Goal: Task Accomplishment & Management: Use online tool/utility

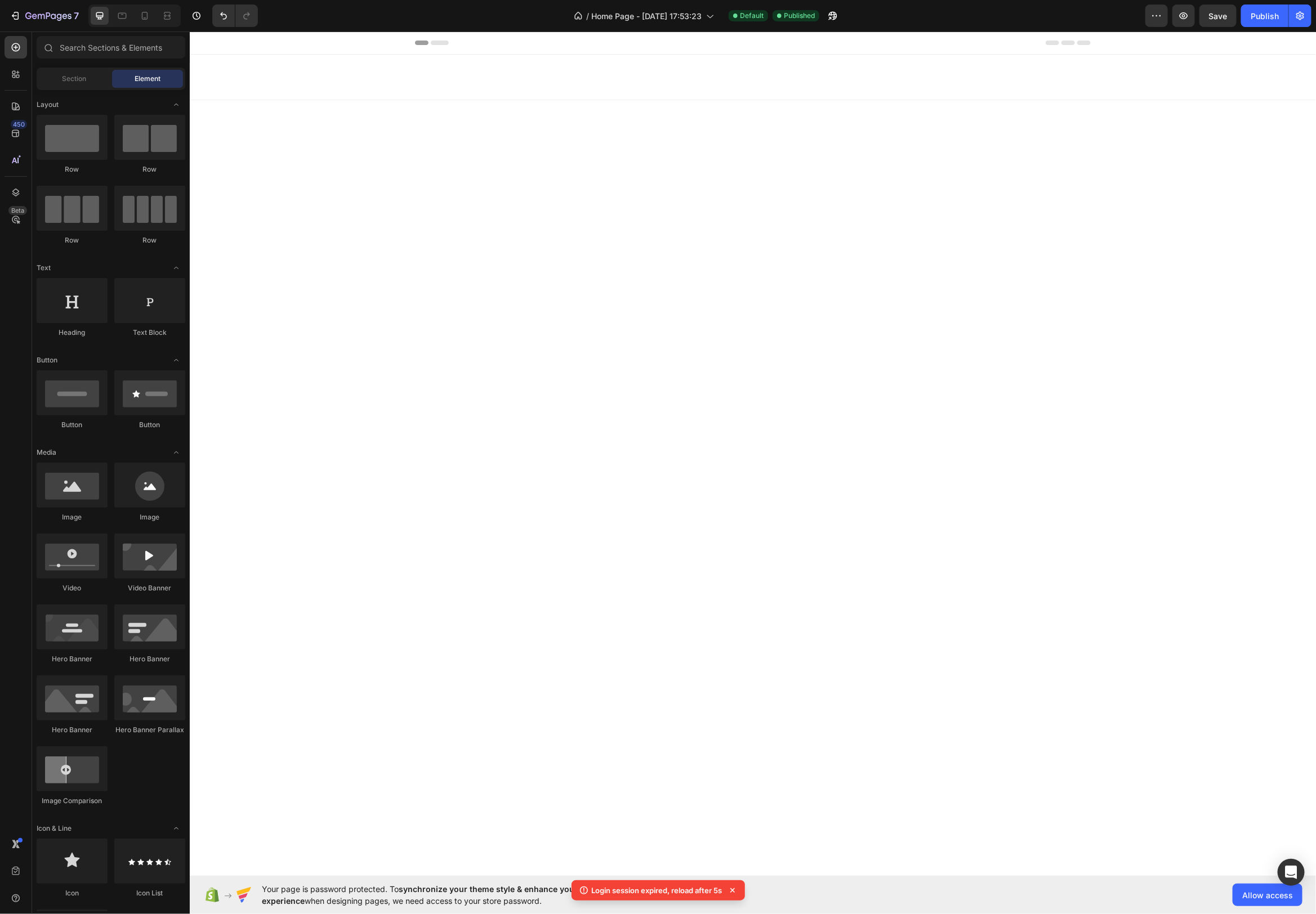
scroll to position [2650, 0]
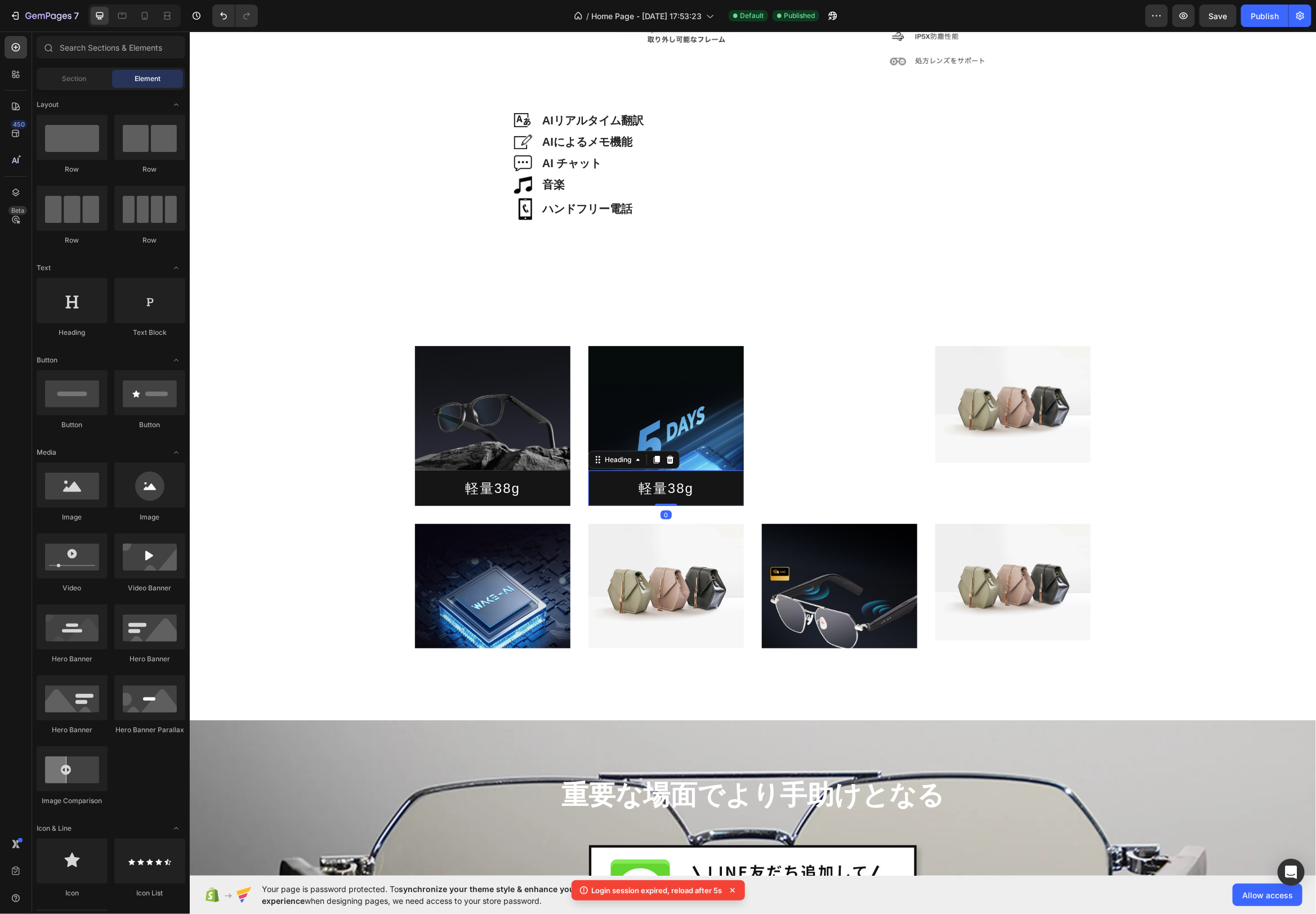
click at [678, 487] on h2 "軽量38g" at bounding box center [666, 488] width 155 height 36
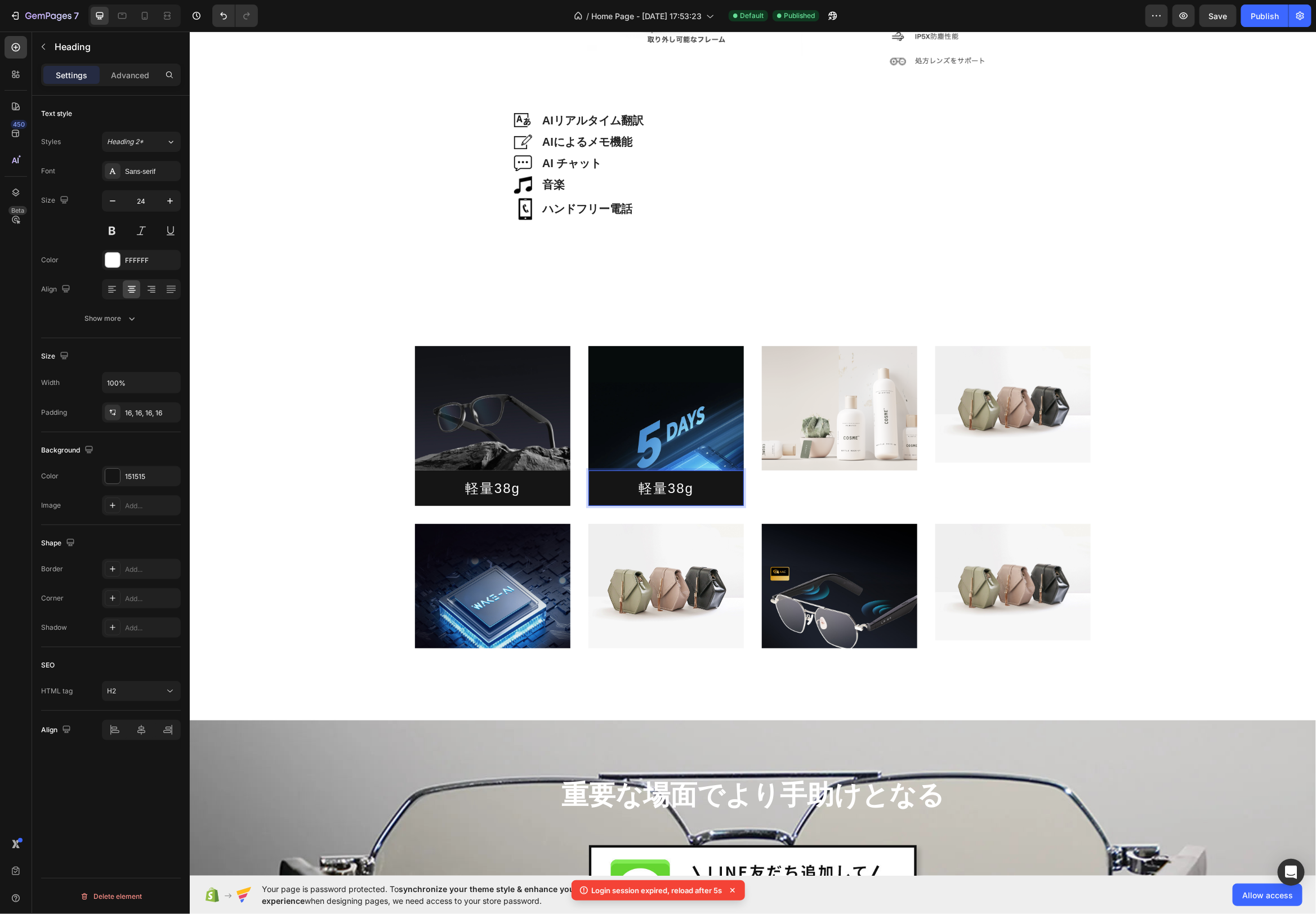
click at [686, 491] on h2 "軽量38g" at bounding box center [666, 488] width 155 height 36
drag, startPoint x: 698, startPoint y: 488, endPoint x: 640, endPoint y: 493, distance: 58.2
click at [640, 493] on p "軽量38g" at bounding box center [665, 488] width 137 height 18
click at [1223, 13] on span "Save" at bounding box center [1218, 16] width 19 height 9
click at [740, 500] on h2 "長時間駆動 5日間" at bounding box center [666, 488] width 155 height 36
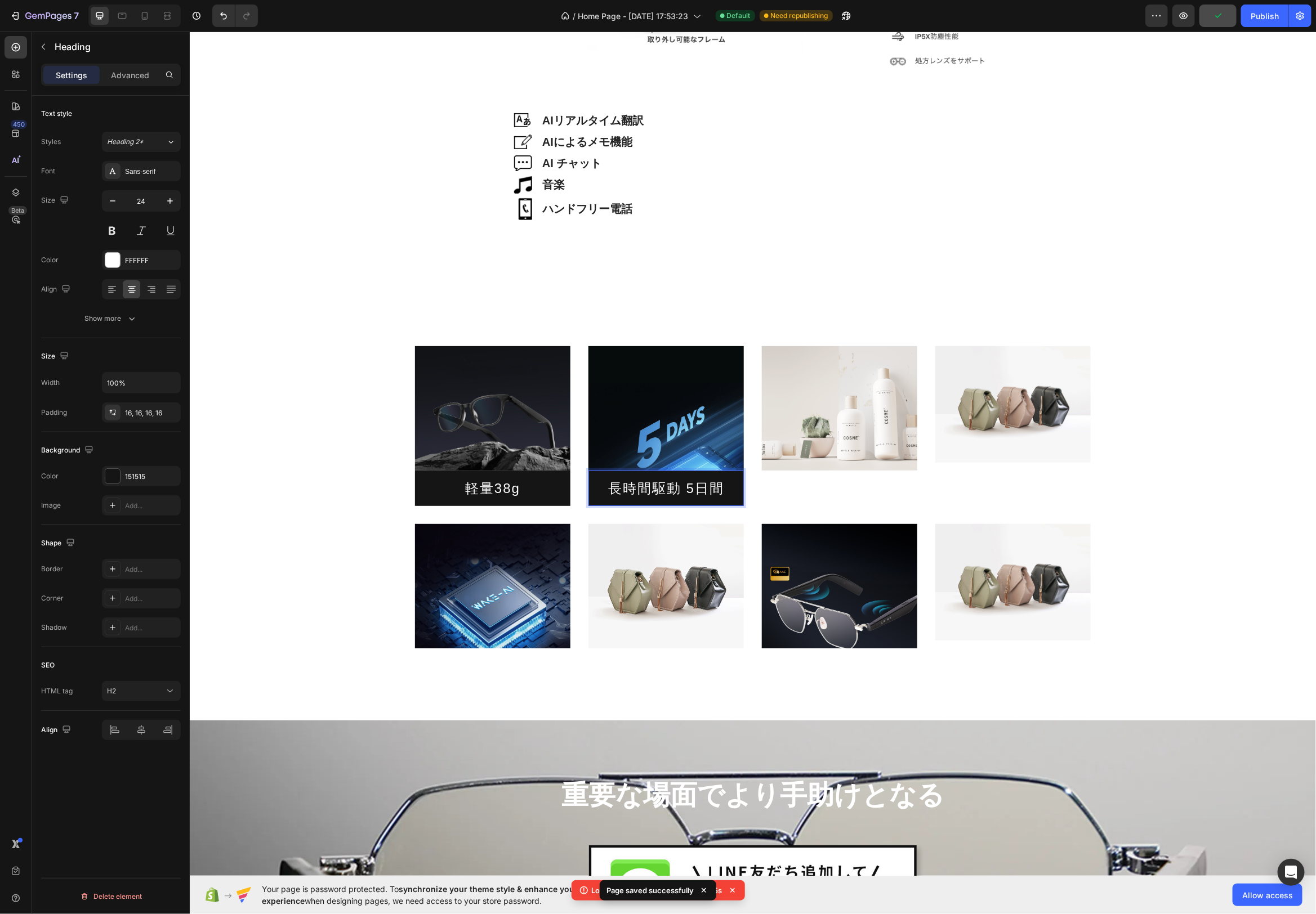
click at [603, 474] on h2 "長時間駆動 5日間" at bounding box center [666, 488] width 155 height 36
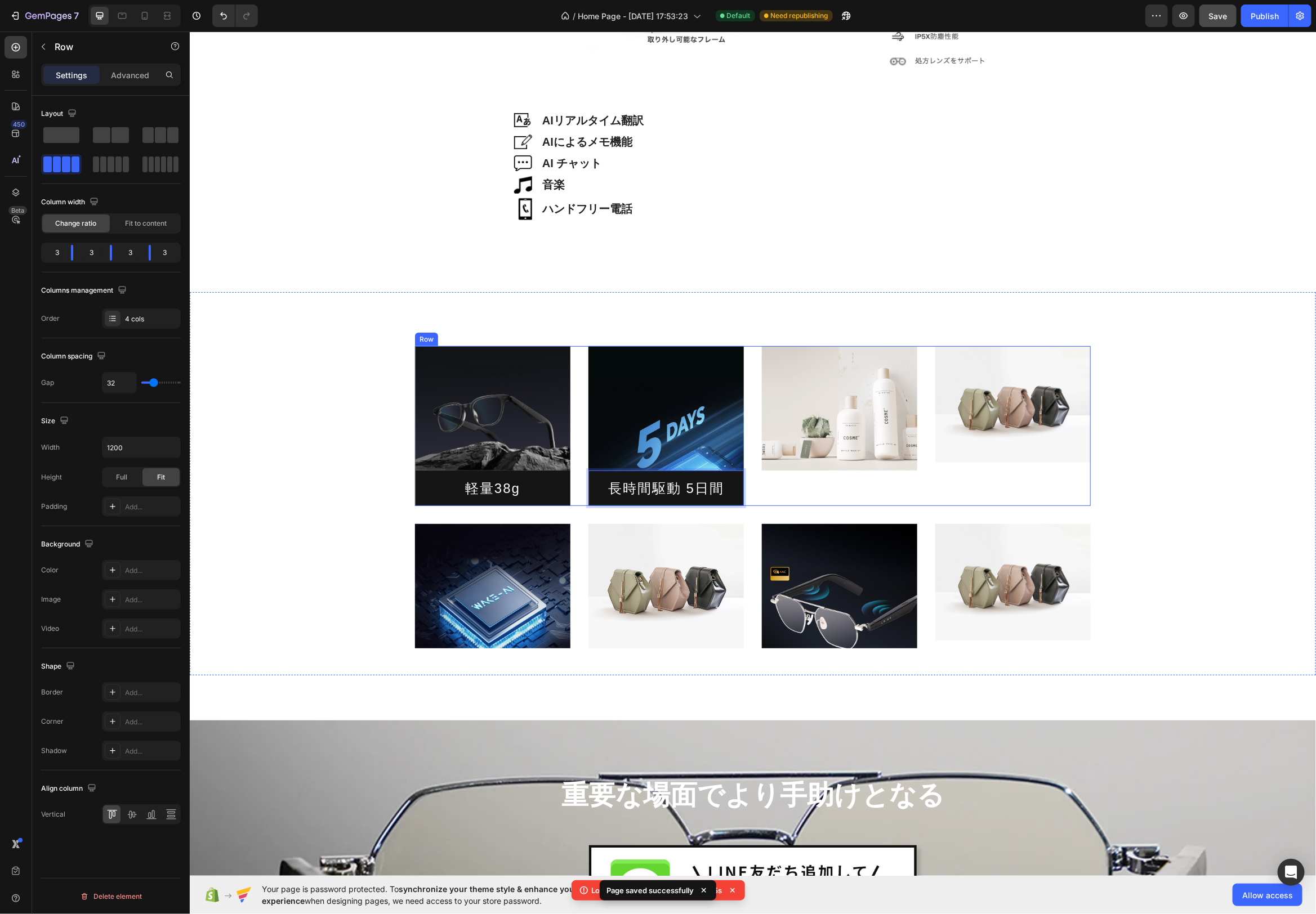
click at [583, 476] on div "Image 軽量38g Heading Image 長時間駆動 5日間 Heading 0 Image Image Row" at bounding box center [752, 425] width 676 height 160
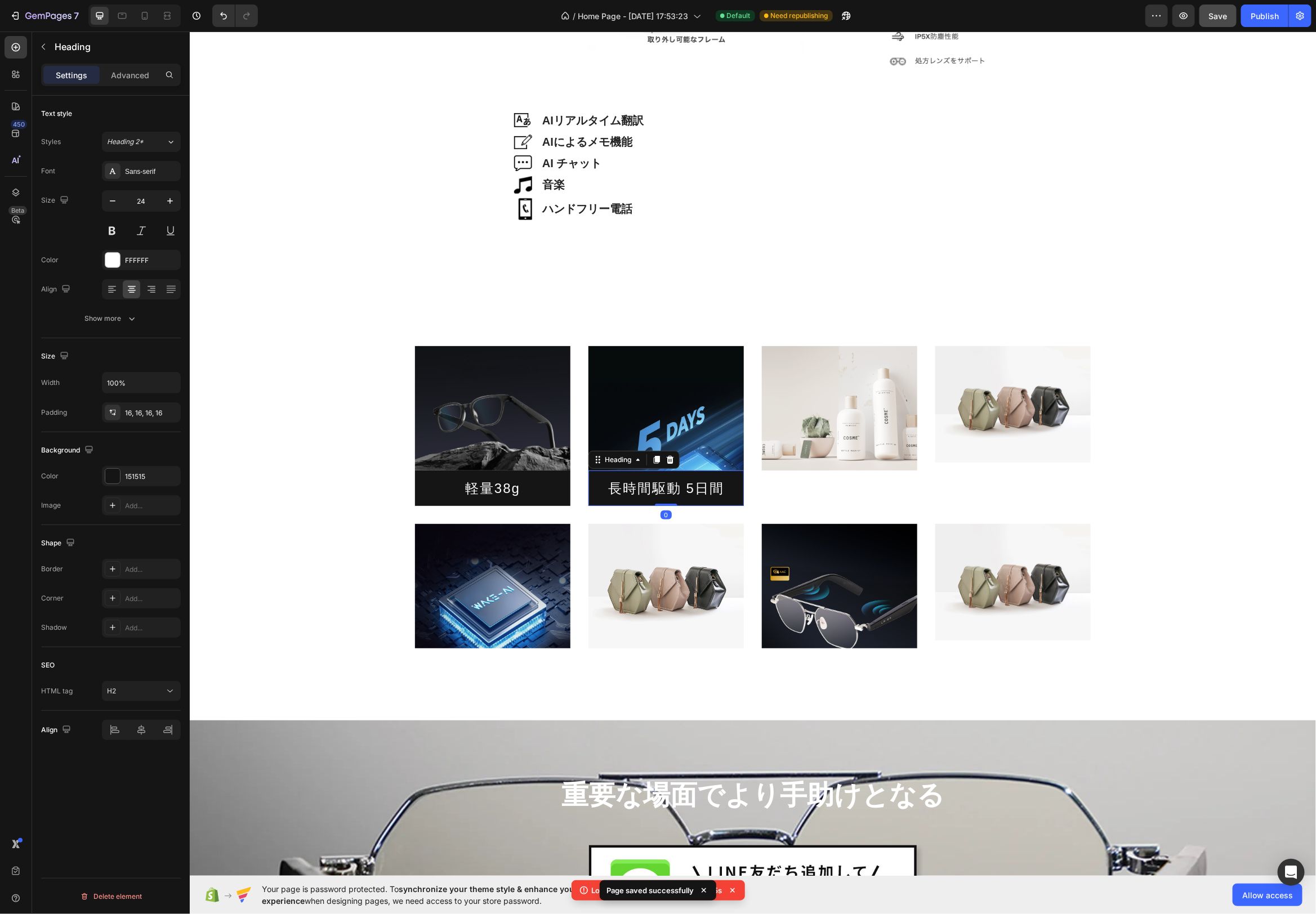
click at [606, 483] on p "長時間駆動 5日間" at bounding box center [665, 488] width 137 height 18
click at [656, 461] on icon at bounding box center [656, 459] width 9 height 9
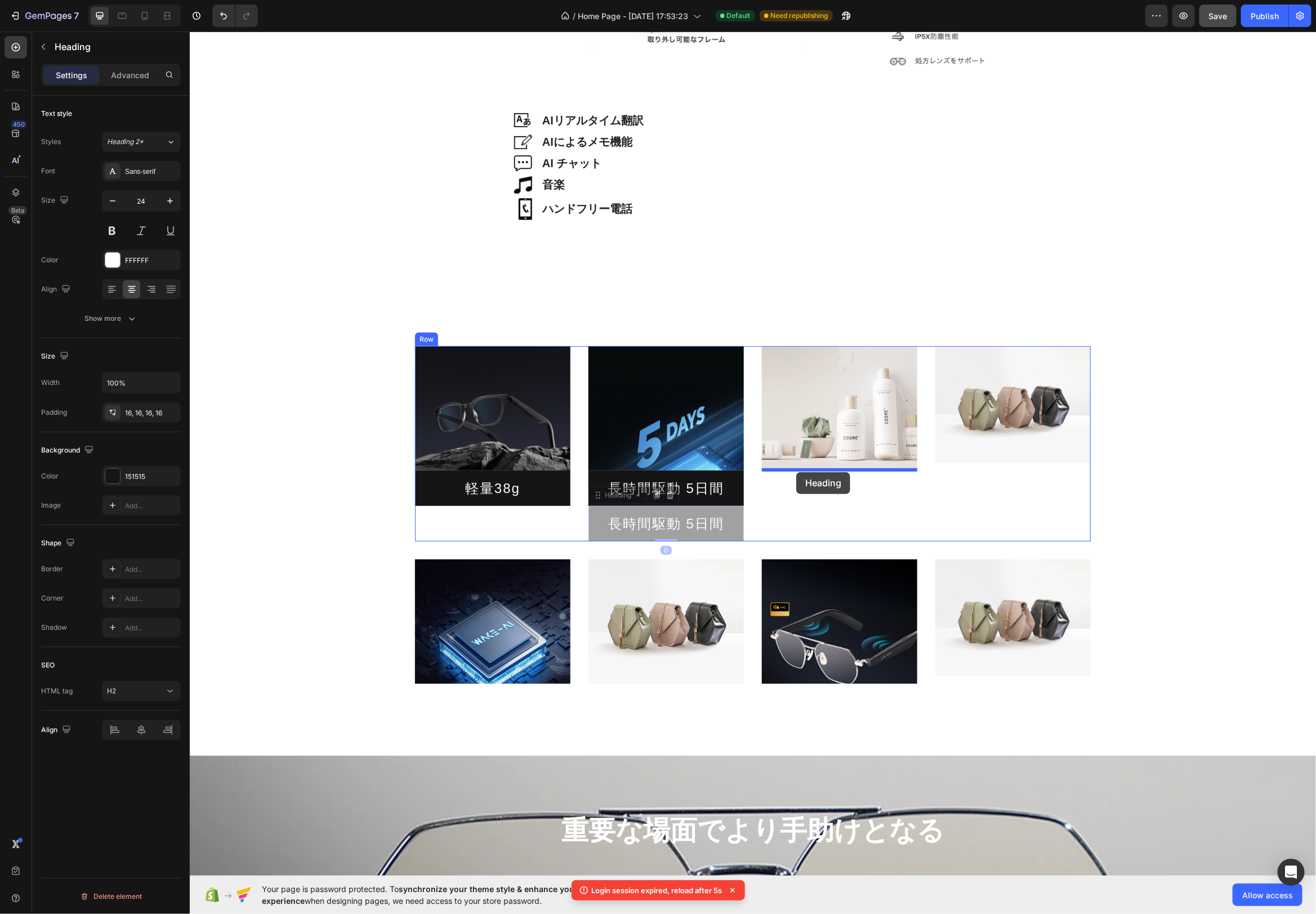
drag, startPoint x: 598, startPoint y: 499, endPoint x: 795, endPoint y: 471, distance: 199.0
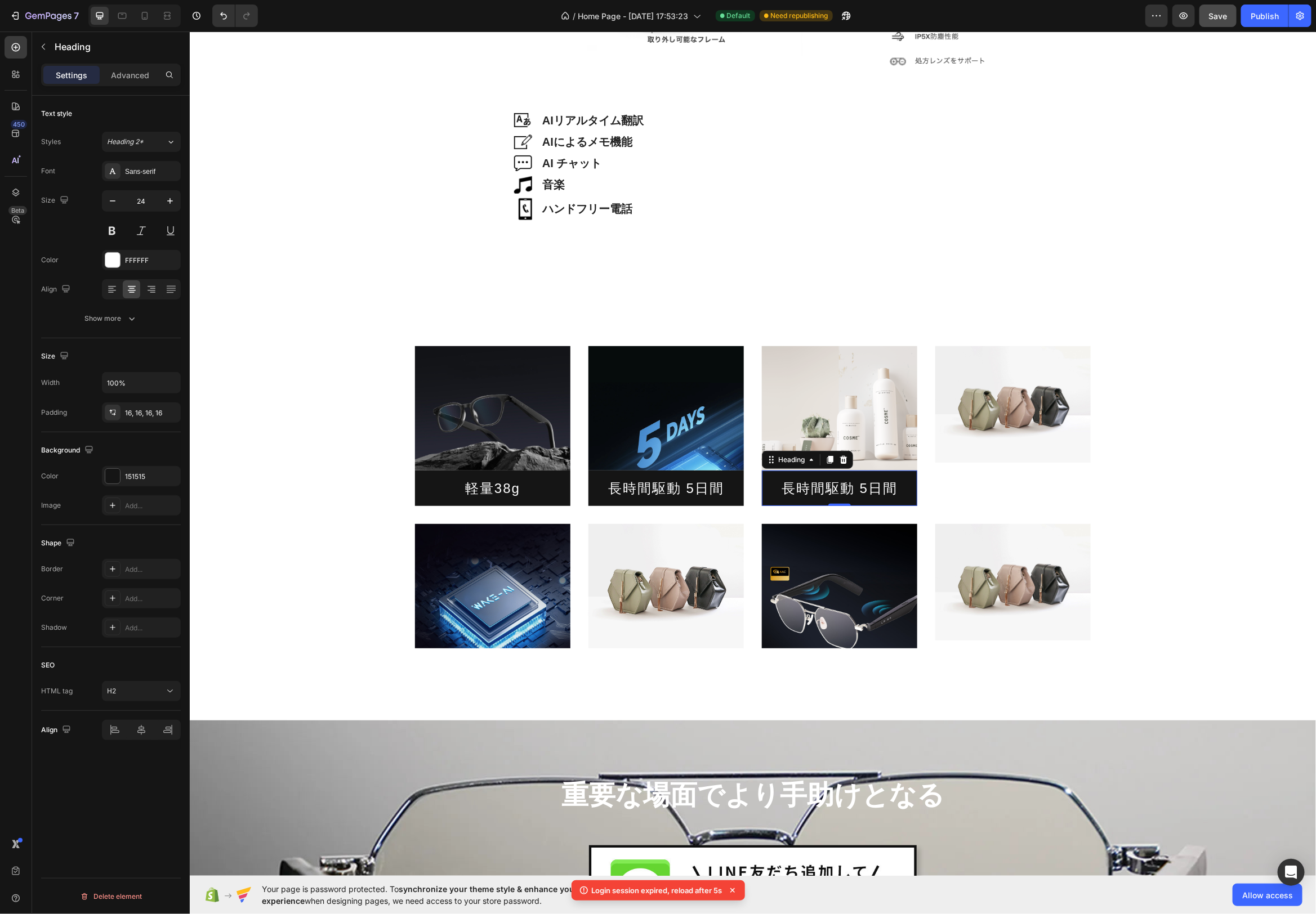
click at [869, 496] on h2 "長時間駆動 5日間" at bounding box center [839, 488] width 155 height 36
drag, startPoint x: 899, startPoint y: 492, endPoint x: 776, endPoint y: 490, distance: 123.0
click at [775, 489] on p "長時間駆動 5日間" at bounding box center [839, 488] width 137 height 18
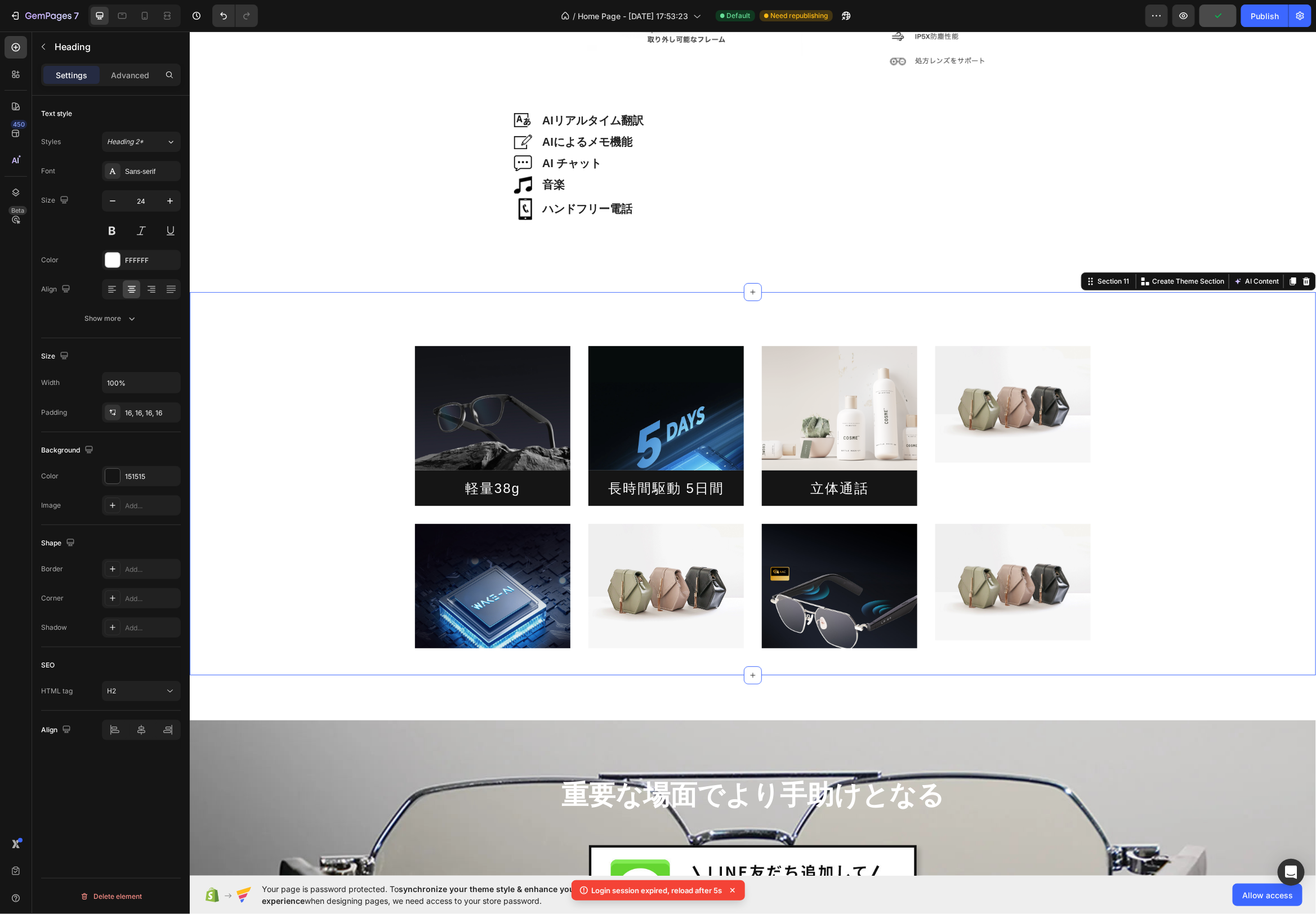
click at [952, 294] on div "Image 軽量38g Heading Image 長時間駆動 5日間 Heading Image 立体通話 Heading Image Row Image …" at bounding box center [752, 483] width 1126 height 383
click at [772, 485] on p "立体通話" at bounding box center [839, 488] width 137 height 18
click at [830, 460] on icon at bounding box center [830, 459] width 6 height 8
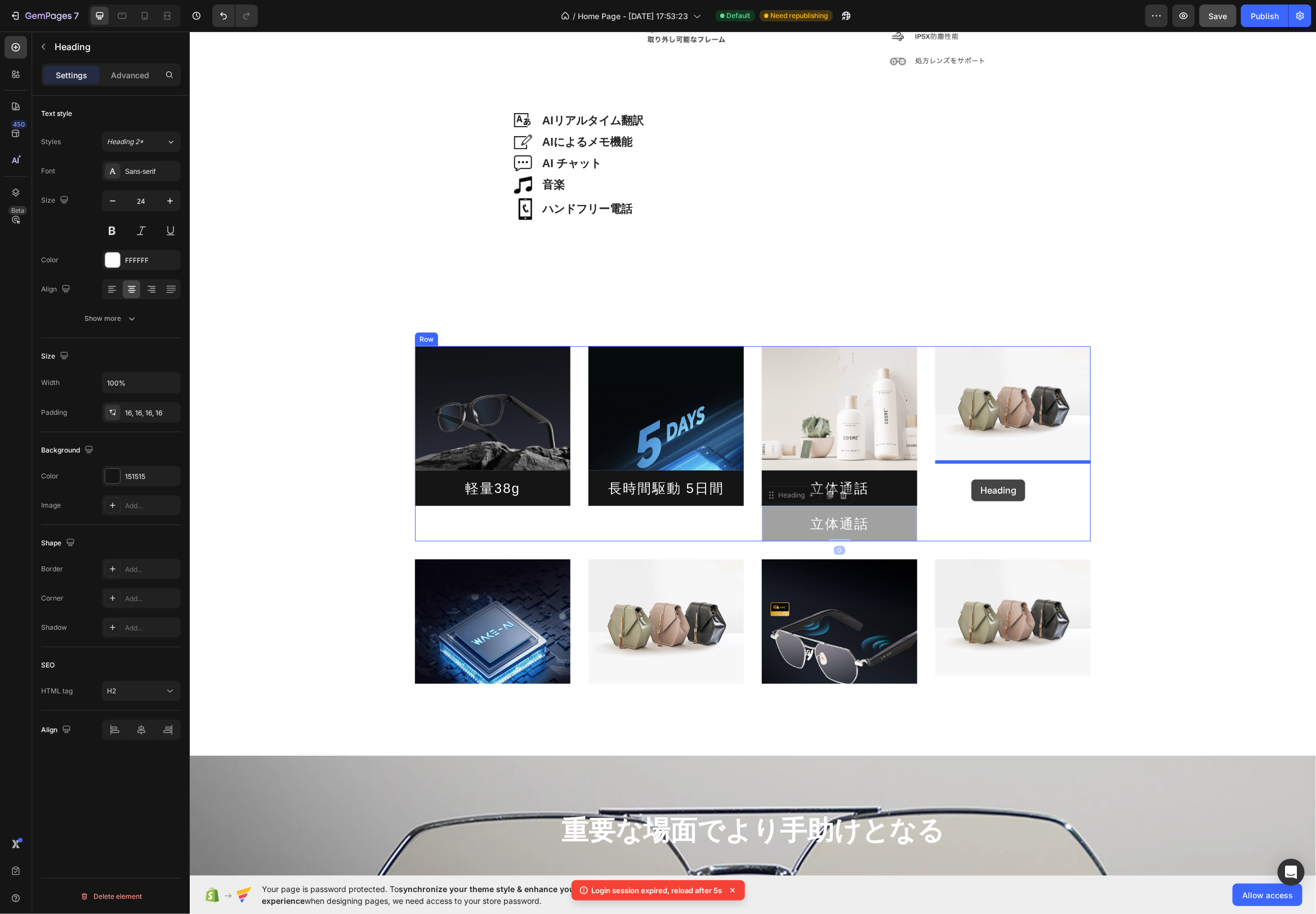
drag, startPoint x: 769, startPoint y: 498, endPoint x: 971, endPoint y: 481, distance: 202.7
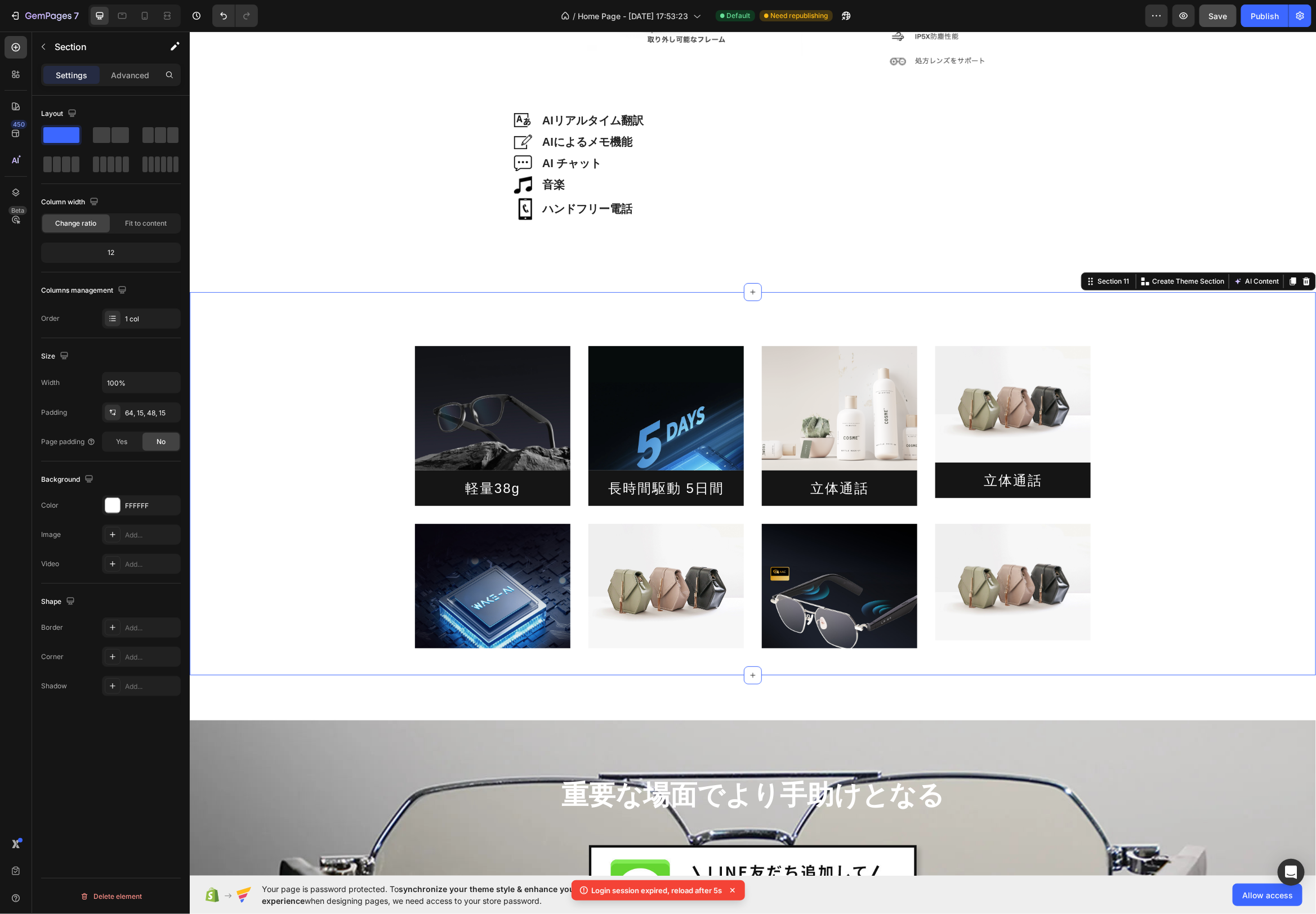
click at [1092, 419] on div "Image 軽量38g Heading Image 長時間駆動 5日間 Heading Image 立体通話 Heading Image 立体通話 Headi…" at bounding box center [752, 488] width 1109 height 321
click at [807, 449] on img at bounding box center [839, 408] width 155 height 125
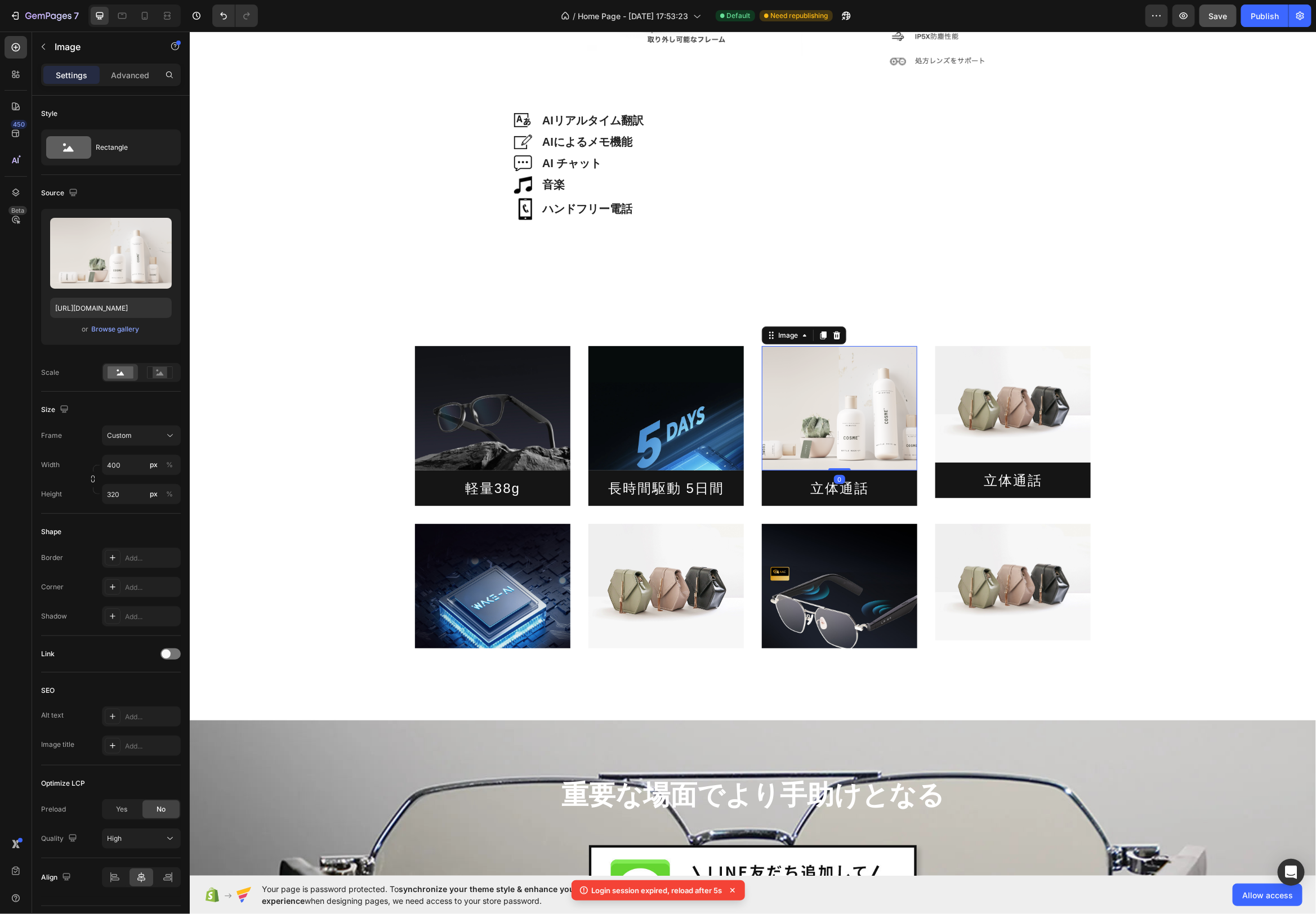
drag, startPoint x: 823, startPoint y: 338, endPoint x: 847, endPoint y: 388, distance: 55.5
click at [823, 338] on icon at bounding box center [822, 335] width 9 height 9
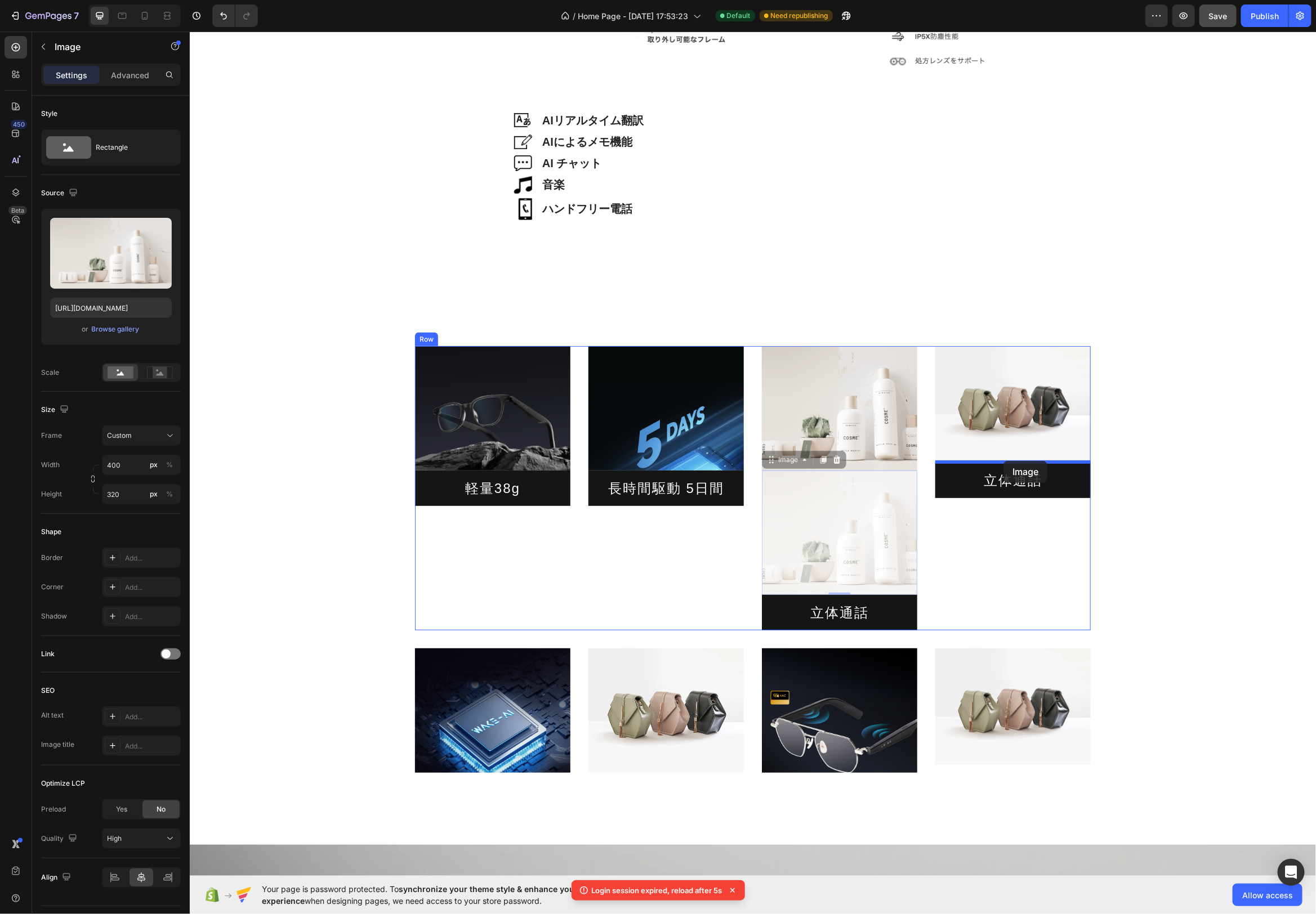
drag, startPoint x: 769, startPoint y: 461, endPoint x: 997, endPoint y: 458, distance: 228.0
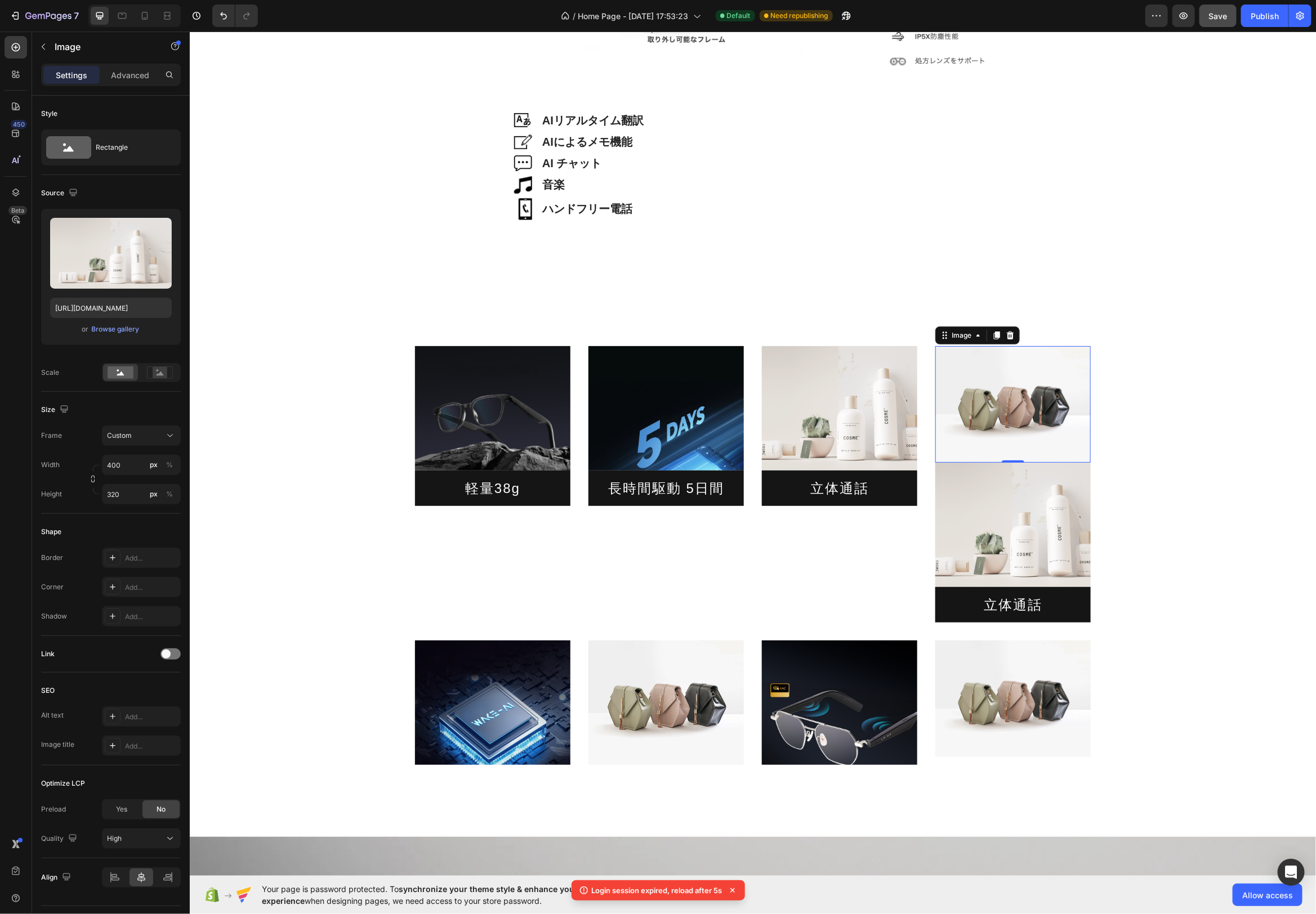
click at [1074, 386] on img at bounding box center [1013, 404] width 155 height 116
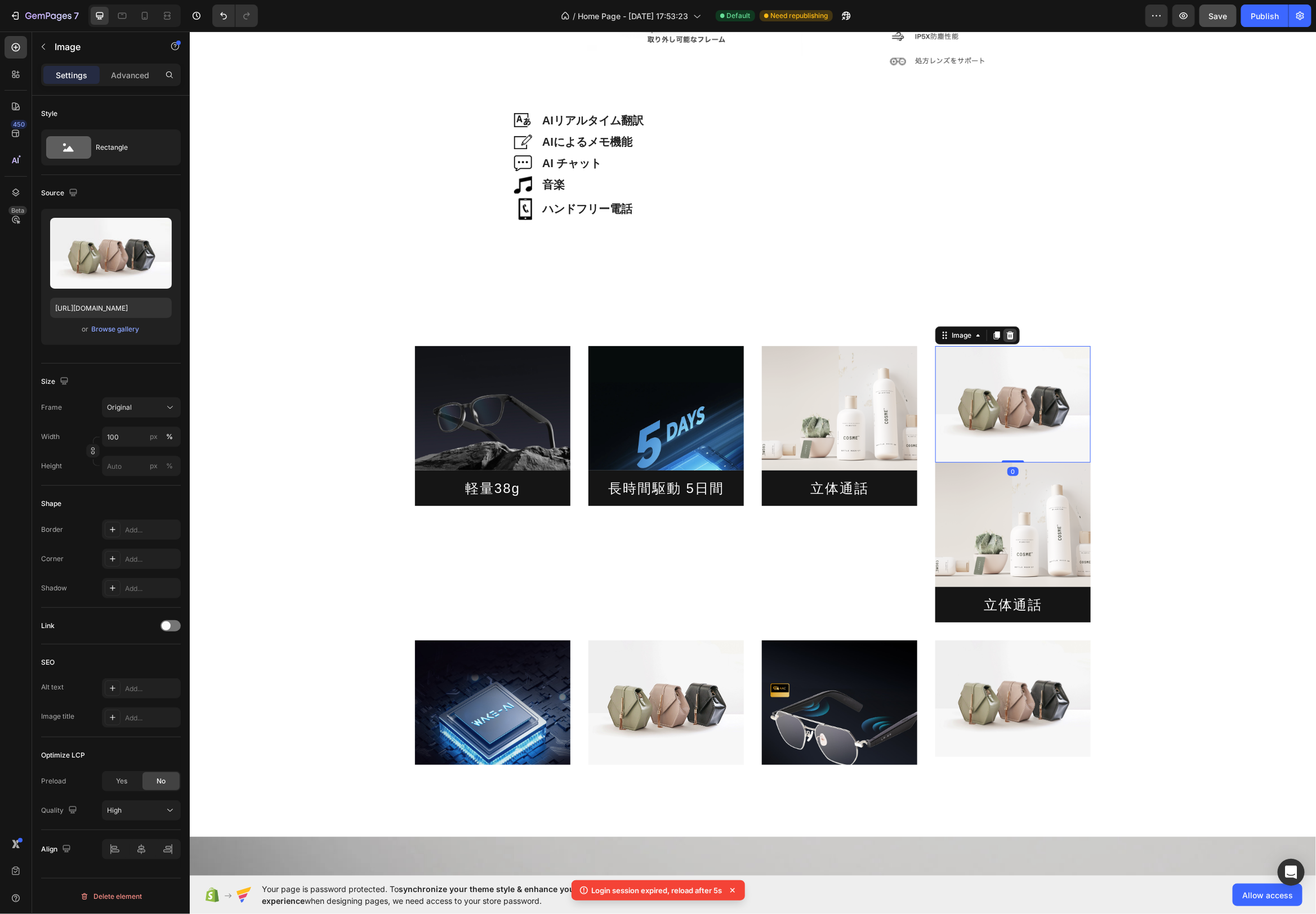
click at [1011, 331] on icon at bounding box center [1010, 335] width 9 height 9
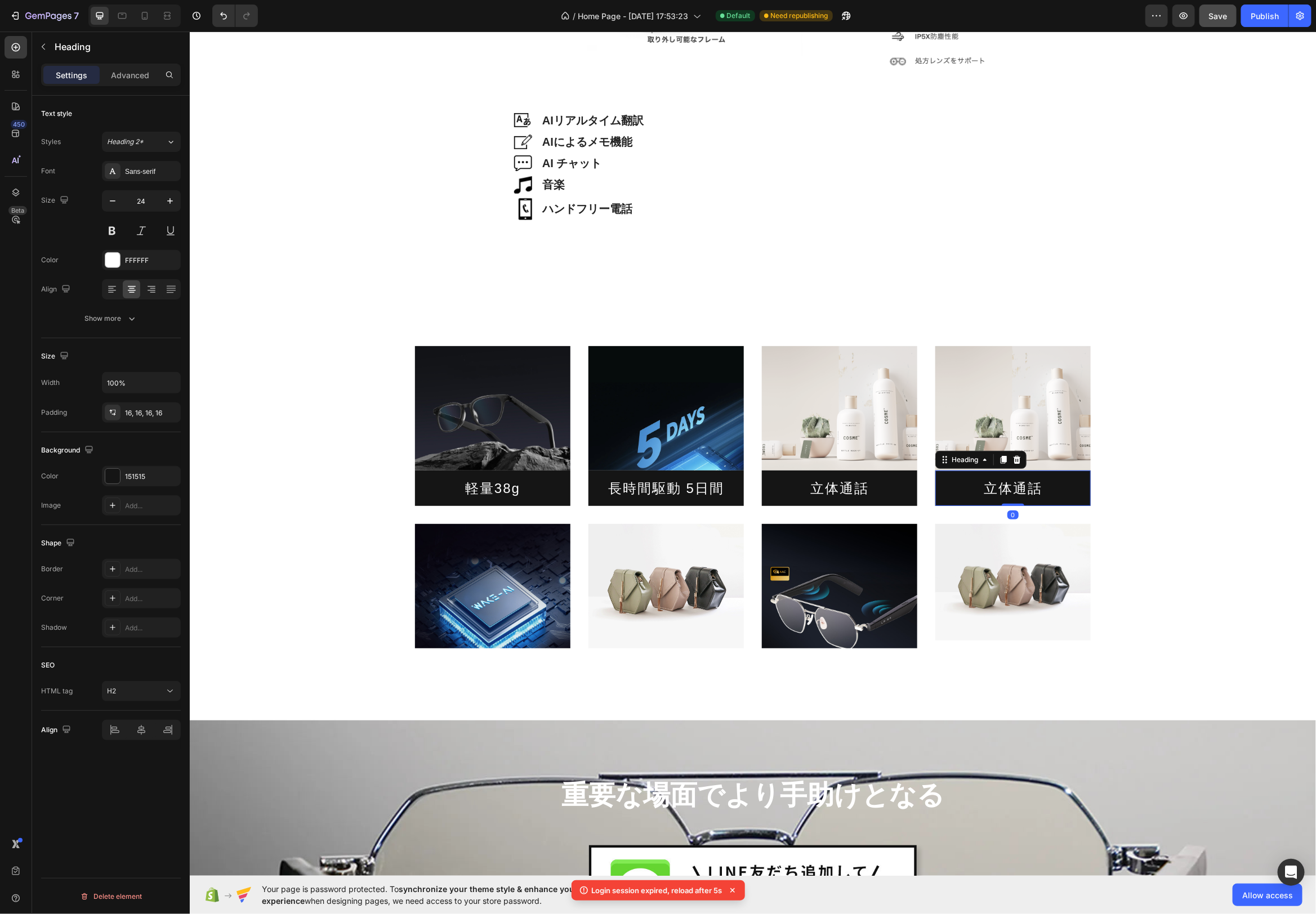
click at [1027, 490] on h2 "立体通話" at bounding box center [1013, 488] width 155 height 36
click at [1035, 488] on h2 "立体通話" at bounding box center [1013, 488] width 155 height 36
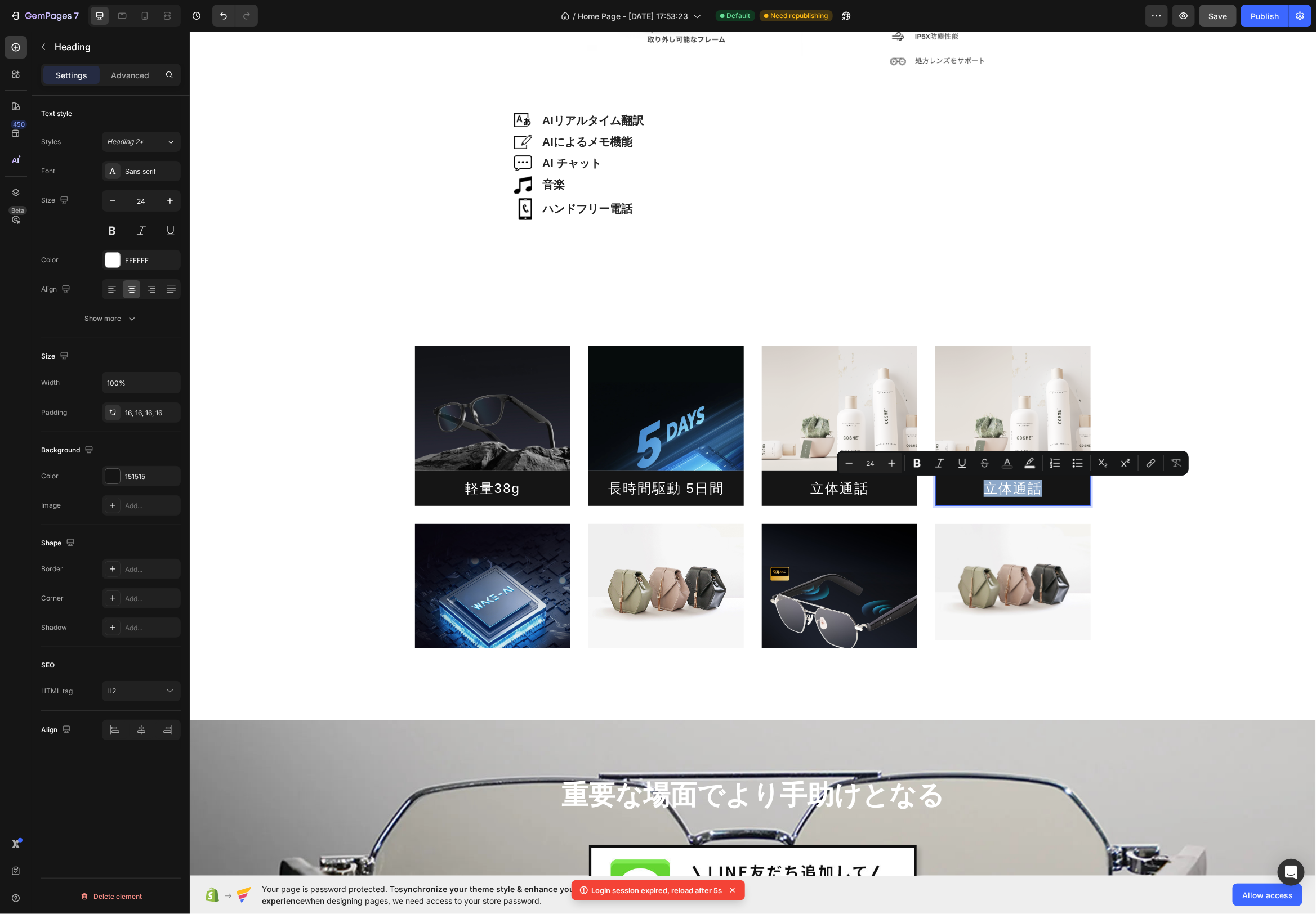
drag, startPoint x: 1039, startPoint y: 488, endPoint x: 980, endPoint y: 490, distance: 59.0
click at [980, 490] on p "立体通話" at bounding box center [1012, 488] width 137 height 18
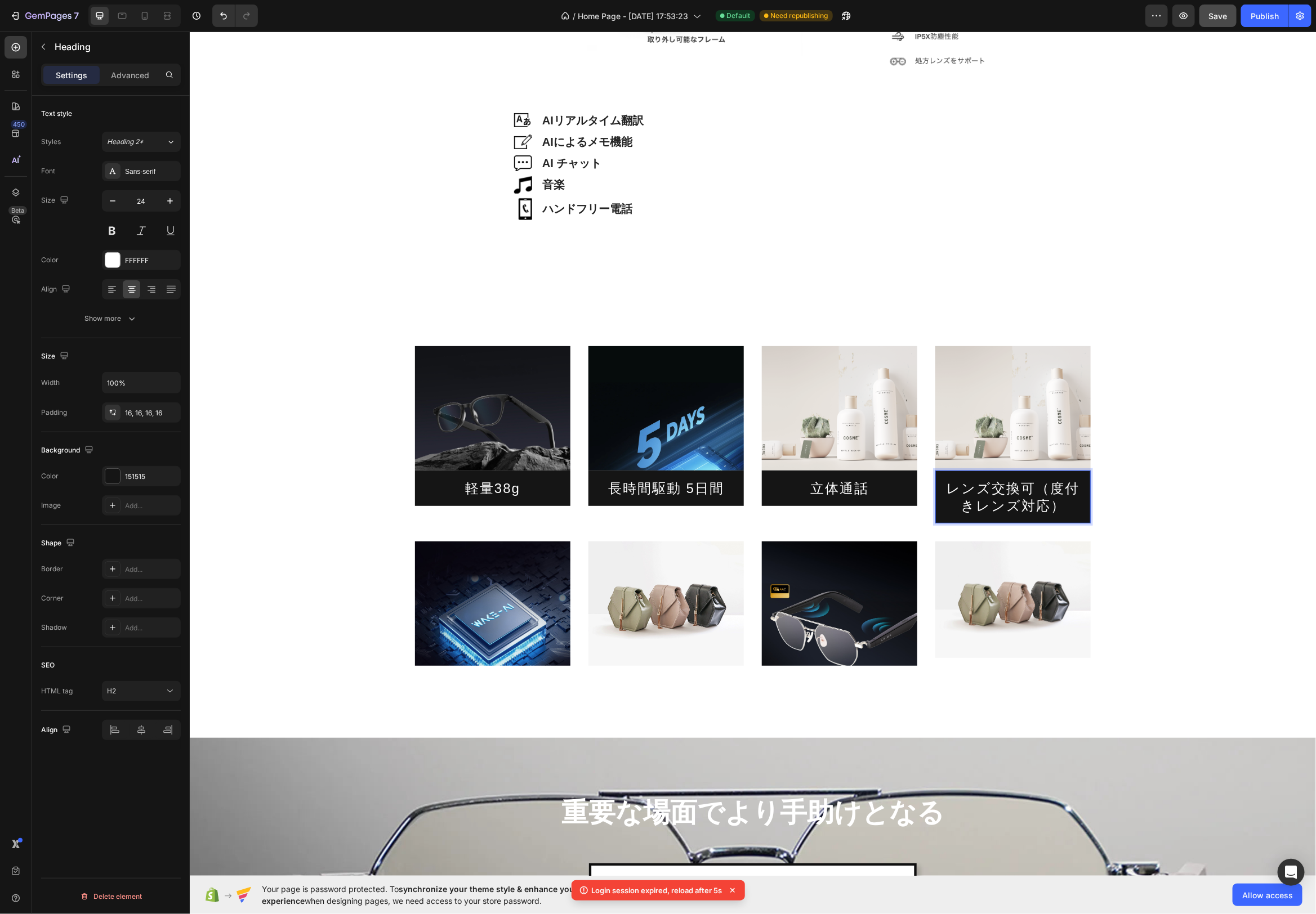
drag, startPoint x: 1040, startPoint y: 488, endPoint x: 1054, endPoint y: 502, distance: 19.8
click at [1041, 490] on p "レンズ交換可（度付きレンズ対応）" at bounding box center [1012, 496] width 137 height 35
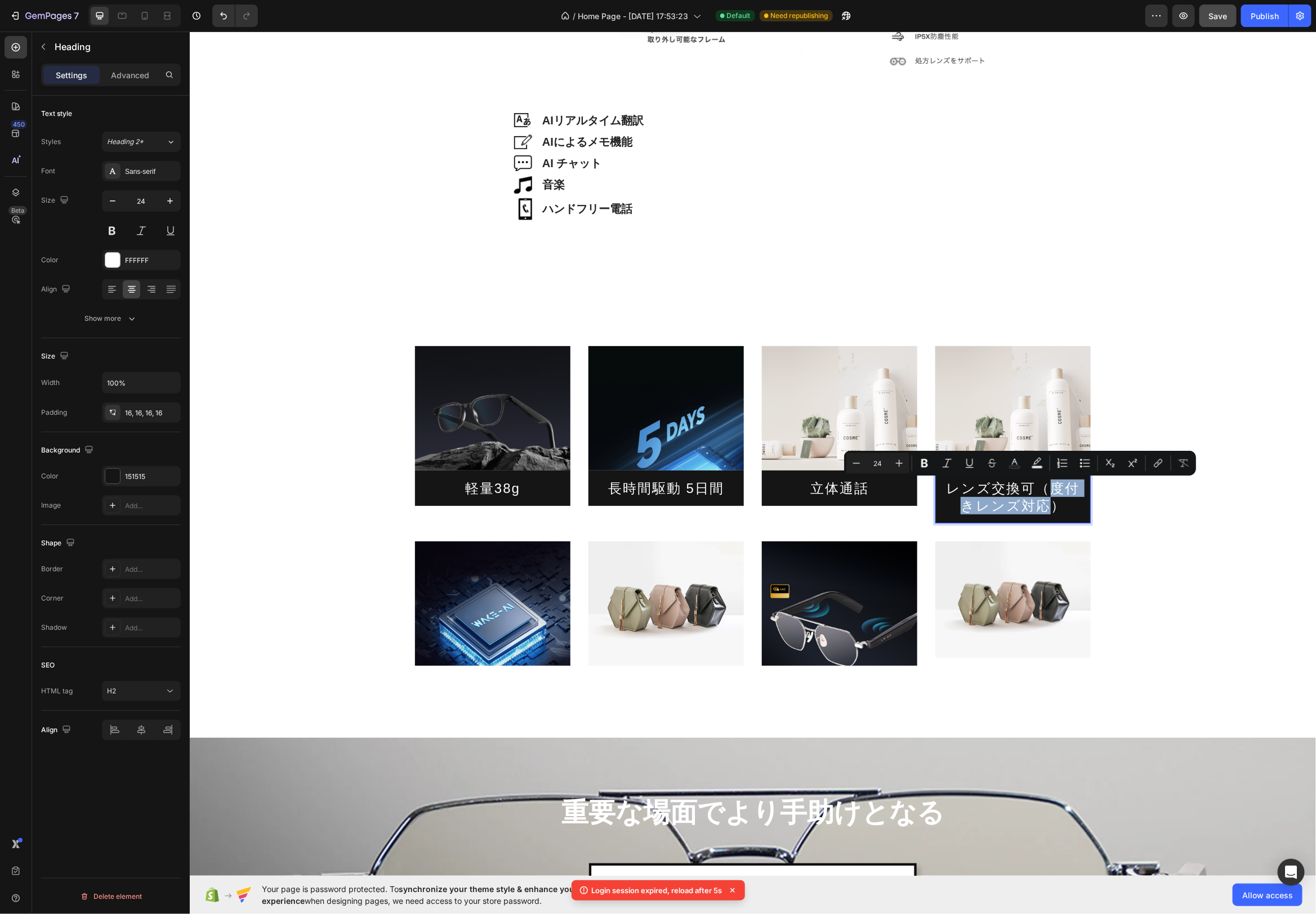
drag, startPoint x: 1042, startPoint y: 488, endPoint x: 1045, endPoint y: 494, distance: 6.7
click at [1055, 498] on p "レンズ交換可（度付きレンズ対応）" at bounding box center [1012, 496] width 137 height 35
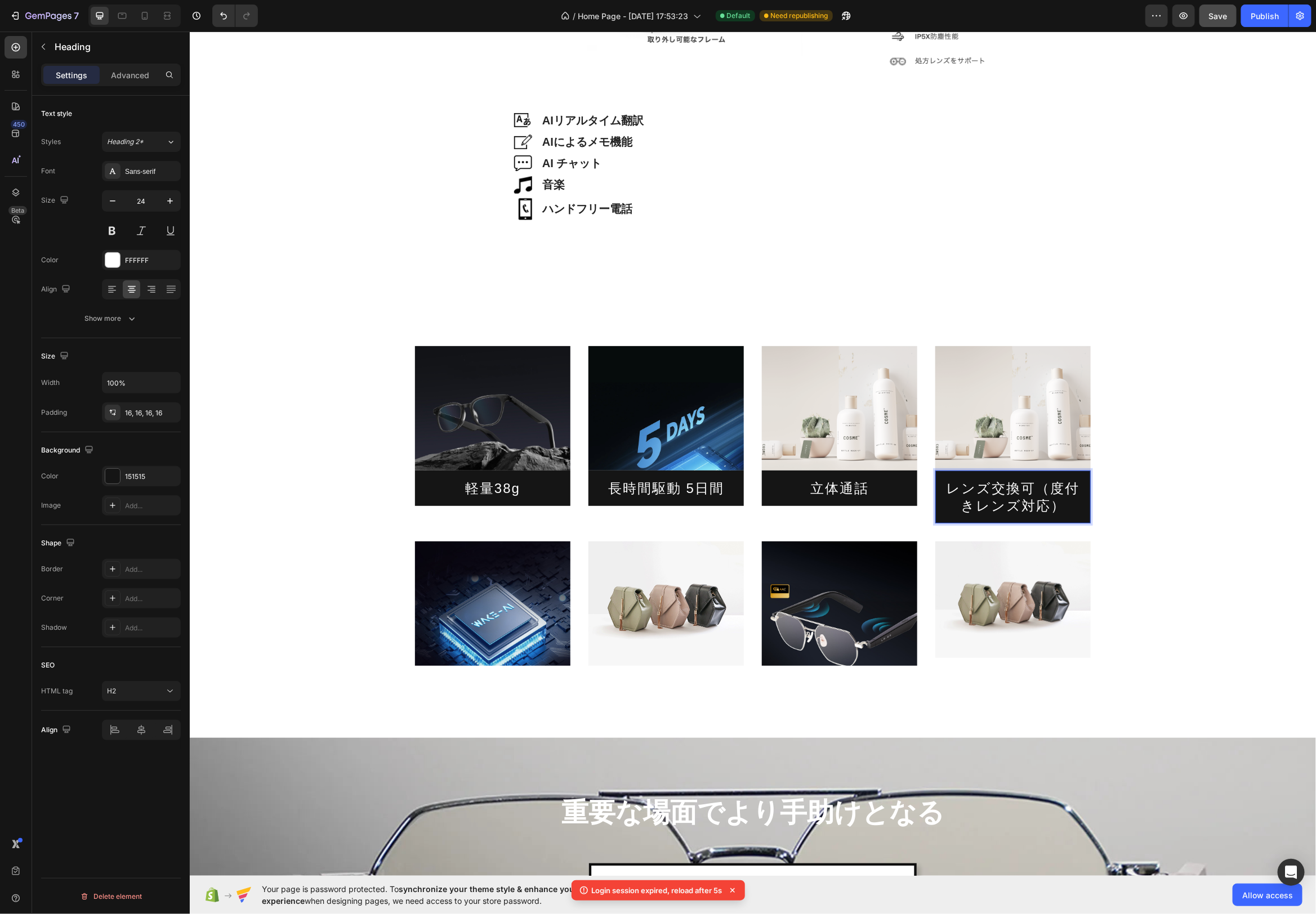
click at [1039, 491] on p "レンズ交換可（度付きレンズ対応）" at bounding box center [1012, 496] width 137 height 35
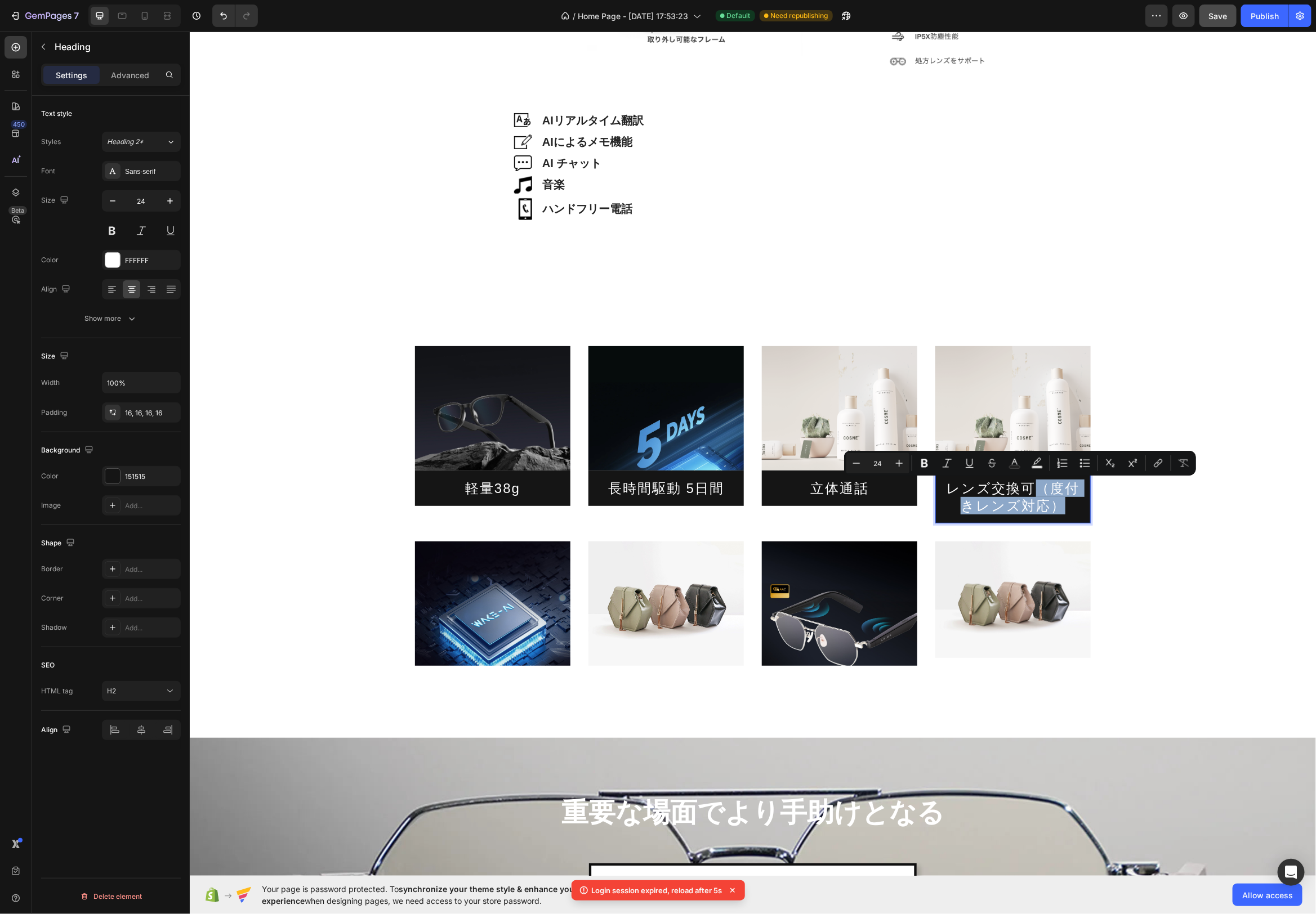
drag, startPoint x: 1039, startPoint y: 488, endPoint x: 1064, endPoint y: 515, distance: 36.8
click at [1065, 515] on h2 "レンズ交換可（度付きレンズ対応）" at bounding box center [1013, 496] width 155 height 53
click at [111, 199] on icon "button" at bounding box center [113, 201] width 11 height 11
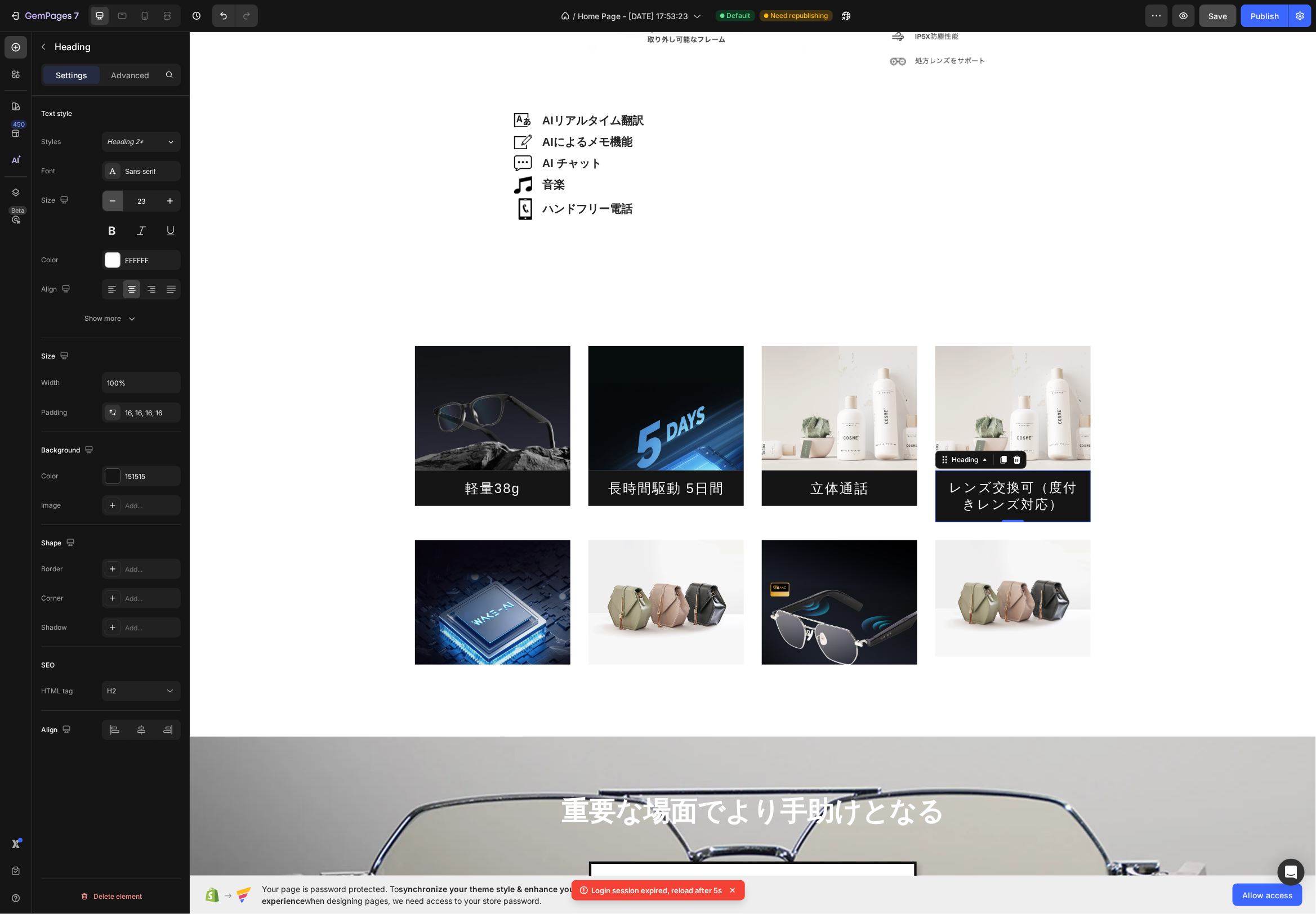
click at [110, 199] on icon "button" at bounding box center [113, 201] width 11 height 11
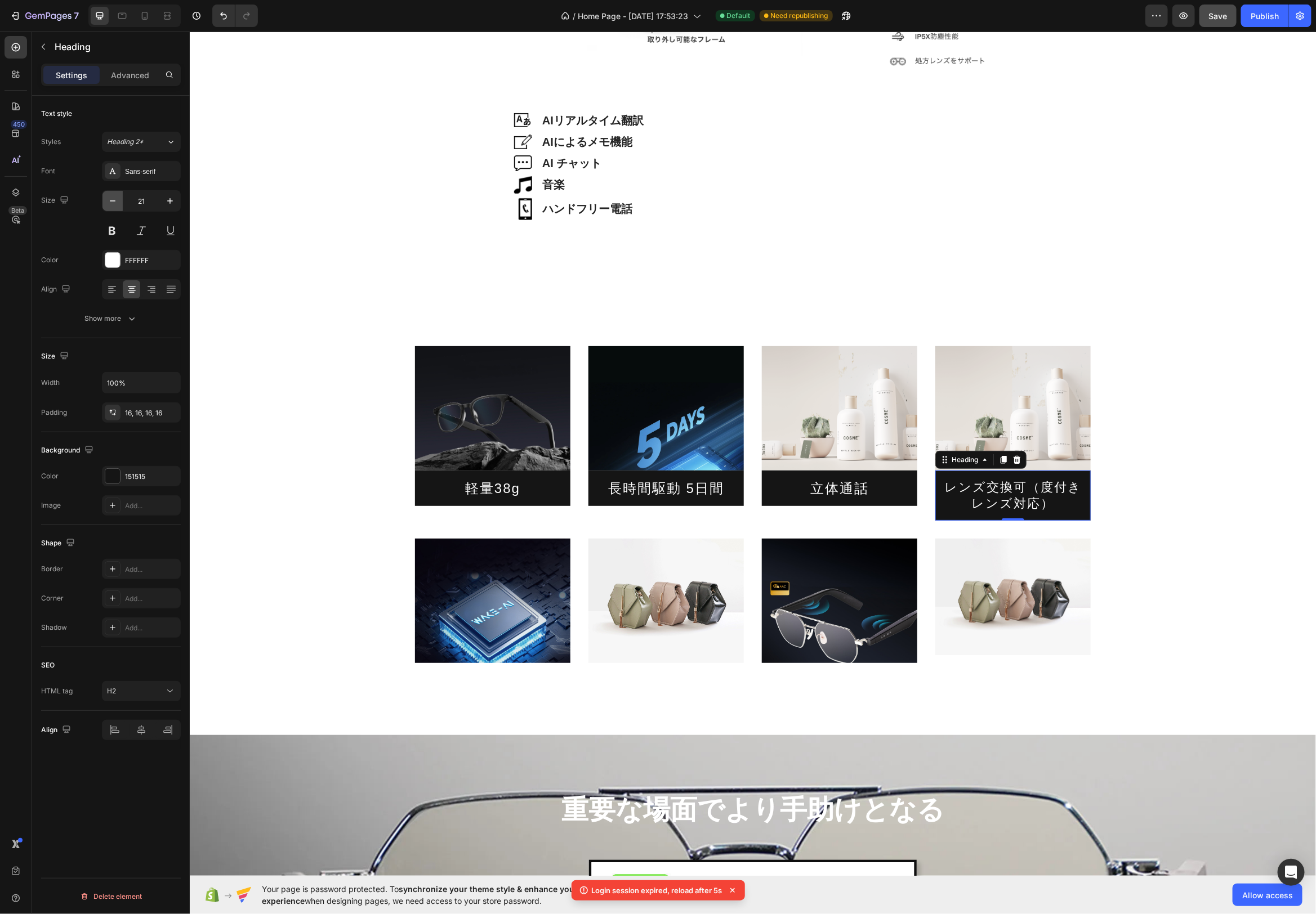
click at [110, 199] on icon "button" at bounding box center [113, 201] width 11 height 11
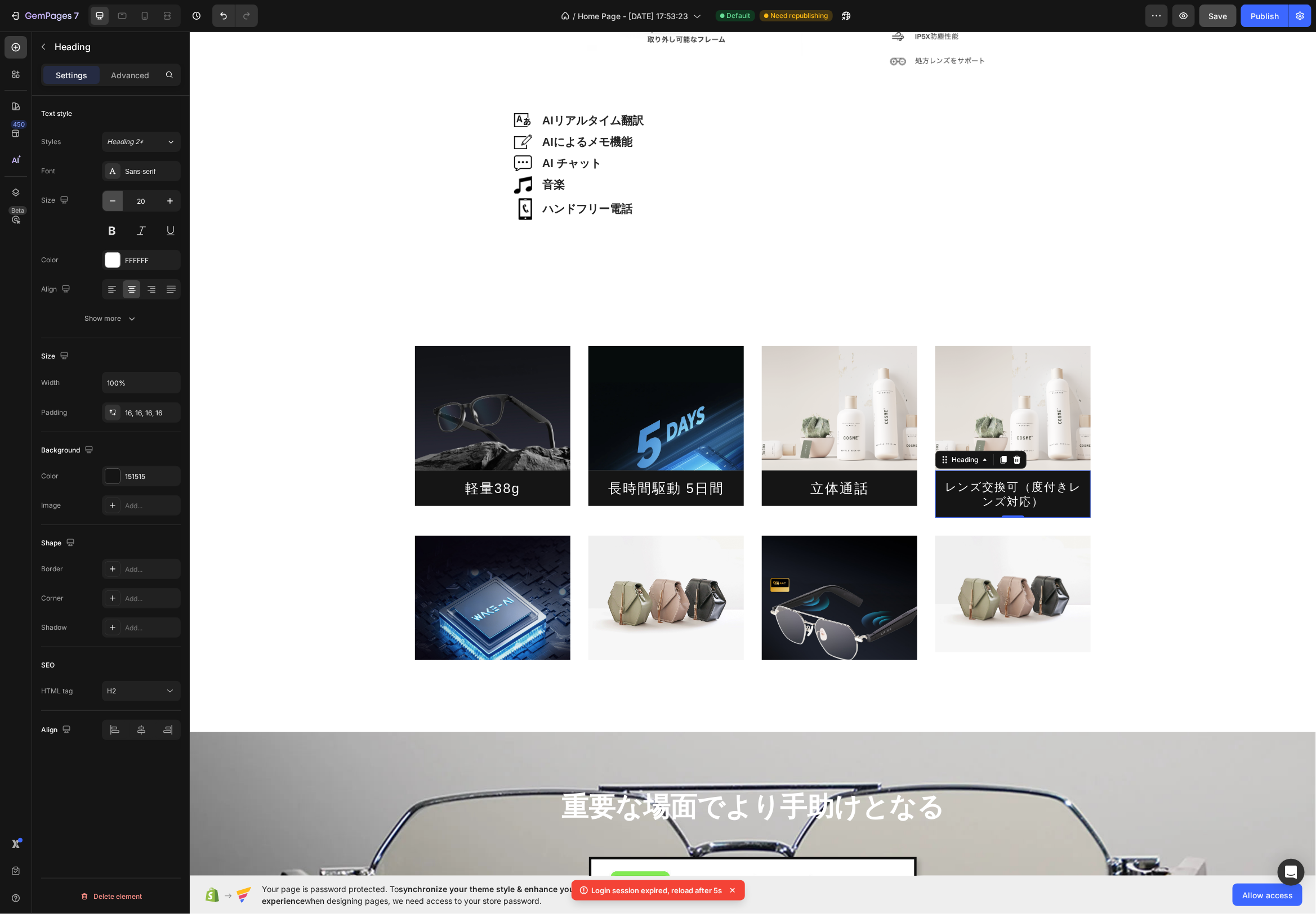
click at [110, 199] on icon "button" at bounding box center [113, 201] width 11 height 11
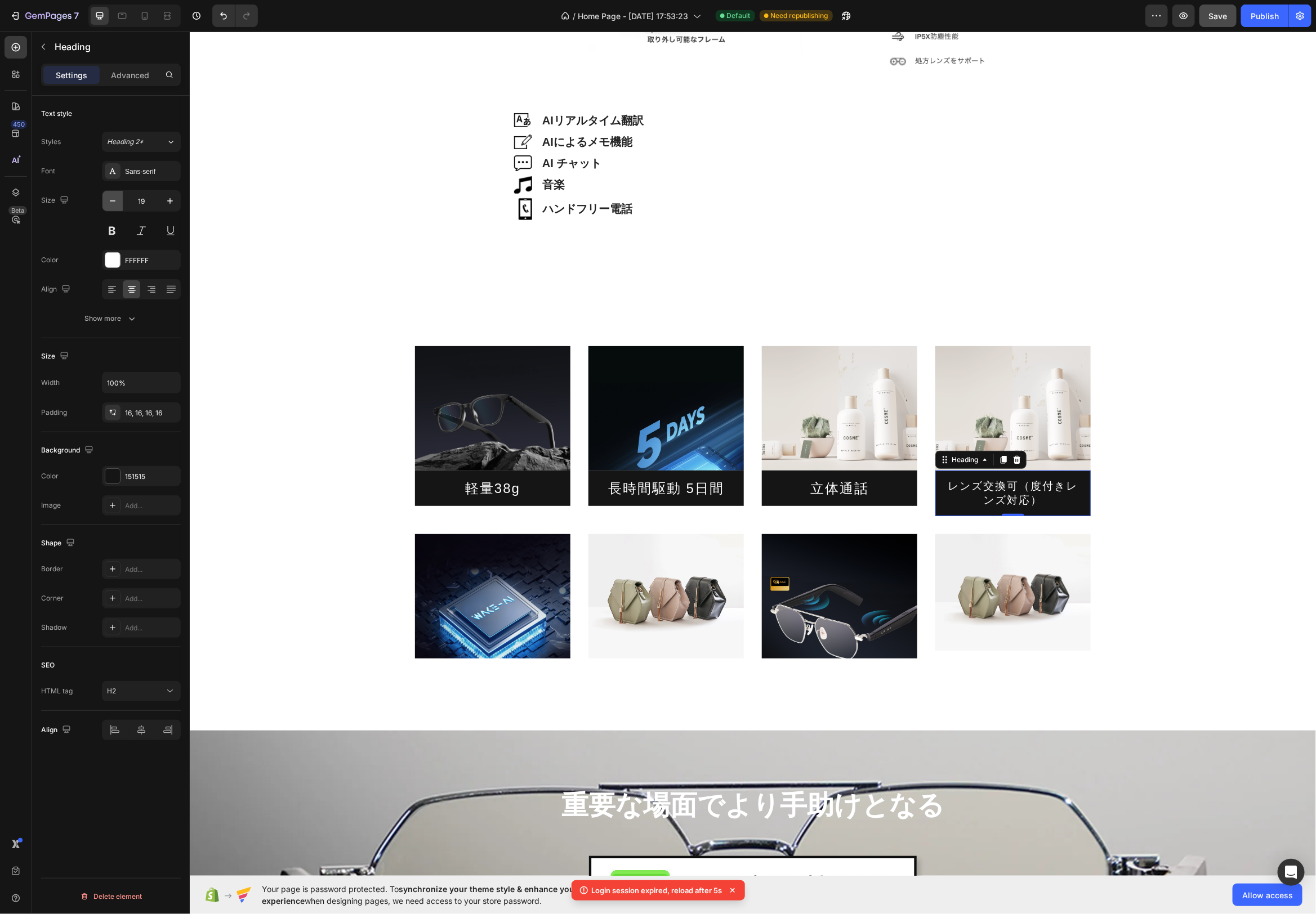
click at [110, 199] on icon "button" at bounding box center [113, 201] width 11 height 11
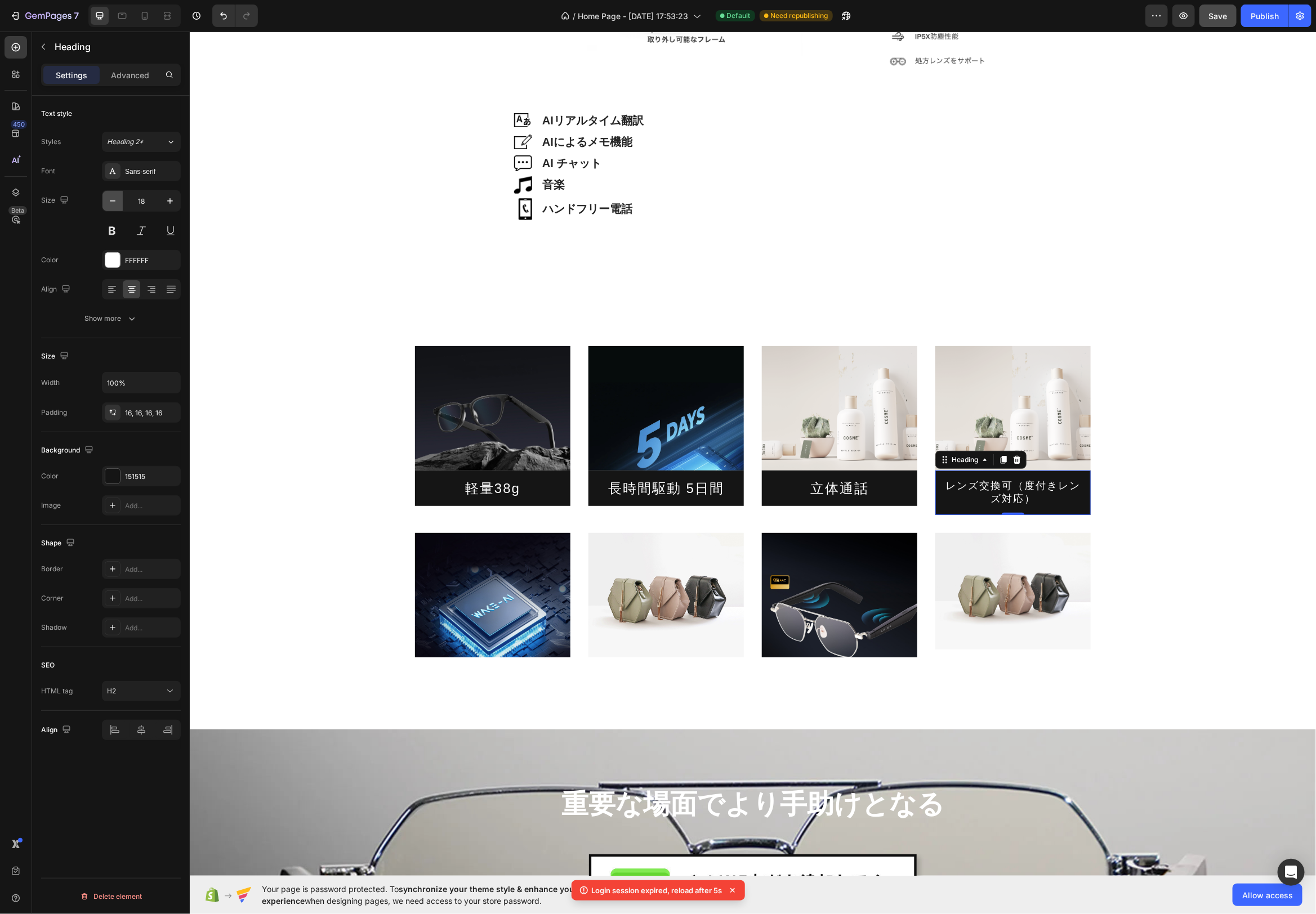
click at [110, 199] on icon "button" at bounding box center [113, 201] width 11 height 11
type input "17"
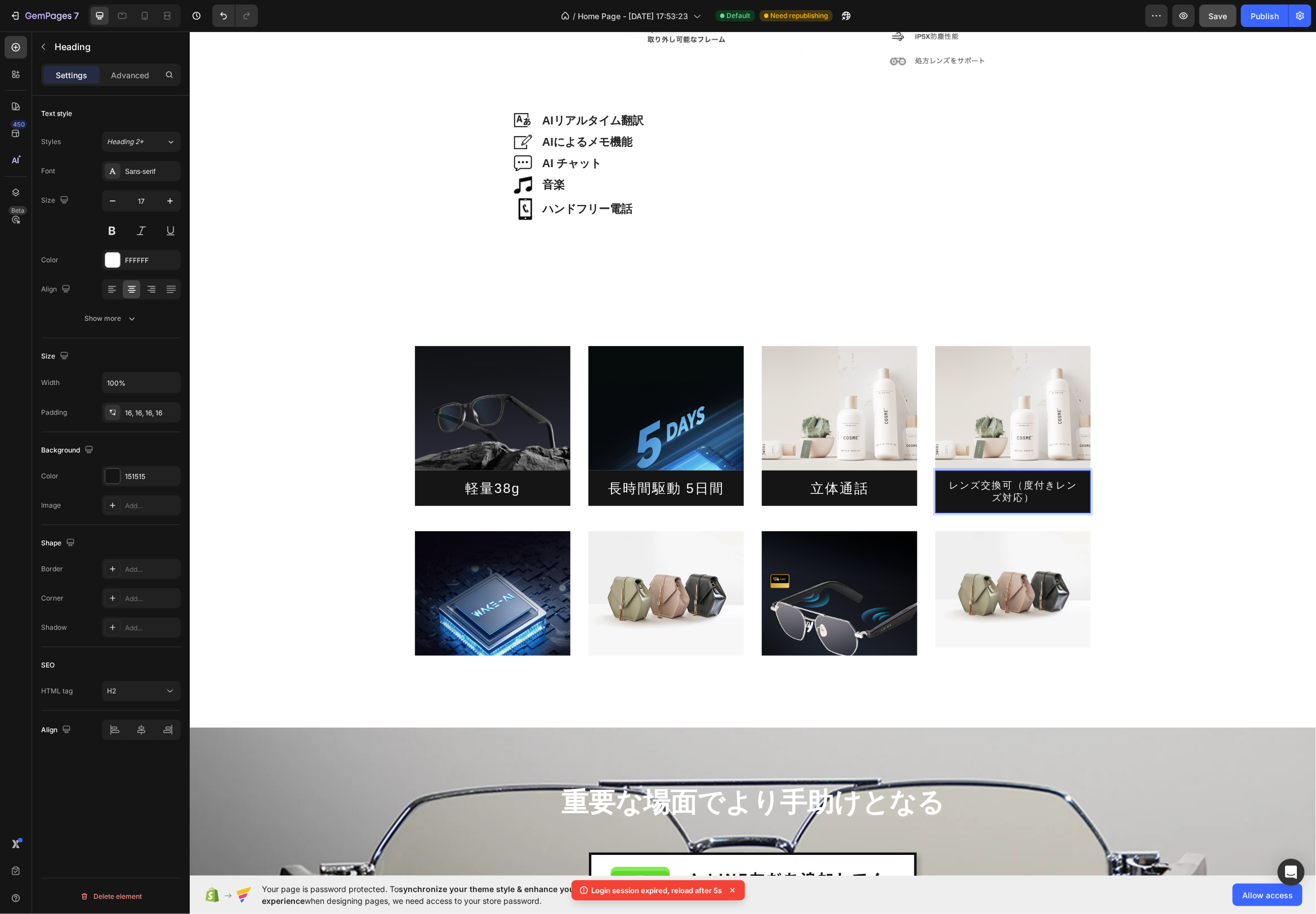
click at [1018, 494] on p "レンズ交換可（度付きレンズ対応）" at bounding box center [1012, 491] width 137 height 25
click at [1017, 486] on p "レンズ交換可（度付きレンズ対応）" at bounding box center [1012, 491] width 137 height 25
drag, startPoint x: 1011, startPoint y: 489, endPoint x: 1018, endPoint y: 491, distance: 7.3
click at [1011, 489] on p "レンズ交換可（度付きレンズ対応）" at bounding box center [1012, 491] width 137 height 25
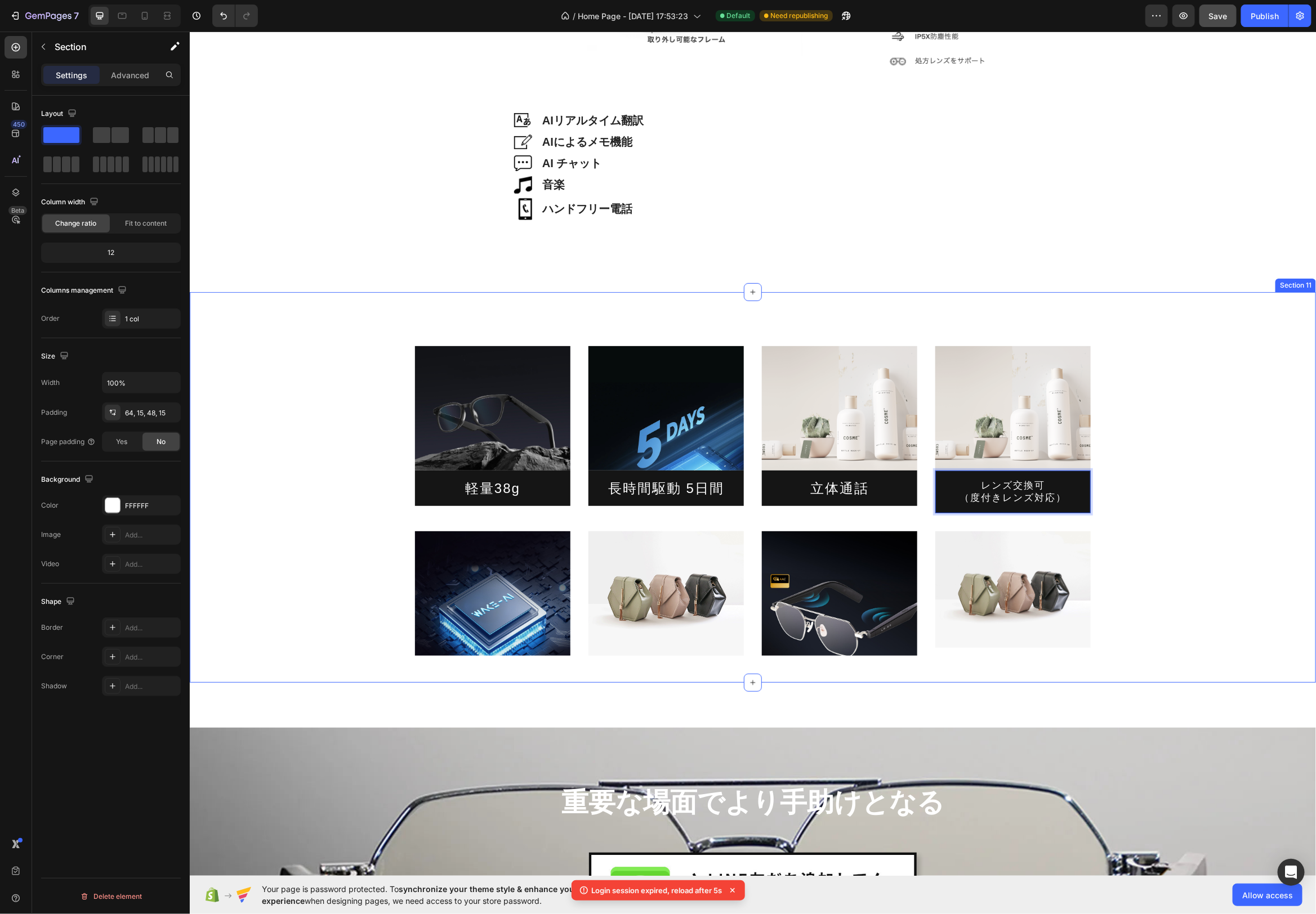
click at [1146, 510] on div "Image 軽量38g Heading Image 長時間駆動 5日間 Heading Image 立体通話 Heading Image レンズ交換可 （度付…" at bounding box center [752, 491] width 1109 height 327
drag, startPoint x: 1144, startPoint y: 511, endPoint x: 1075, endPoint y: 497, distance: 70.4
click at [1144, 511] on div "Image 軽量38g Heading Image 長時間駆動 5日間 Heading Image 立体通話 Heading Image レンズ交換可 （度付…" at bounding box center [752, 491] width 1109 height 327
click at [1000, 493] on p "レンズ交換可 （度付きレンズ対応）" at bounding box center [1012, 491] width 137 height 25
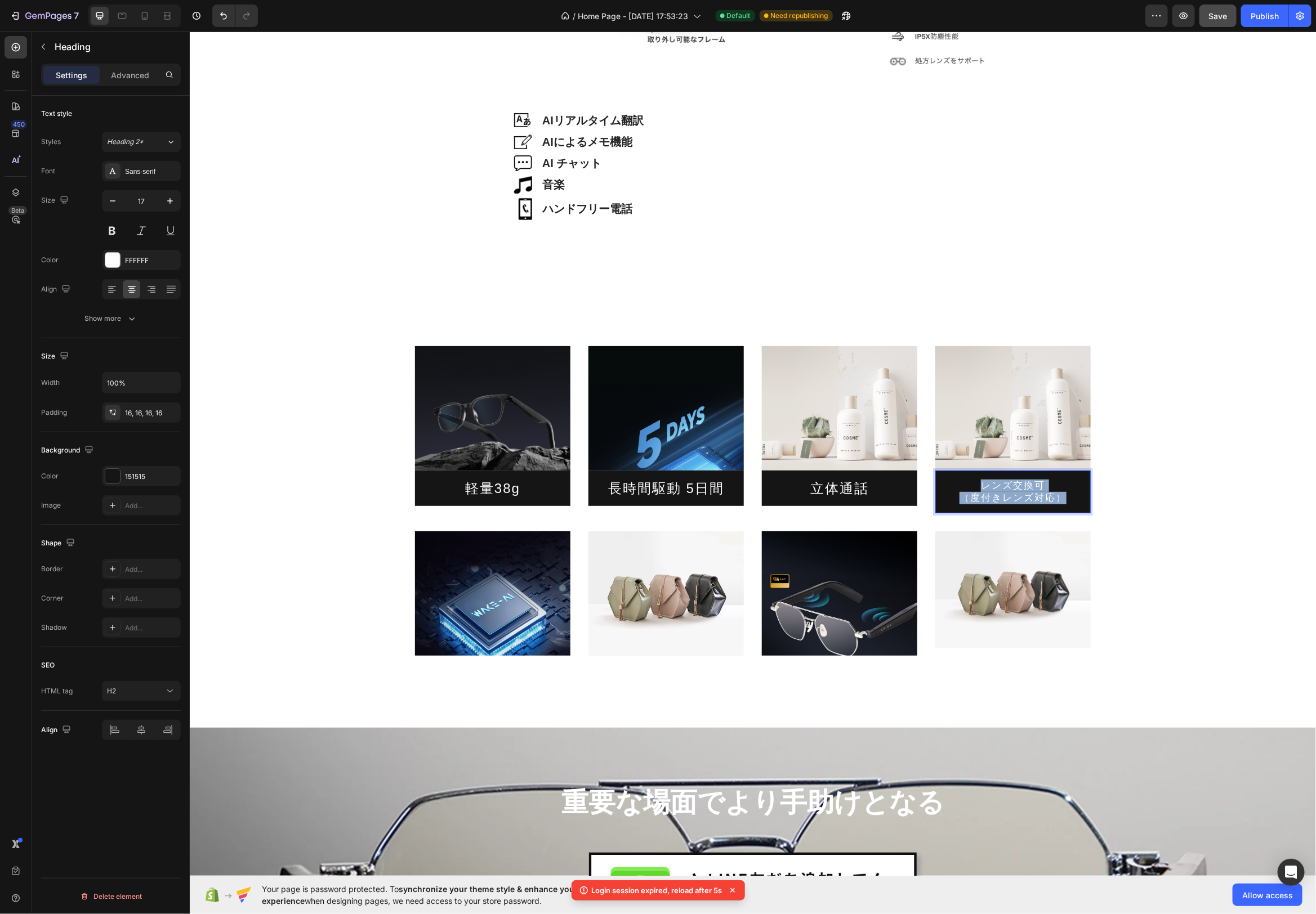
drag, startPoint x: 1042, startPoint y: 486, endPoint x: 1074, endPoint y: 508, distance: 38.8
click at [1074, 508] on h2 "レンズ交換可 （度付きレンズ対応）" at bounding box center [1013, 491] width 155 height 43
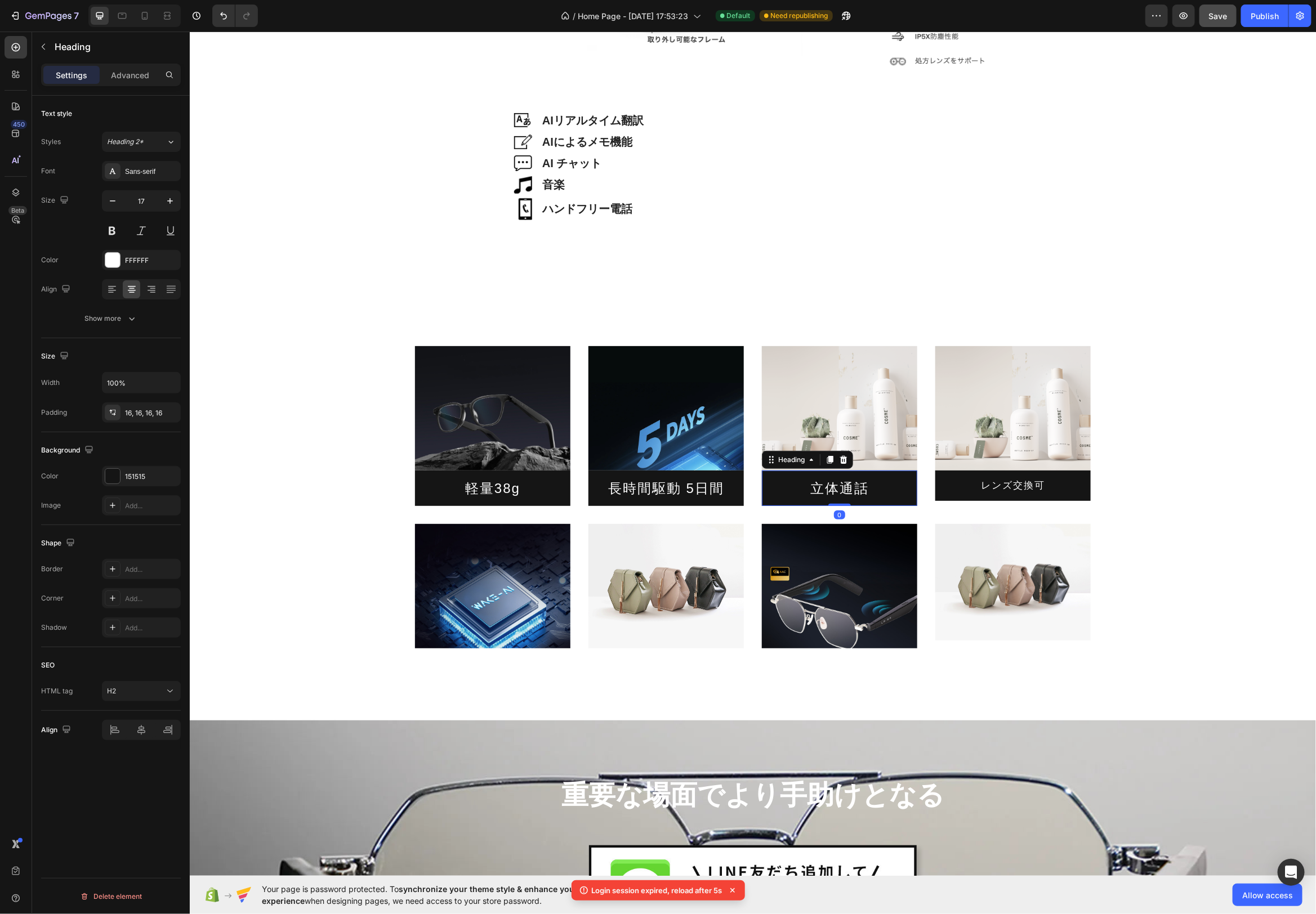
click at [834, 485] on p "立体通話" at bounding box center [839, 488] width 137 height 18
click at [1020, 488] on p "レンズ交換可" at bounding box center [1012, 485] width 137 height 13
click at [168, 203] on icon "button" at bounding box center [170, 201] width 11 height 11
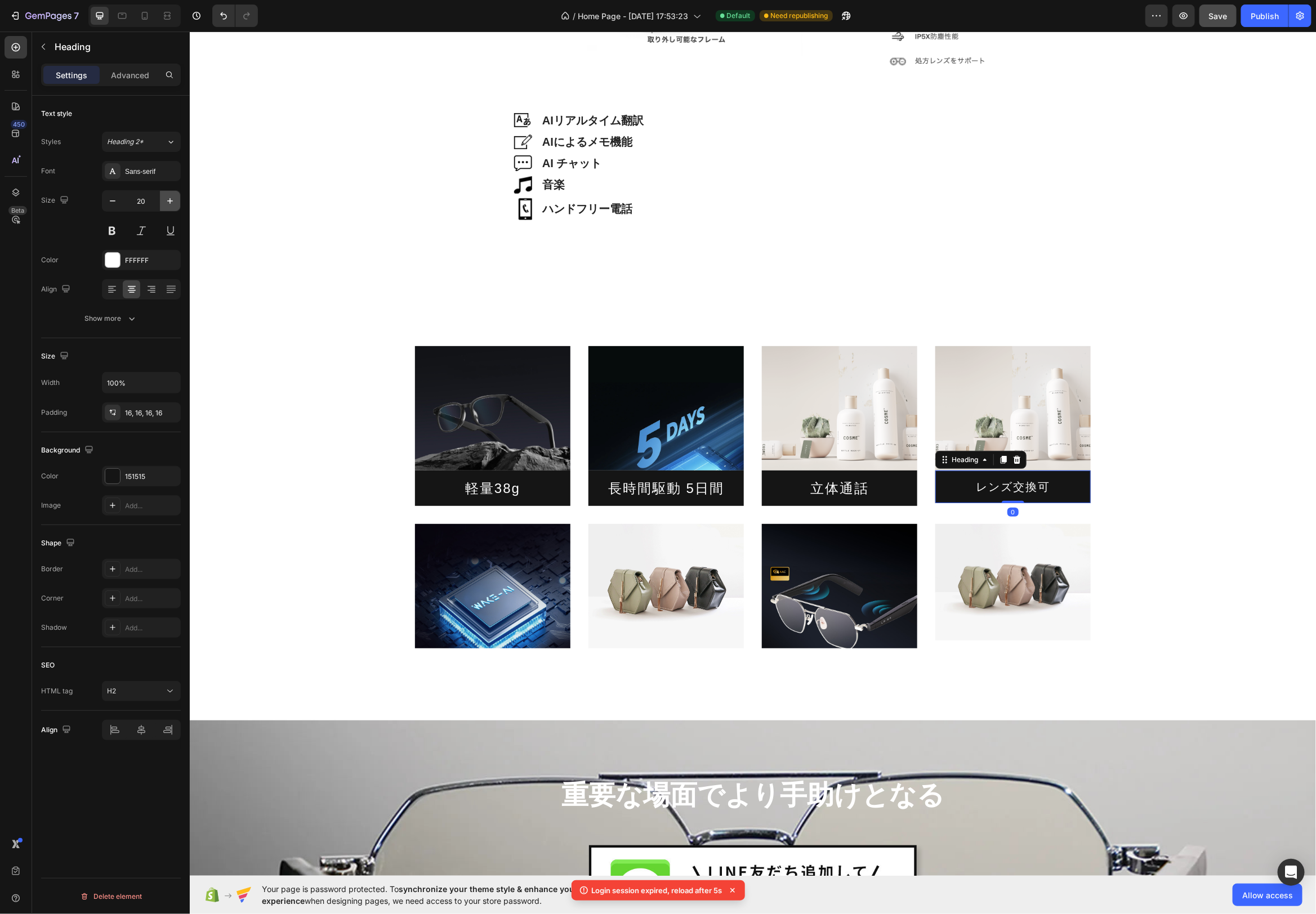
click at [168, 203] on icon "button" at bounding box center [170, 201] width 11 height 11
type input "24"
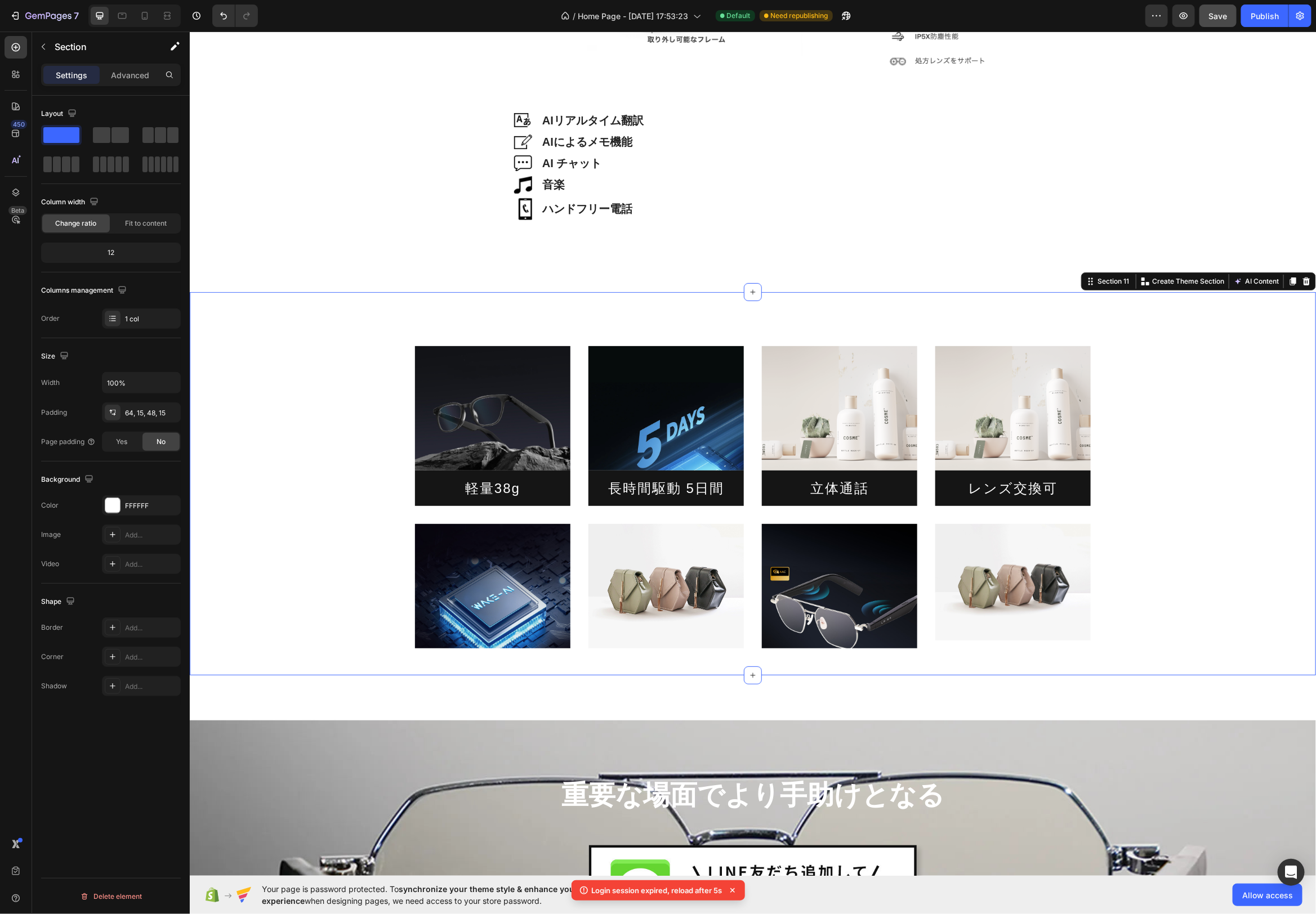
click at [1121, 430] on div "Image 軽量38g Heading Image 長時間駆動 5日間 Heading Image 立体通話 Heading Image レンズ交換可 Hea…" at bounding box center [752, 488] width 1109 height 321
drag, startPoint x: 1203, startPoint y: 14, endPoint x: 1257, endPoint y: 22, distance: 54.6
click at [1204, 14] on button "Save" at bounding box center [1218, 16] width 37 height 23
click at [1257, 22] on button "Publish" at bounding box center [1265, 16] width 48 height 23
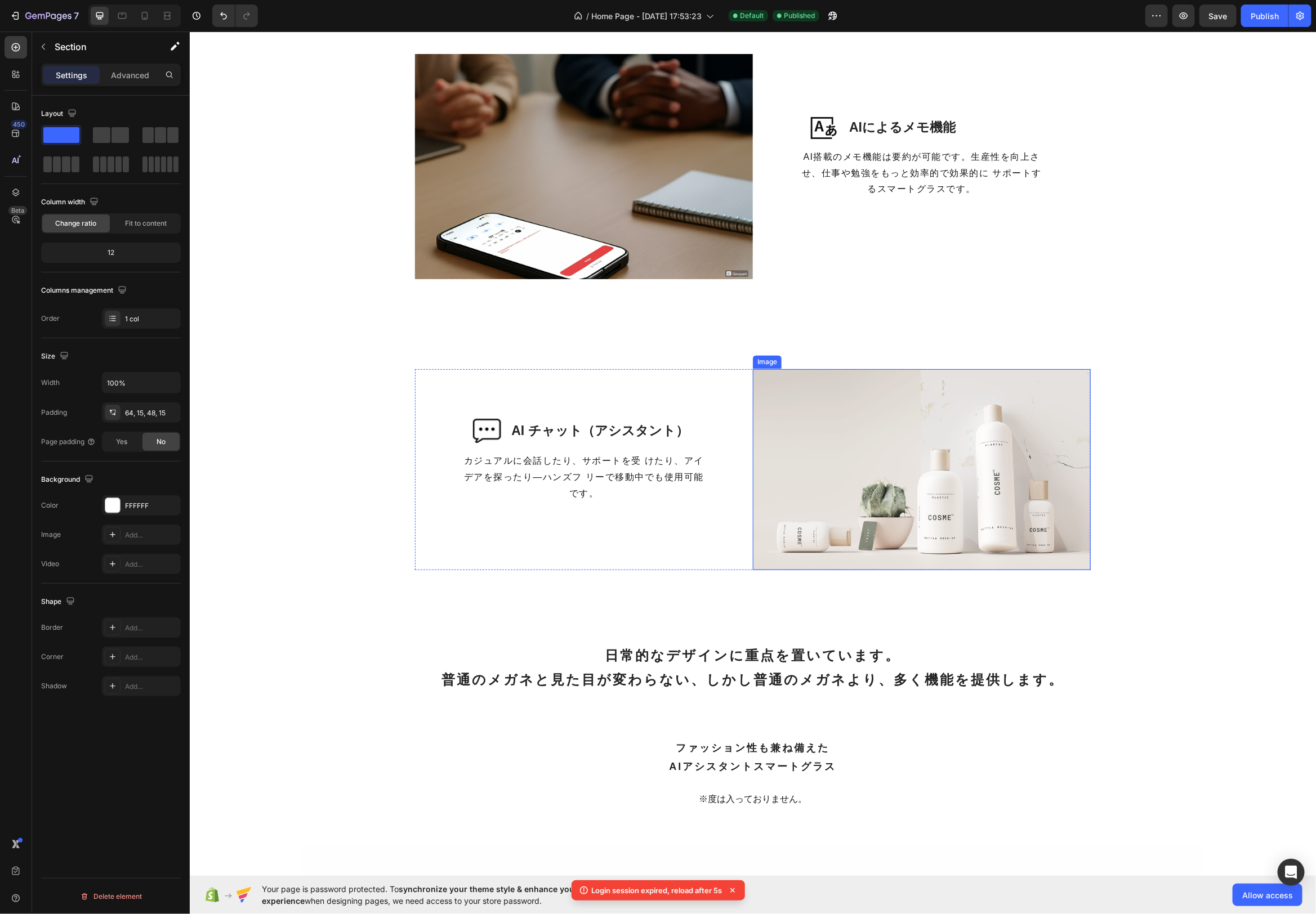
scroll to position [1291, 0]
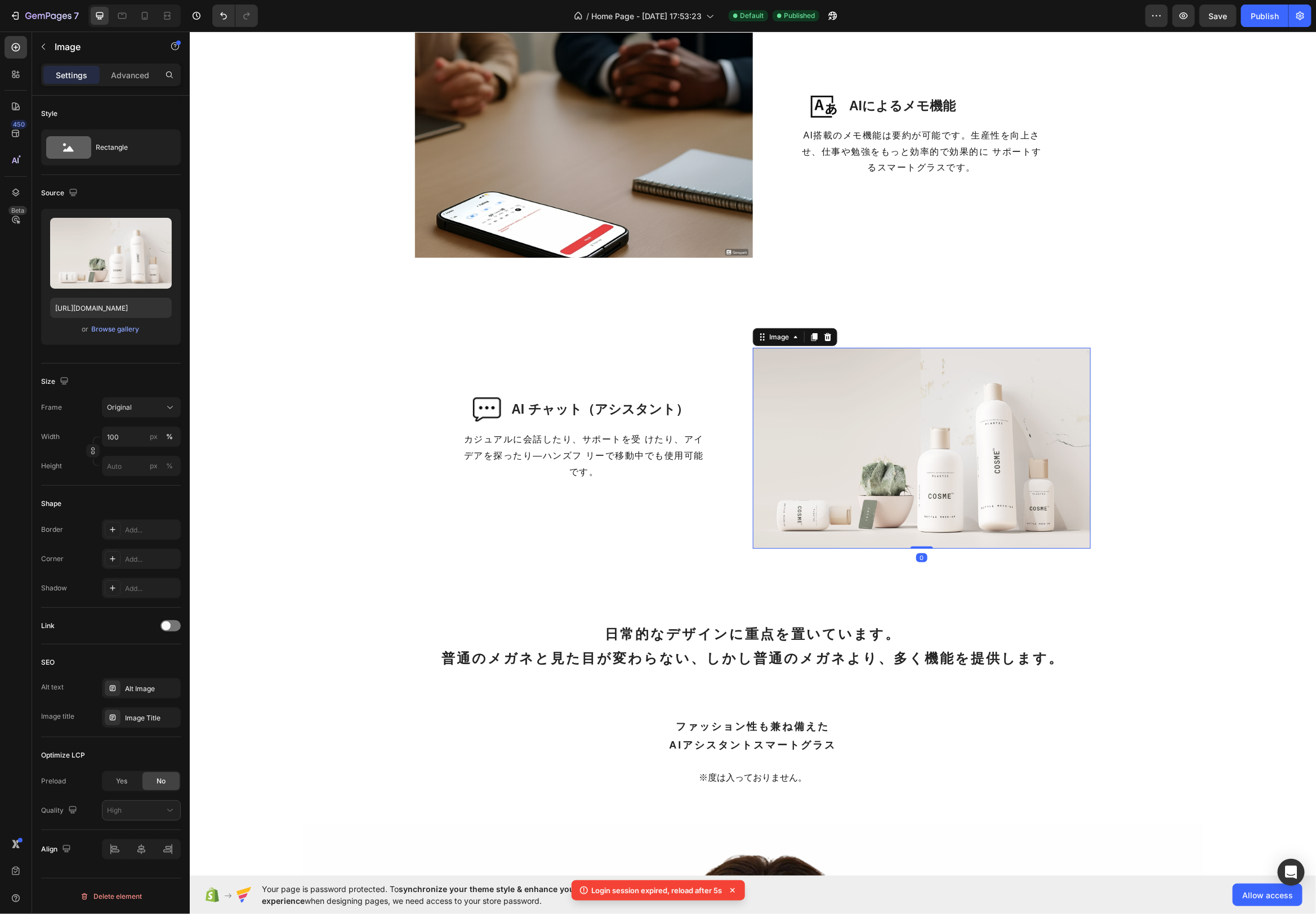
drag, startPoint x: 909, startPoint y: 461, endPoint x: 812, endPoint y: 441, distance: 99.0
click at [908, 461] on img at bounding box center [921, 448] width 338 height 200
click at [106, 241] on label at bounding box center [111, 253] width 122 height 71
click at [106, 262] on input "file" at bounding box center [111, 272] width 78 height 19
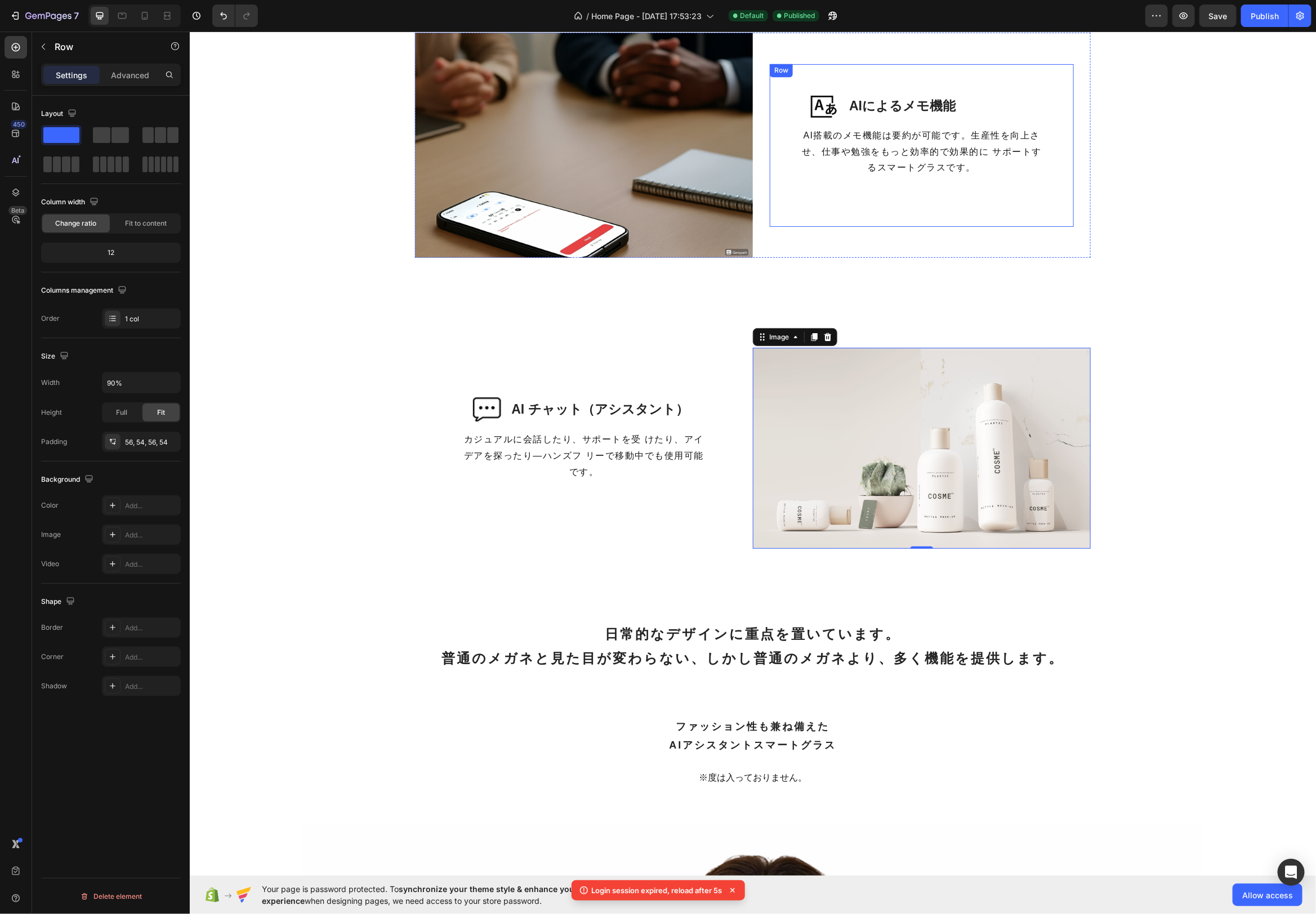
click at [920, 220] on div "Image AIによるメモ機能 Heading Row AI搭載のメモ機能は要約が可能です。生産性を向上させ、仕事や勉強をもっと効率的で効果的に サポートする…" at bounding box center [921, 145] width 304 height 163
click at [479, 362] on div "Image AI チャット（アシスタント） Heading Row カジュアルに会話したり、サポートを受 けたり、アイデアを探ったり—ハンズフ リーで移動中で…" at bounding box center [583, 448] width 338 height 200
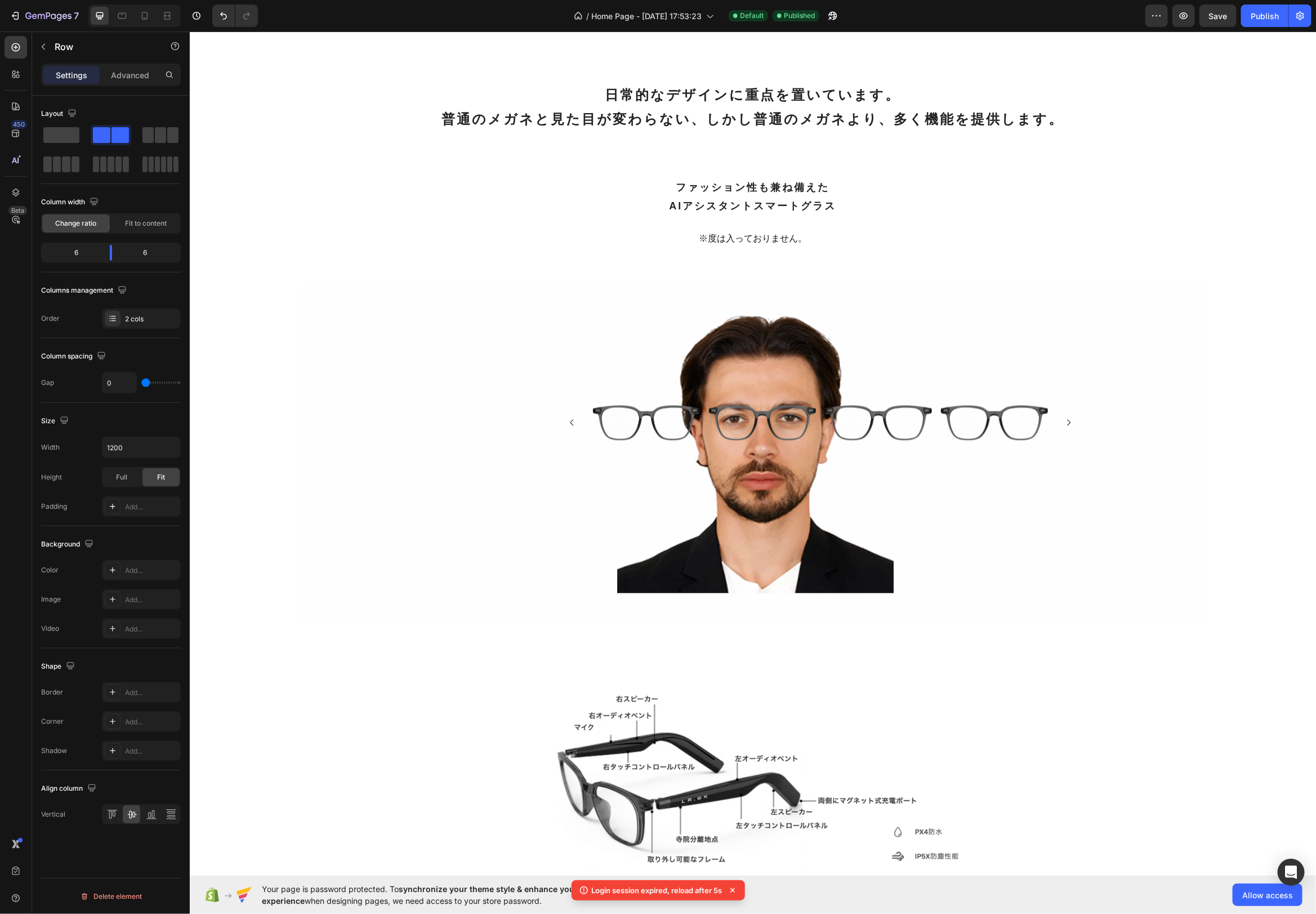
scroll to position [2059, 0]
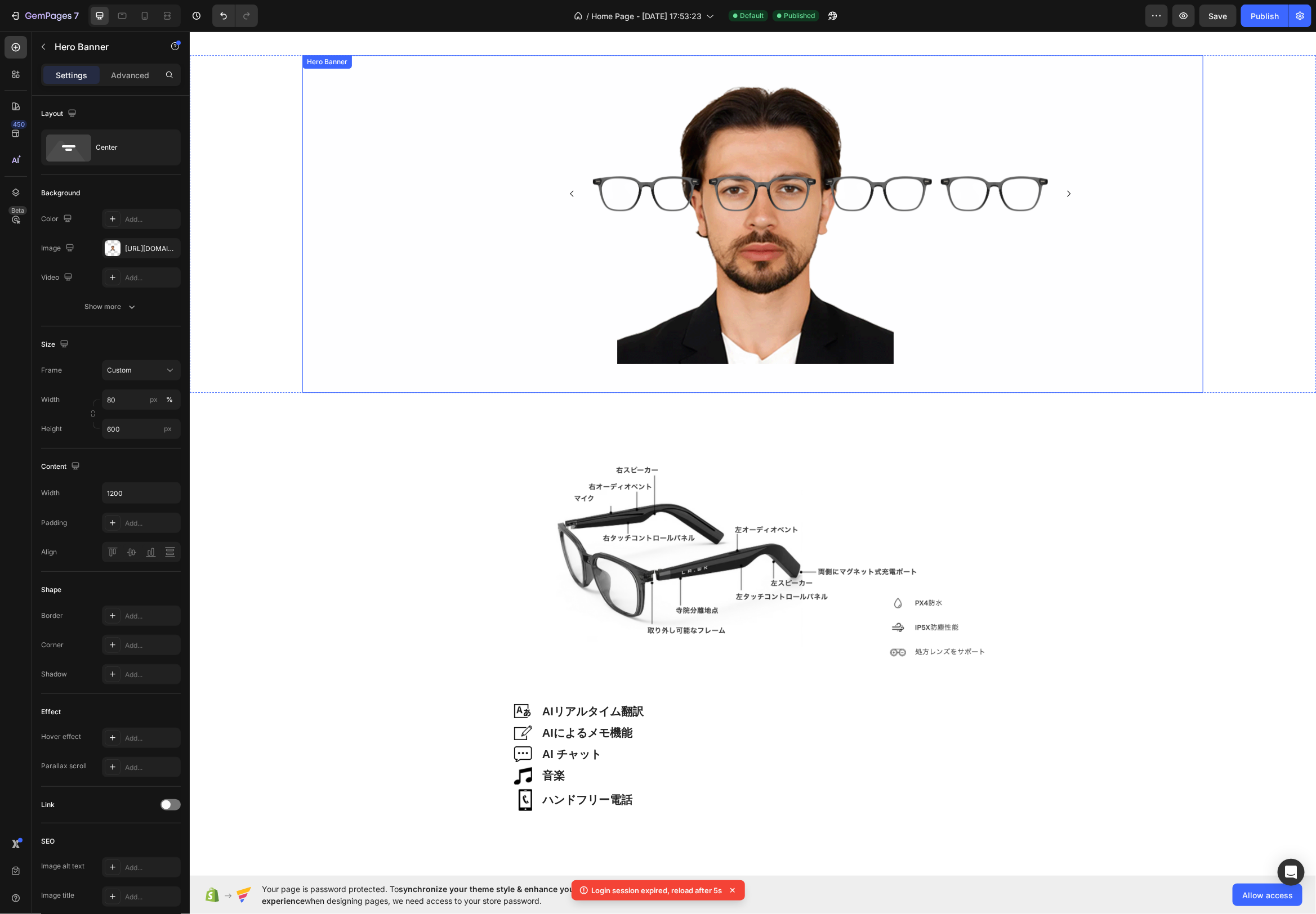
click at [765, 306] on div "Background Image" at bounding box center [752, 223] width 901 height 337
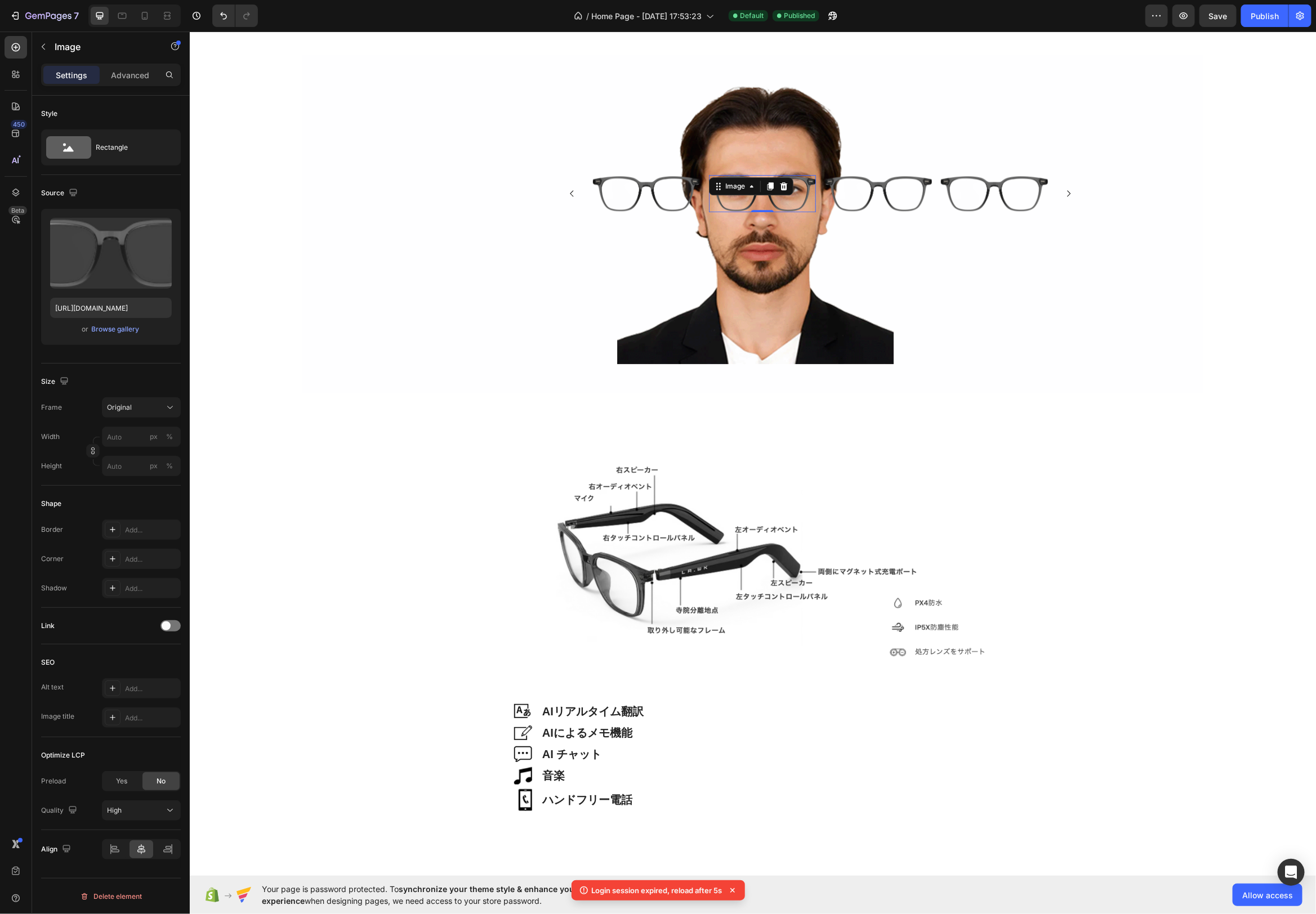
click at [796, 182] on img at bounding box center [762, 193] width 107 height 36
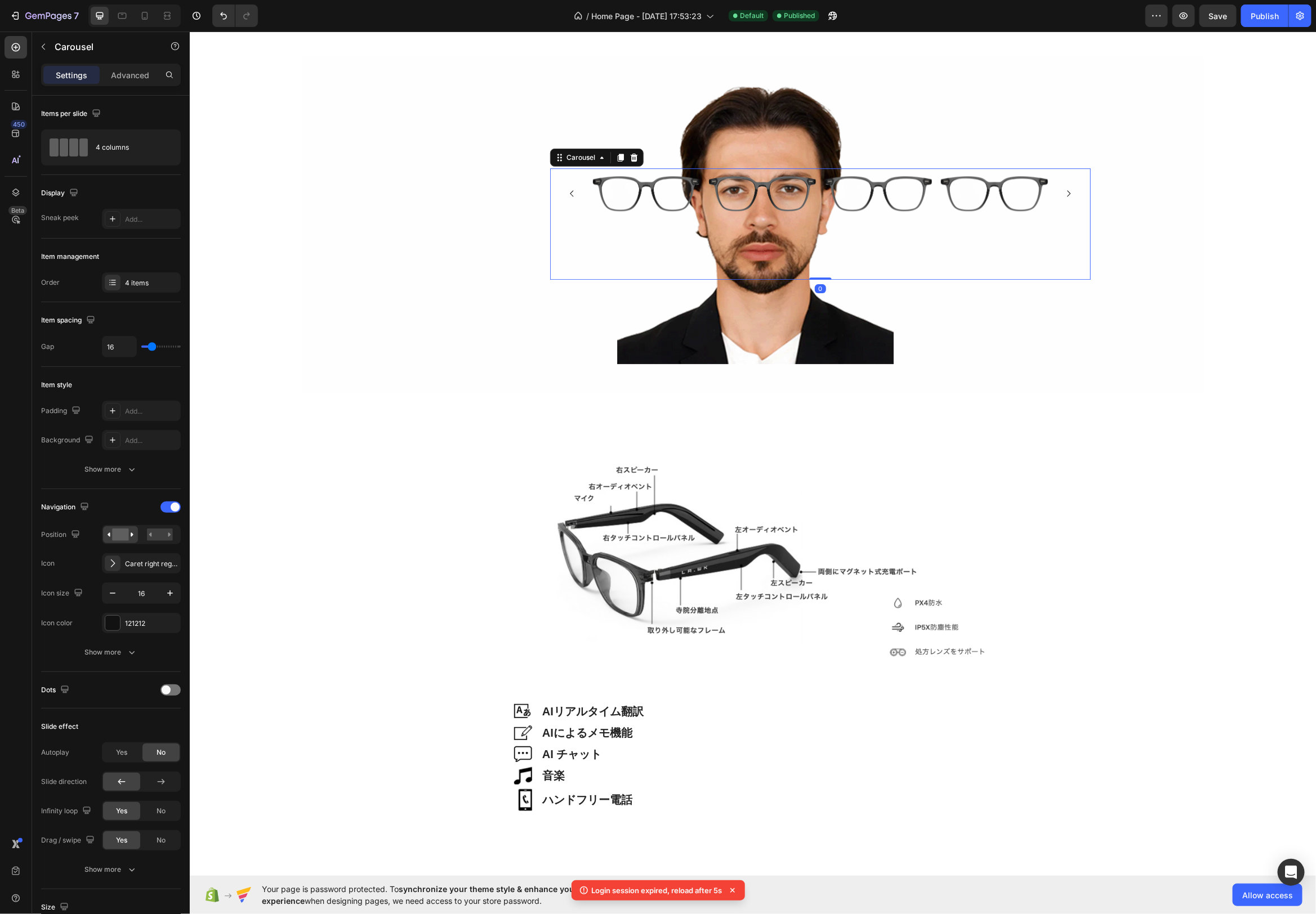
click at [818, 169] on div "Image Image Image Image Carousel 0" at bounding box center [820, 223] width 541 height 111
type input "22"
type input "20"
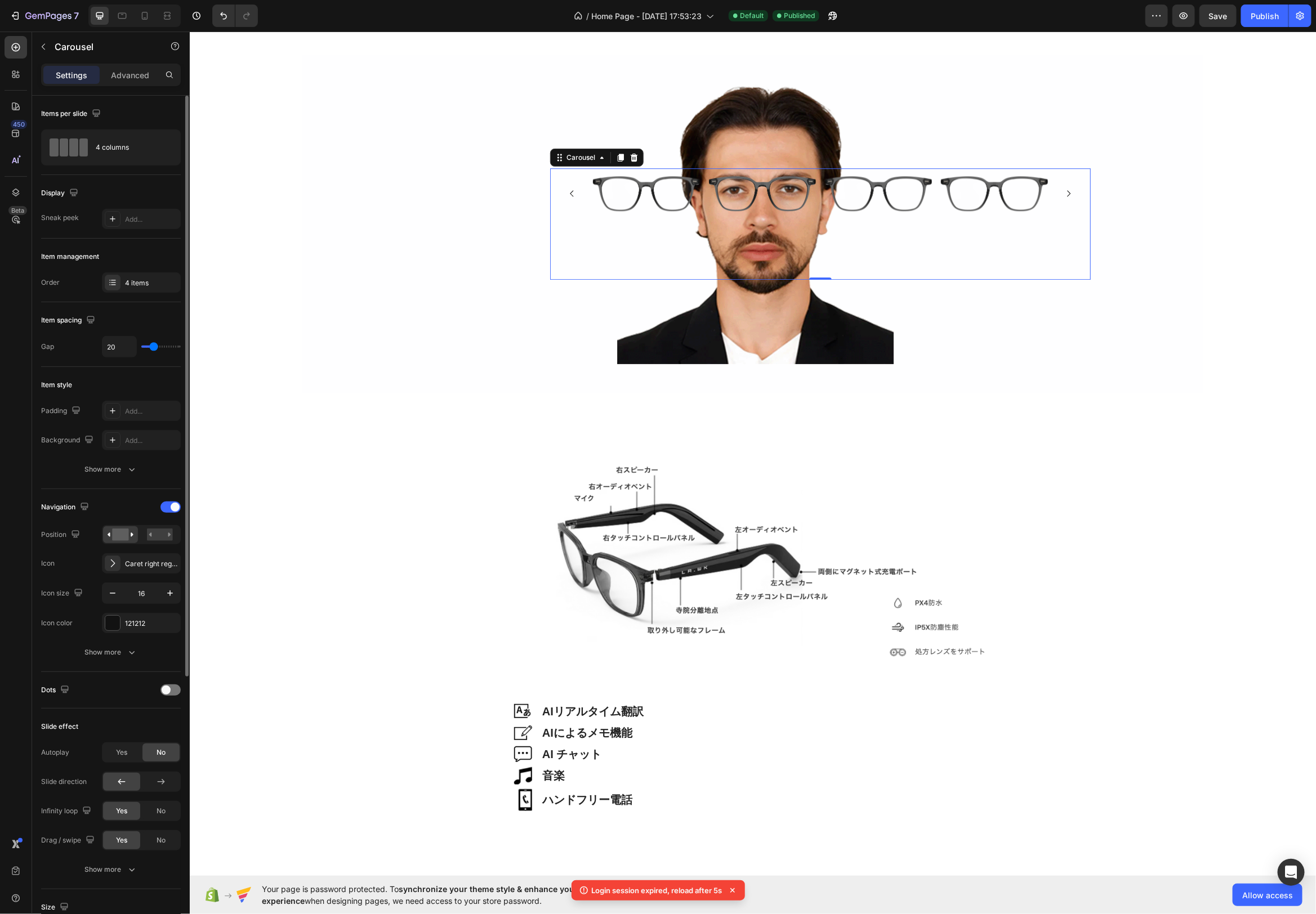
type input "17"
type input "15"
type input "14"
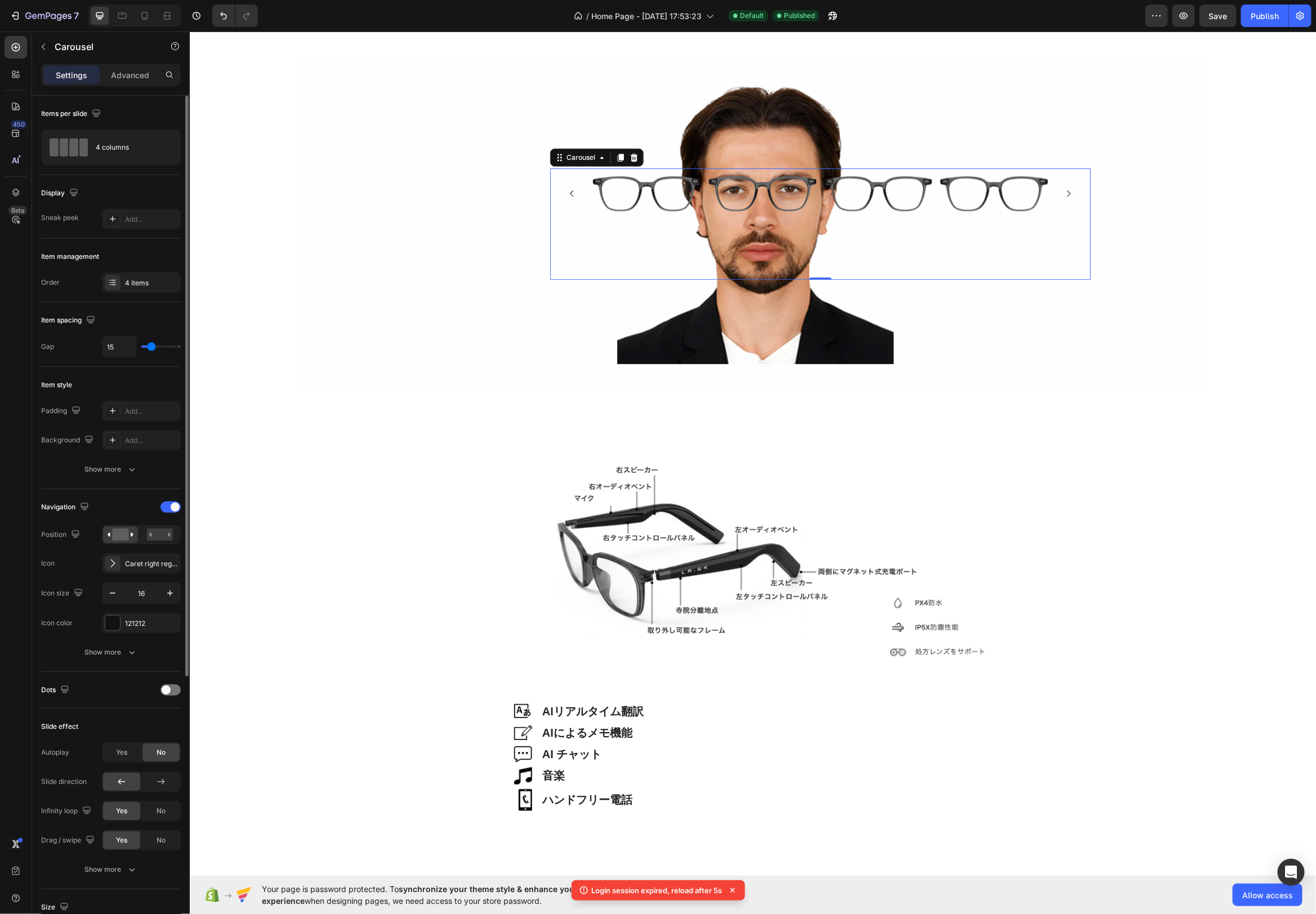
type input "14"
type input "13"
type input "12"
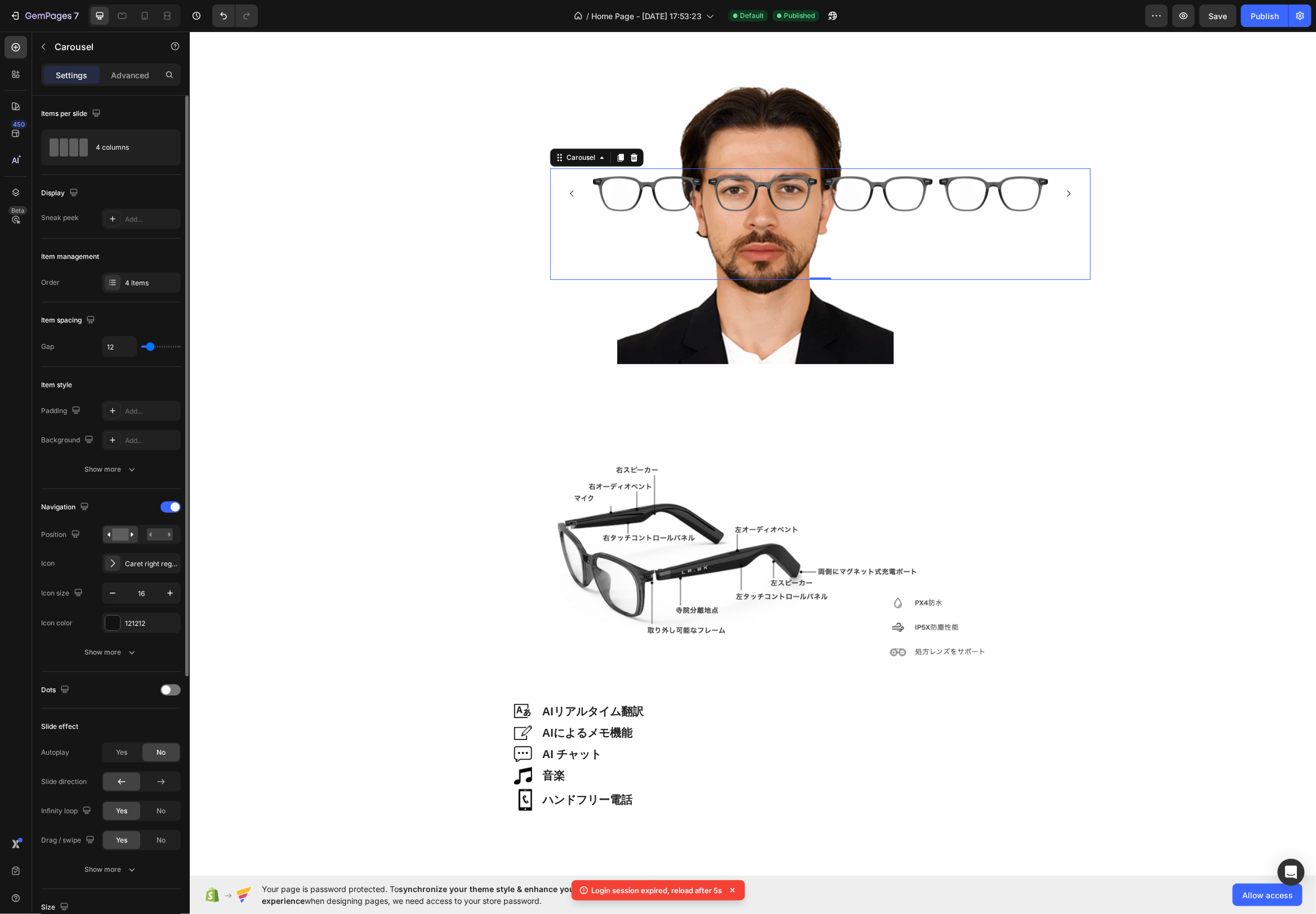
type input "11"
type input "9"
type input "8"
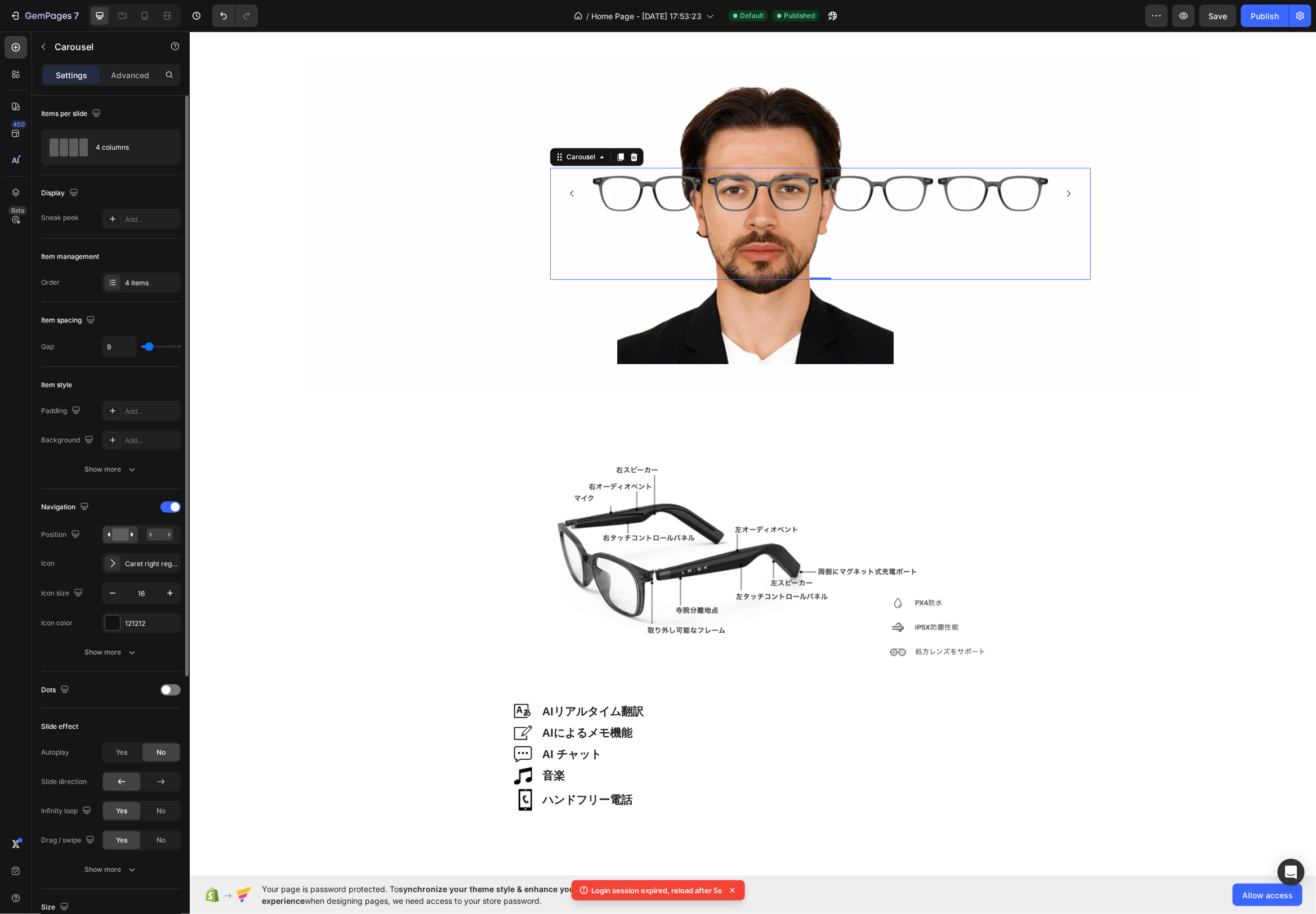
type input "8"
type input "7"
type input "5"
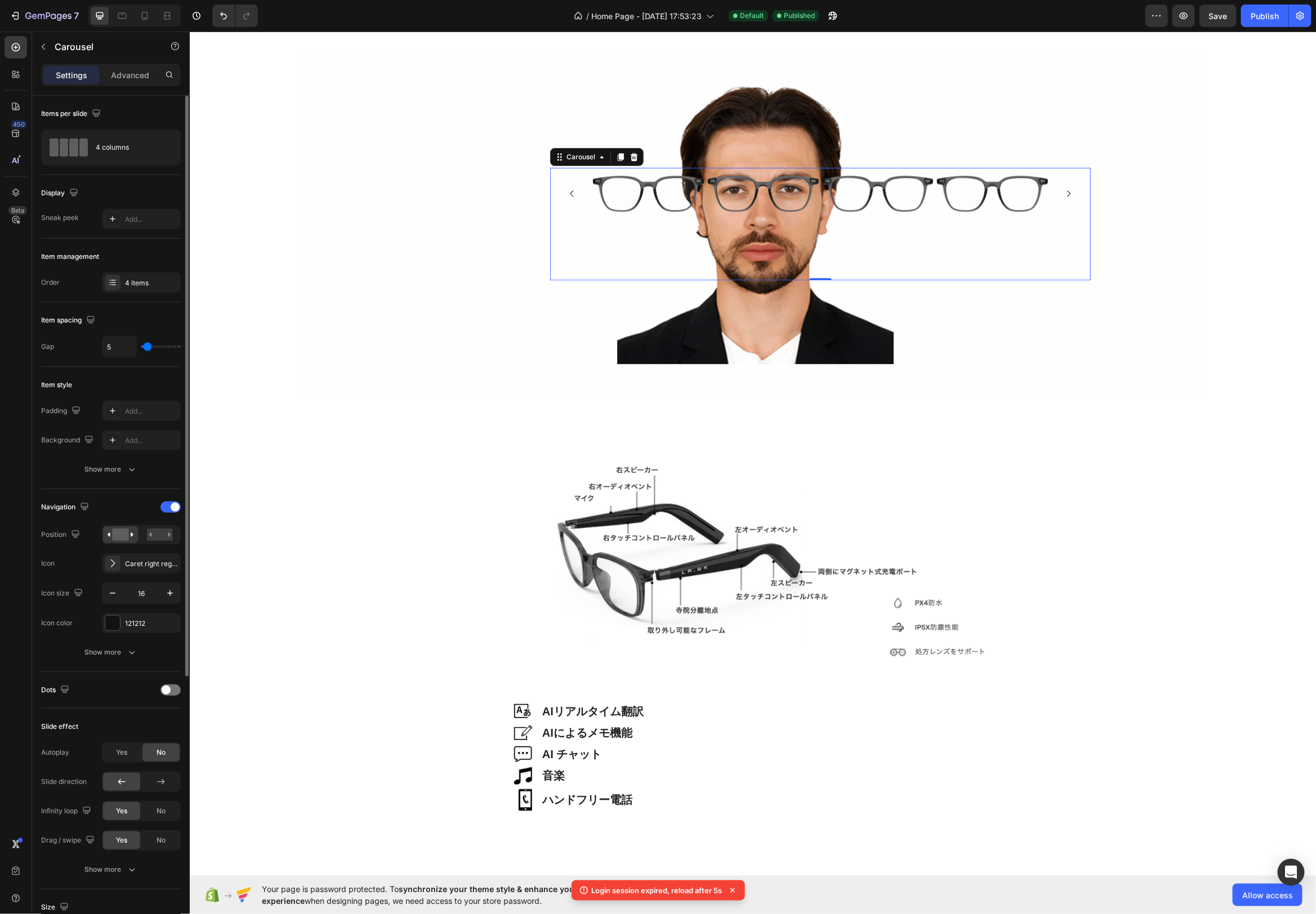
type input "4"
type input "3"
type input "2"
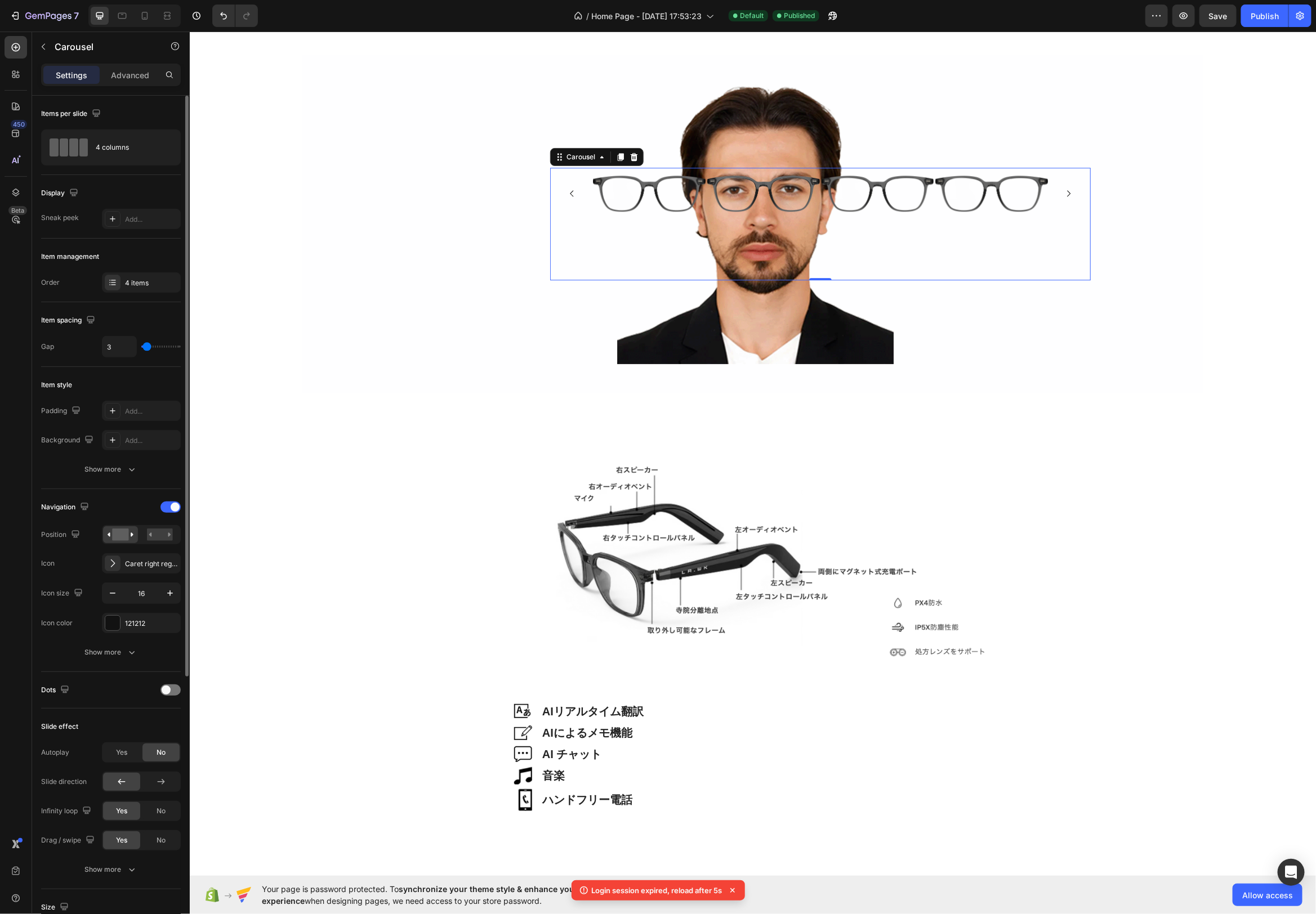
type input "2"
type input "1"
type input "2"
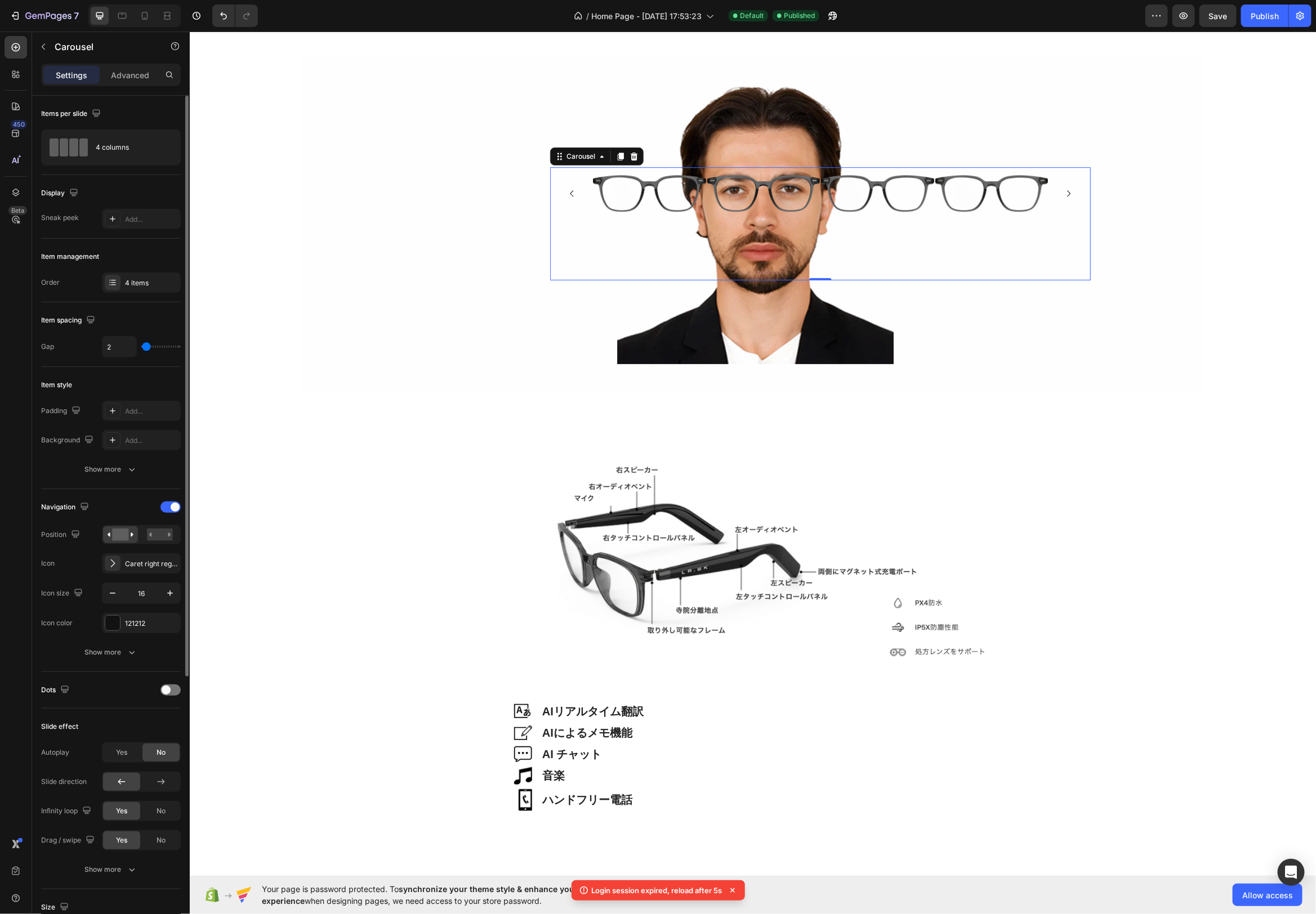
type input "3"
type input "4"
type input "5"
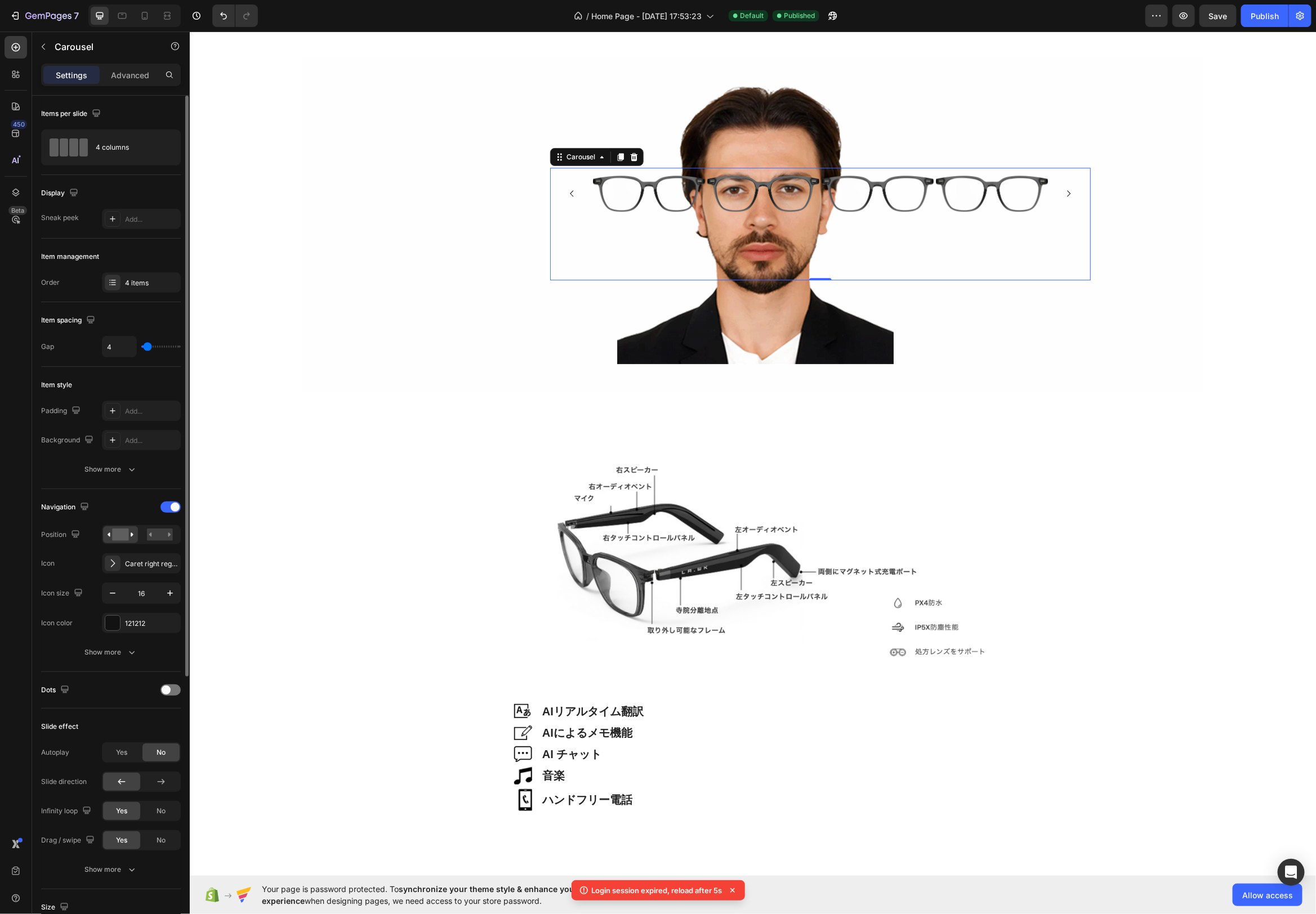
type input "5"
type input "6"
type input "7"
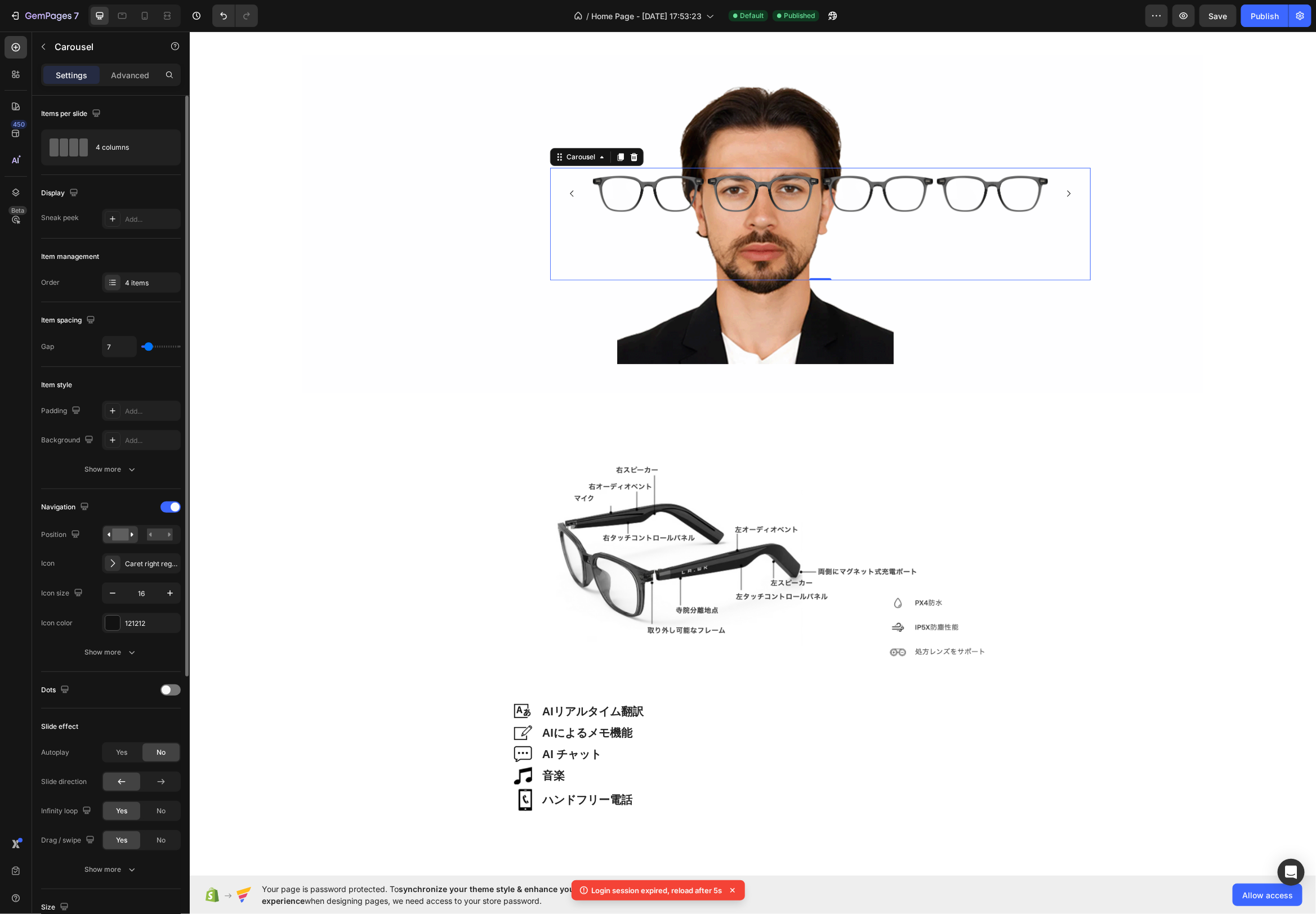
type input "10"
type input "9"
type input "8"
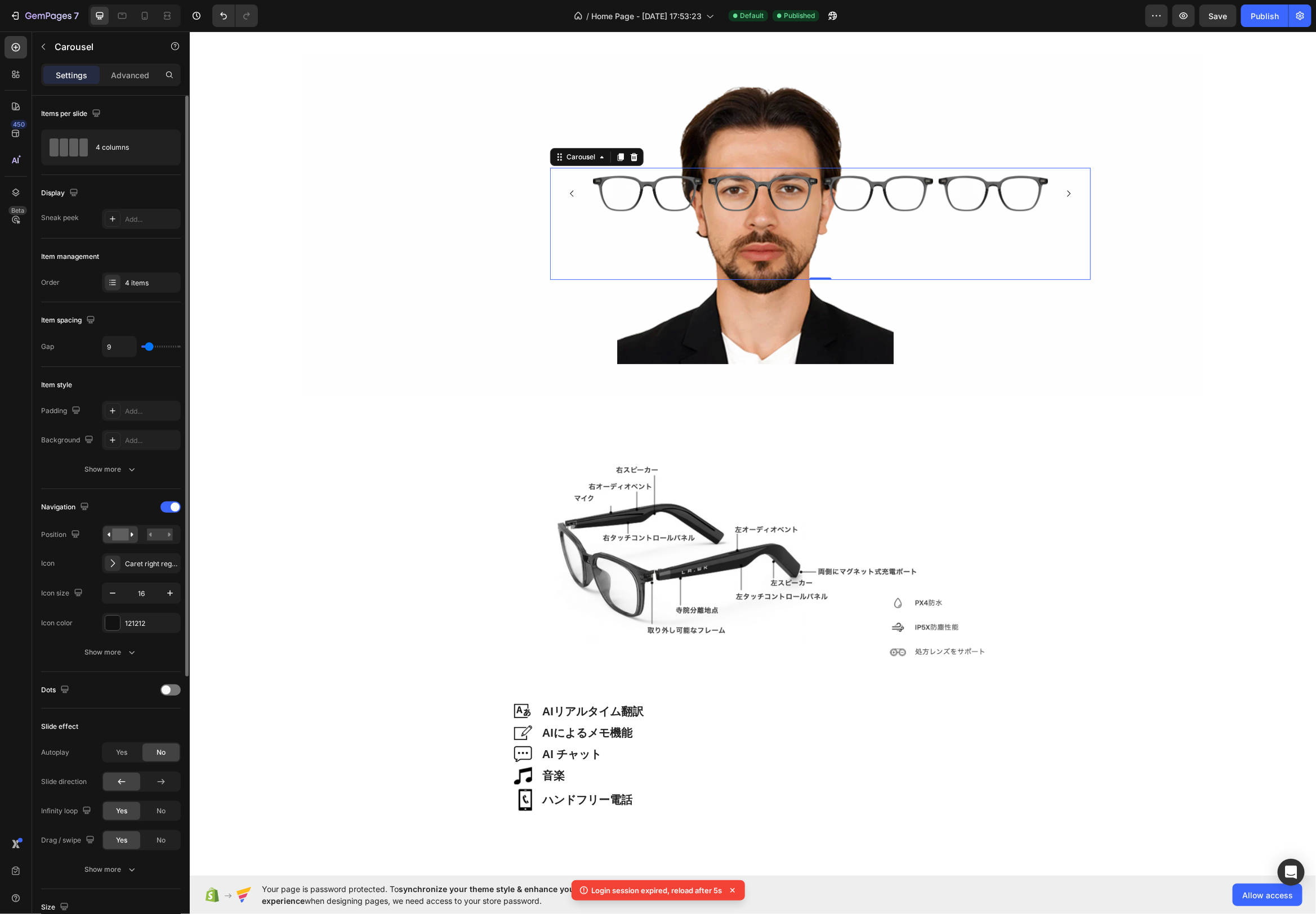
type input "8"
type input "17"
type input "19"
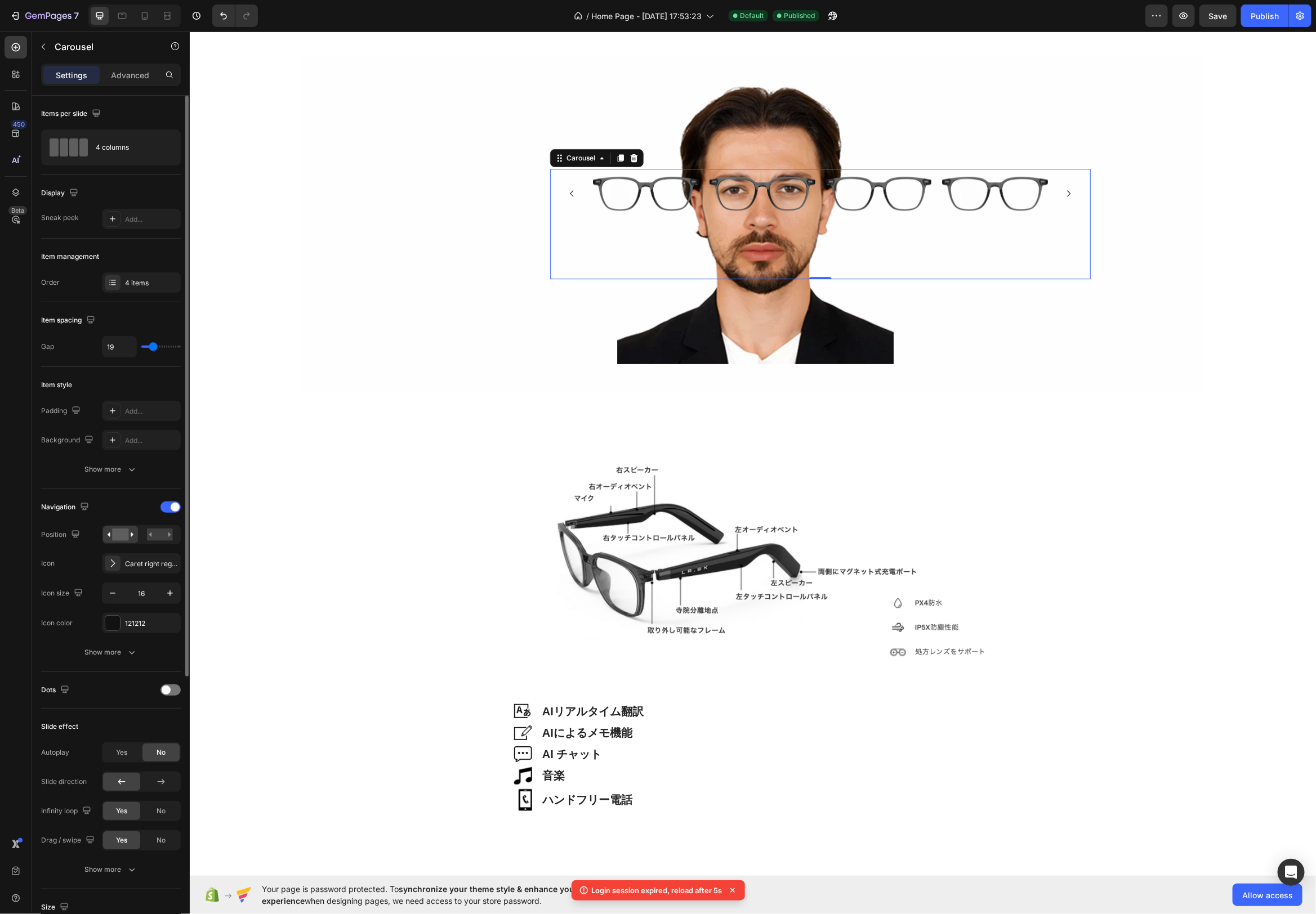
type input "20"
type input "21"
type input "19"
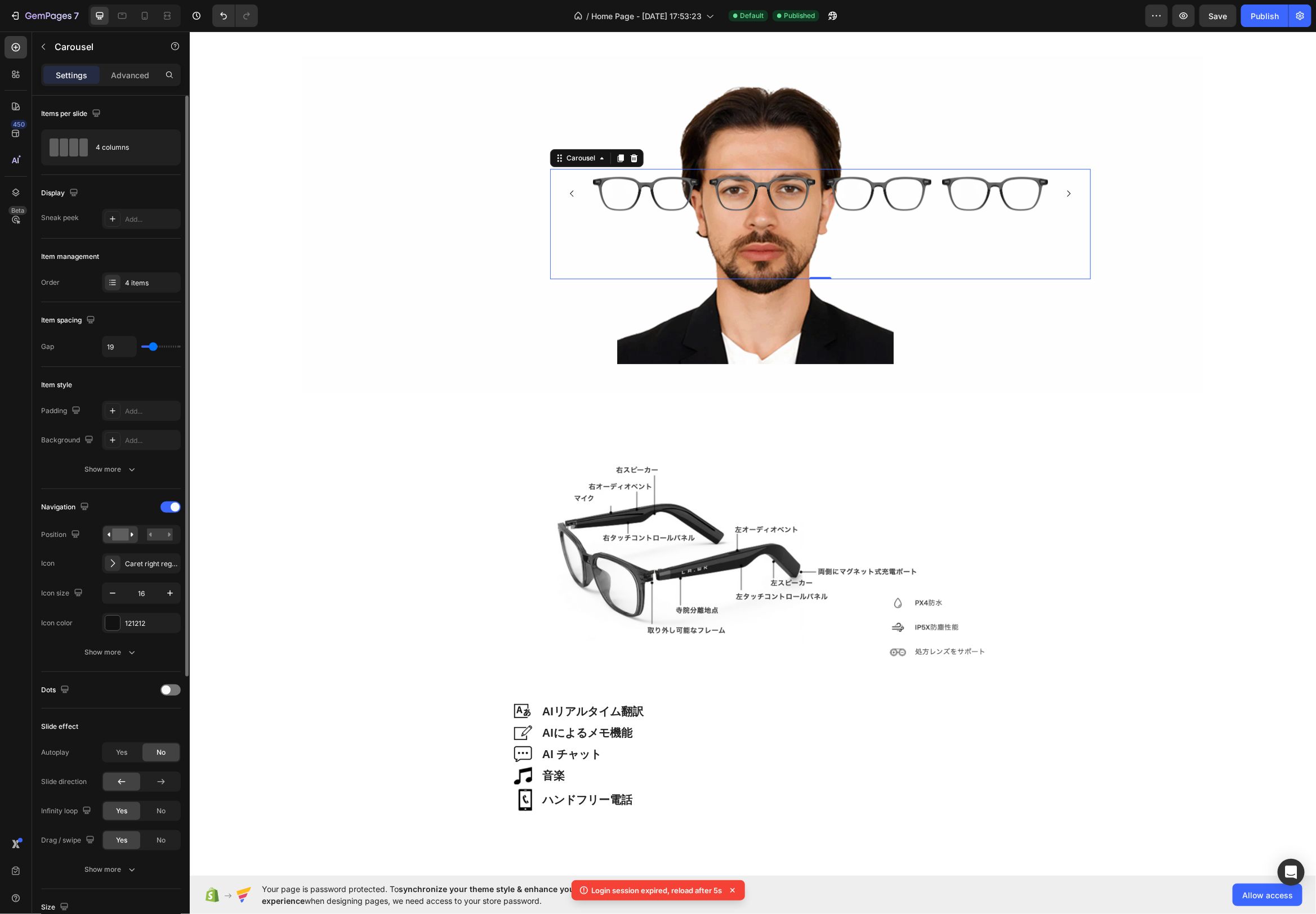
type input "19"
click at [153, 348] on input "range" at bounding box center [161, 347] width 39 height 3
click at [163, 535] on rect at bounding box center [160, 535] width 26 height 13
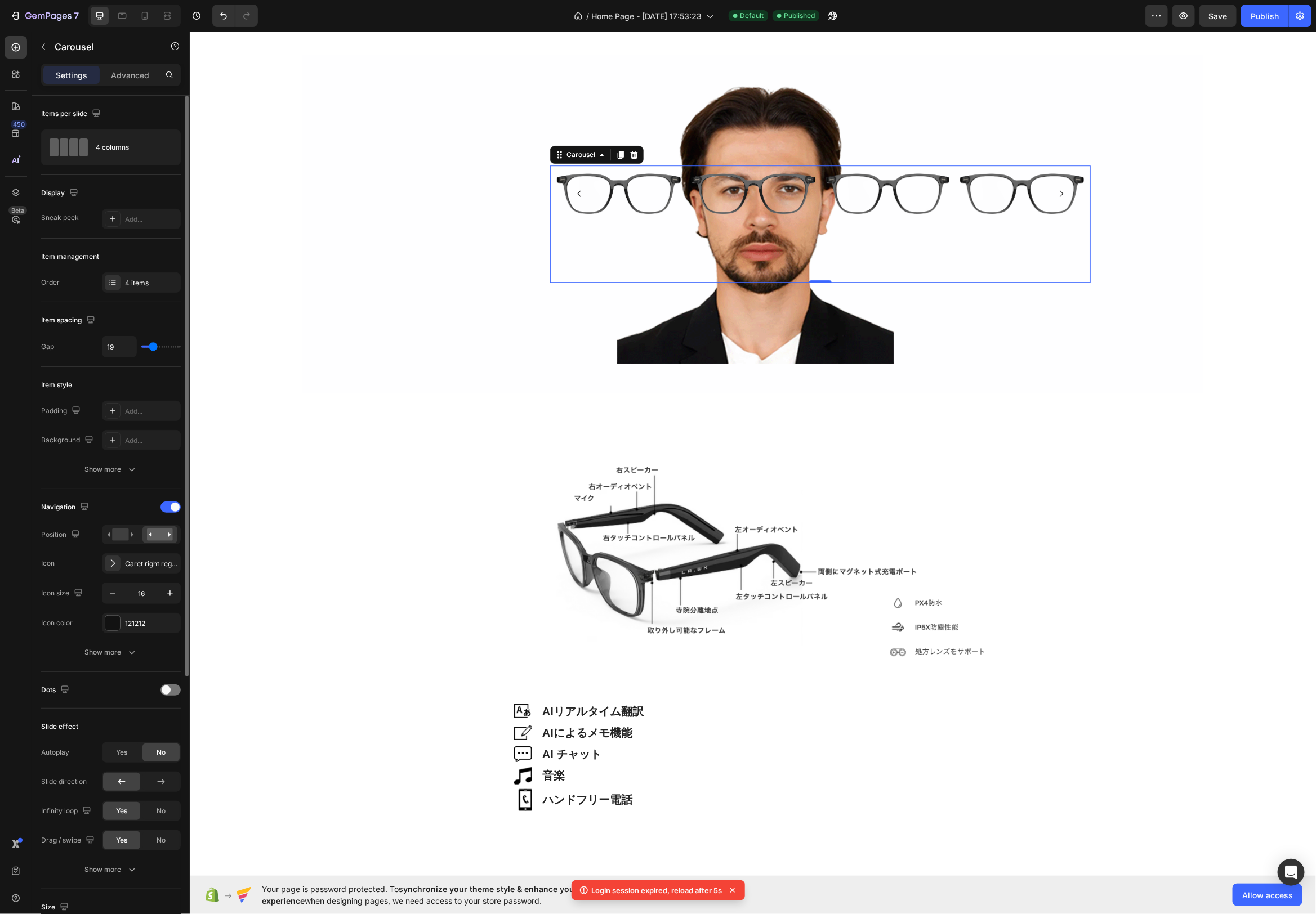
type input "16"
type input "14"
type input "12"
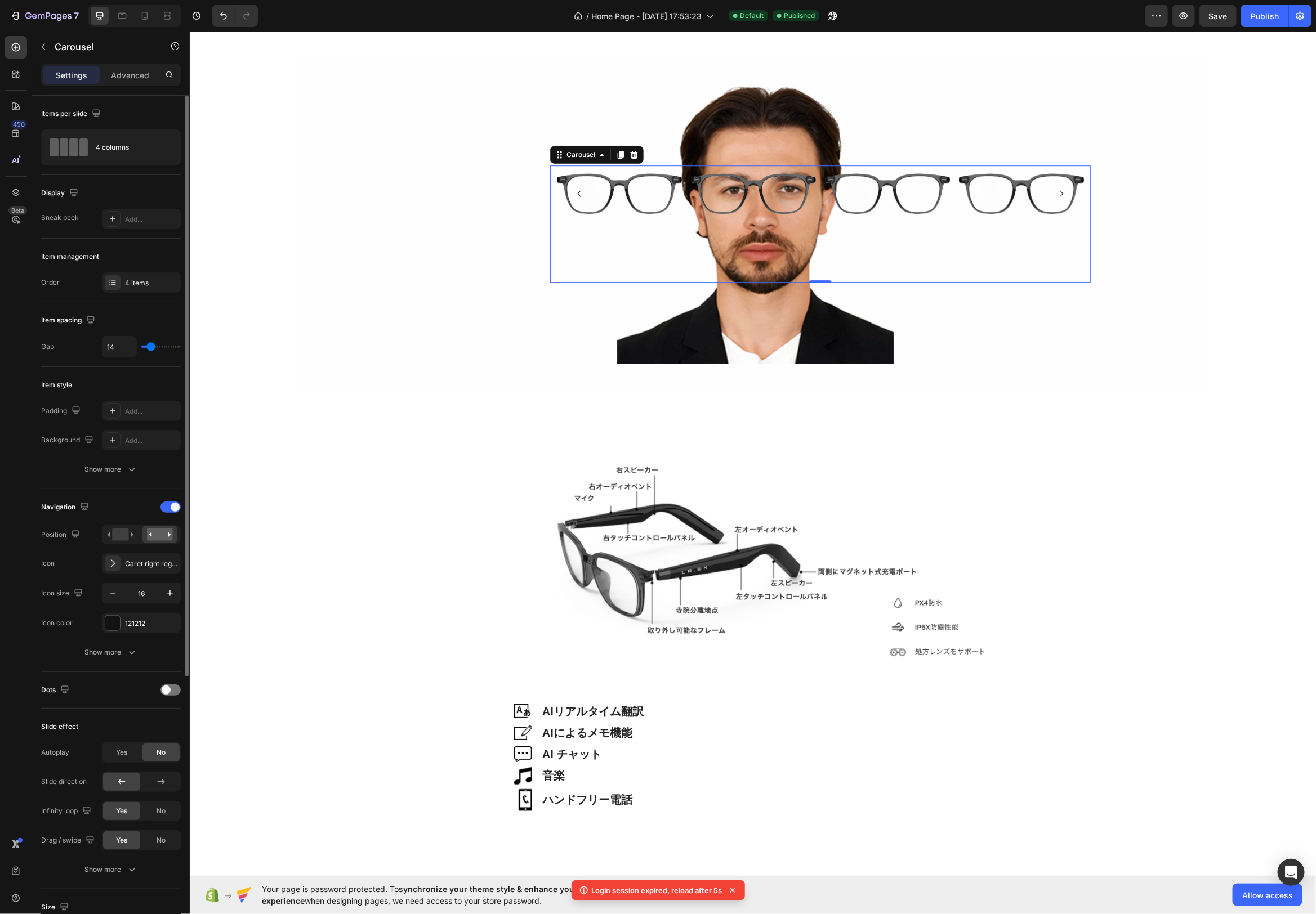
type input "12"
type input "11"
type input "39"
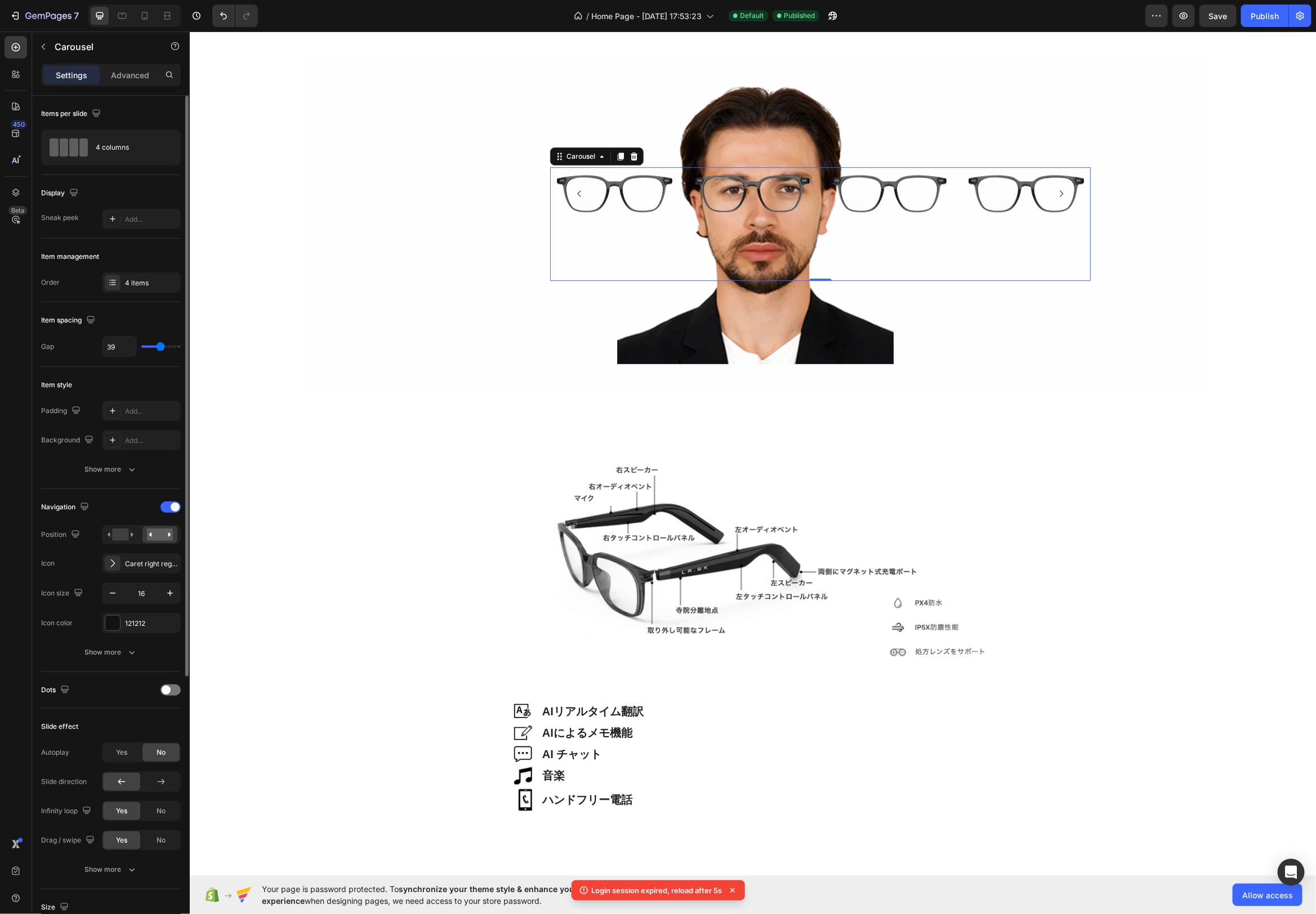
type input "40"
type input "41"
type input "42"
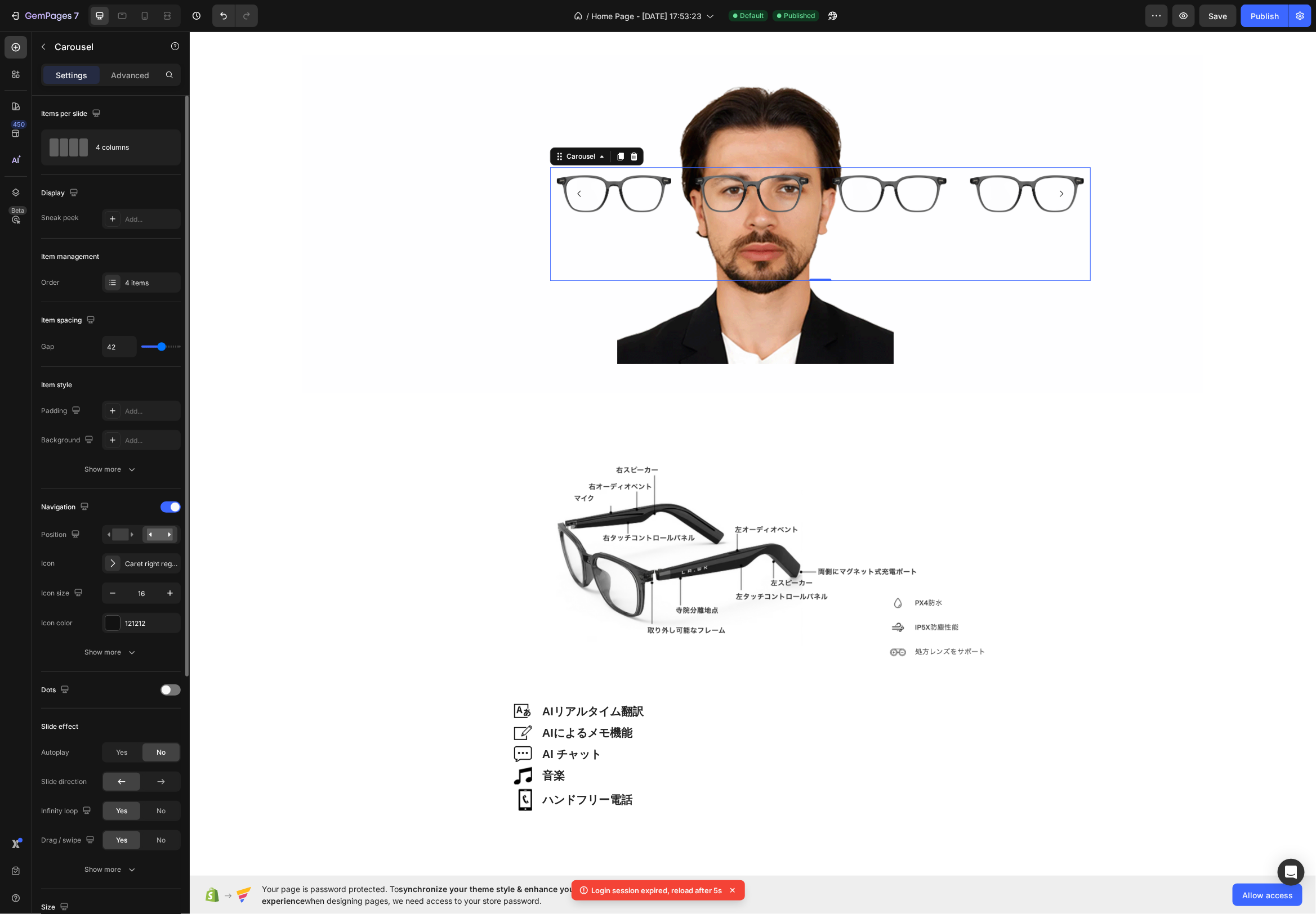
drag, startPoint x: 152, startPoint y: 348, endPoint x: 162, endPoint y: 348, distance: 10.0
type input "42"
click at [162, 348] on input "range" at bounding box center [161, 347] width 39 height 3
click at [112, 538] on div at bounding box center [121, 535] width 35 height 17
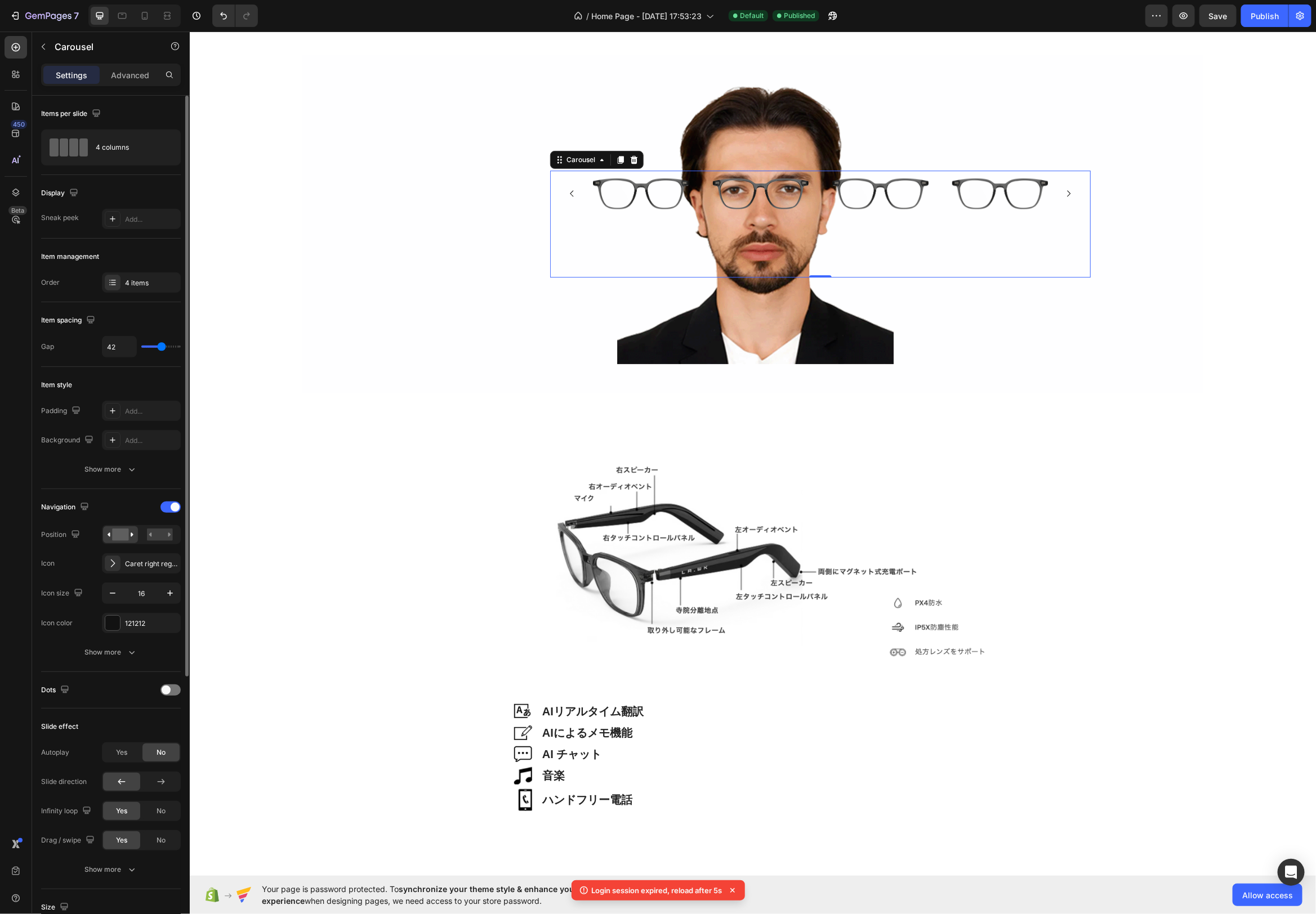
type input "46"
type input "43"
type input "41"
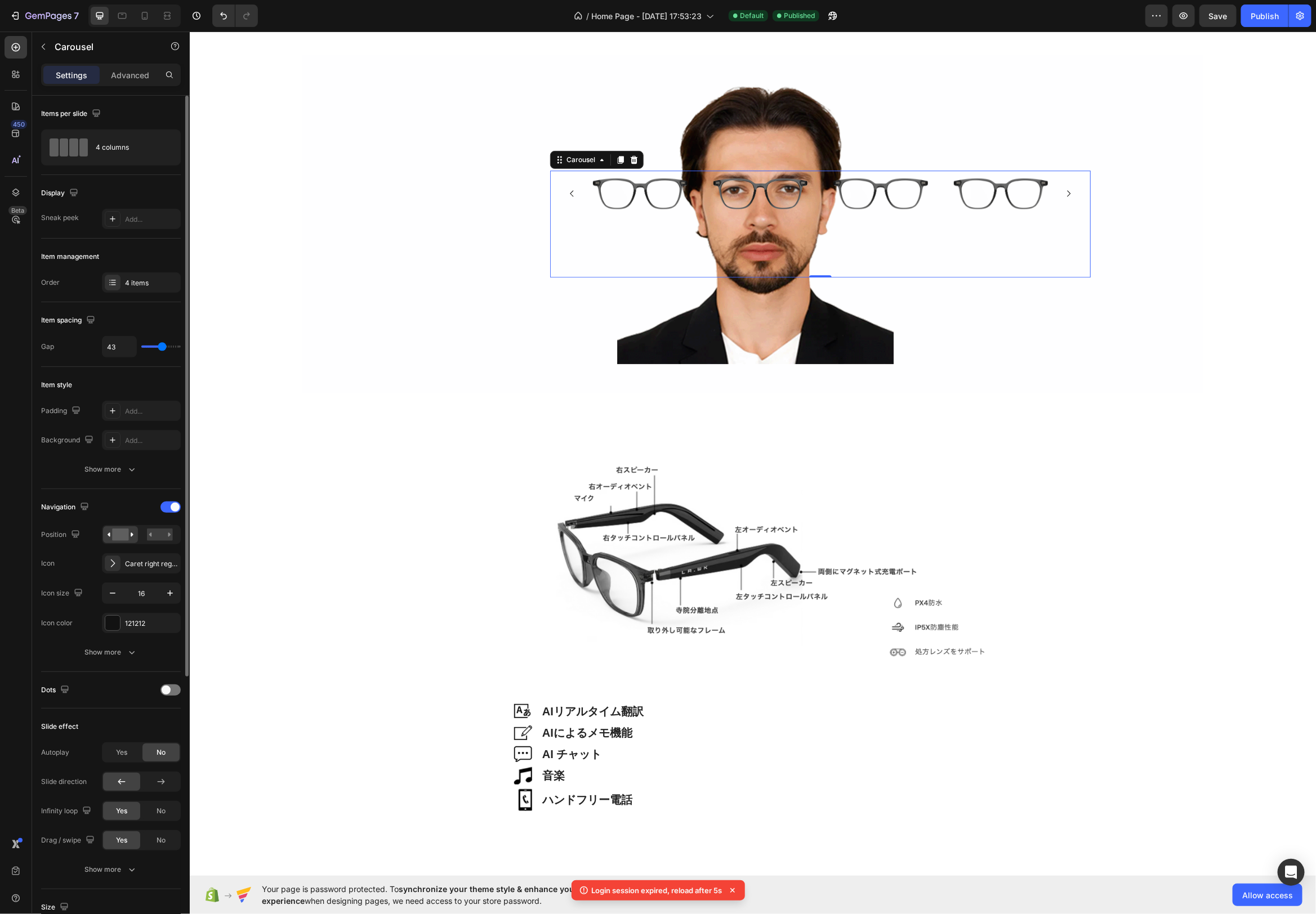
type input "41"
type input "40"
type input "34"
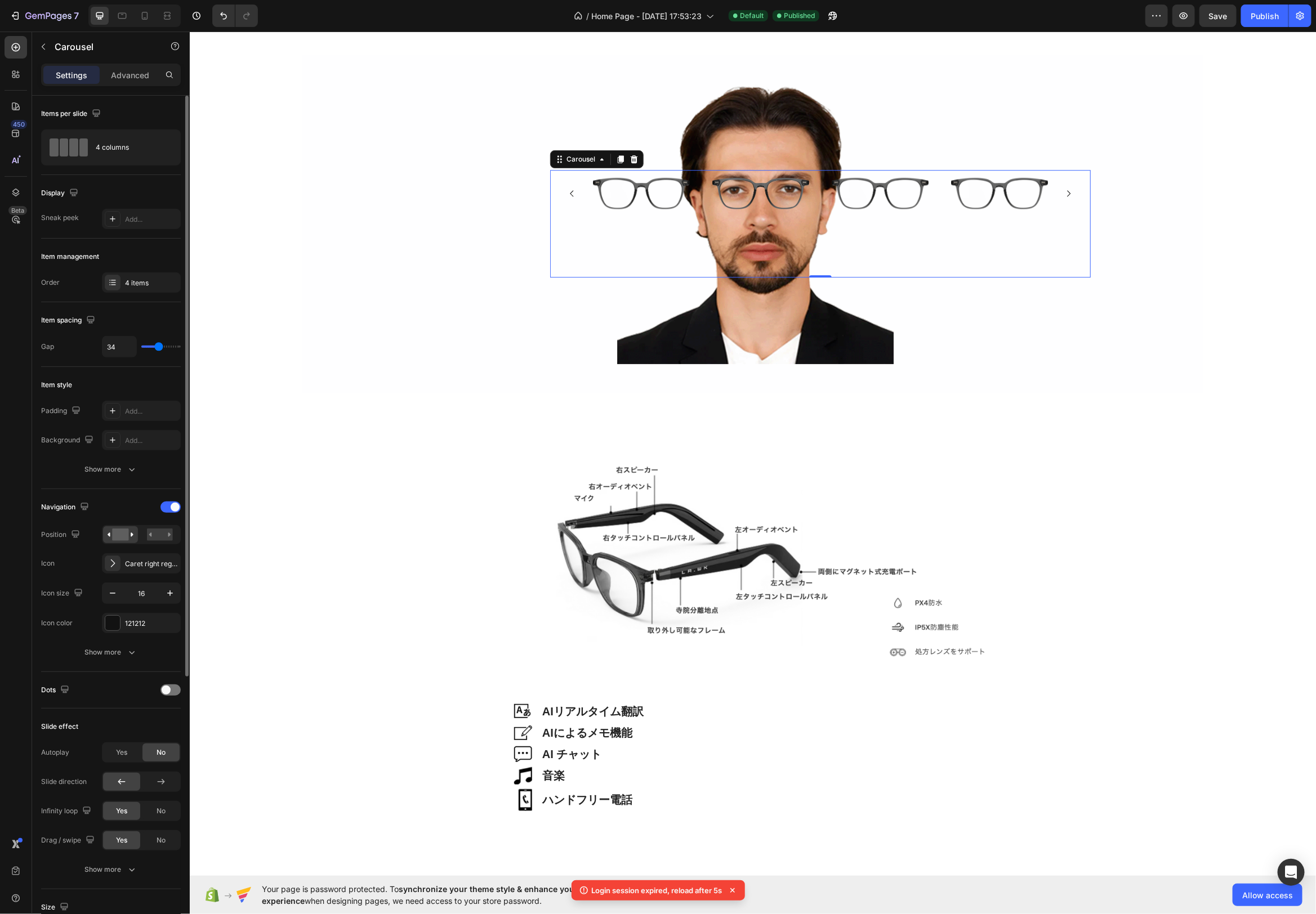
type input "33"
type input "25"
type input "22"
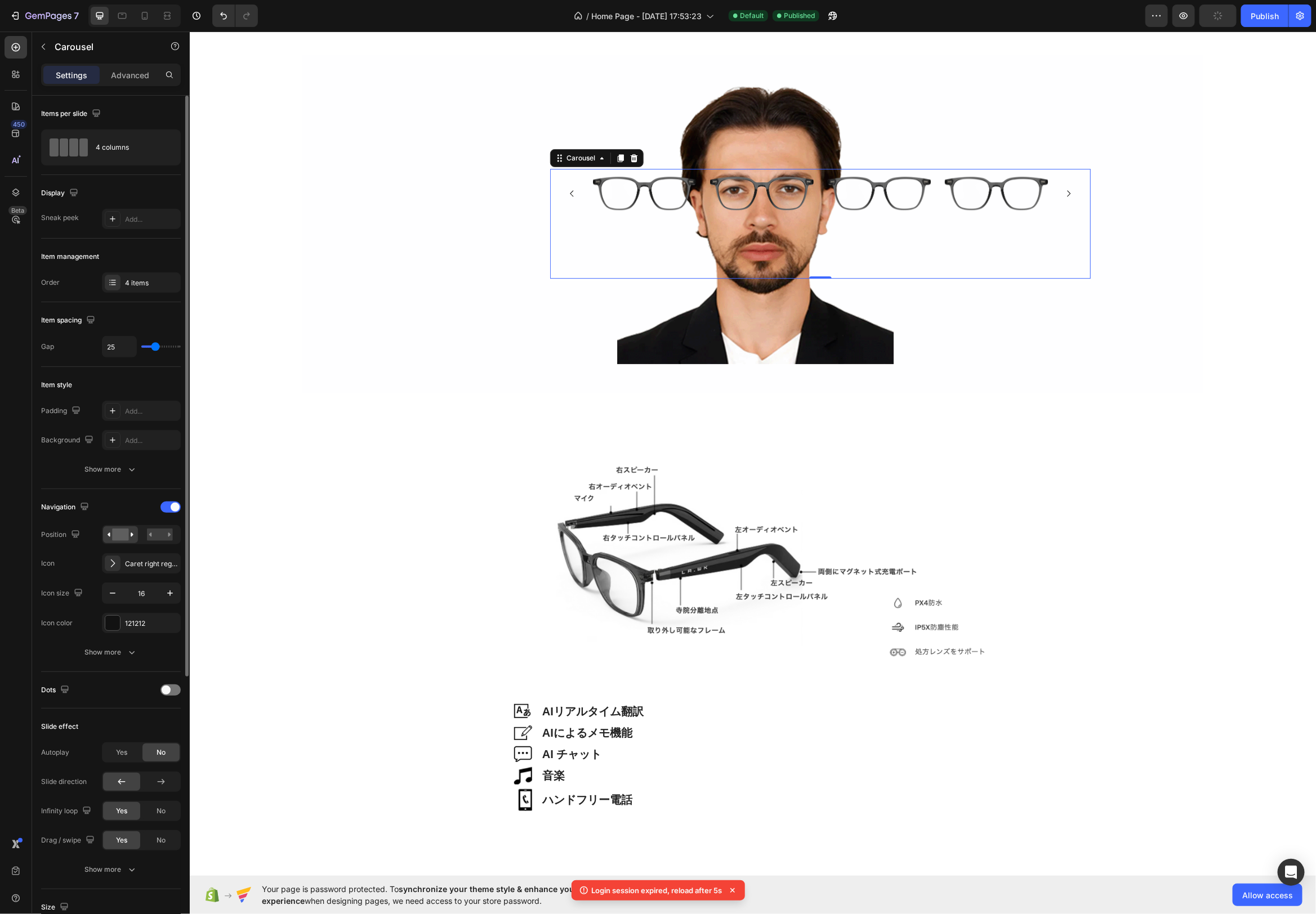
type input "22"
type input "21"
type input "19"
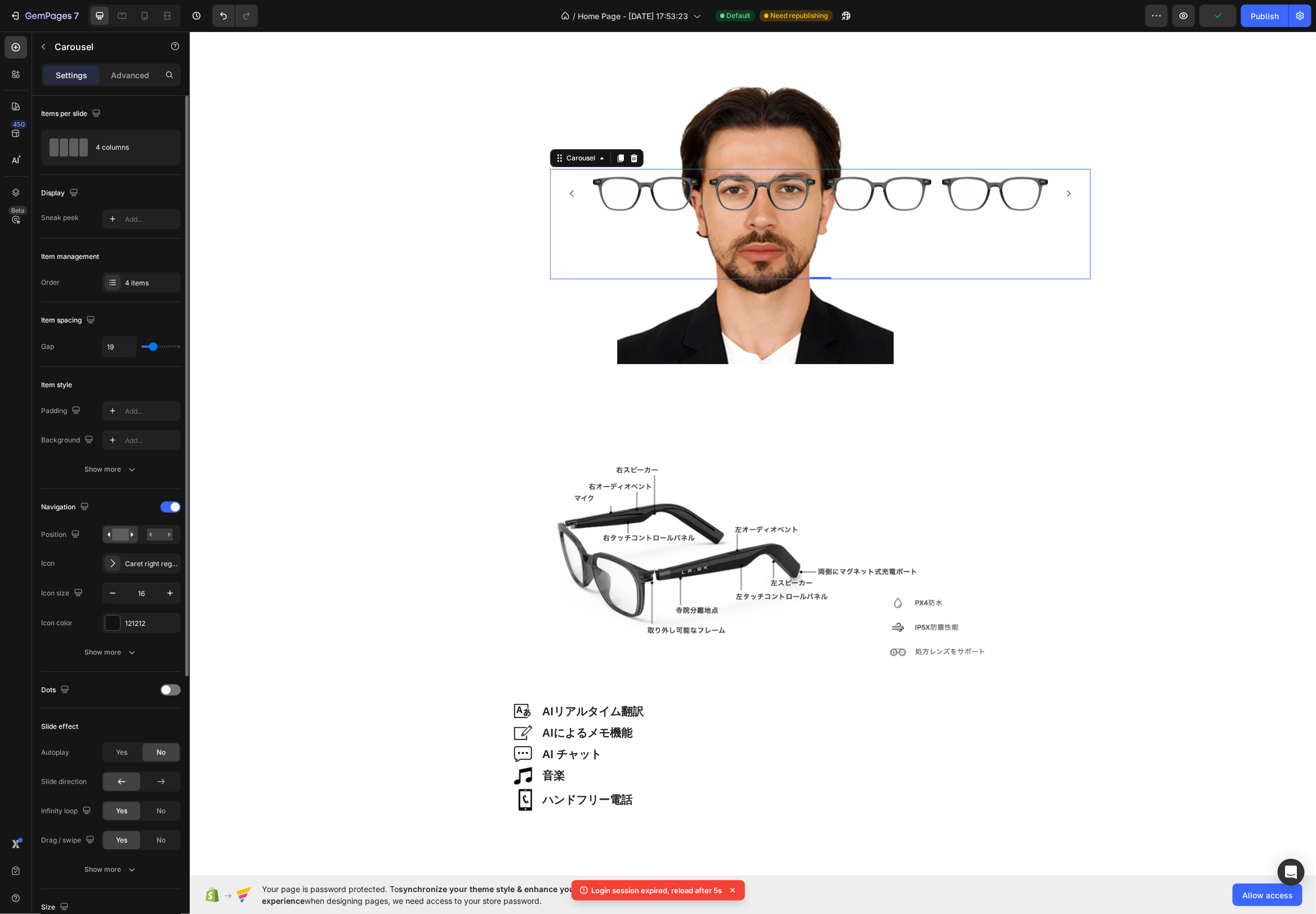
type input "18"
type input "16"
drag, startPoint x: 163, startPoint y: 346, endPoint x: 10, endPoint y: 318, distance: 155.5
type input "16"
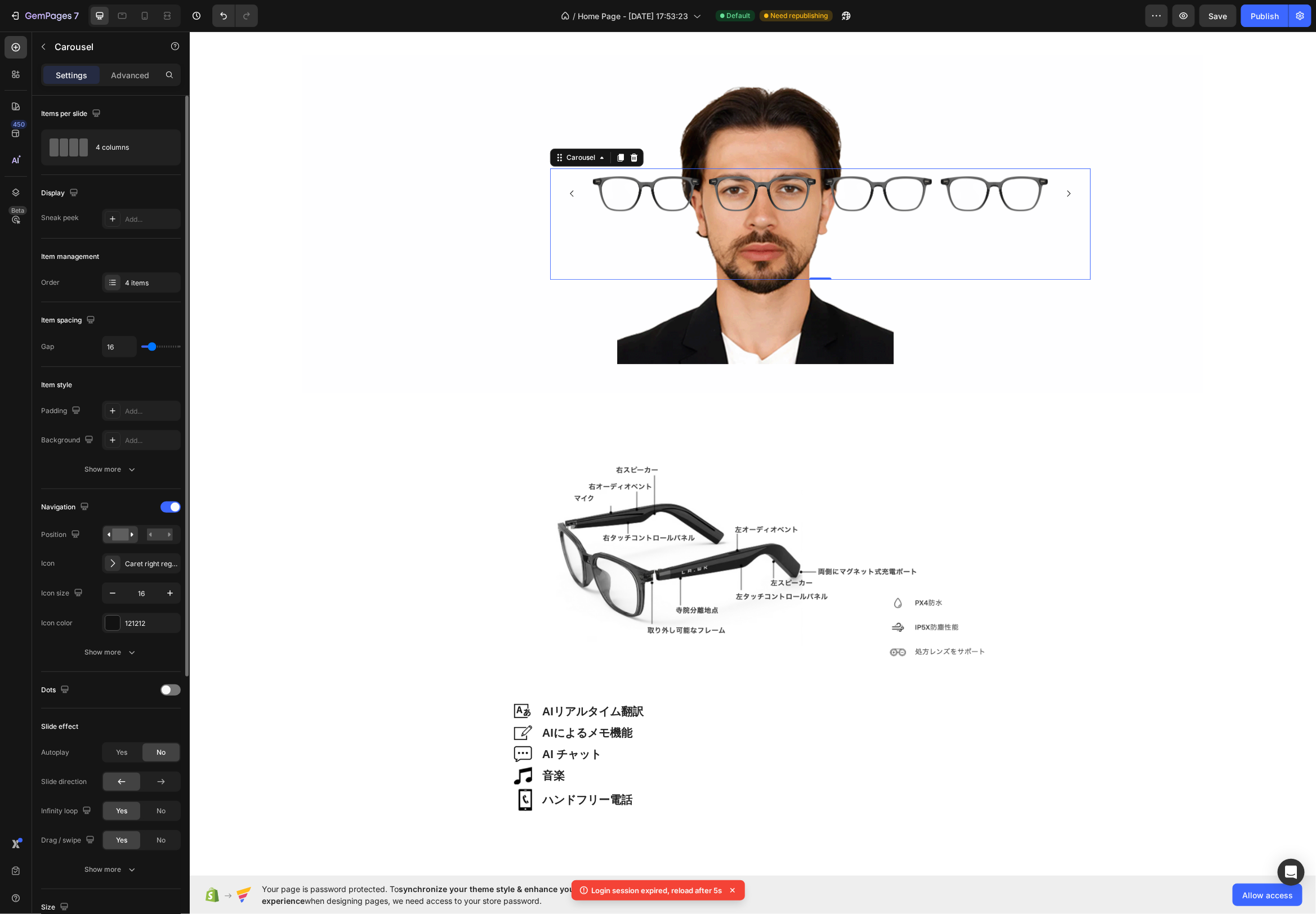
click at [152, 347] on input "range" at bounding box center [161, 347] width 39 height 3
click at [420, 393] on div "Image Image AIリアルタイム翻訳 Heading Row Image AIによるメモ機能 Heading Row Image AI チャット He…" at bounding box center [752, 615] width 1126 height 445
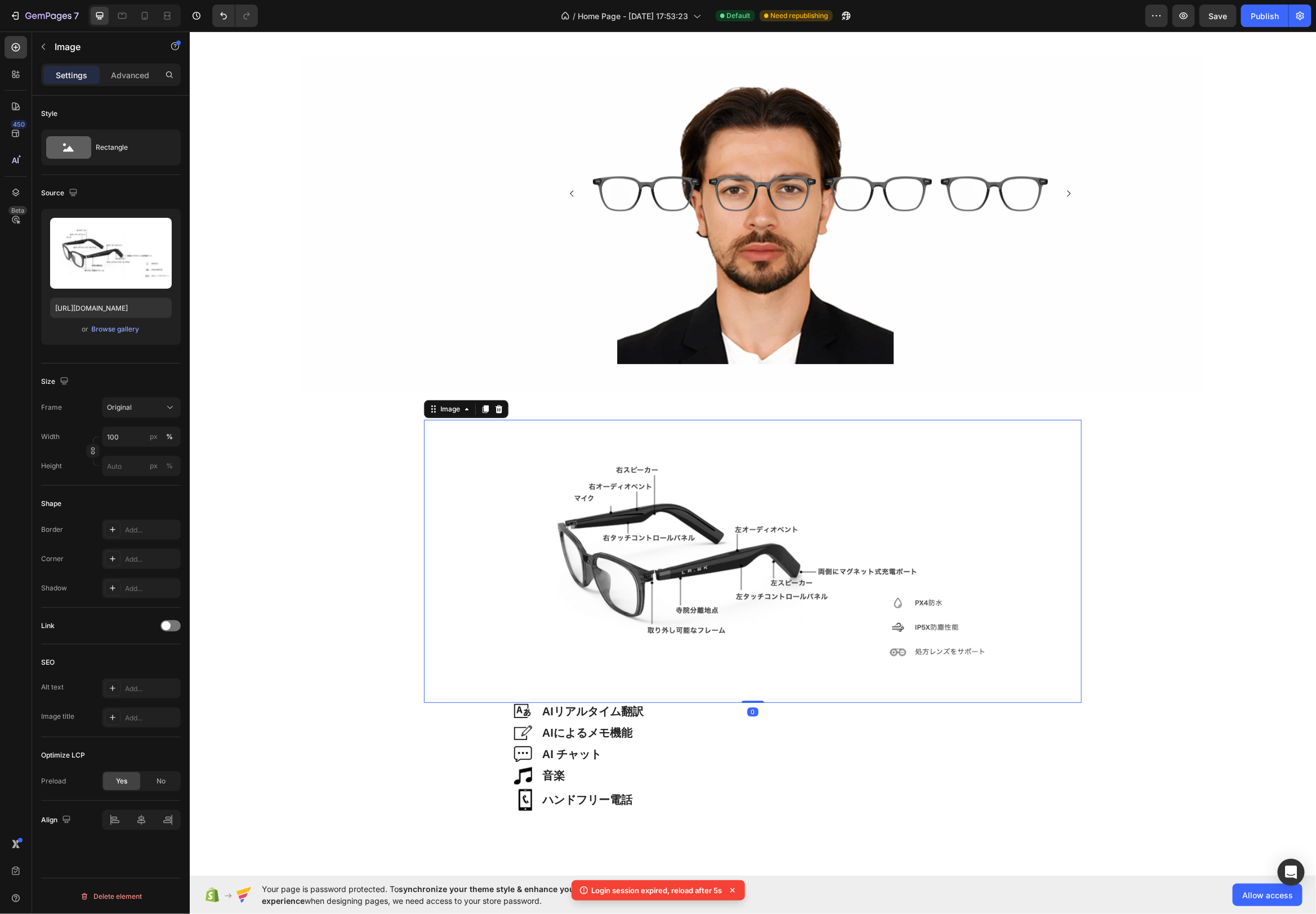
drag, startPoint x: 466, startPoint y: 454, endPoint x: 497, endPoint y: 451, distance: 31.1
click at [466, 454] on img at bounding box center [752, 561] width 658 height 283
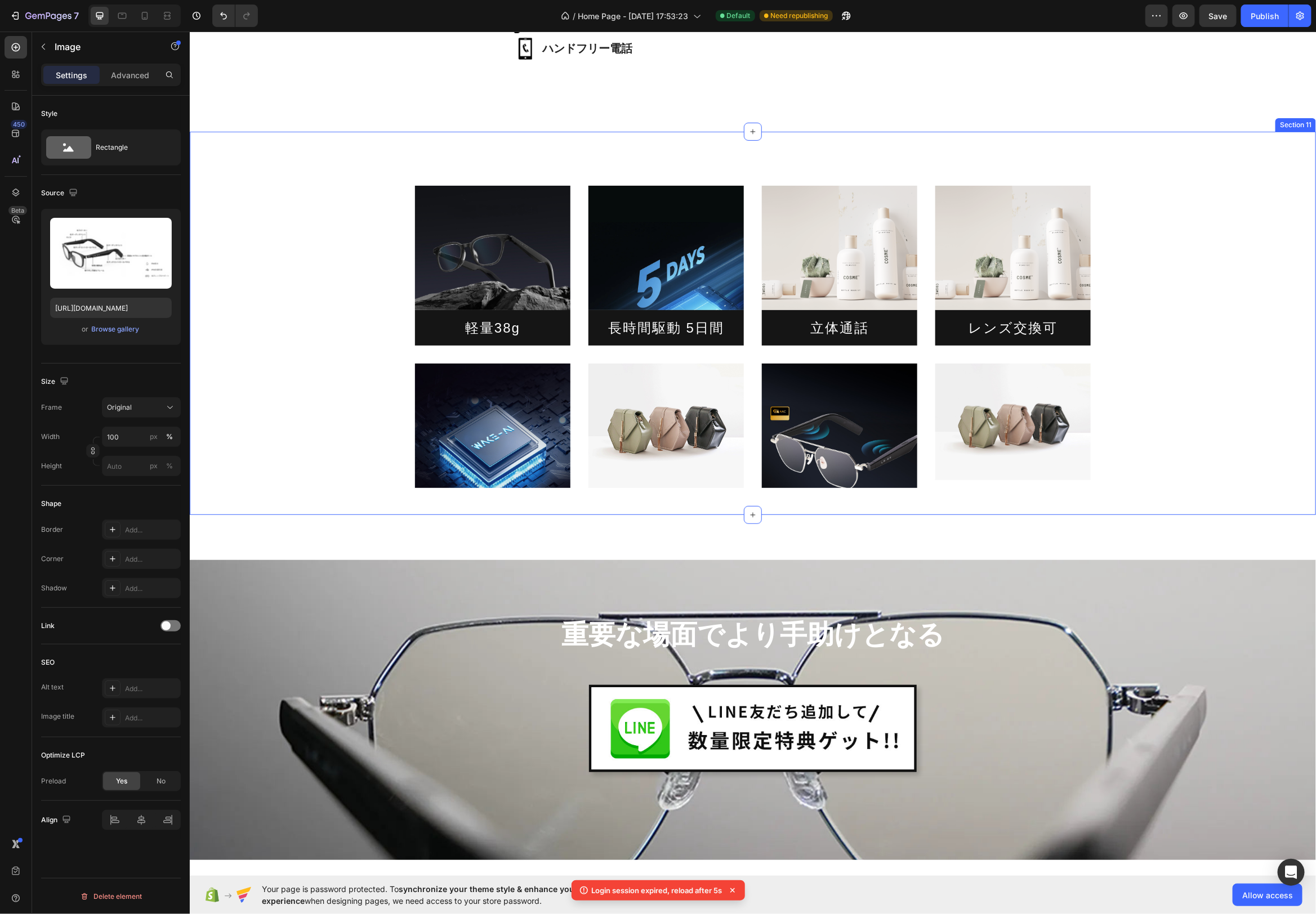
scroll to position [2811, 0]
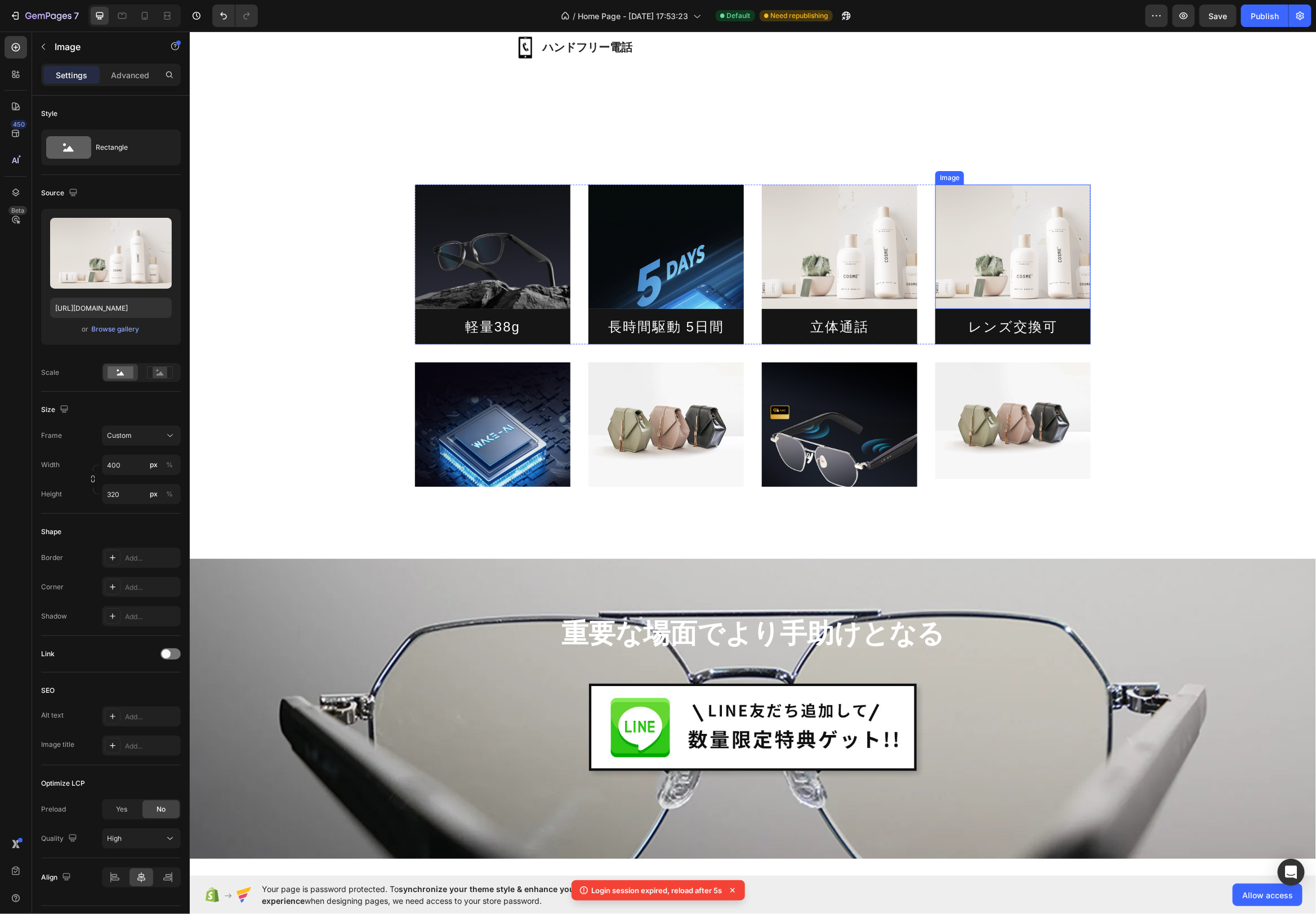
click at [1023, 248] on img at bounding box center [1013, 246] width 155 height 125
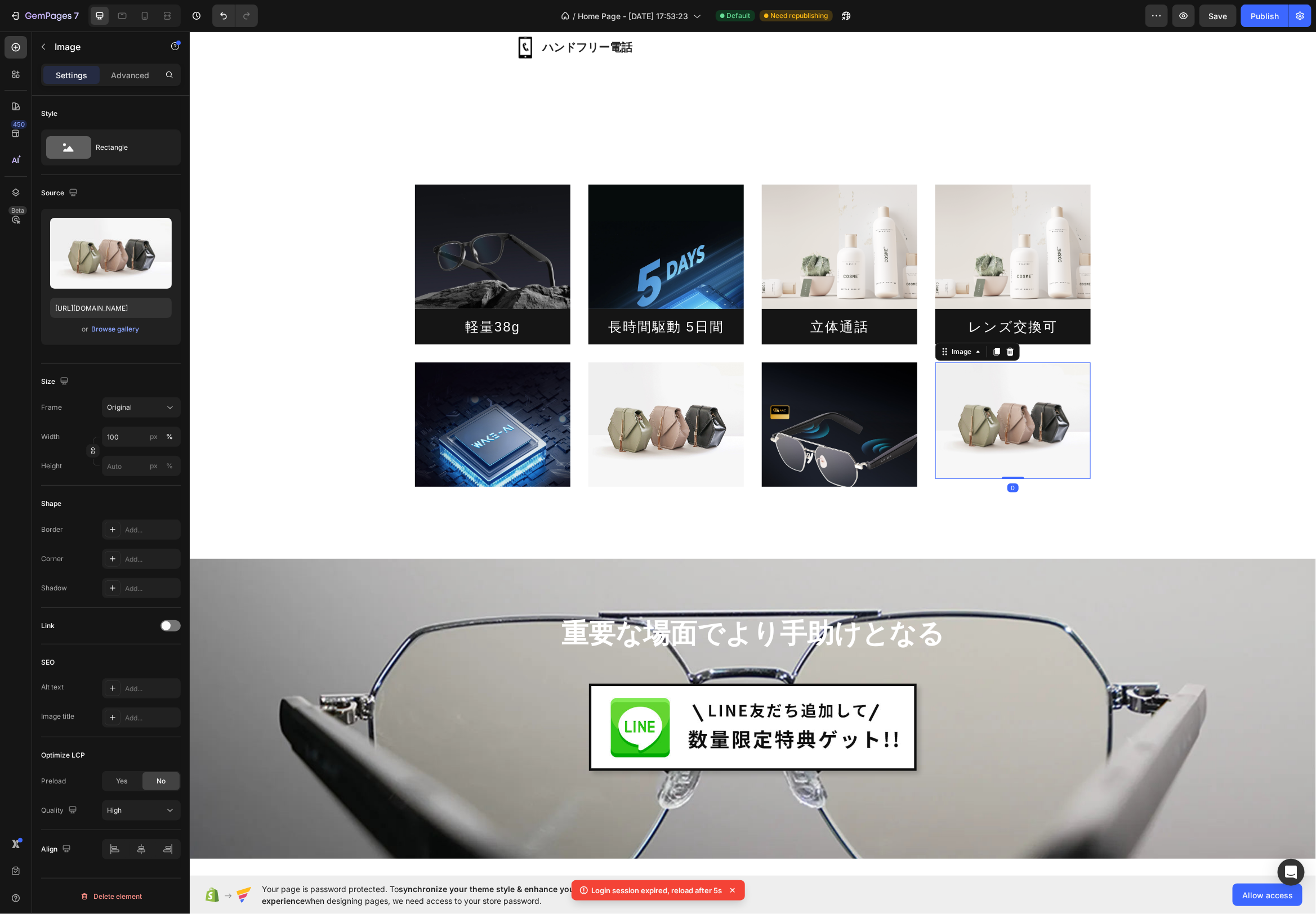
click at [1033, 413] on img at bounding box center [1013, 420] width 155 height 116
click at [1011, 349] on icon at bounding box center [1010, 351] width 8 height 8
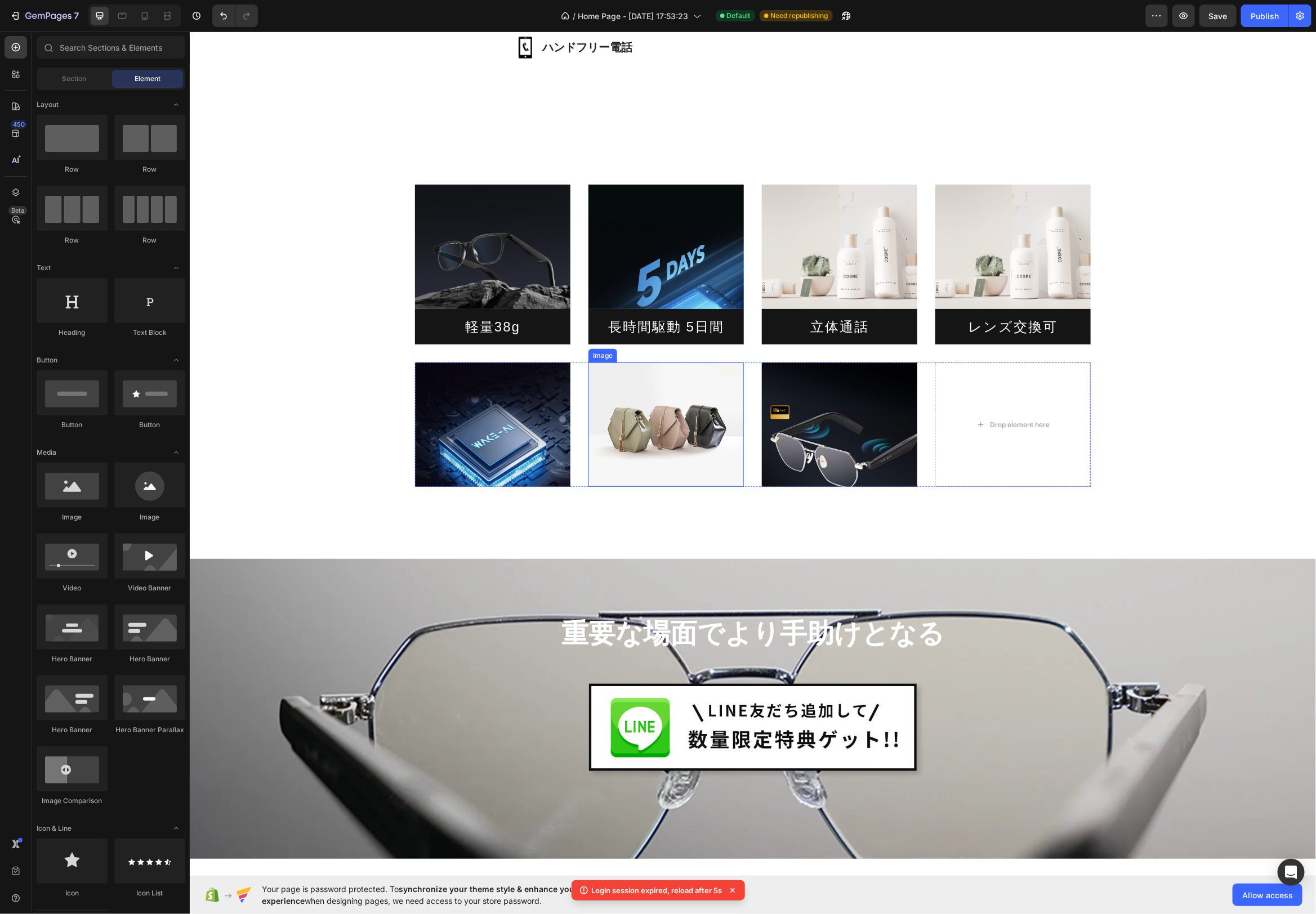
click at [699, 417] on img at bounding box center [666, 424] width 155 height 125
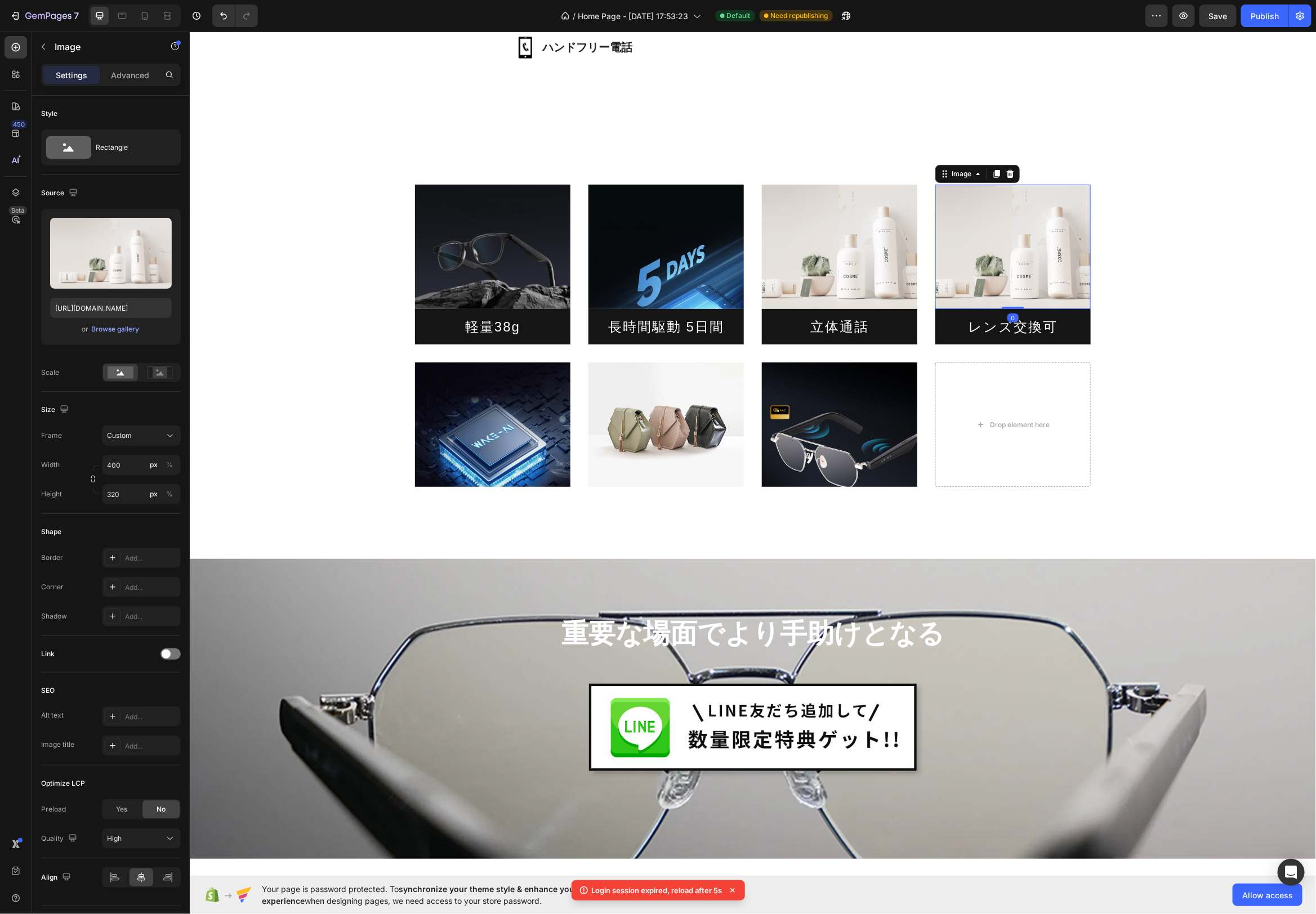
click at [1003, 221] on img at bounding box center [1013, 246] width 155 height 125
click at [1000, 172] on icon at bounding box center [996, 173] width 9 height 9
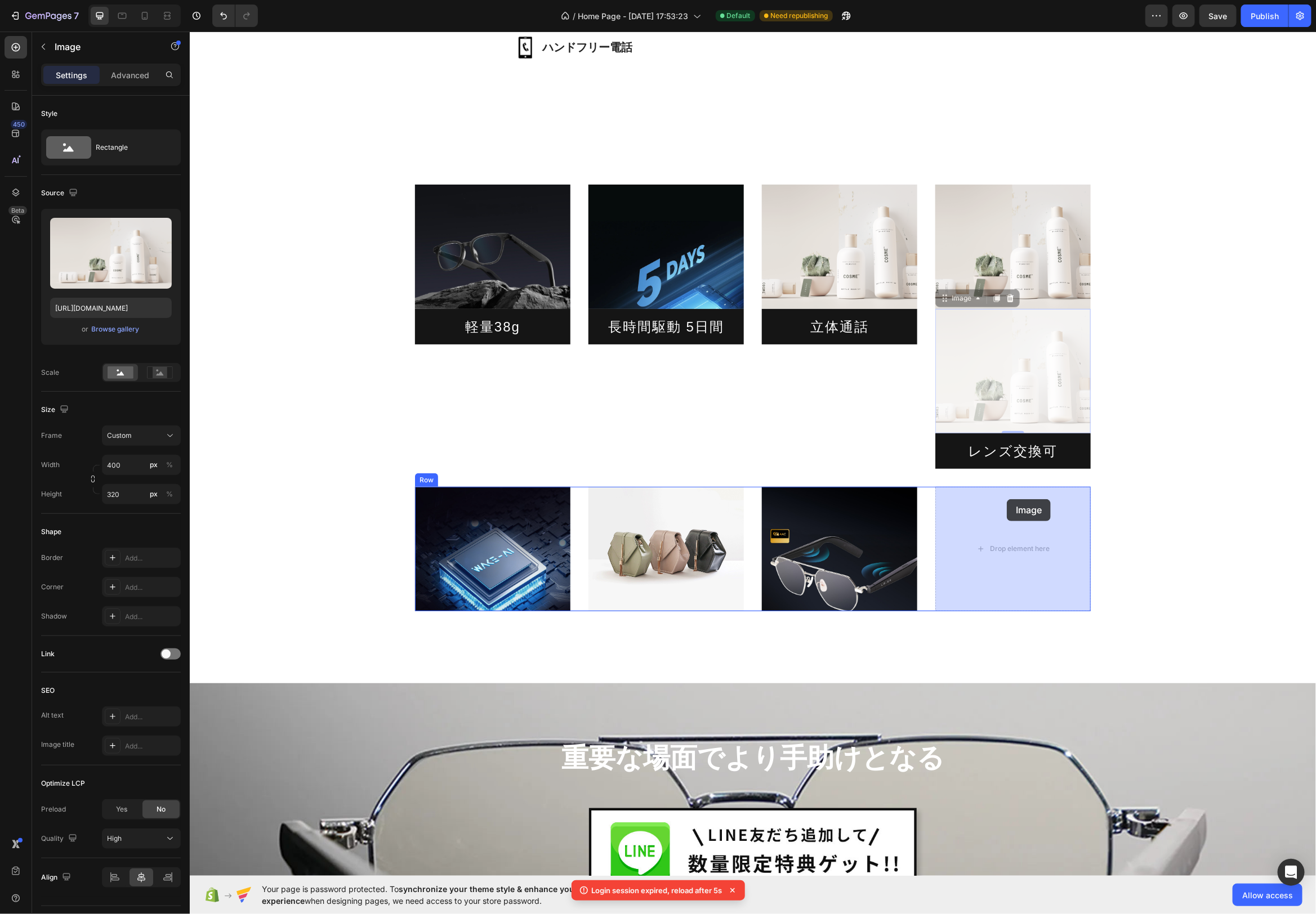
drag, startPoint x: 943, startPoint y: 304, endPoint x: 1003, endPoint y: 500, distance: 205.0
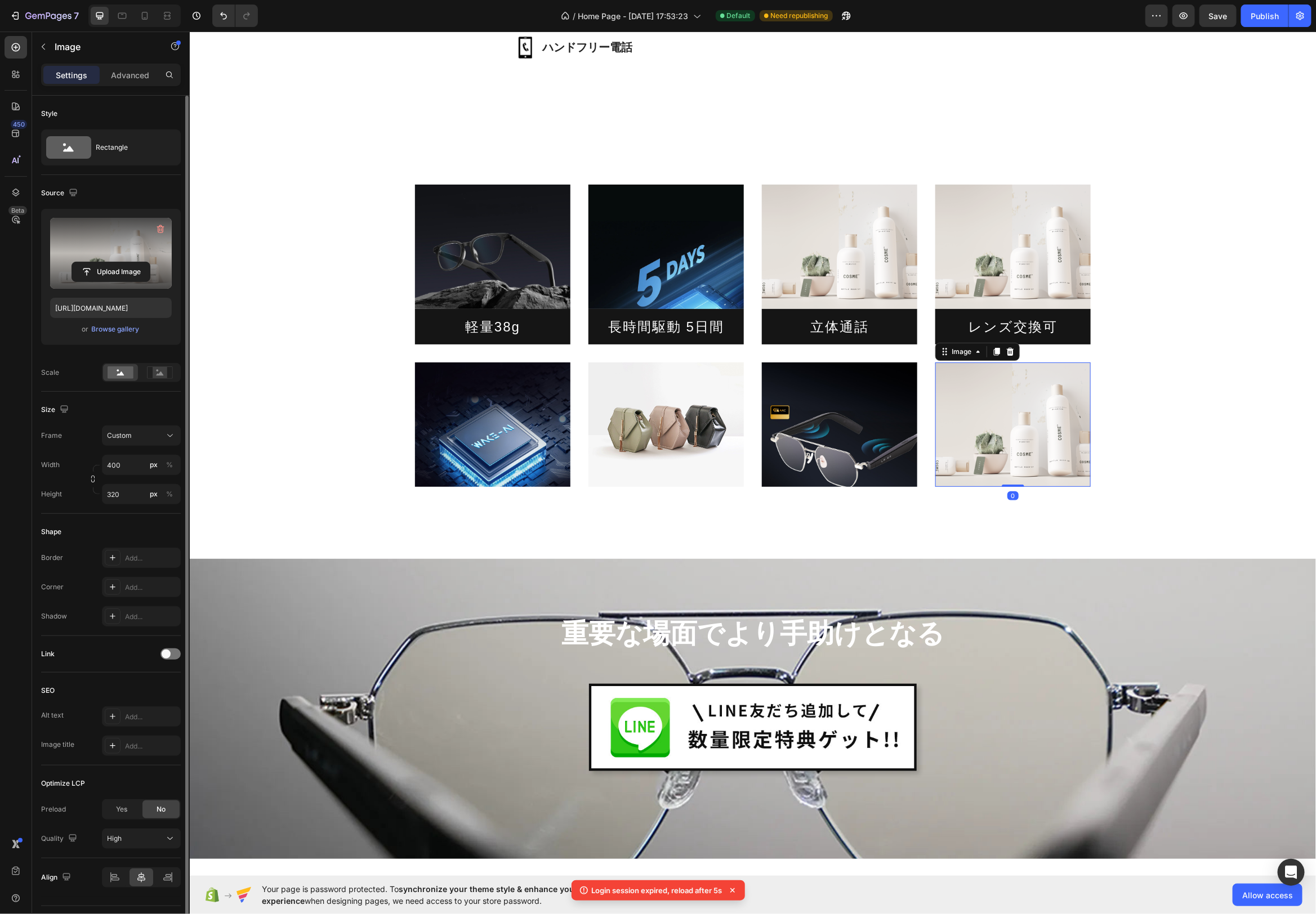
click at [137, 238] on label at bounding box center [111, 253] width 122 height 71
click at [137, 262] on input "file" at bounding box center [111, 272] width 78 height 19
type input "[URL][DOMAIN_NAME]"
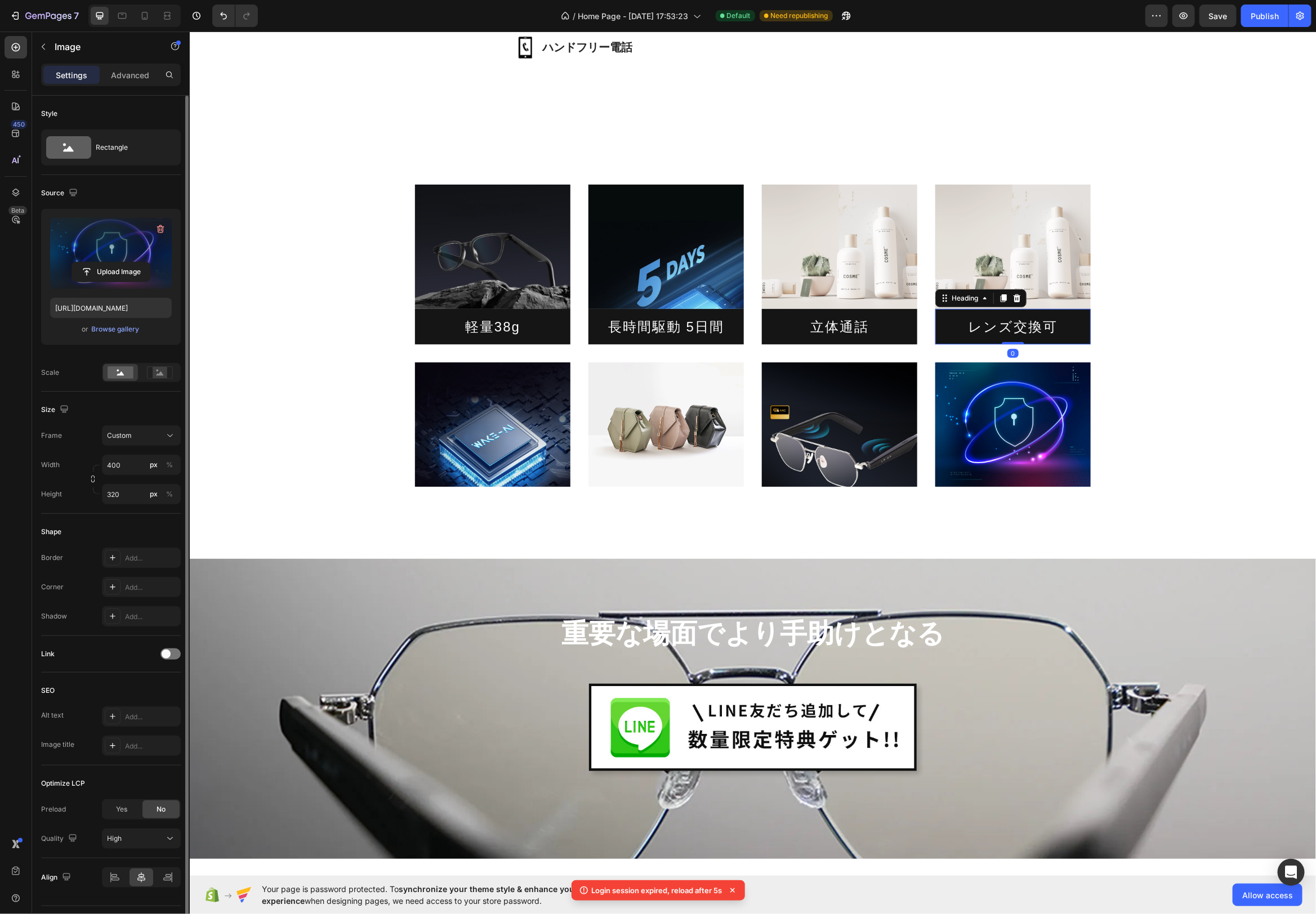
click at [946, 320] on h2 "レンズ交換可" at bounding box center [1013, 326] width 155 height 36
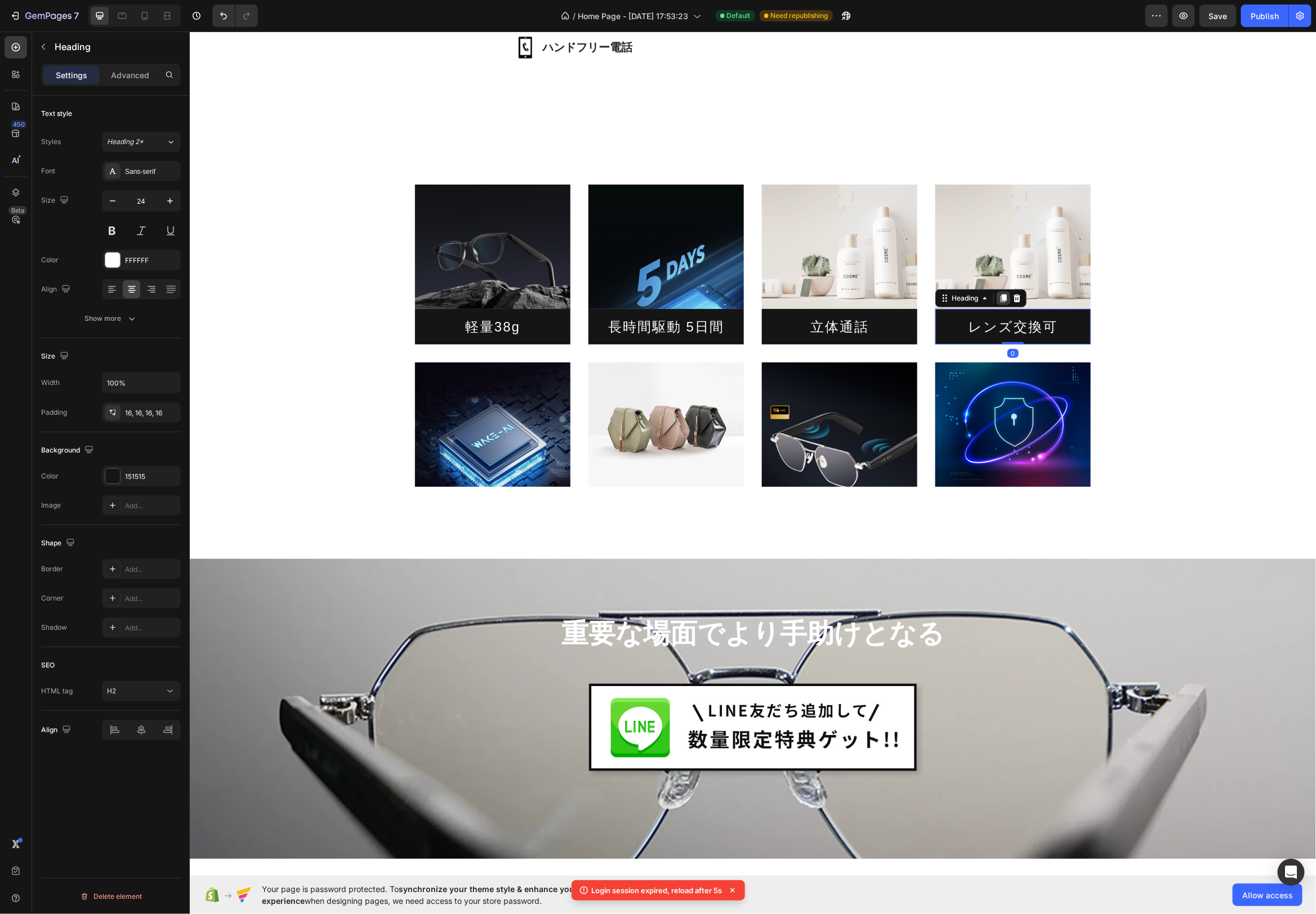
click at [1002, 298] on icon at bounding box center [1003, 297] width 6 height 8
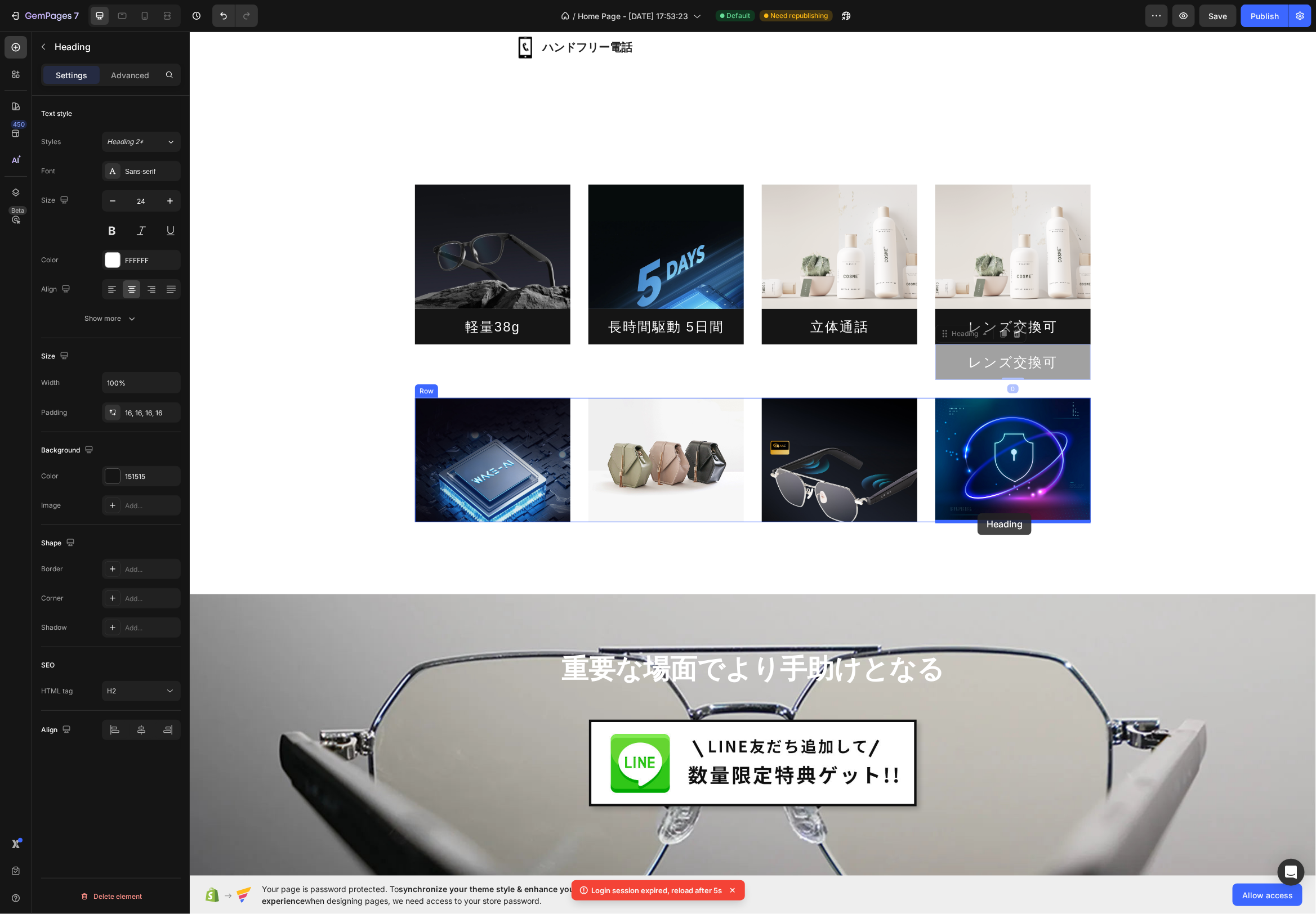
drag, startPoint x: 954, startPoint y: 349, endPoint x: 977, endPoint y: 513, distance: 165.6
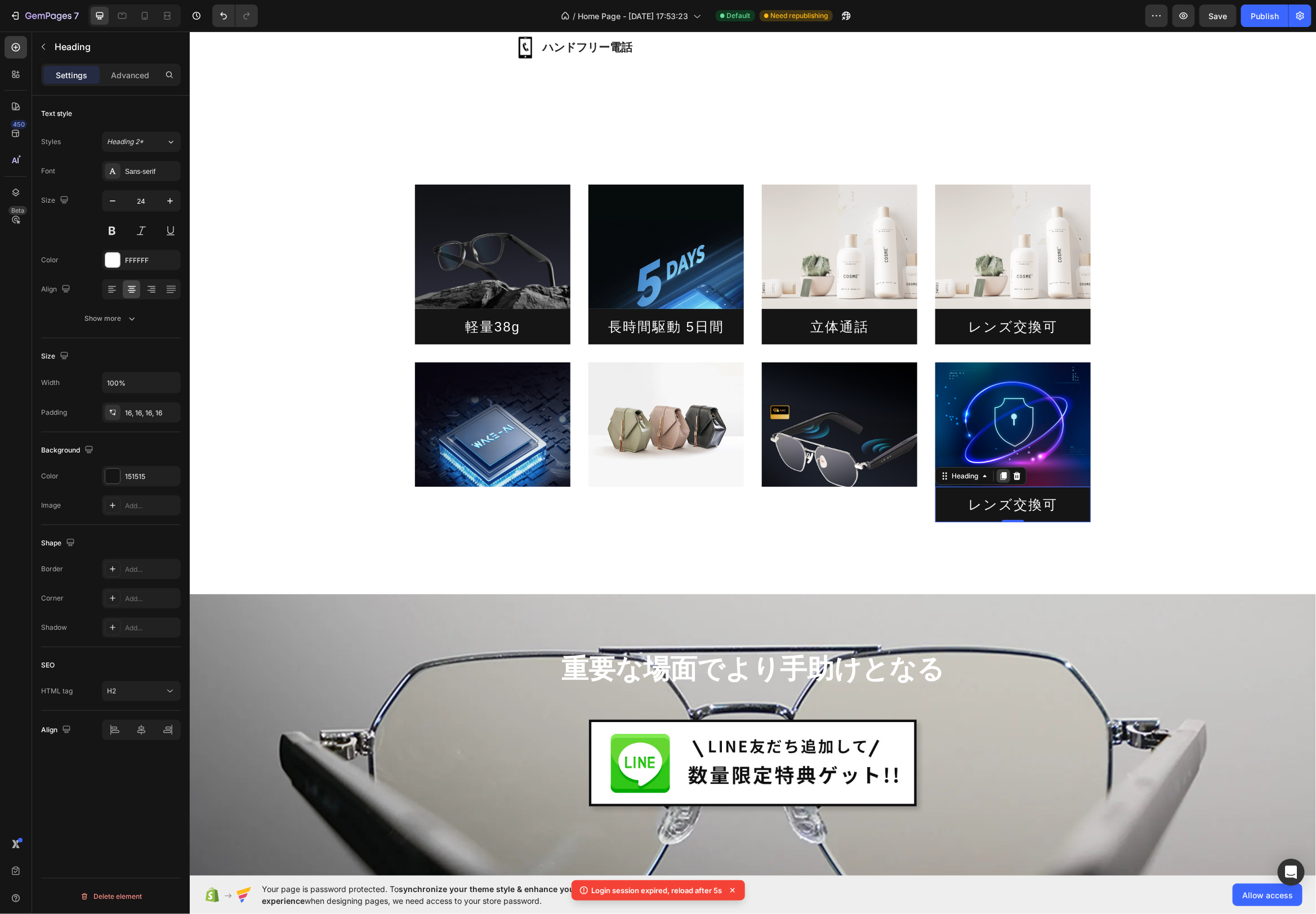
click at [1001, 477] on icon at bounding box center [1003, 476] width 9 height 9
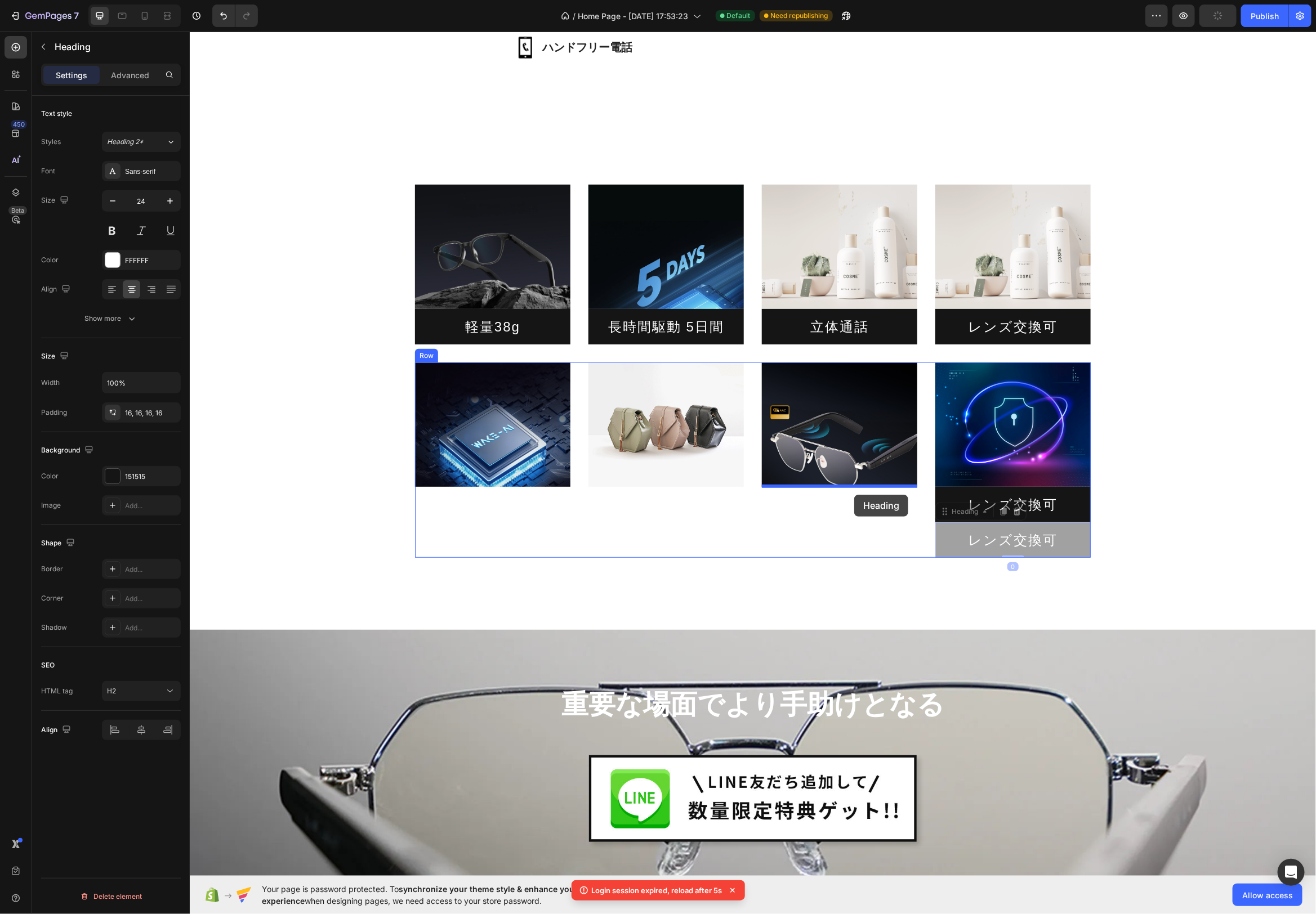
drag, startPoint x: 943, startPoint y: 512, endPoint x: 853, endPoint y: 494, distance: 91.8
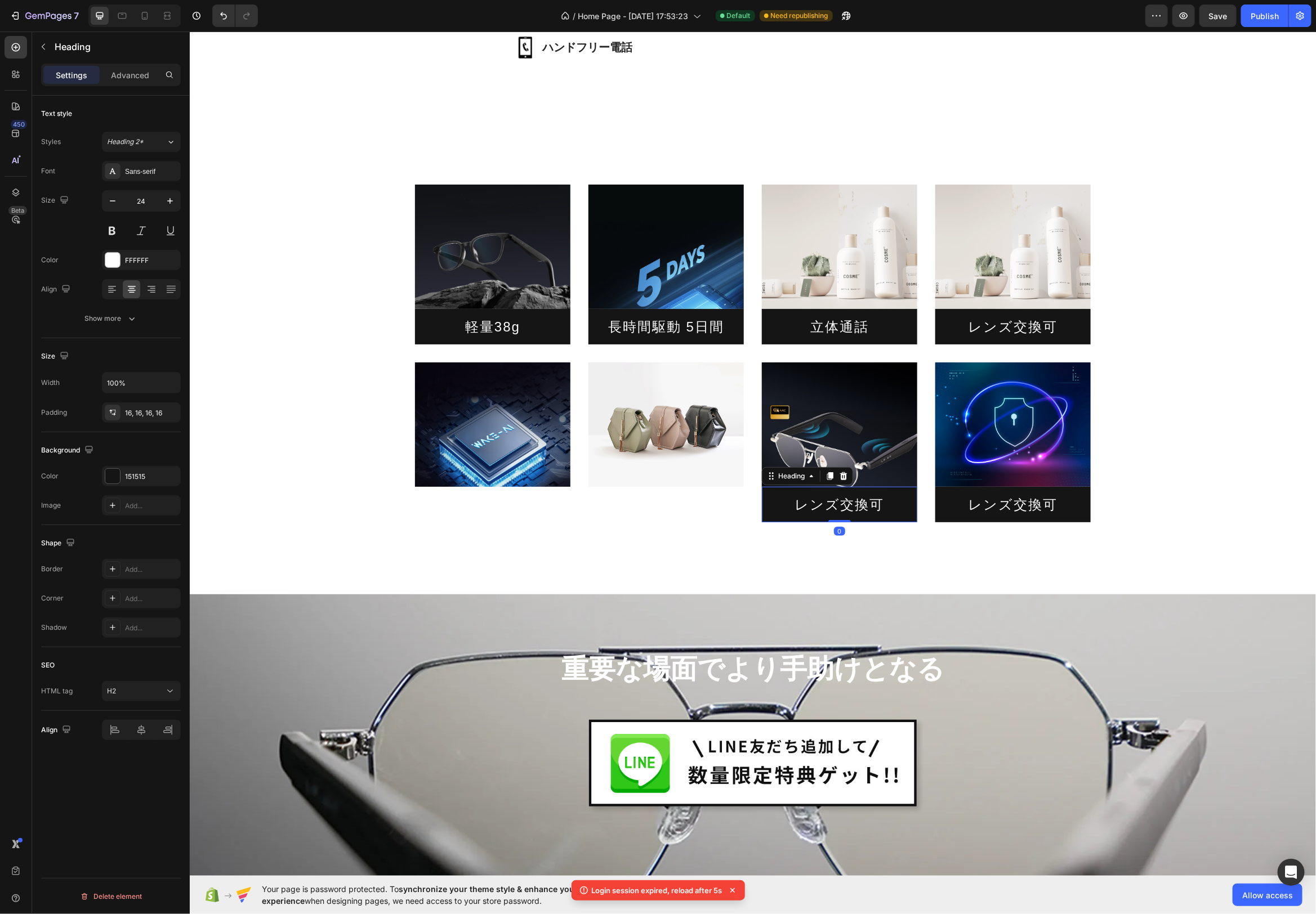
drag, startPoint x: 831, startPoint y: 477, endPoint x: 803, endPoint y: 516, distance: 48.0
click at [830, 477] on icon at bounding box center [829, 476] width 9 height 9
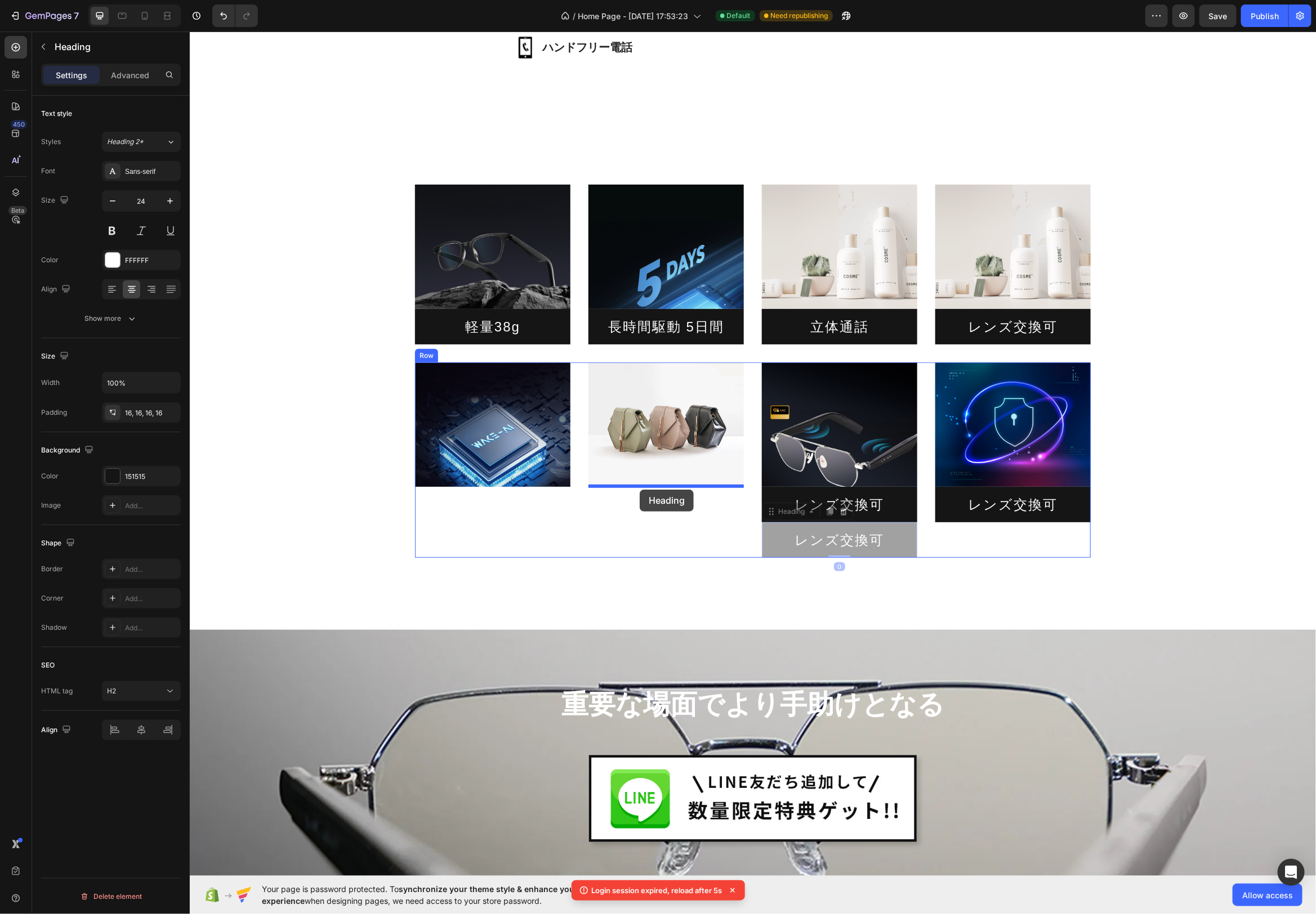
drag, startPoint x: 770, startPoint y: 513, endPoint x: 640, endPoint y: 489, distance: 132.2
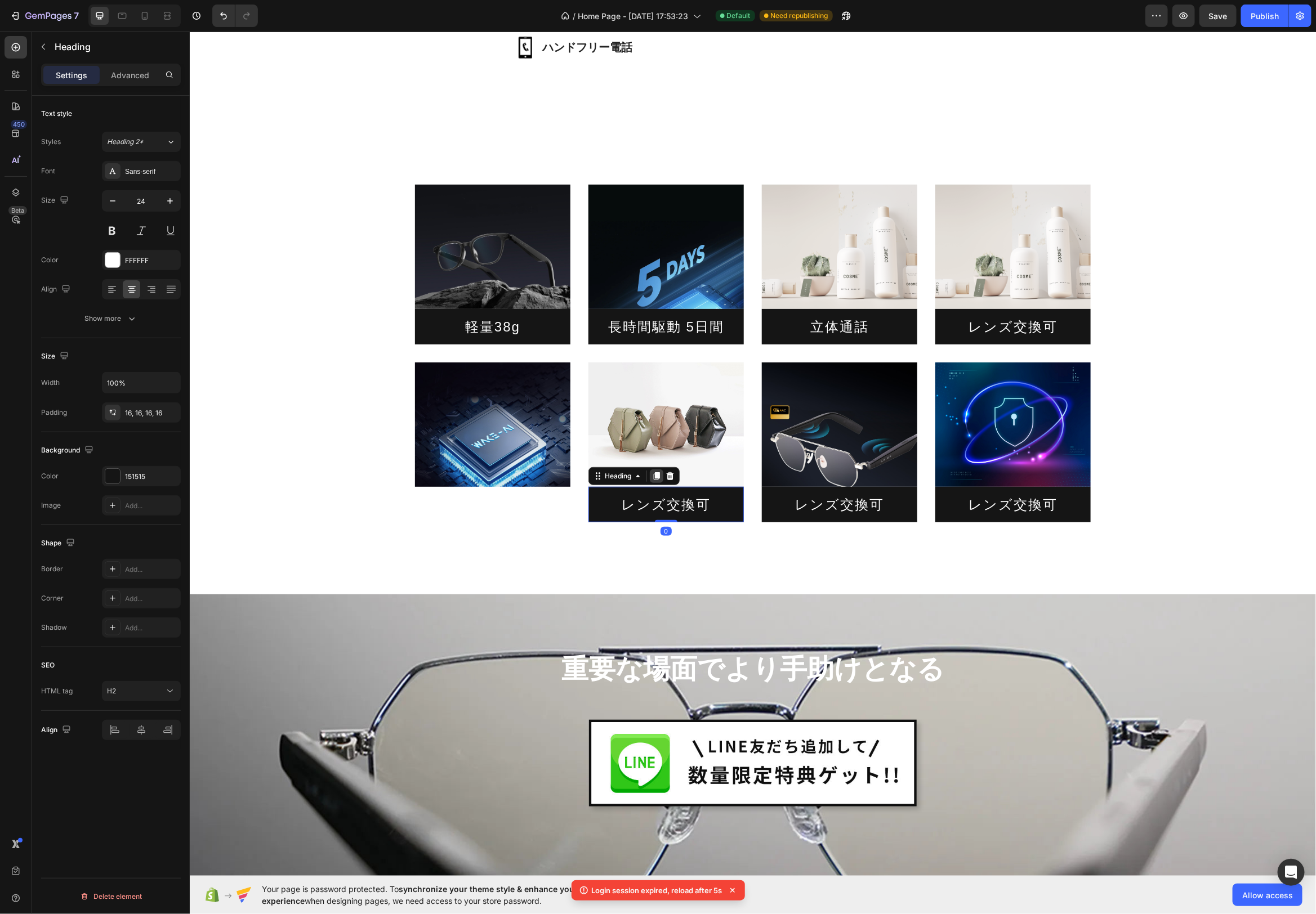
click at [656, 475] on icon at bounding box center [656, 475] width 6 height 8
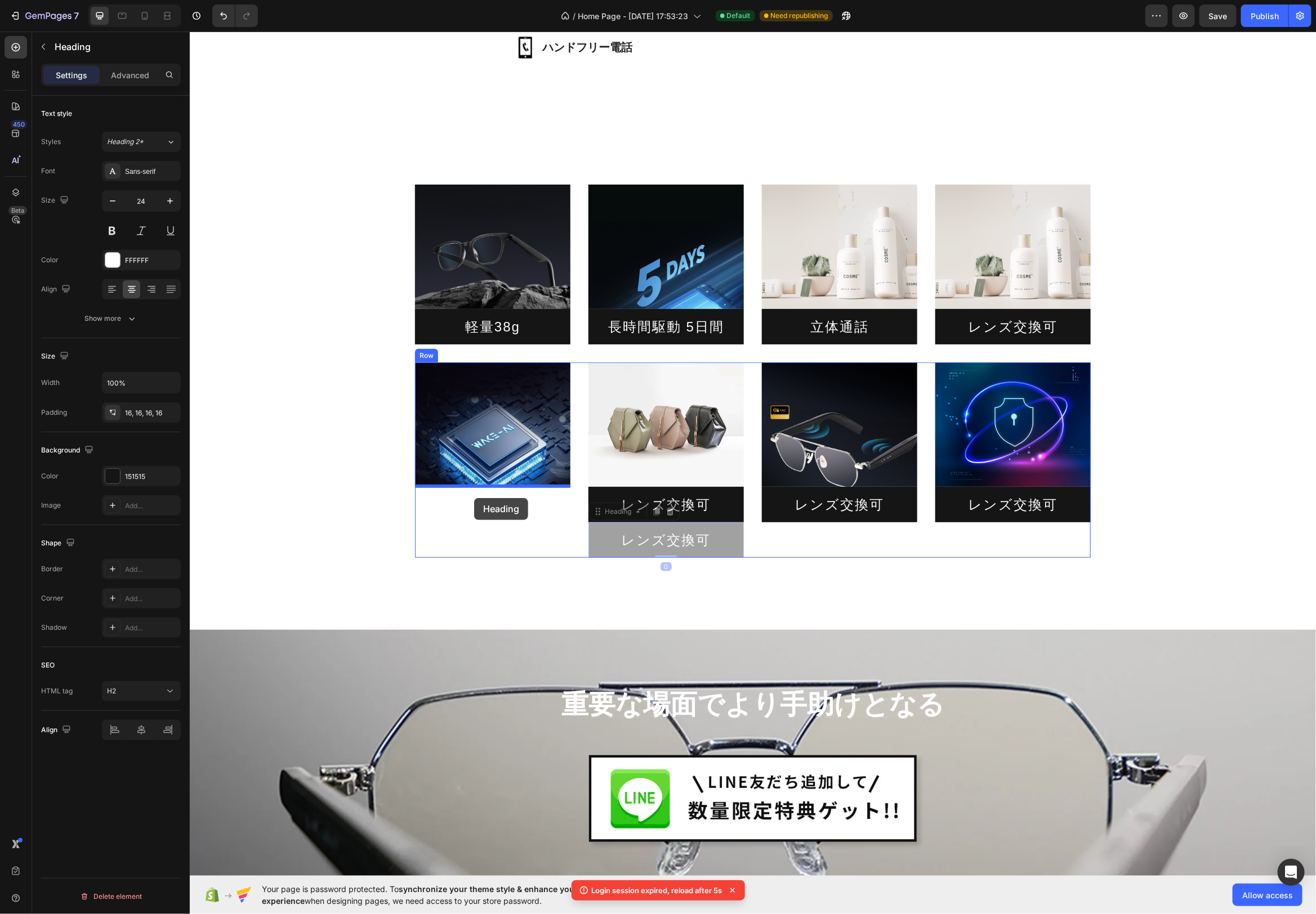
drag, startPoint x: 596, startPoint y: 511, endPoint x: 465, endPoint y: 494, distance: 132.1
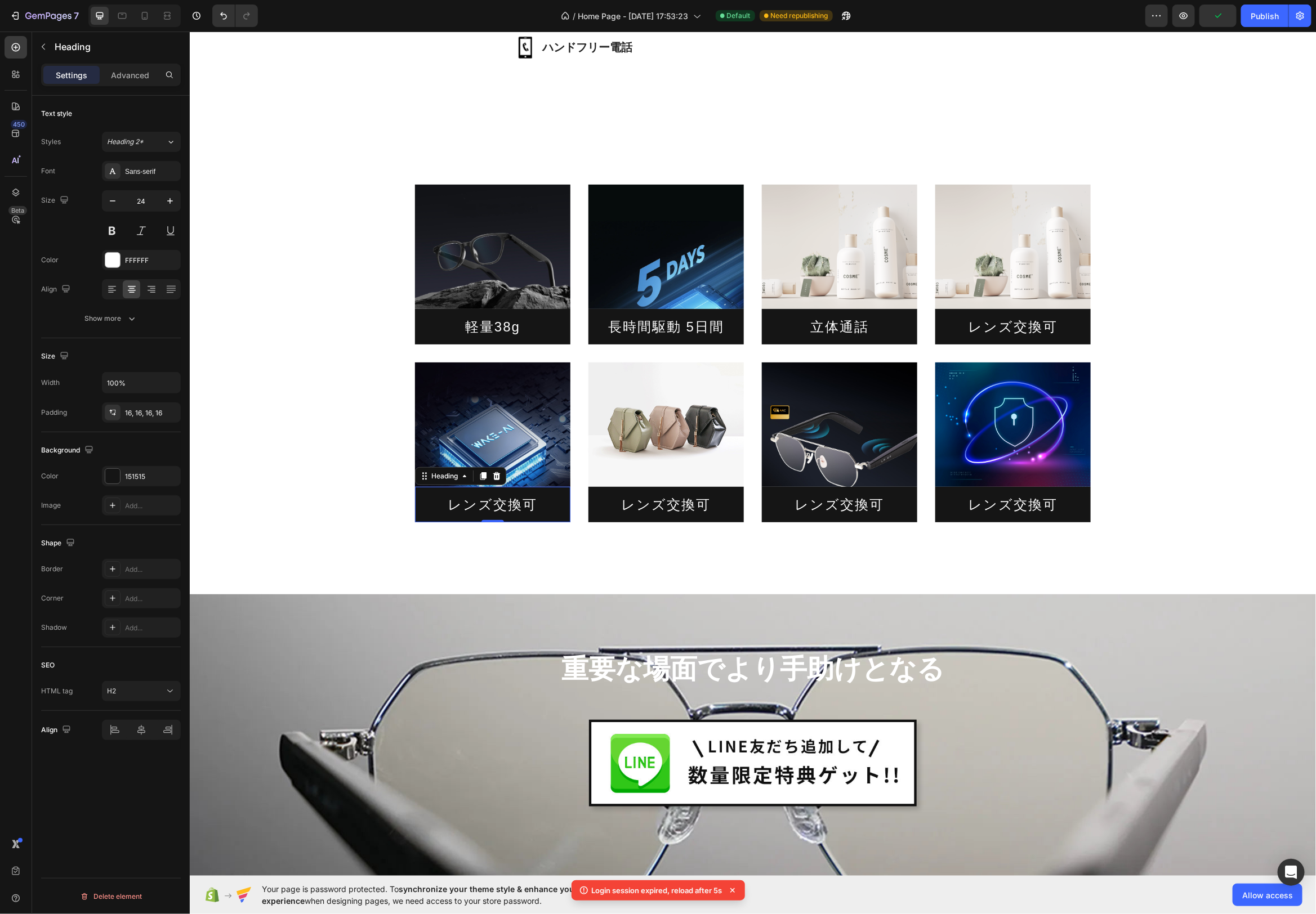
click at [529, 506] on h2 "レンズ交換可" at bounding box center [492, 504] width 155 height 36
drag, startPoint x: 534, startPoint y: 505, endPoint x: 454, endPoint y: 505, distance: 80.0
click at [454, 505] on p "レンズ交換可" at bounding box center [492, 504] width 137 height 18
click at [554, 530] on div "Image 軽量38g Heading Image 長時間駆動 5日間 Heading Image 立体通話 Heading Image レンズ交換可 Hea…" at bounding box center [752, 339] width 1126 height 419
click at [686, 500] on h2 "レンズ交換可" at bounding box center [666, 504] width 155 height 36
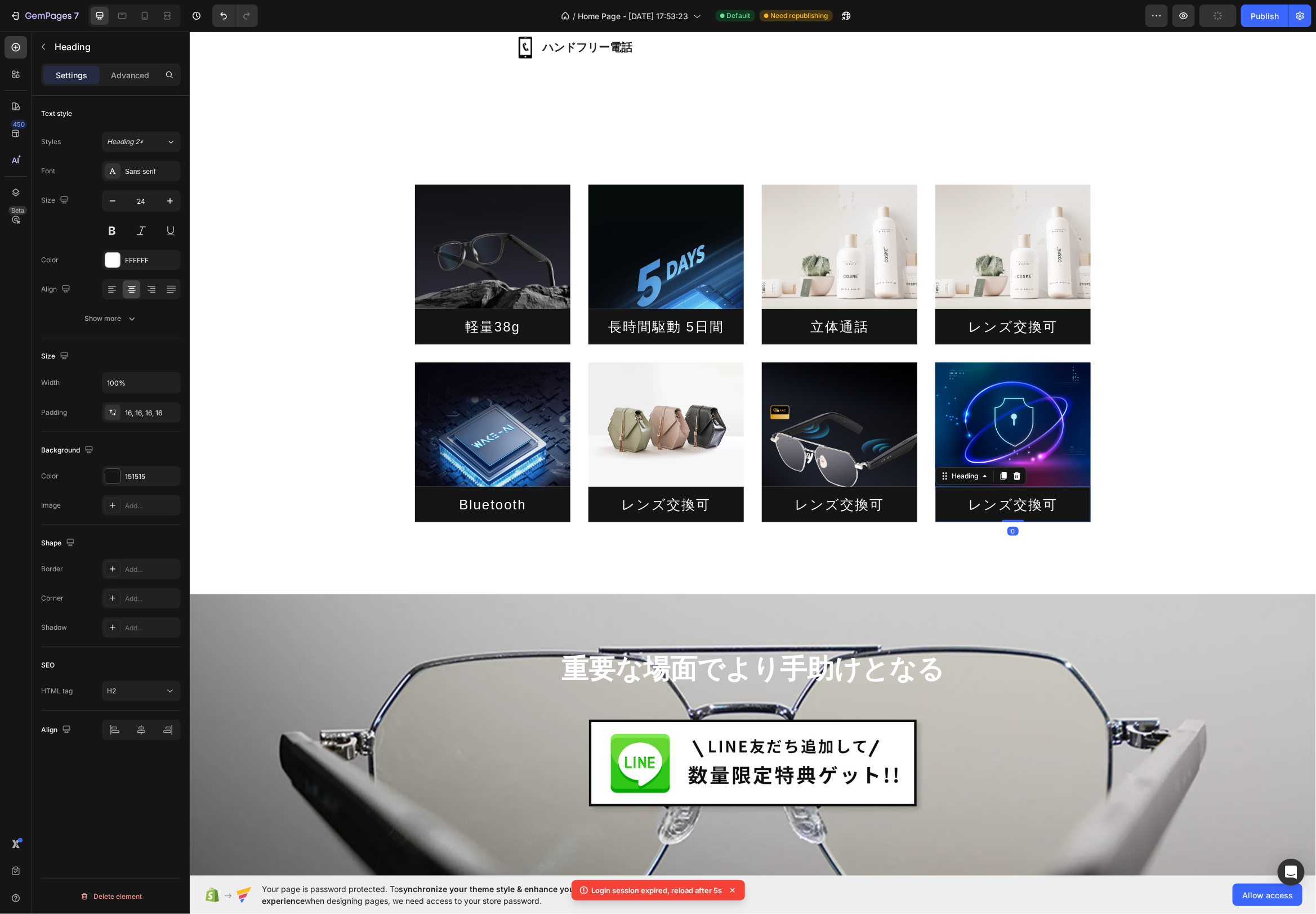
drag, startPoint x: 1043, startPoint y: 502, endPoint x: 1056, endPoint y: 508, distance: 14.3
click at [1043, 502] on h2 "レンズ交換可" at bounding box center [1013, 504] width 155 height 36
click at [1054, 505] on h2 "レンズ交換可" at bounding box center [1013, 504] width 155 height 36
drag, startPoint x: 1057, startPoint y: 505, endPoint x: 963, endPoint y: 506, distance: 94.0
click at [963, 505] on p "レンズ交換可" at bounding box center [1012, 504] width 137 height 18
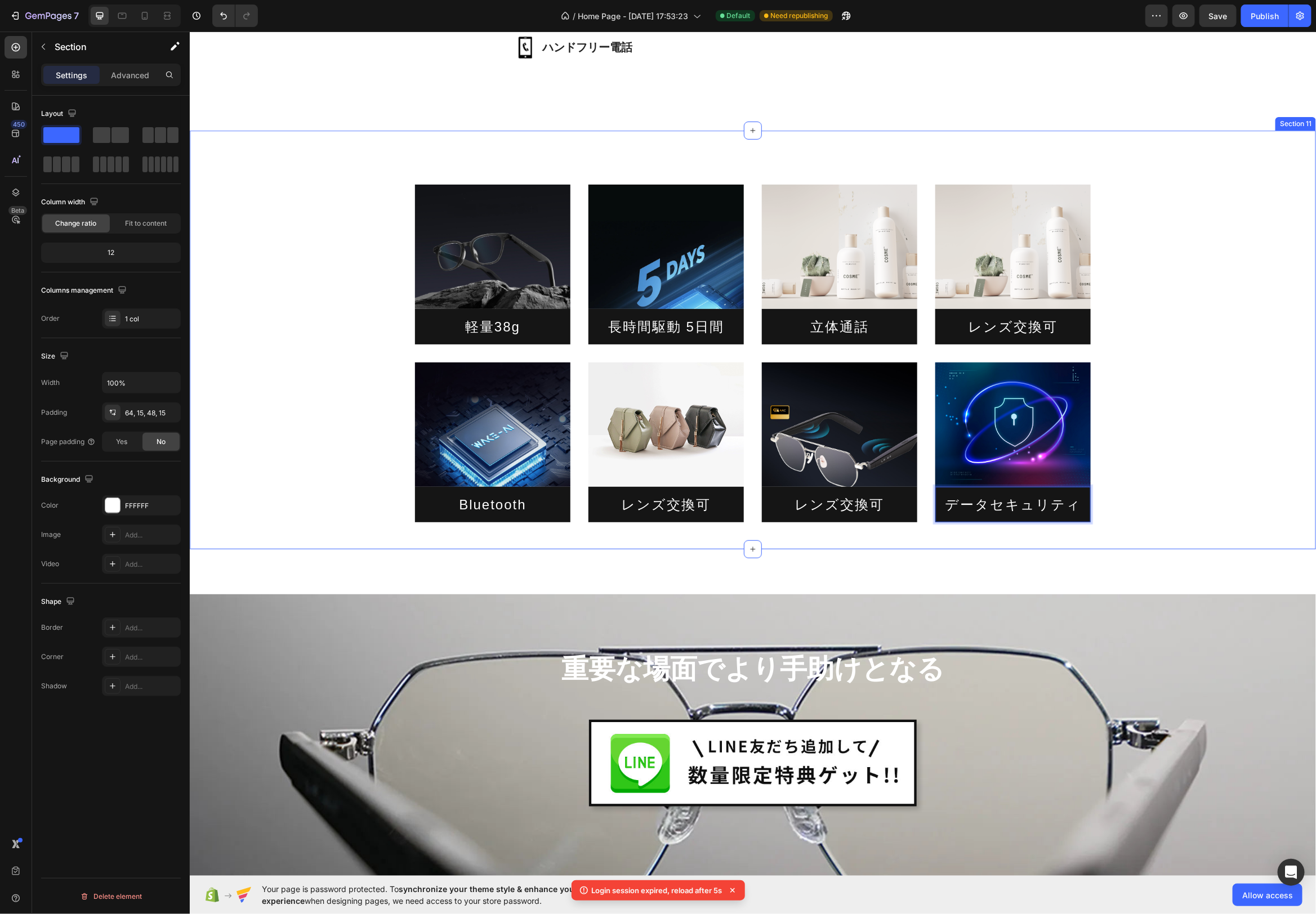
click at [1154, 531] on div "Image 軽量38g Heading Image 長時間駆動 5日間 Heading Image 立体通話 Heading Image レンズ交換可 Hea…" at bounding box center [752, 339] width 1126 height 419
click at [869, 508] on h2 "レンズ交換可" at bounding box center [839, 504] width 155 height 36
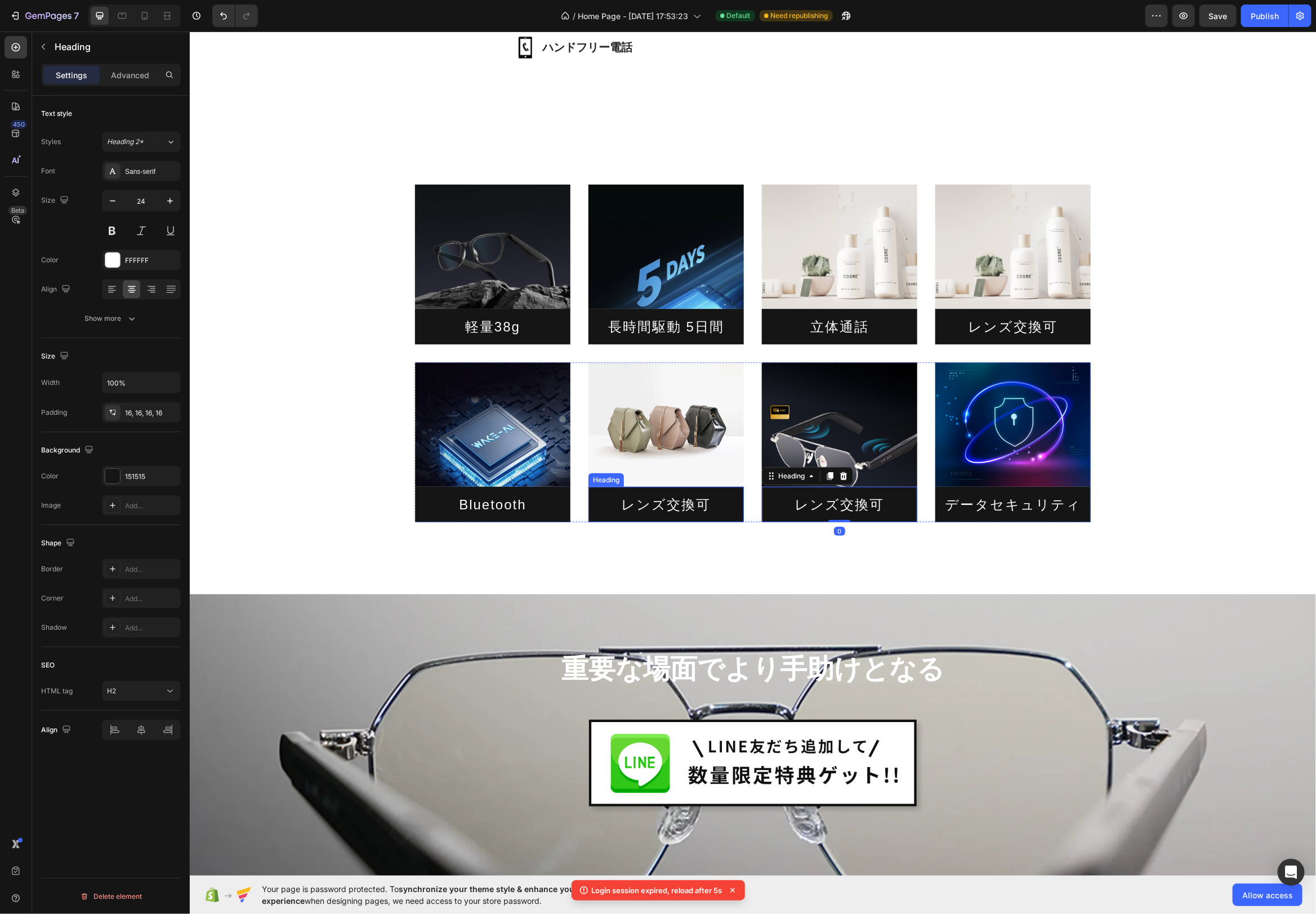
click at [684, 520] on h2 "レンズ交換可" at bounding box center [666, 504] width 155 height 36
click at [702, 505] on h2 "レンズ交換可" at bounding box center [666, 504] width 155 height 36
drag, startPoint x: 707, startPoint y: 505, endPoint x: 685, endPoint y: 523, distance: 28.4
click at [615, 506] on p "レンズ交換可" at bounding box center [665, 504] width 137 height 18
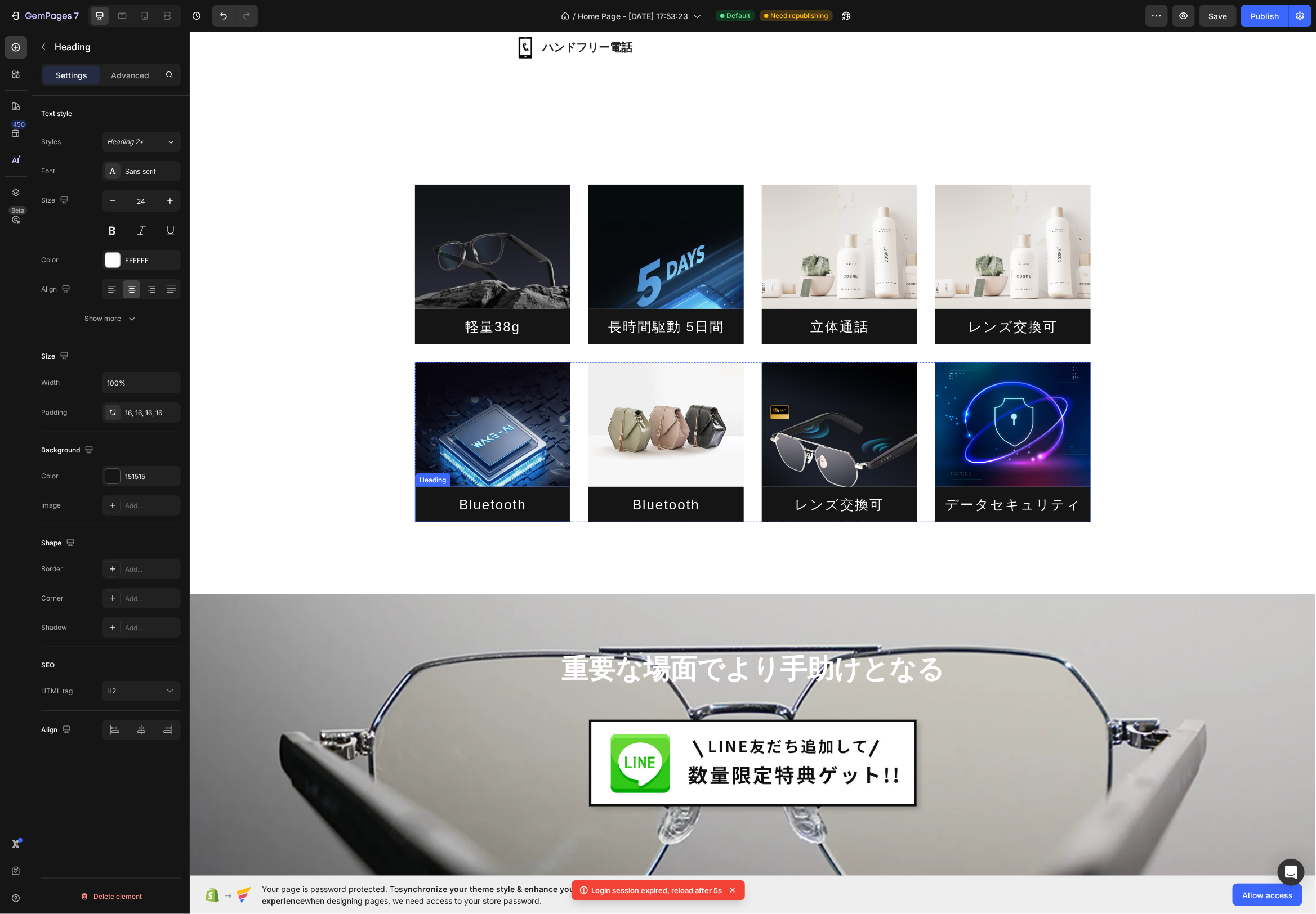
click at [503, 505] on p "Bluetooth" at bounding box center [492, 504] width 137 height 18
drag, startPoint x: 533, startPoint y: 508, endPoint x: 444, endPoint y: 505, distance: 89.1
click at [451, 507] on p "Bluetooth" at bounding box center [492, 504] width 137 height 18
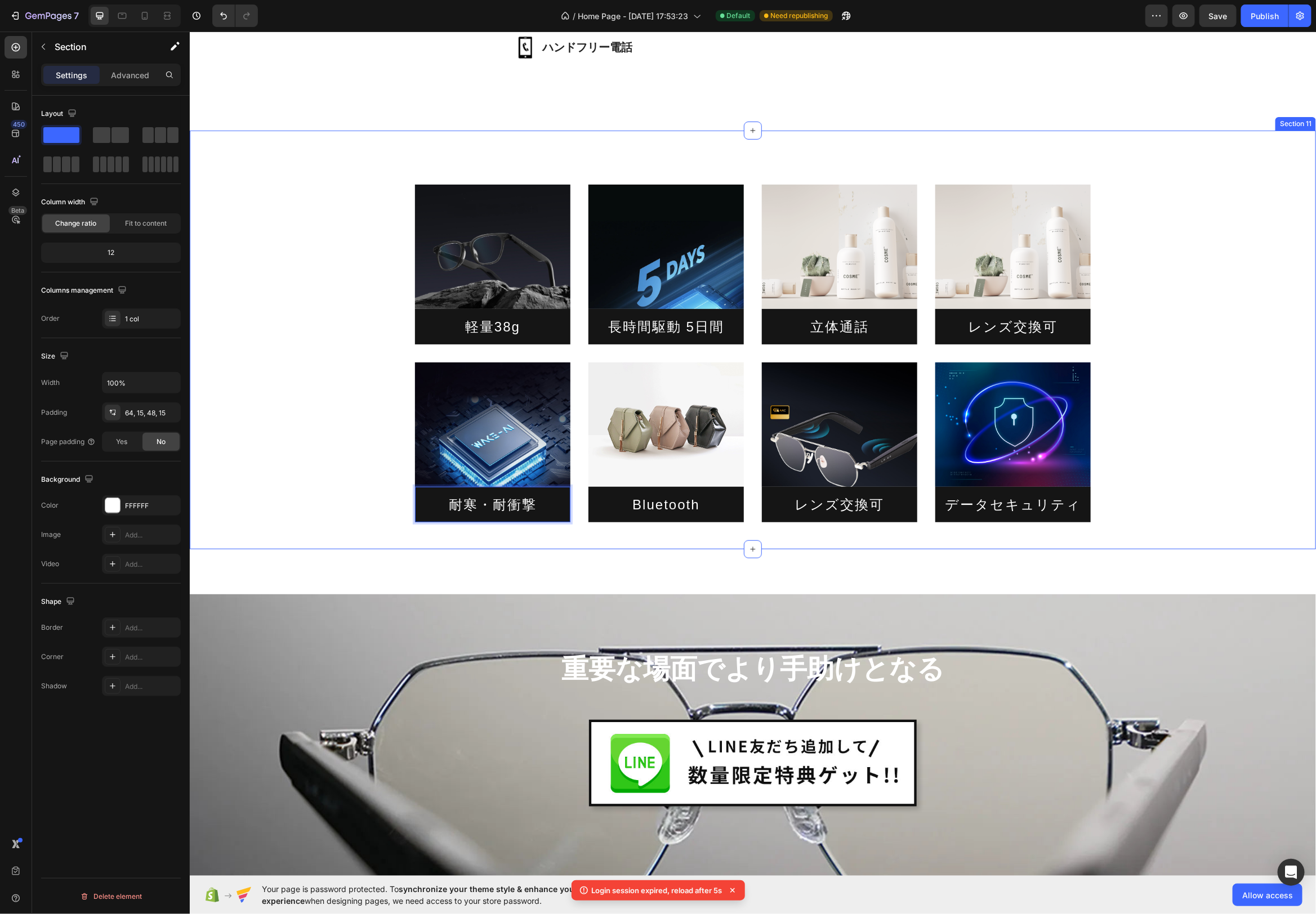
click at [582, 533] on div "Image 軽量38g Heading Image 長時間駆動 5日間 Heading Image 立体通話 Heading Image レンズ交換可 Hea…" at bounding box center [752, 339] width 1126 height 419
click at [866, 510] on h2 "レンズ交換可" at bounding box center [839, 504] width 155 height 36
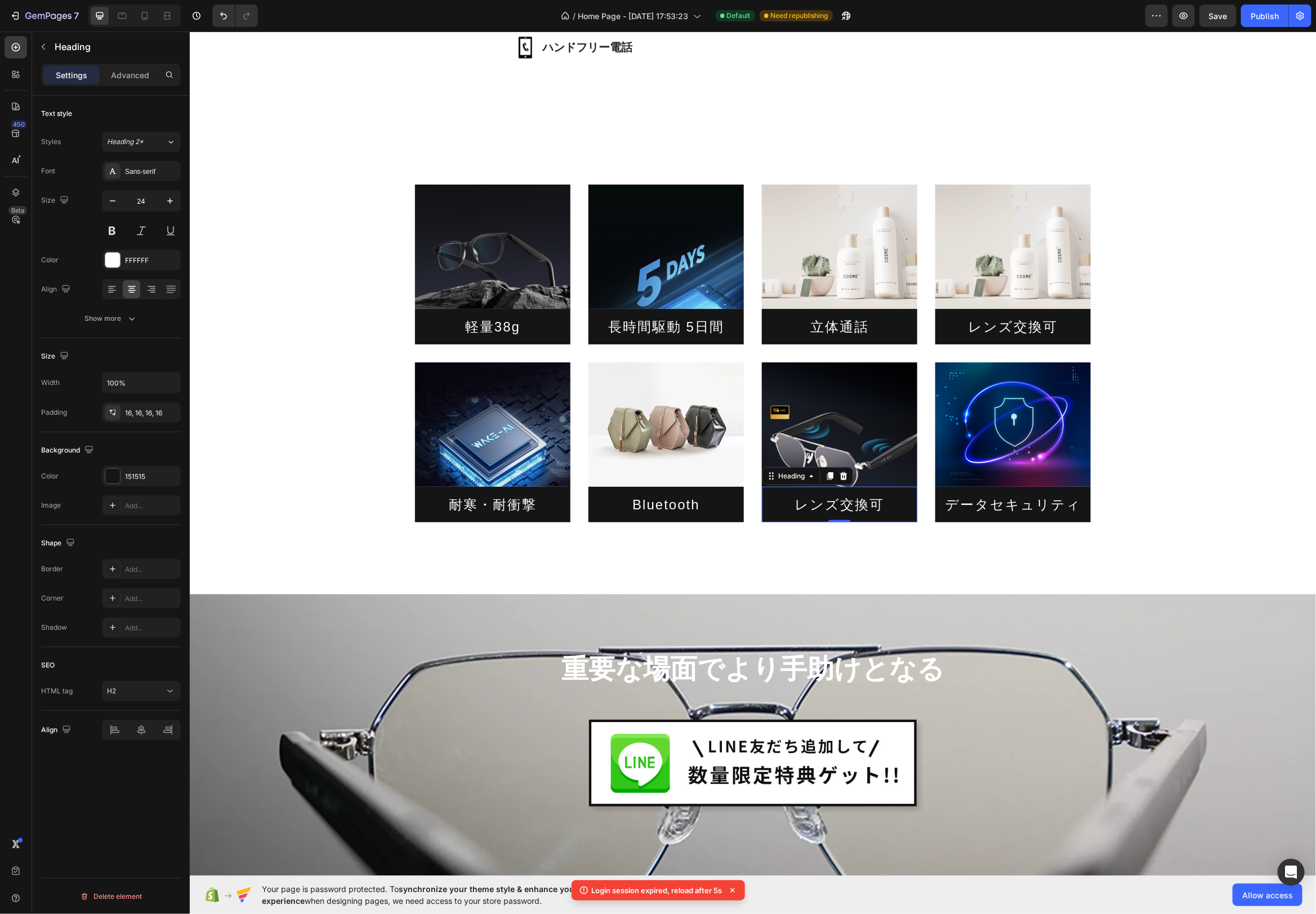
click at [866, 501] on h2 "レンズ交換可" at bounding box center [839, 504] width 155 height 36
click at [881, 506] on p "レンズ交換可" at bounding box center [839, 504] width 137 height 18
drag, startPoint x: 879, startPoint y: 505, endPoint x: 795, endPoint y: 505, distance: 84.0
click at [795, 505] on p "レンズ交換可" at bounding box center [839, 504] width 137 height 18
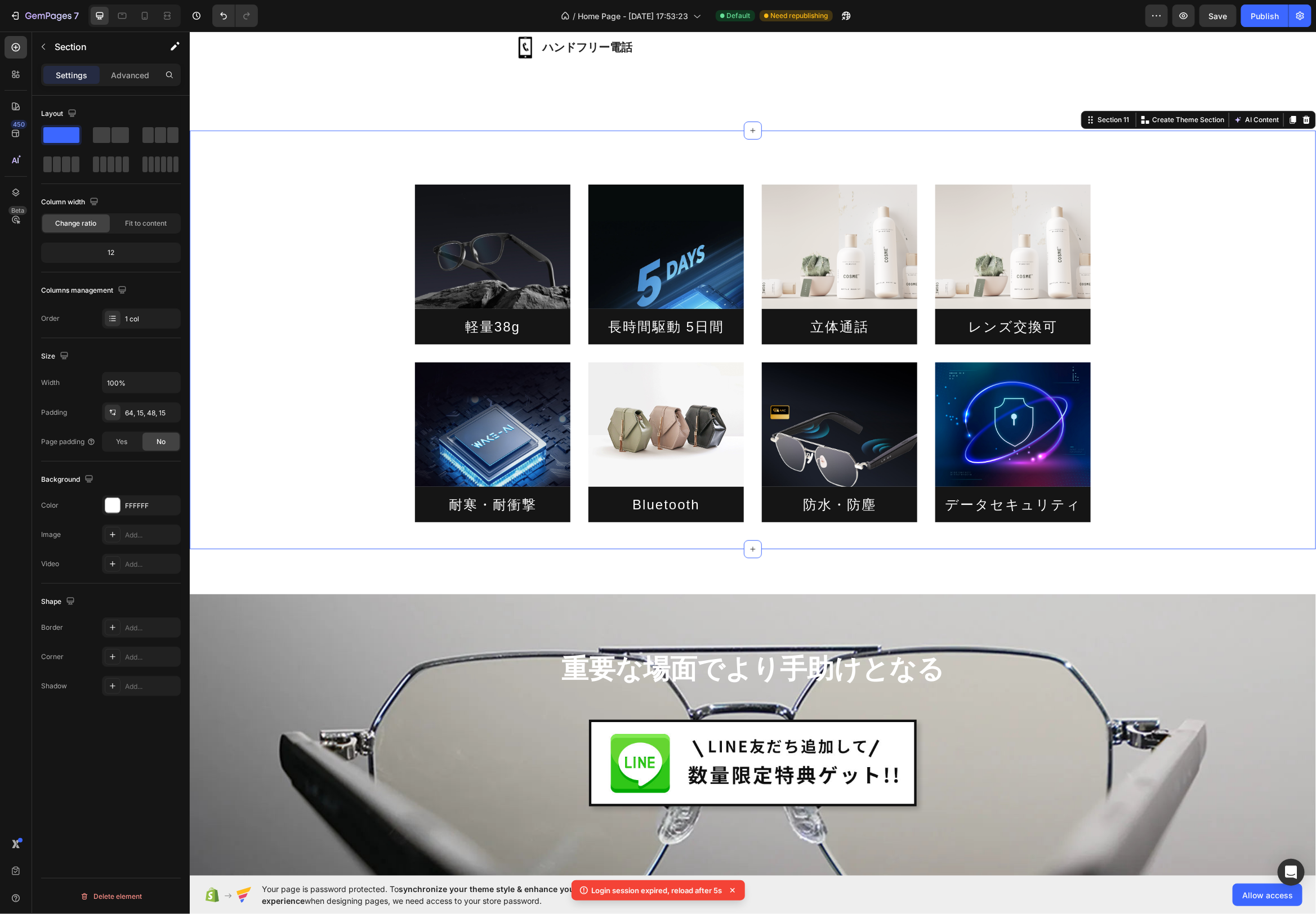
click at [885, 542] on div "Image 軽量38g Heading Image 長時間駆動 5日間 Heading Image 立体通話 Heading Image レンズ交換可 Hea…" at bounding box center [752, 339] width 1126 height 419
click at [308, 458] on div "Image 軽量38g Heading Image 長時間駆動 5日間 Heading Image 立体通話 Heading Image レンズ交換可 Hea…" at bounding box center [752, 344] width 1109 height 356
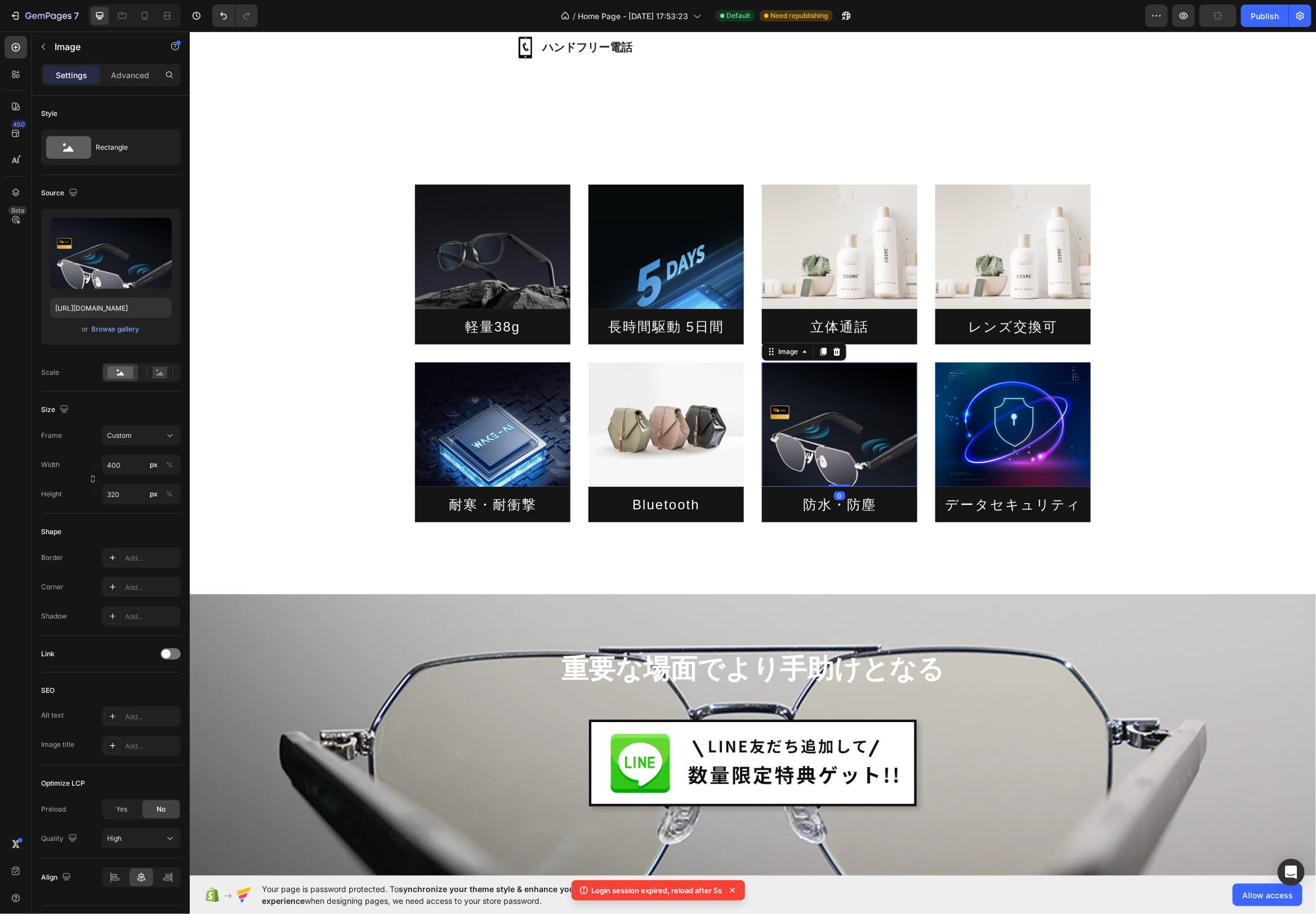
click at [870, 436] on img at bounding box center [839, 424] width 155 height 125
click at [120, 326] on div "Browse gallery" at bounding box center [116, 329] width 48 height 10
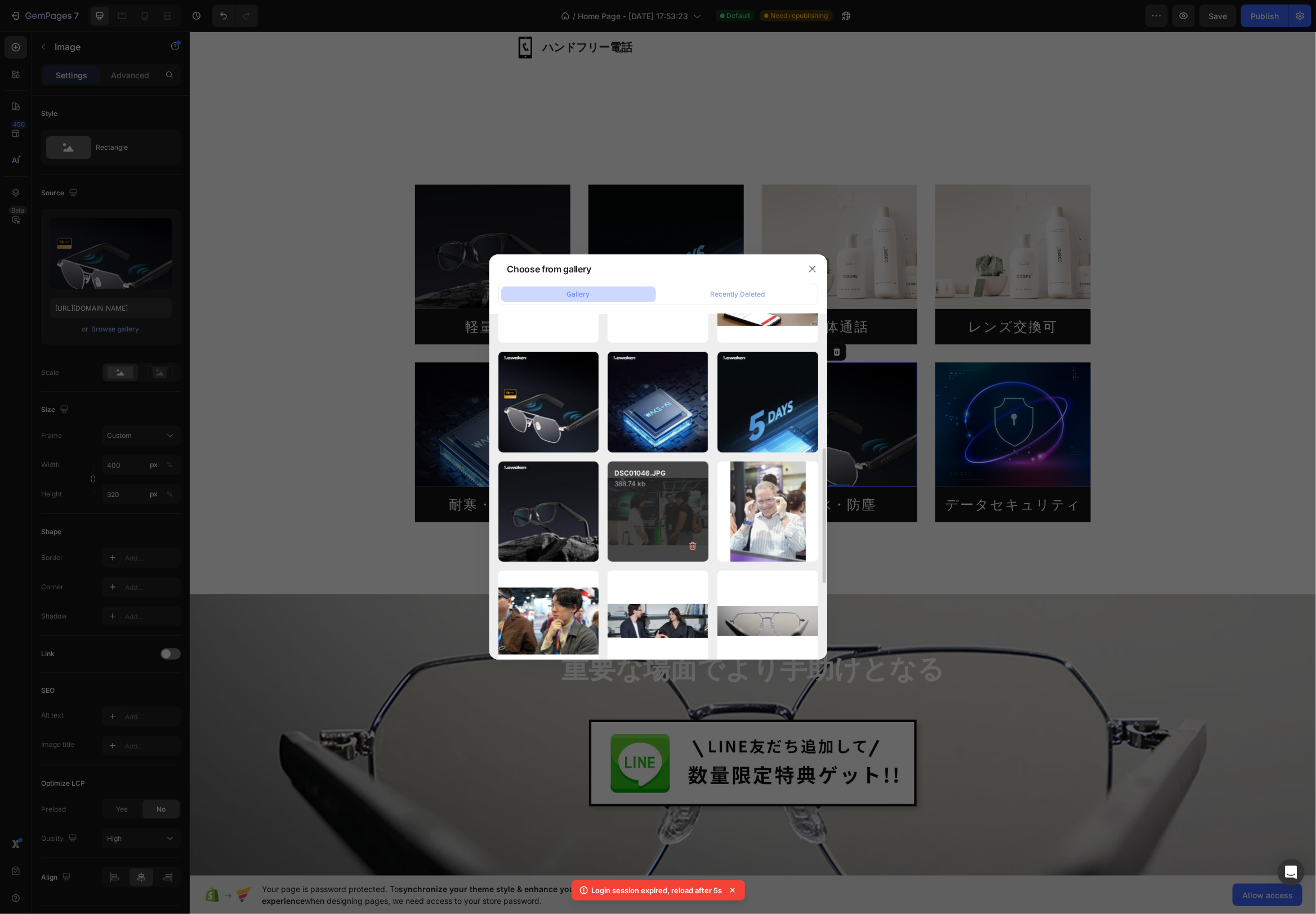
scroll to position [312, 0]
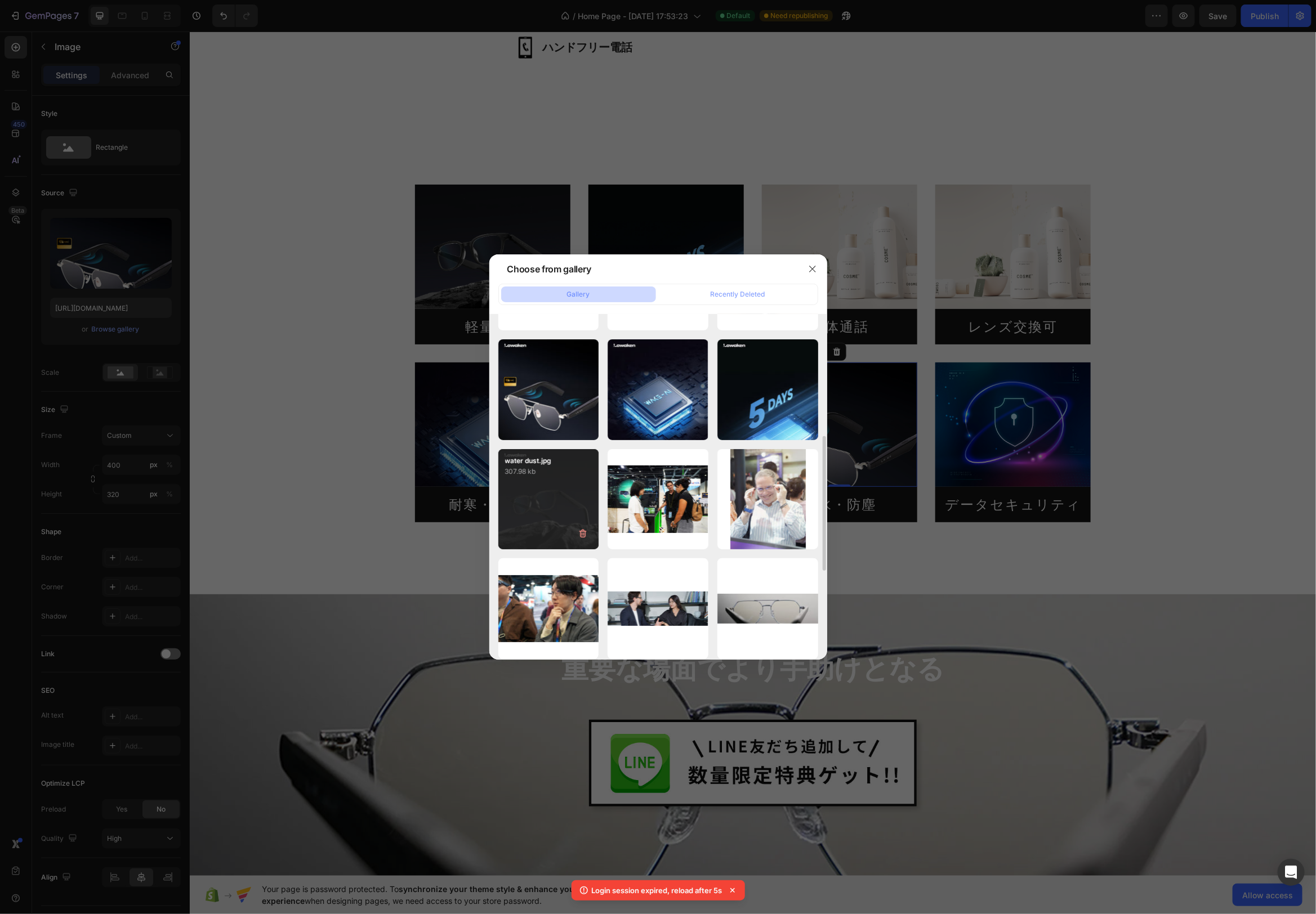
click at [544, 490] on div "water dust.jpg 307.98 kb" at bounding box center [549, 500] width 101 height 101
type input "[URL][DOMAIN_NAME]"
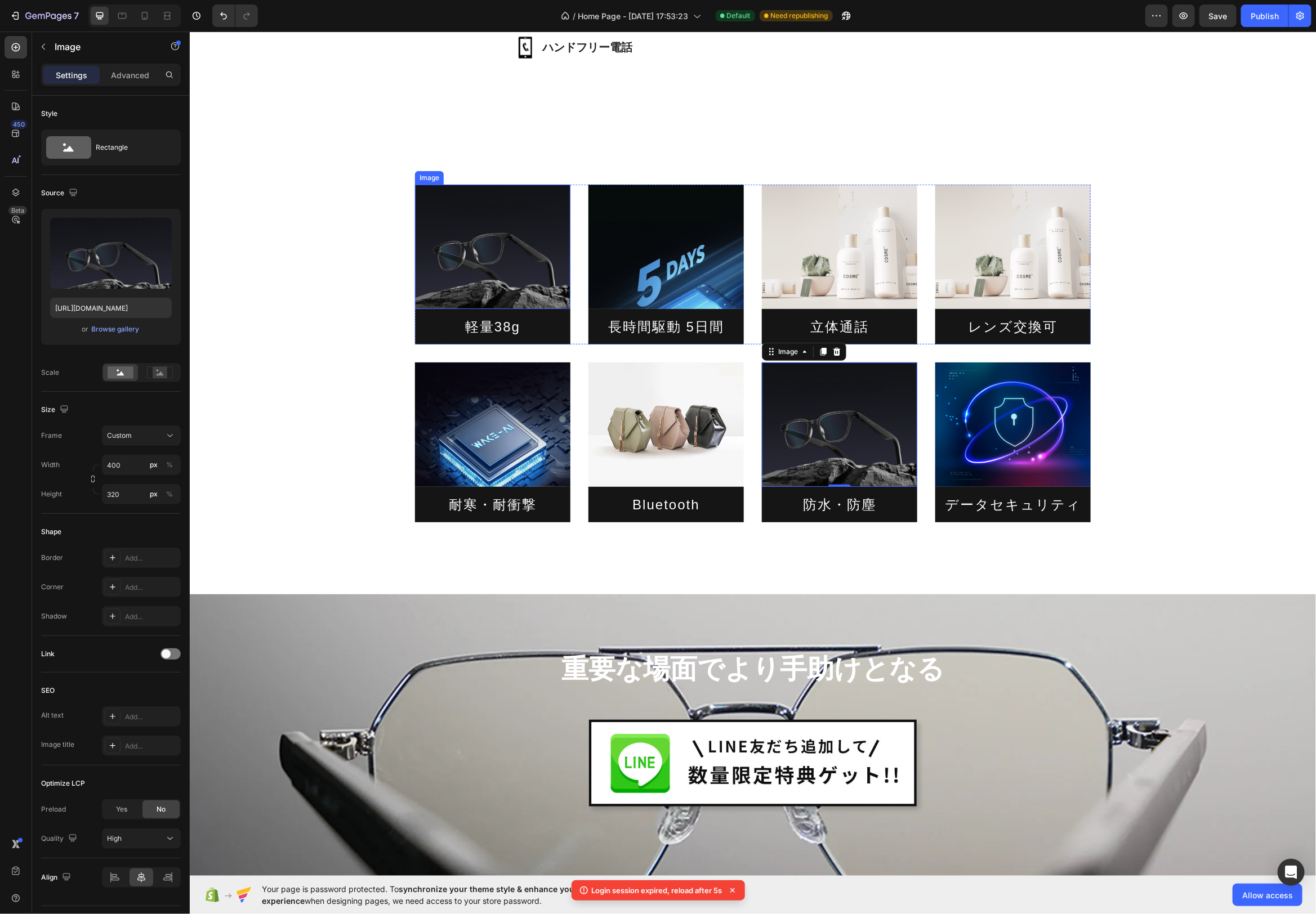
click at [487, 268] on img at bounding box center [492, 246] width 155 height 125
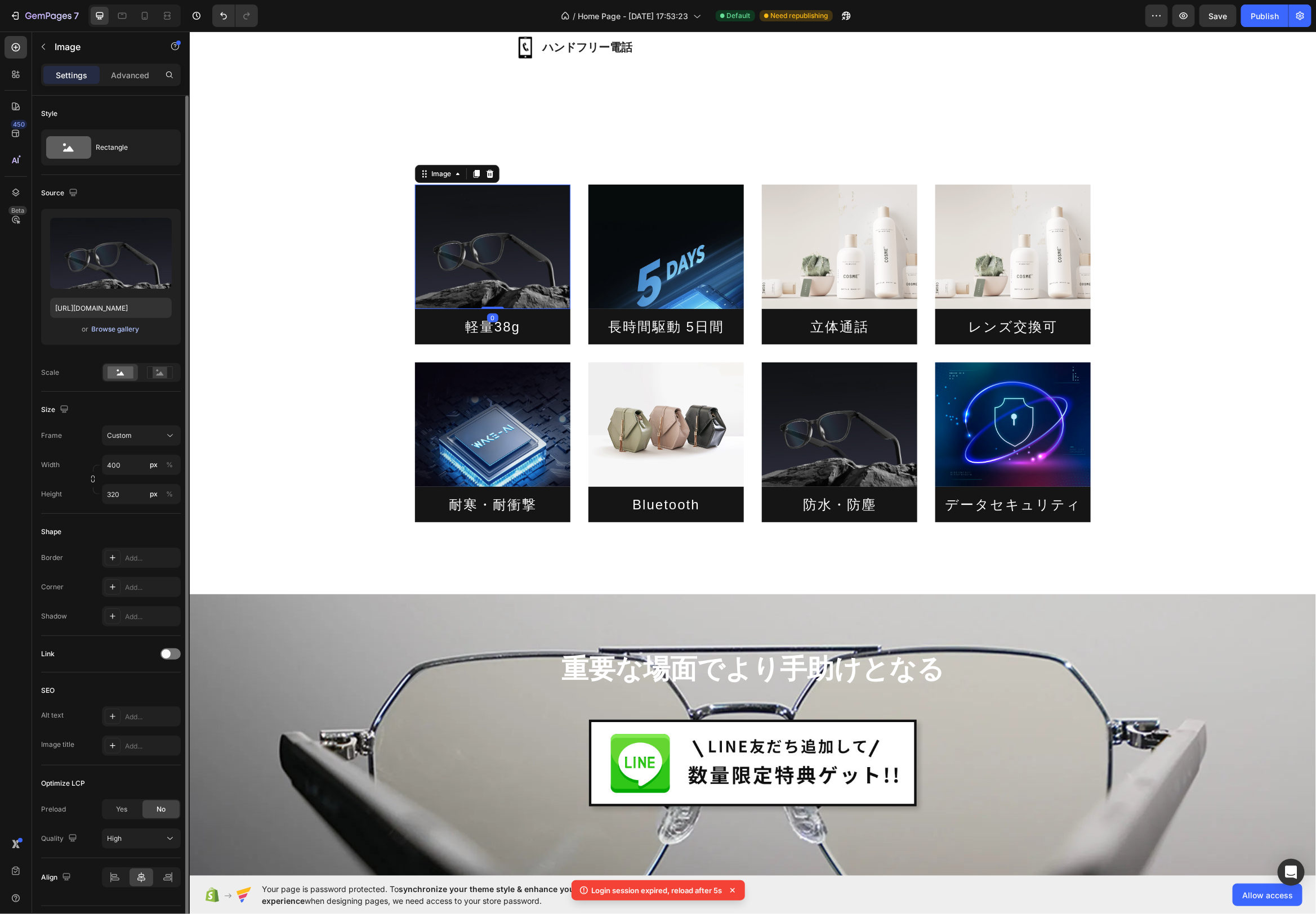
click at [108, 331] on div "Browse gallery" at bounding box center [116, 329] width 48 height 10
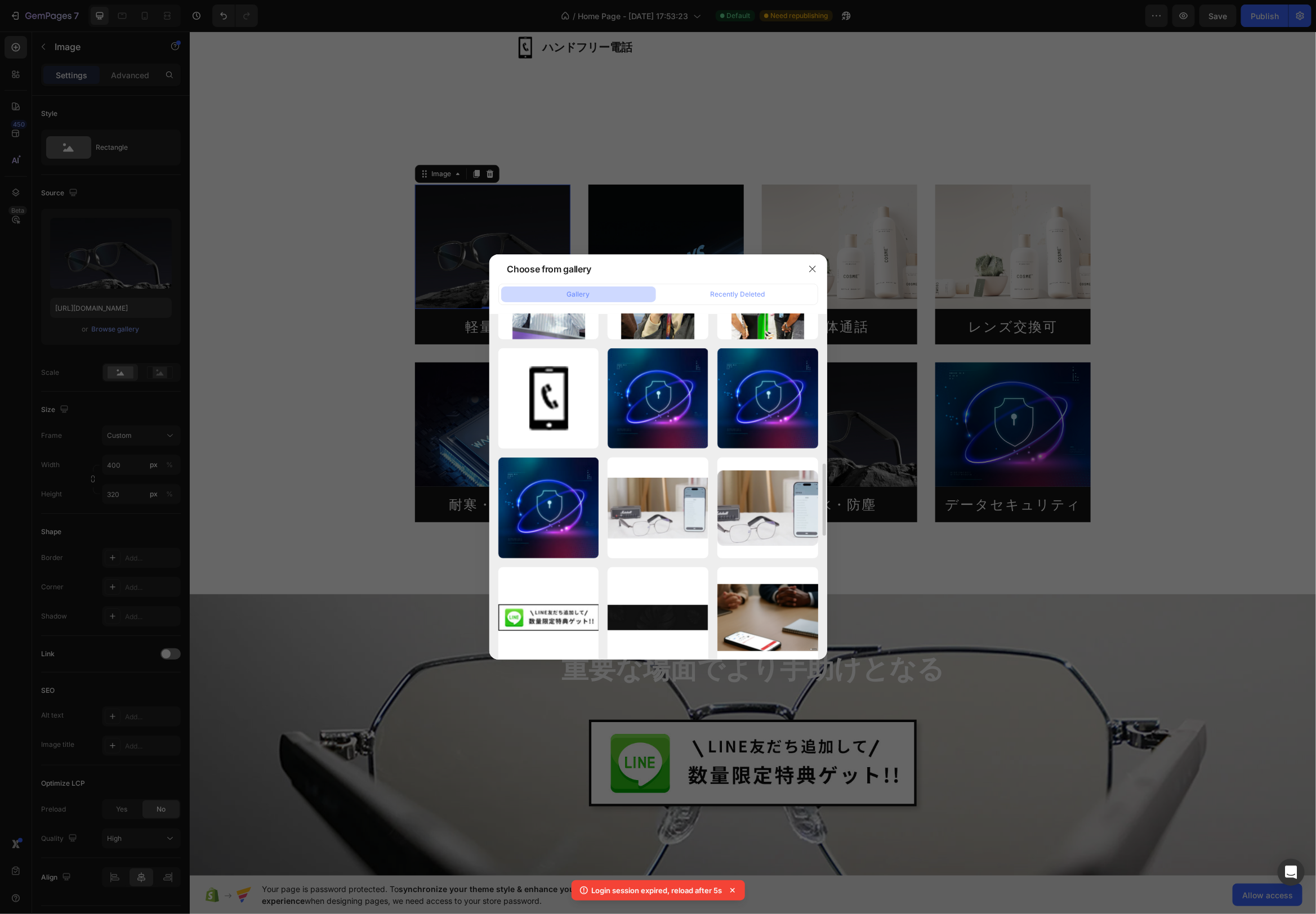
scroll to position [737, 0]
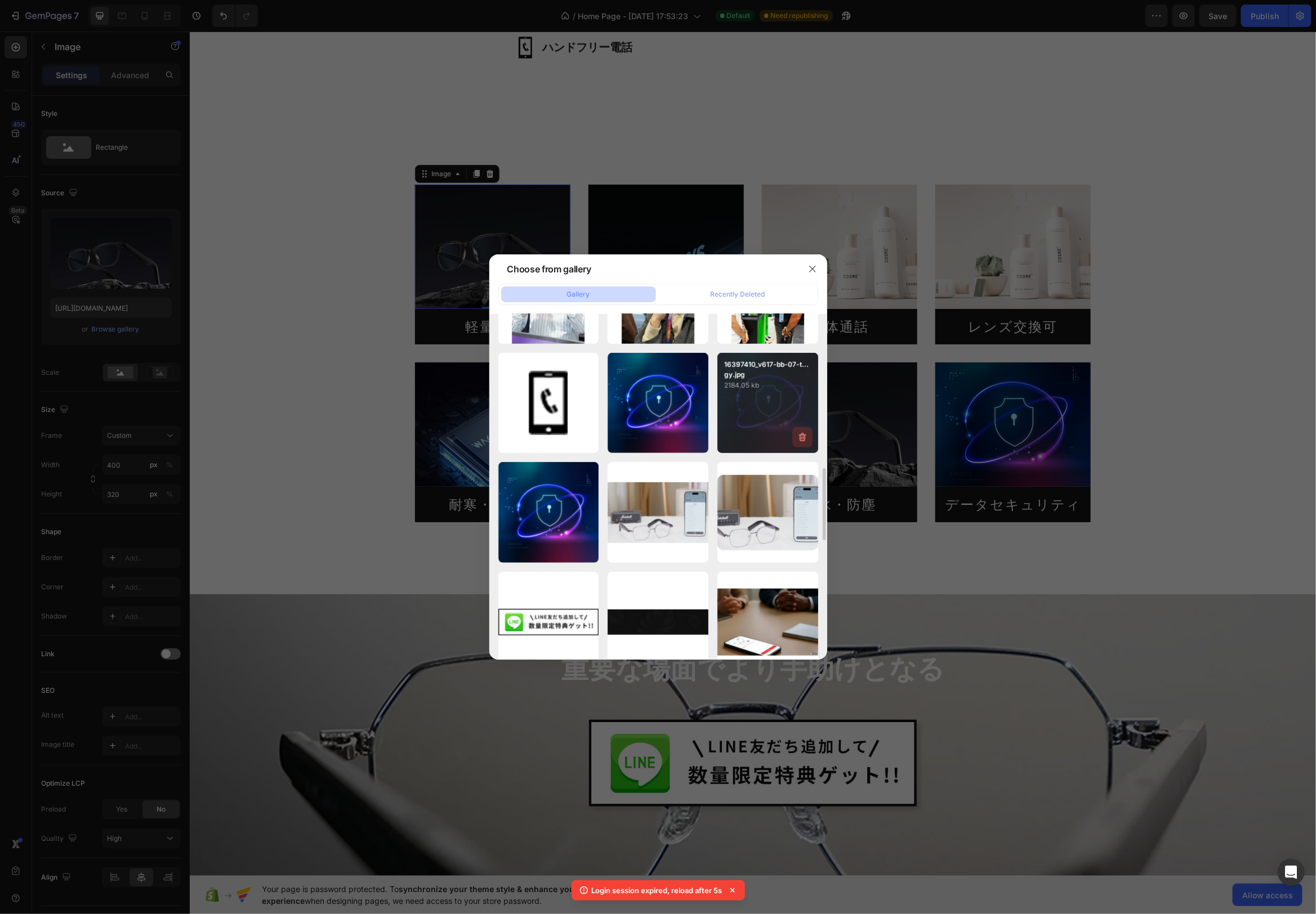
click at [804, 438] on icon "button" at bounding box center [802, 437] width 8 height 8
click at [799, 441] on div "Delete" at bounding box center [795, 439] width 21 height 10
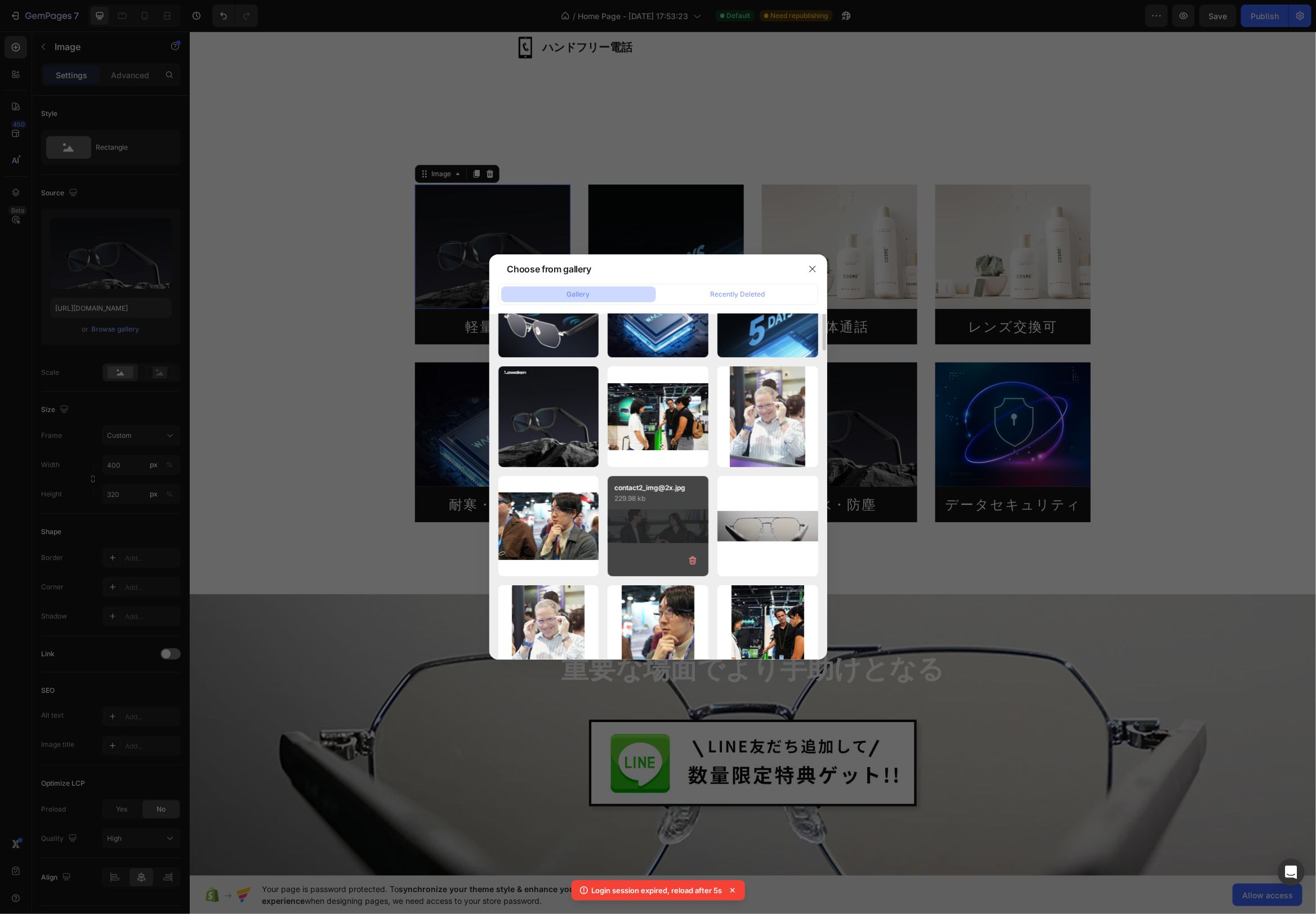
scroll to position [316, 0]
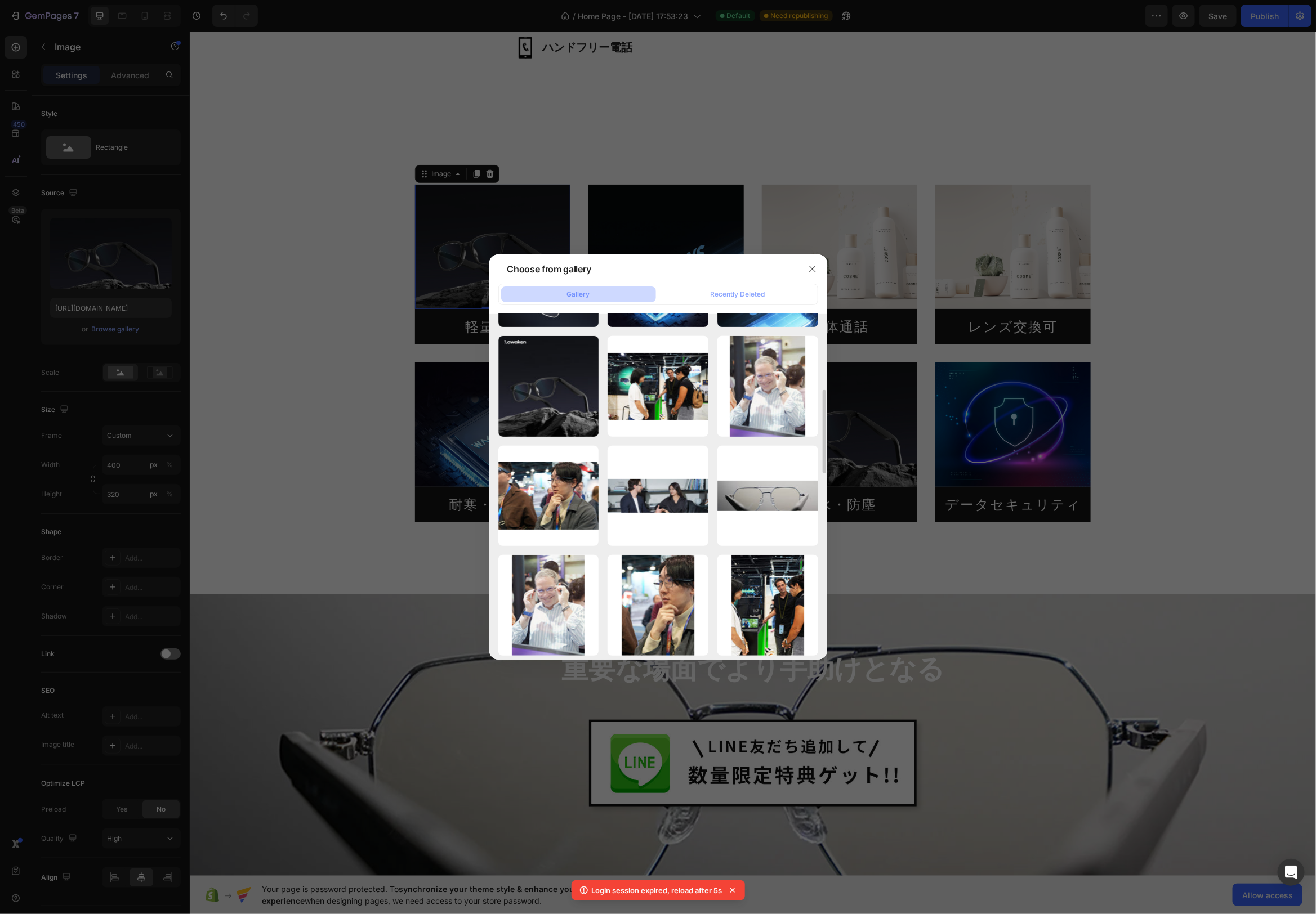
click at [1171, 530] on div at bounding box center [658, 457] width 1316 height 914
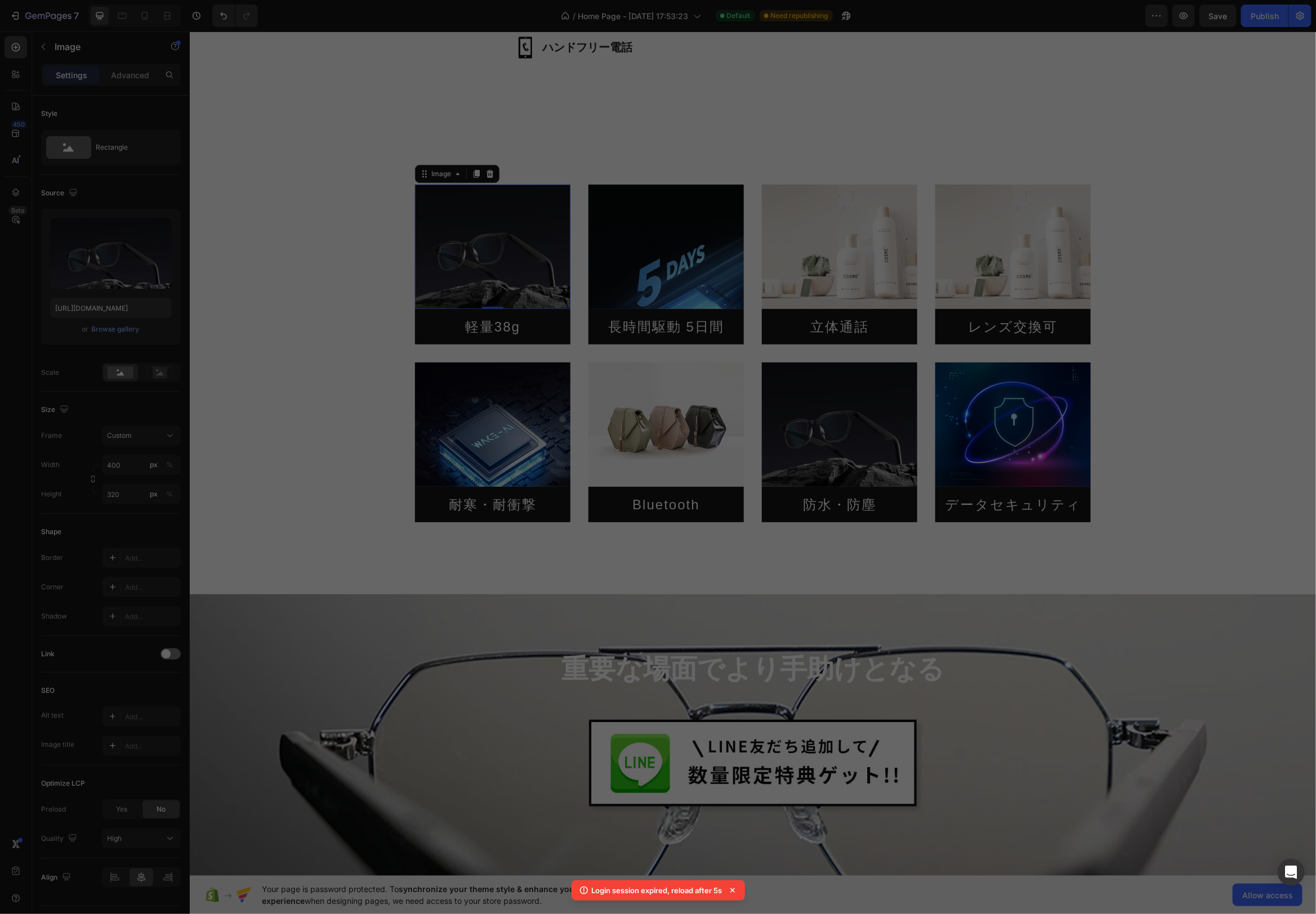
click at [1161, 523] on div "Image 0 軽量38g Heading Image 長時間駆動 5日間 Heading Image 立体通話 Heading Image レンズ交換可 H…" at bounding box center [752, 339] width 1126 height 419
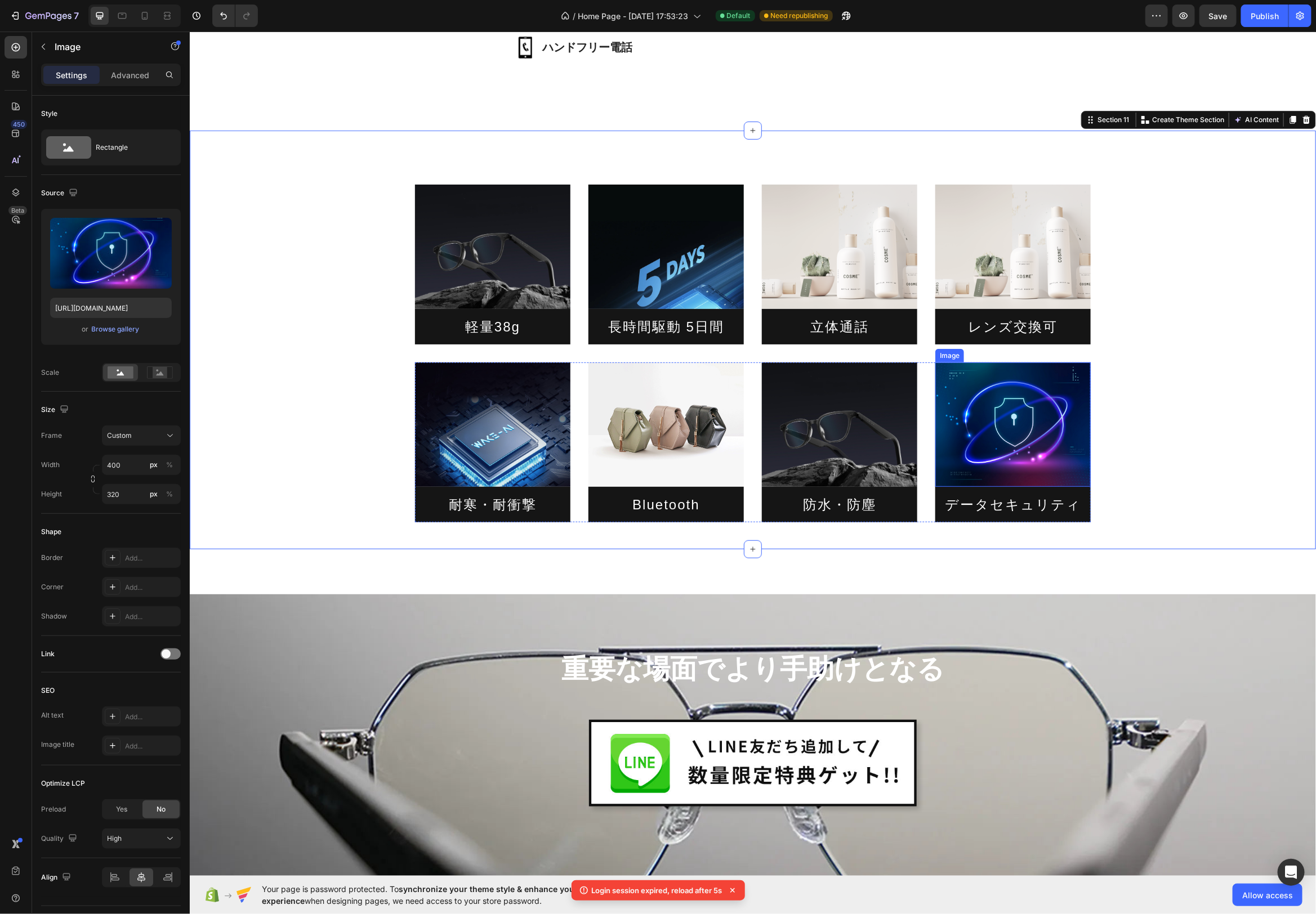
click at [1060, 409] on img at bounding box center [1013, 424] width 155 height 125
click at [1067, 414] on img at bounding box center [1013, 424] width 155 height 125
click at [1005, 432] on img at bounding box center [1013, 424] width 155 height 125
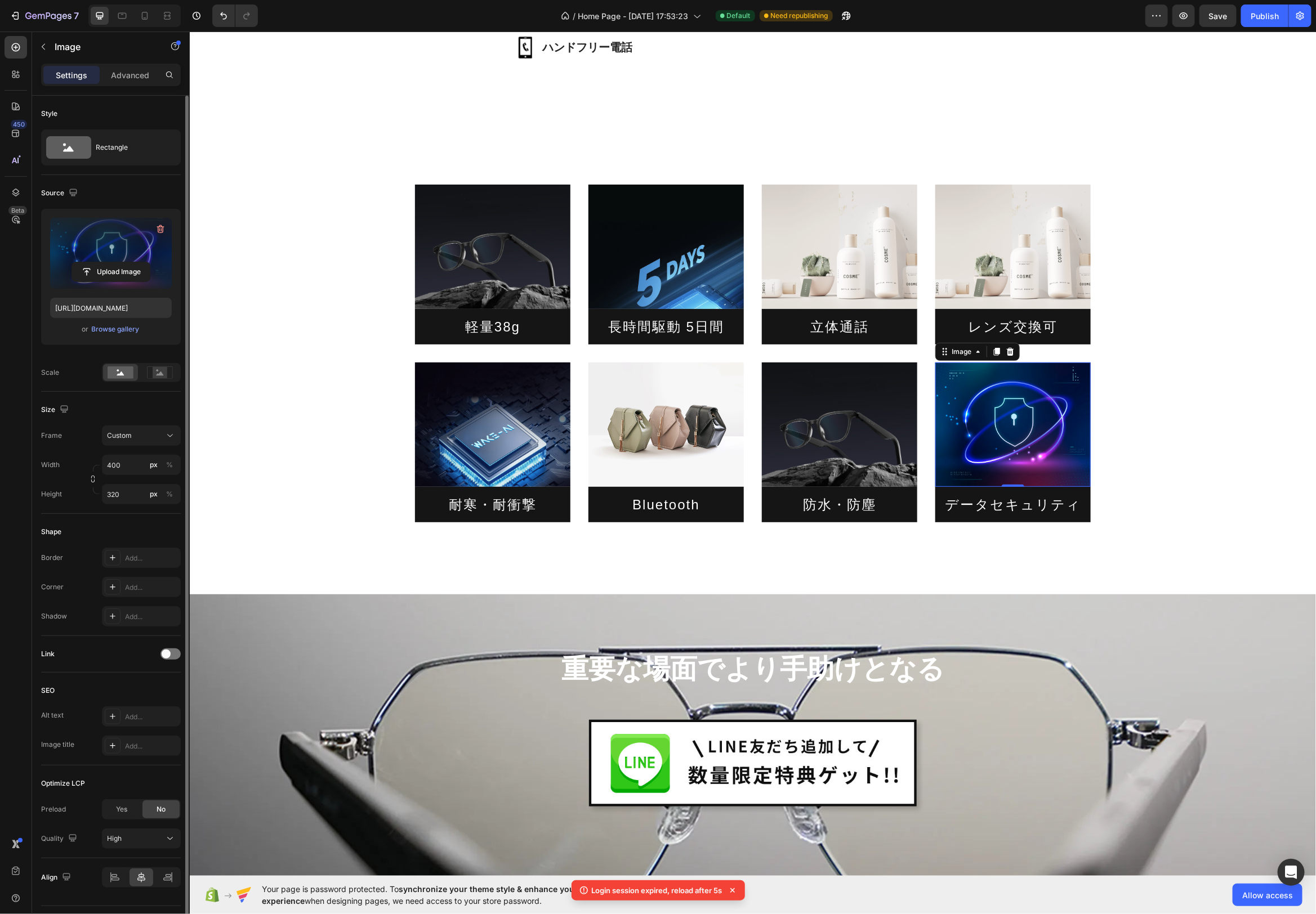
click at [75, 237] on label at bounding box center [111, 253] width 122 height 71
click at [75, 262] on input "file" at bounding box center [111, 272] width 78 height 19
click at [90, 242] on label at bounding box center [111, 253] width 122 height 71
click at [90, 262] on input "file" at bounding box center [111, 272] width 78 height 19
type input "[URL][DOMAIN_NAME]"
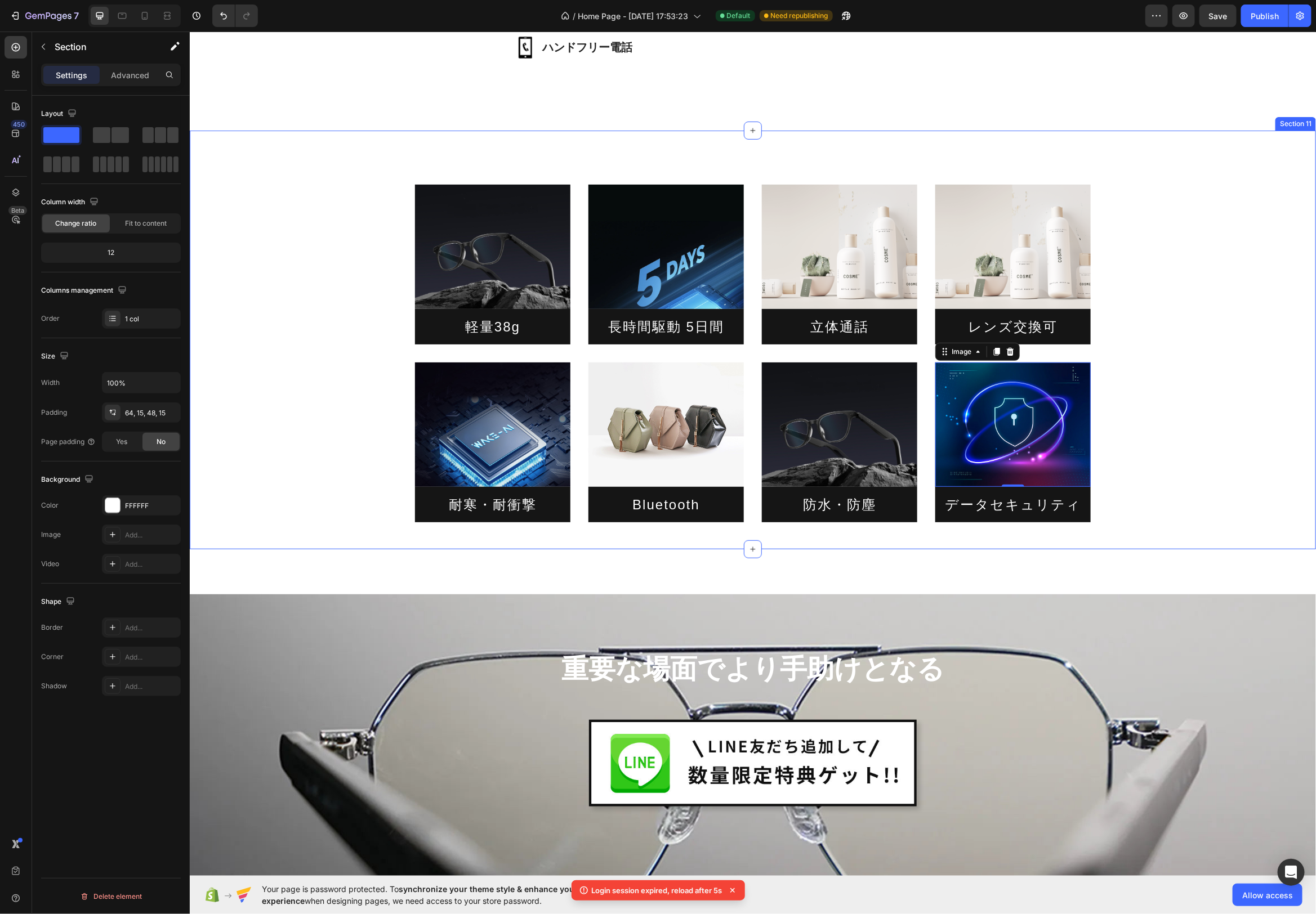
click at [1154, 394] on div "Image 軽量38g Heading Image 長時間駆動 5日間 Heading Image 立体通話 Heading Image レンズ交換可 Hea…" at bounding box center [752, 344] width 1109 height 356
click at [360, 175] on div "Image 軽量38g Heading Image 長時間駆動 5日間 Heading Image 立体通話 Heading Image レンズ交換可 Hea…" at bounding box center [752, 344] width 1109 height 356
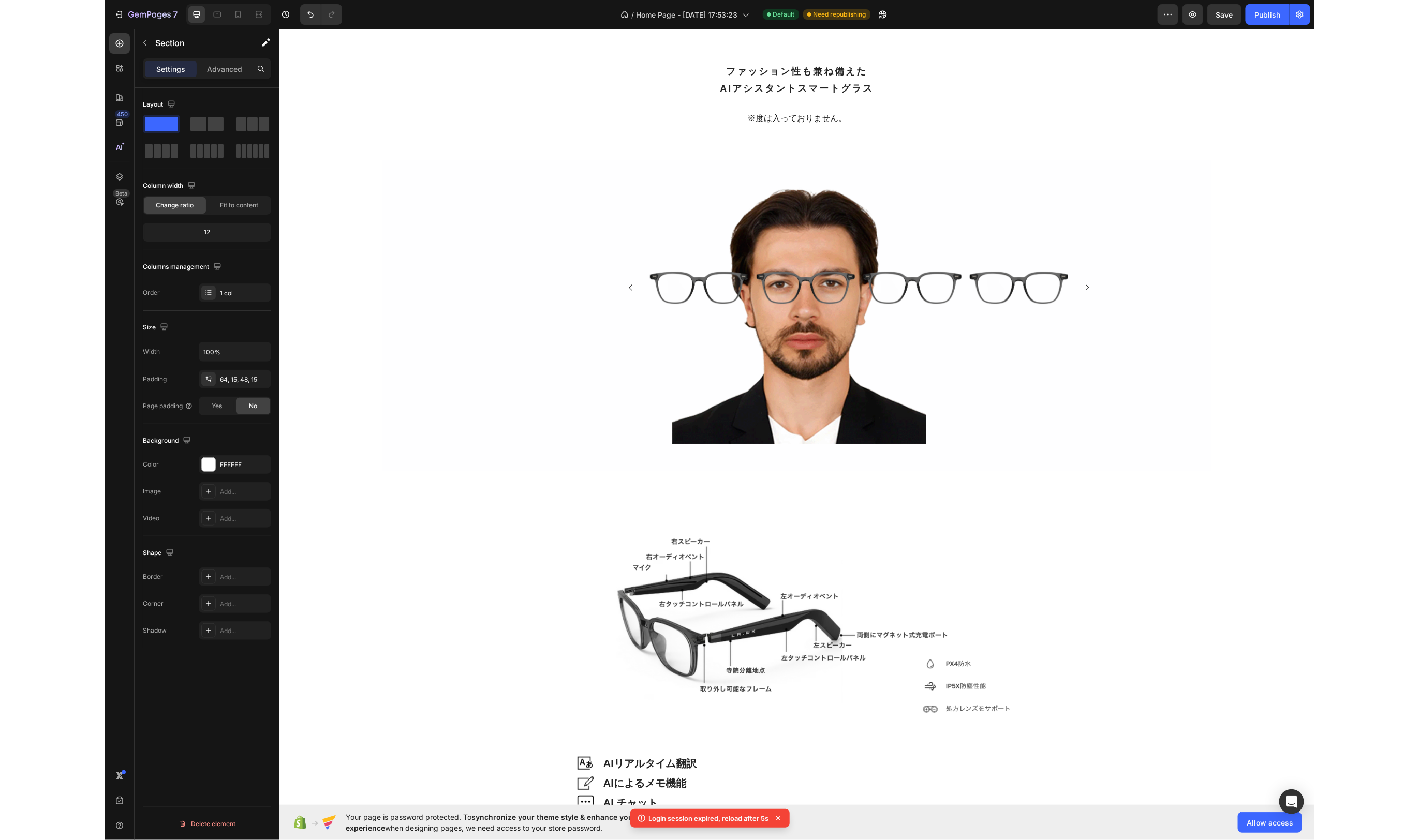
scroll to position [1645, 0]
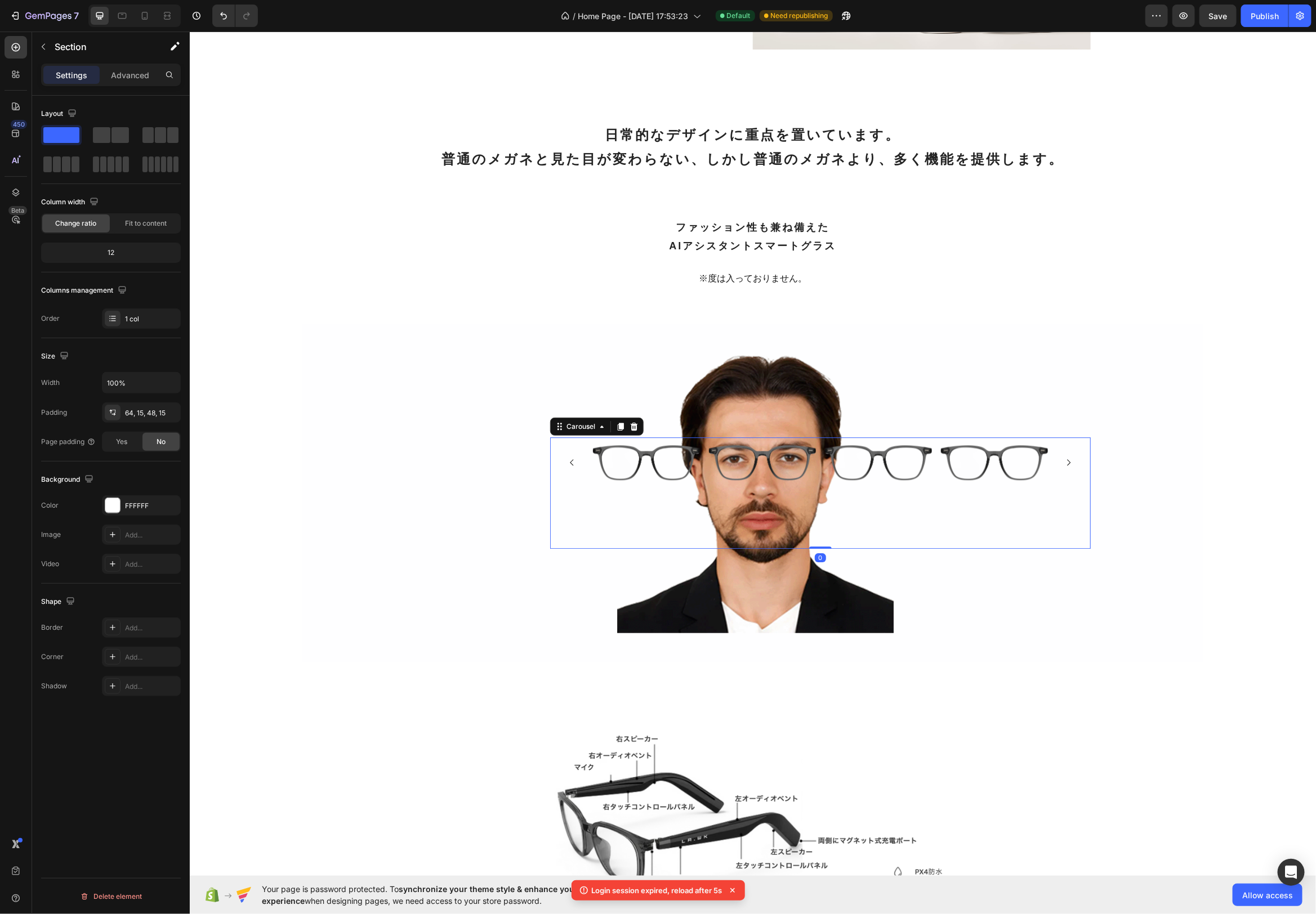
click at [701, 446] on div "Image Image Image Image" at bounding box center [820, 462] width 455 height 36
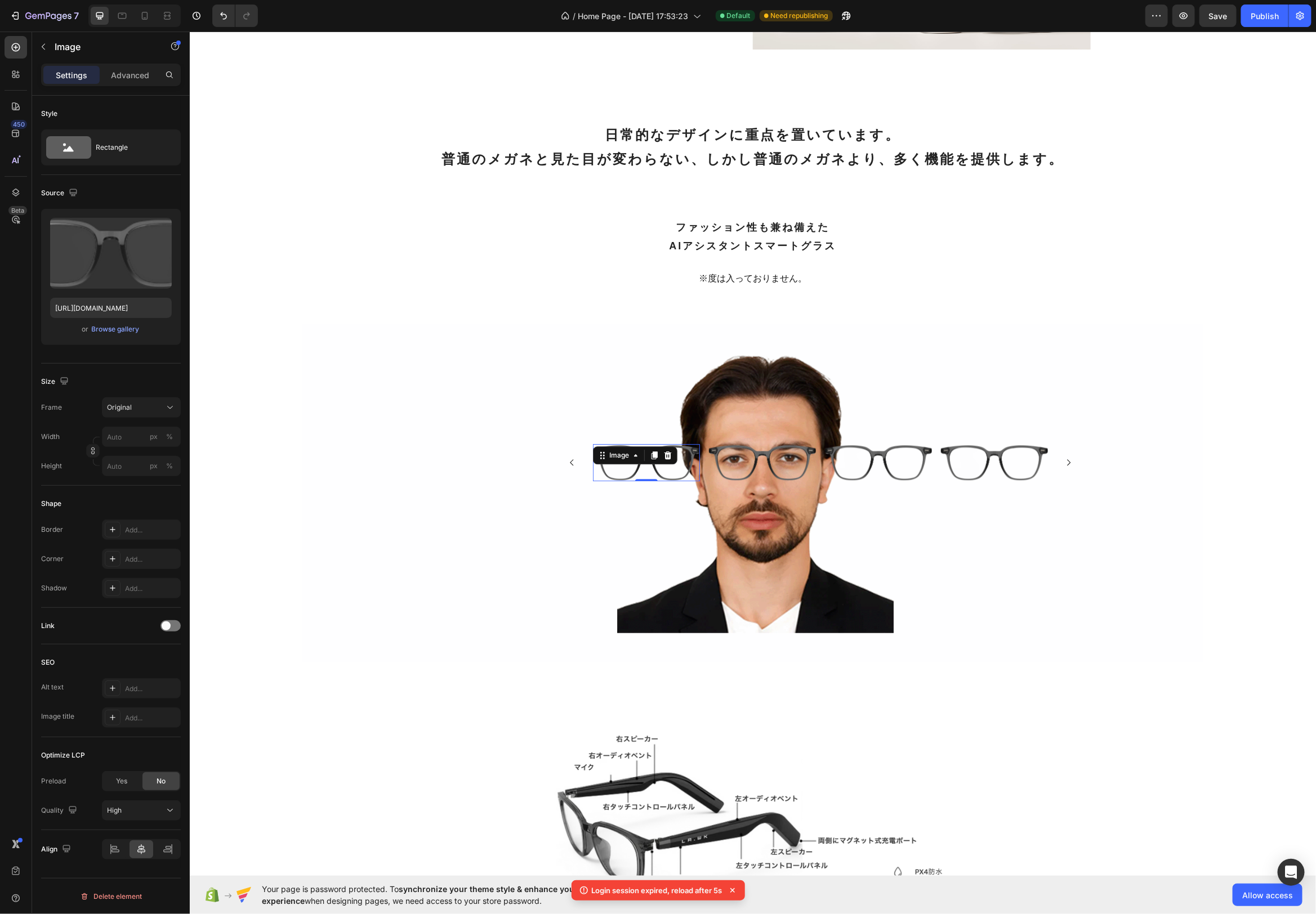
click at [692, 450] on img at bounding box center [646, 462] width 107 height 36
click at [685, 475] on img at bounding box center [646, 462] width 107 height 36
click at [100, 242] on label at bounding box center [111, 253] width 122 height 71
click at [100, 262] on input "file" at bounding box center [111, 272] width 78 height 19
type input "[URL][DOMAIN_NAME]"
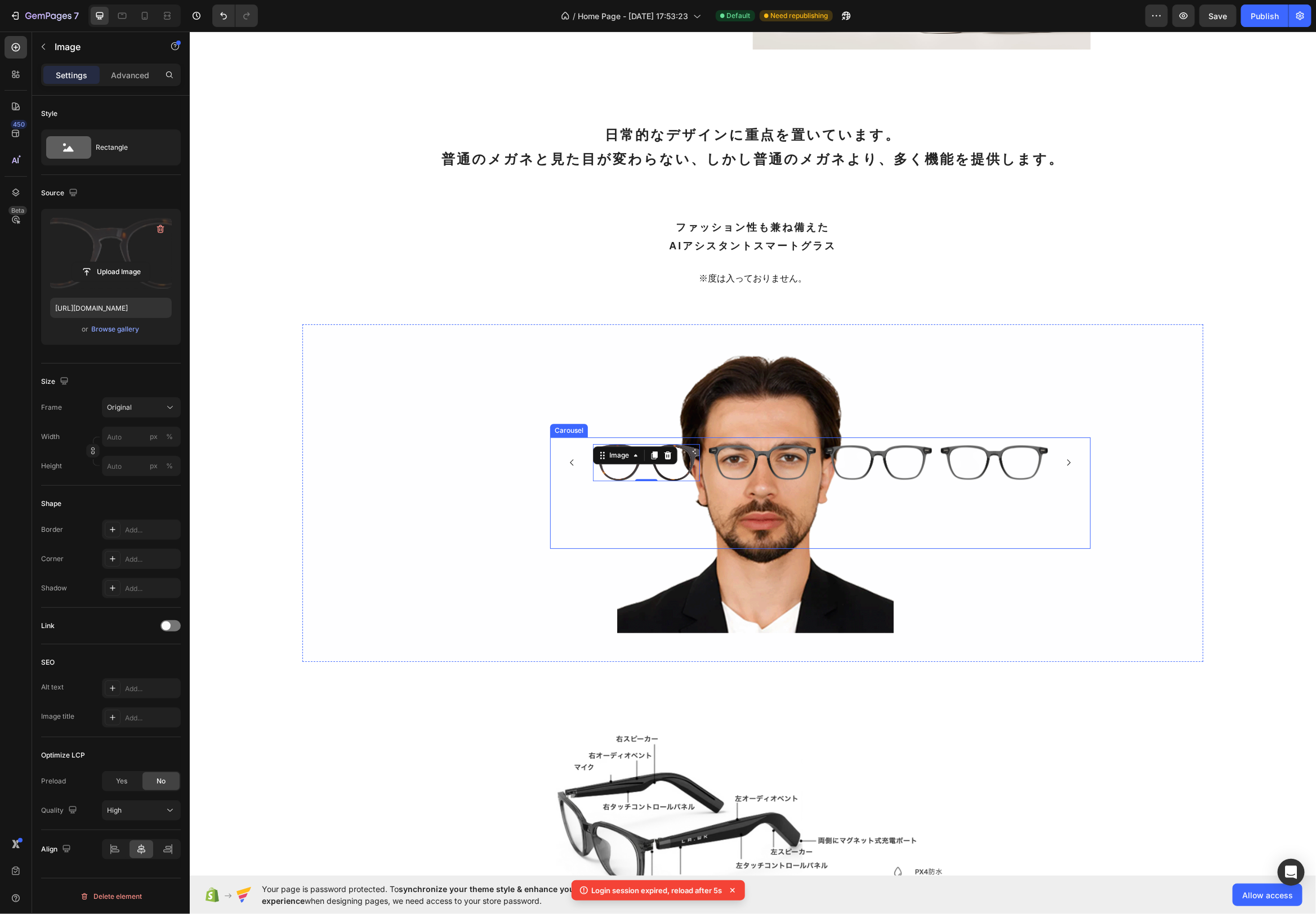
click at [1071, 465] on icon "Carousel Next Arrow" at bounding box center [1068, 462] width 9 height 9
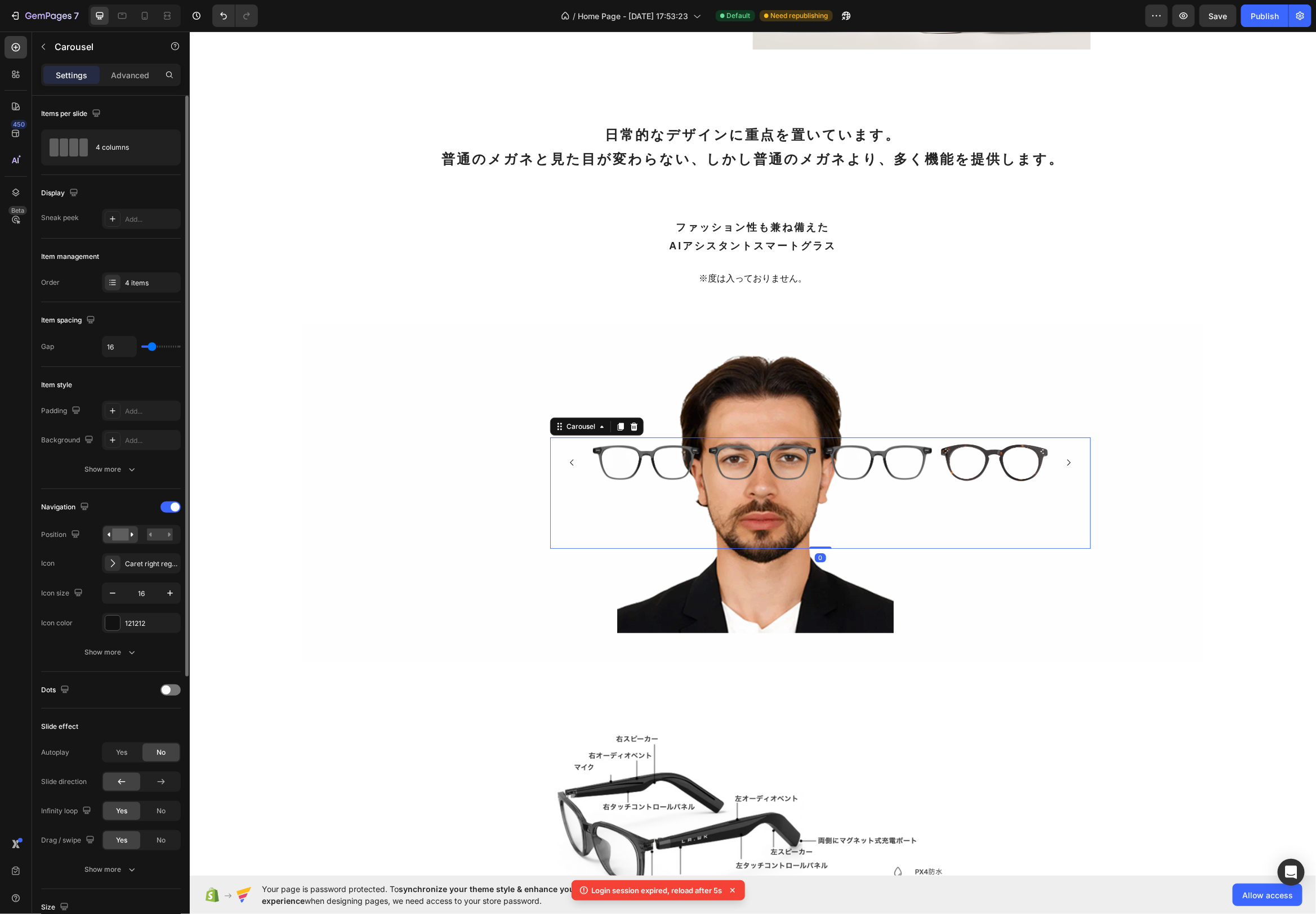
click at [1071, 463] on icon "Carousel Next Arrow" at bounding box center [1068, 462] width 9 height 9
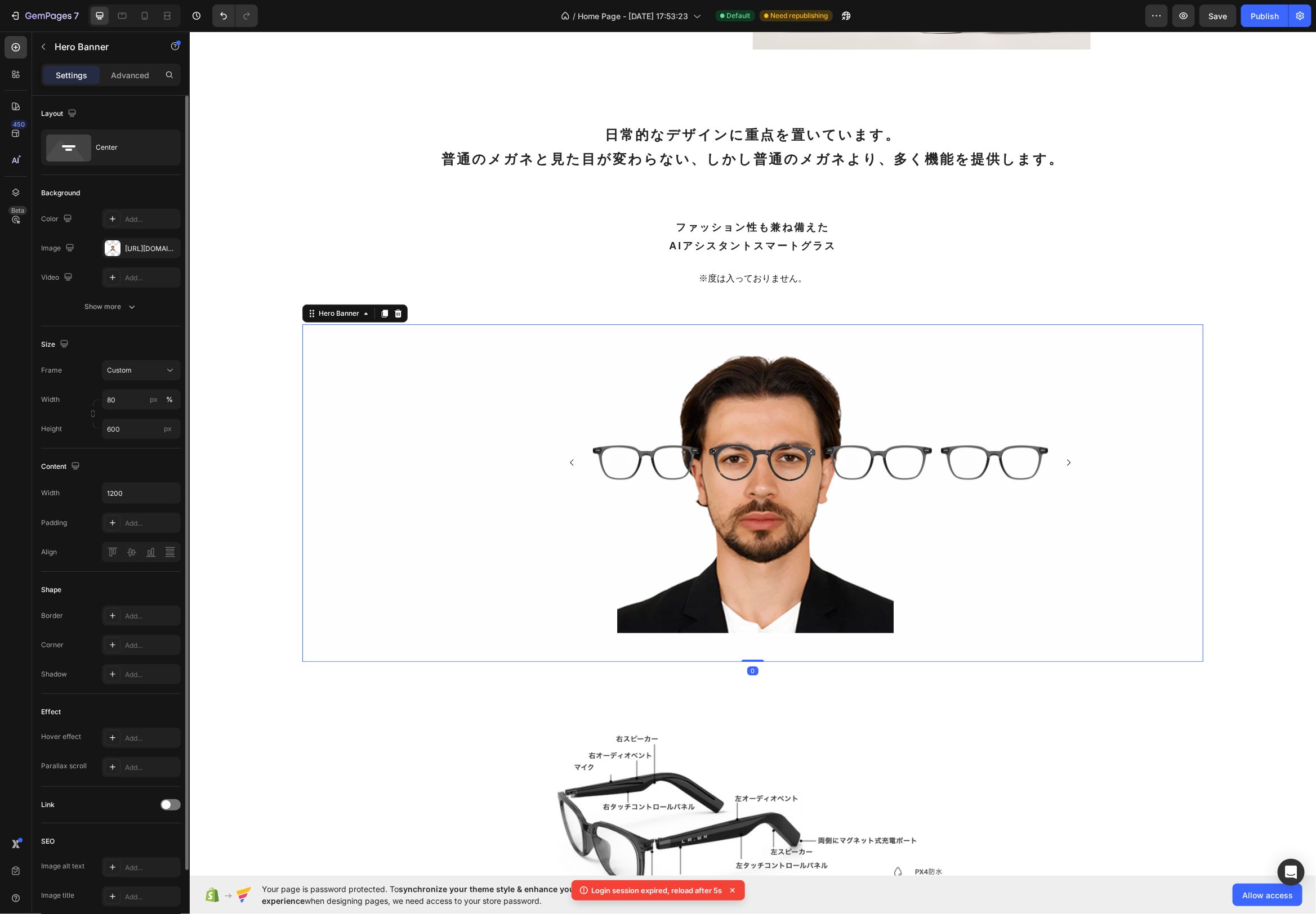
click at [907, 385] on div "Background Image" at bounding box center [752, 492] width 901 height 337
click at [958, 293] on div "日常的なデザインに重点を置いています。 普通のメガネと見た目が変わらない、しかし普通のメガネより、多く機能を提供します。 Heading ファッション性も兼ね…" at bounding box center [752, 213] width 676 height 185
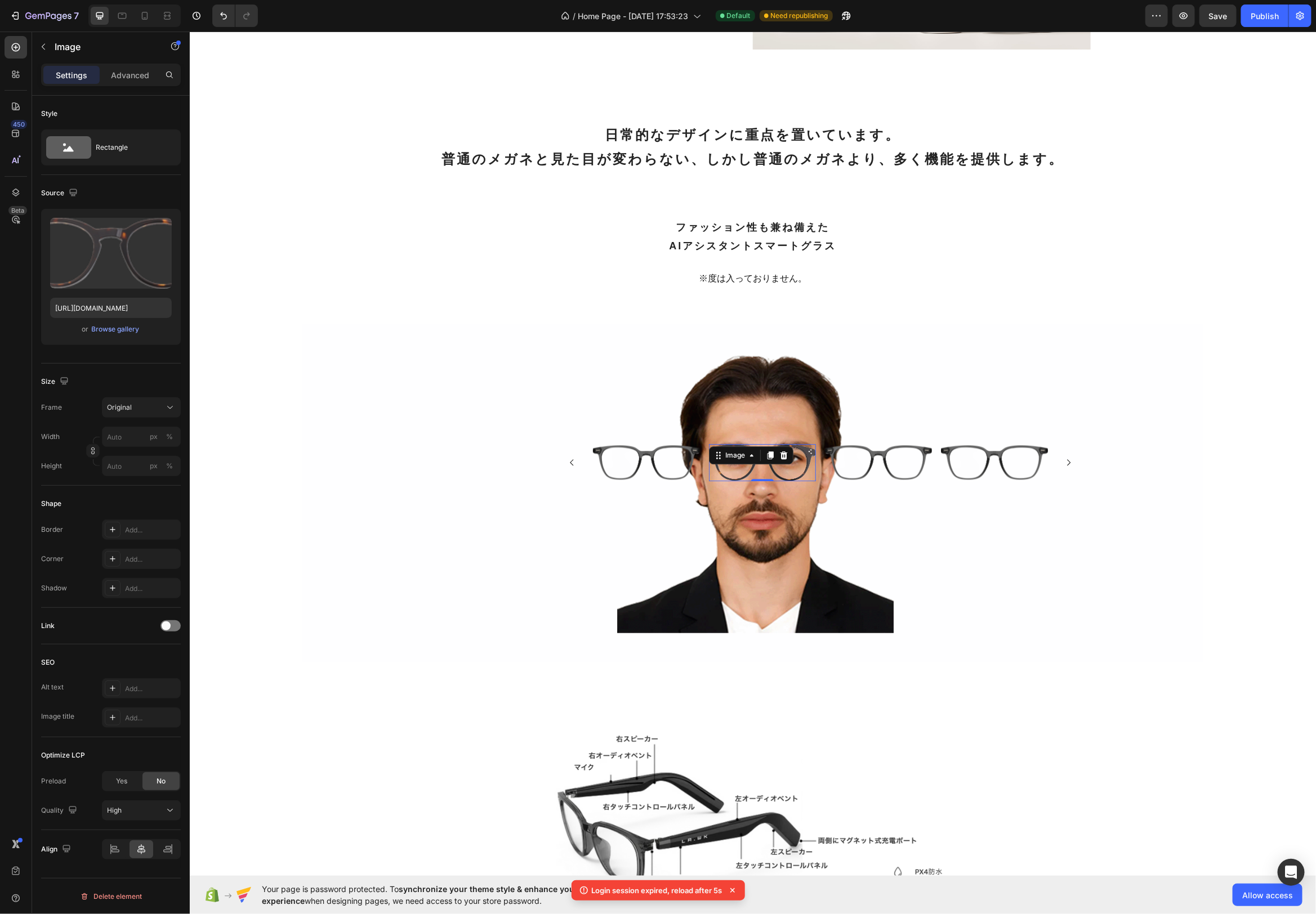
click at [760, 468] on img at bounding box center [762, 462] width 107 height 37
click at [667, 473] on img at bounding box center [646, 462] width 107 height 36
click at [866, 462] on div "Image 0" at bounding box center [878, 462] width 107 height 36
click at [132, 249] on label at bounding box center [111, 253] width 122 height 71
click at [132, 262] on input "file" at bounding box center [111, 272] width 78 height 19
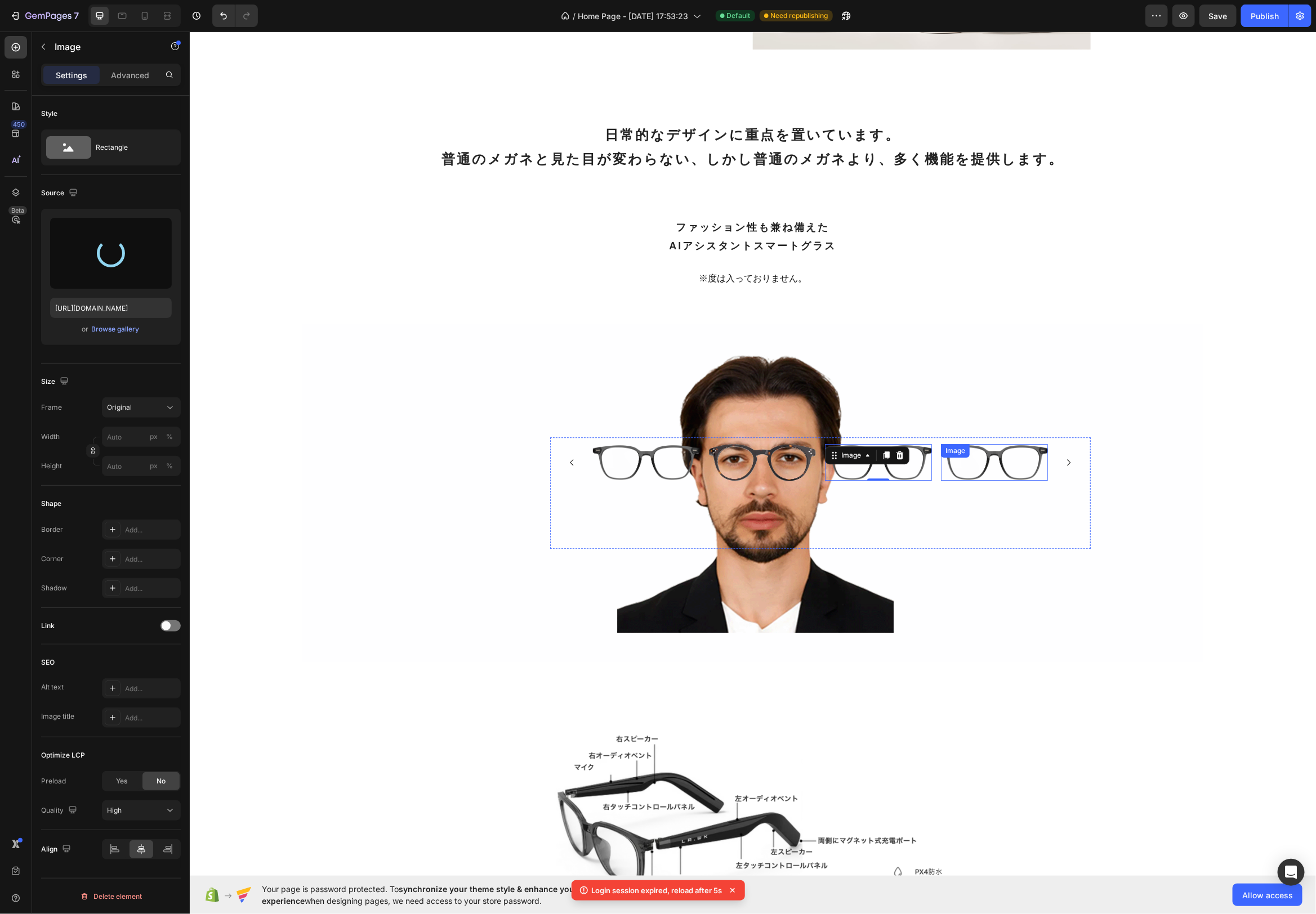
type input "[URL][DOMAIN_NAME]"
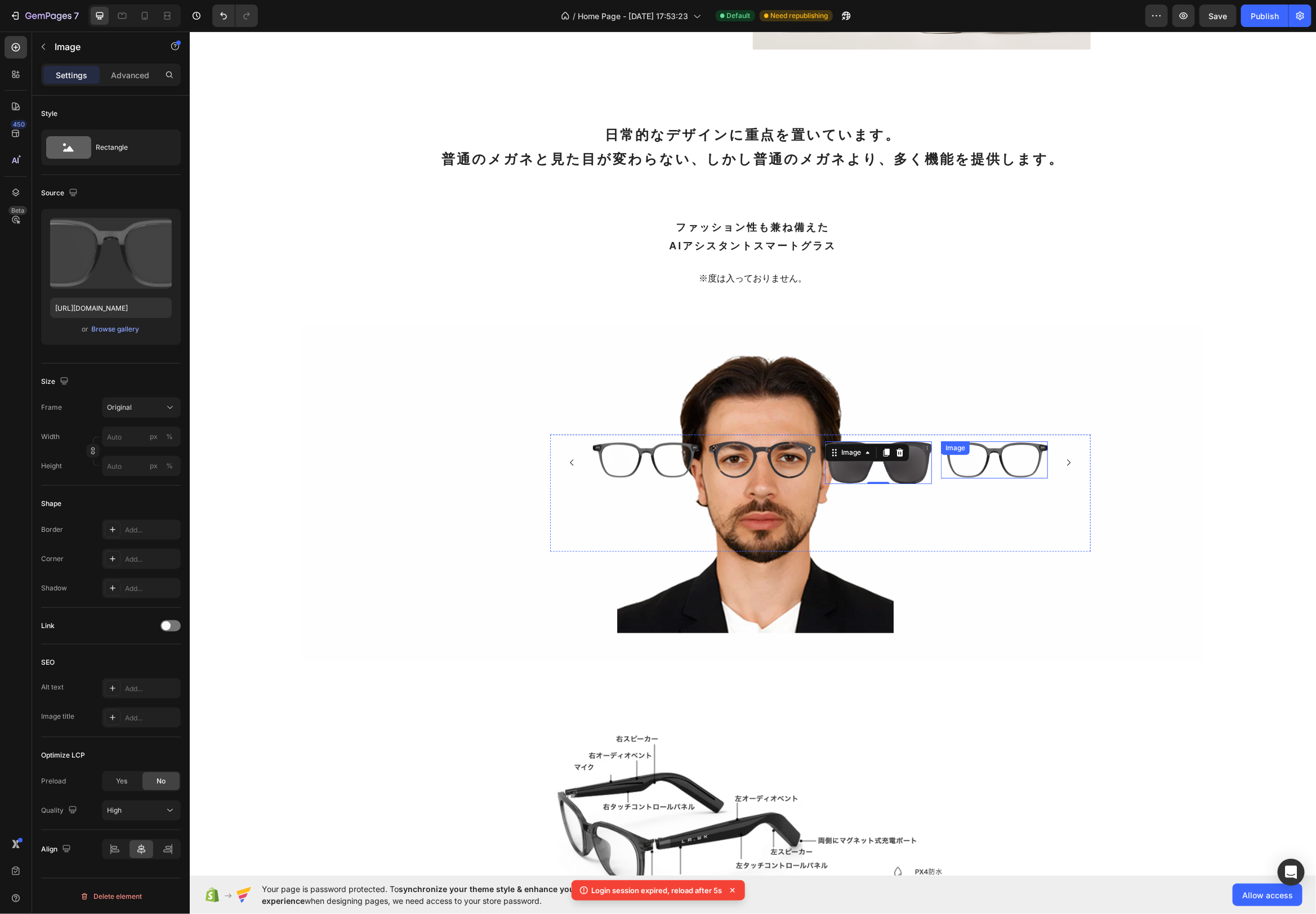
click at [997, 458] on div "Image" at bounding box center [994, 459] width 107 height 36
click at [578, 460] on button "Carousel Back Arrow" at bounding box center [571, 462] width 27 height 27
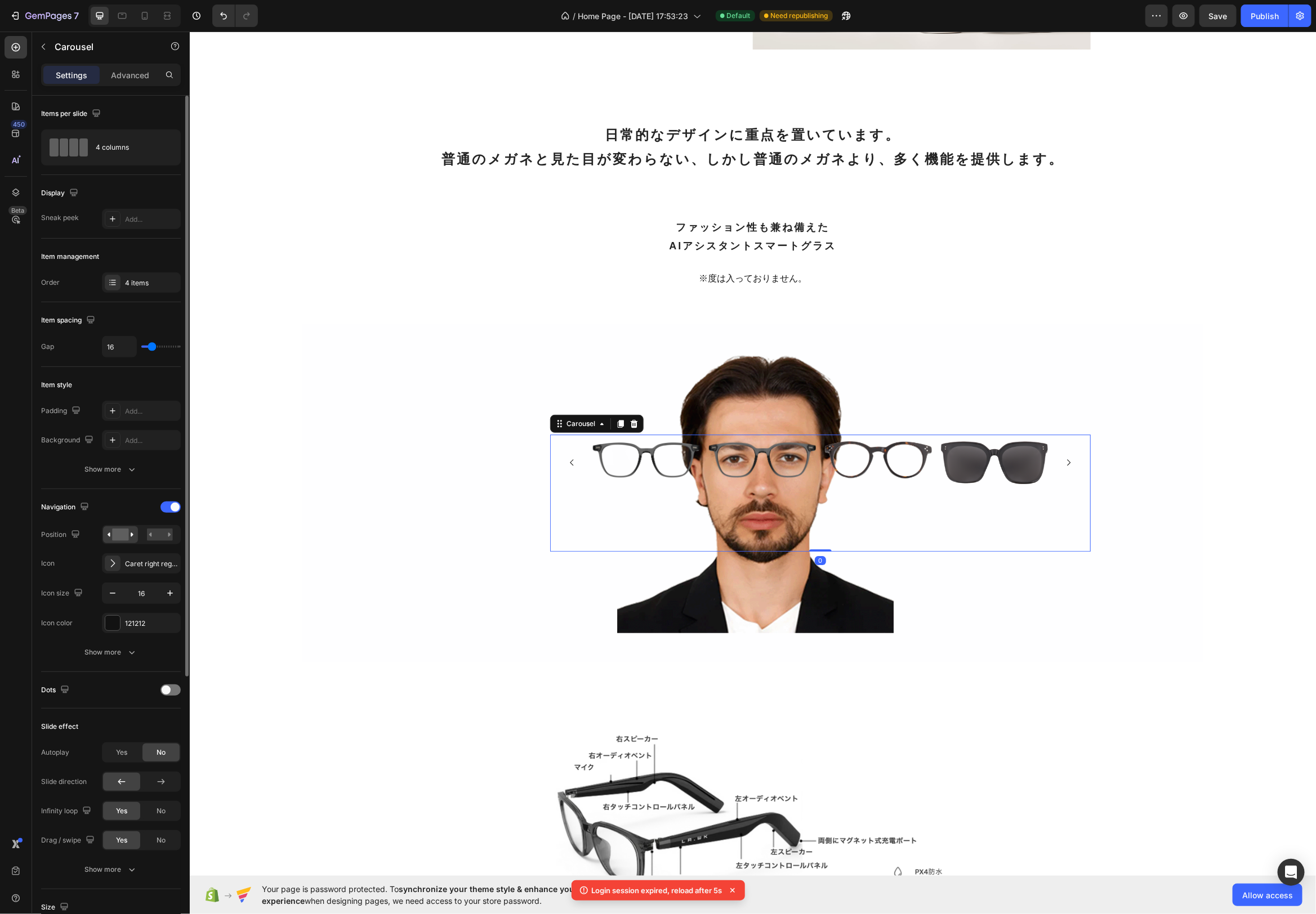
click at [576, 460] on icon "Carousel Back Arrow" at bounding box center [571, 462] width 9 height 9
click at [1070, 466] on button "Carousel Next Arrow" at bounding box center [1068, 462] width 27 height 27
click at [790, 466] on img at bounding box center [762, 459] width 107 height 36
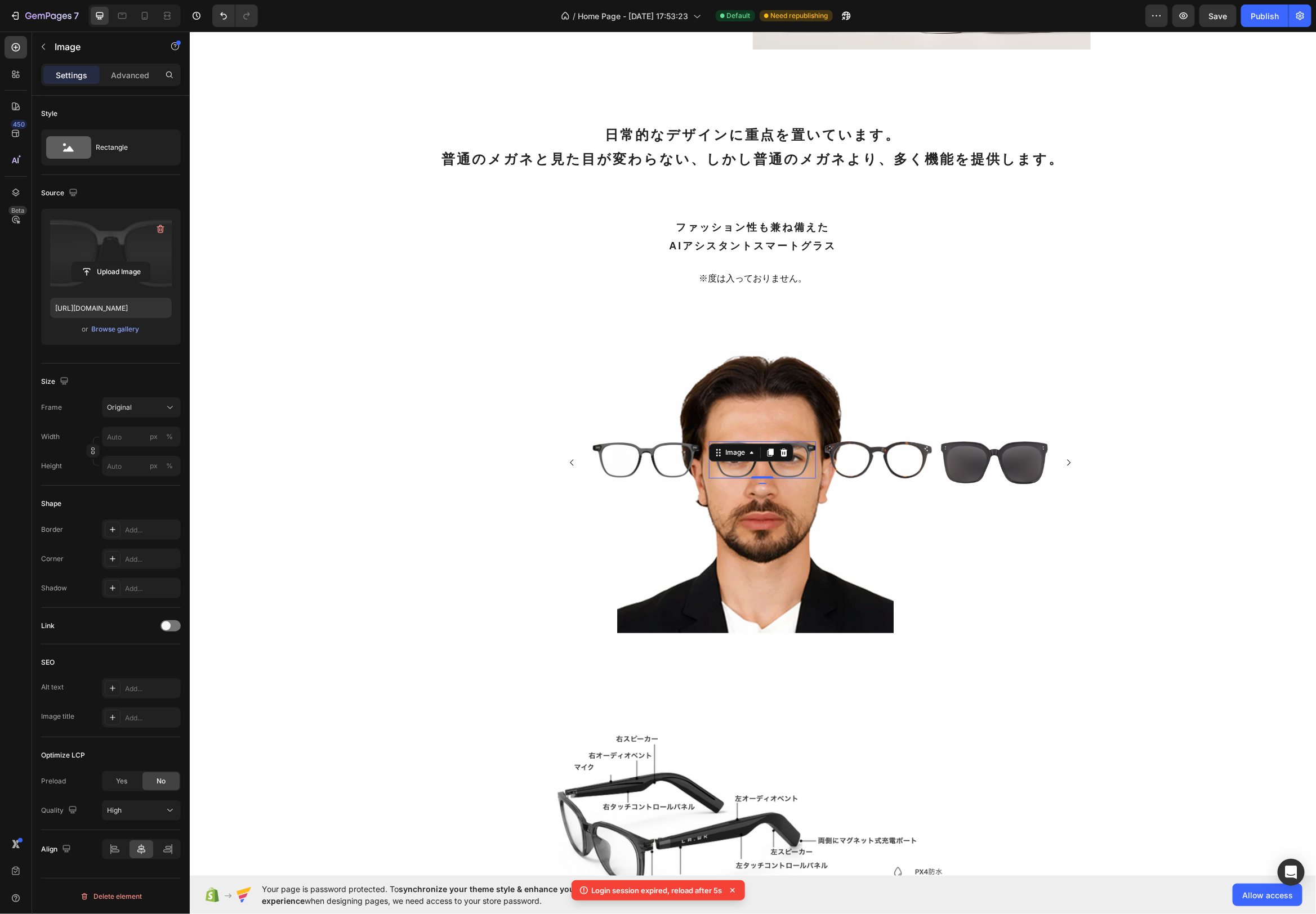
click at [136, 252] on label at bounding box center [111, 253] width 122 height 71
click at [136, 262] on input "file" at bounding box center [111, 272] width 78 height 19
type input "[URL][DOMAIN_NAME]"
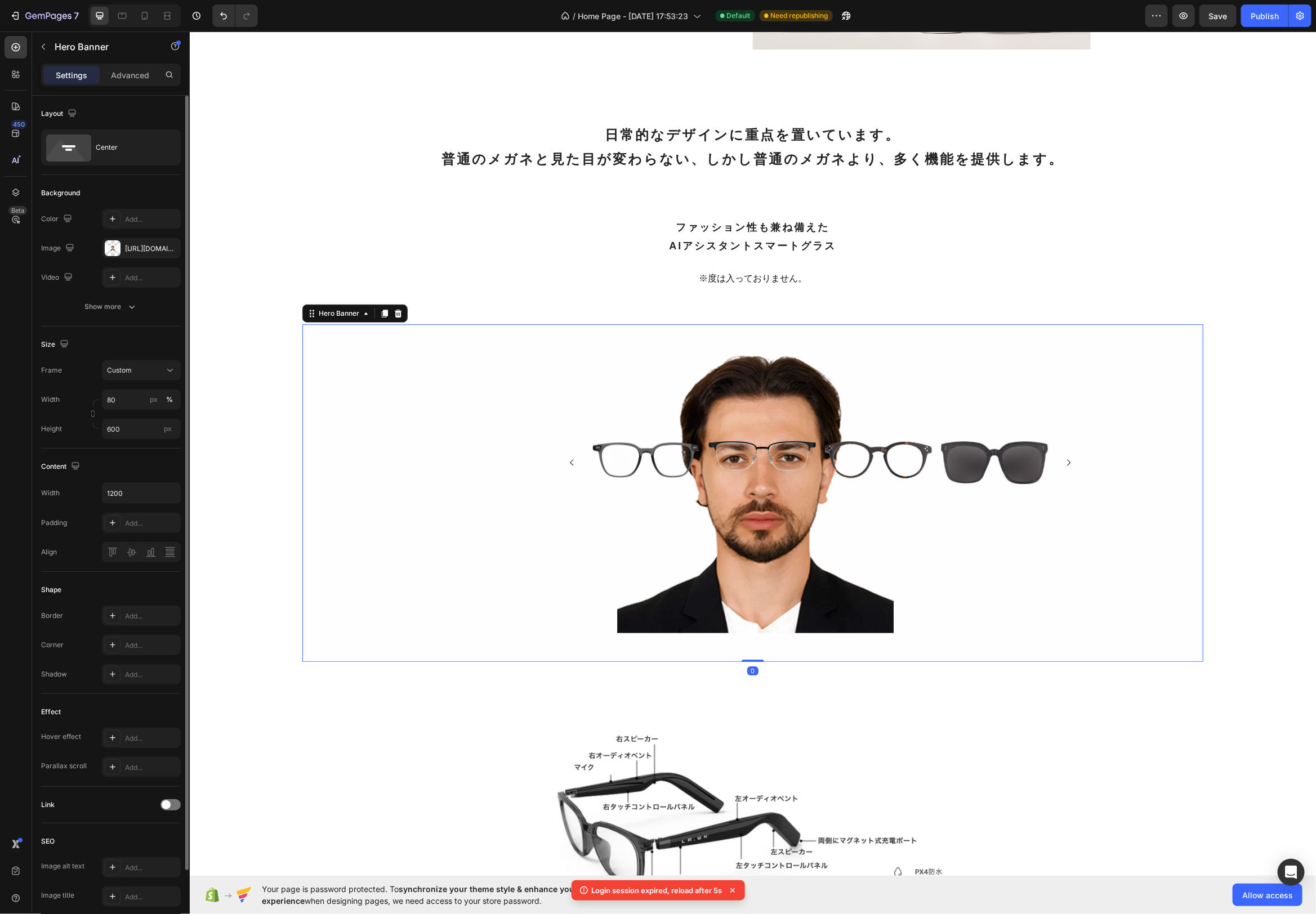
click at [928, 381] on div "Background Image" at bounding box center [752, 492] width 901 height 337
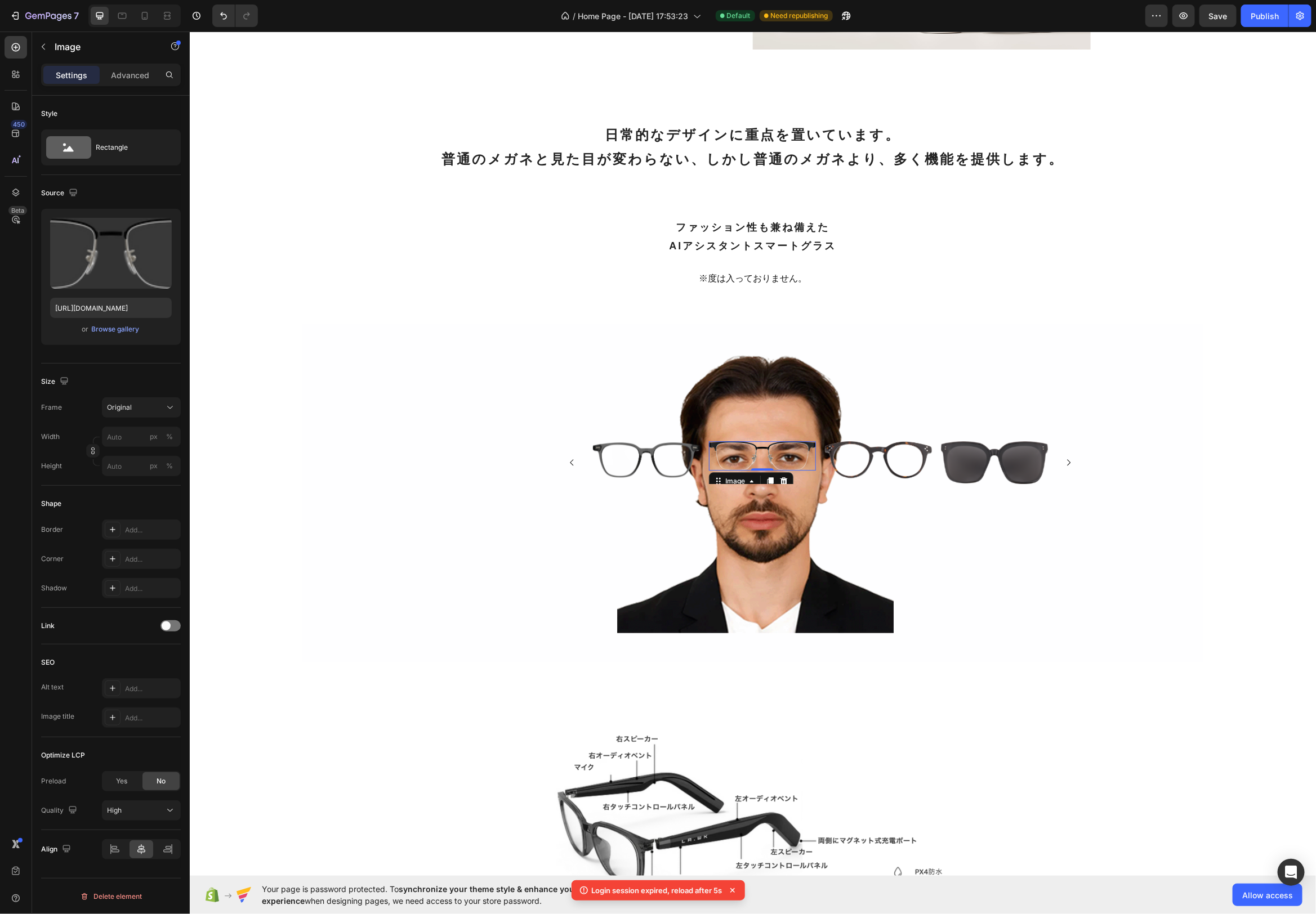
click at [768, 461] on img at bounding box center [762, 455] width 107 height 29
click at [170, 406] on icon at bounding box center [170, 408] width 11 height 11
click at [148, 383] on div "Size" at bounding box center [111, 381] width 140 height 18
click at [663, 446] on div "Image 0" at bounding box center [646, 459] width 107 height 36
click at [760, 456] on img at bounding box center [762, 455] width 107 height 29
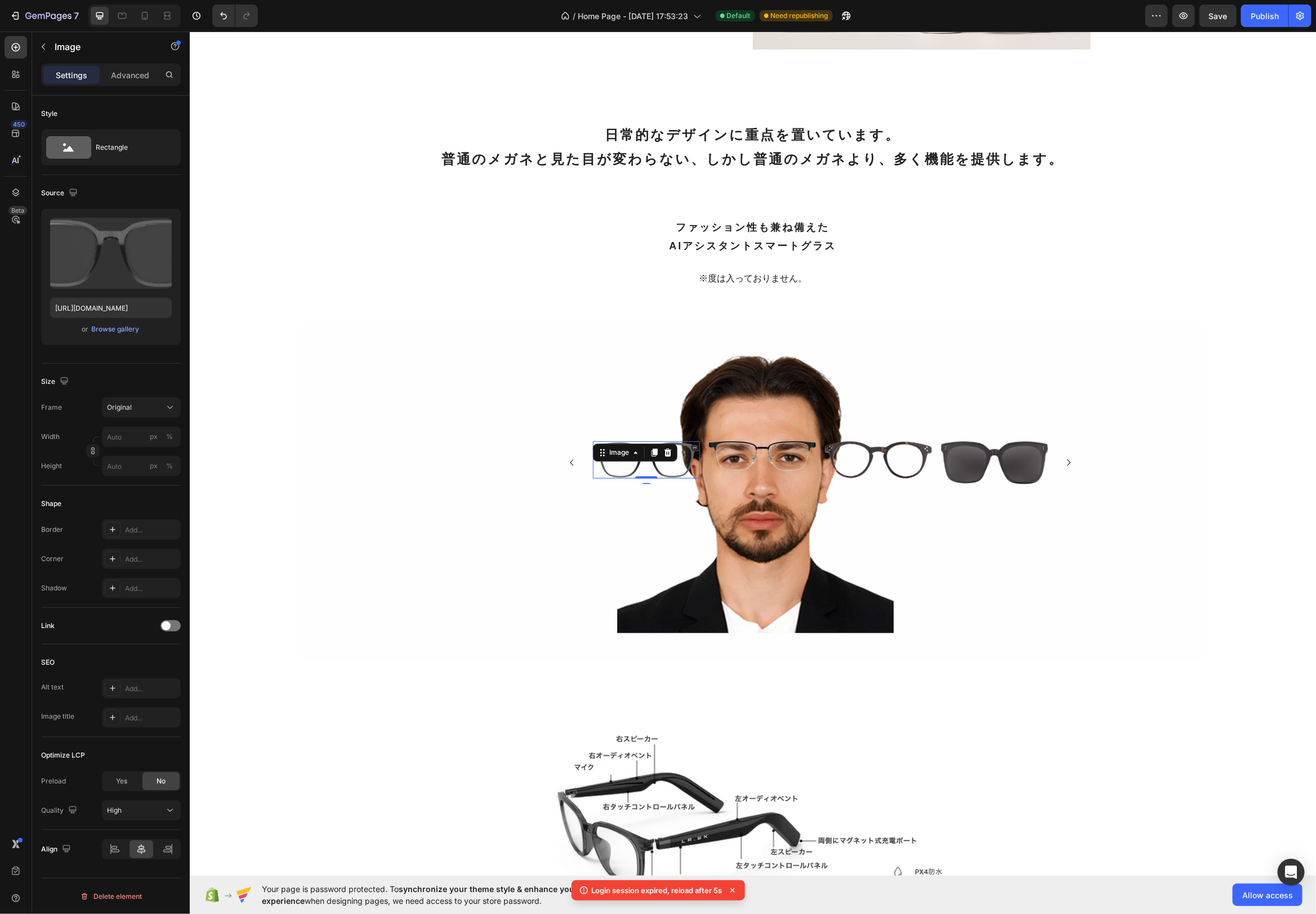
click at [657, 454] on div "Image 0" at bounding box center [646, 459] width 107 height 36
click at [794, 468] on img at bounding box center [762, 455] width 107 height 29
click at [113, 686] on icon at bounding box center [113, 688] width 9 height 9
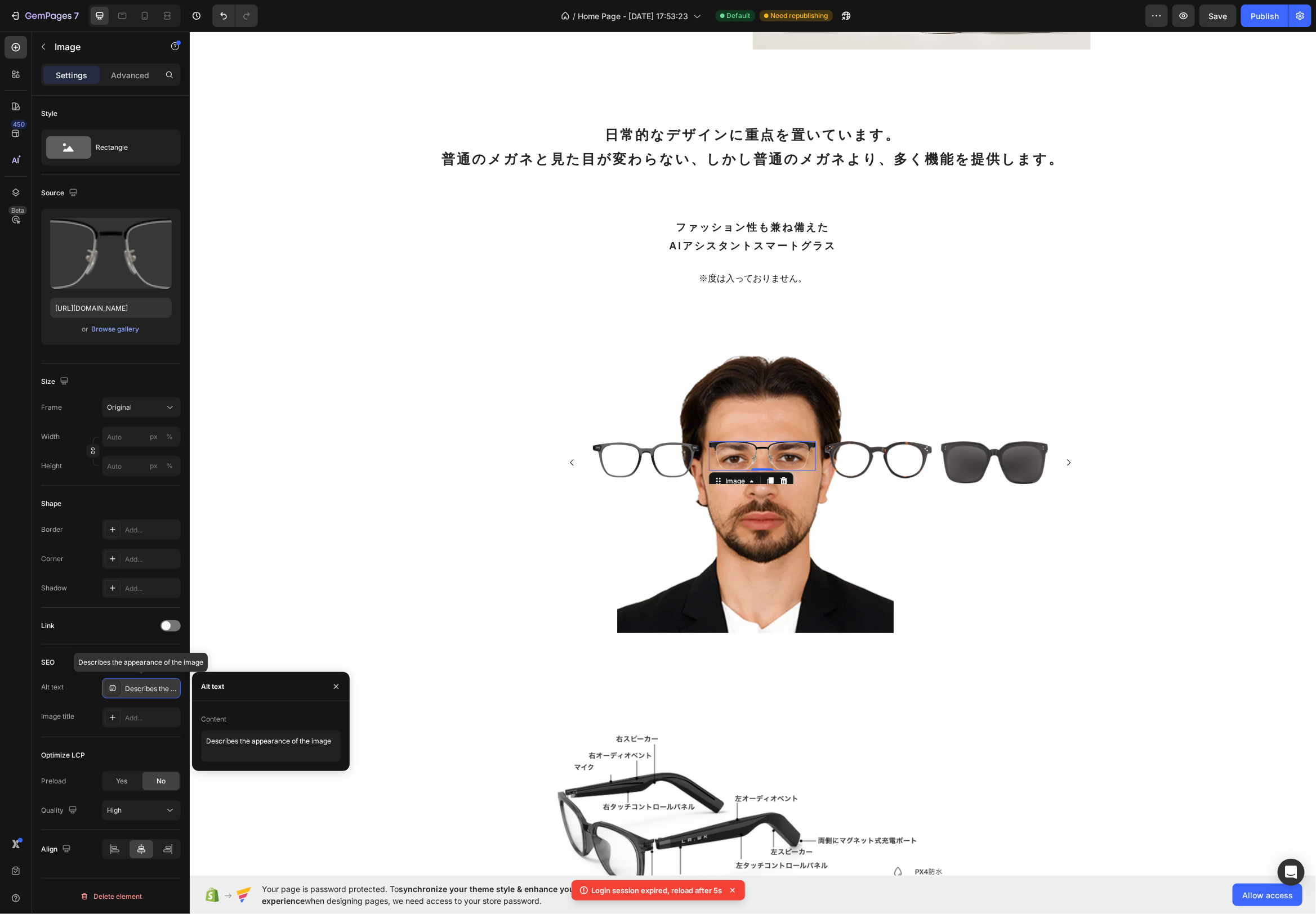
click at [113, 687] on icon at bounding box center [112, 687] width 3 height 1
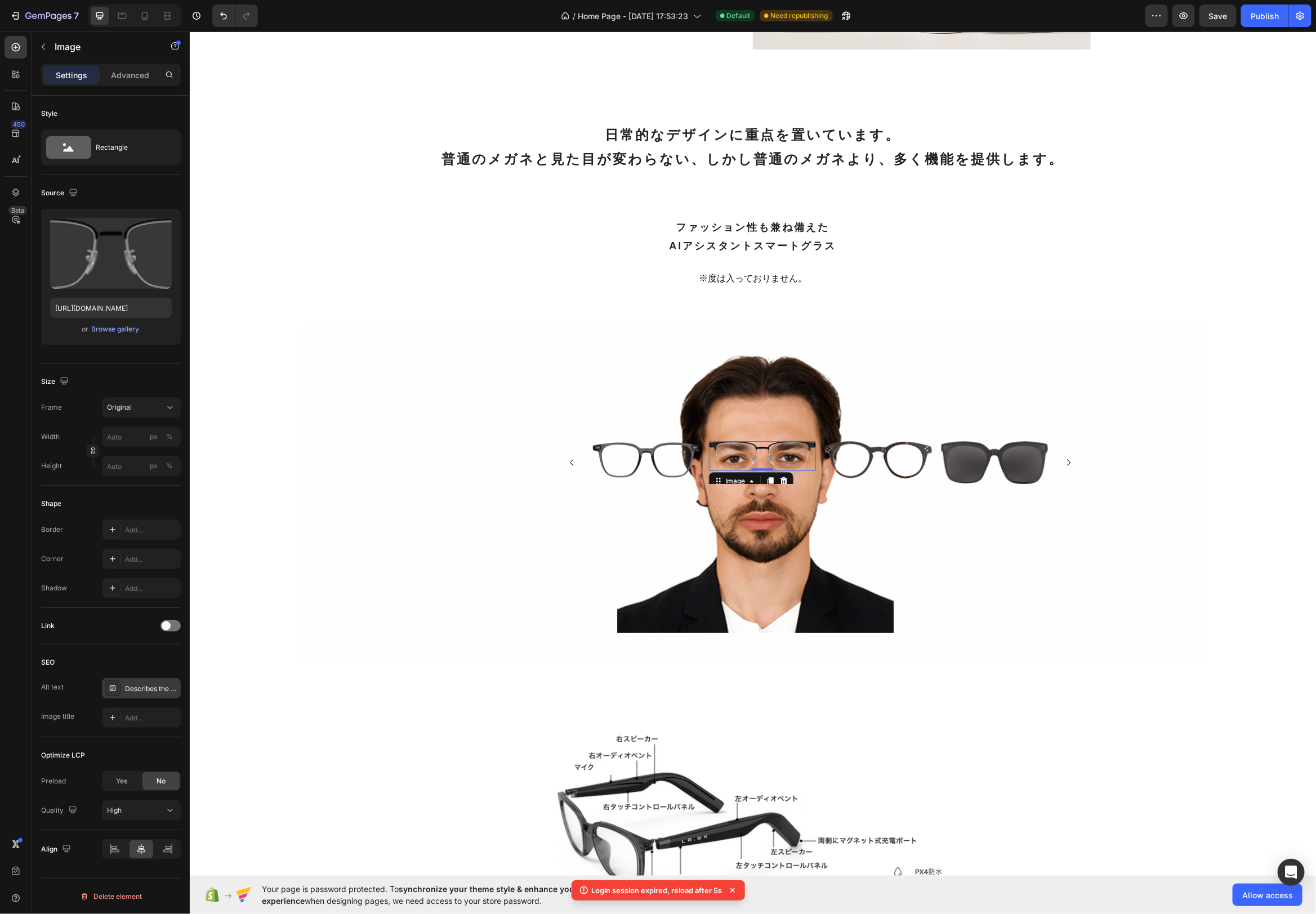
drag, startPoint x: 115, startPoint y: 686, endPoint x: 170, endPoint y: 689, distance: 55.1
click at [115, 686] on icon at bounding box center [113, 688] width 9 height 9
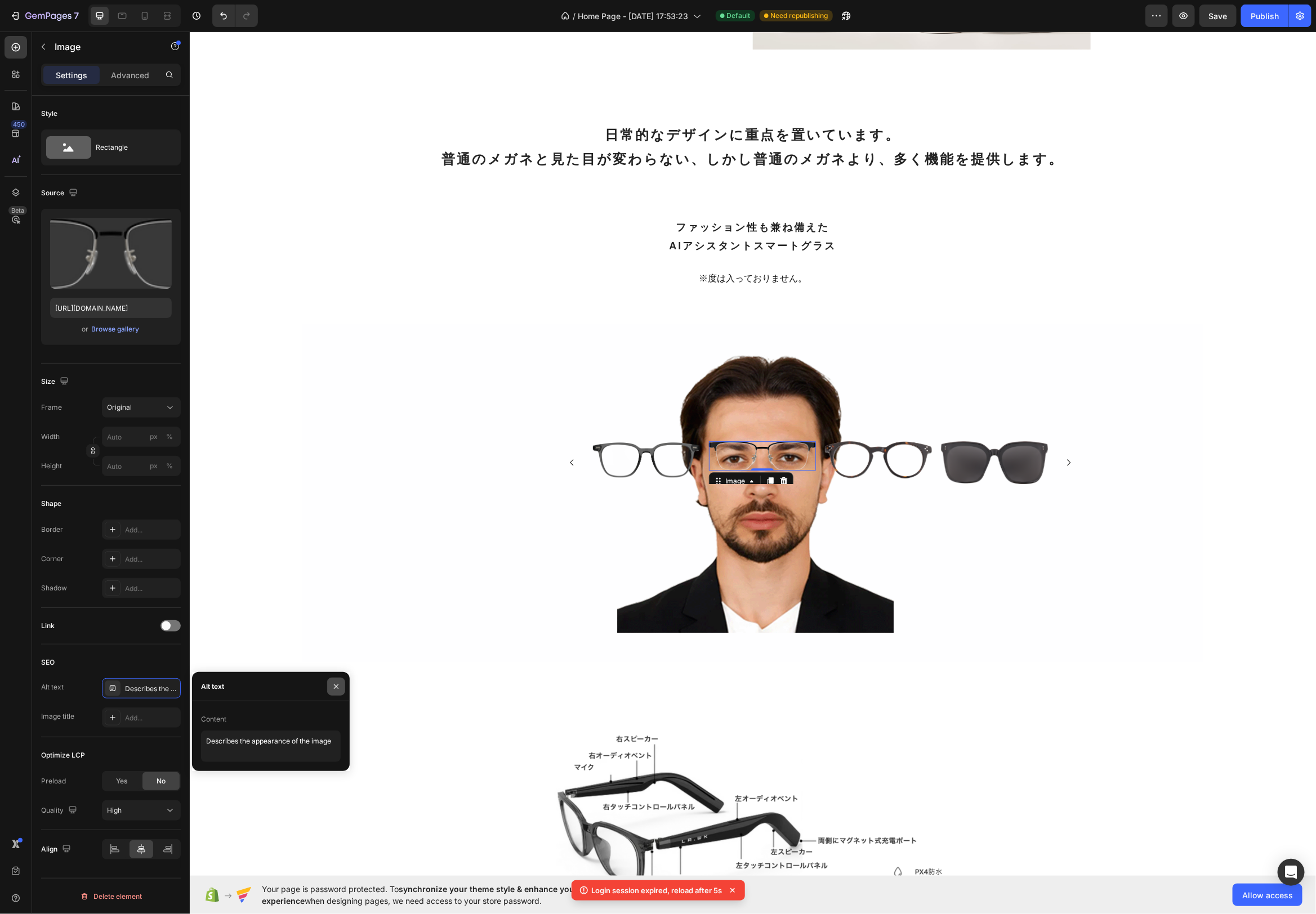
click at [338, 688] on icon "button" at bounding box center [336, 687] width 9 height 9
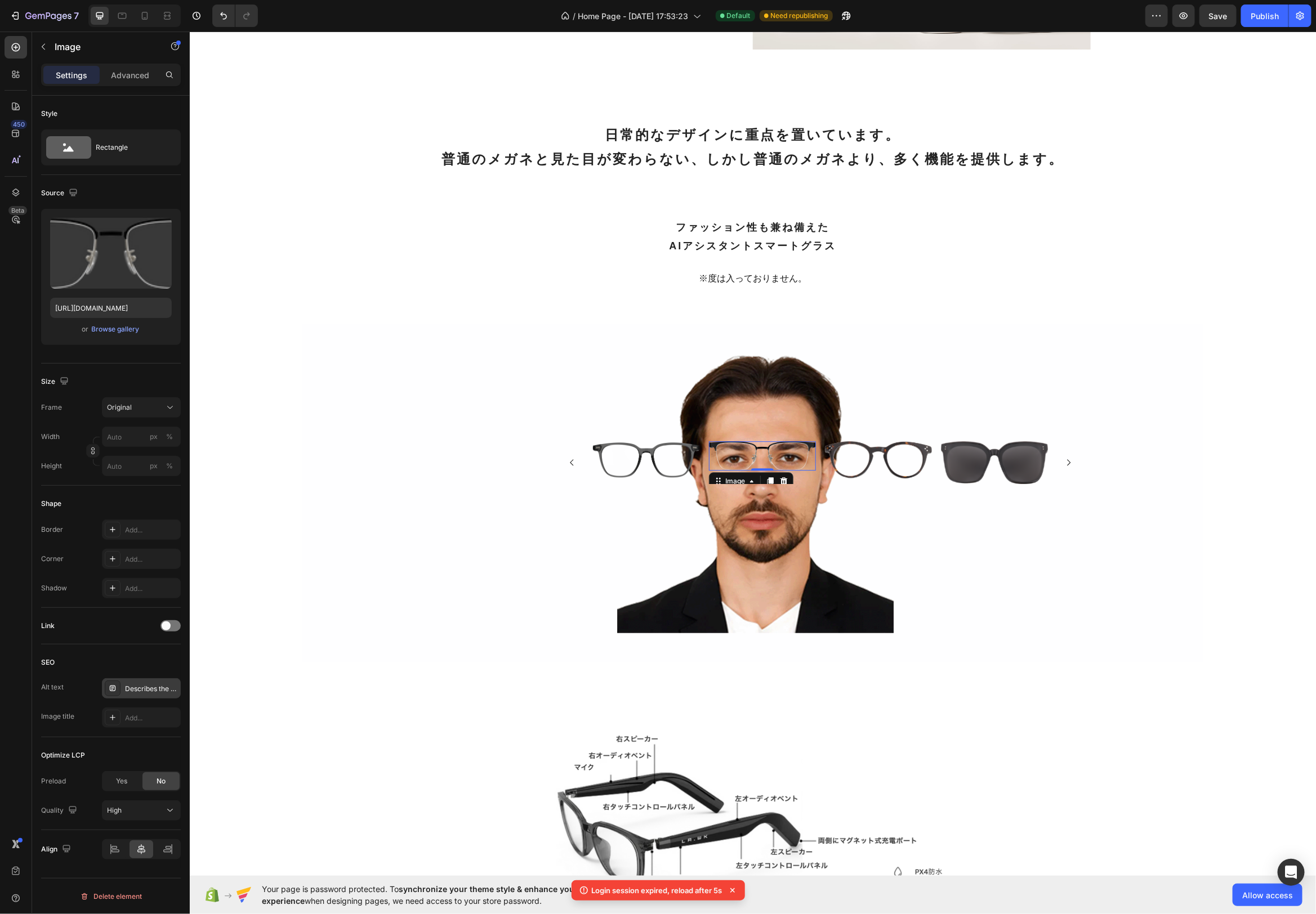
click at [172, 684] on div "Describes the appearance of the image" at bounding box center [152, 689] width 53 height 10
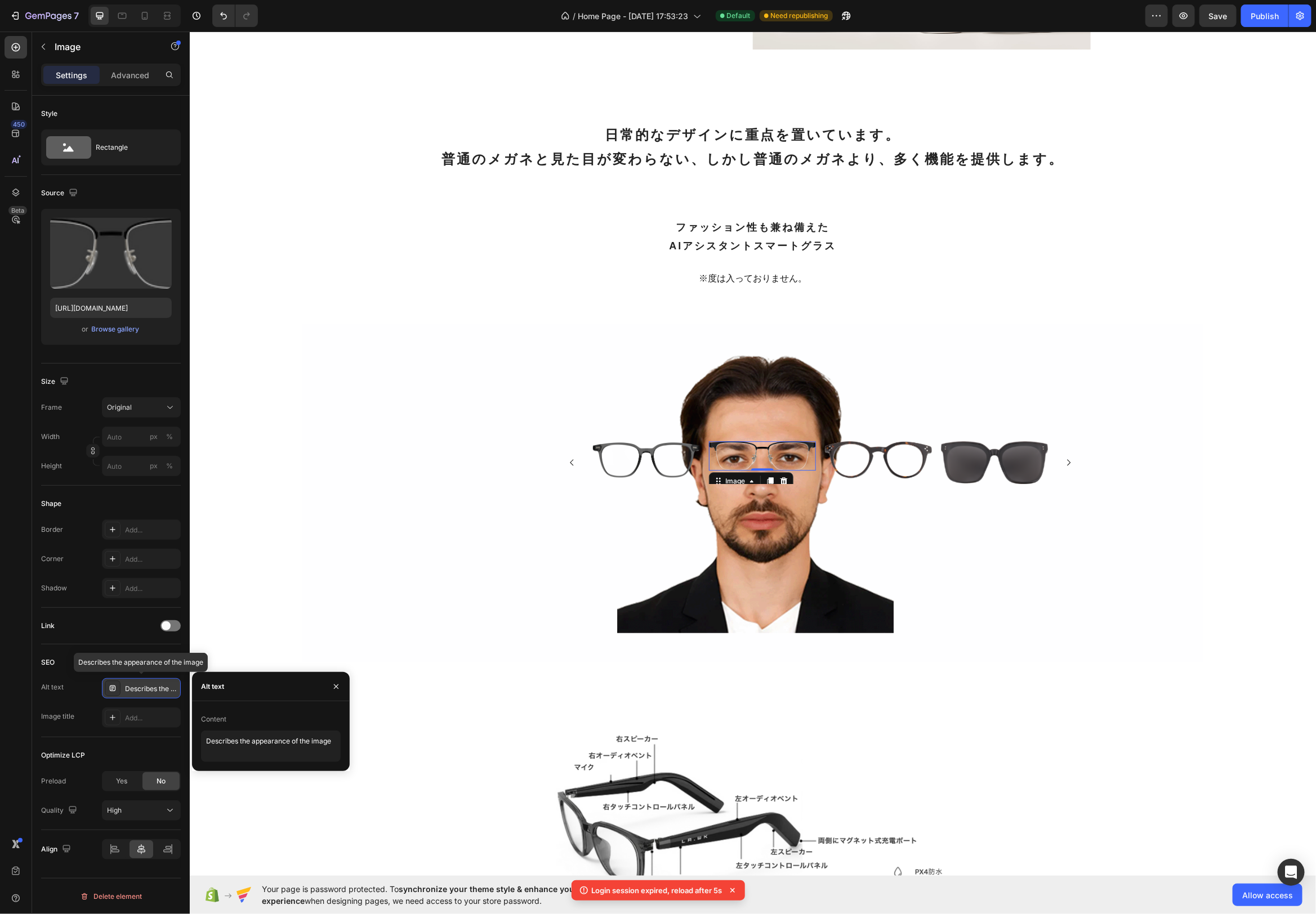
click at [164, 689] on div "Describes the appearance of the image" at bounding box center [152, 689] width 53 height 10
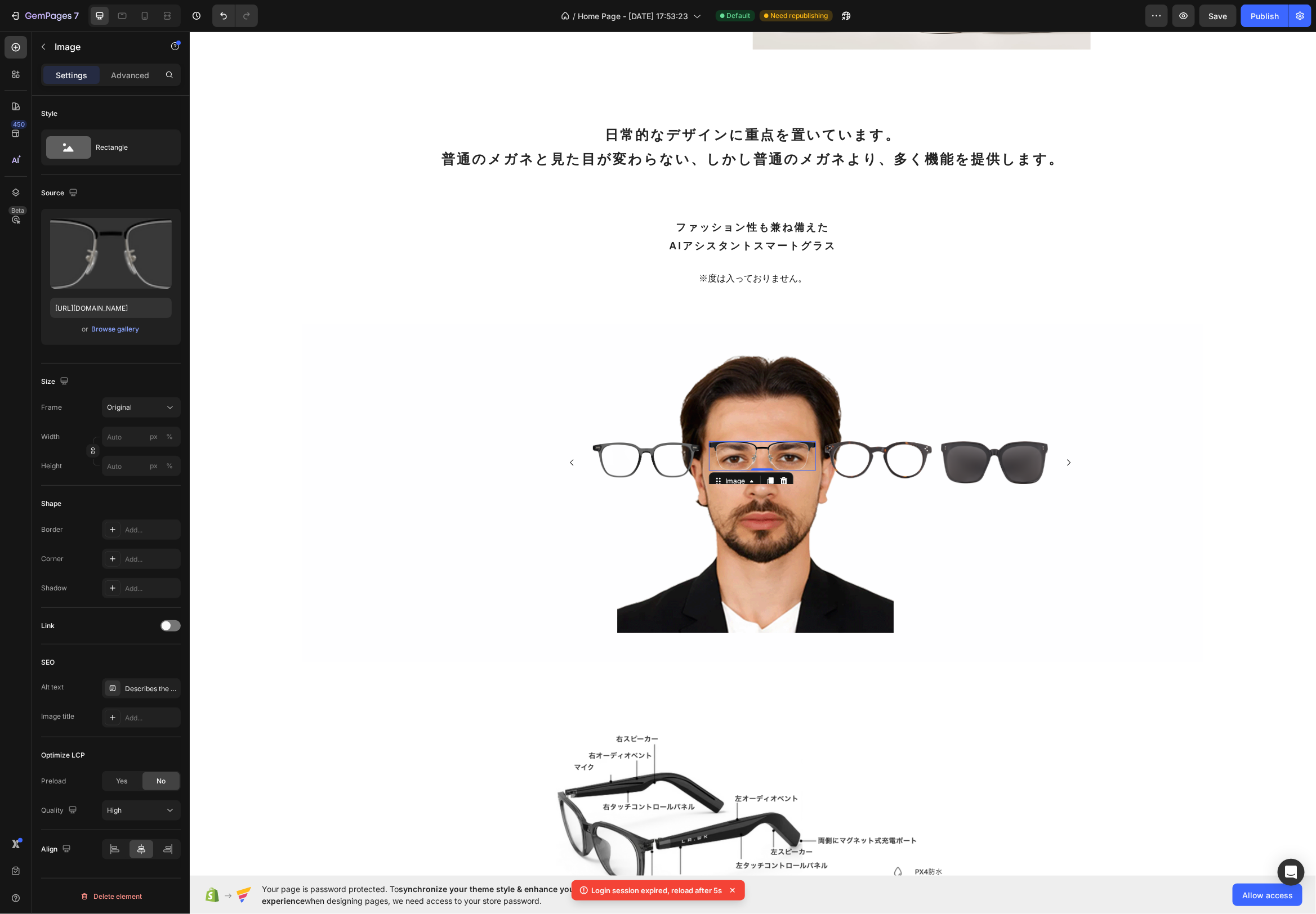
click at [115, 687] on icon at bounding box center [112, 688] width 6 height 6
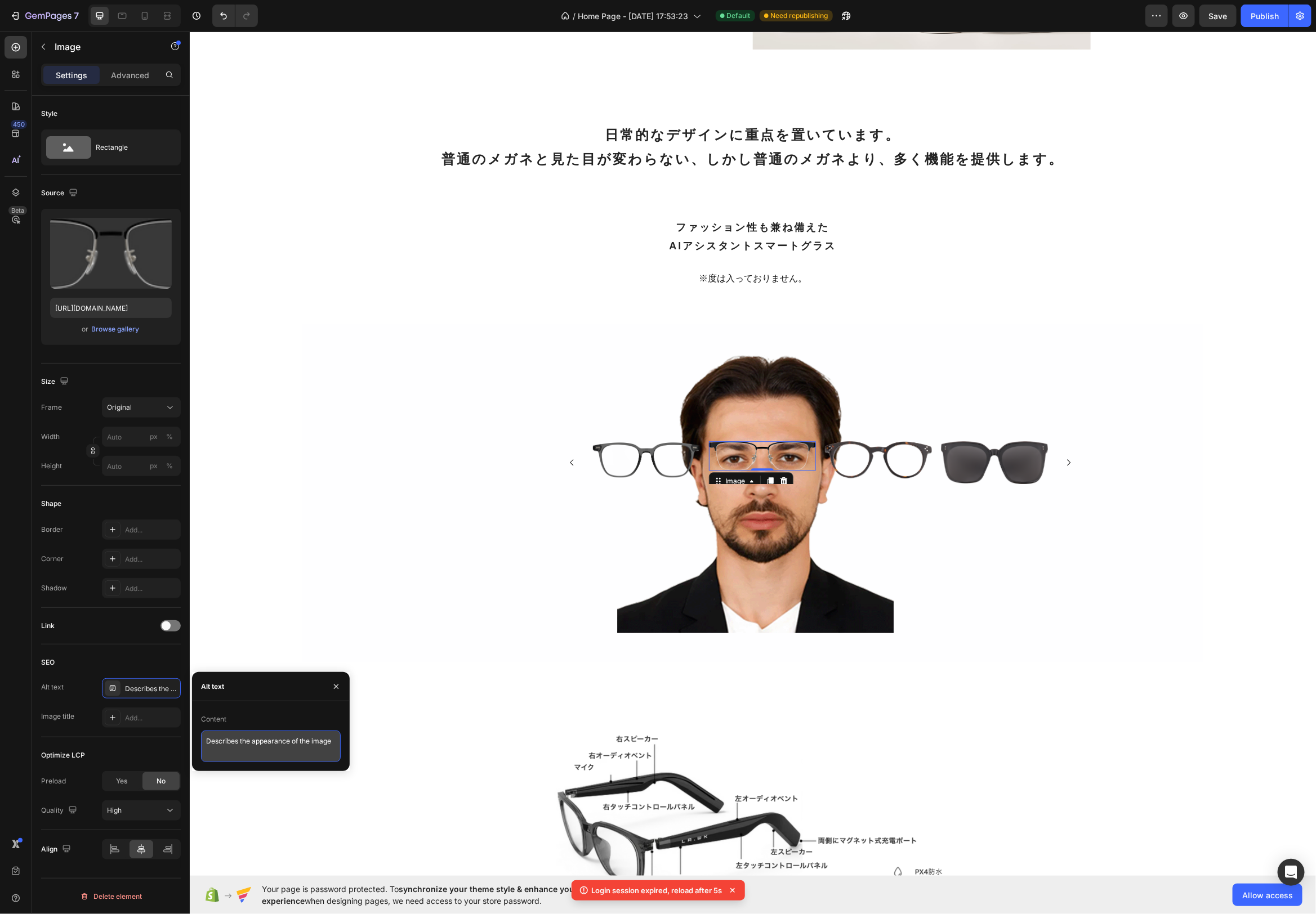
click at [227, 746] on textarea "Describes the appearance of the image" at bounding box center [271, 746] width 140 height 31
click at [333, 686] on icon "button" at bounding box center [336, 687] width 9 height 9
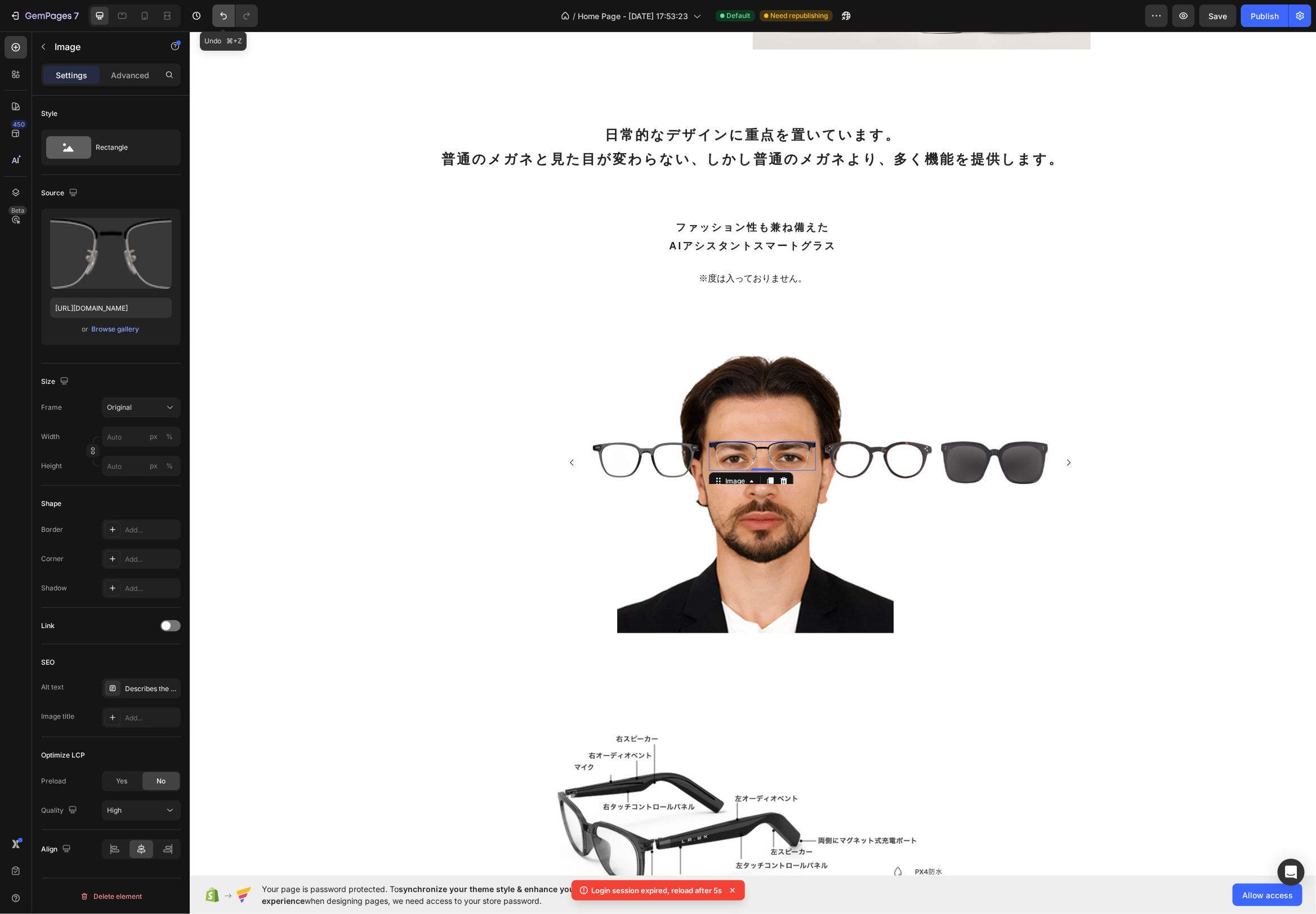
click at [223, 14] on icon "Undo/Redo" at bounding box center [224, 16] width 11 height 11
click at [804, 457] on img at bounding box center [762, 455] width 107 height 29
click at [127, 436] on input "px %" at bounding box center [142, 437] width 79 height 20
click at [115, 458] on span "Full" at bounding box center [112, 463] width 11 height 10
type input "100"
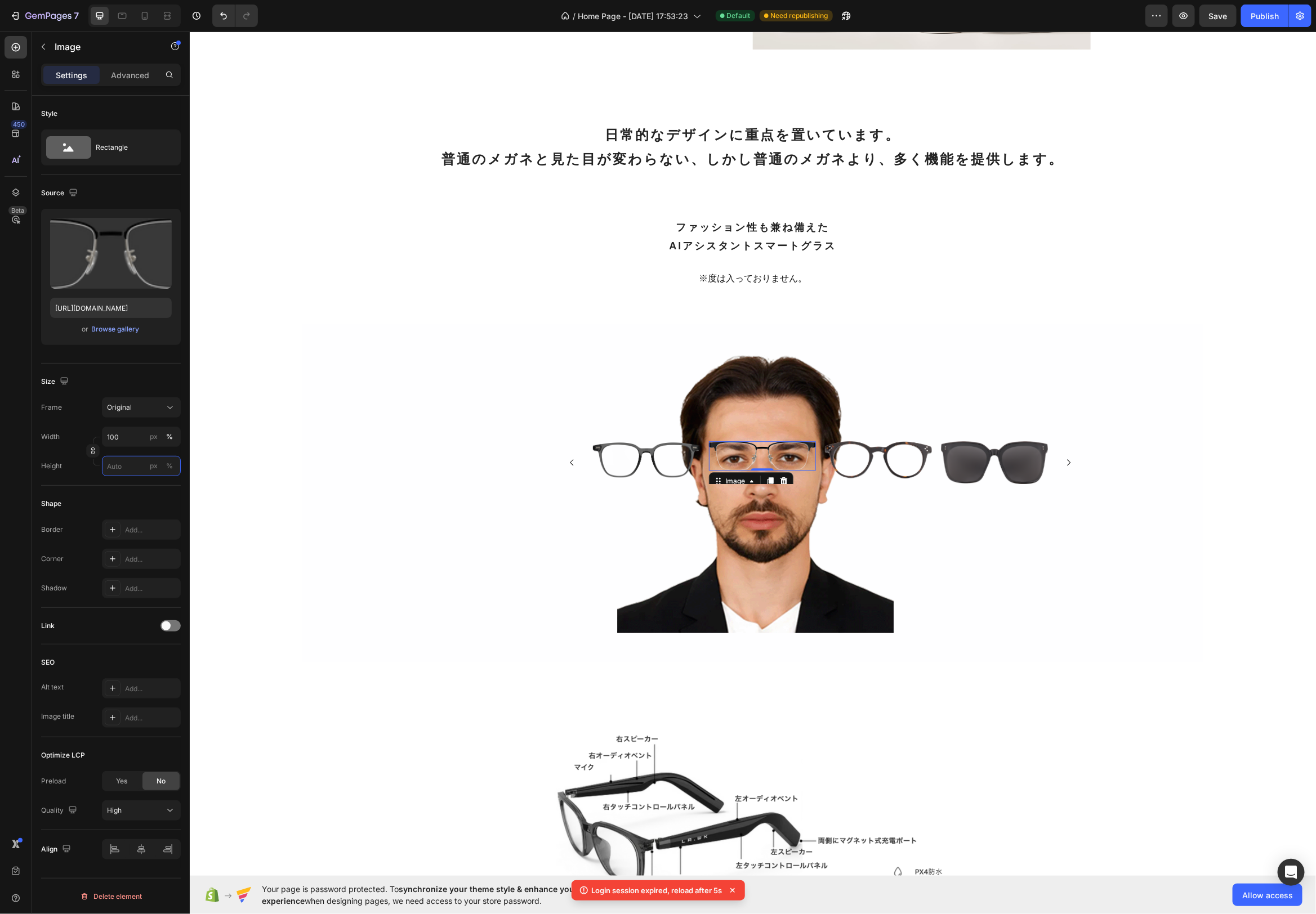
drag, startPoint x: 128, startPoint y: 463, endPoint x: 133, endPoint y: 473, distance: 11.2
click at [128, 463] on input "px %" at bounding box center [142, 466] width 79 height 20
click at [132, 494] on p "Full 100%" at bounding box center [139, 492] width 65 height 10
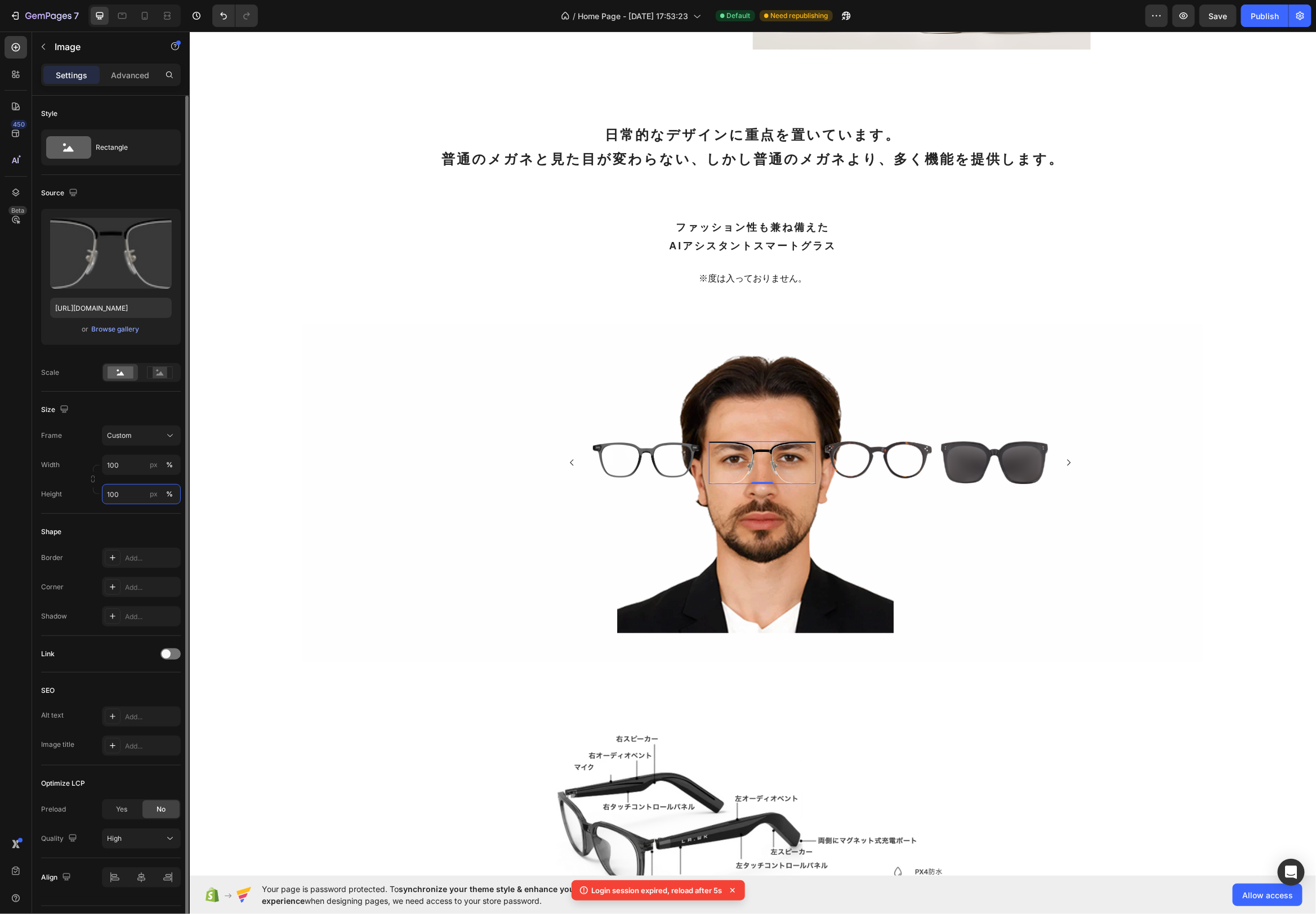
click at [124, 489] on input "100" at bounding box center [142, 494] width 79 height 20
click at [155, 494] on div "px" at bounding box center [153, 494] width 8 height 10
click at [132, 494] on input "100" at bounding box center [142, 494] width 79 height 20
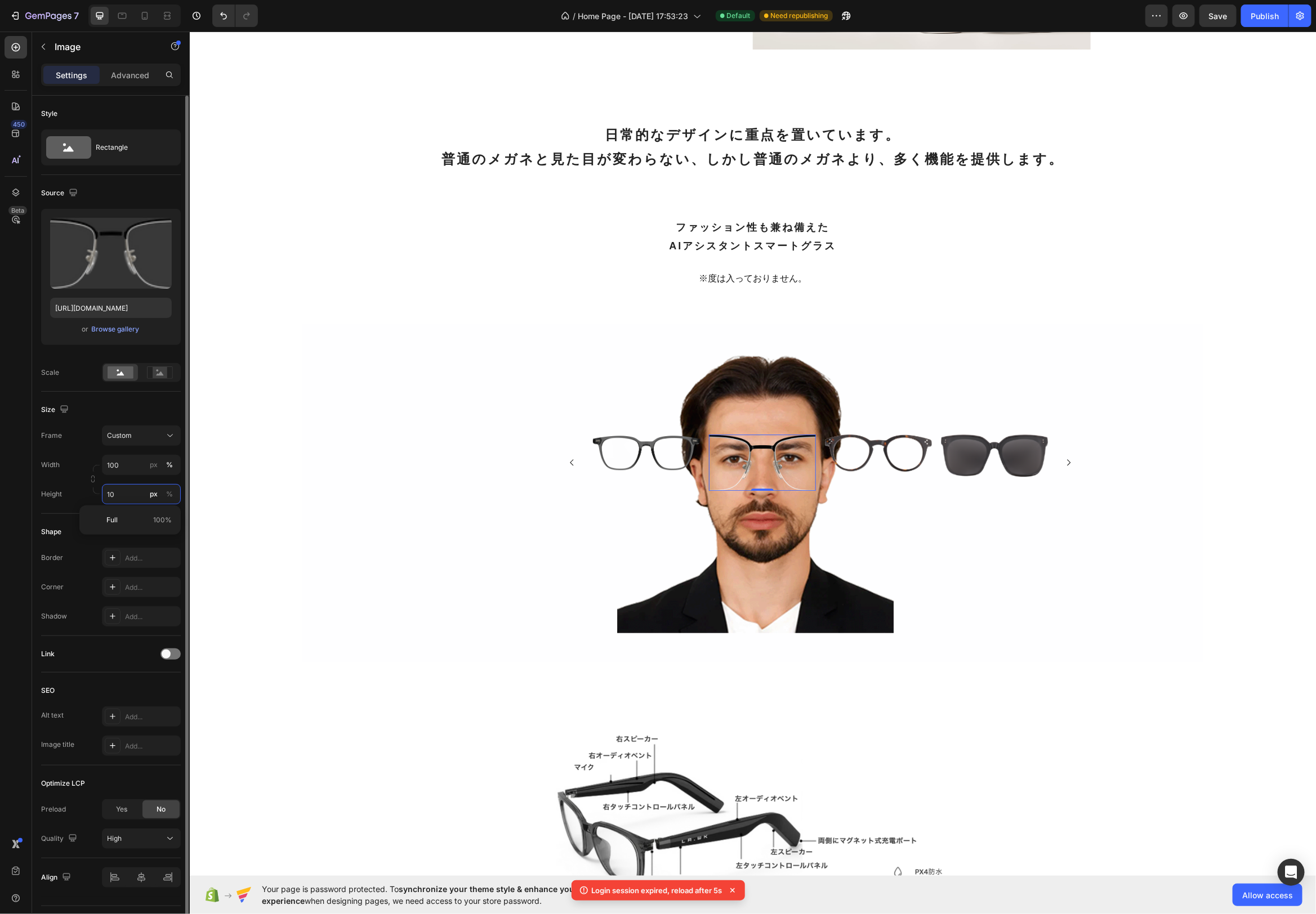
type input "1"
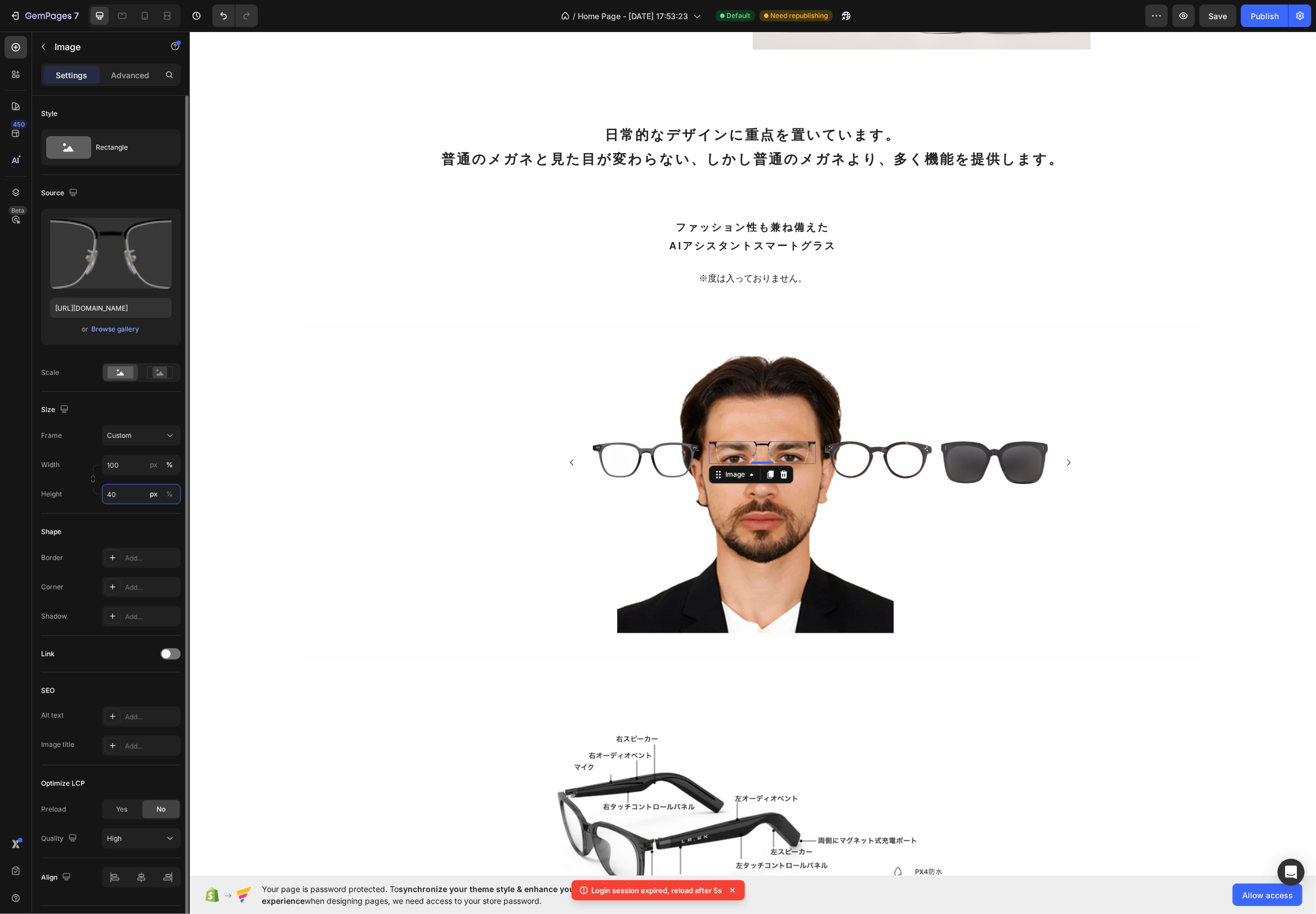
type input "4"
type input "8"
type input "2"
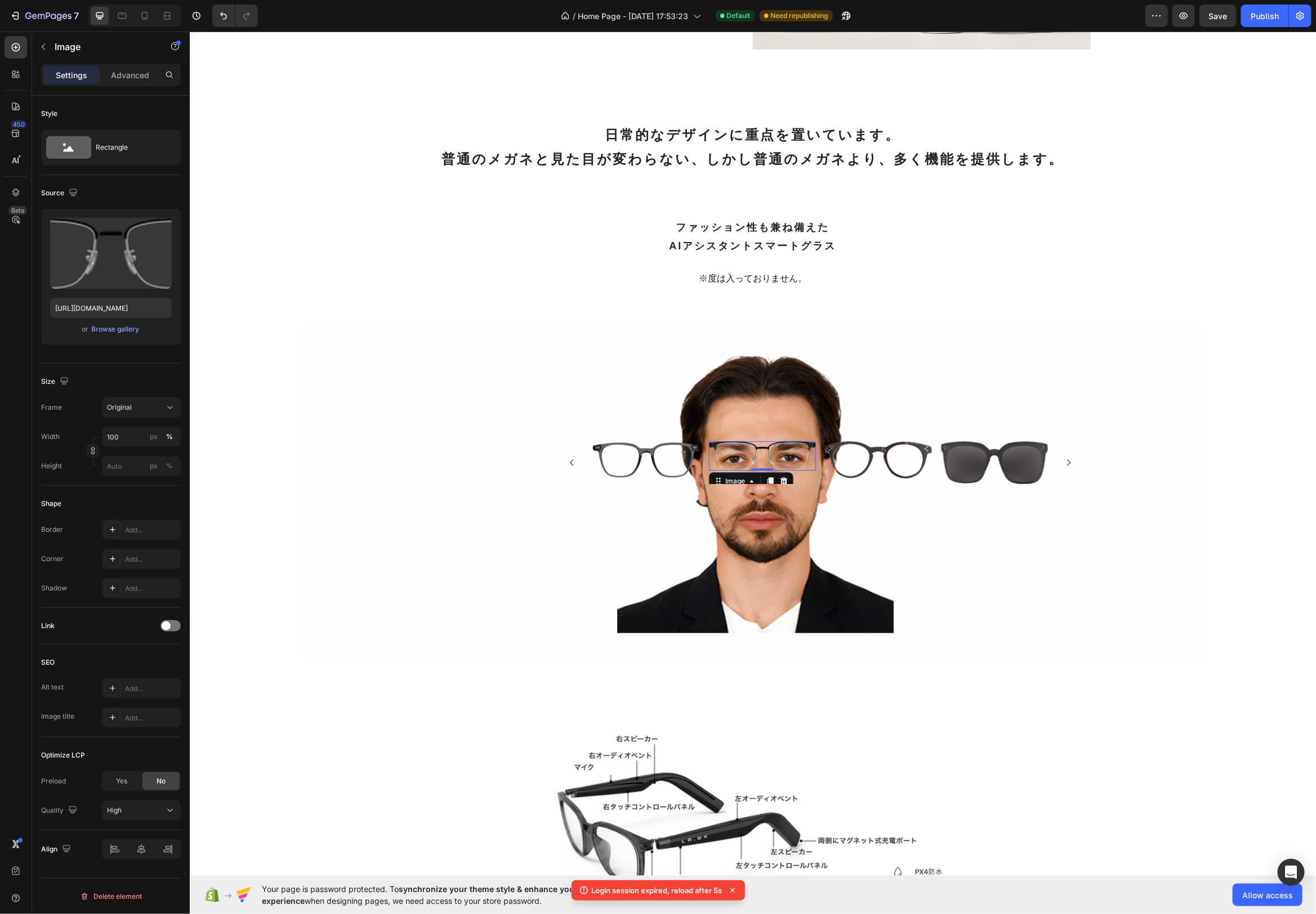
click at [156, 528] on div "Shape Border Add... Corner Add... Shadow Add..." at bounding box center [111, 547] width 140 height 122
click at [752, 443] on img at bounding box center [762, 455] width 107 height 29
click at [792, 521] on div "Image Image Image Image 0 [GEOGRAPHIC_DATA]" at bounding box center [820, 492] width 541 height 116
click at [678, 443] on img at bounding box center [646, 459] width 107 height 36
click at [717, 441] on img at bounding box center [762, 455] width 107 height 29
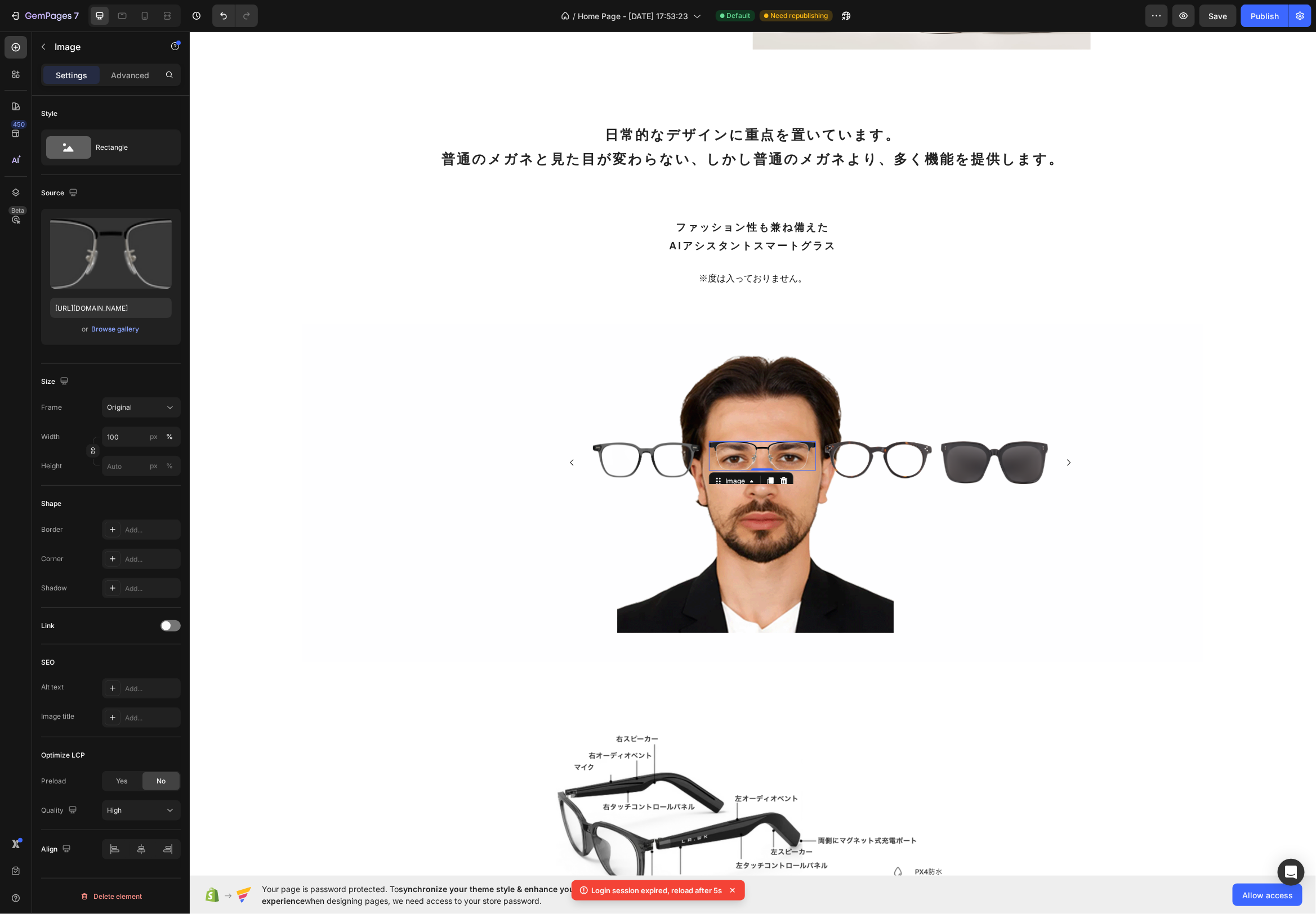
click at [807, 466] on img at bounding box center [762, 455] width 107 height 29
click at [131, 255] on label at bounding box center [111, 253] width 122 height 71
click at [131, 262] on input "file" at bounding box center [111, 272] width 78 height 19
click at [122, 271] on input "file" at bounding box center [111, 272] width 78 height 19
type input "[URL][DOMAIN_NAME]"
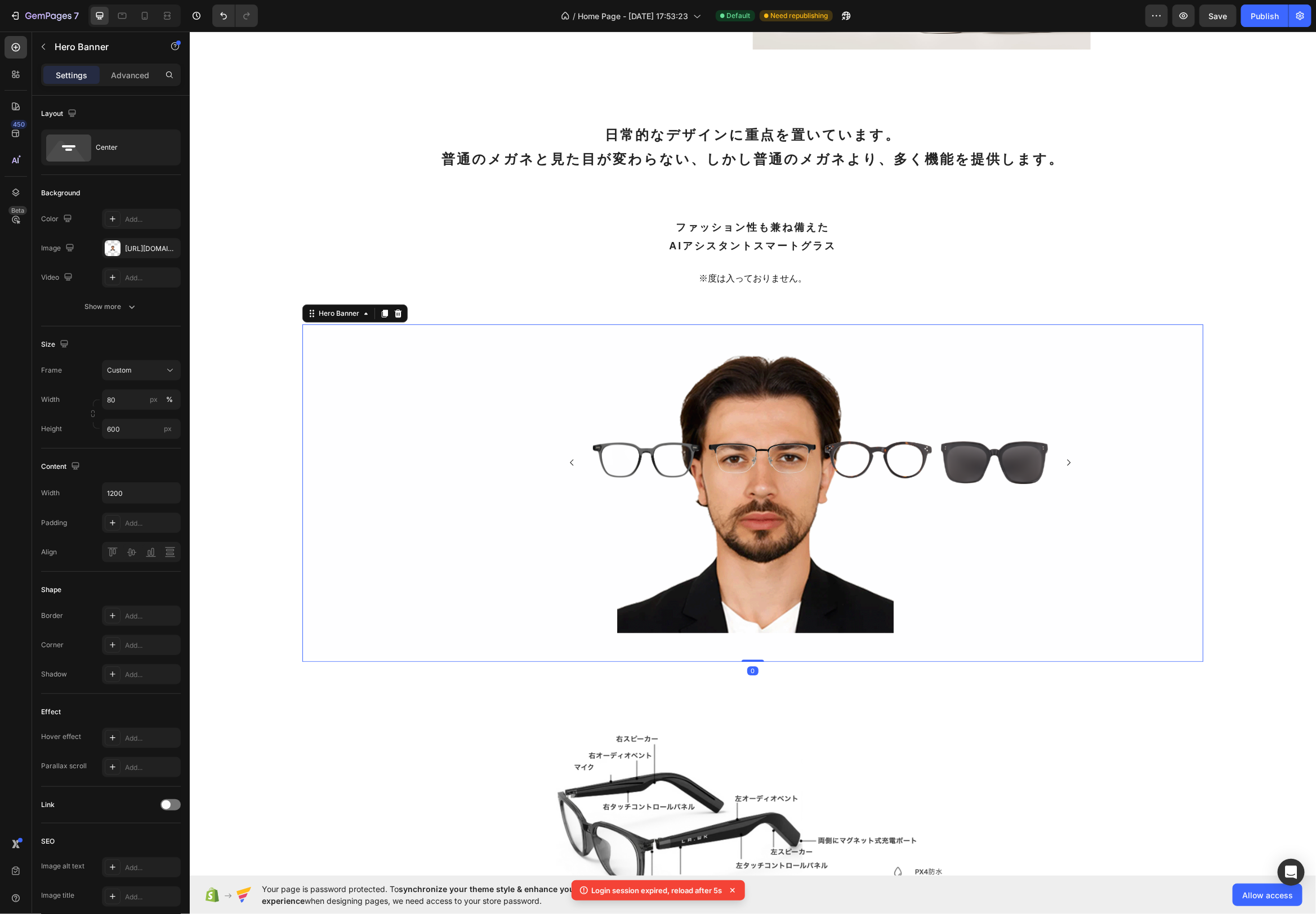
click at [885, 577] on div "Background Image" at bounding box center [752, 492] width 901 height 337
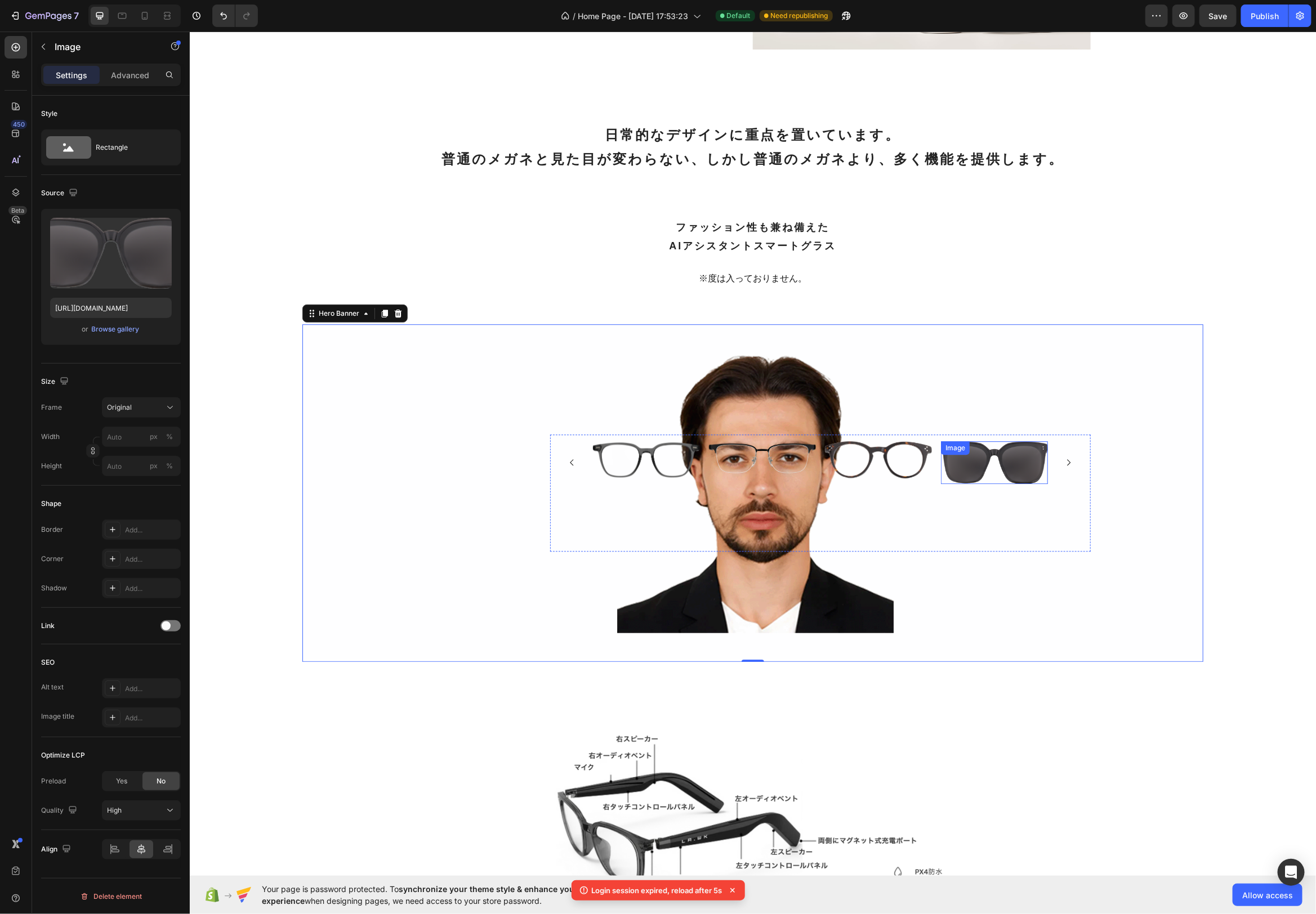
click at [1011, 461] on img at bounding box center [994, 461] width 107 height 42
click at [1066, 461] on icon "Carousel Next Arrow" at bounding box center [1068, 462] width 9 height 9
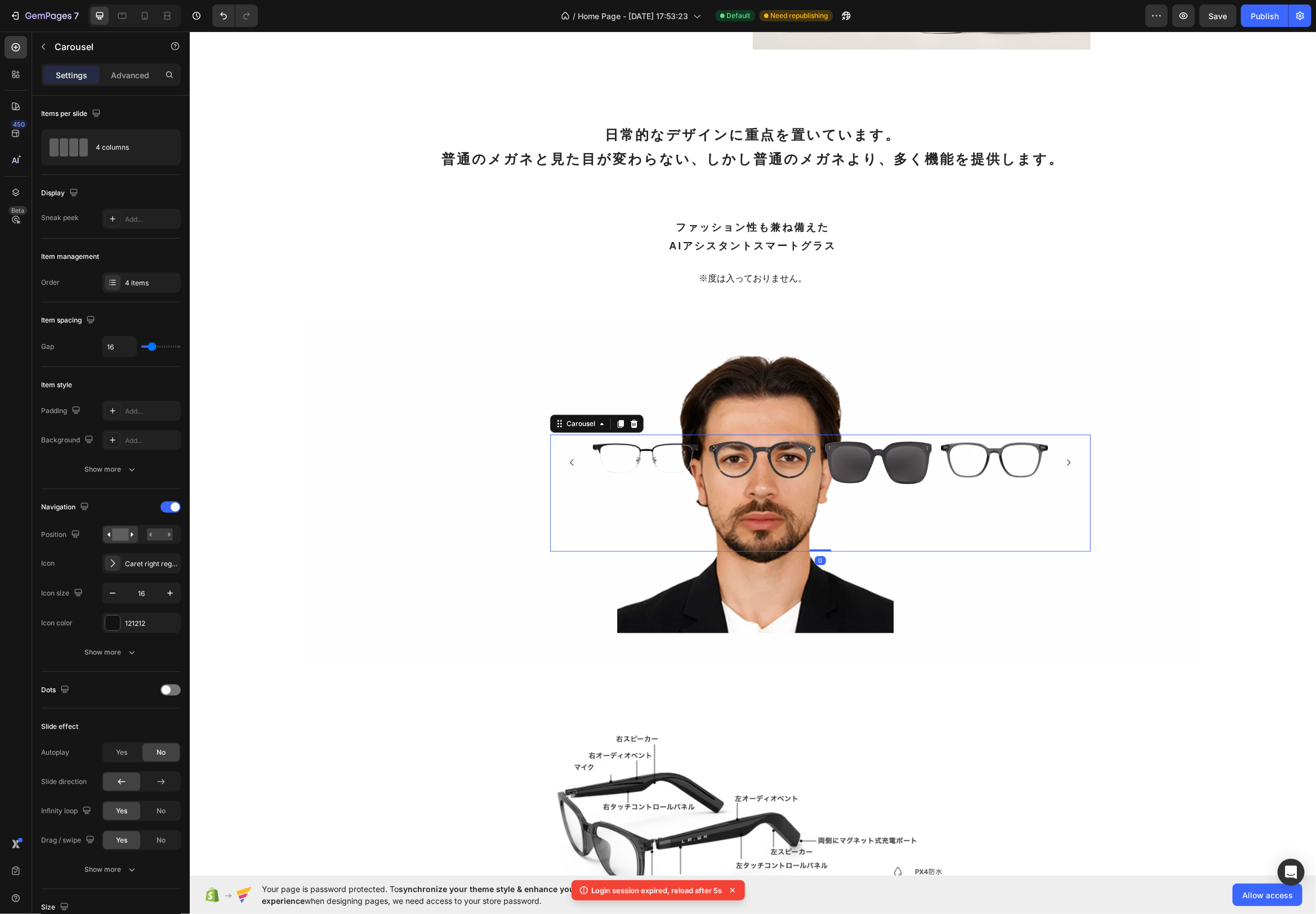
click at [1067, 460] on icon "Carousel Next Arrow" at bounding box center [1068, 462] width 9 height 9
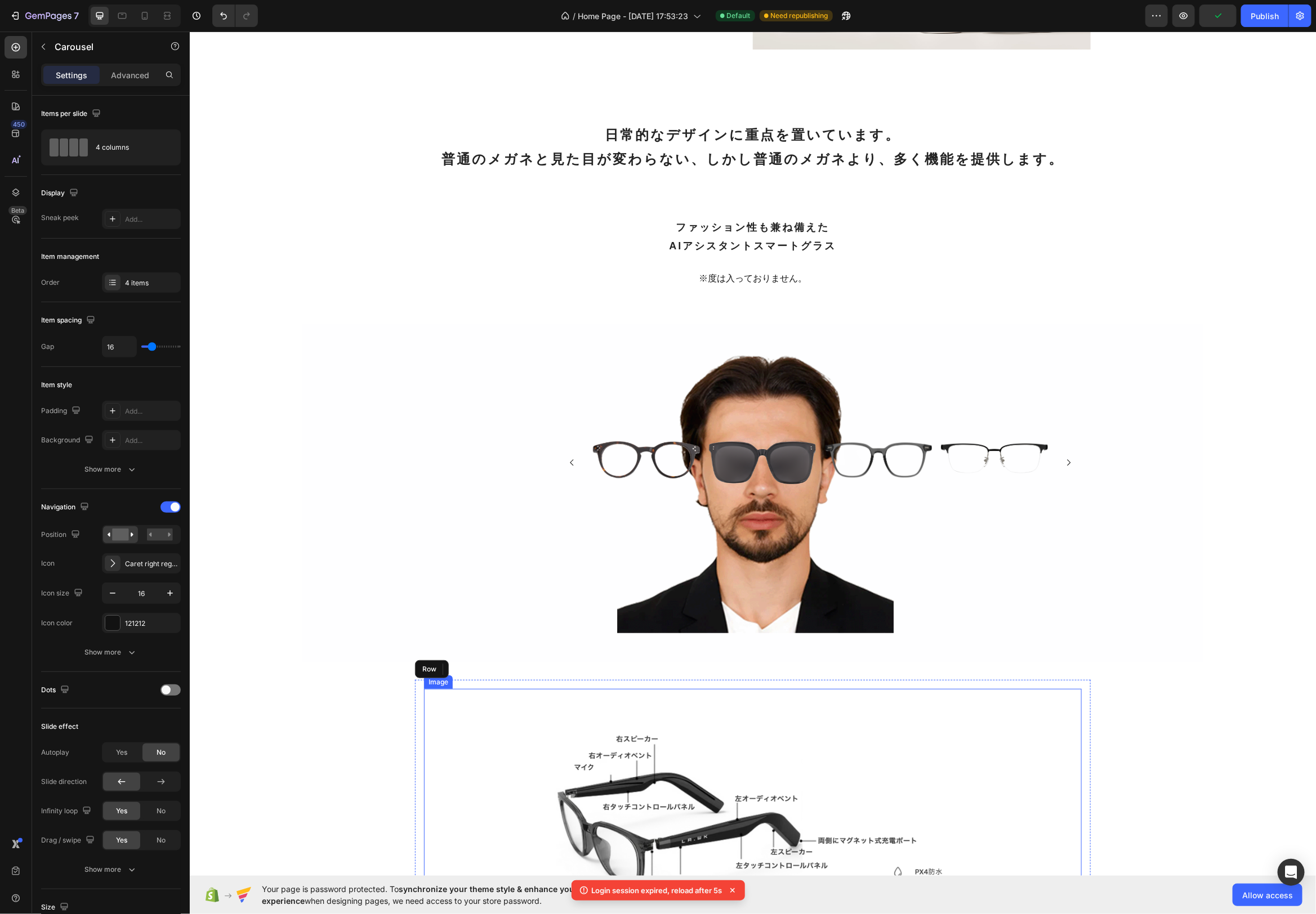
drag, startPoint x: 1045, startPoint y: 801, endPoint x: 1022, endPoint y: 839, distance: 44.4
click at [1026, 834] on div "Image Image AIリアルタイム翻訳 Heading Row Image AIによるメモ機能 Heading Row Image AI チャット He…" at bounding box center [752, 884] width 676 height 409
click at [1067, 458] on icon "Carousel Next Arrow" at bounding box center [1068, 462] width 9 height 9
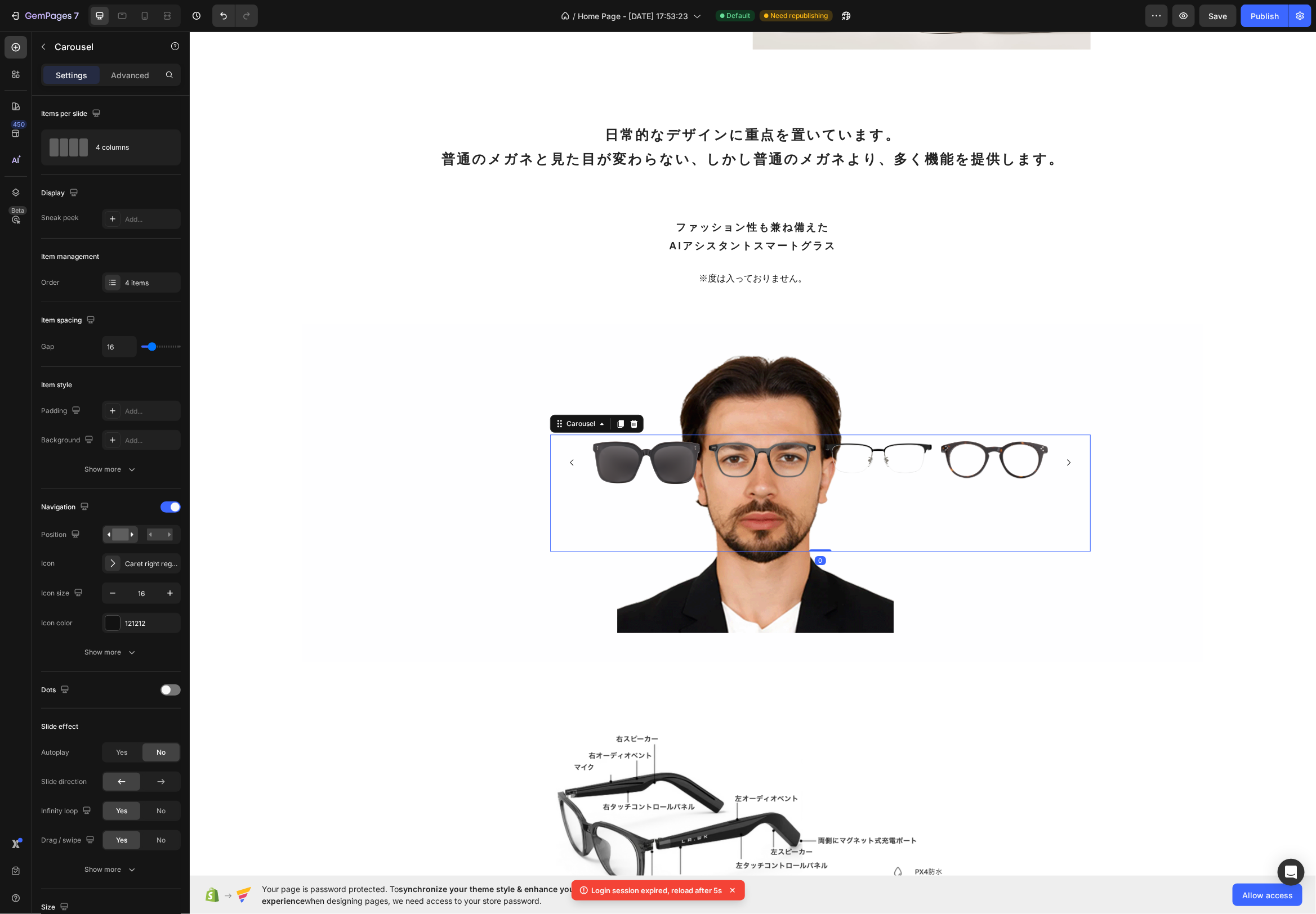
click at [1067, 458] on icon "Carousel Next Arrow" at bounding box center [1068, 462] width 9 height 9
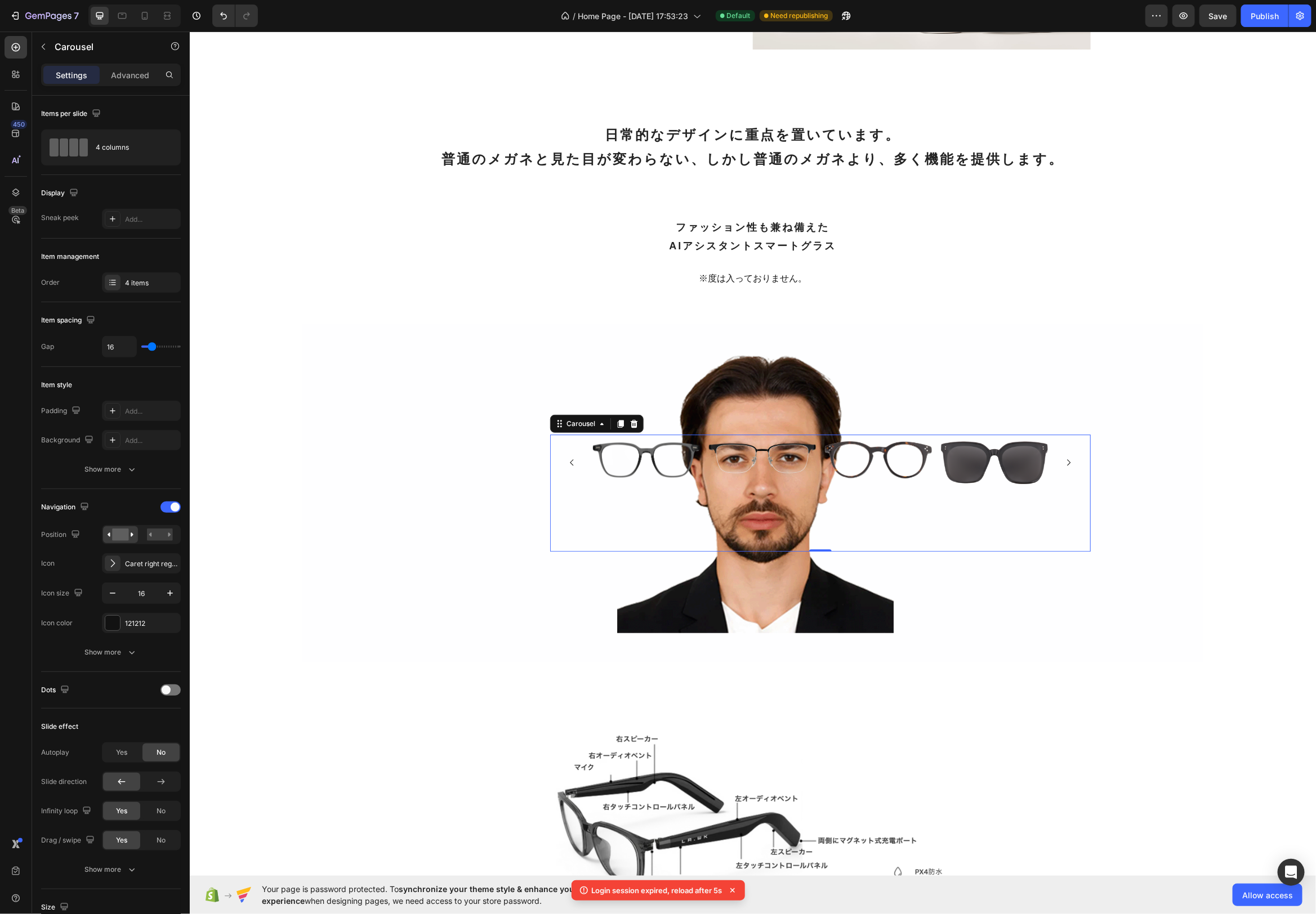
click at [1067, 458] on icon "Carousel Next Arrow" at bounding box center [1068, 462] width 9 height 9
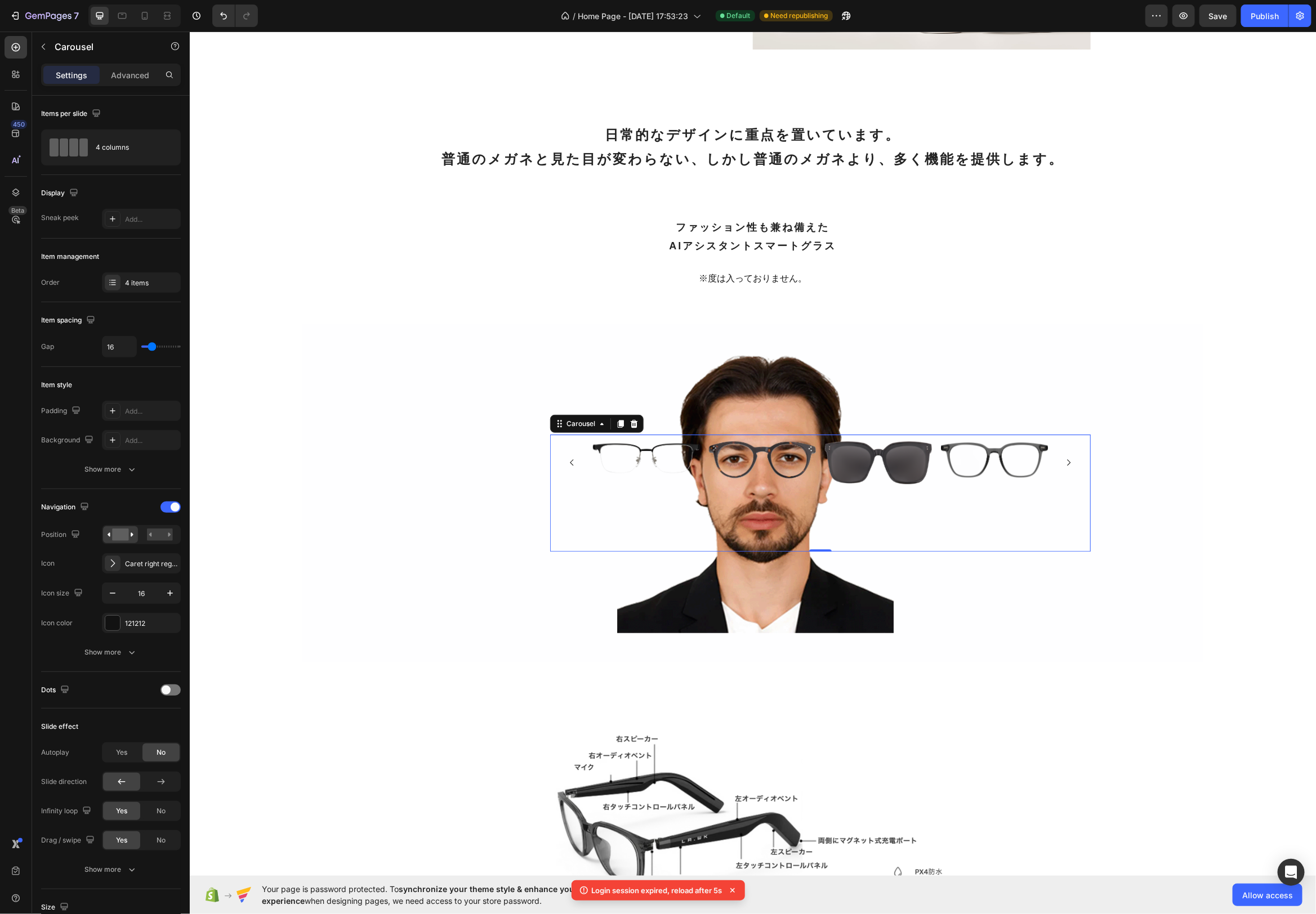
click at [1067, 458] on icon "Carousel Next Arrow" at bounding box center [1068, 462] width 9 height 9
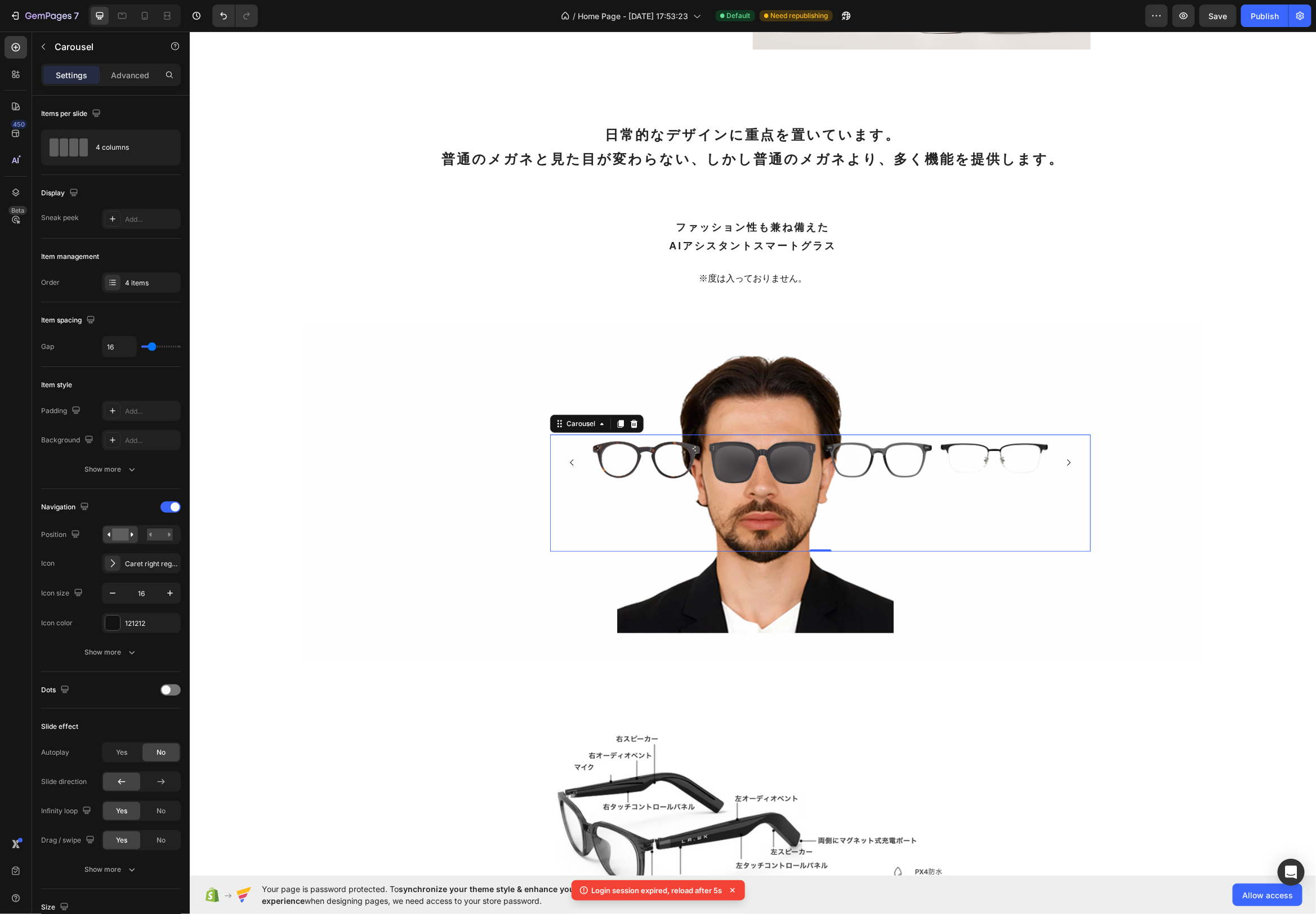
click at [1067, 458] on icon "Carousel Next Arrow" at bounding box center [1068, 462] width 9 height 9
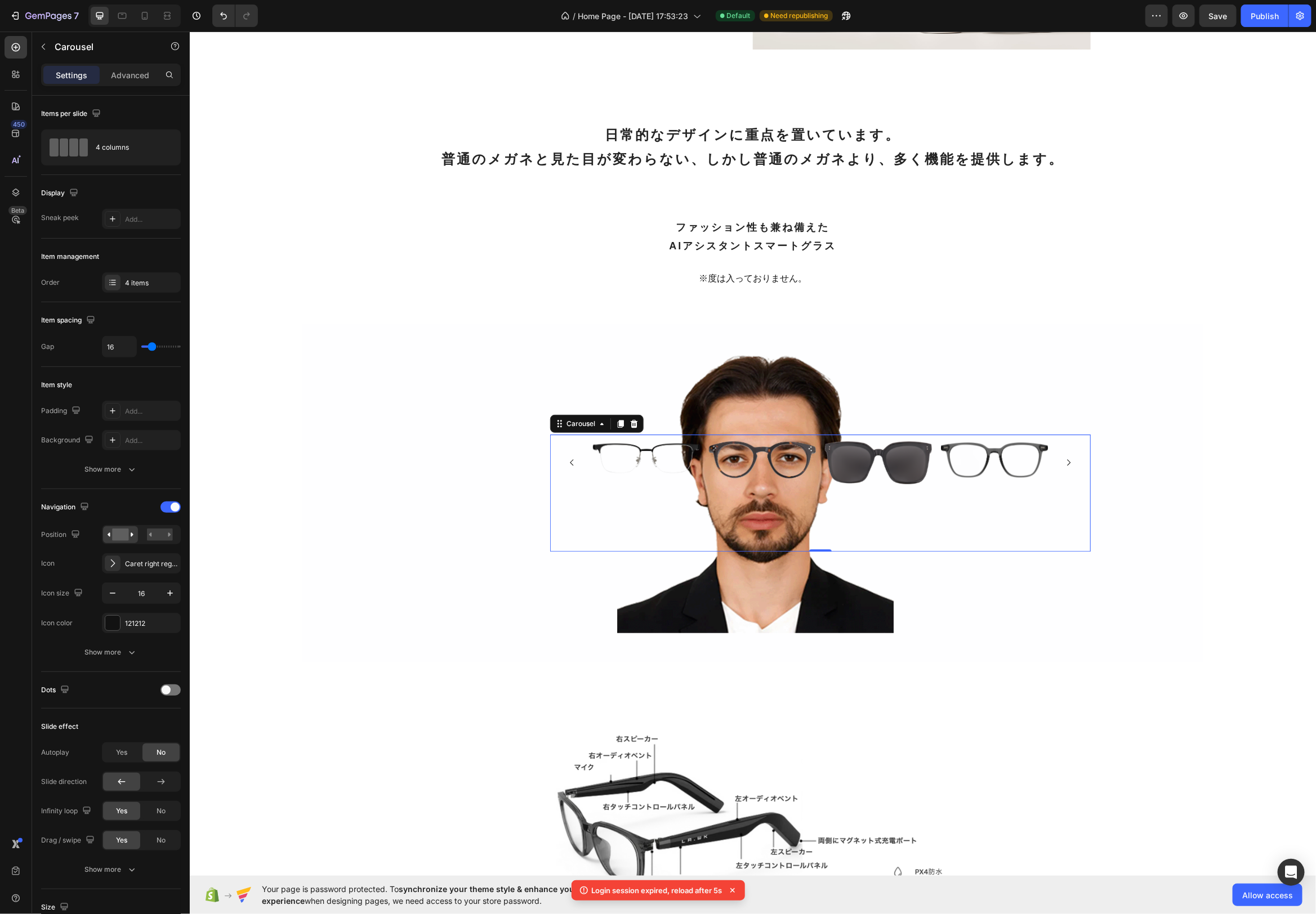
click at [1067, 458] on icon "Carousel Next Arrow" at bounding box center [1068, 462] width 9 height 9
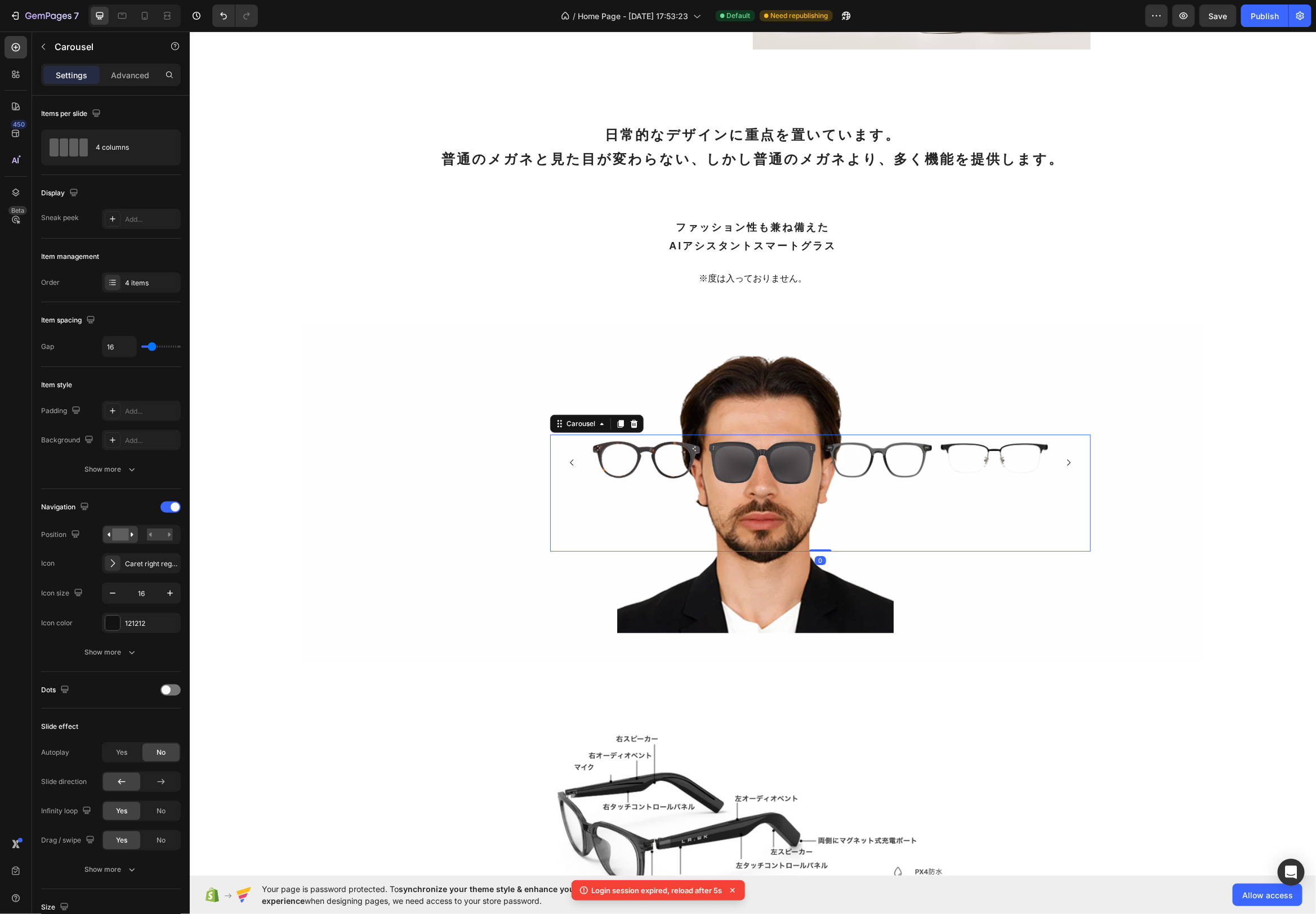
click at [1070, 465] on icon "Carousel Next Arrow" at bounding box center [1068, 462] width 9 height 9
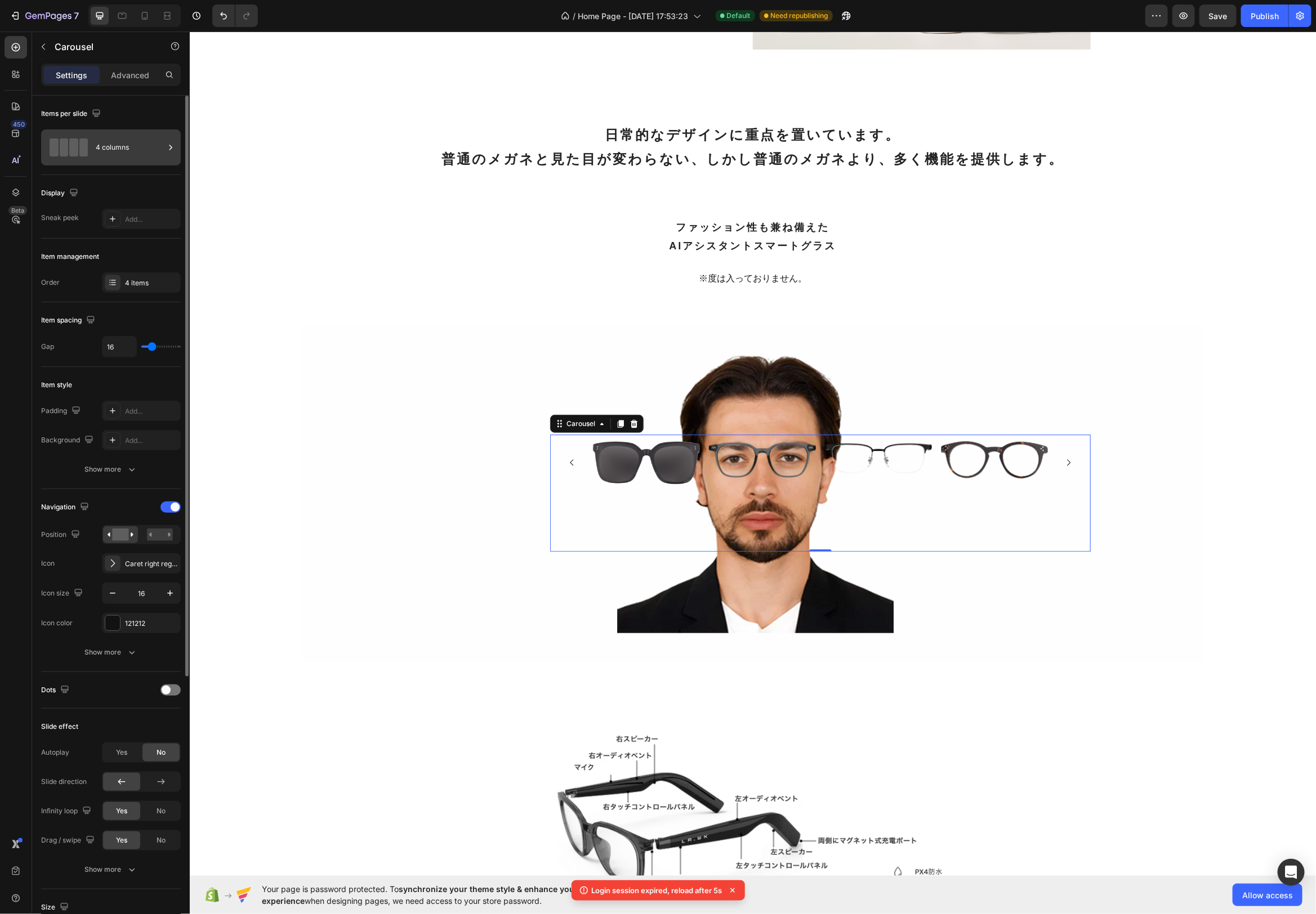
click at [128, 145] on div "4 columns" at bounding box center [130, 147] width 69 height 26
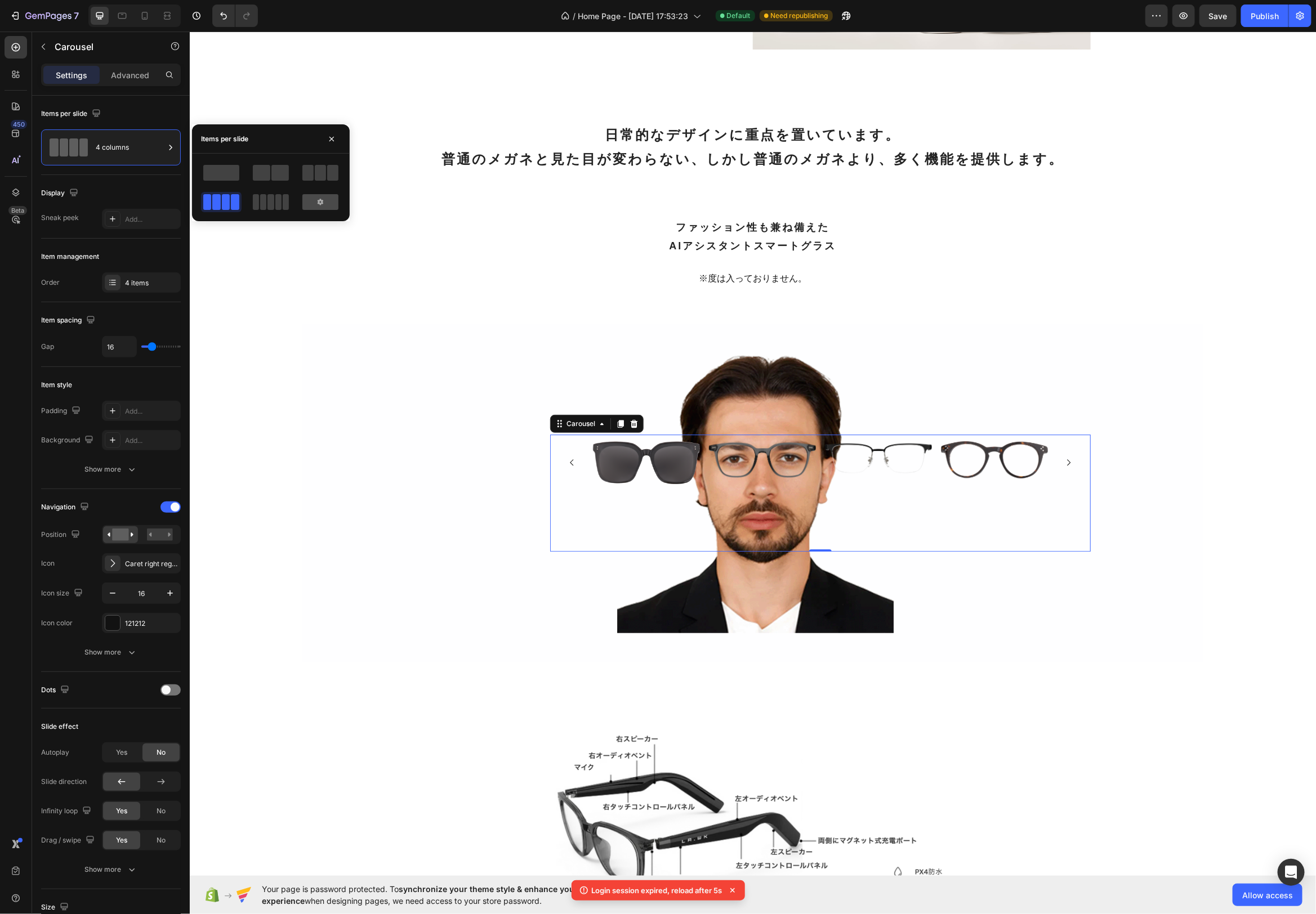
click at [326, 207] on div at bounding box center [321, 202] width 36 height 16
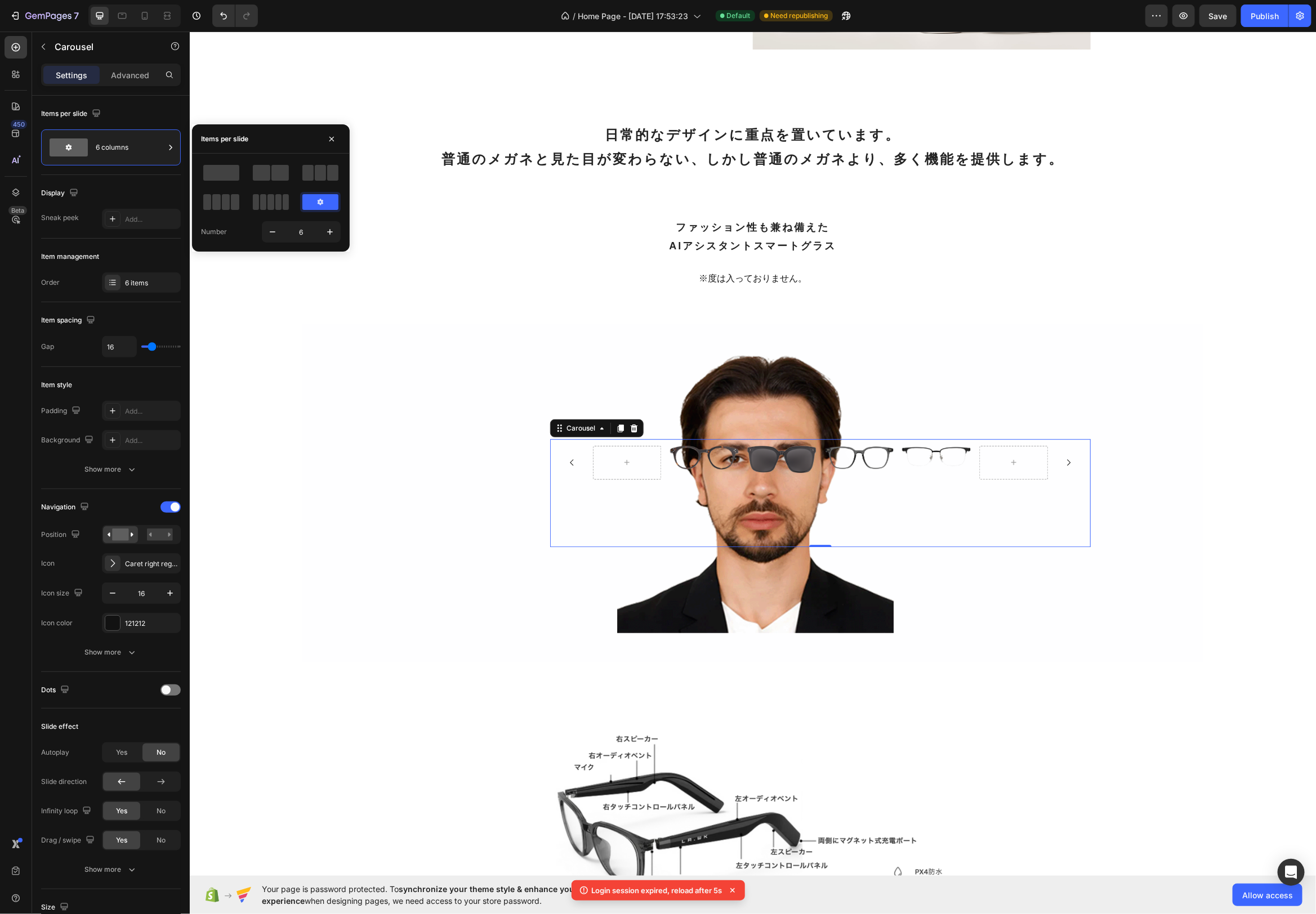
click at [317, 199] on icon at bounding box center [320, 202] width 9 height 9
click at [329, 232] on icon "button" at bounding box center [329, 232] width 6 height 6
type input "7"
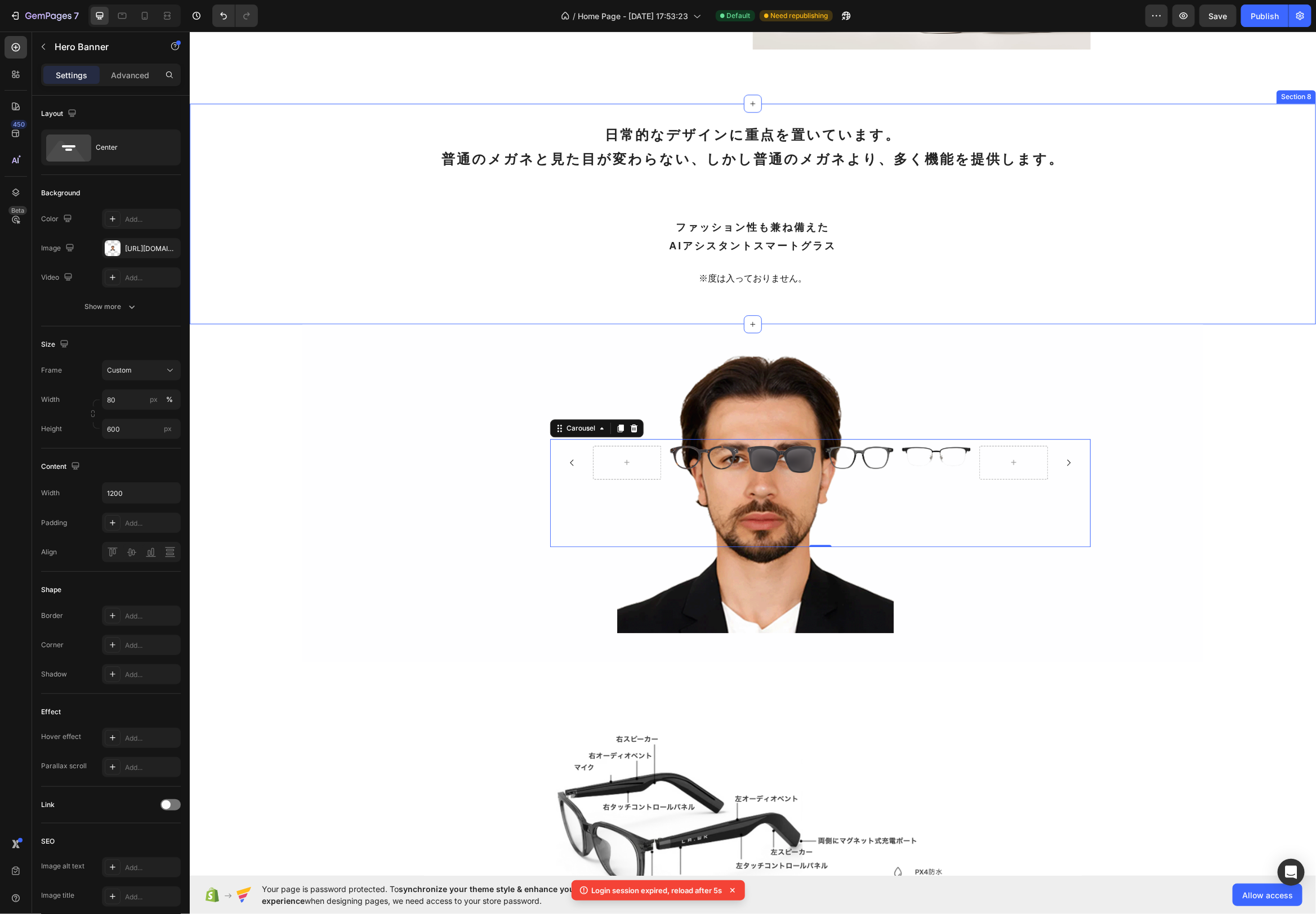
click at [442, 407] on div "Background Image" at bounding box center [752, 492] width 901 height 337
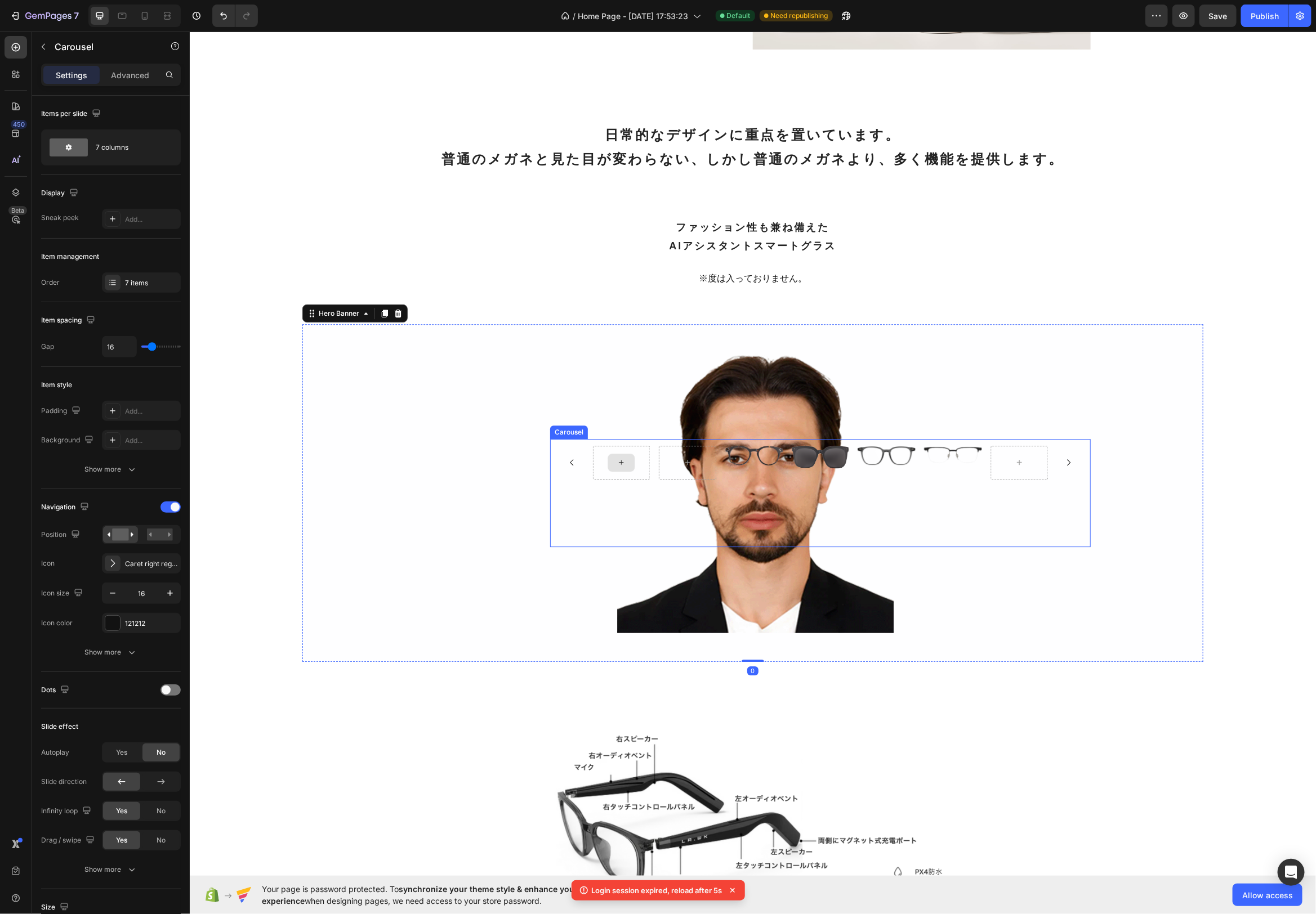
click at [640, 469] on div at bounding box center [621, 462] width 58 height 34
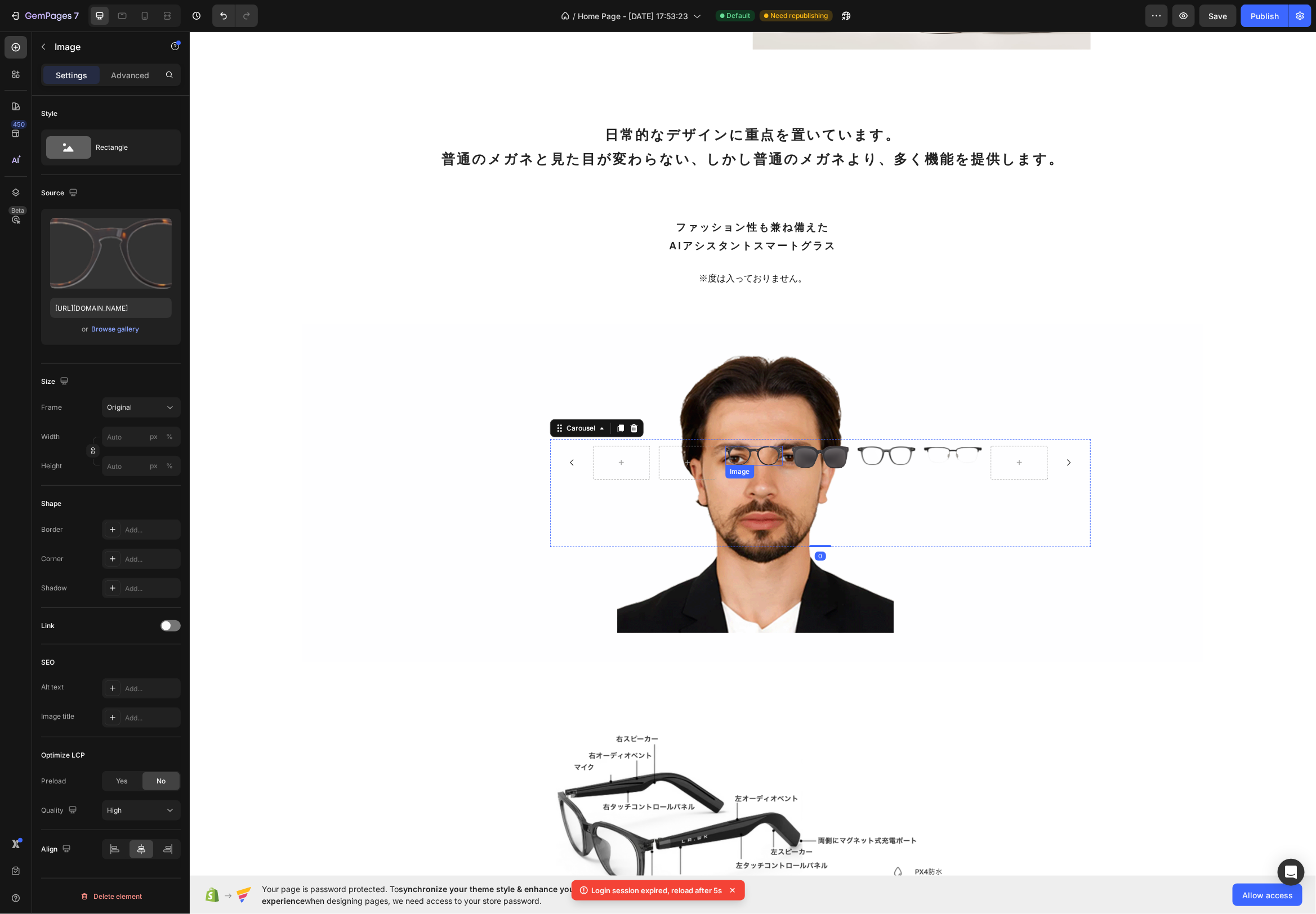
click at [759, 454] on img at bounding box center [754, 454] width 58 height 19
click at [787, 474] on icon at bounding box center [787, 475] width 6 height 8
drag, startPoint x: 739, startPoint y: 468, endPoint x: 690, endPoint y: 460, distance: 49.6
click at [702, 454] on img at bounding box center [688, 454] width 58 height 19
click at [105, 245] on label at bounding box center [111, 253] width 122 height 71
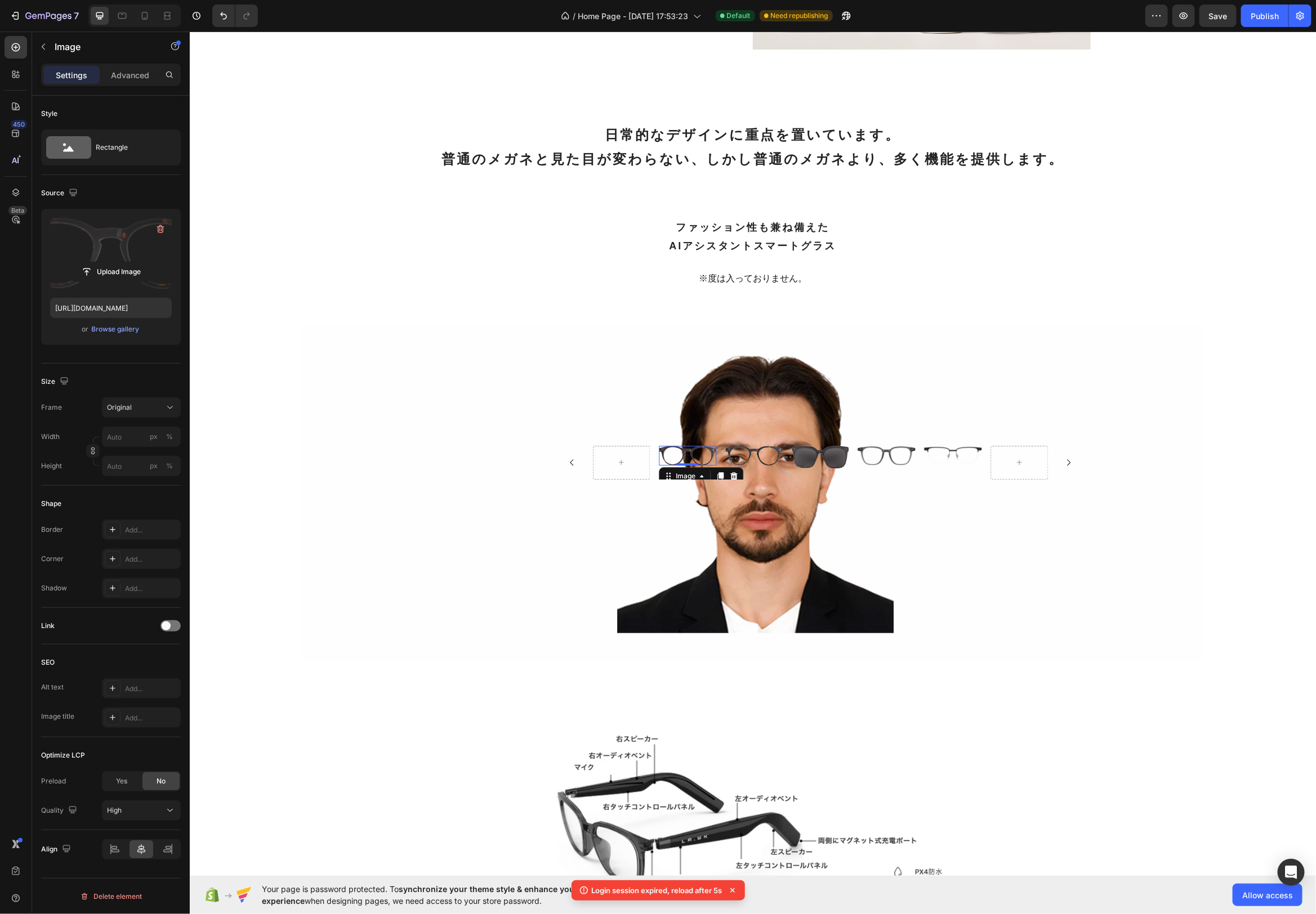
click at [105, 262] on input "file" at bounding box center [111, 272] width 78 height 19
type input "[URL][DOMAIN_NAME]"
click at [722, 475] on icon at bounding box center [720, 476] width 6 height 8
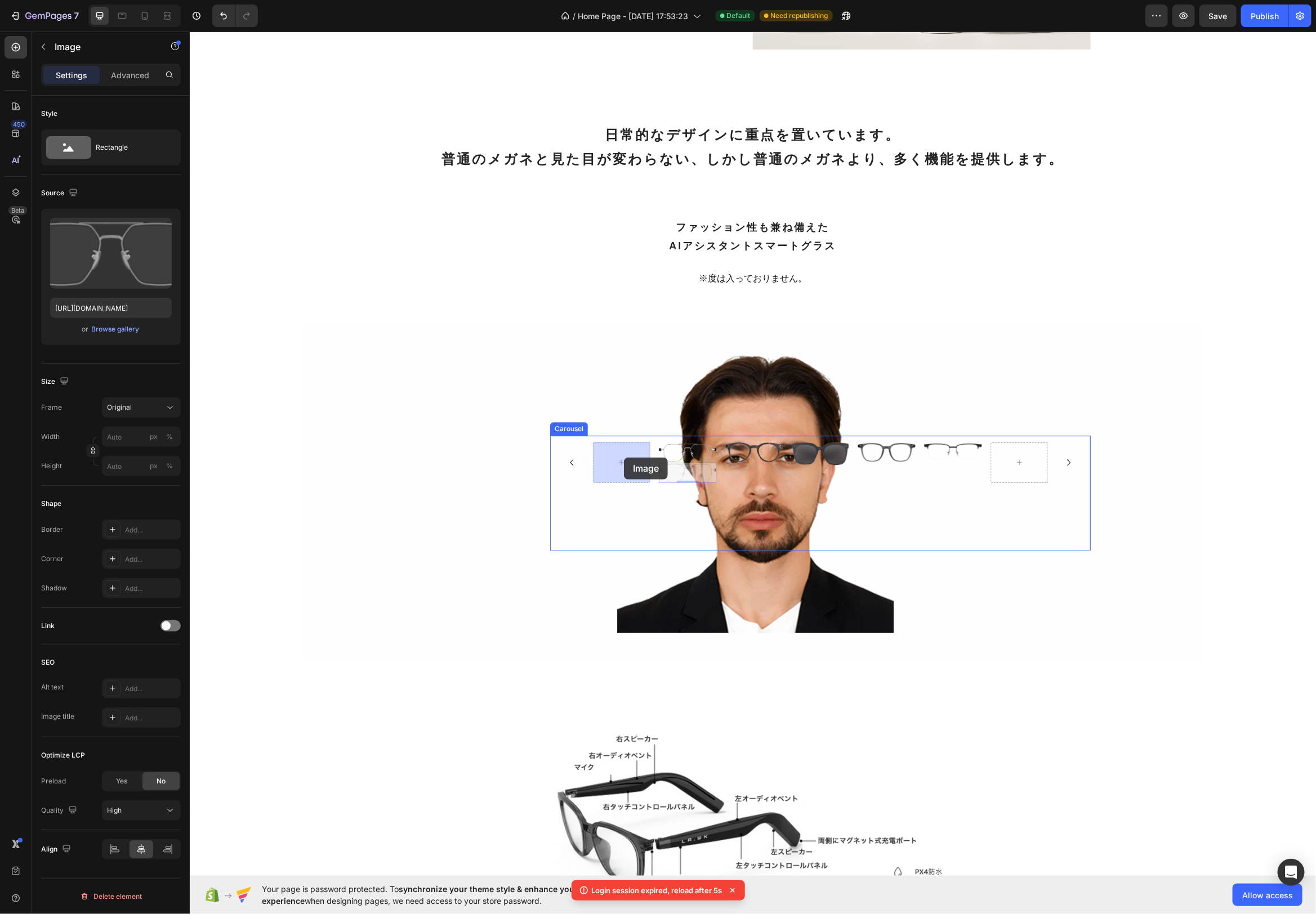
drag, startPoint x: 694, startPoint y: 470, endPoint x: 623, endPoint y: 457, distance: 72.2
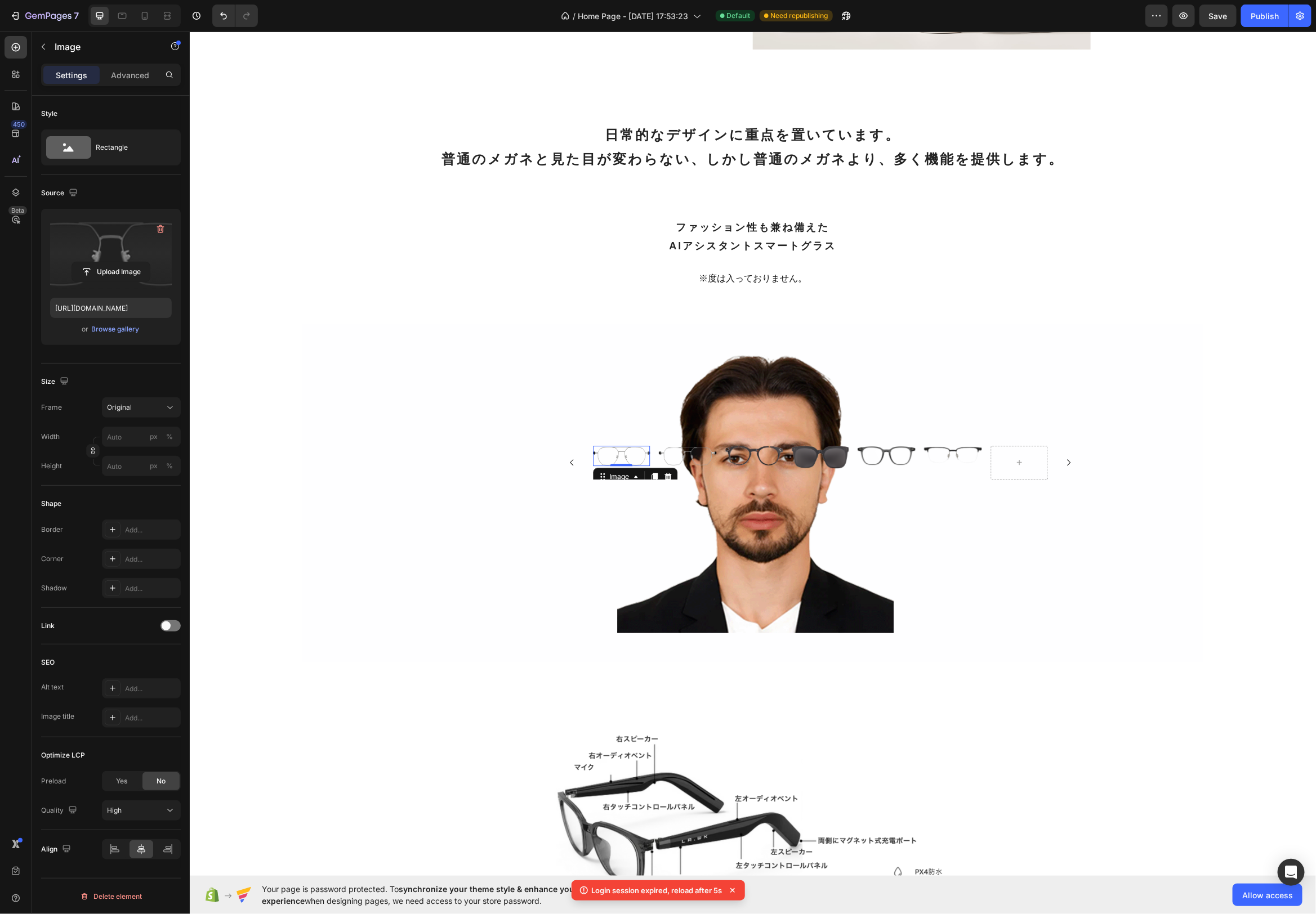
click at [120, 249] on label at bounding box center [111, 253] width 122 height 71
click at [120, 262] on input "file" at bounding box center [111, 272] width 78 height 19
type input "[URL][DOMAIN_NAME]"
click at [971, 452] on img at bounding box center [953, 454] width 58 height 18
click at [985, 471] on icon at bounding box center [985, 474] width 6 height 8
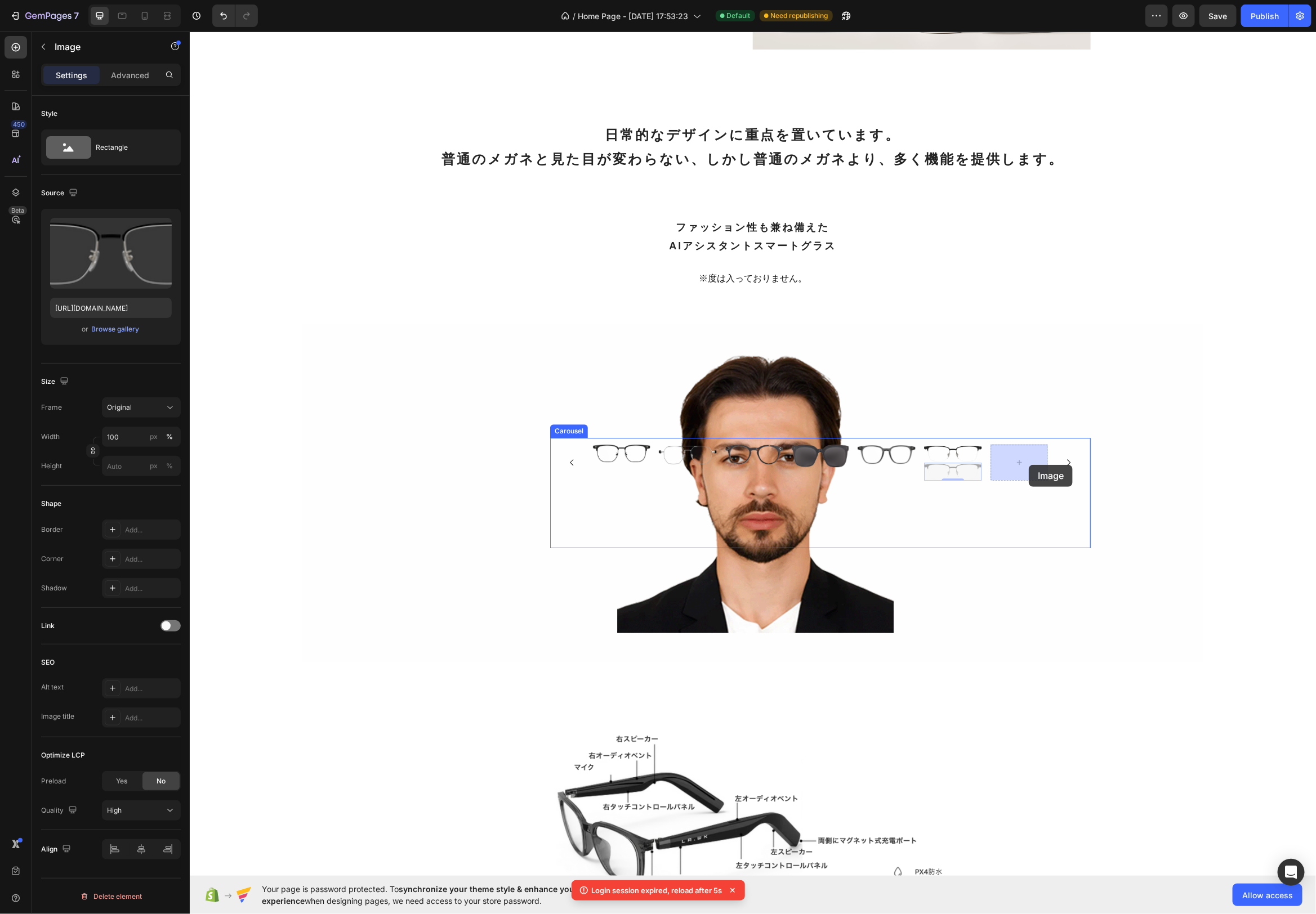
drag, startPoint x: 958, startPoint y: 468, endPoint x: 1003, endPoint y: 466, distance: 45.0
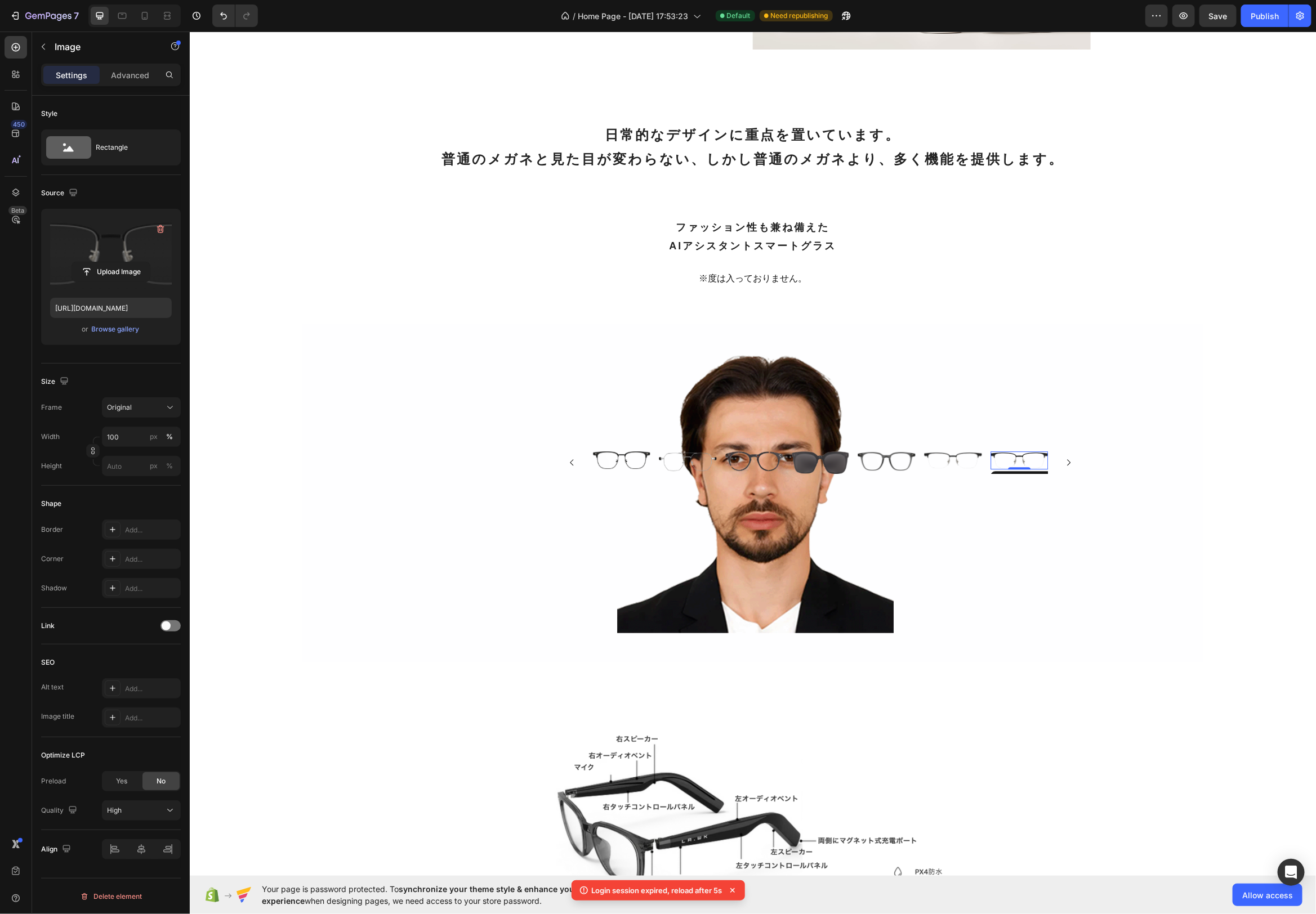
click at [123, 253] on label at bounding box center [111, 253] width 122 height 71
click at [123, 262] on input "file" at bounding box center [111, 272] width 78 height 19
click at [1030, 455] on img at bounding box center [1019, 460] width 58 height 18
click at [120, 248] on label at bounding box center [111, 253] width 122 height 71
click at [120, 262] on input "file" at bounding box center [111, 272] width 78 height 19
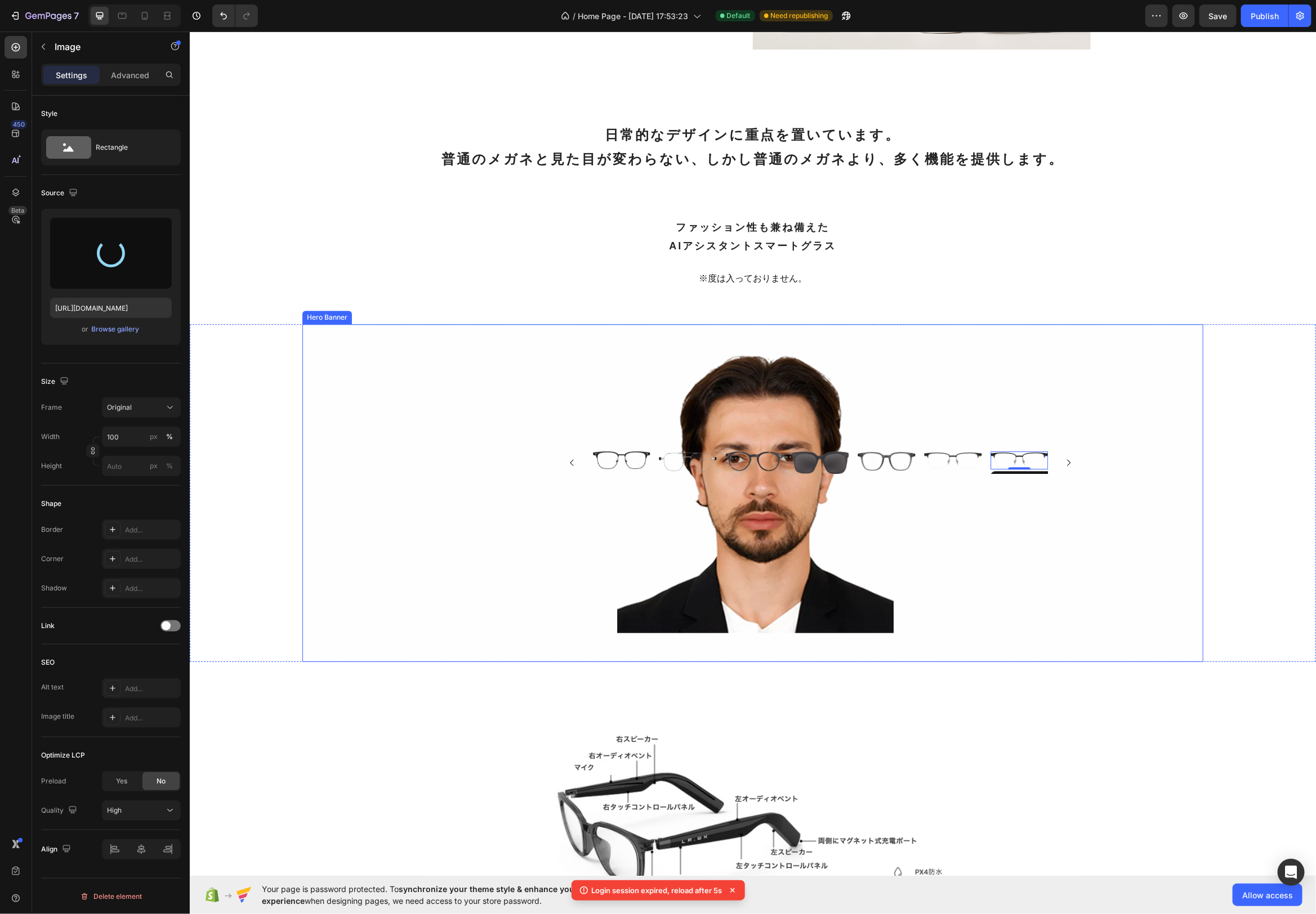
type input "[URL][DOMAIN_NAME]"
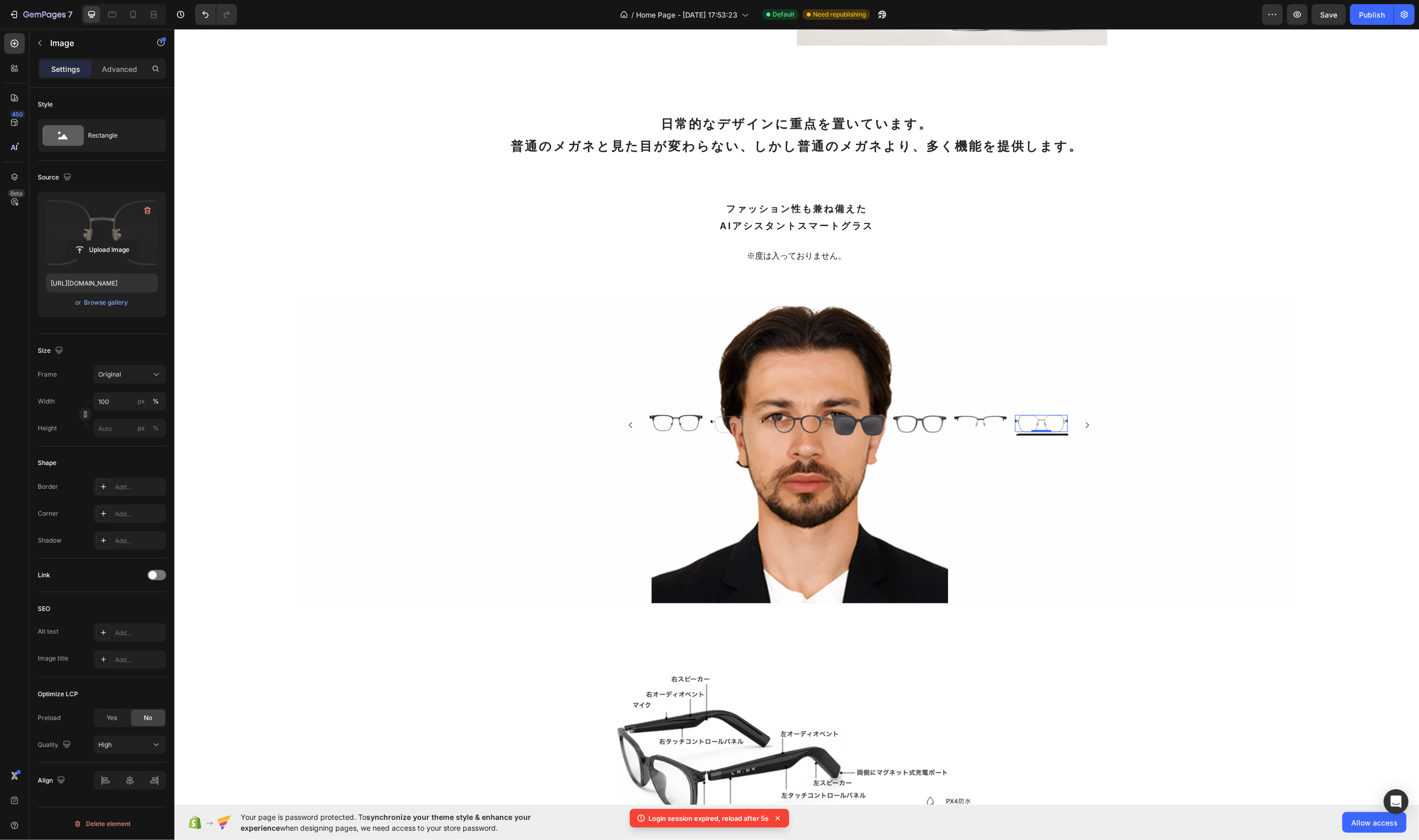
click at [1017, 424] on img at bounding box center [1041, 423] width 53 height 17
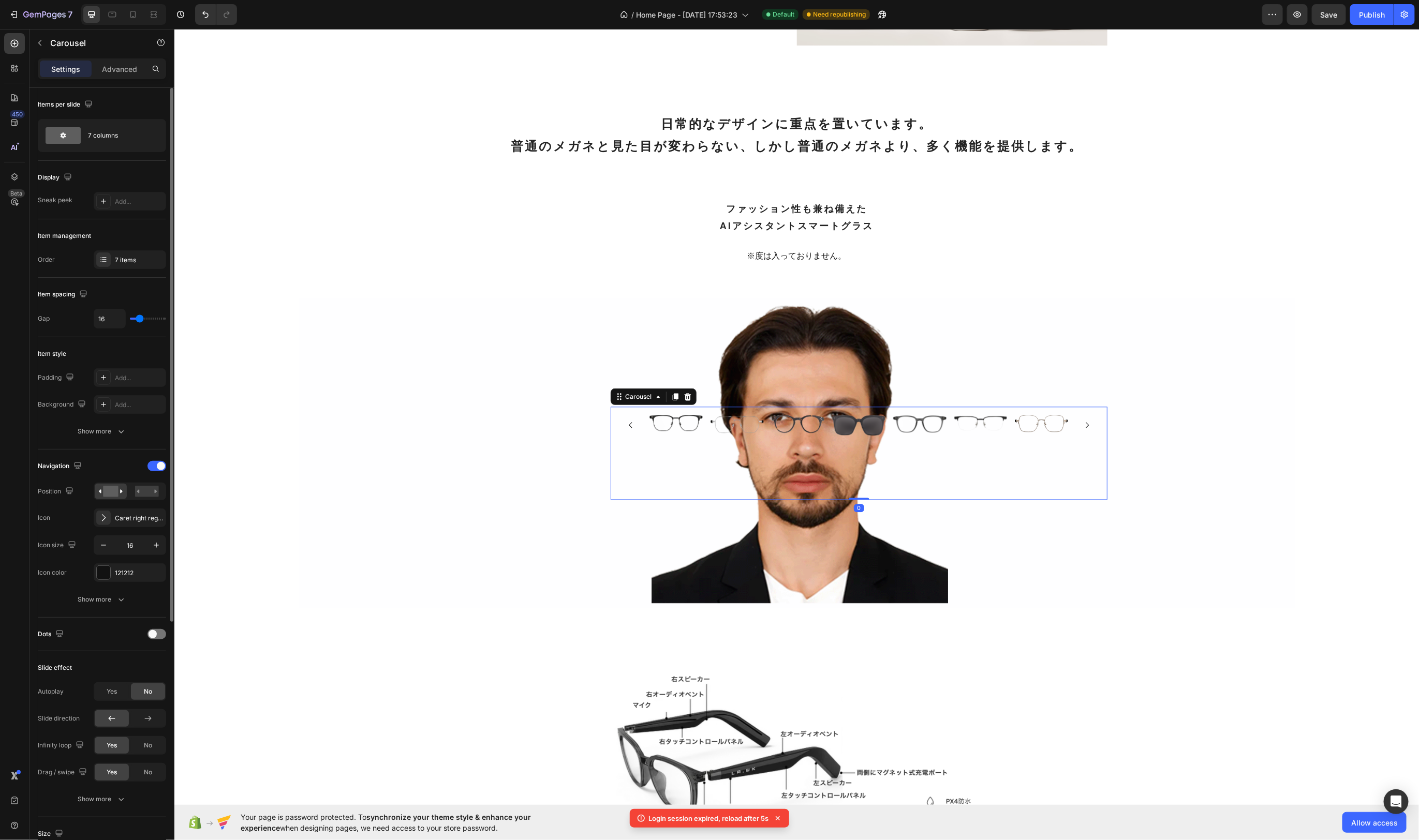
click at [851, 407] on div "Image Image Image Image Image Image Image Carousel 0" at bounding box center [858, 453] width 497 height 93
click at [120, 70] on p "Advanced" at bounding box center [119, 69] width 35 height 11
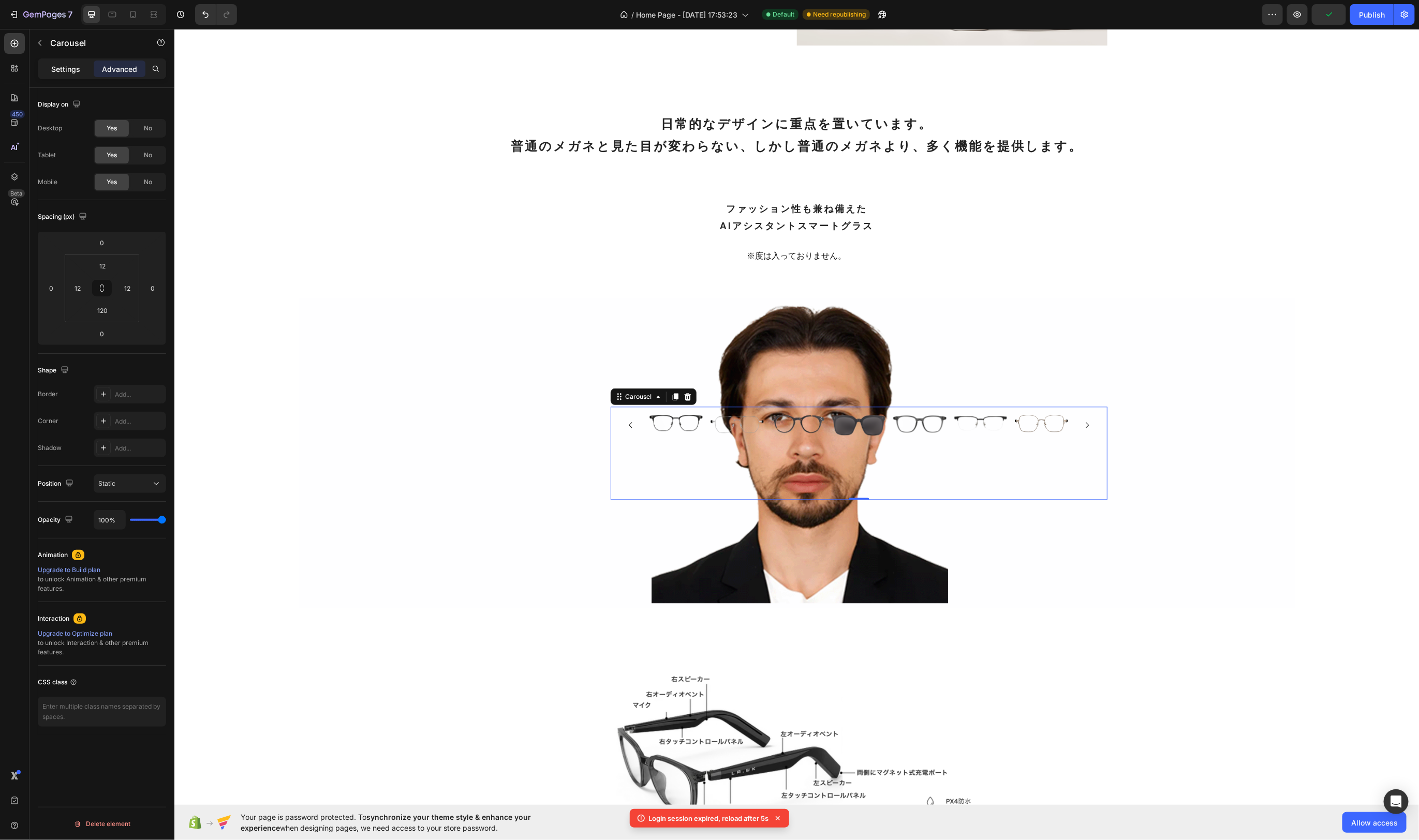
click at [41, 67] on div "Settings" at bounding box center [66, 68] width 52 height 17
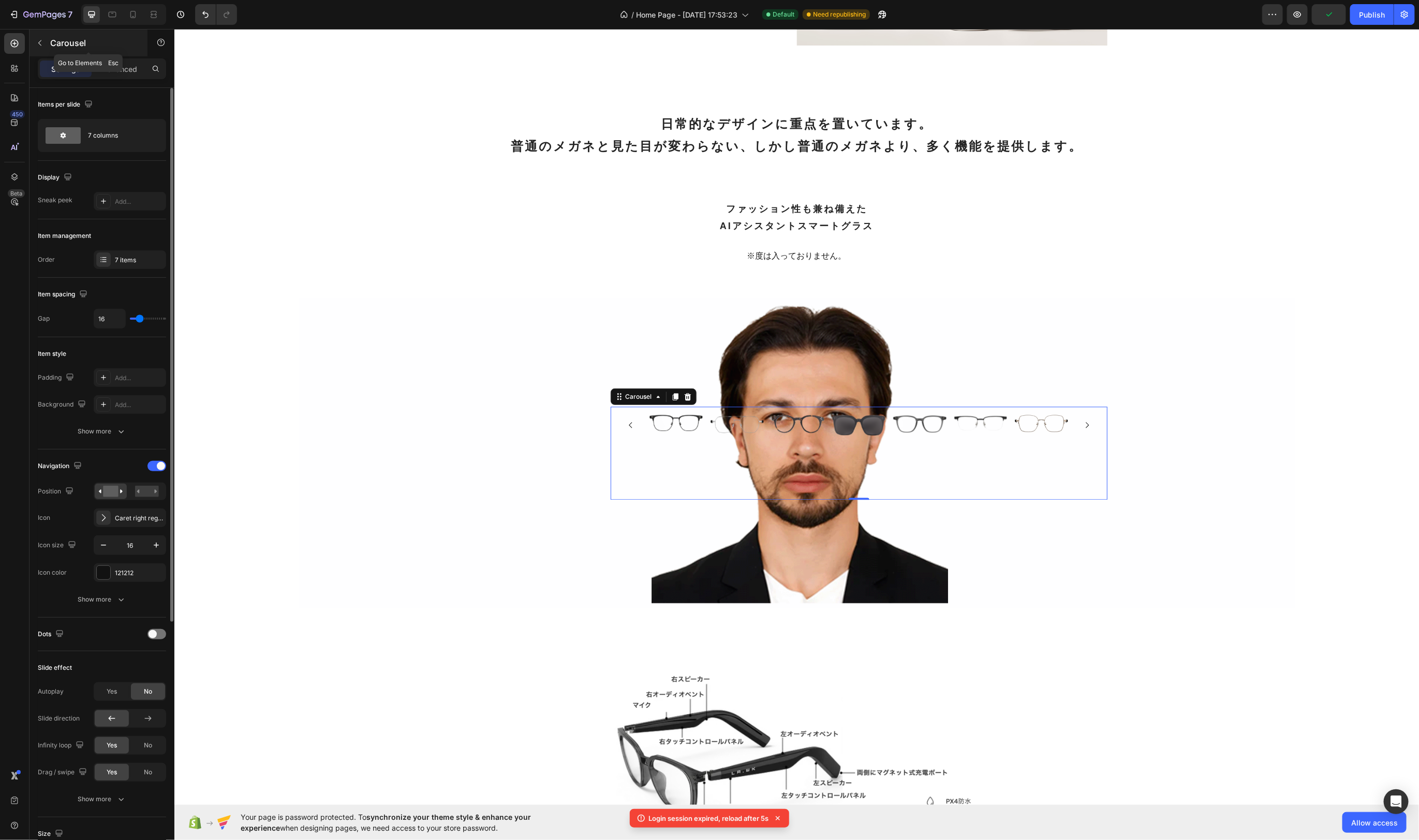
click at [39, 47] on icon "button" at bounding box center [40, 43] width 8 height 8
click at [658, 433] on div "Image" at bounding box center [676, 425] width 53 height 21
click at [613, 421] on div "Image Image Image Image Image Image Image Carousel 0" at bounding box center [858, 453] width 497 height 93
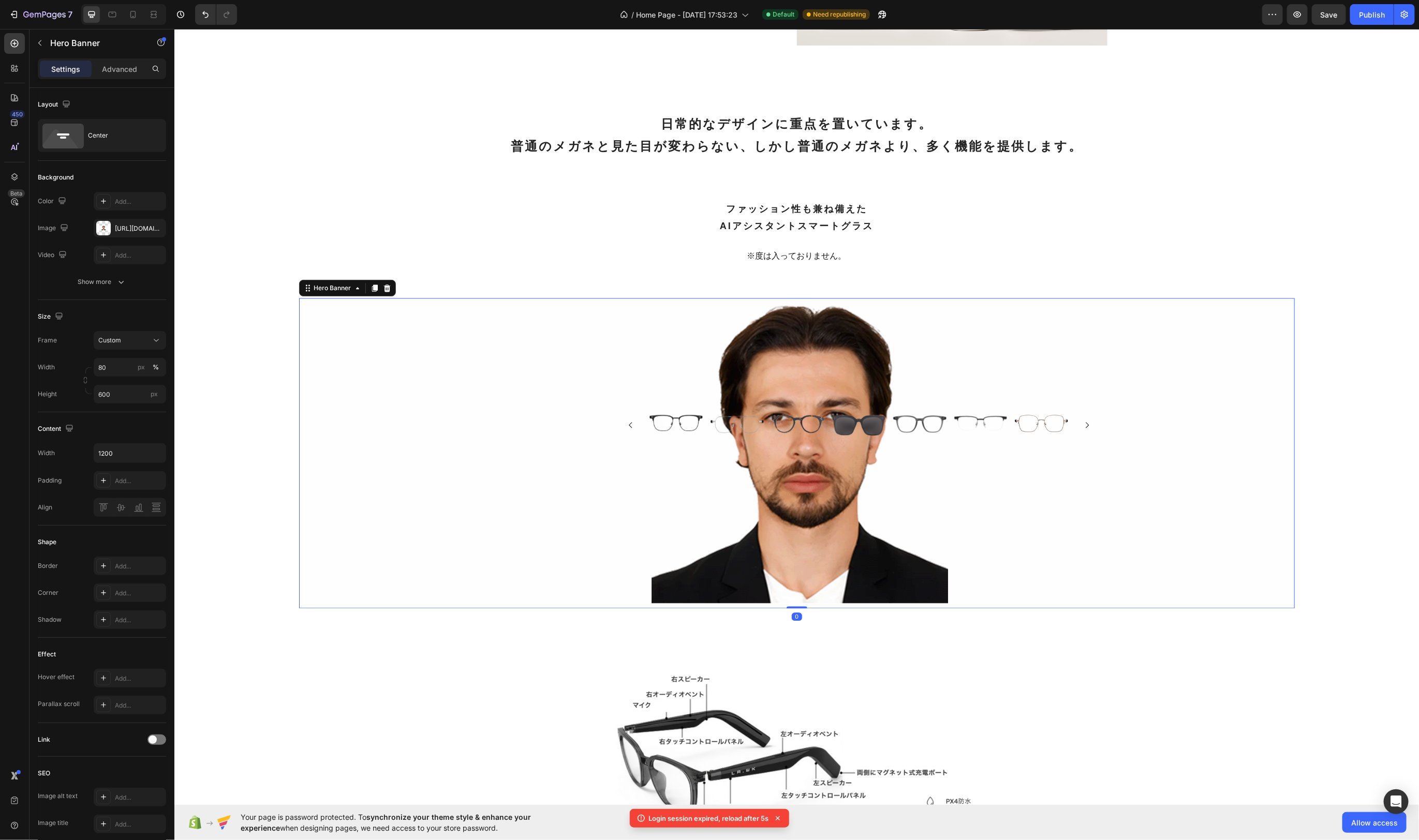
click at [757, 376] on div "Background Image" at bounding box center [797, 452] width 996 height 310
click at [117, 393] on input "600" at bounding box center [130, 394] width 73 height 18
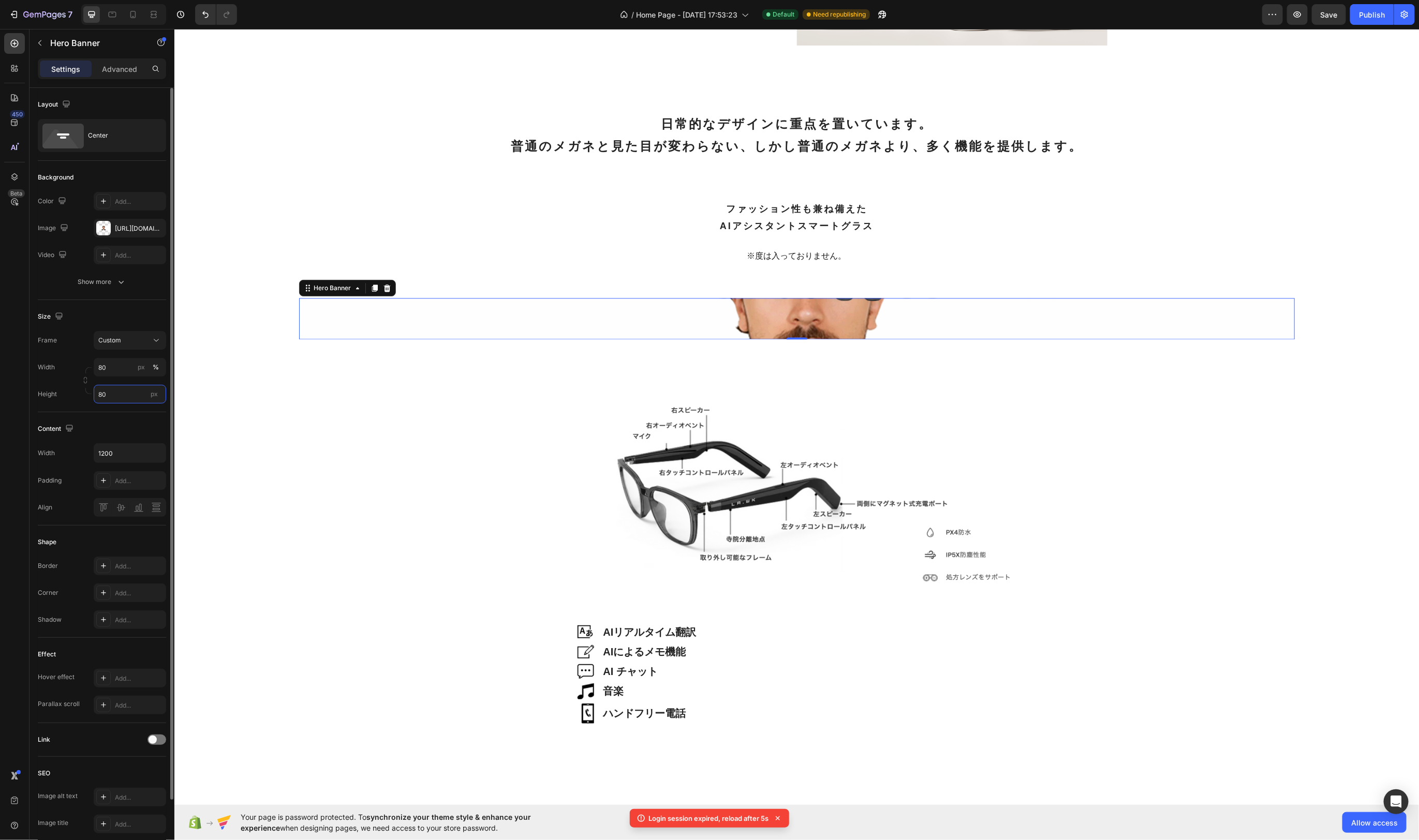
type input "8"
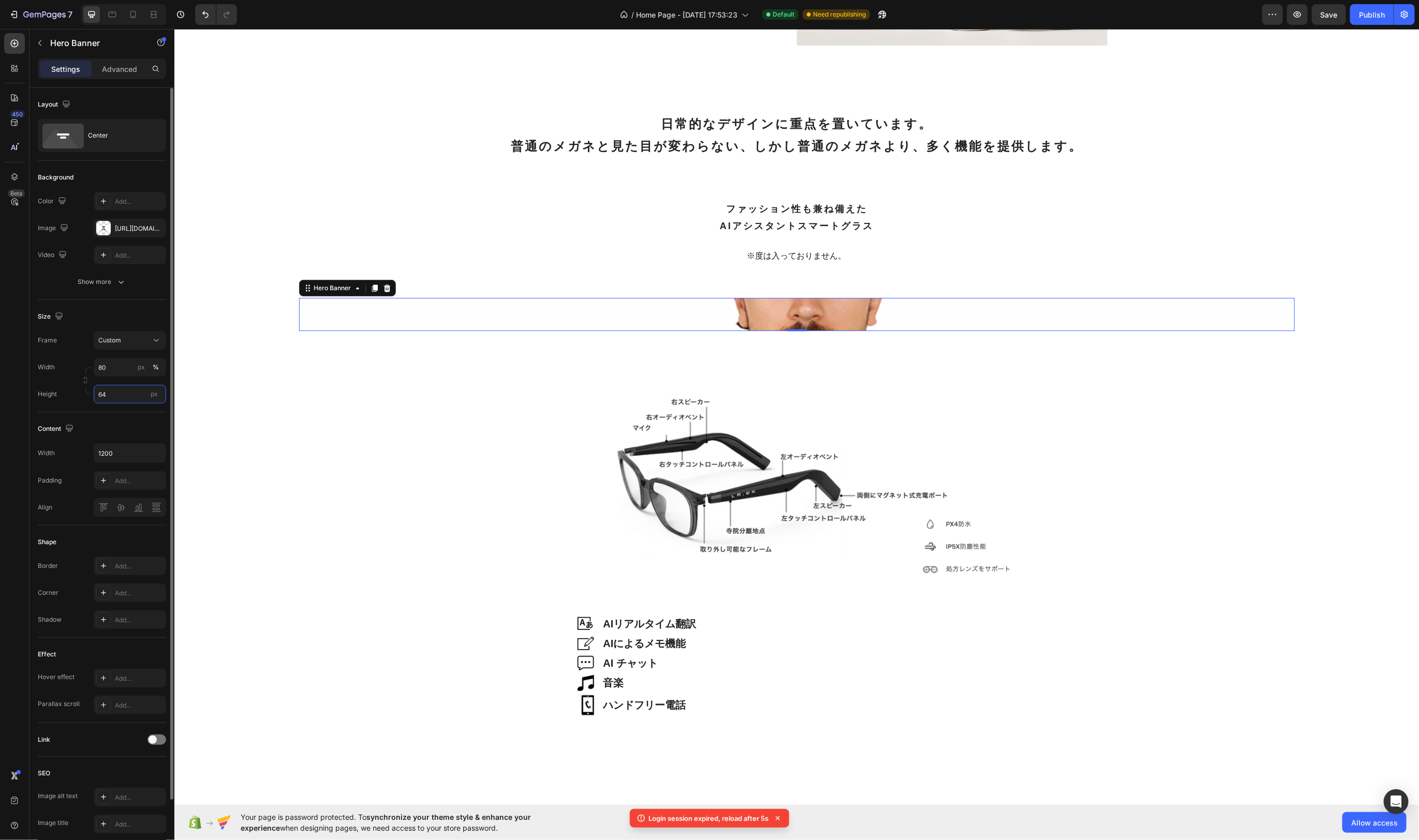
type input "640"
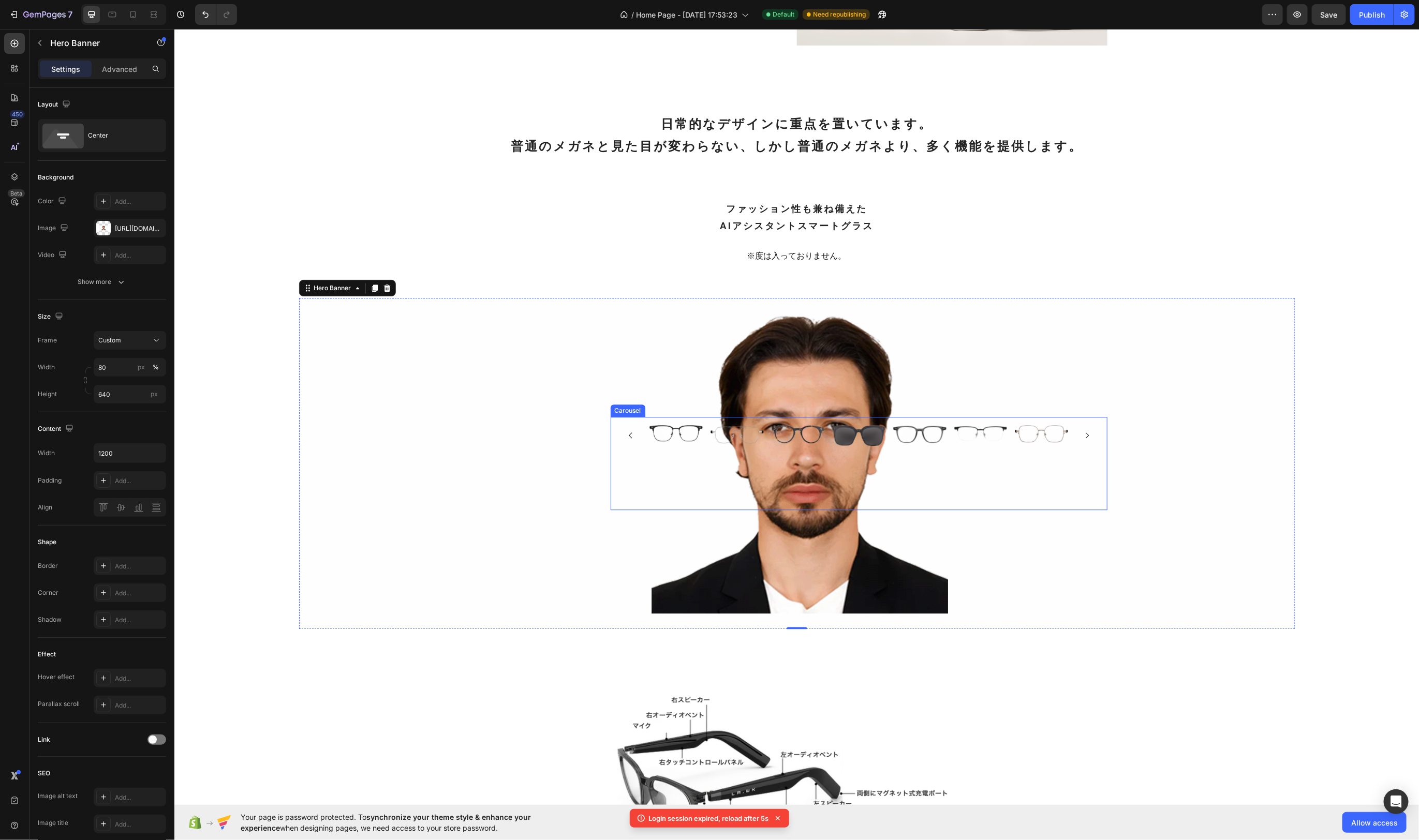
click at [764, 425] on div "Image Image Image Image Image Image Image" at bounding box center [858, 435] width 418 height 21
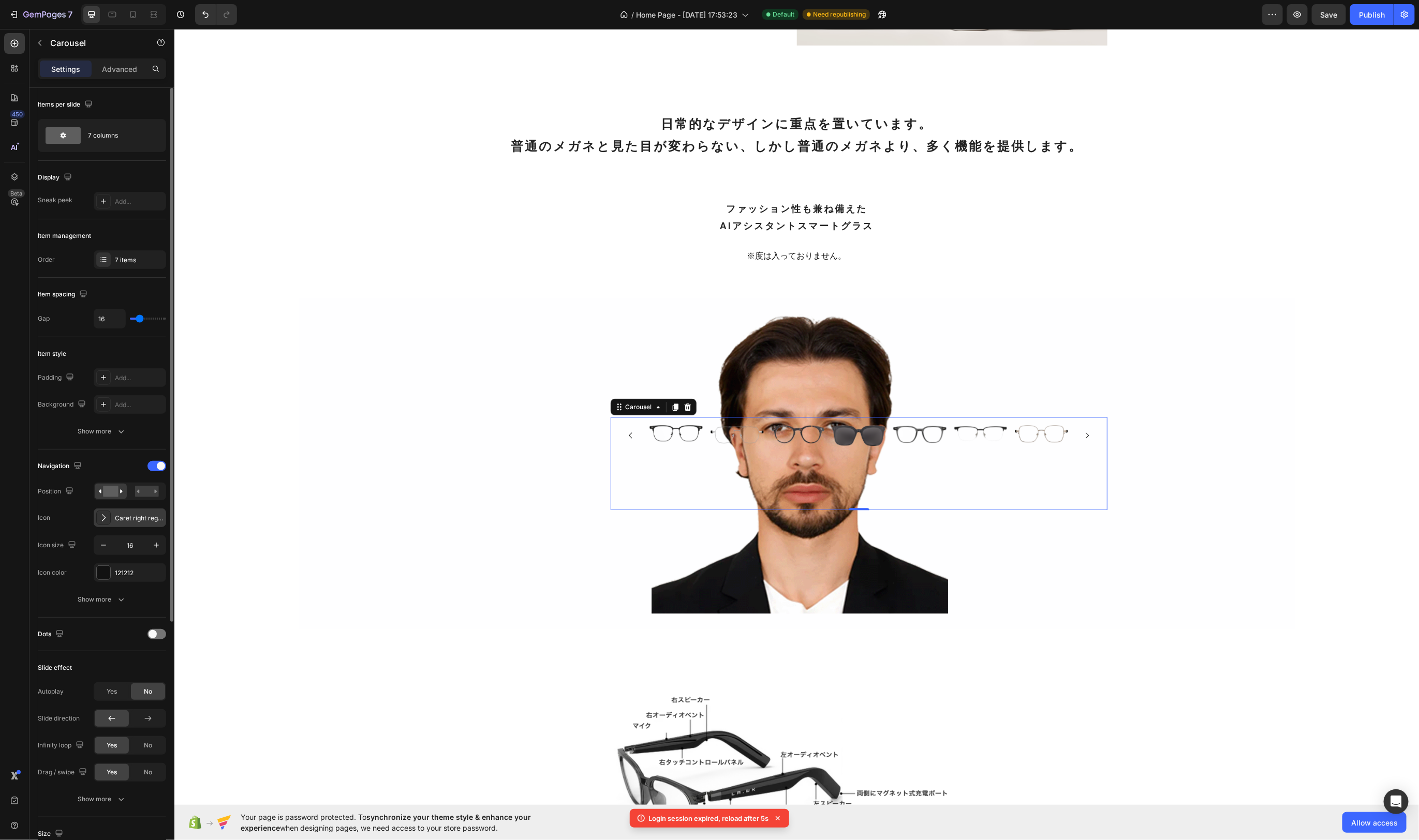
click at [123, 514] on div "Caret right regular" at bounding box center [139, 518] width 49 height 9
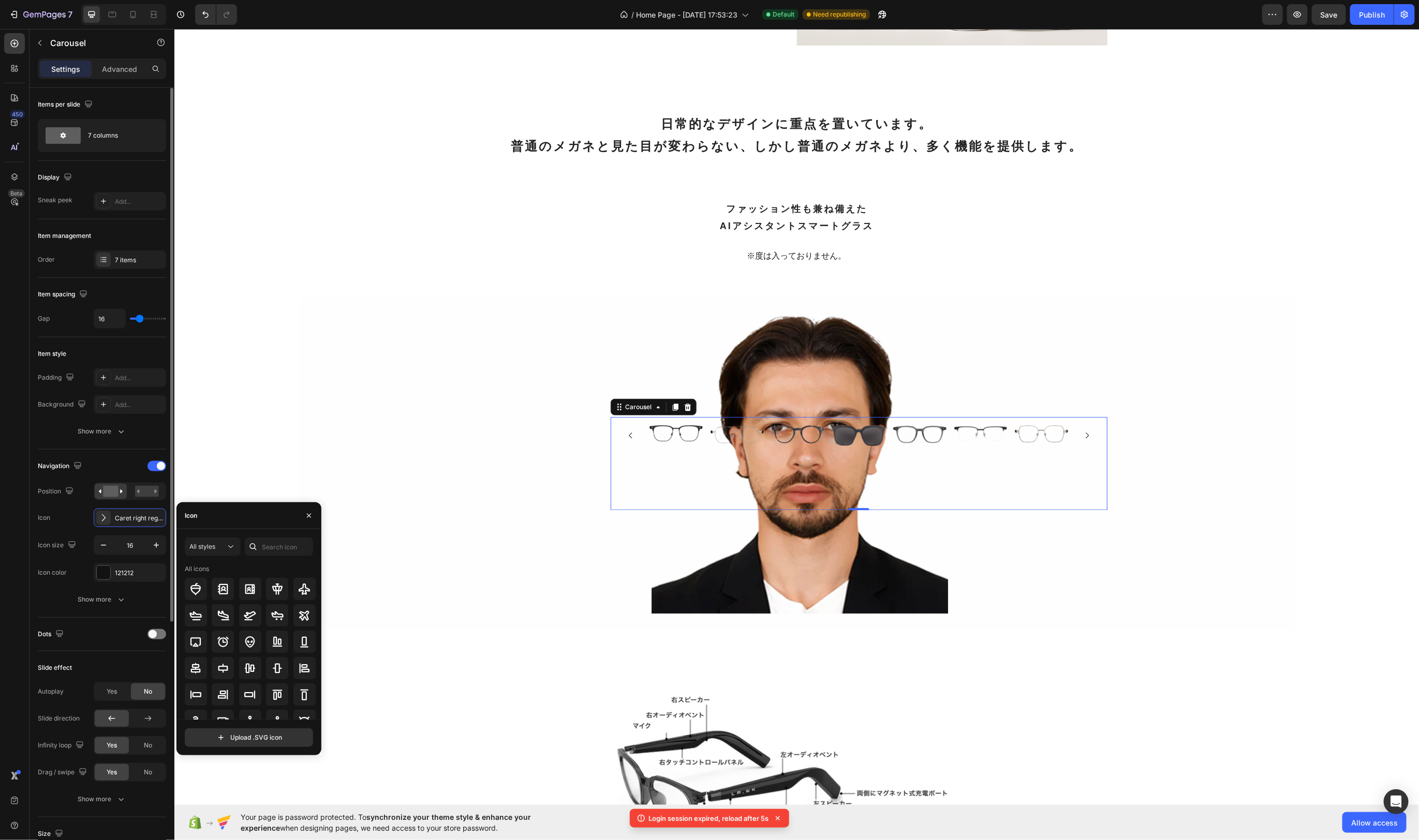
click at [67, 516] on div "Icon Caret right regular" at bounding box center [102, 518] width 128 height 18
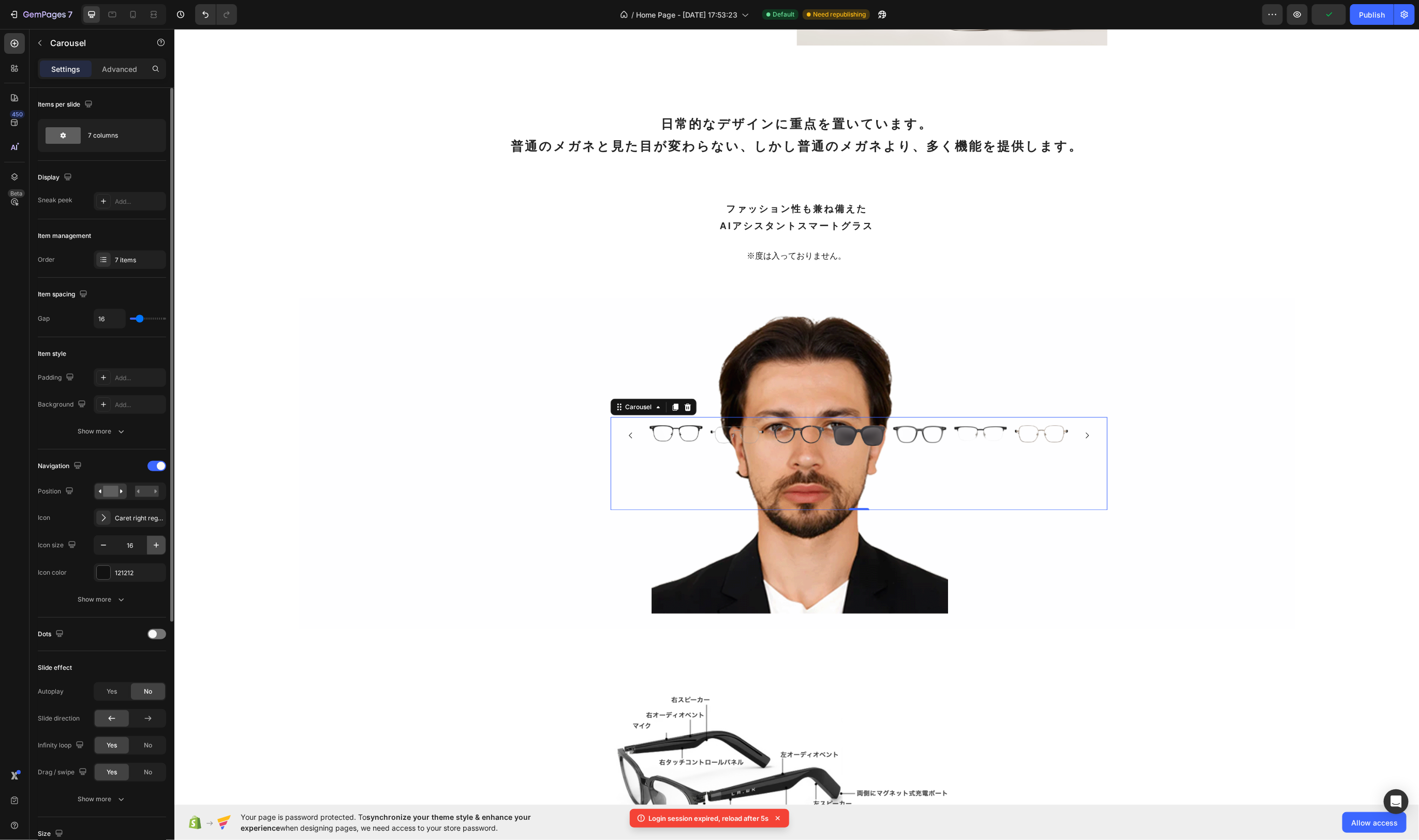
click at [155, 543] on icon "button" at bounding box center [156, 545] width 5 height 5
click at [101, 544] on icon "button" at bounding box center [104, 545] width 10 height 10
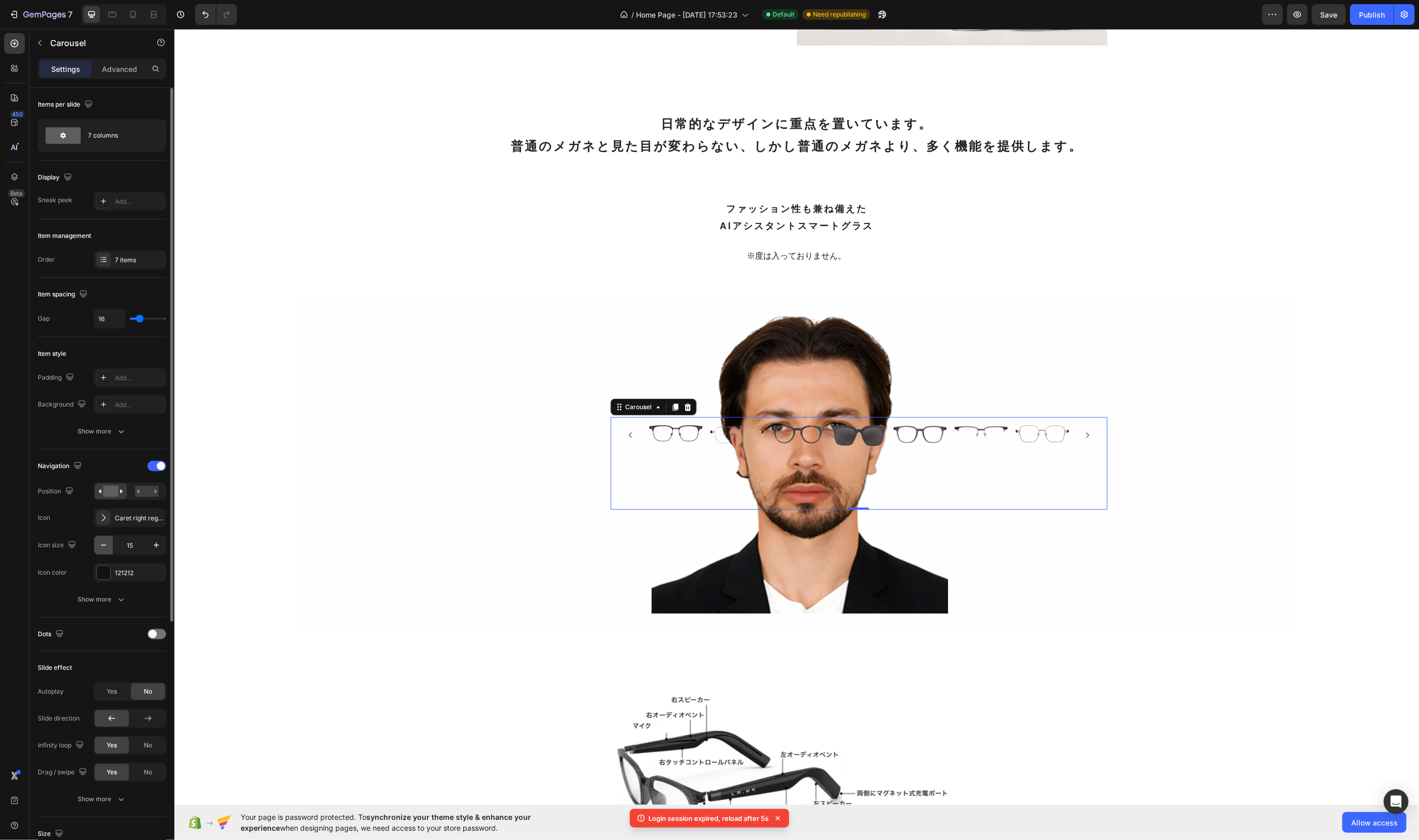
click at [101, 544] on icon "button" at bounding box center [104, 545] width 10 height 10
type input "14"
click at [153, 633] on span at bounding box center [153, 634] width 8 height 8
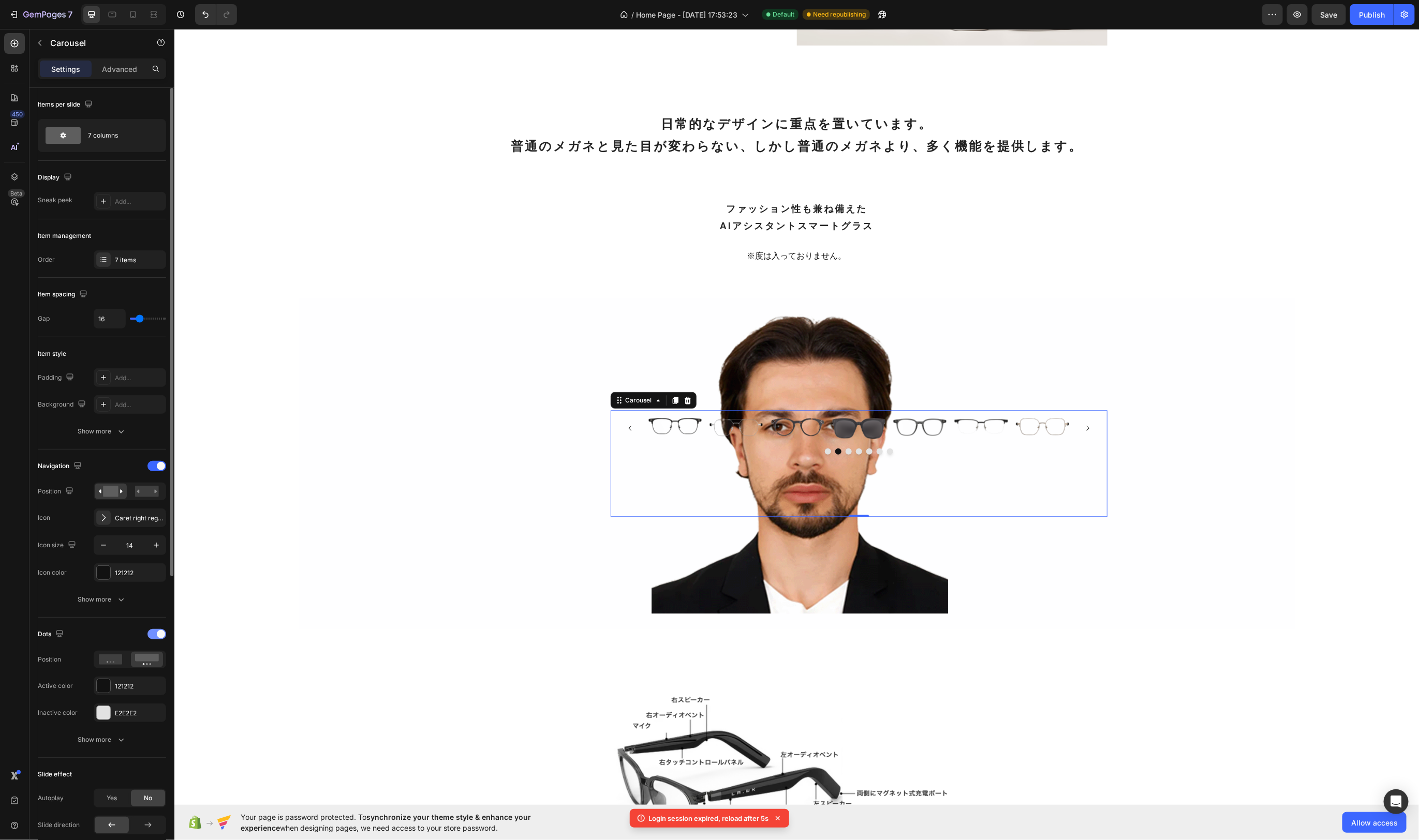
click at [161, 633] on span at bounding box center [161, 634] width 8 height 8
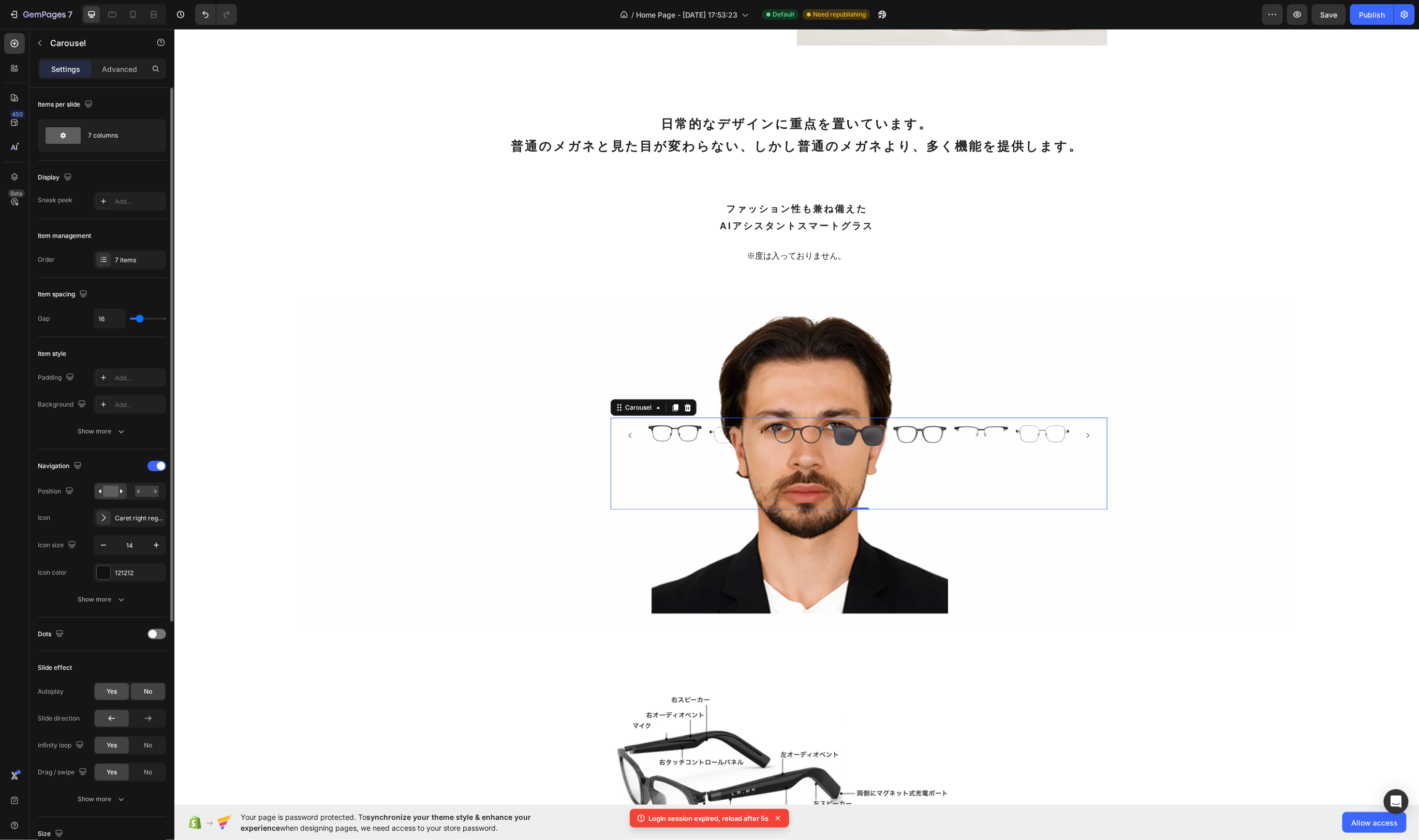
click at [104, 690] on div "Yes" at bounding box center [112, 692] width 34 height 17
type input "1.8s"
type input "1.8"
type input "2.1s"
type input "2.1"
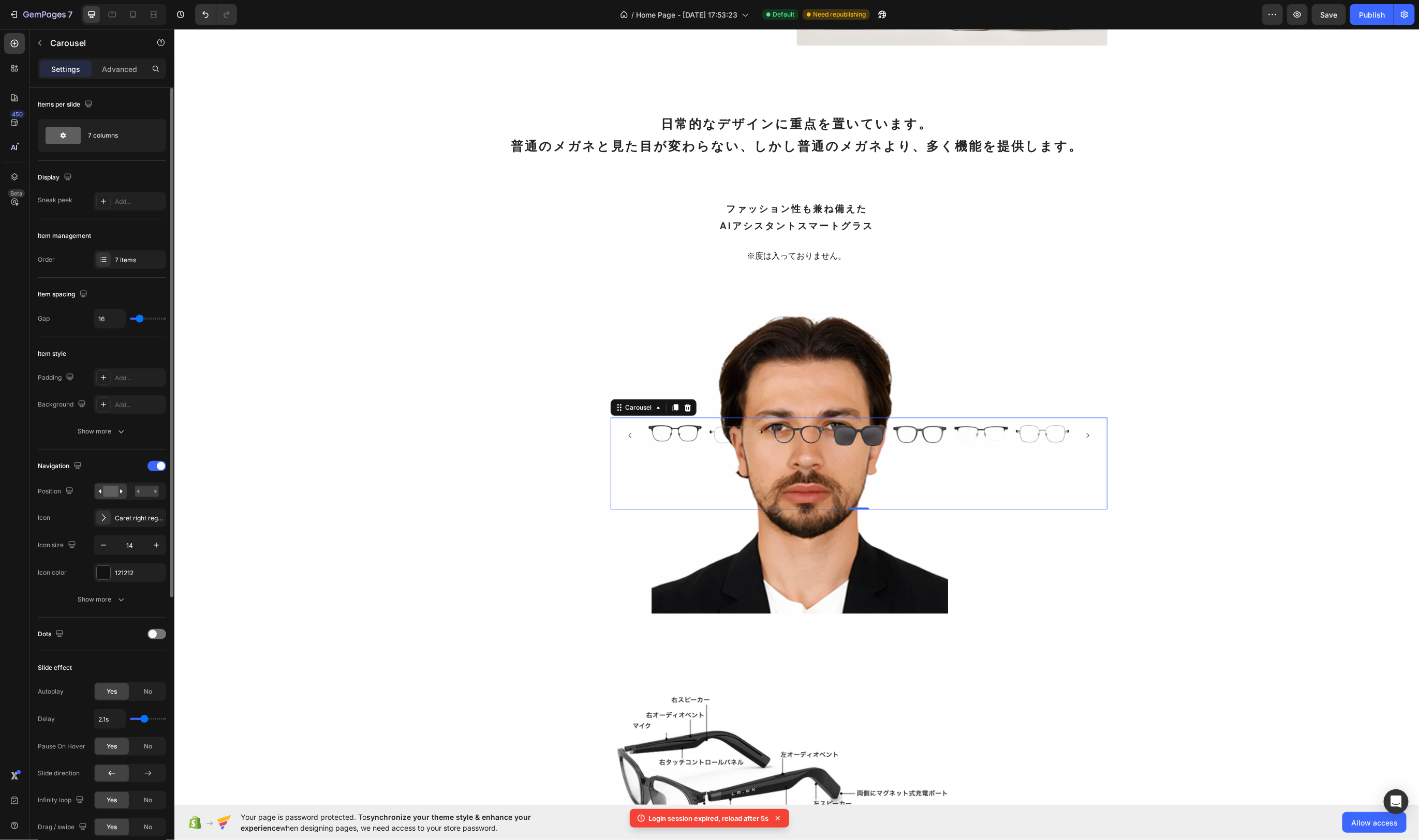
type input "2.2s"
type input "2.2"
type input "2.3s"
type input "2.3"
type input "2.4s"
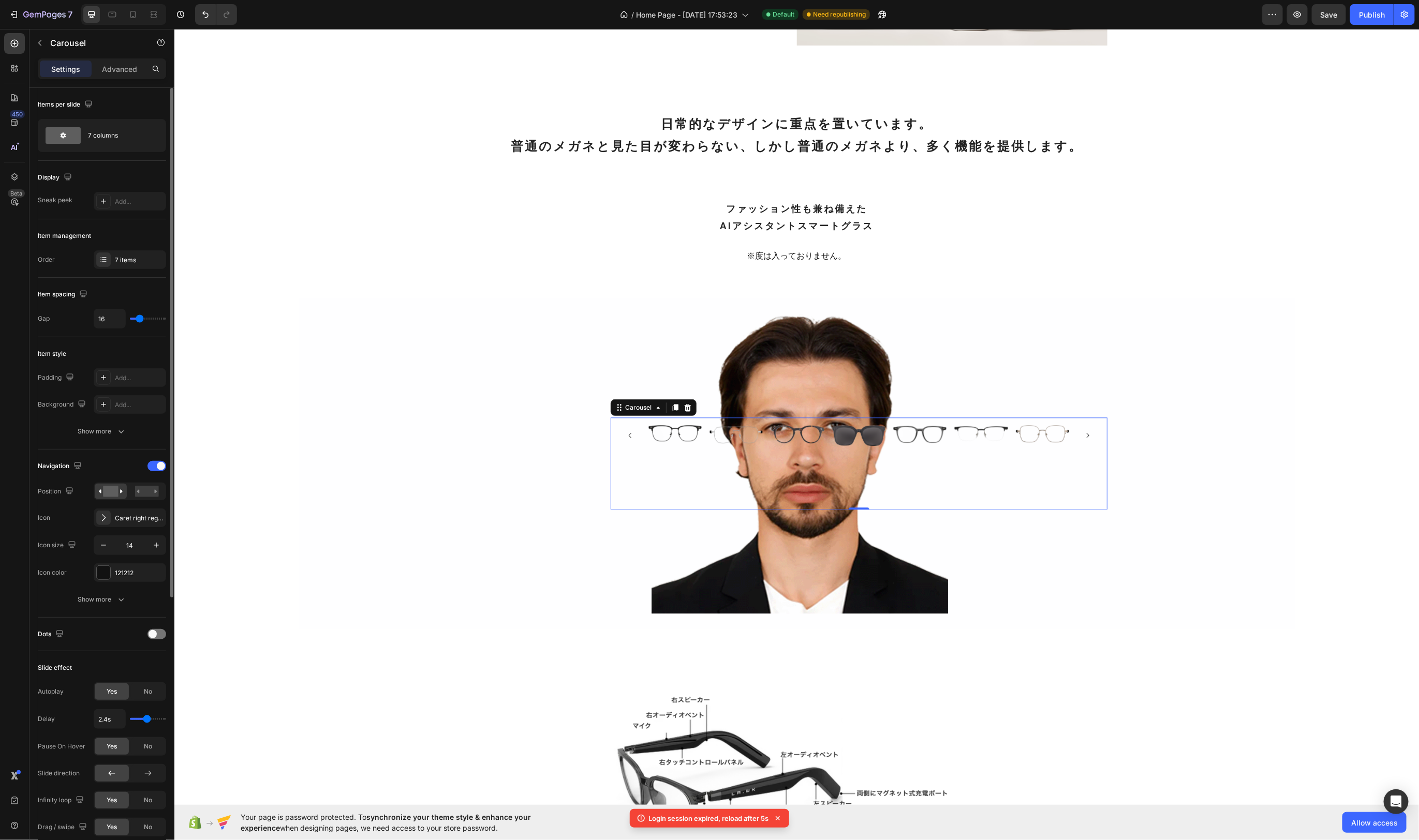
drag, startPoint x: 141, startPoint y: 715, endPoint x: 146, endPoint y: 715, distance: 5.0
type input "2.4"
click at [146, 718] on input "range" at bounding box center [148, 719] width 36 height 2
click at [147, 690] on span "No" at bounding box center [148, 692] width 8 height 9
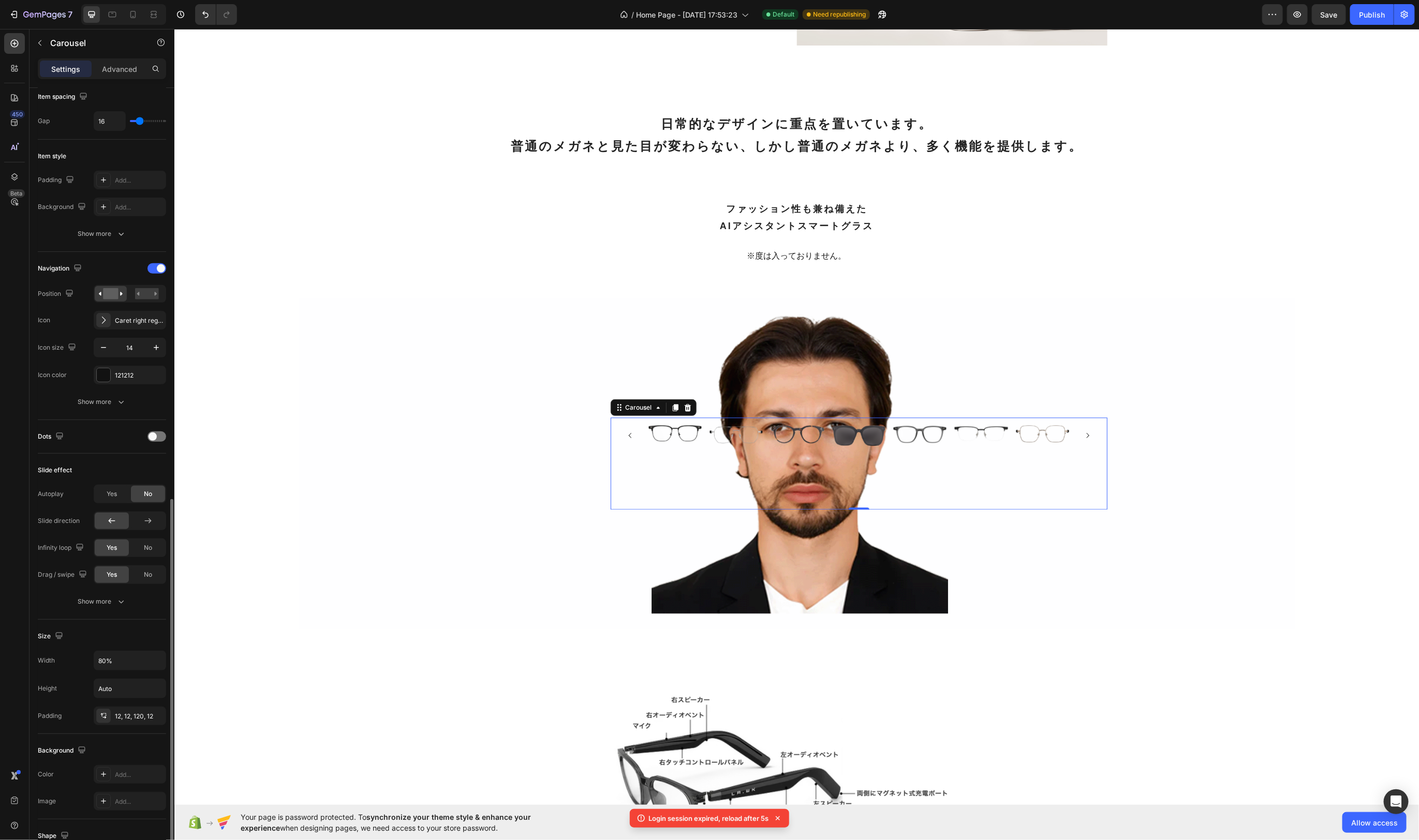
scroll to position [361, 0]
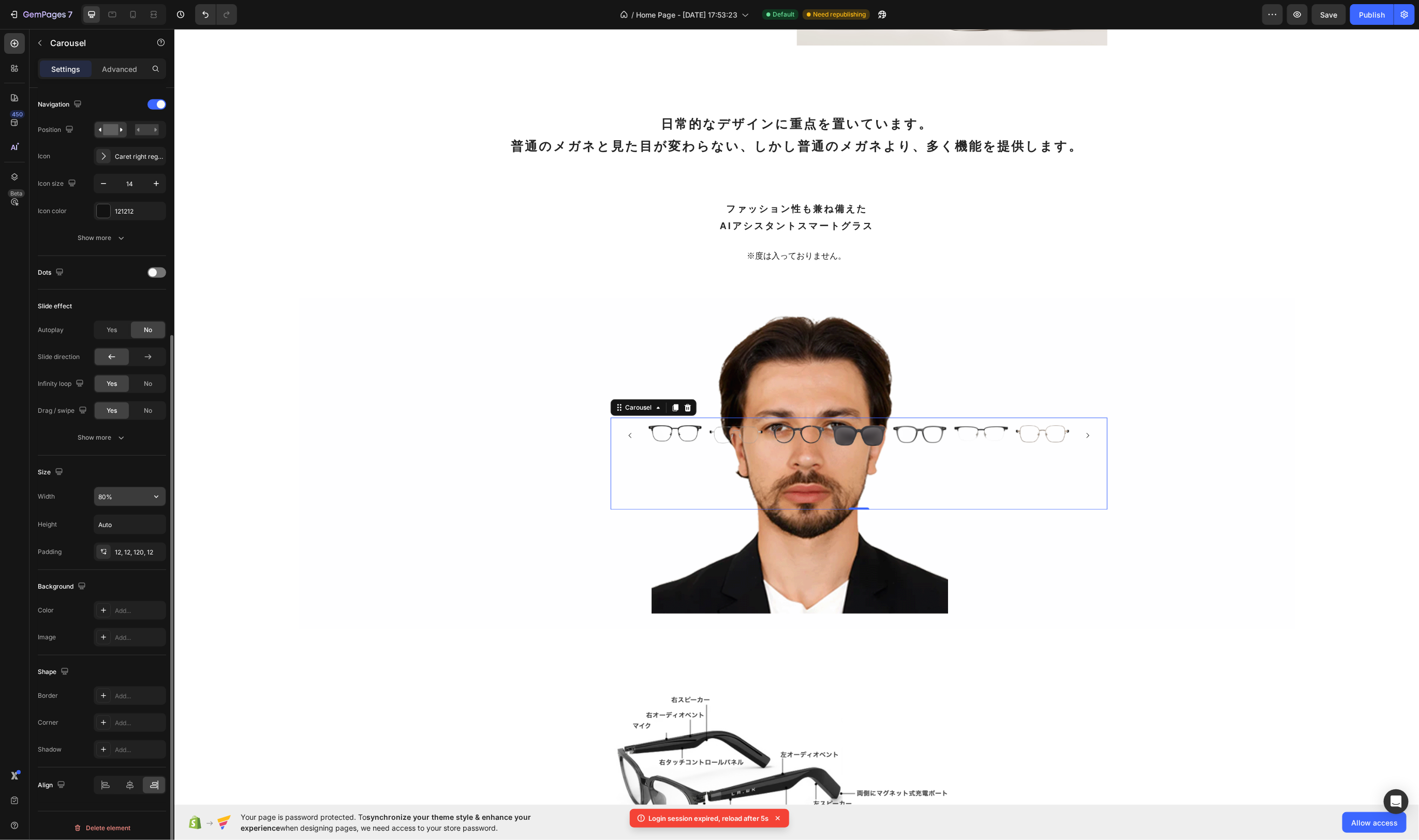
click at [122, 492] on input "80%" at bounding box center [130, 497] width 71 height 18
click at [157, 491] on icon "button" at bounding box center [157, 497] width 10 height 10
click at [146, 535] on span "100%" at bounding box center [149, 540] width 17 height 9
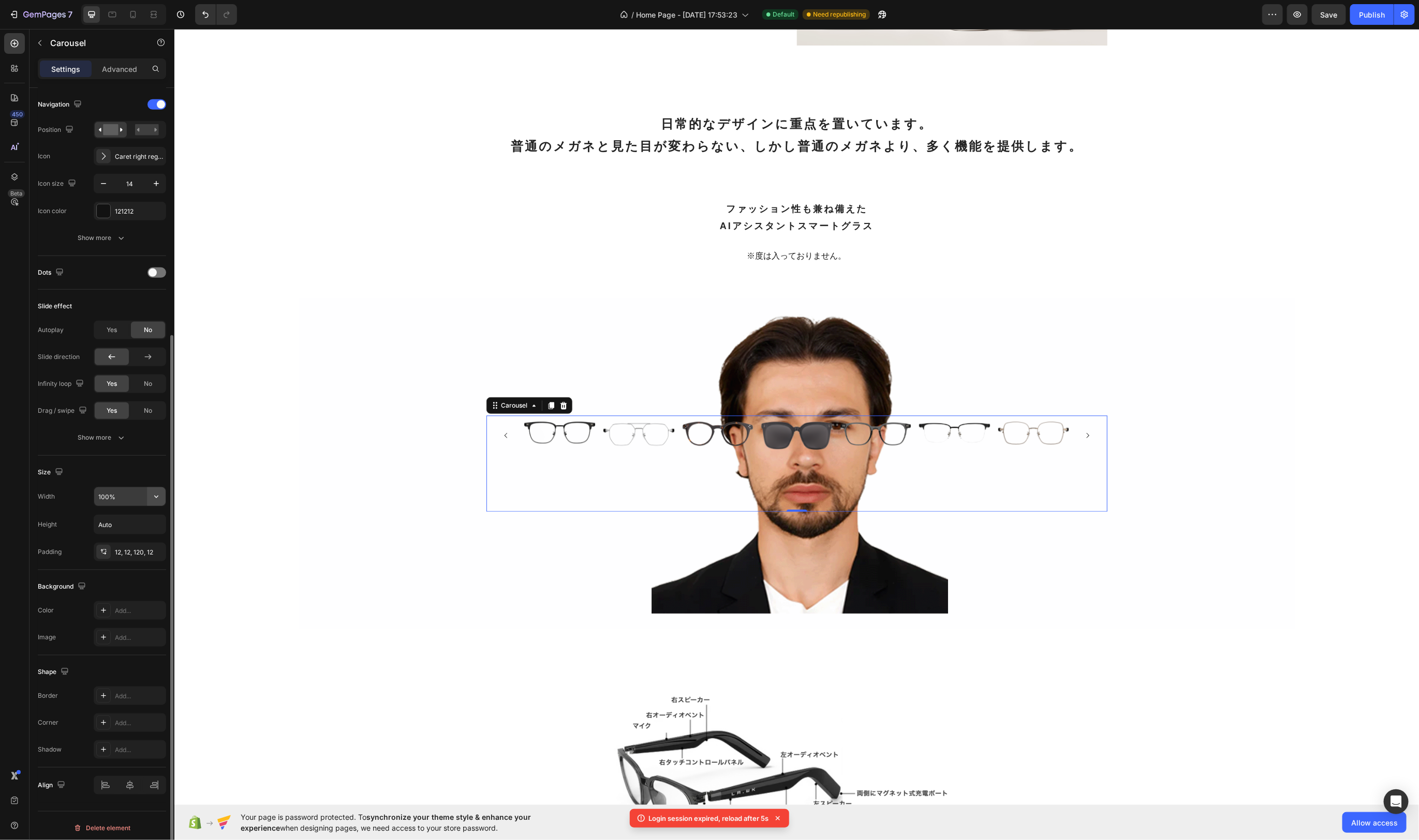
click at [159, 492] on icon "button" at bounding box center [157, 497] width 10 height 10
click at [144, 521] on span "1200px" at bounding box center [146, 520] width 22 height 9
click at [137, 495] on input "1200" at bounding box center [130, 497] width 71 height 18
click at [155, 492] on icon "button" at bounding box center [157, 497] width 10 height 10
click at [143, 537] on span "100%" at bounding box center [149, 540] width 17 height 9
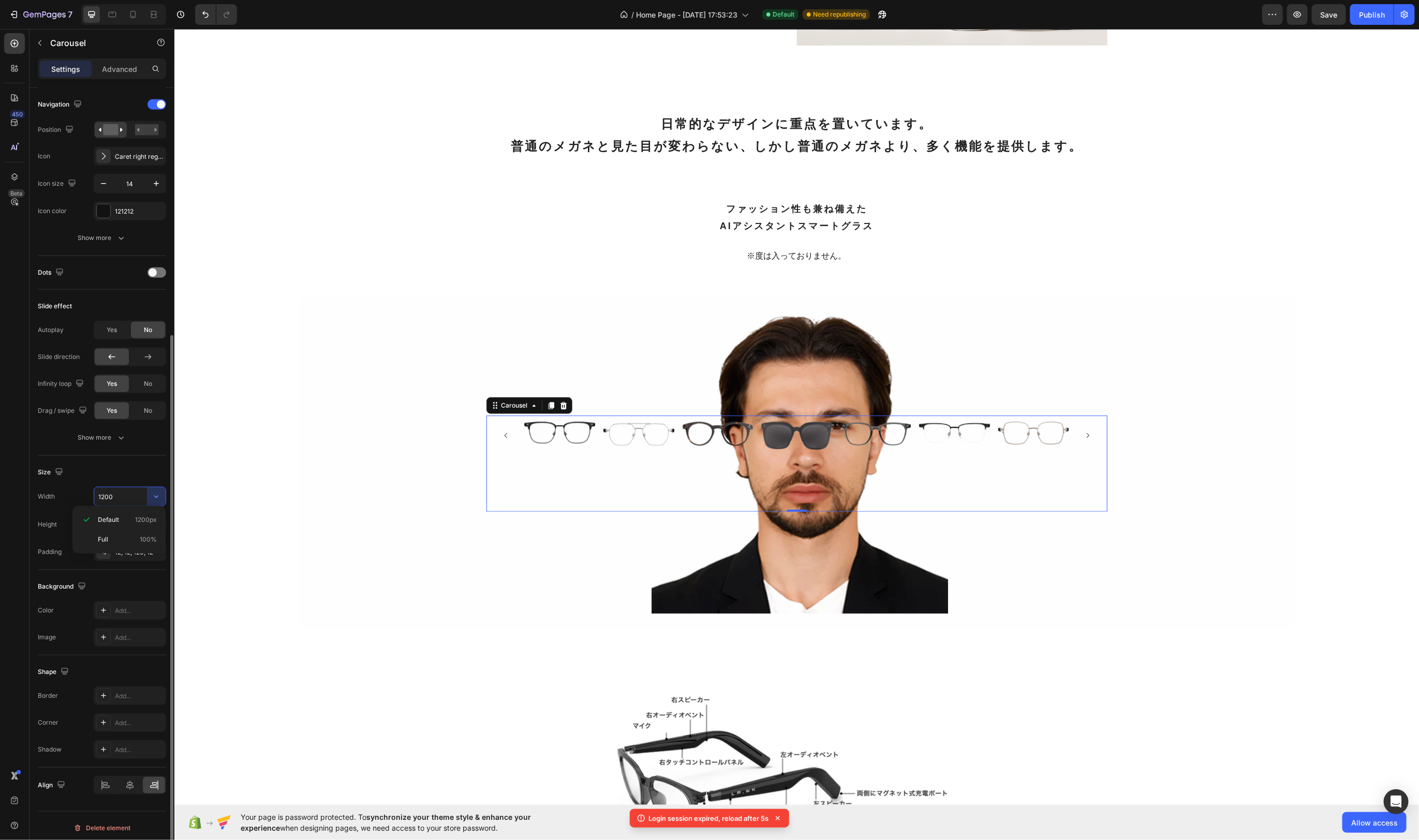
type input "100%"
click at [127, 493] on input "100%" at bounding box center [130, 497] width 71 height 18
click at [158, 491] on icon "button" at bounding box center [157, 497] width 10 height 10
click at [125, 490] on input "100%" at bounding box center [130, 497] width 71 height 18
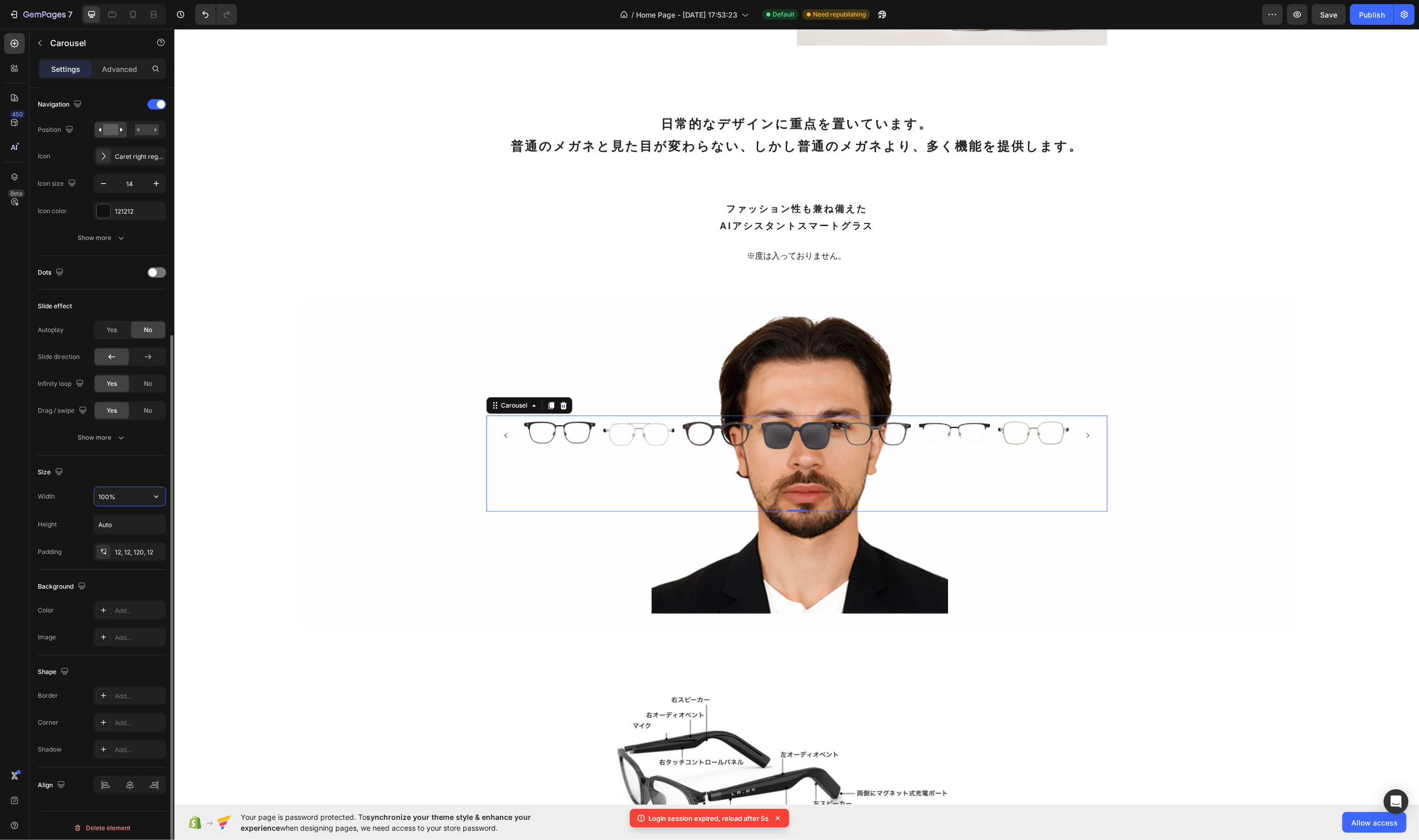
drag, startPoint x: 131, startPoint y: 491, endPoint x: 136, endPoint y: 505, distance: 14.9
click at [131, 492] on input "100%" at bounding box center [130, 497] width 71 height 18
click at [132, 522] on input "Auto" at bounding box center [130, 525] width 71 height 18
click at [150, 521] on button "button" at bounding box center [156, 525] width 18 height 18
drag, startPoint x: 147, startPoint y: 548, endPoint x: 117, endPoint y: 521, distance: 40.4
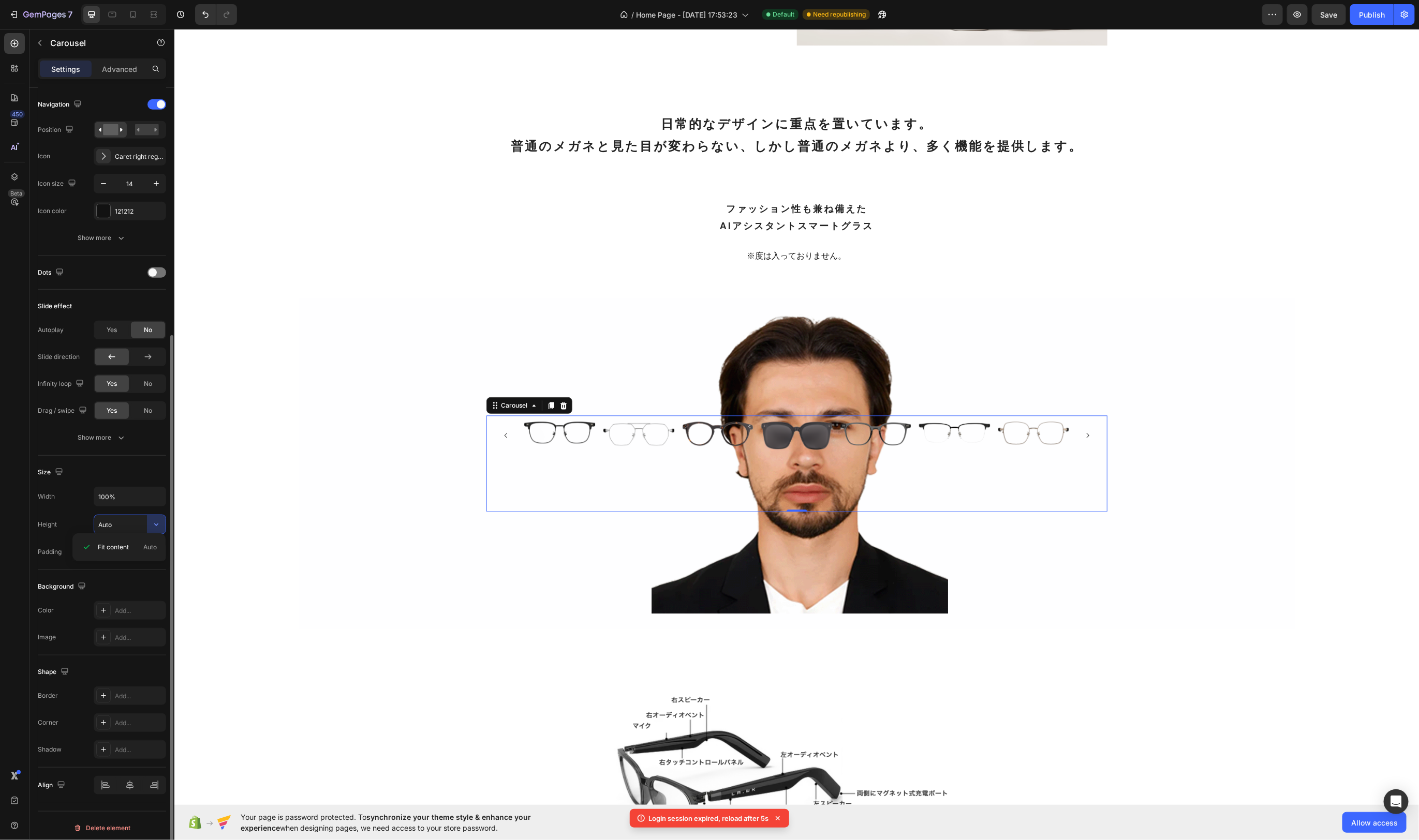
click at [147, 548] on span "Auto" at bounding box center [150, 547] width 13 height 9
click at [113, 517] on input "Auto" at bounding box center [130, 525] width 71 height 18
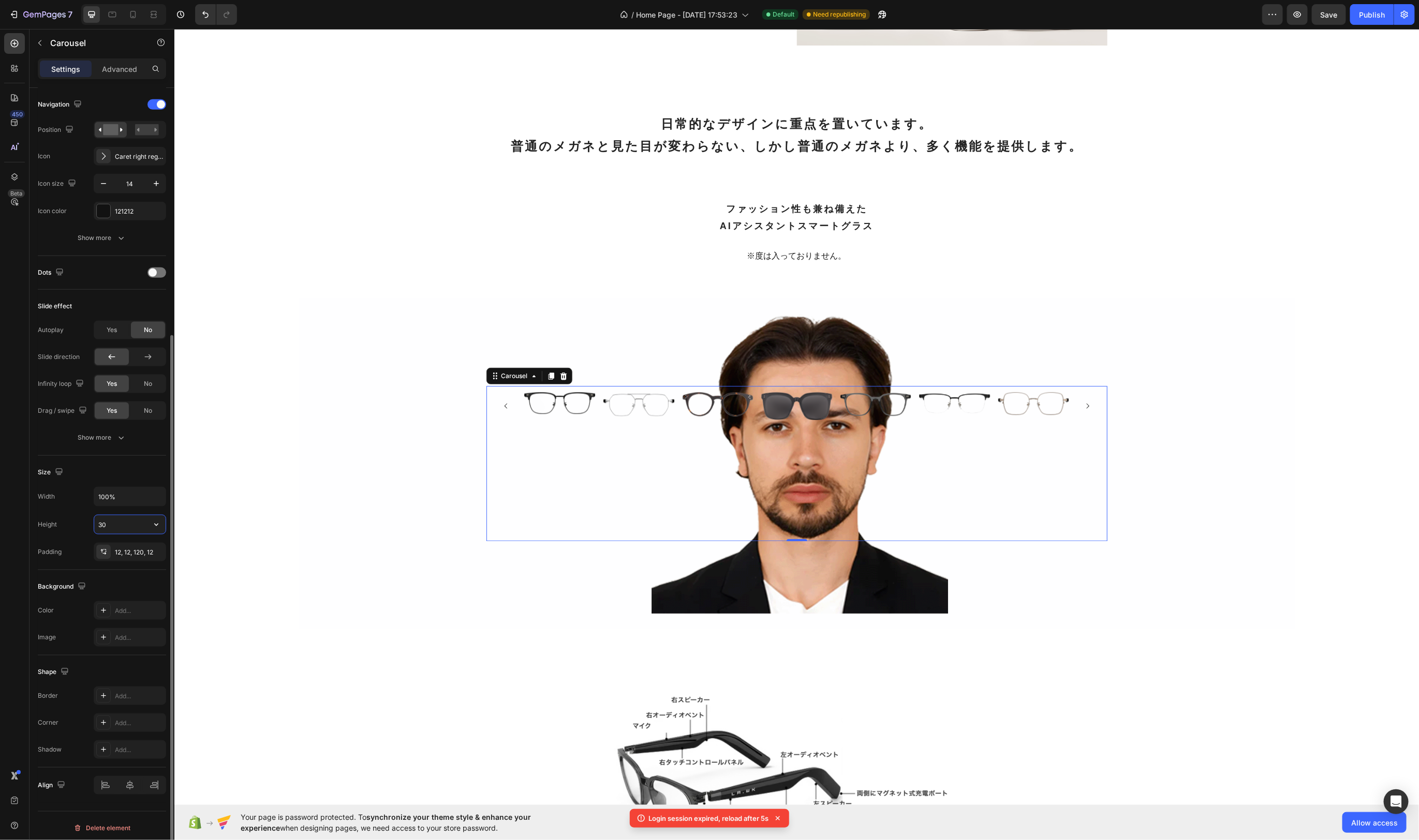
type input "3"
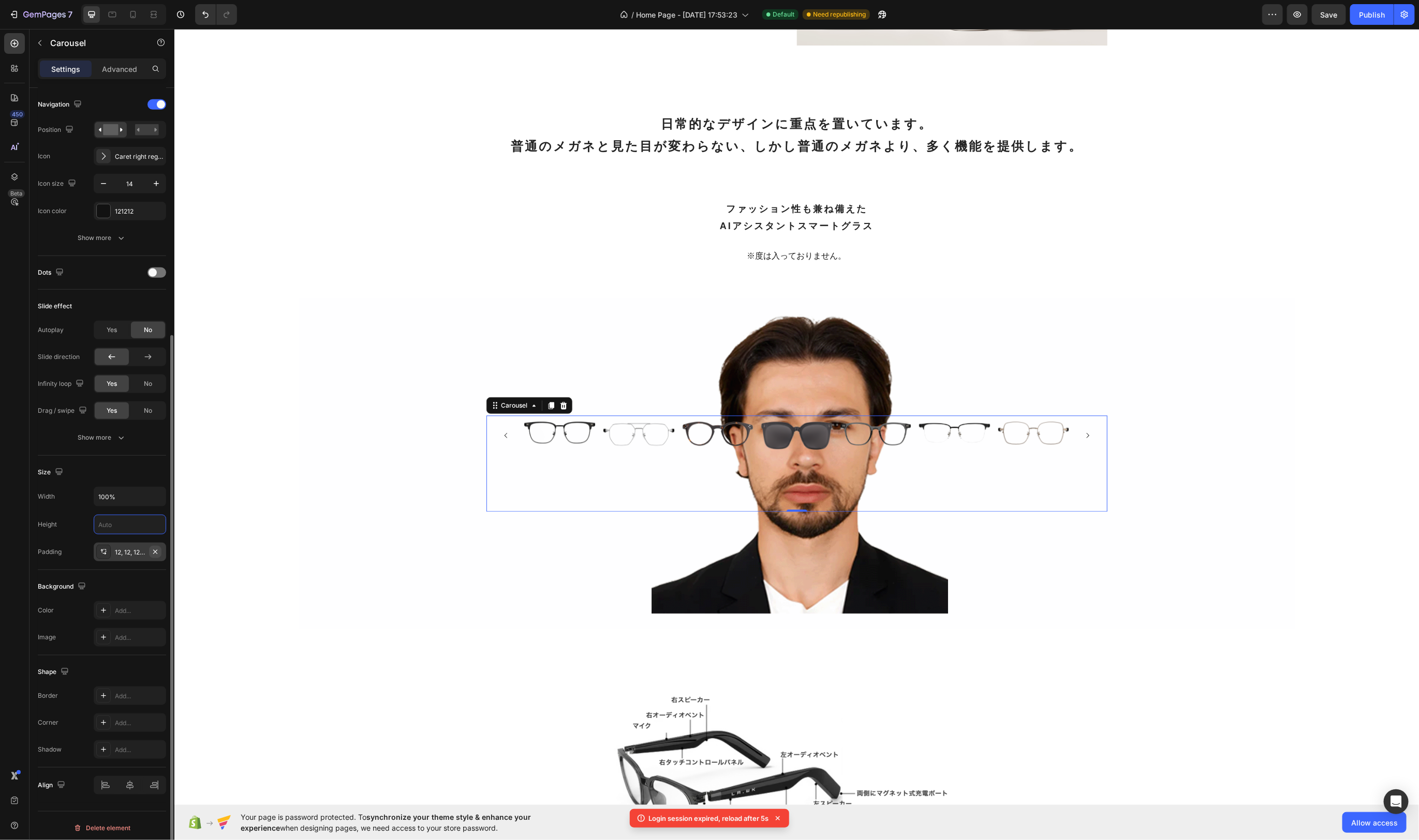
click at [161, 548] on button "button" at bounding box center [155, 552] width 13 height 13
click at [132, 493] on input "100%" at bounding box center [130, 497] width 71 height 18
click at [158, 492] on icon "button" at bounding box center [157, 497] width 10 height 10
click at [133, 492] on input "100%" at bounding box center [130, 497] width 71 height 18
drag, startPoint x: 158, startPoint y: 490, endPoint x: 157, endPoint y: 495, distance: 5.1
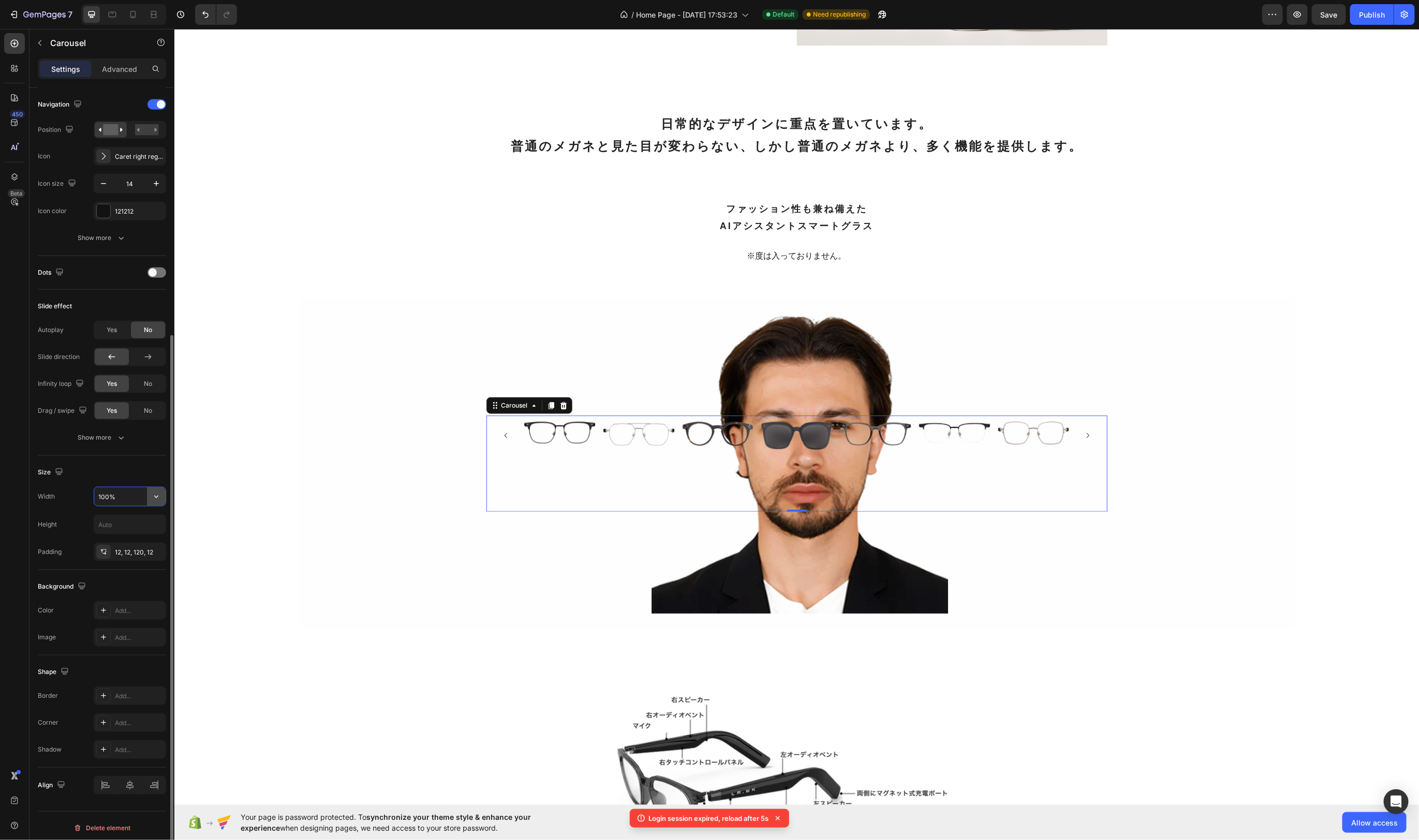
click at [157, 491] on icon "button" at bounding box center [157, 497] width 10 height 10
click at [141, 519] on span "1200px" at bounding box center [146, 520] width 22 height 9
click at [136, 497] on input "1200" at bounding box center [130, 497] width 71 height 18
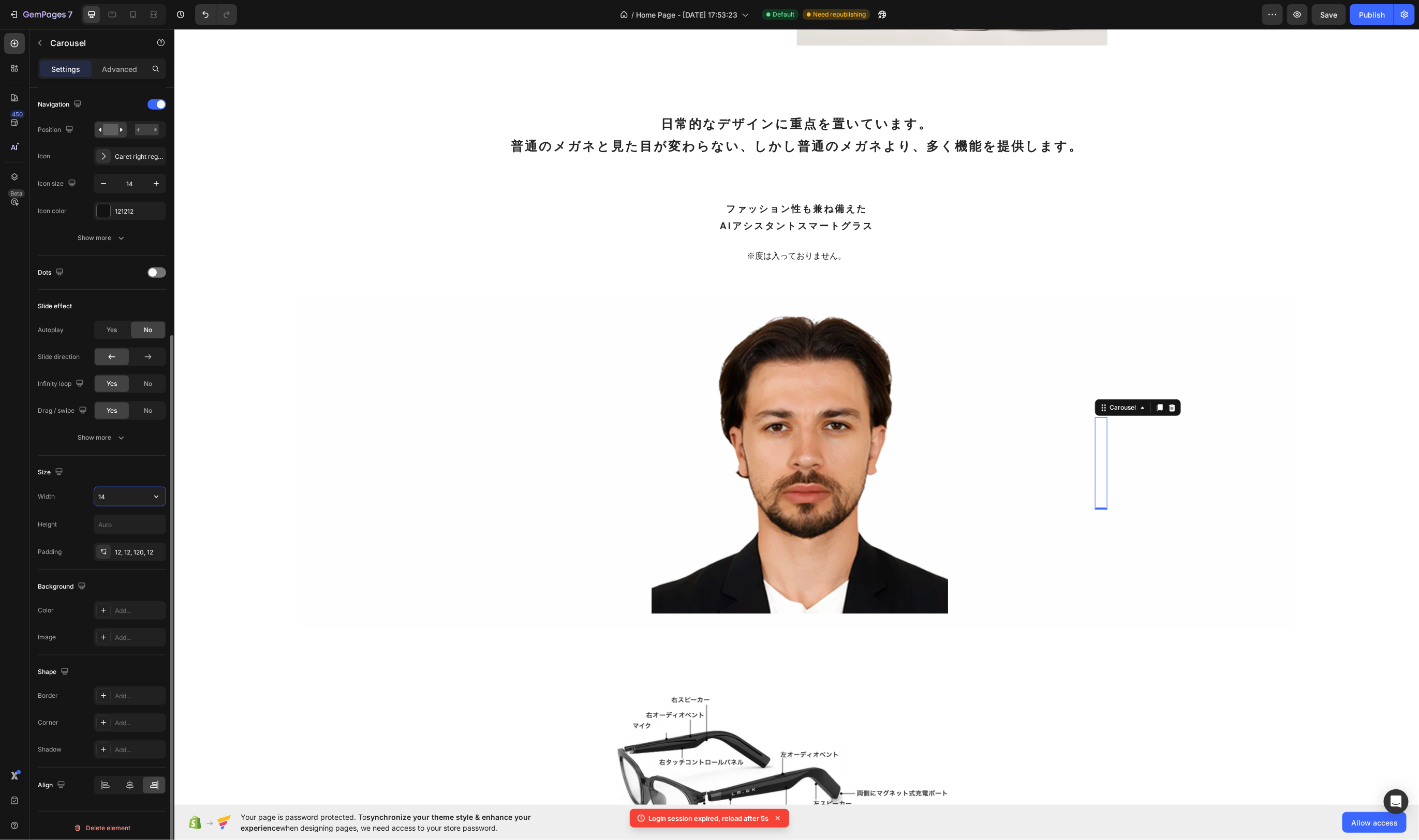
type input "1"
click at [155, 495] on icon "button" at bounding box center [157, 497] width 10 height 10
click at [155, 521] on icon "button" at bounding box center [157, 525] width 10 height 10
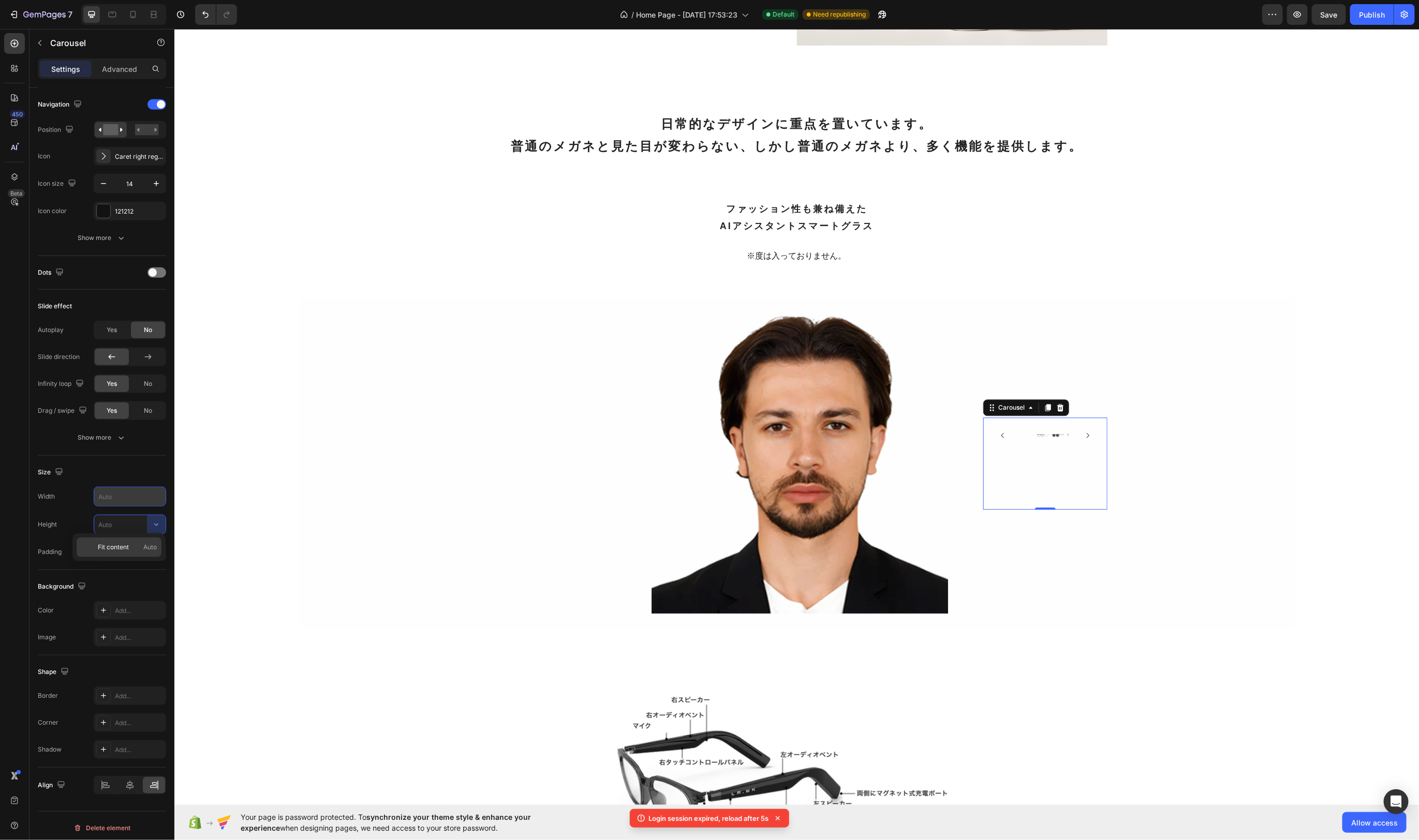
click at [112, 544] on span "Fit content" at bounding box center [113, 547] width 31 height 9
type input "Auto"
click at [132, 475] on div "Size" at bounding box center [102, 472] width 128 height 17
click at [134, 490] on input "text" at bounding box center [130, 497] width 71 height 18
click at [109, 517] on input "Auto" at bounding box center [130, 525] width 71 height 18
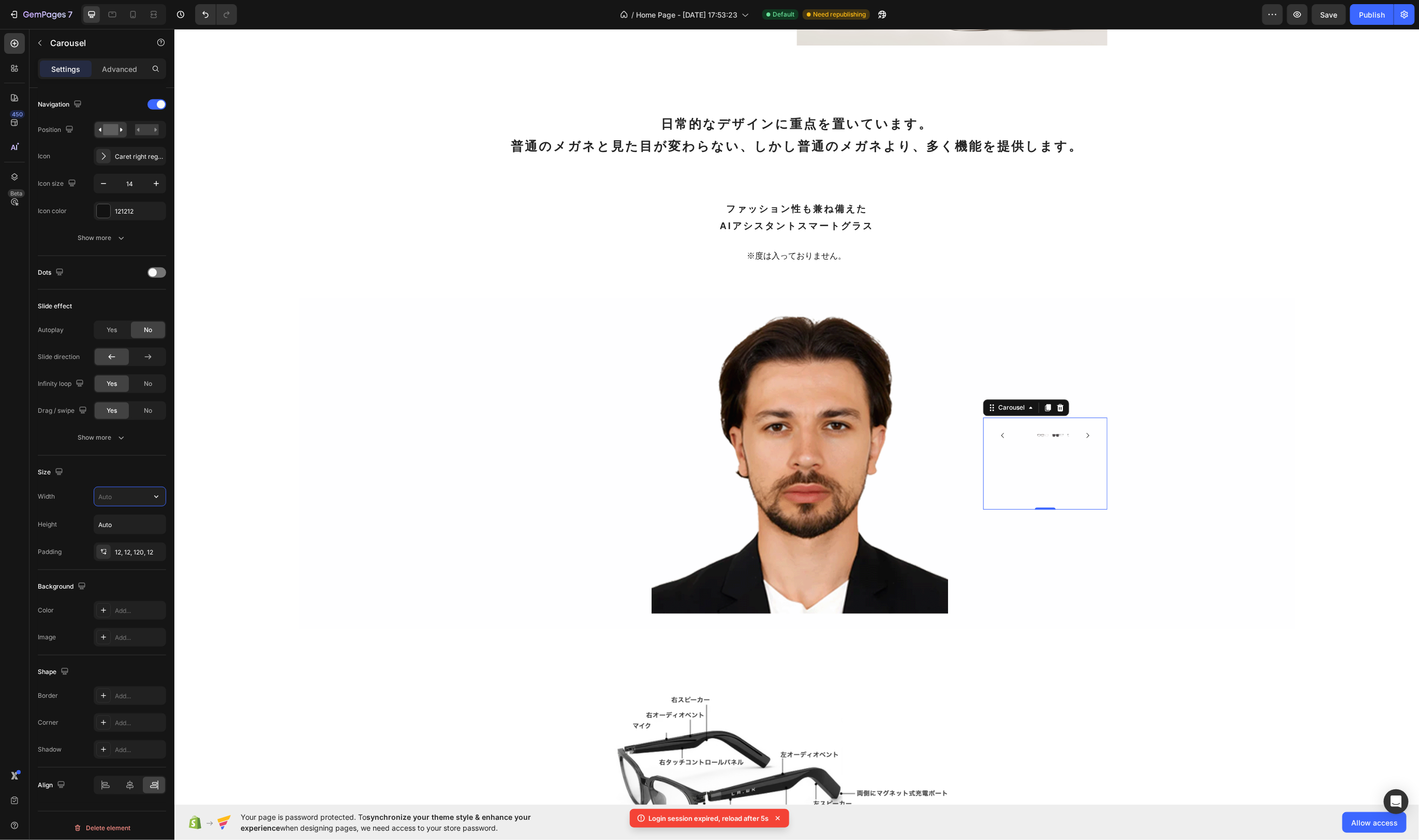
click at [121, 487] on div at bounding box center [130, 497] width 73 height 20
click at [153, 491] on icon "button" at bounding box center [157, 497] width 10 height 10
click at [147, 536] on span "100%" at bounding box center [149, 540] width 17 height 9
type input "100%"
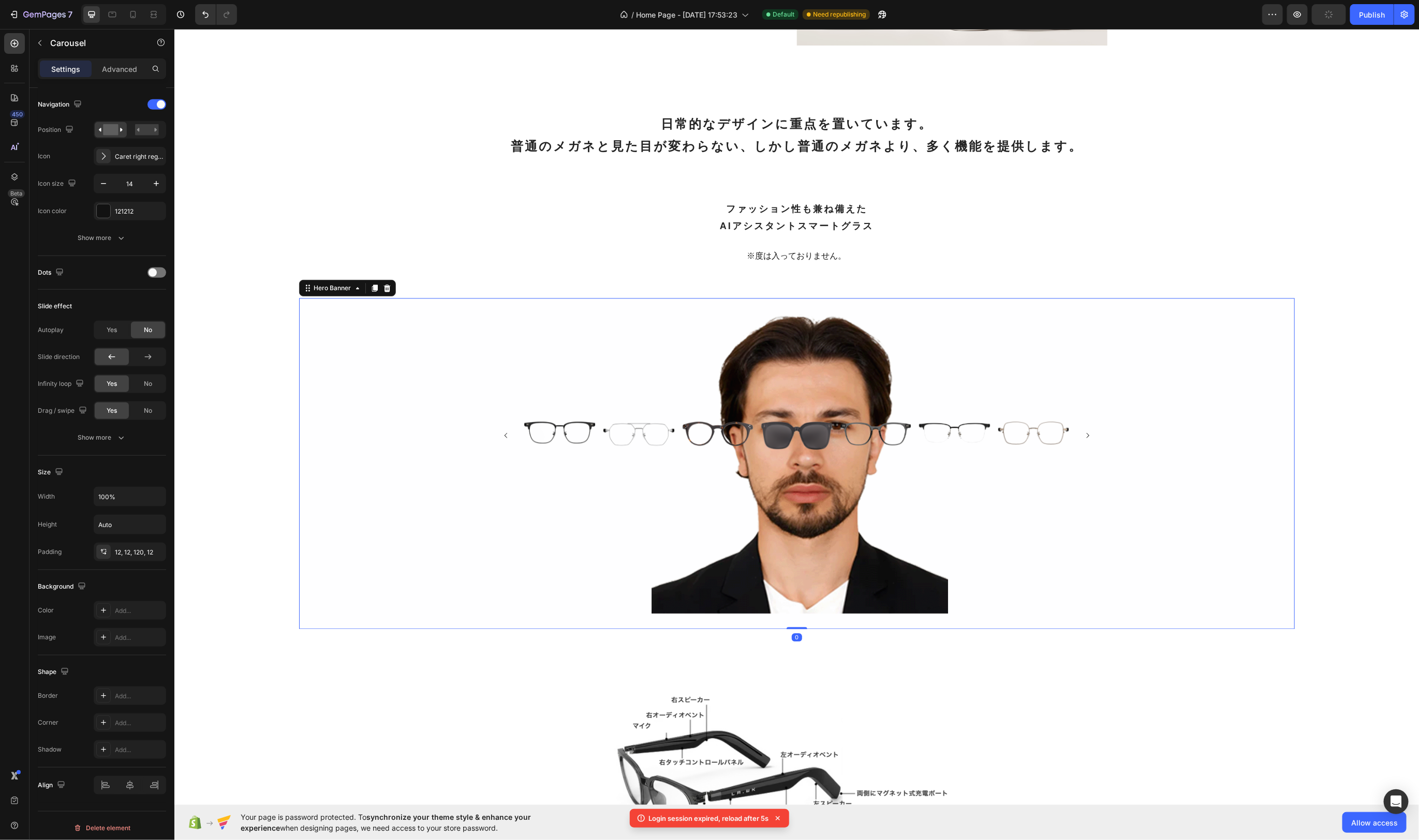
click at [1174, 554] on div "Background Image" at bounding box center [797, 463] width 996 height 331
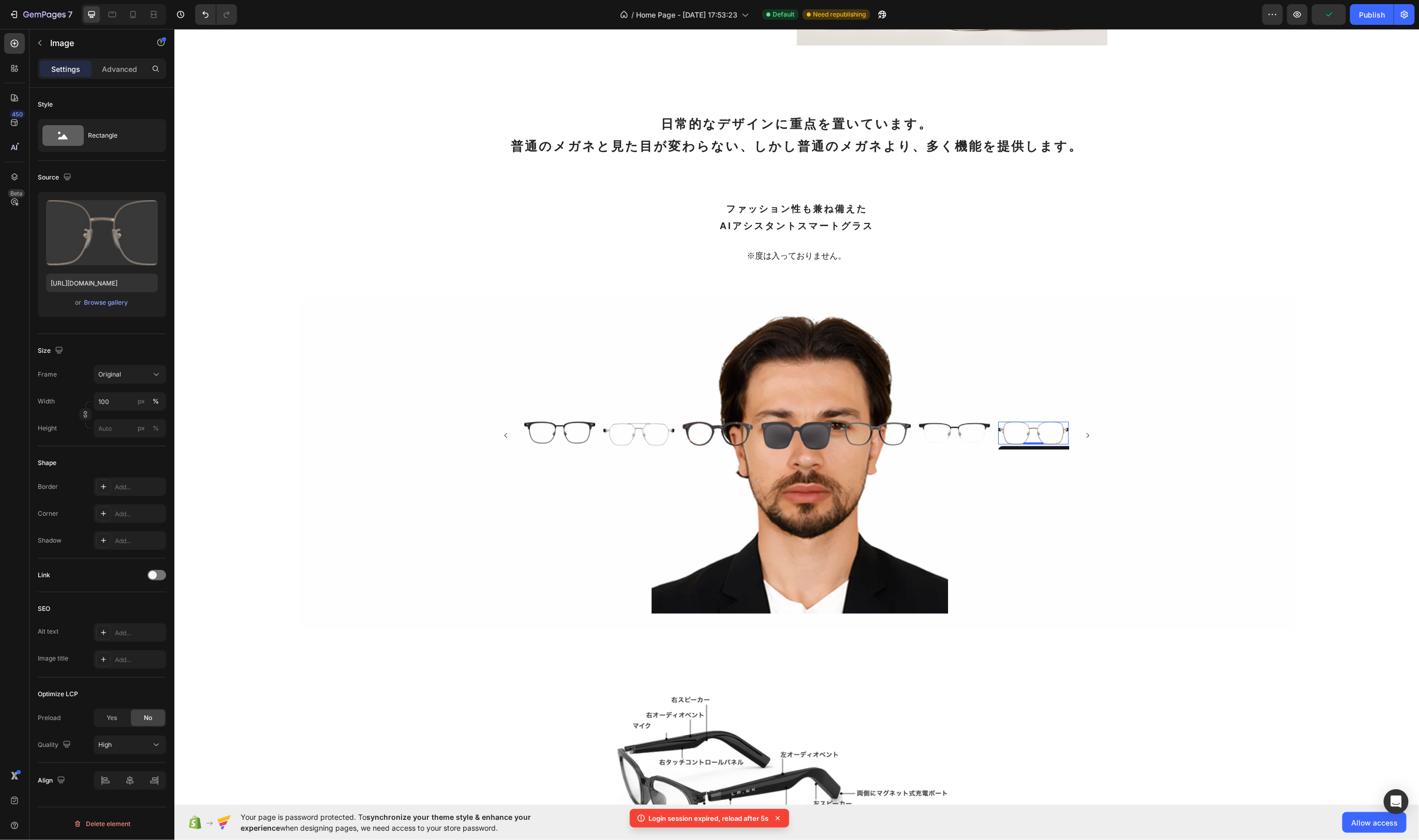
click at [1033, 423] on img at bounding box center [1033, 433] width 71 height 23
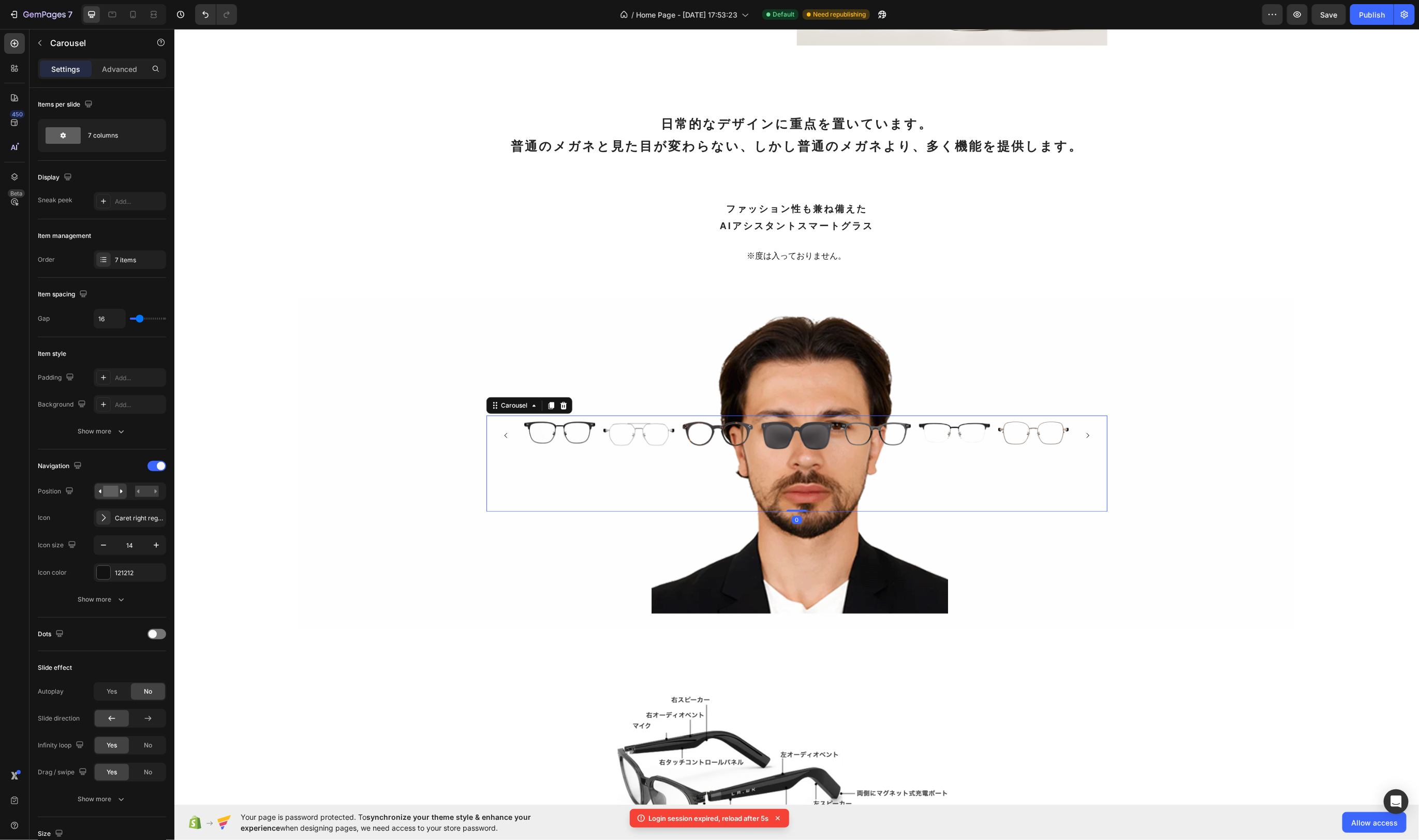
click at [785, 415] on div "Image Image Image Image Image Image Image Carousel 0" at bounding box center [796, 463] width 621 height 96
type input "20"
type input "15"
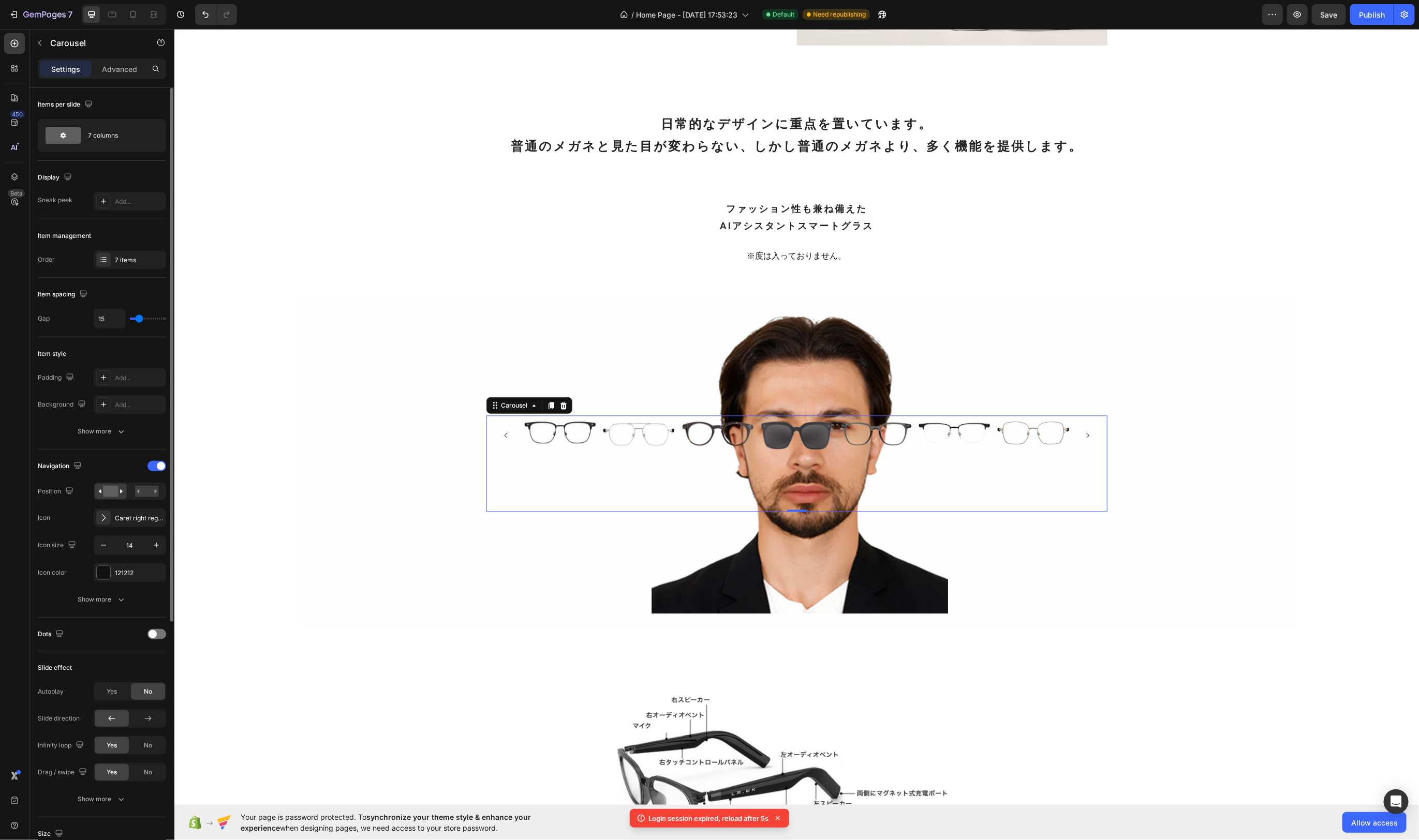
type input "14"
type input "12"
type input "11"
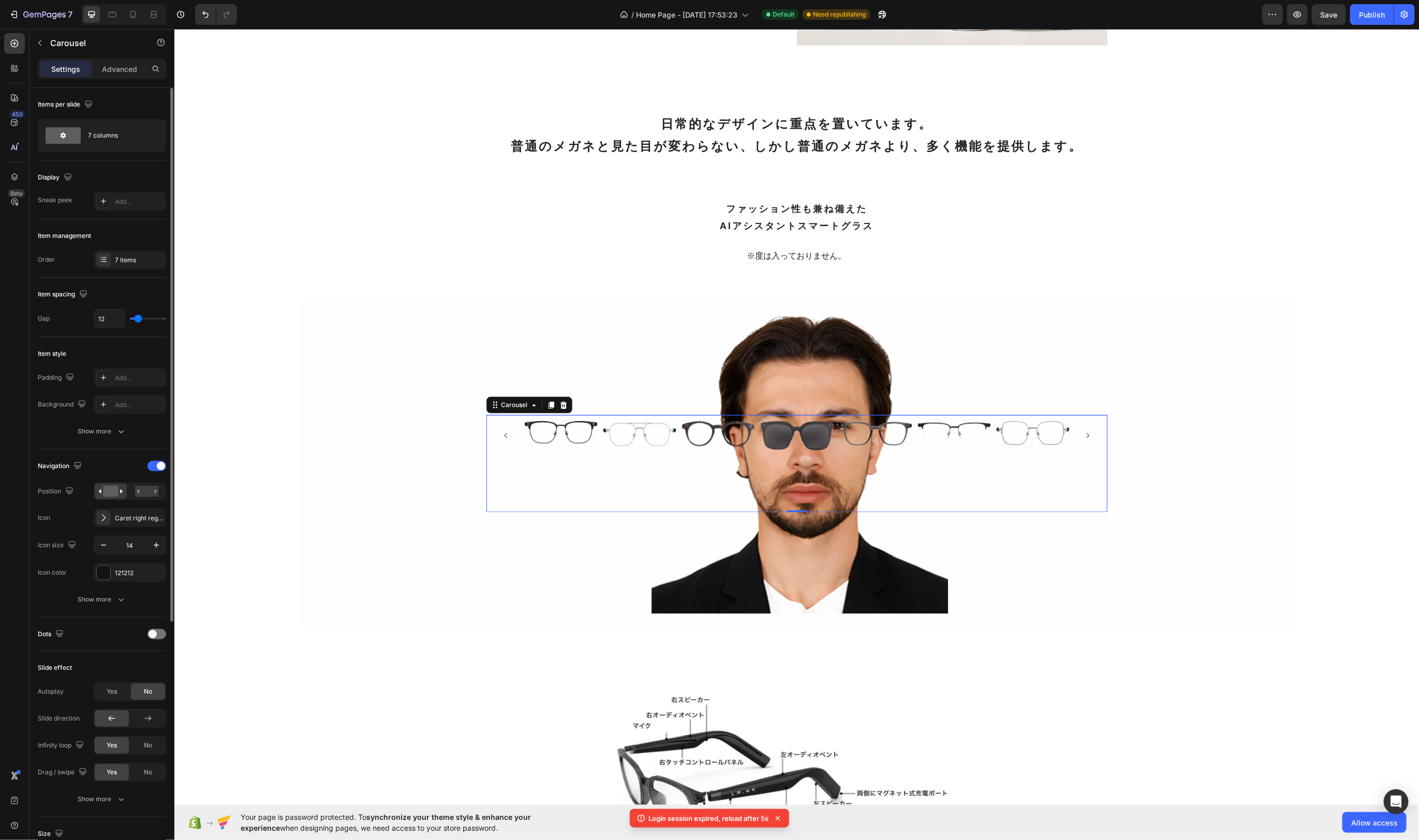
type input "11"
type input "7"
type input "8"
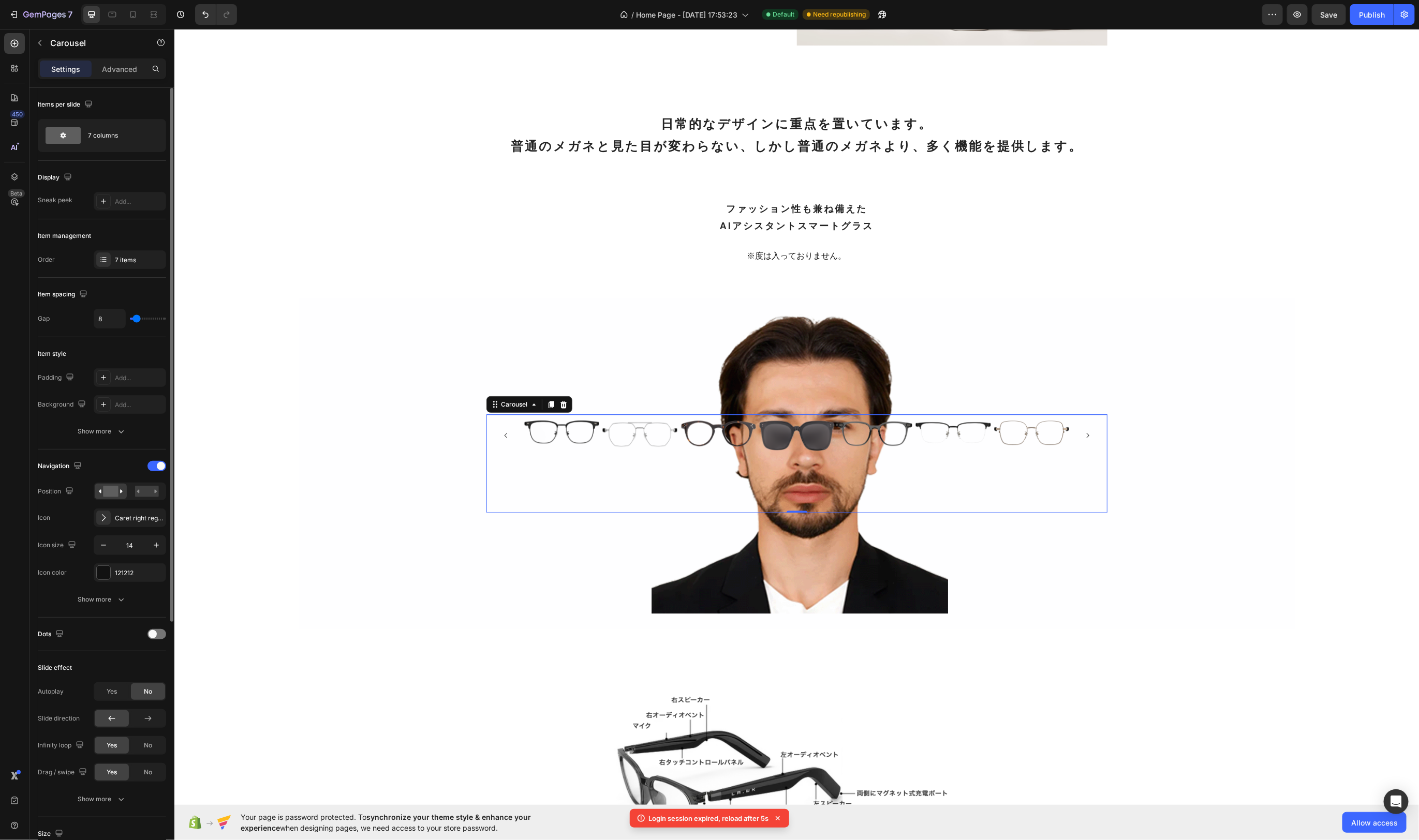
type input "9"
type input "10"
type input "11"
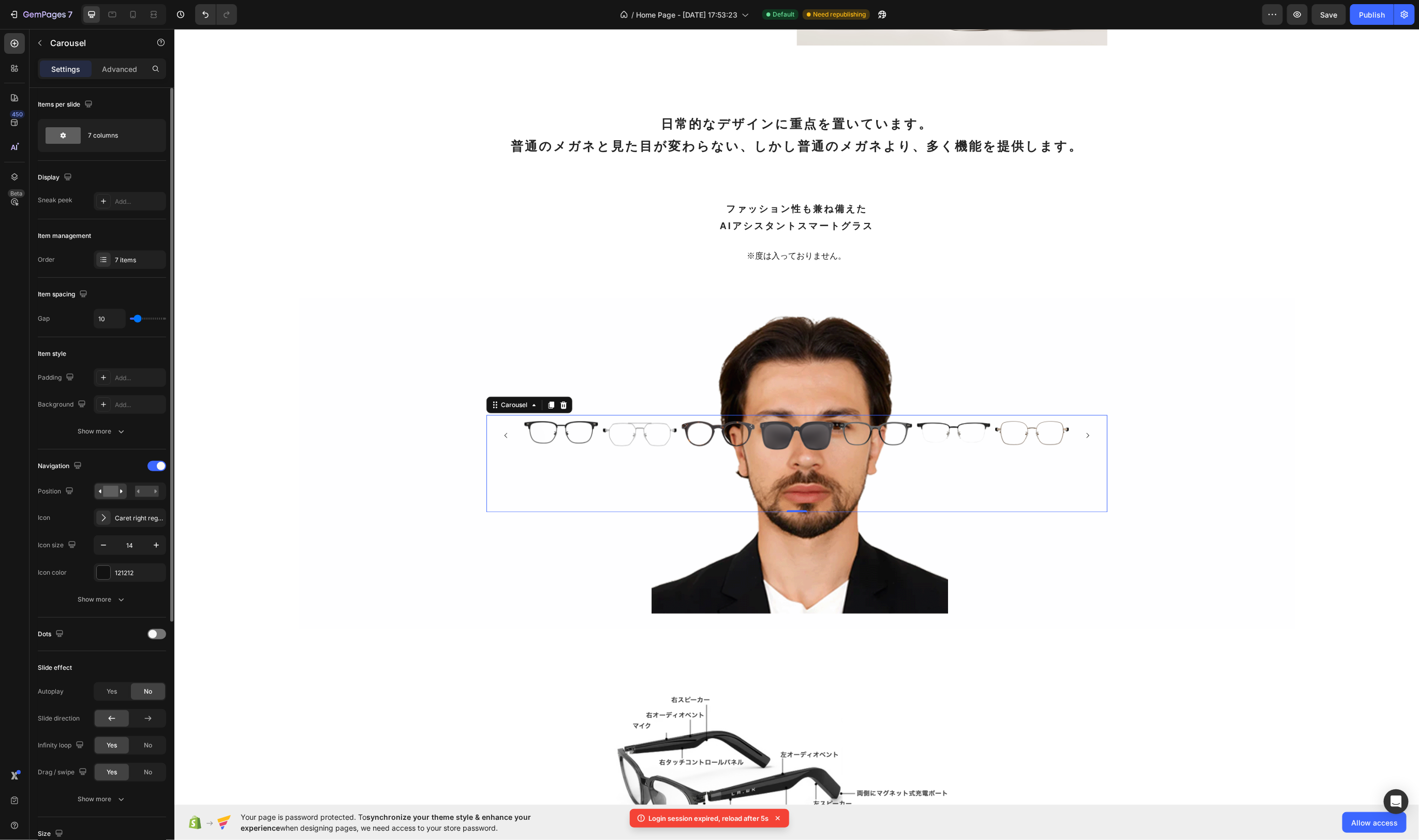
type input "11"
type input "14"
click at [139, 320] on input "range" at bounding box center [148, 319] width 36 height 2
click at [130, 136] on div "7 columns" at bounding box center [120, 135] width 63 height 24
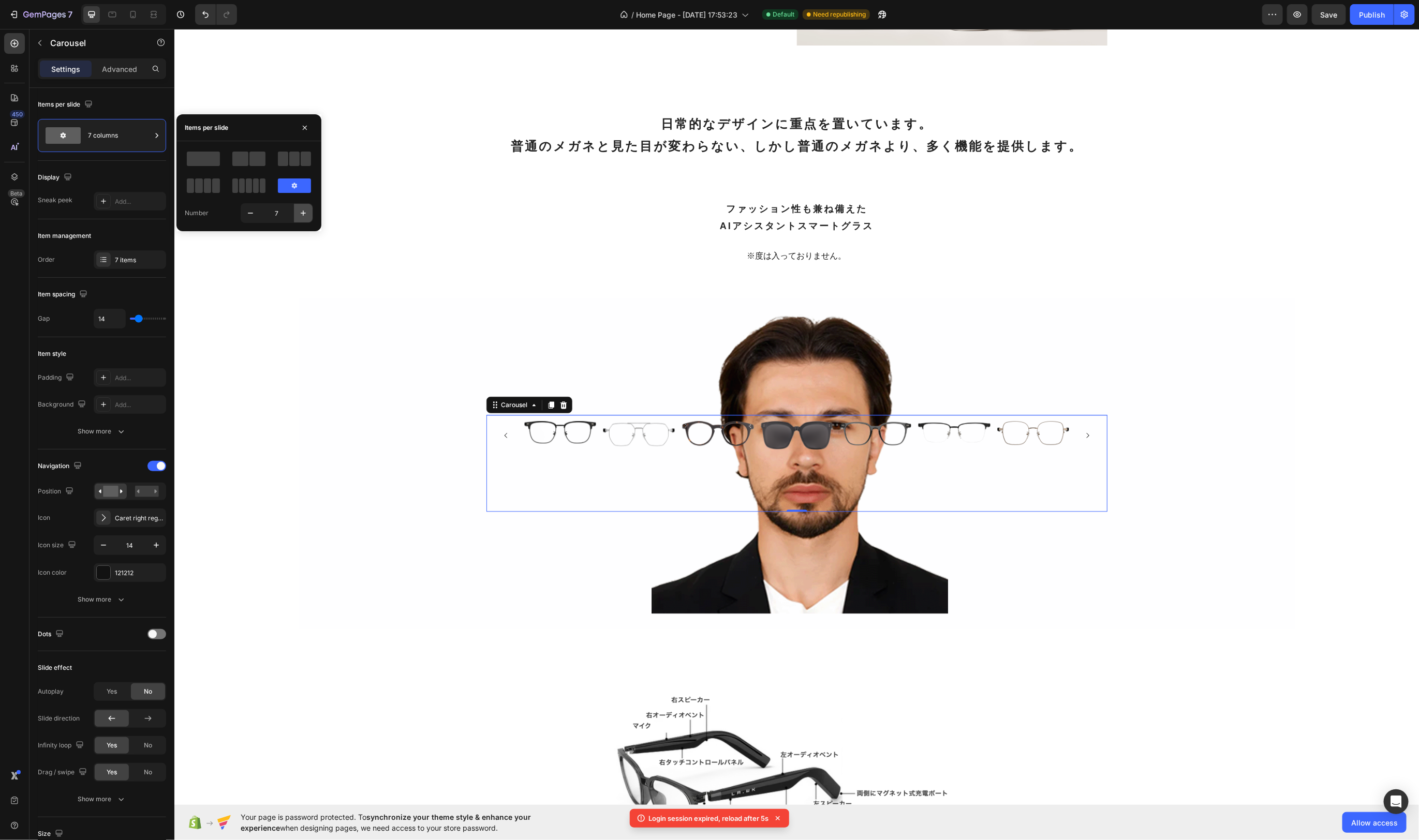
click at [301, 213] on icon "button" at bounding box center [303, 213] width 5 height 5
click at [250, 213] on icon "button" at bounding box center [250, 213] width 10 height 10
type input "7"
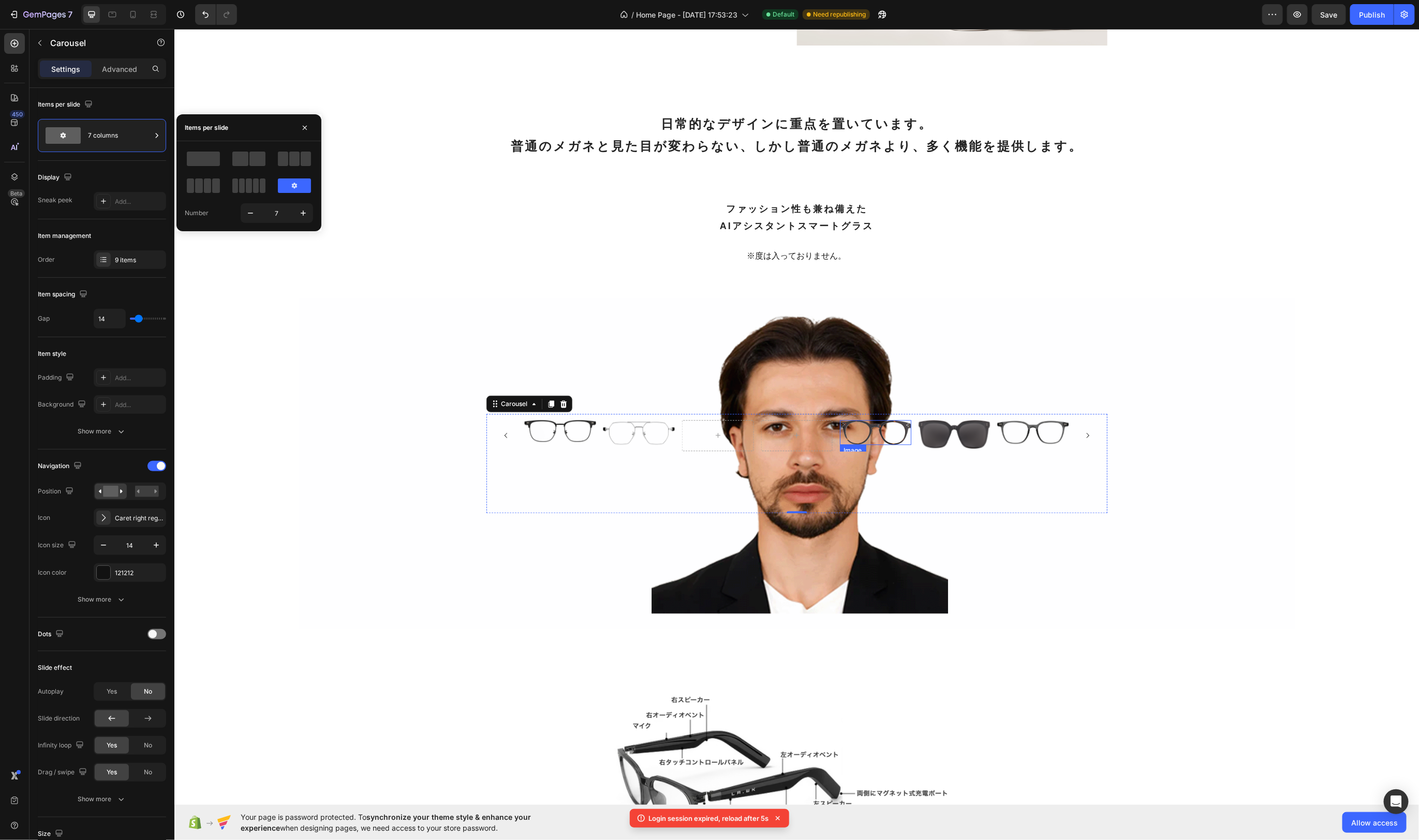
click at [906, 437] on img at bounding box center [875, 432] width 71 height 25
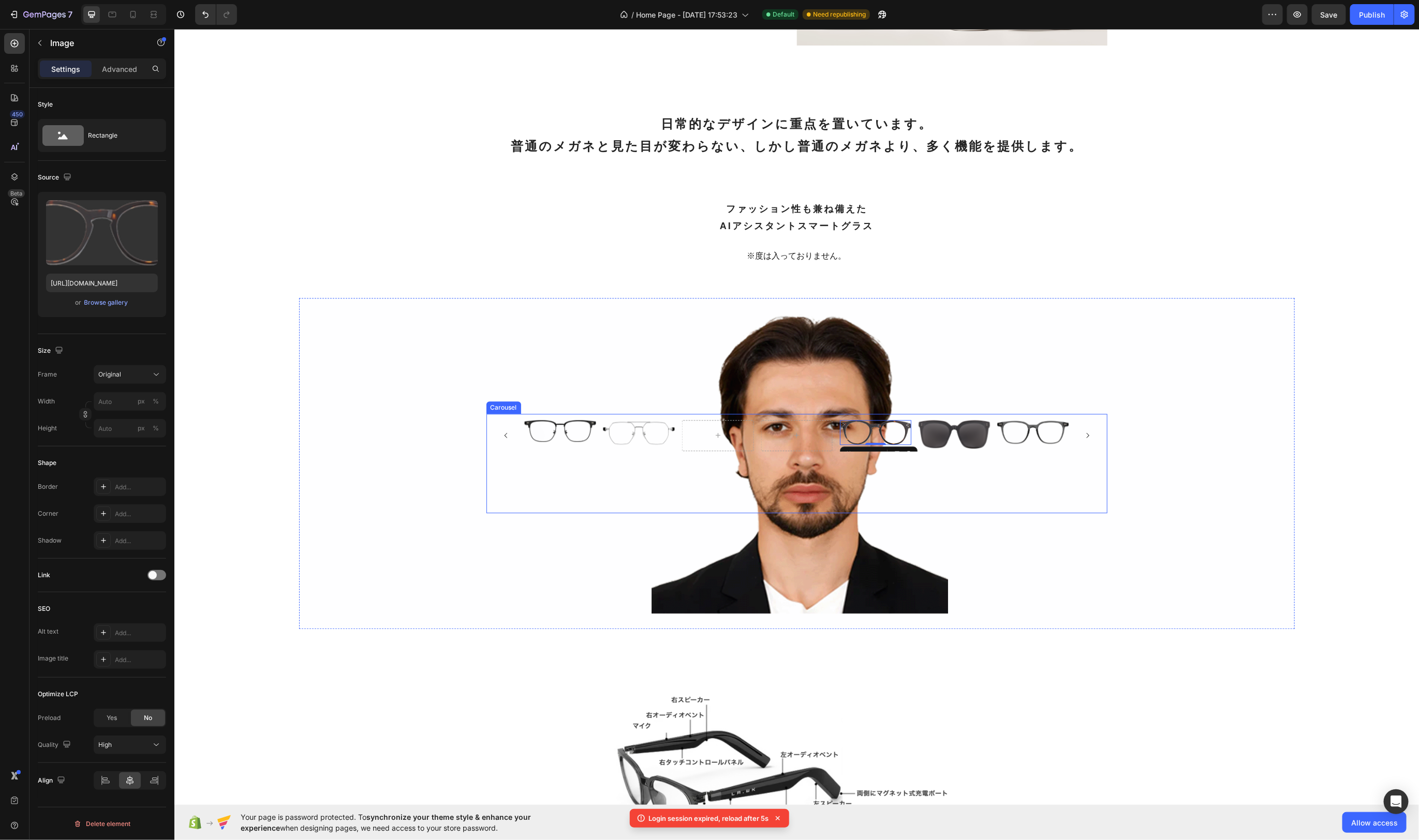
click at [935, 482] on div "Image 0 Image Image Image Image Image Image [GEOGRAPHIC_DATA]" at bounding box center [796, 463] width 621 height 100
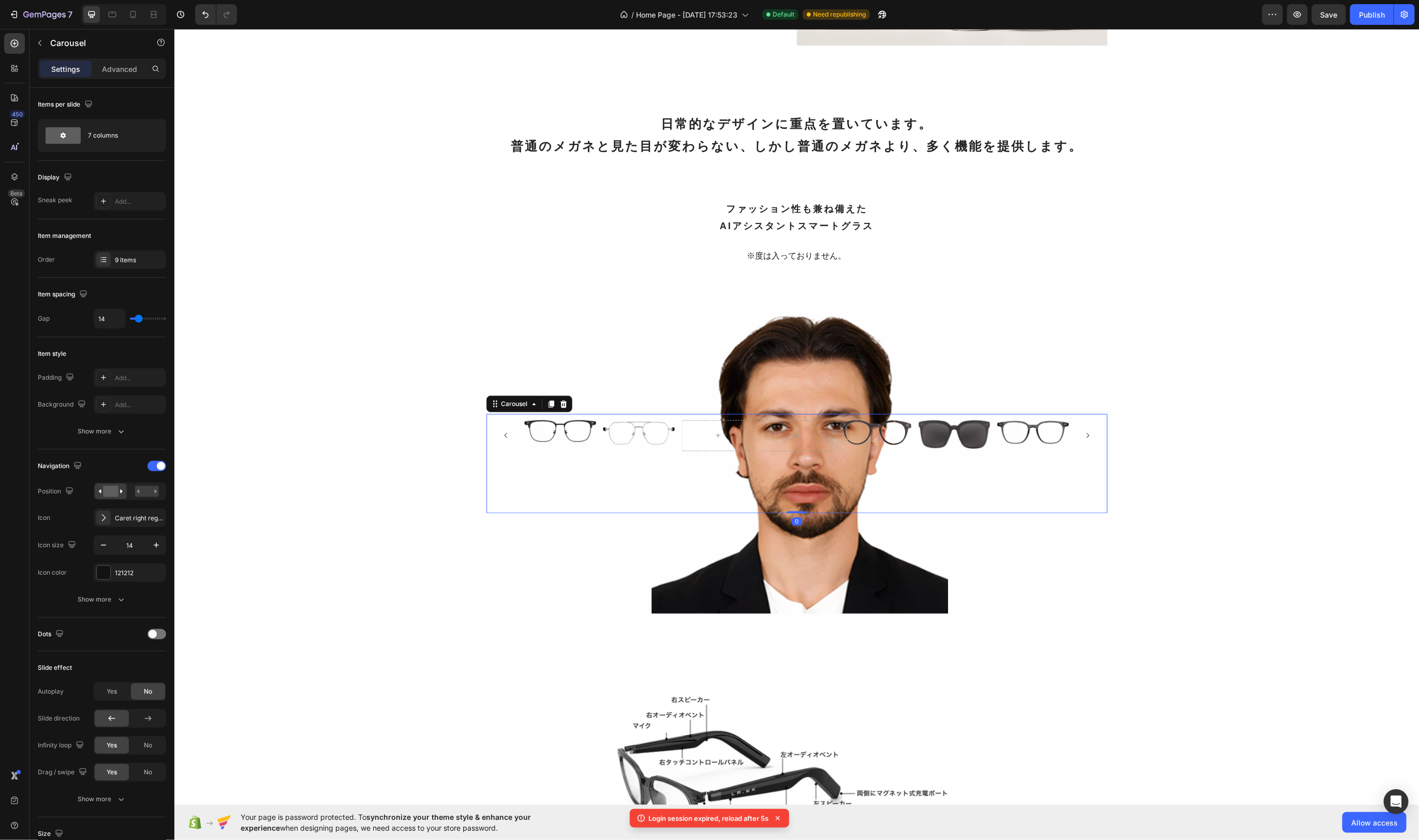
click at [500, 432] on button "Carousel Back Arrow" at bounding box center [505, 434] width 24 height 24
click at [208, 17] on icon "Undo/Redo" at bounding box center [206, 14] width 10 height 10
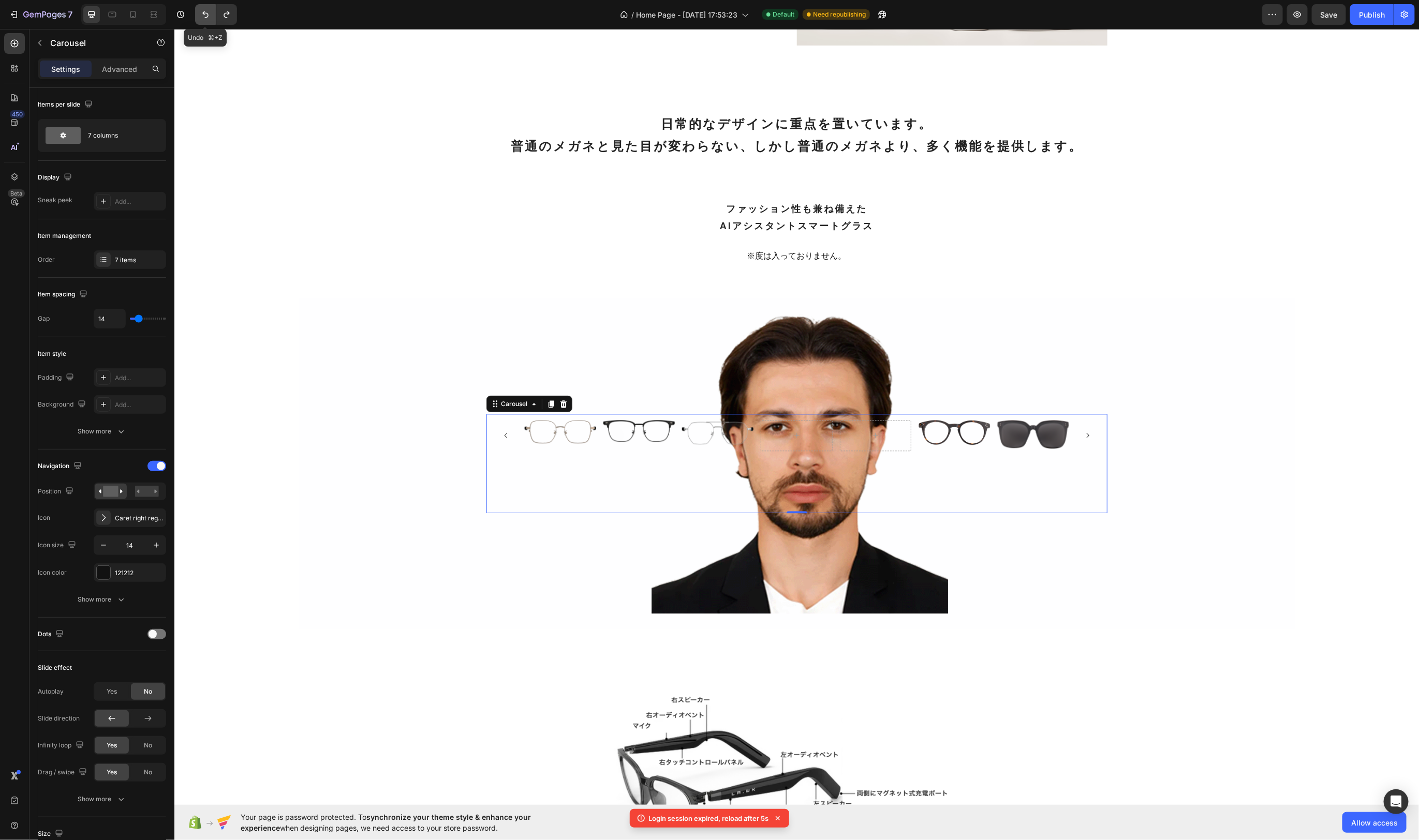
click at [208, 17] on icon "Undo/Redo" at bounding box center [206, 14] width 10 height 10
type input "16"
click at [208, 17] on icon "Undo/Redo" at bounding box center [206, 14] width 10 height 10
click at [207, 17] on icon "Undo/Redo" at bounding box center [206, 15] width 6 height 7
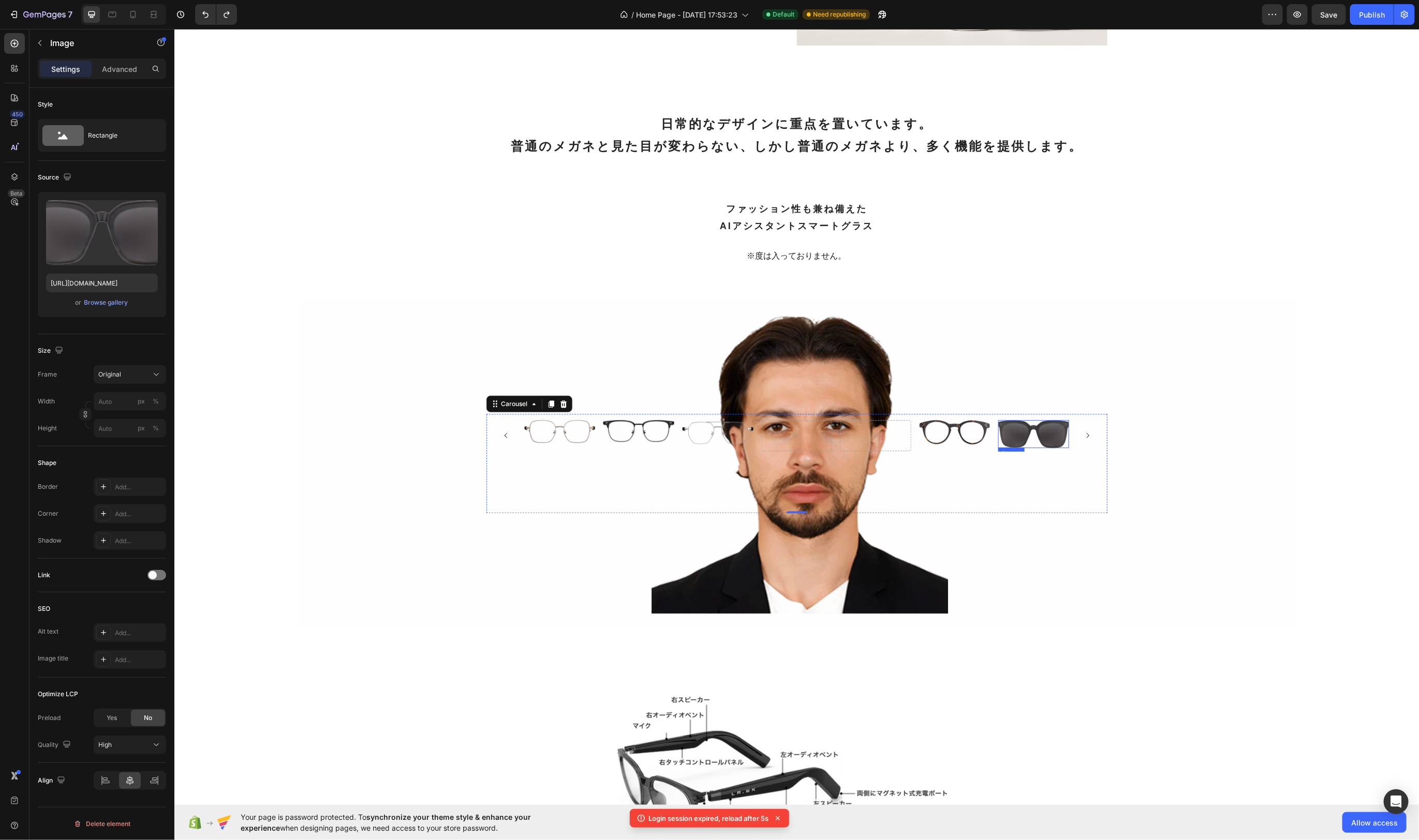
click at [1043, 432] on img at bounding box center [1033, 433] width 71 height 28
click at [947, 428] on img at bounding box center [954, 432] width 71 height 24
click at [695, 428] on img at bounding box center [717, 432] width 71 height 25
click at [644, 427] on img at bounding box center [638, 430] width 71 height 22
click at [572, 428] on img at bounding box center [559, 431] width 71 height 23
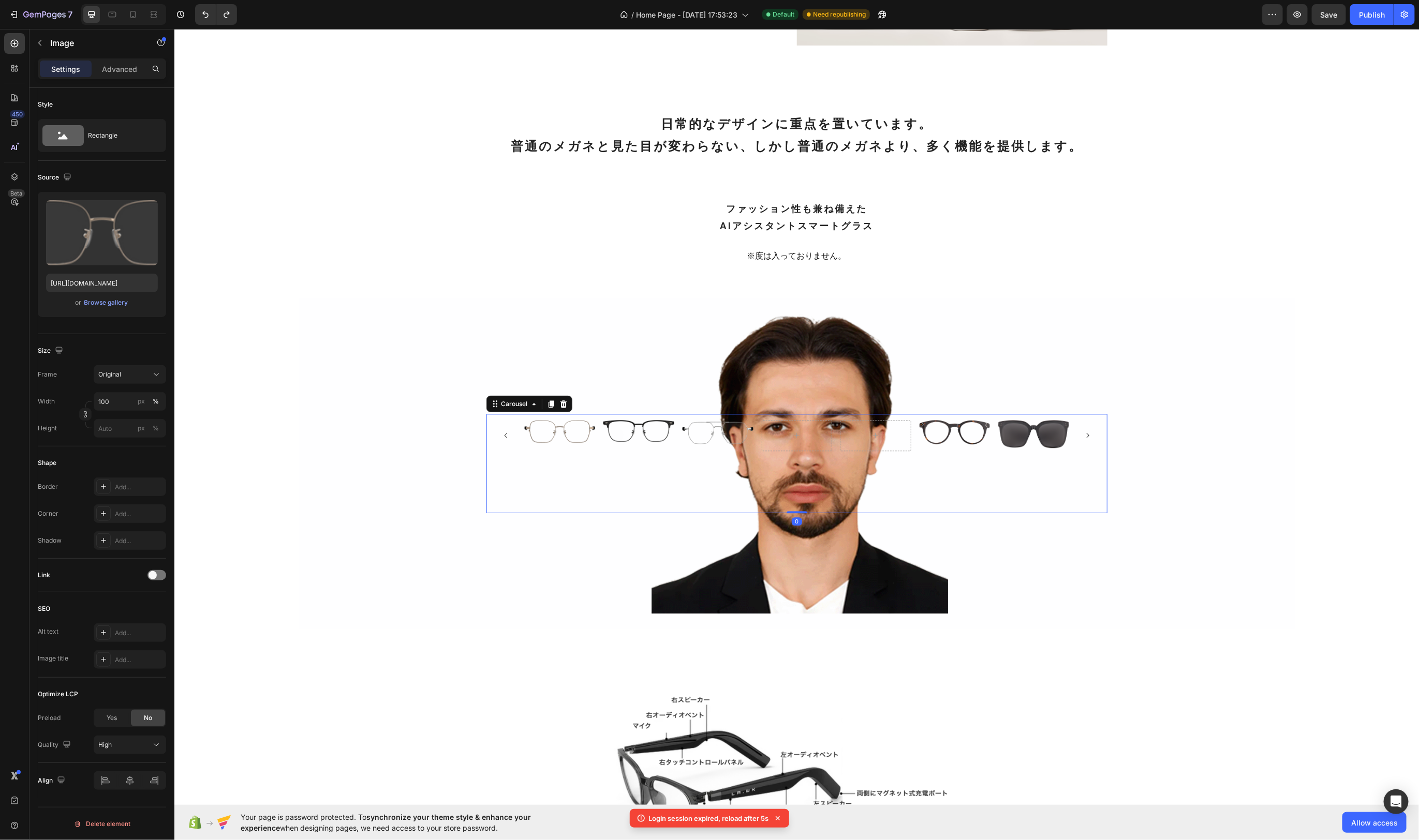
click at [1085, 433] on icon "Carousel Next Arrow" at bounding box center [1087, 435] width 7 height 7
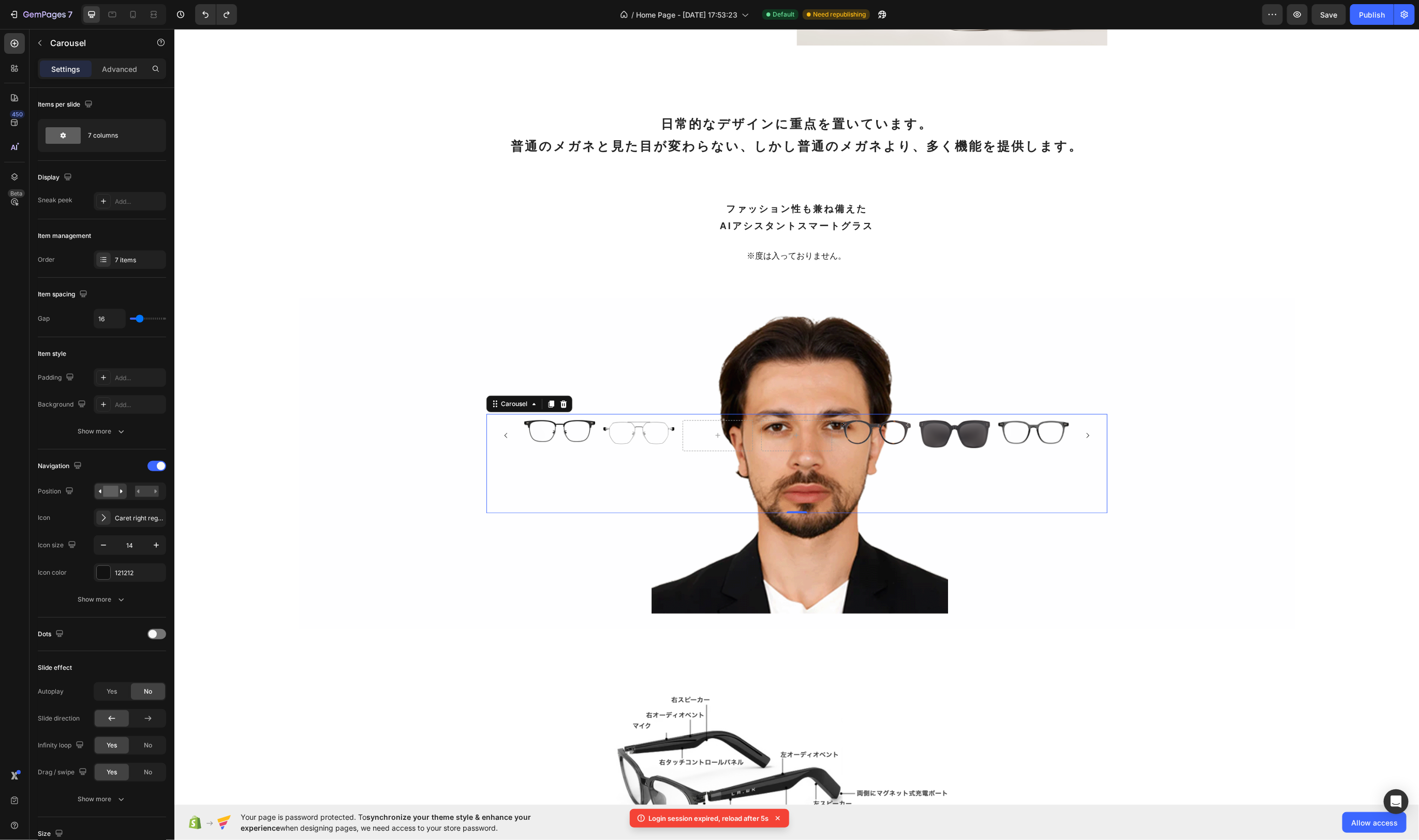
click at [1085, 433] on icon "Carousel Next Arrow" at bounding box center [1087, 435] width 7 height 7
click at [660, 434] on div at bounding box center [638, 435] width 71 height 31
click at [676, 421] on div "Image Image Image Image Image Image Image" at bounding box center [797, 435] width 545 height 31
click at [671, 421] on div at bounding box center [638, 435] width 71 height 31
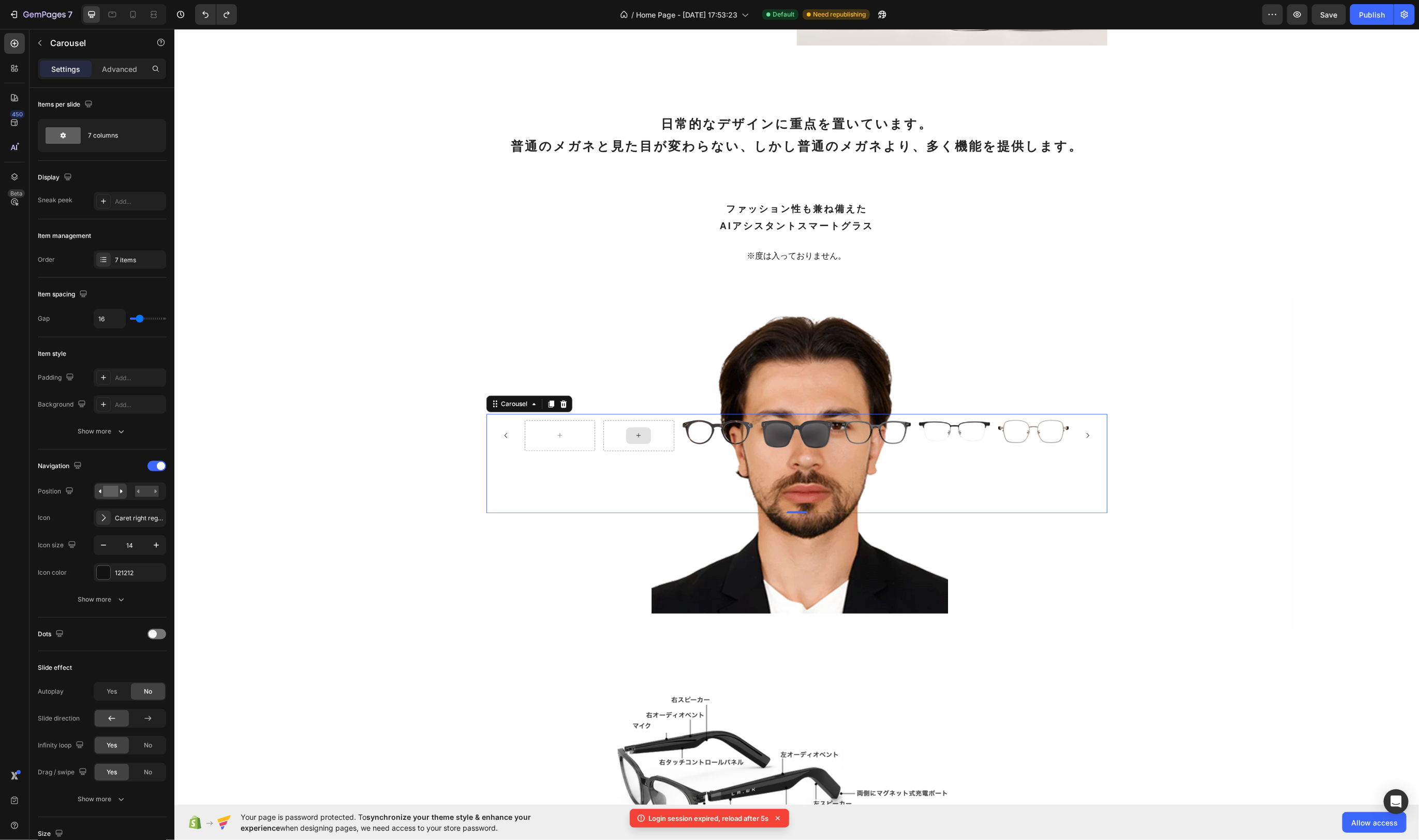
click at [672, 419] on div at bounding box center [638, 435] width 71 height 31
click at [142, 136] on div "7 columns" at bounding box center [120, 135] width 63 height 24
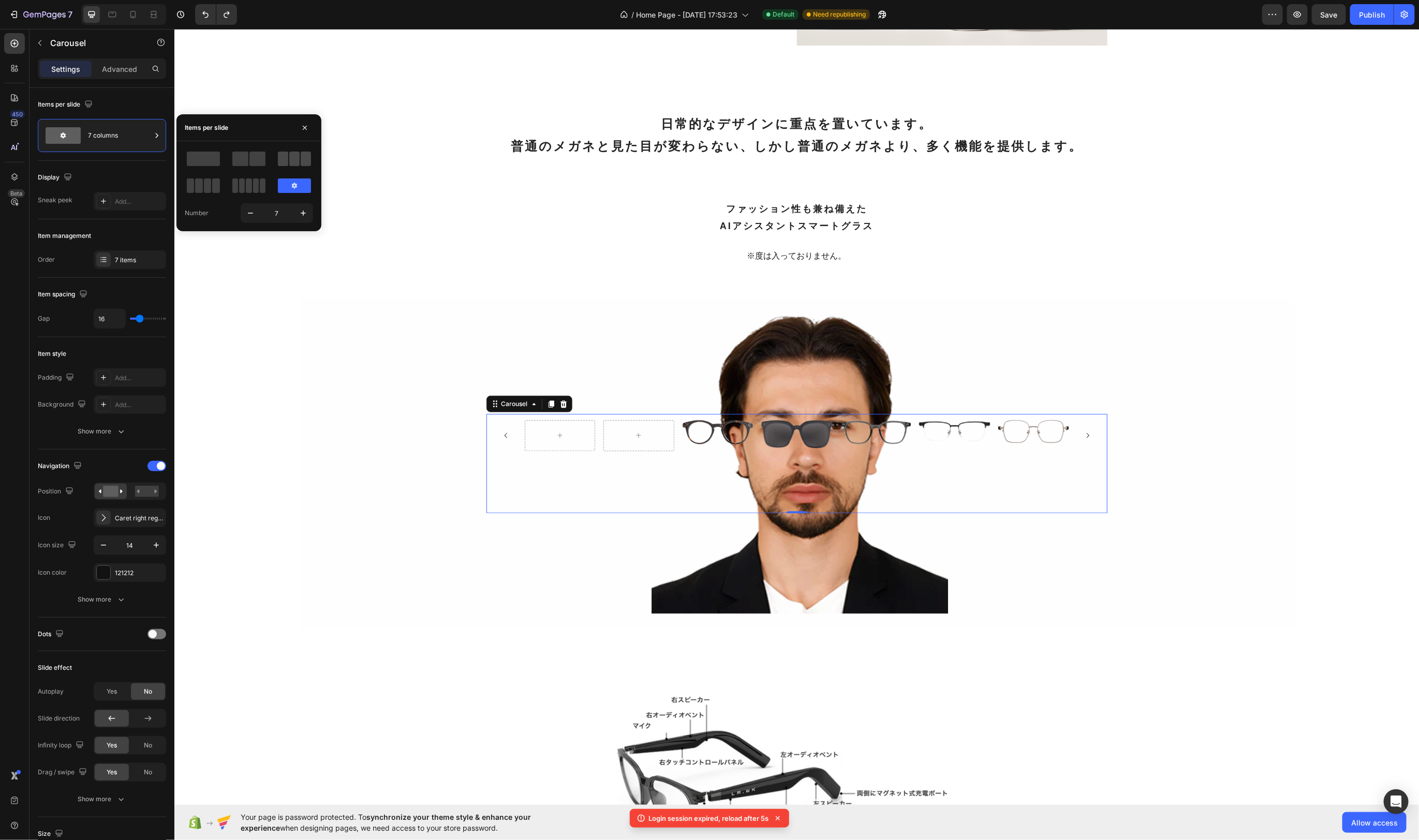
click at [294, 163] on span at bounding box center [295, 158] width 10 height 14
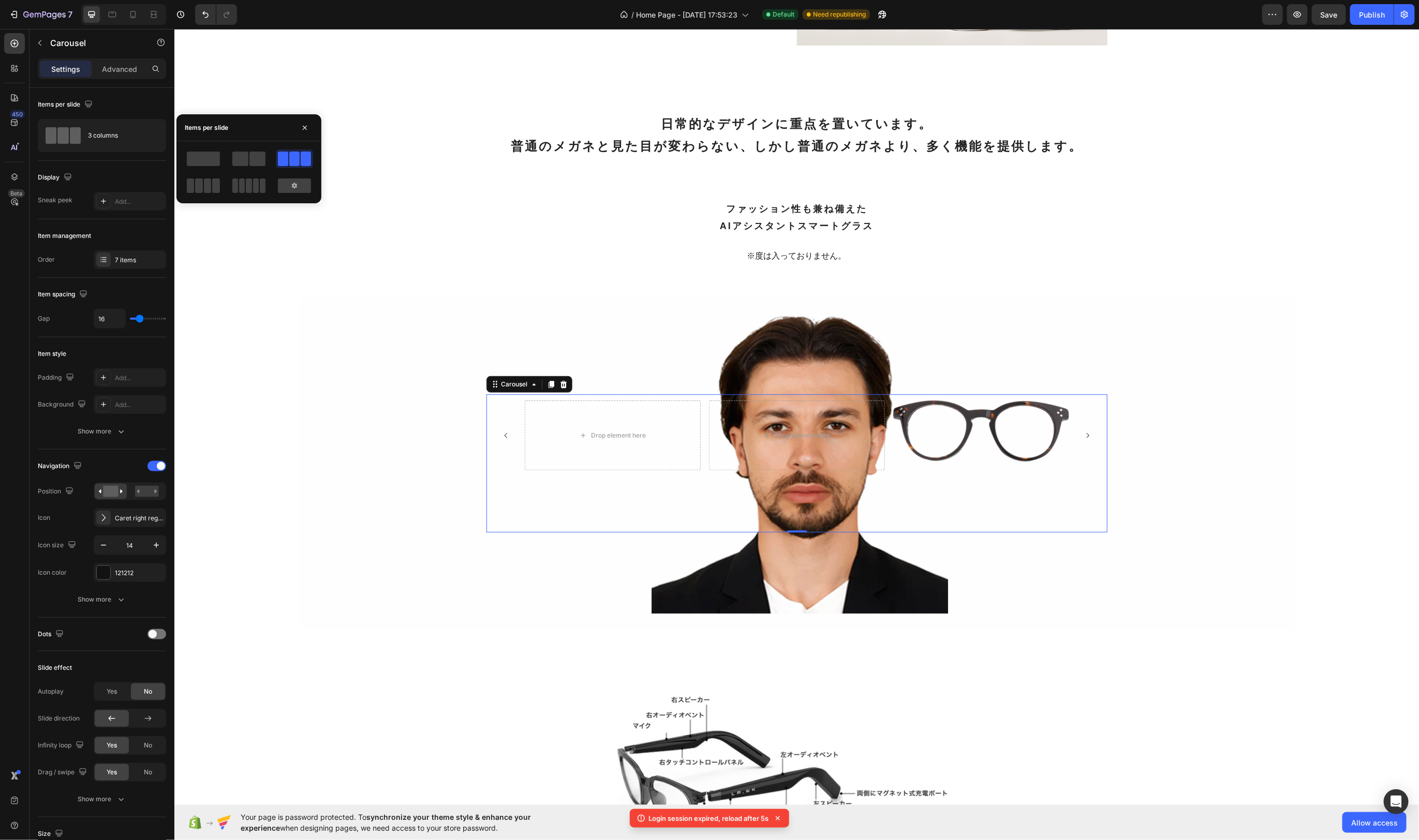
click at [1086, 433] on icon "Carousel Next Arrow" at bounding box center [1087, 435] width 7 height 7
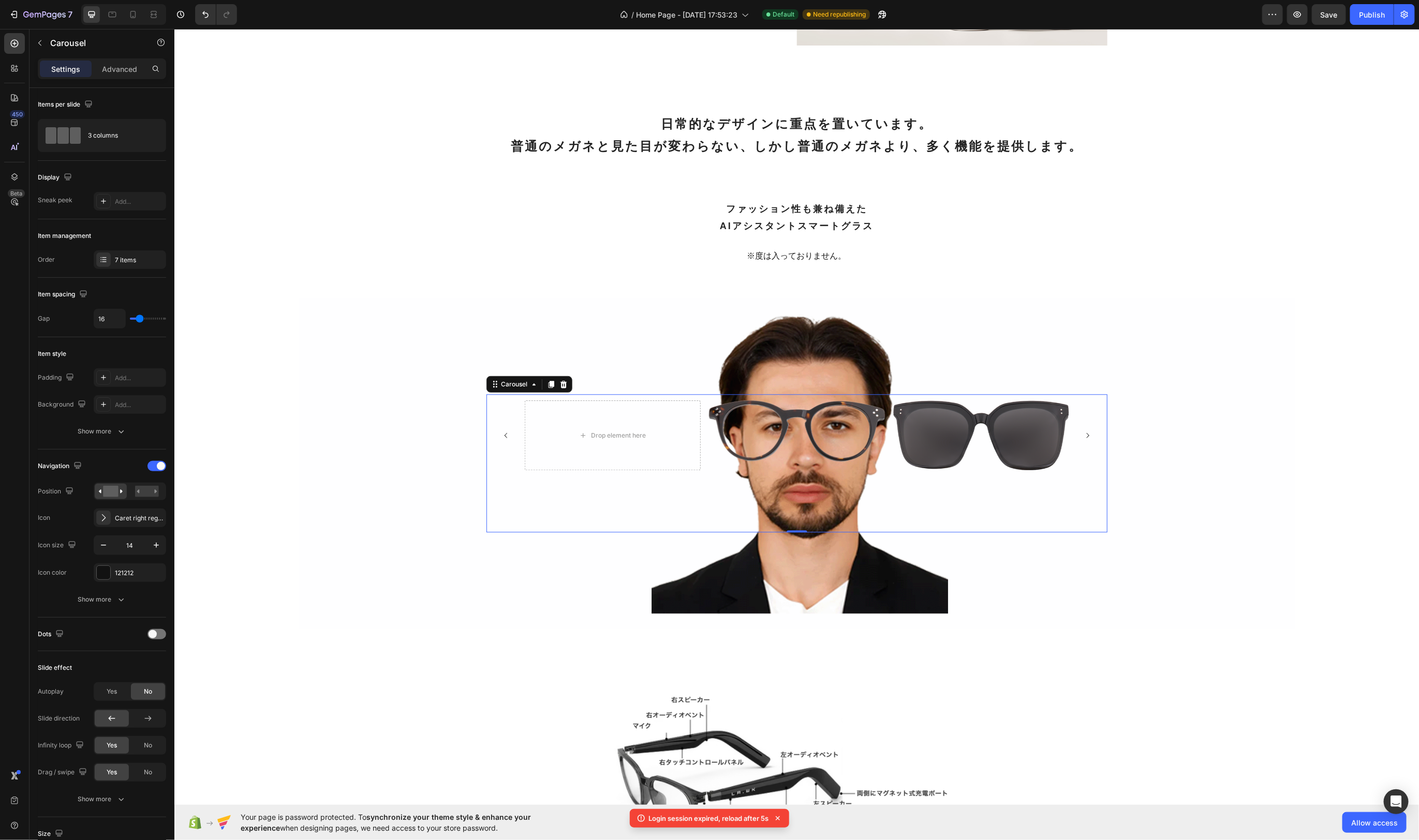
click at [1086, 433] on icon "Carousel Next Arrow" at bounding box center [1087, 435] width 7 height 7
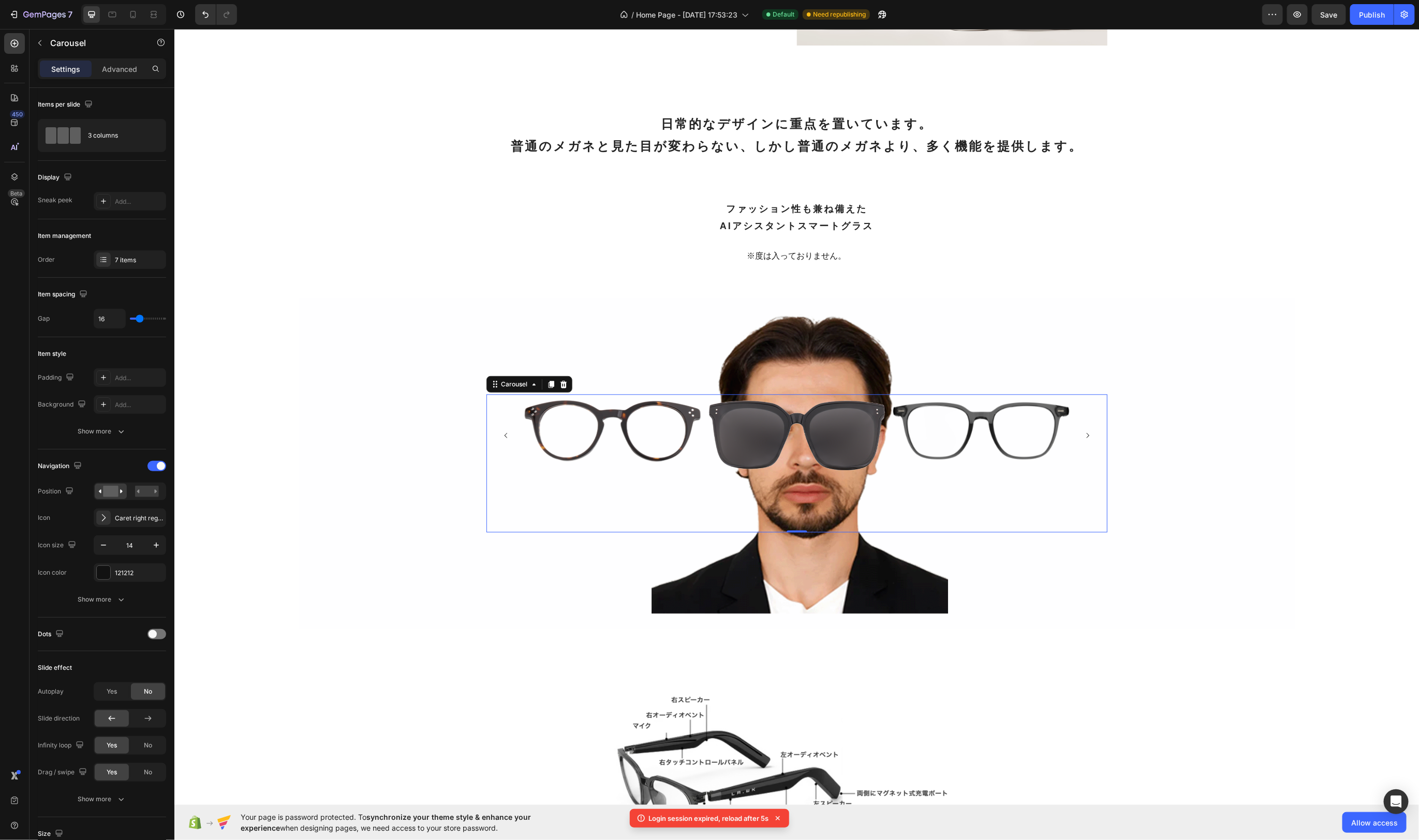
click at [1085, 434] on icon "Carousel Next Arrow" at bounding box center [1087, 435] width 7 height 7
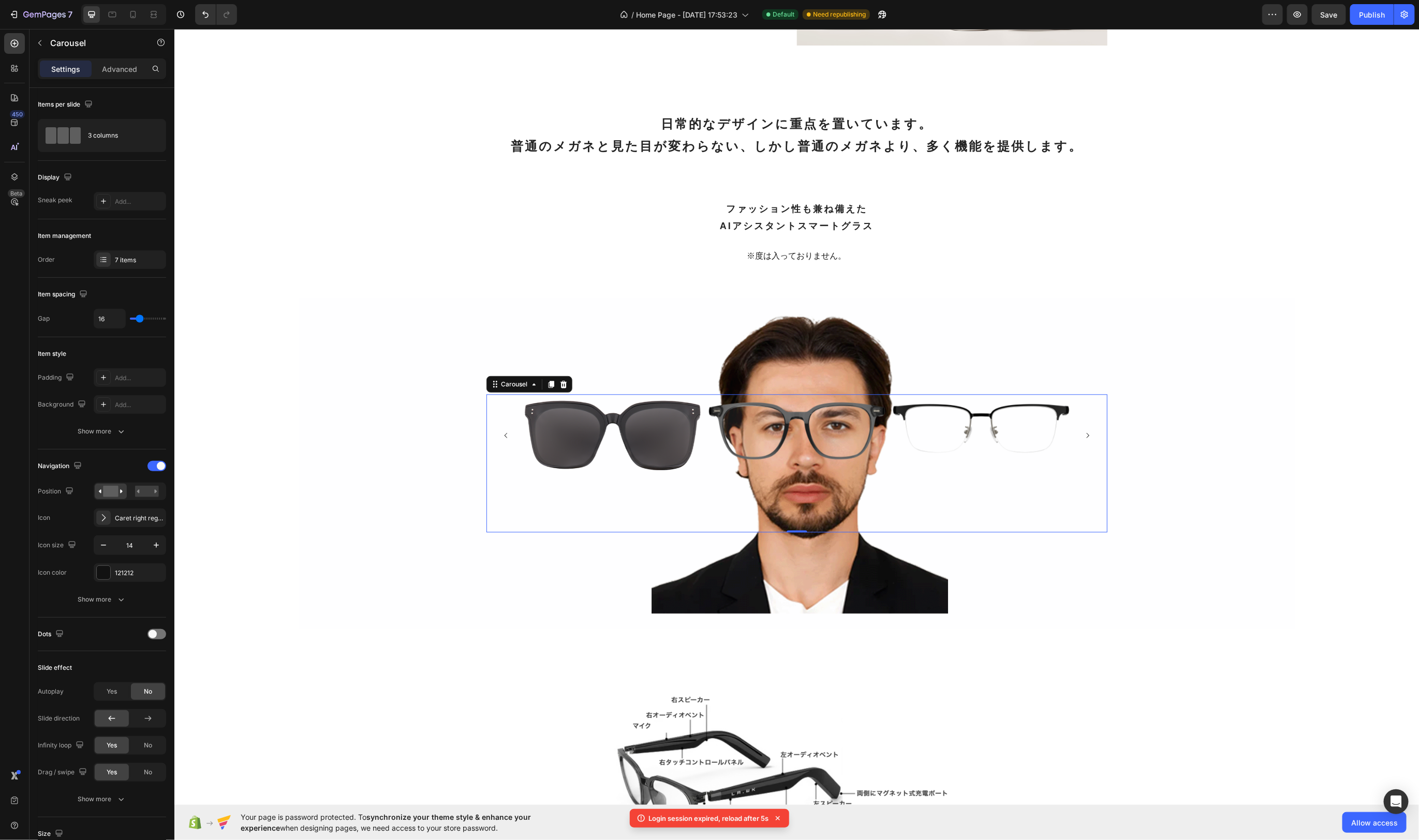
click at [1088, 434] on icon "Carousel Next Arrow" at bounding box center [1087, 435] width 2 height 5
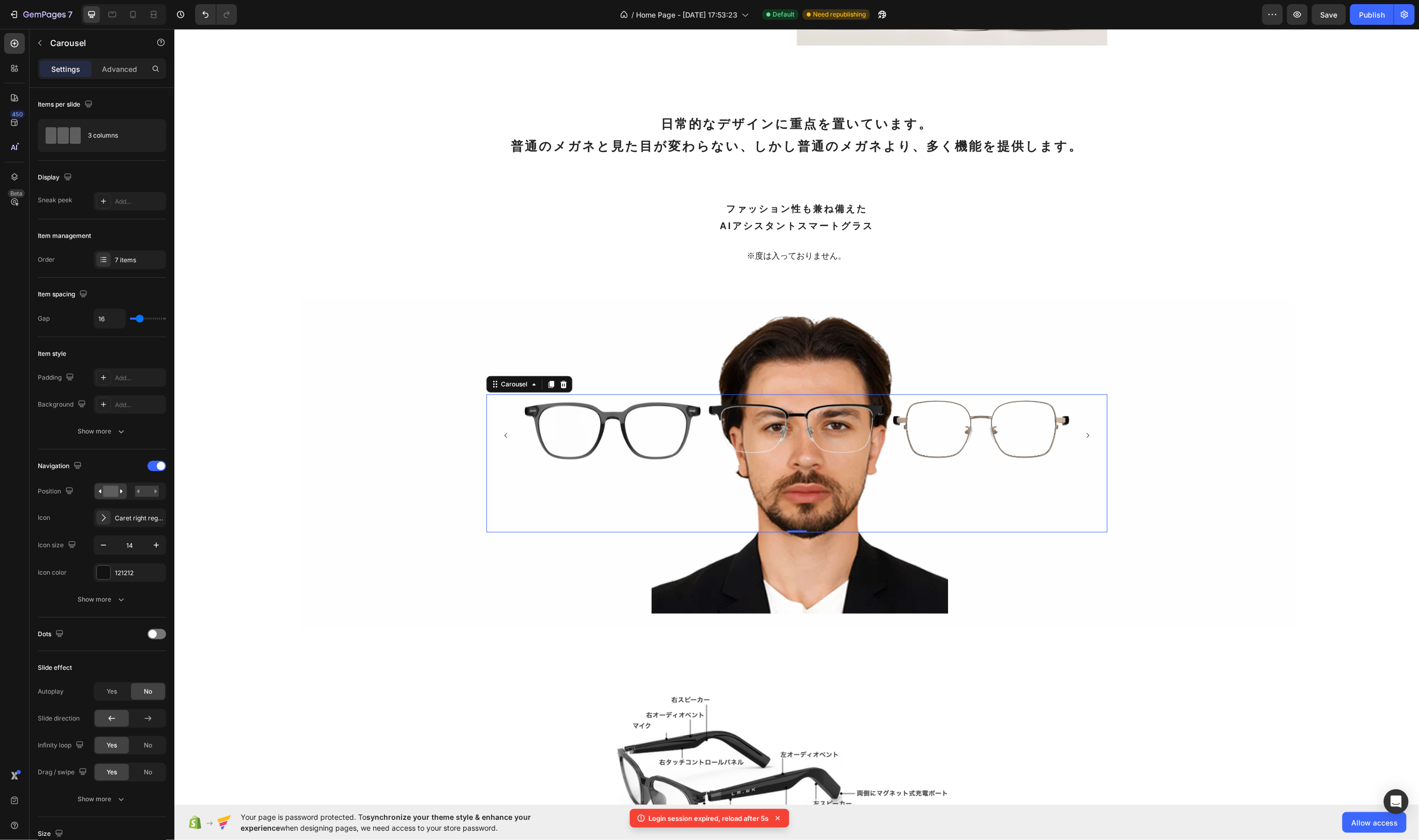
click at [1088, 434] on icon "Carousel Next Arrow" at bounding box center [1087, 435] width 2 height 5
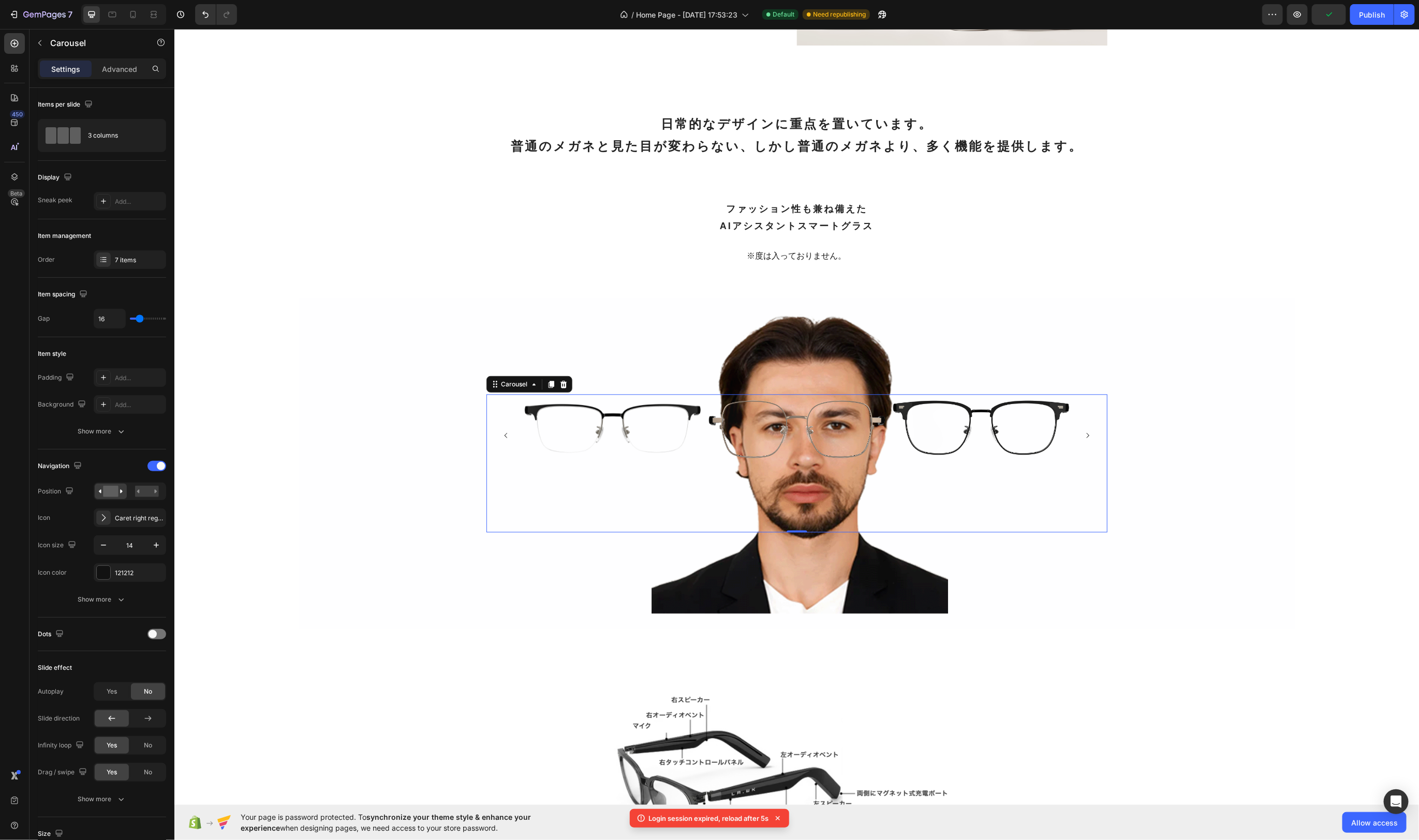
click at [1088, 434] on icon "Carousel Next Arrow" at bounding box center [1087, 435] width 2 height 5
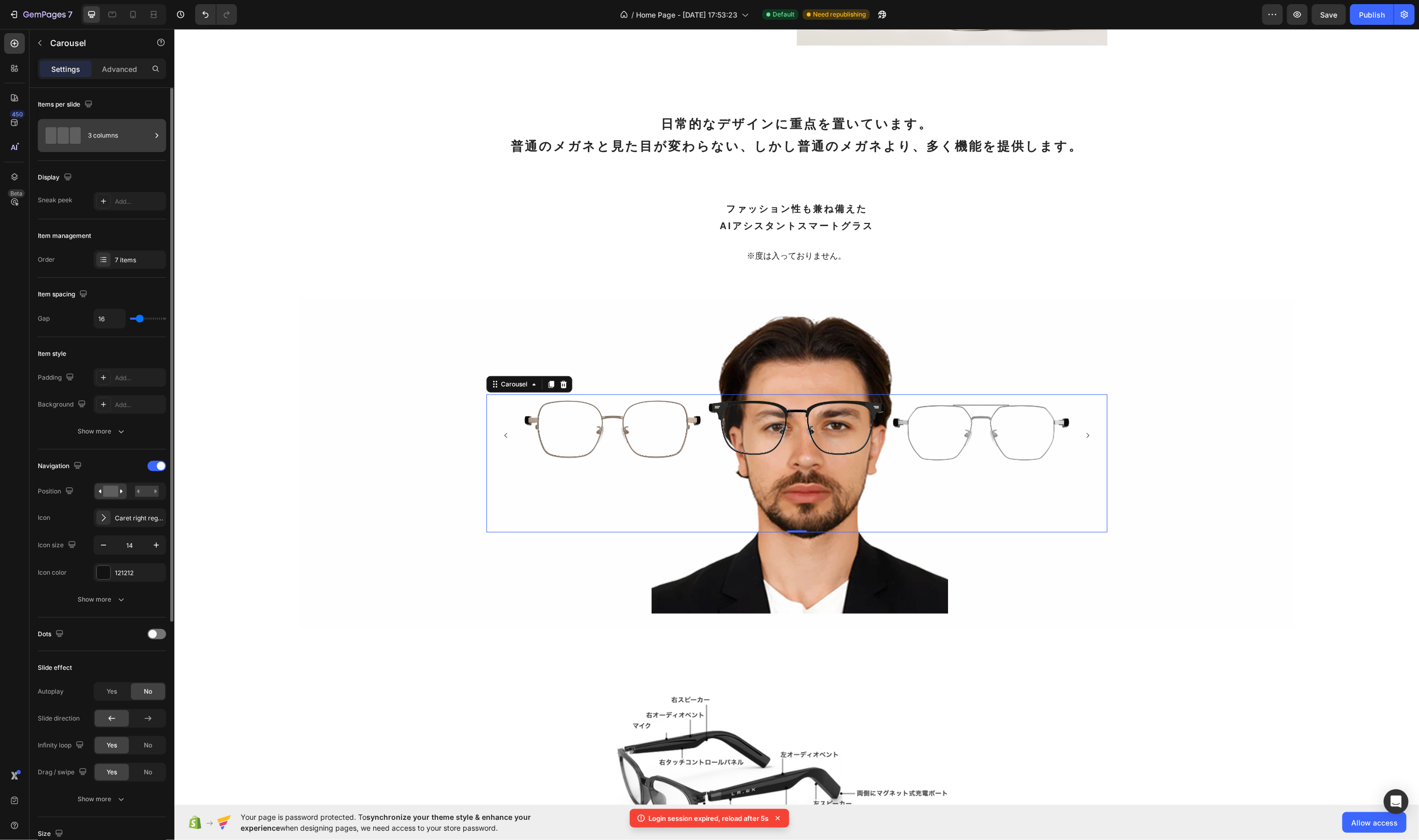
click at [119, 136] on div "3 columns" at bounding box center [120, 135] width 63 height 24
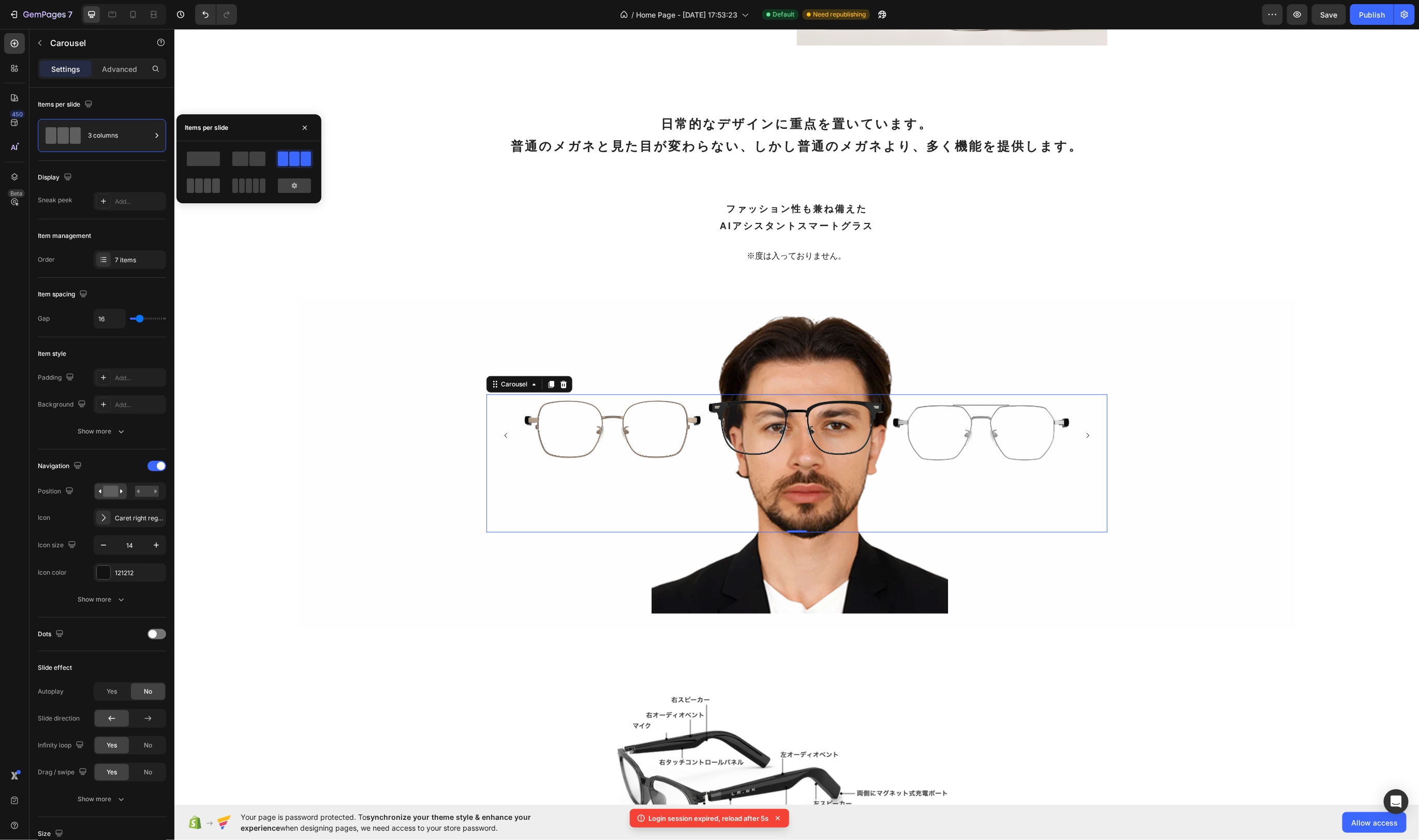
click at [201, 192] on span at bounding box center [199, 185] width 7 height 14
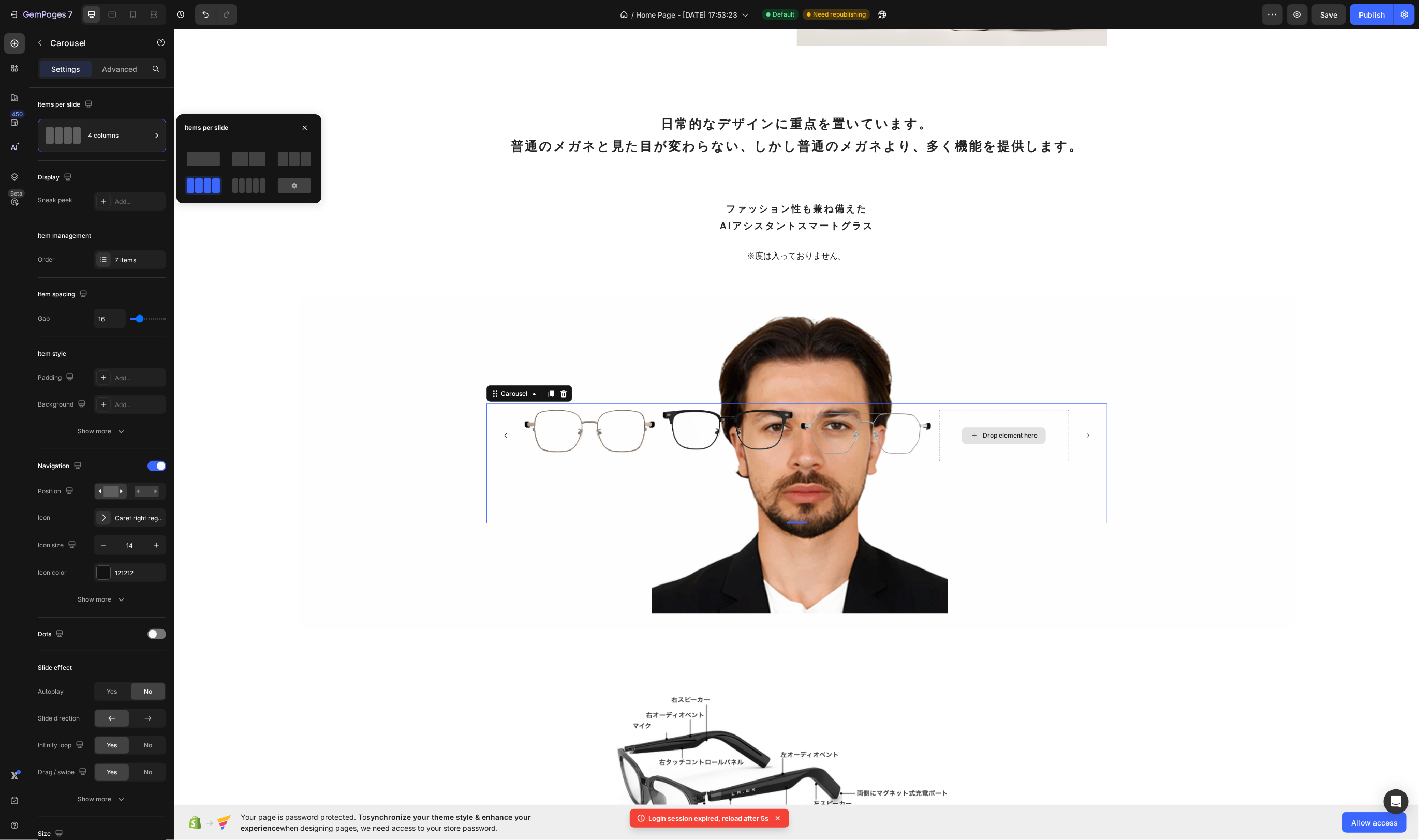
click at [1066, 446] on div "Drop element here" at bounding box center [1003, 435] width 130 height 52
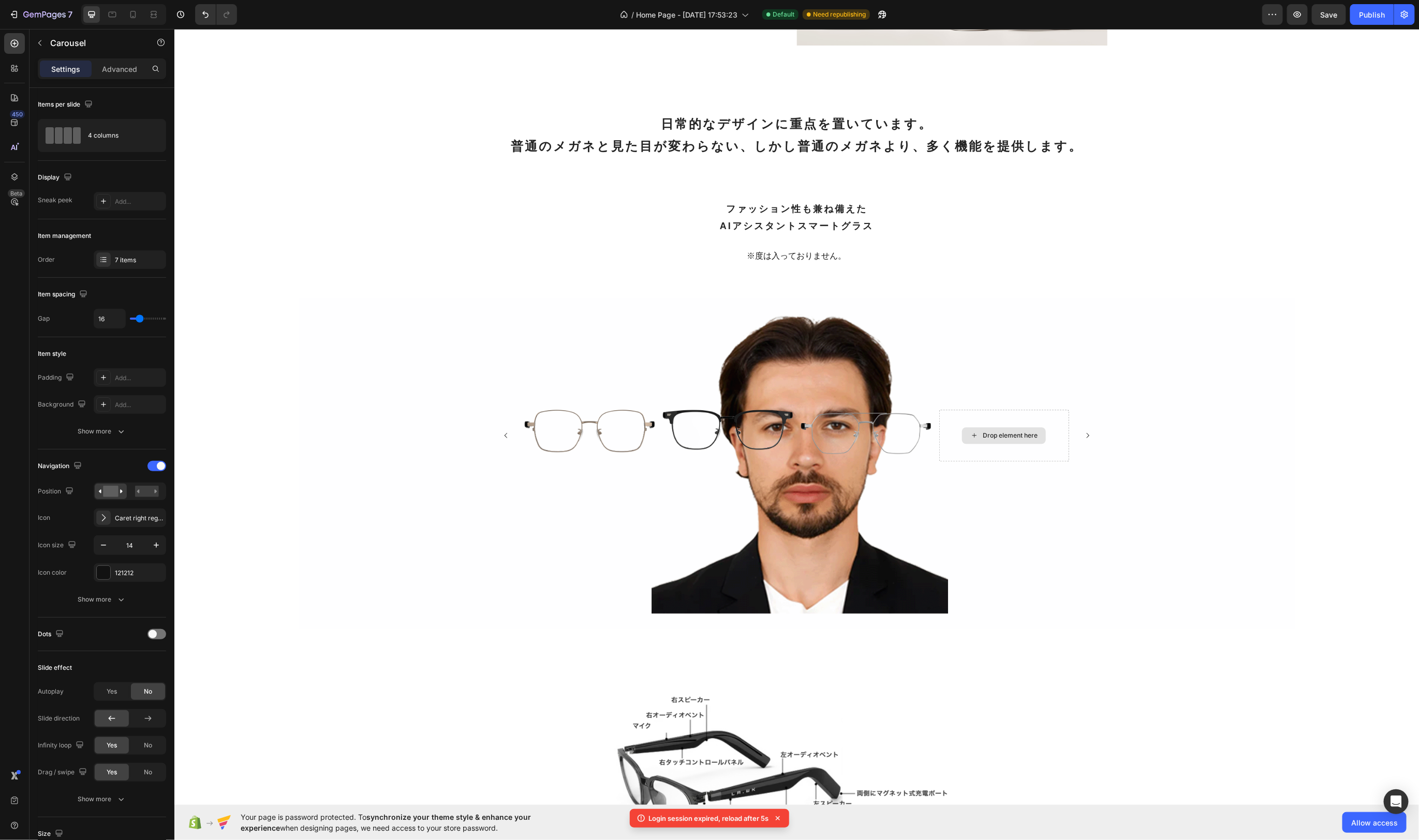
click at [1005, 427] on div "Drop element here" at bounding box center [1004, 435] width 84 height 17
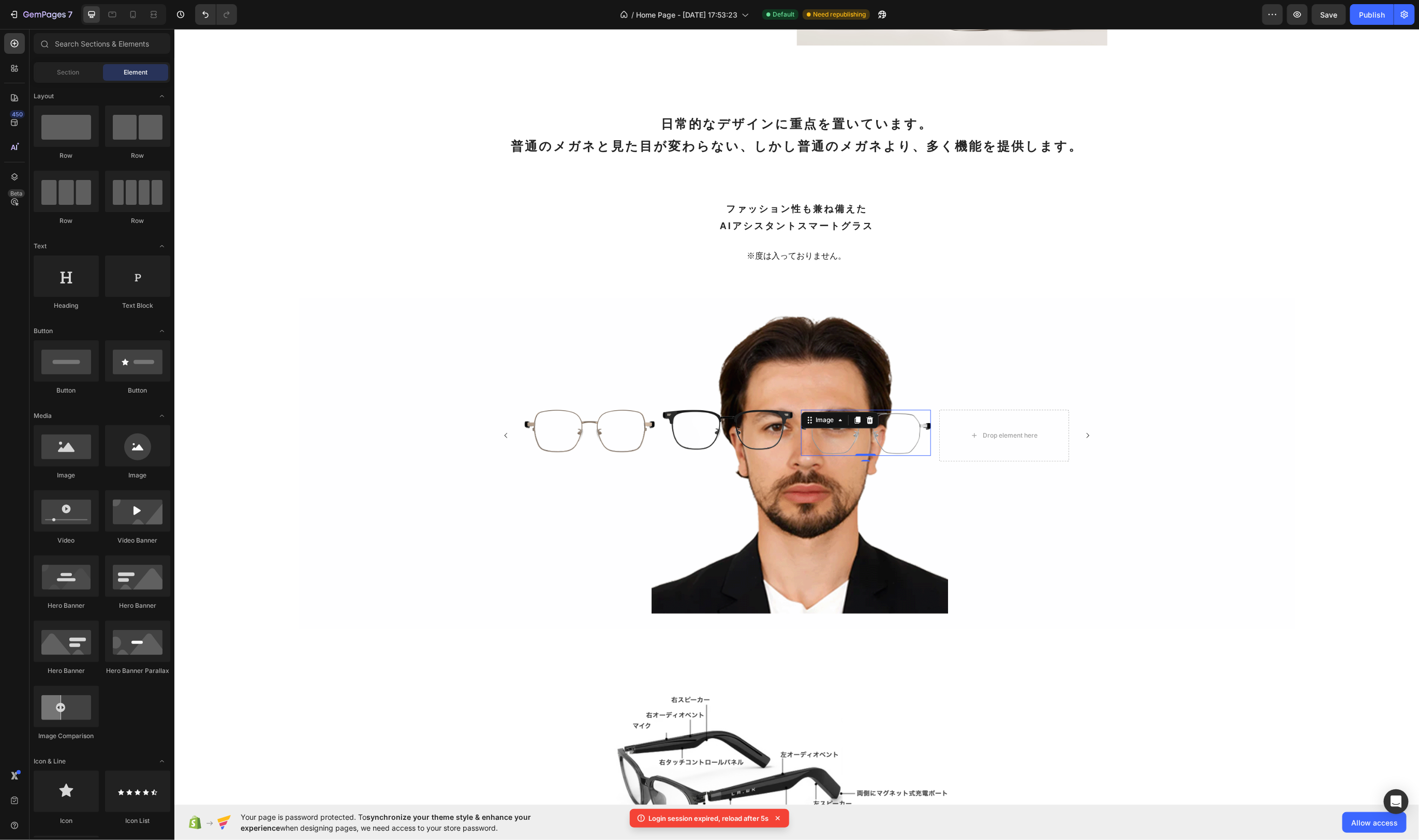
click at [918, 426] on img at bounding box center [865, 432] width 130 height 46
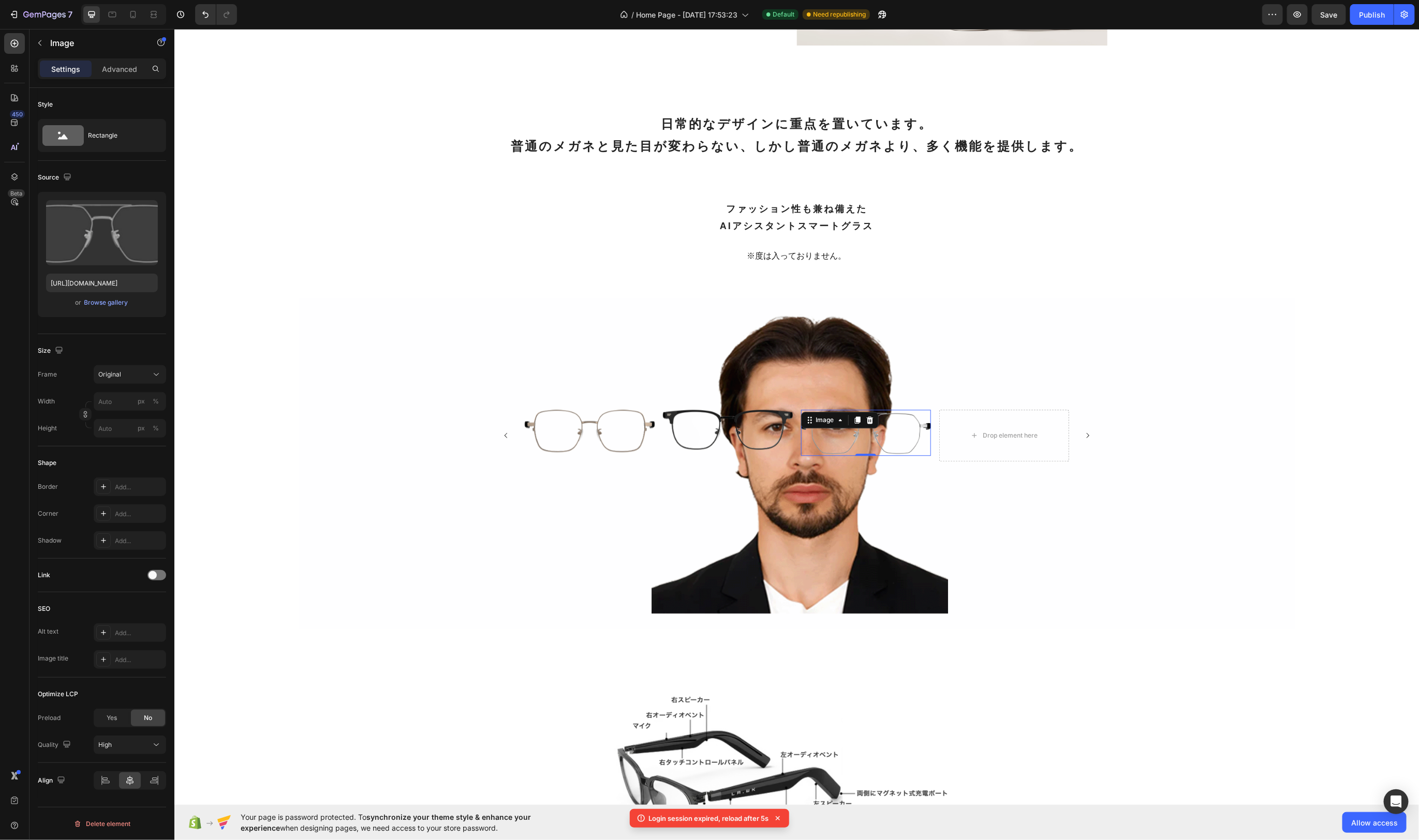
click at [930, 410] on img at bounding box center [865, 432] width 130 height 46
click at [792, 411] on img at bounding box center [727, 429] width 130 height 40
click at [796, 406] on div "Image Image Image Image Image Image 0 Image Drop element here Drop element here…" at bounding box center [796, 463] width 621 height 120
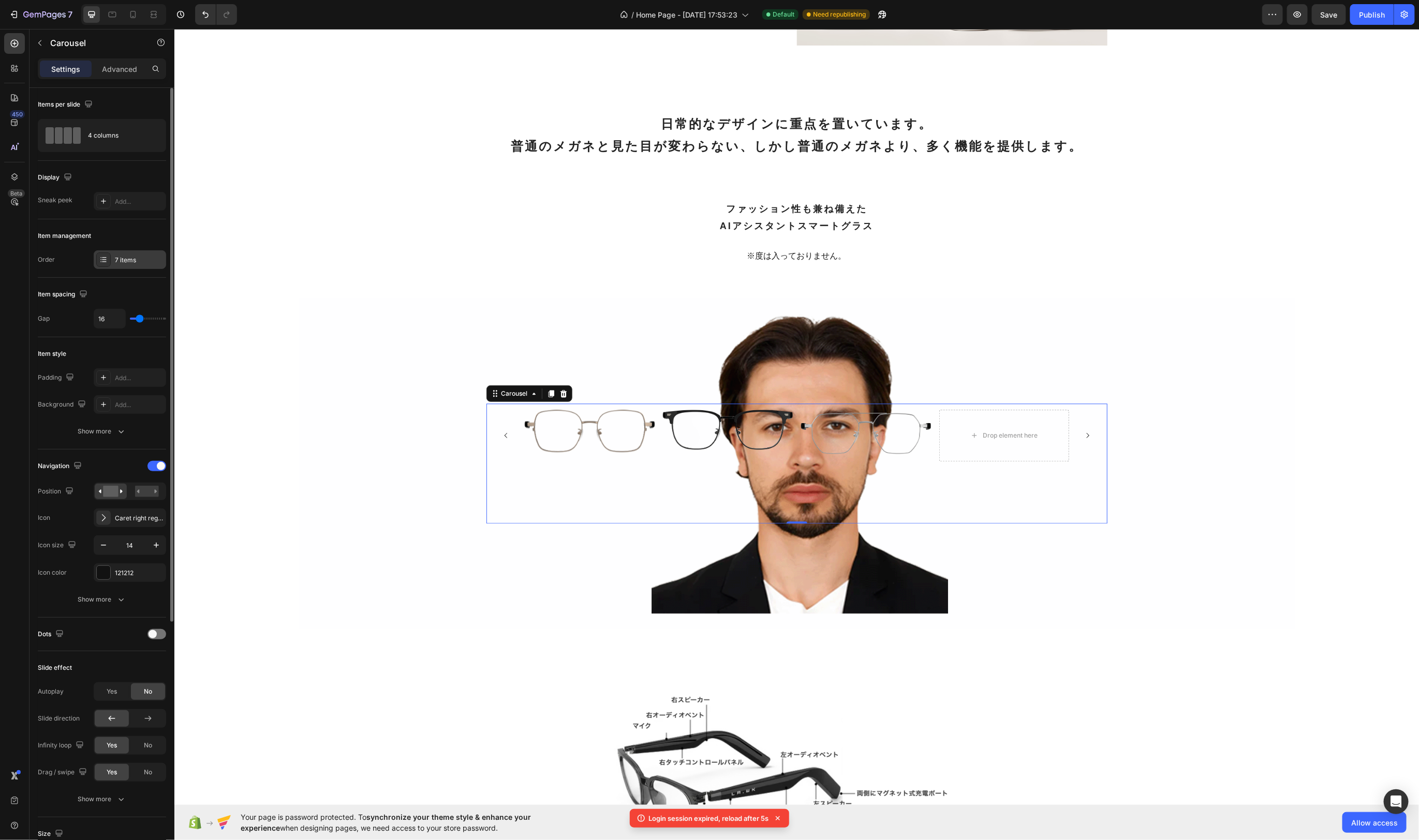
click at [135, 258] on div "7 items" at bounding box center [139, 260] width 49 height 9
click at [153, 353] on div "Item style" at bounding box center [102, 354] width 128 height 17
drag, startPoint x: 1326, startPoint y: 14, endPoint x: 1342, endPoint y: 19, distance: 16.8
click at [1209, 14] on span "Save" at bounding box center [1330, 14] width 17 height 9
drag, startPoint x: 1365, startPoint y: 12, endPoint x: 1359, endPoint y: 12, distance: 6.0
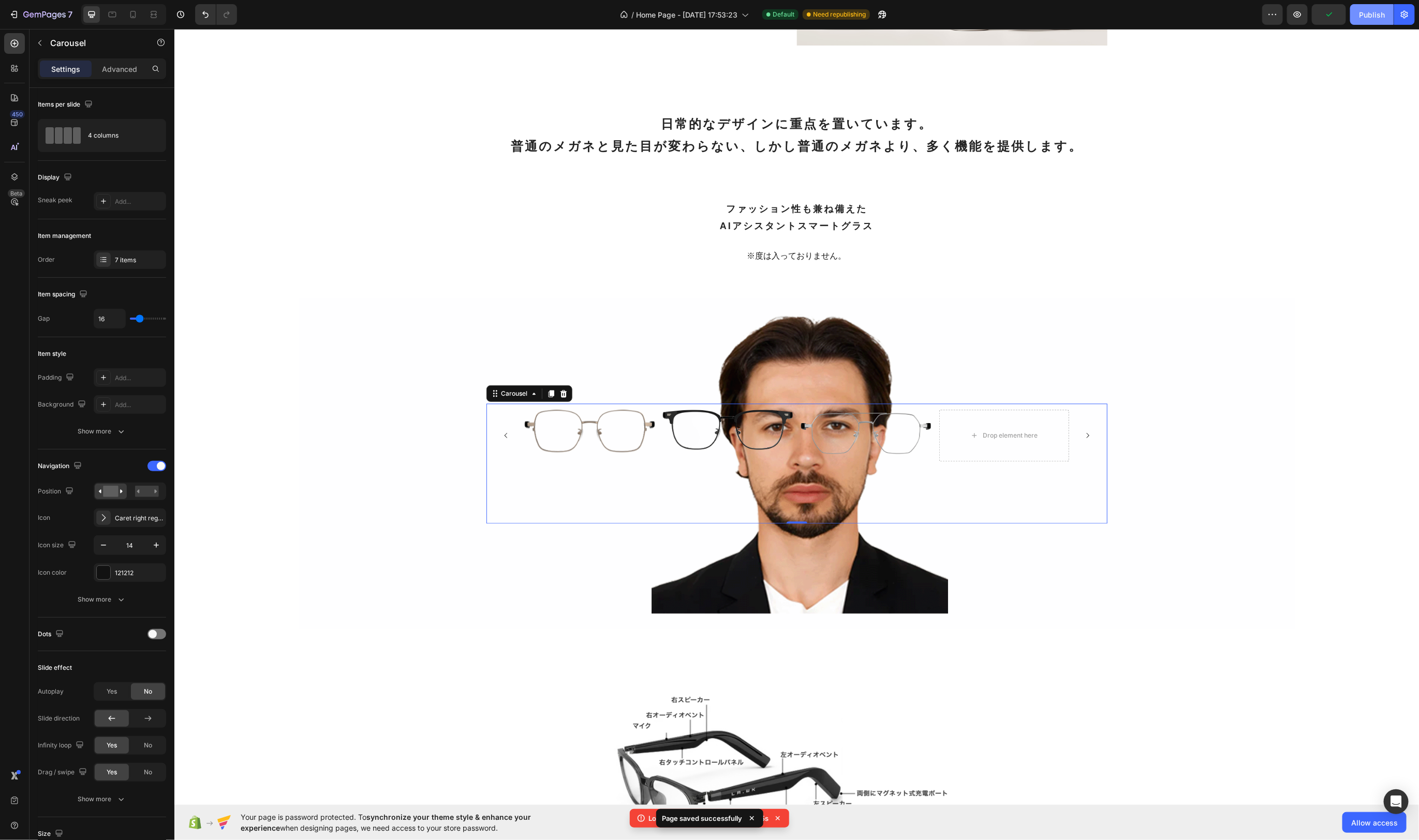
click at [1209, 12] on div "Publish" at bounding box center [1372, 14] width 26 height 11
click at [781, 819] on icon at bounding box center [778, 818] width 10 height 10
click at [1090, 436] on icon "Carousel Next Arrow" at bounding box center [1087, 435] width 7 height 7
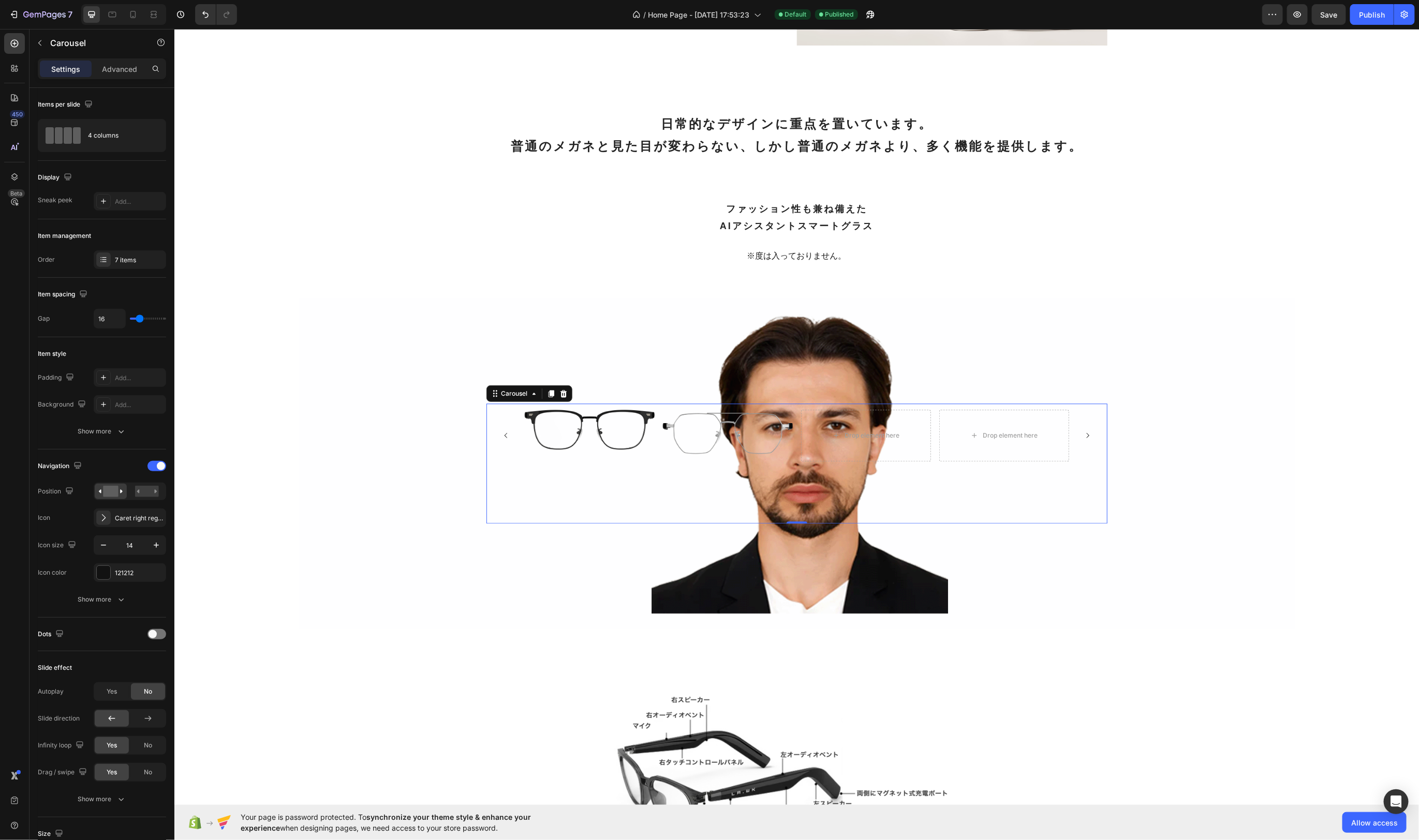
click at [1087, 436] on icon "Carousel Next Arrow" at bounding box center [1087, 435] width 7 height 7
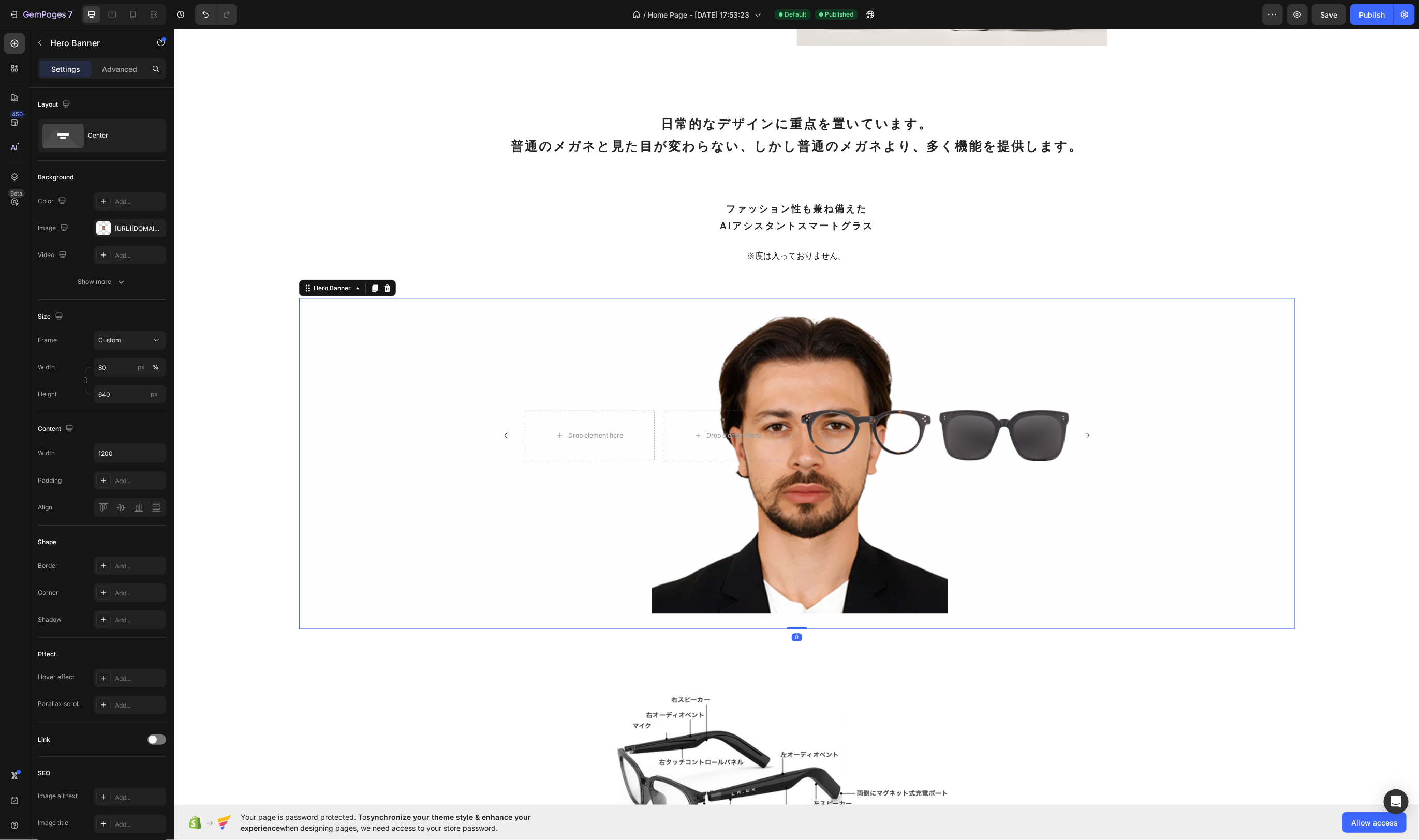
click at [789, 361] on div "Background Image" at bounding box center [797, 463] width 996 height 331
click at [125, 391] on input "640" at bounding box center [130, 394] width 73 height 18
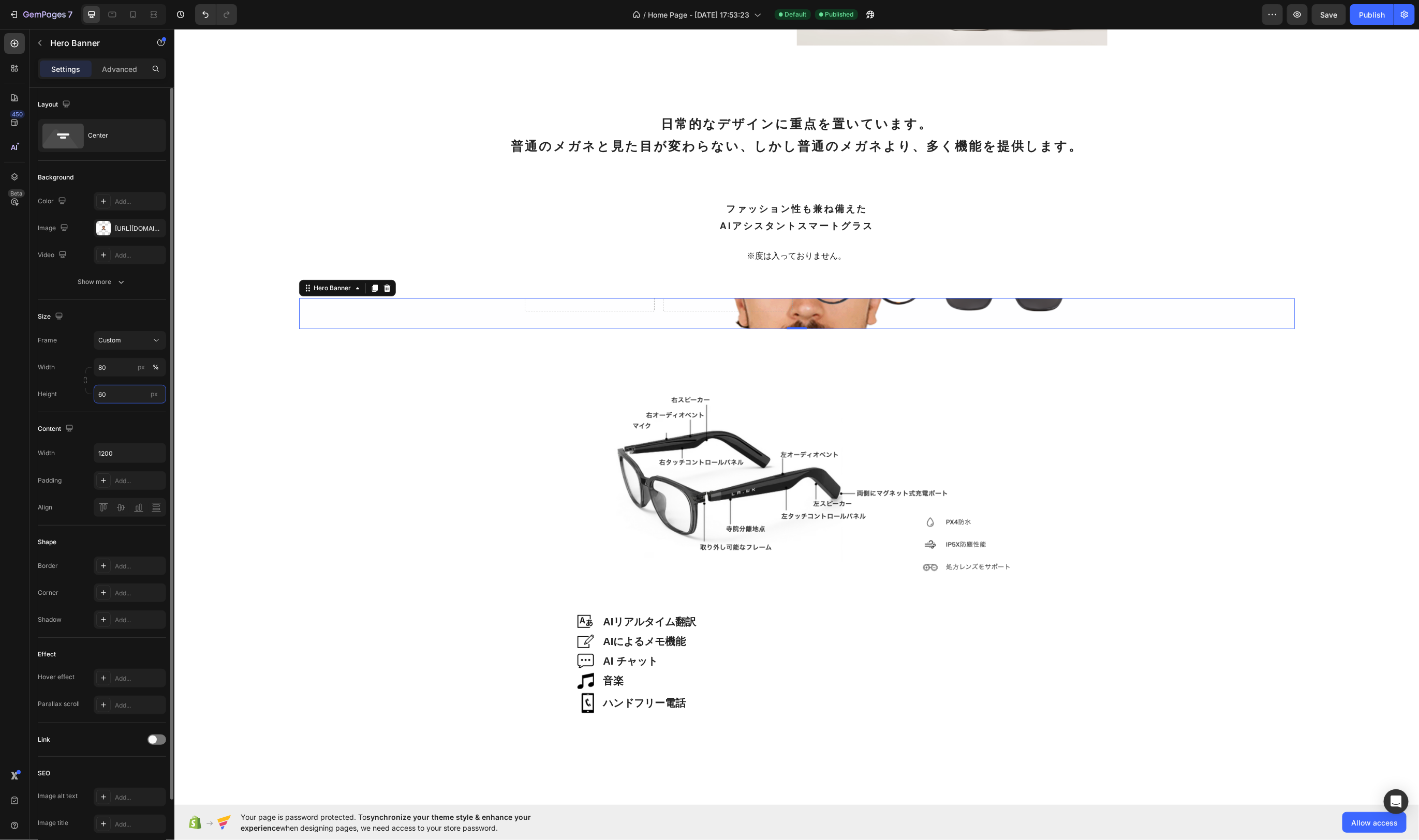
type input "600"
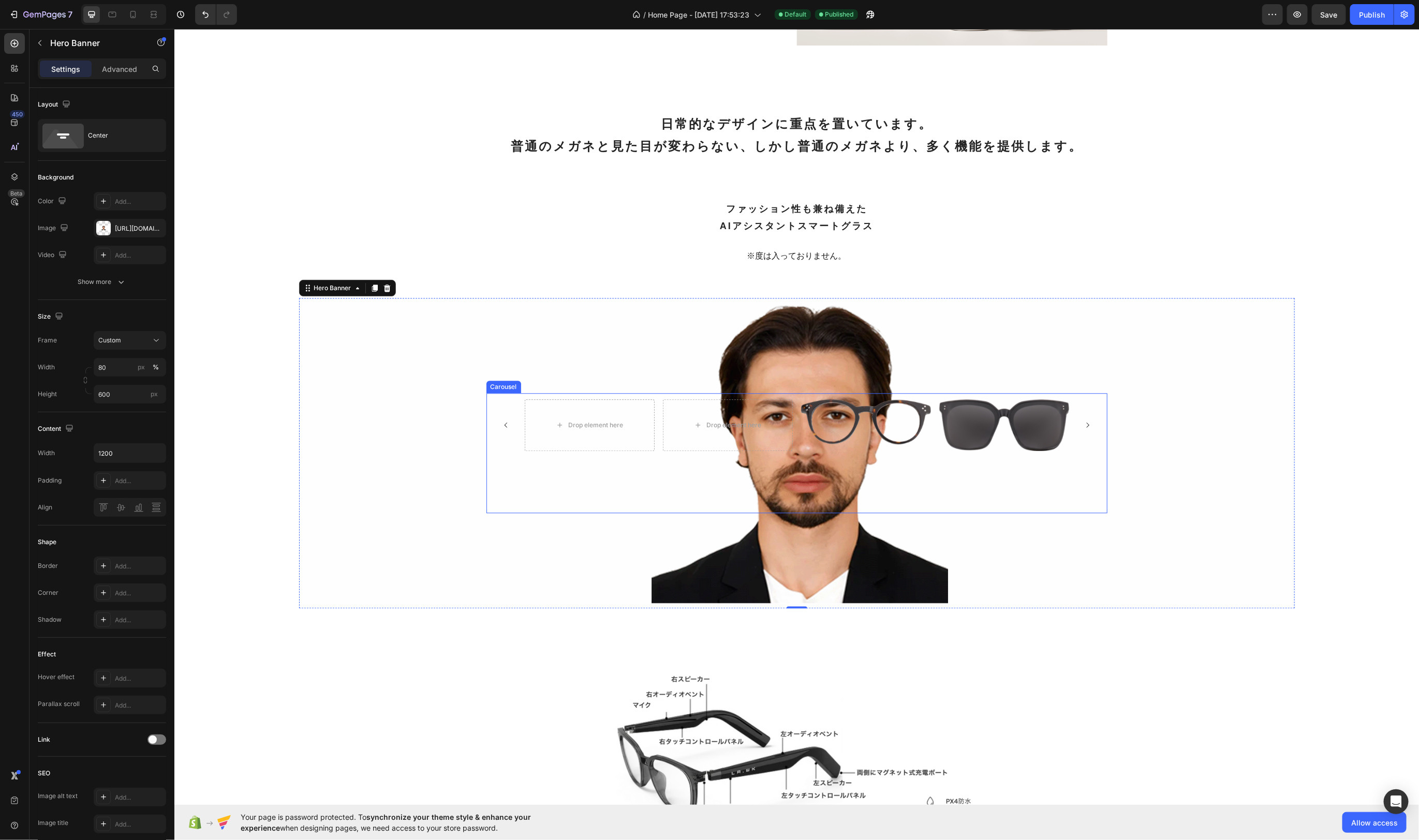
click at [503, 387] on div "Carousel" at bounding box center [503, 387] width 31 height 9
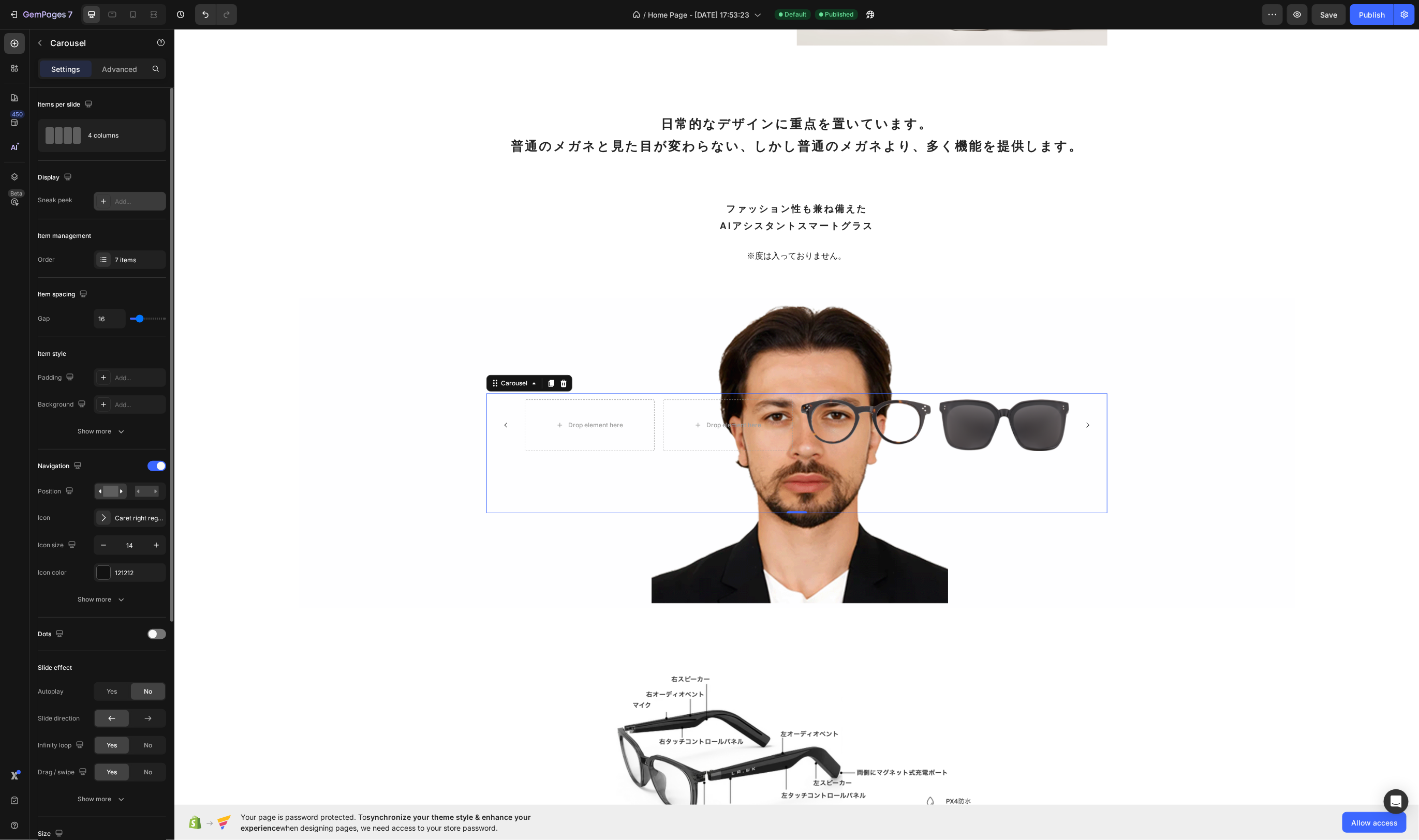
click at [100, 198] on icon at bounding box center [104, 201] width 8 height 8
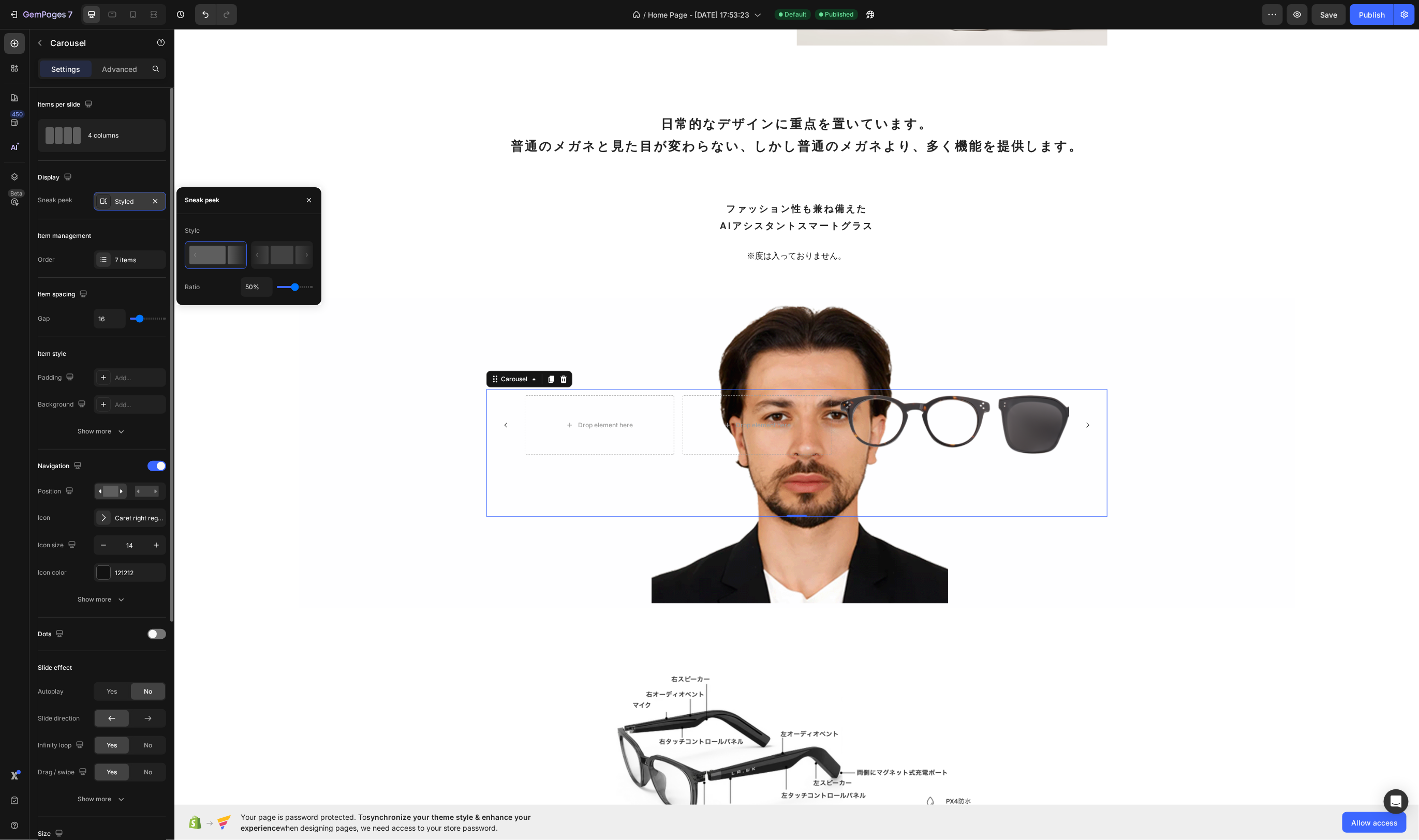
click at [100, 198] on icon at bounding box center [104, 201] width 8 height 8
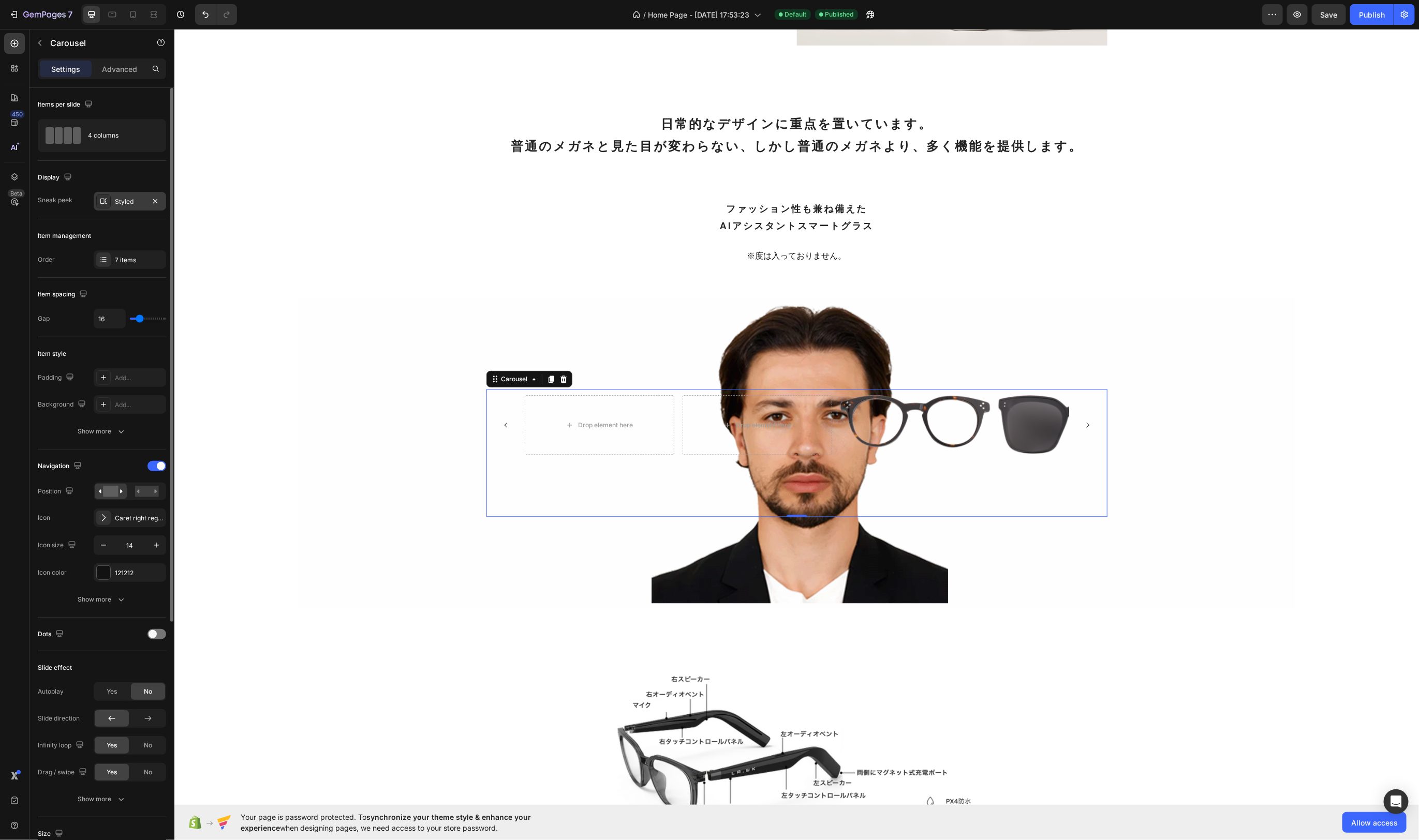
click at [100, 198] on icon at bounding box center [104, 201] width 8 height 8
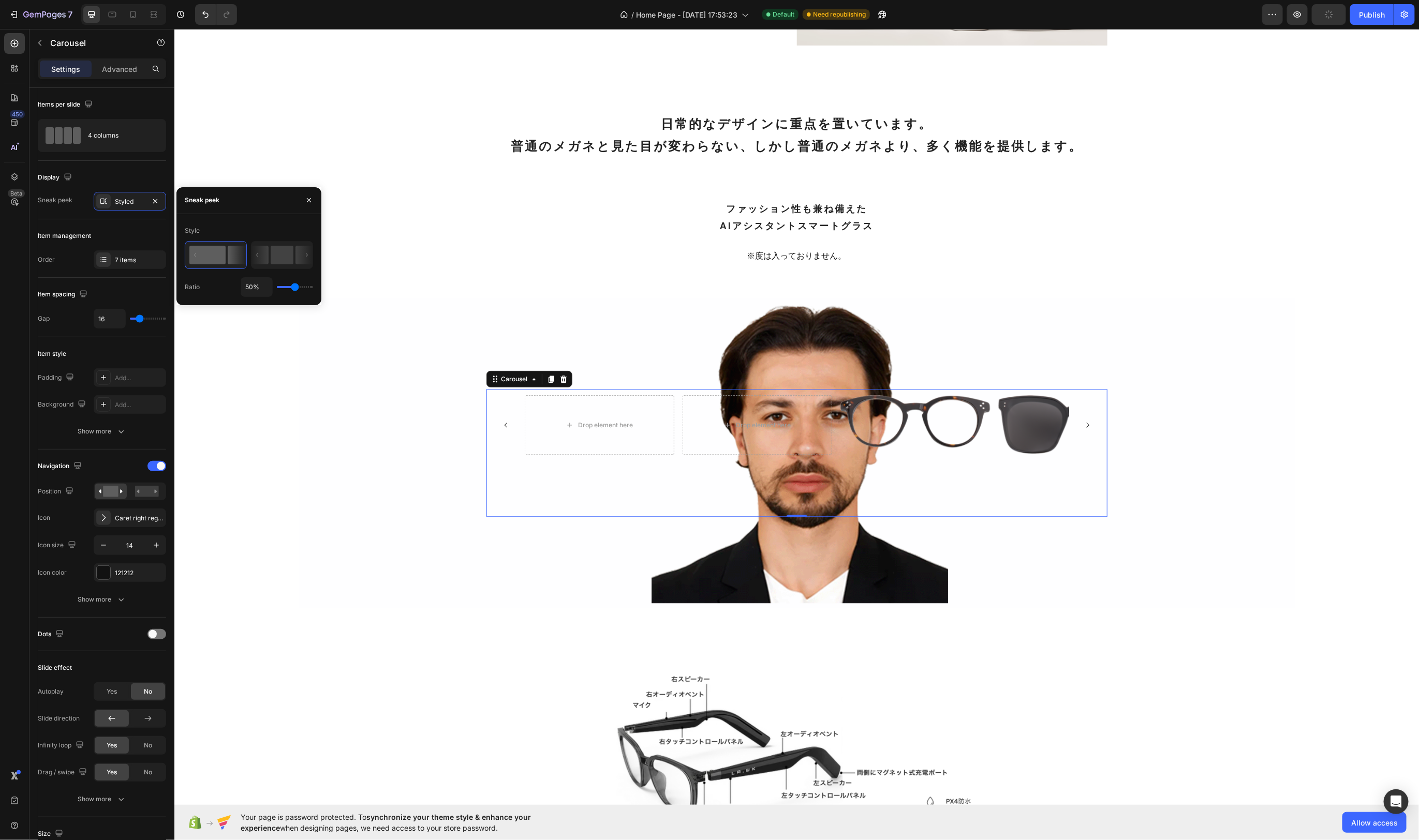
type input "40%"
type input "40"
type input "39%"
type input "39"
type input "38%"
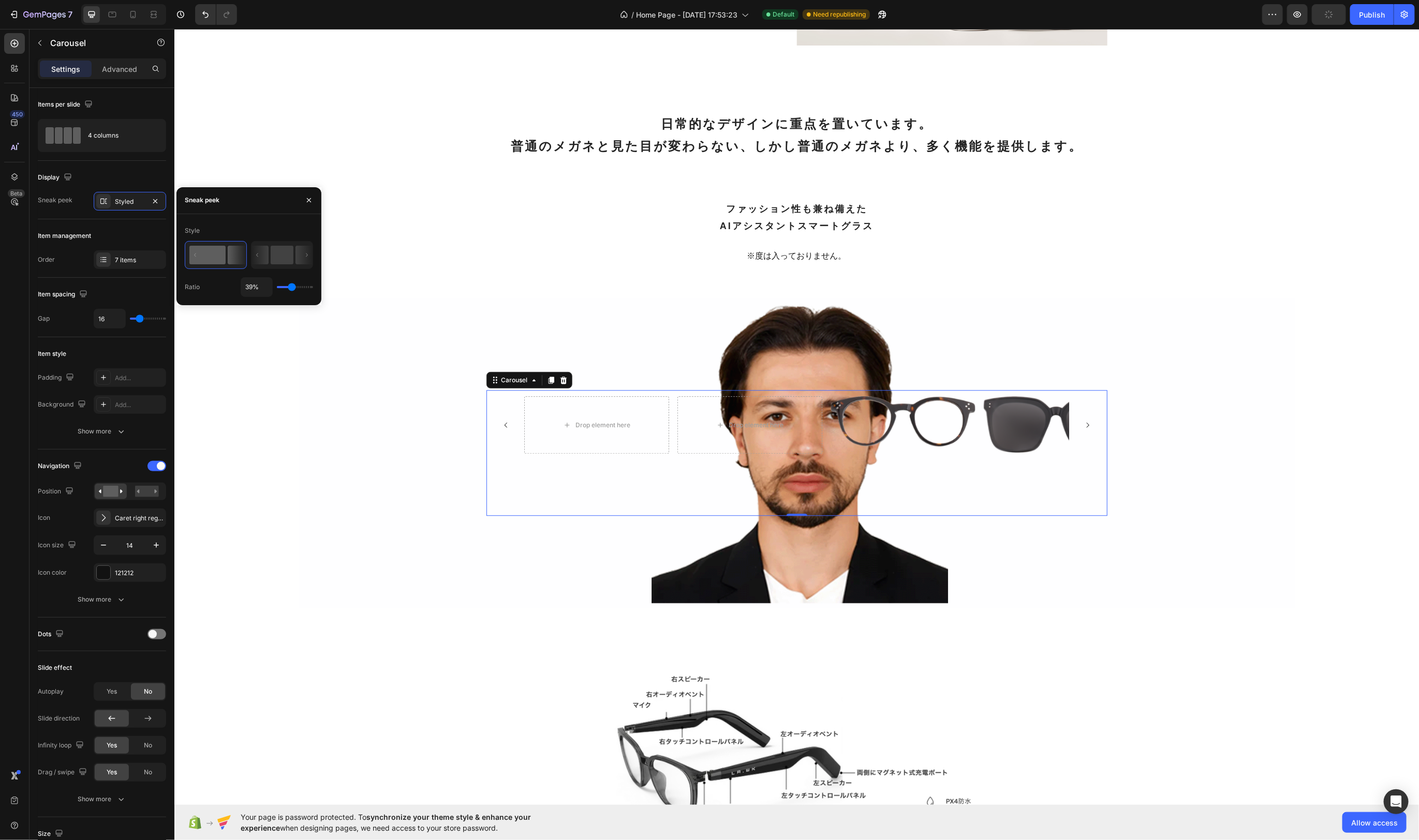
type input "38"
type input "28%"
type input "28"
type input "25%"
type input "25"
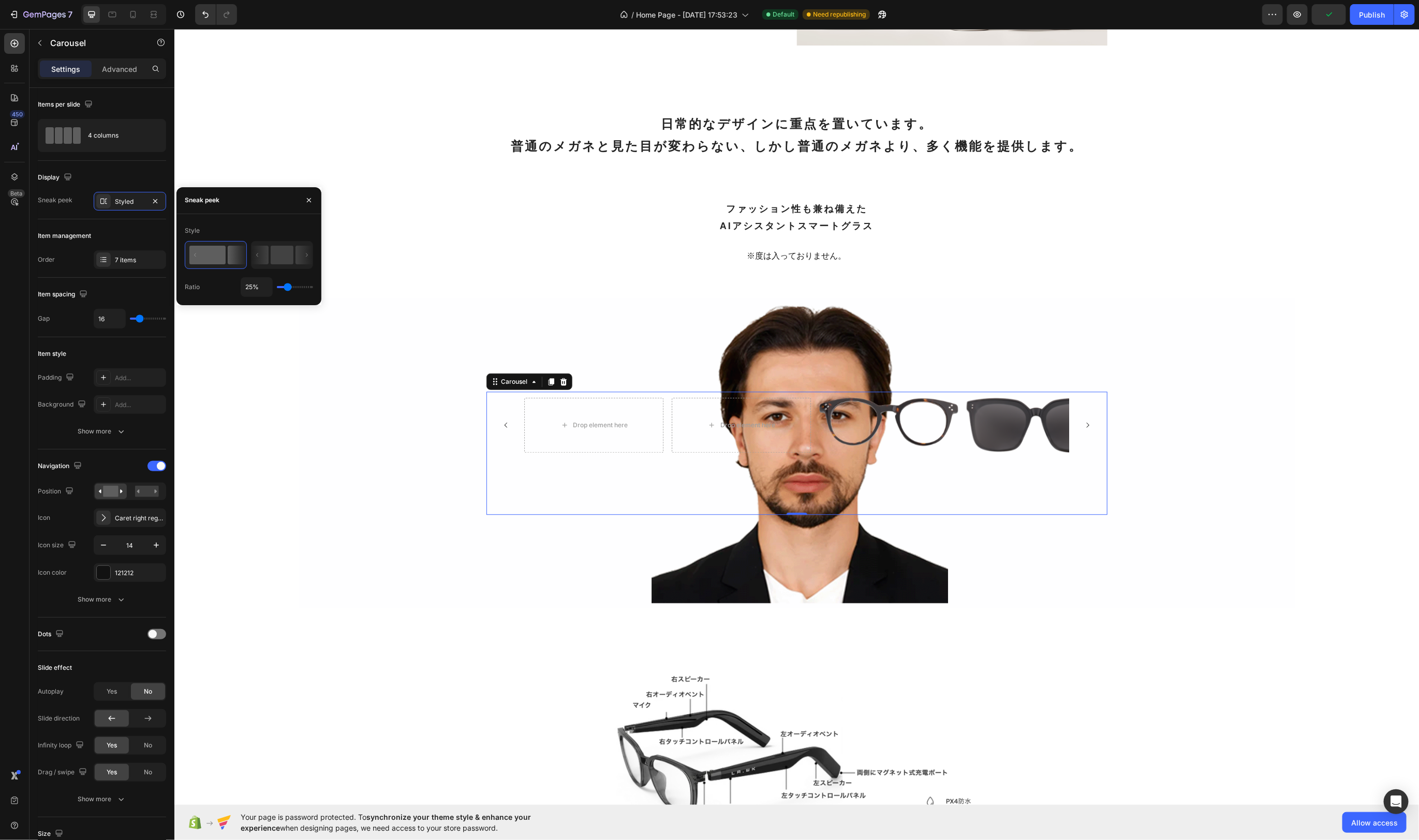
type input "18%"
type input "18"
type input "12%"
type input "12"
type input "9%"
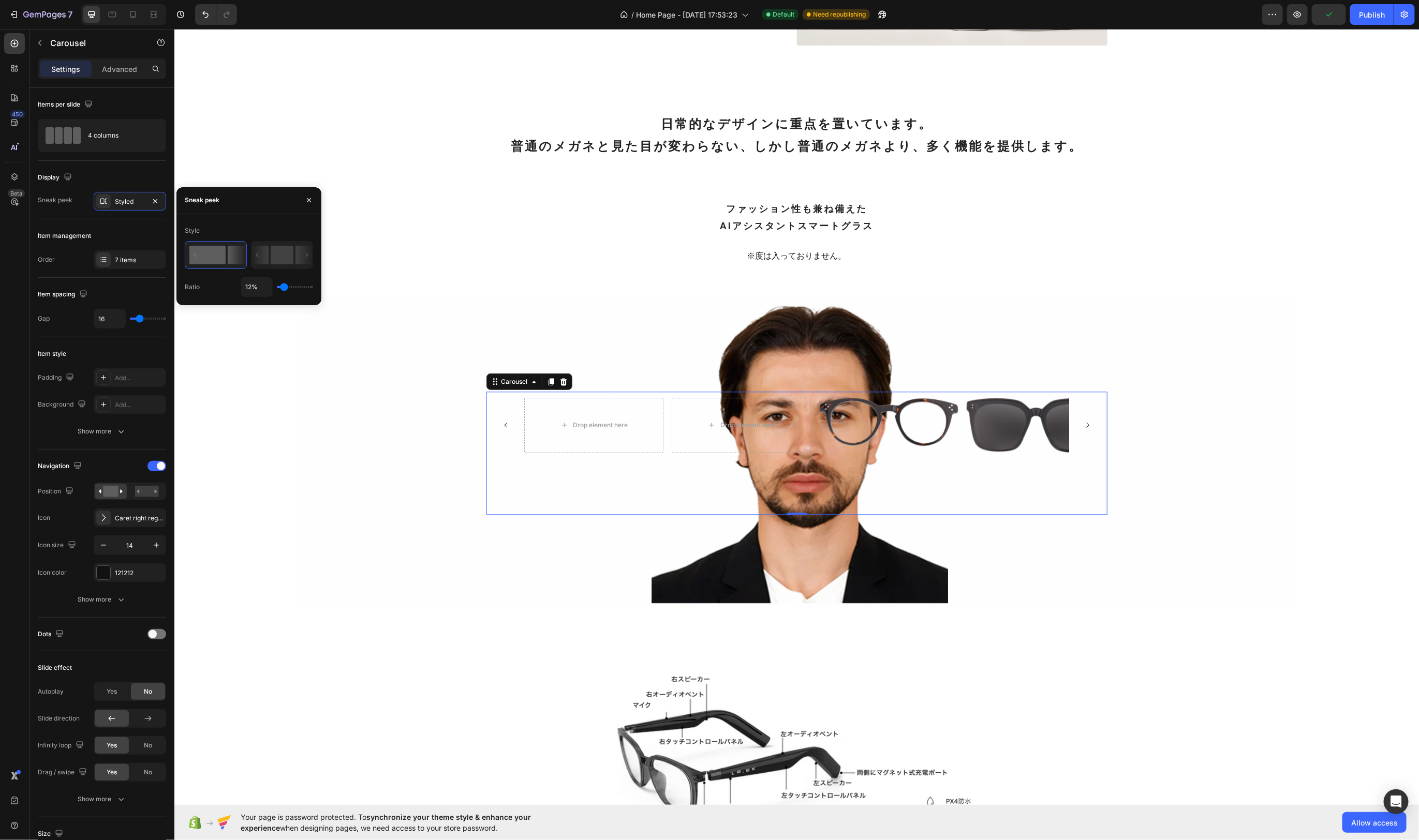
type input "9"
type input "7%"
type input "7"
type input "4%"
type input "4"
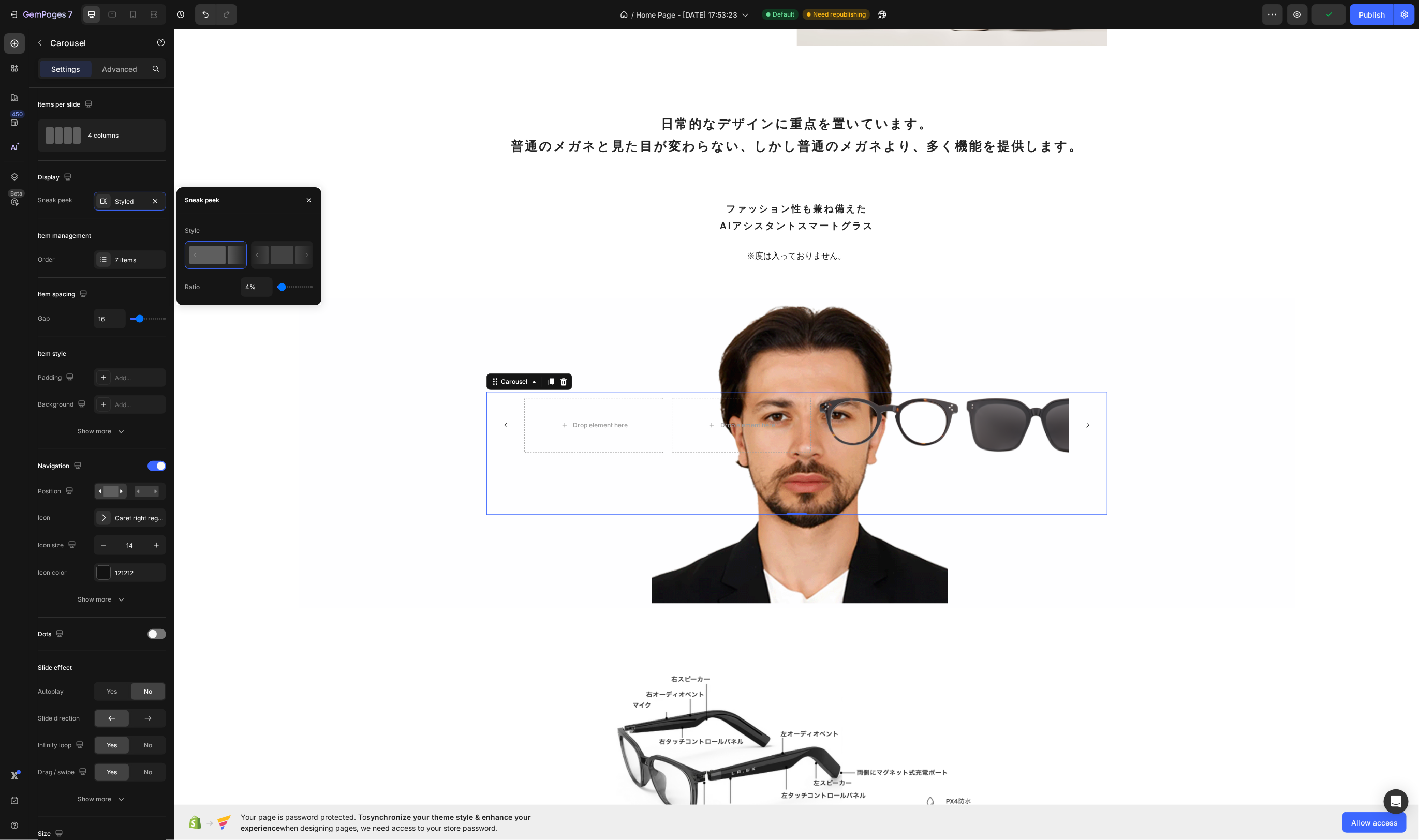
type input "1%"
type input "1"
type input "74%"
type input "74"
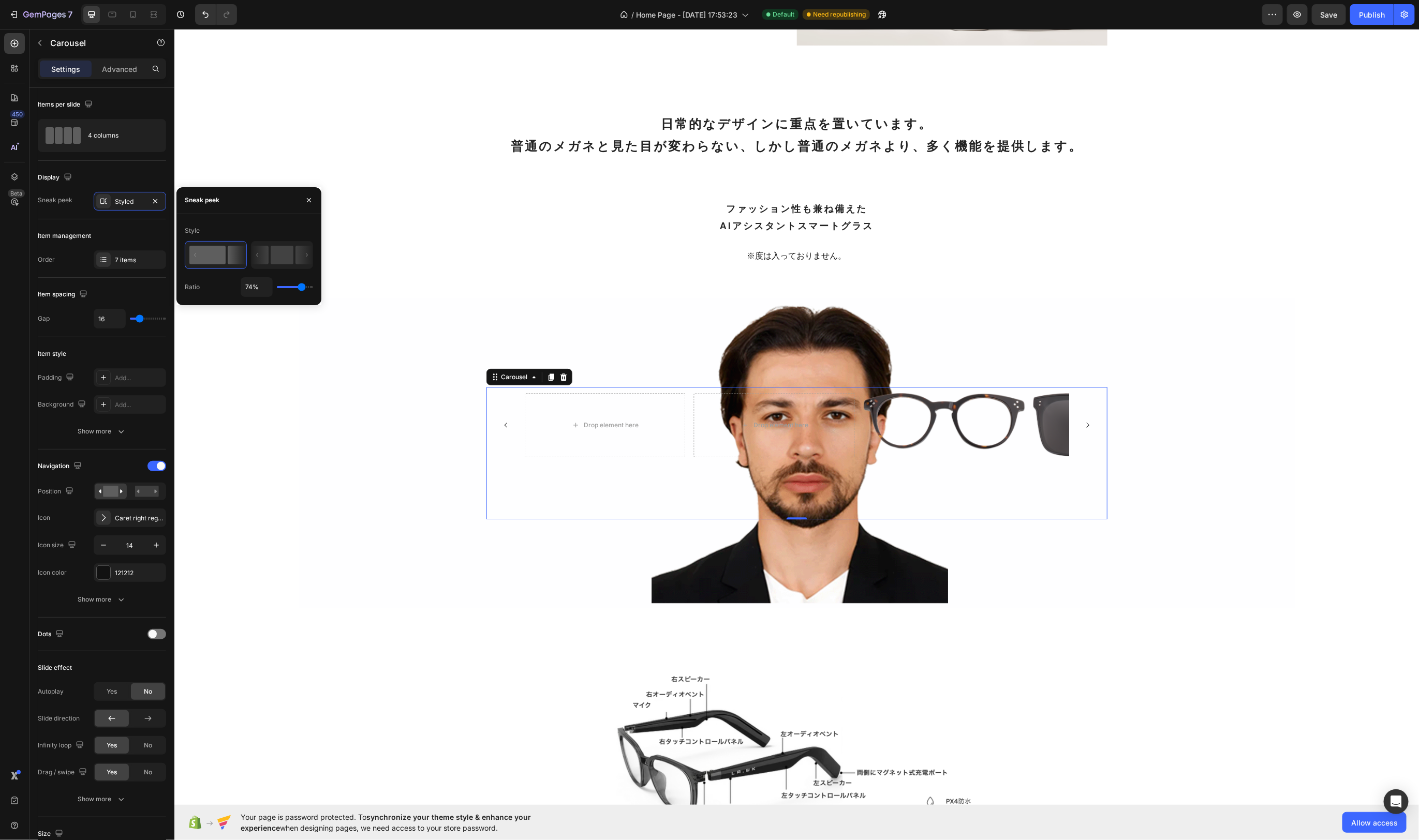
type input "100%"
type input "100"
type input "89%"
type input "89"
type input "88%"
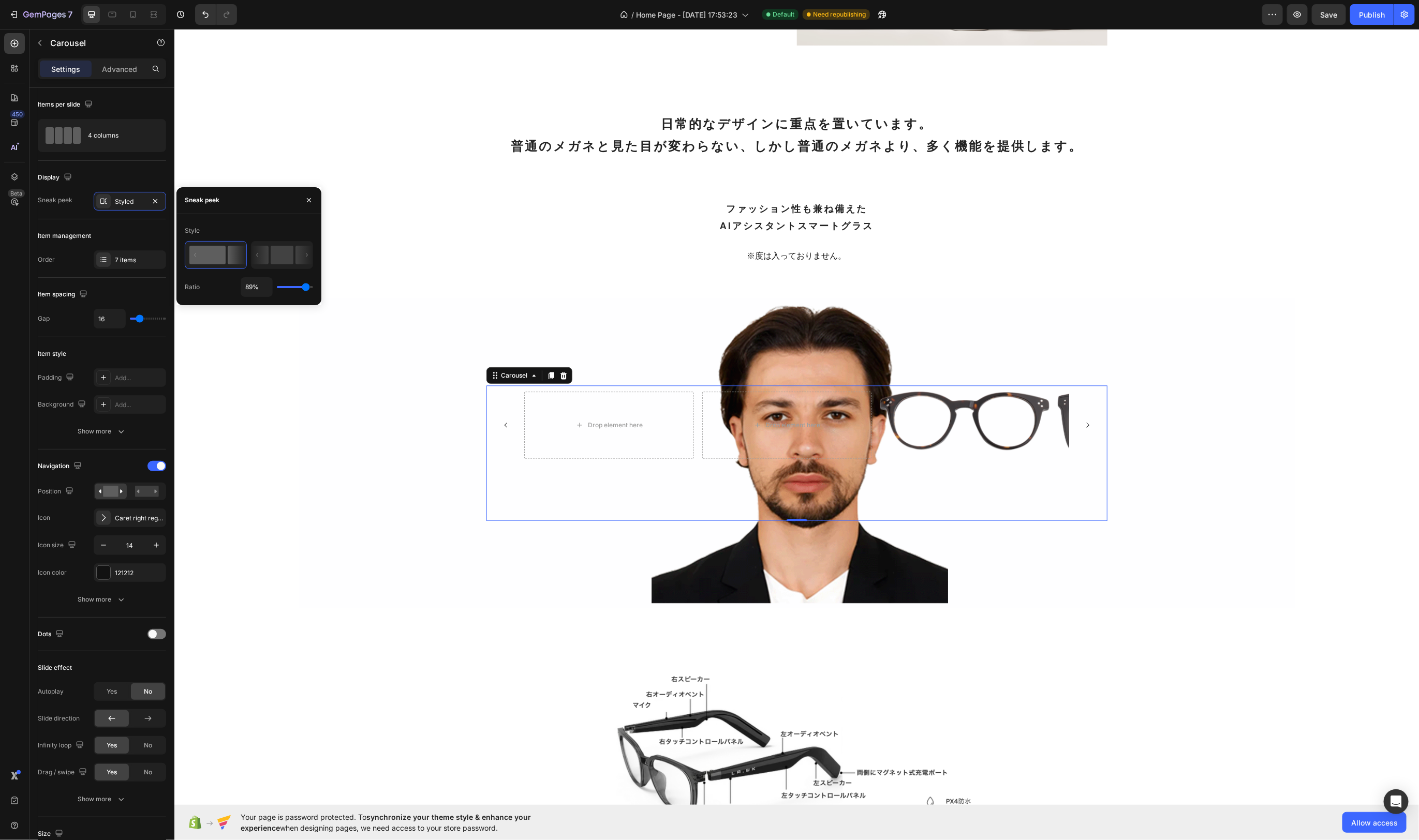
type input "88"
type input "78%"
type input "78"
type input "81%"
drag, startPoint x: 294, startPoint y: 287, endPoint x: 302, endPoint y: 289, distance: 8.2
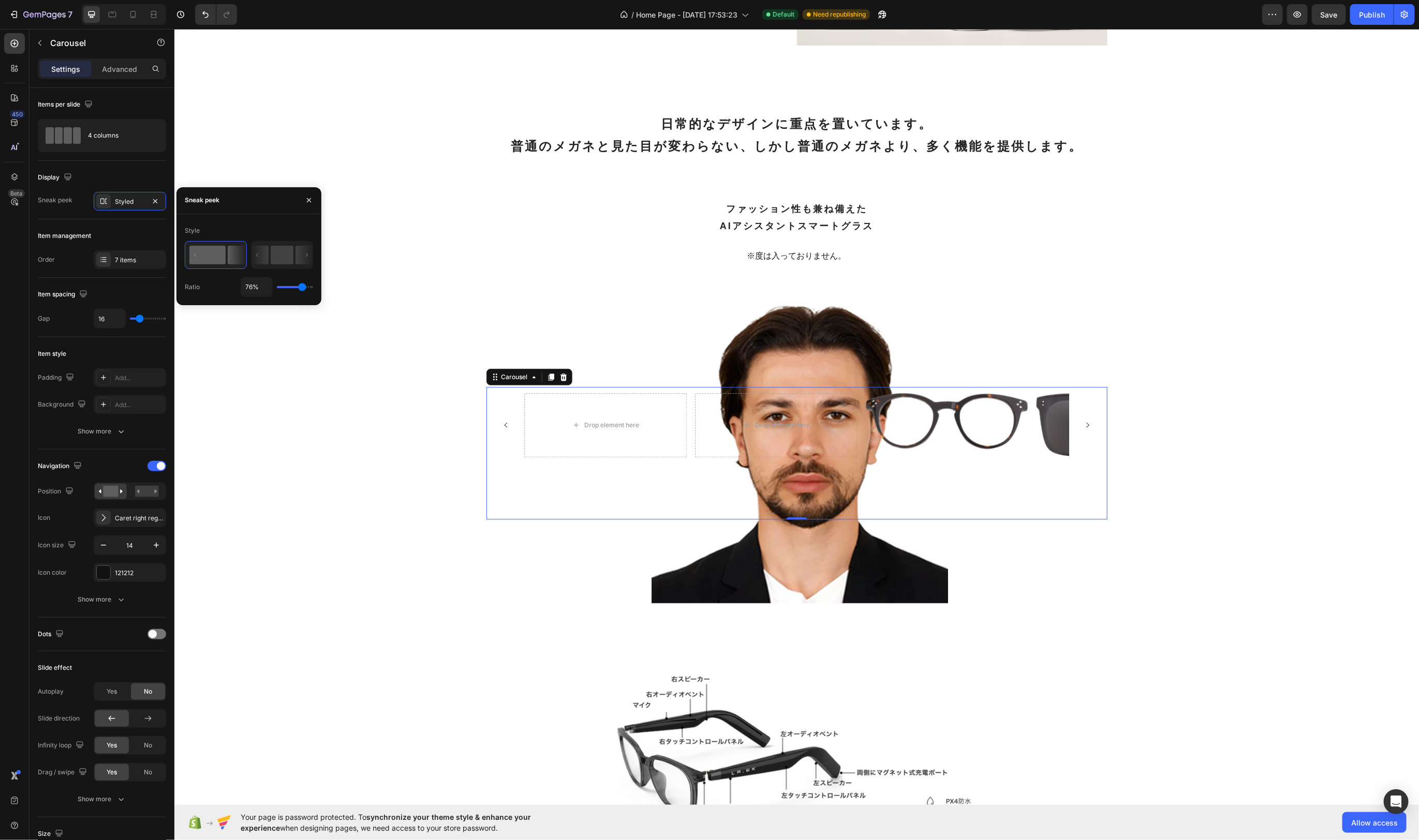
click at [302, 288] on input "range" at bounding box center [295, 287] width 36 height 2
click at [1085, 423] on icon "Carousel Next Arrow" at bounding box center [1087, 425] width 7 height 7
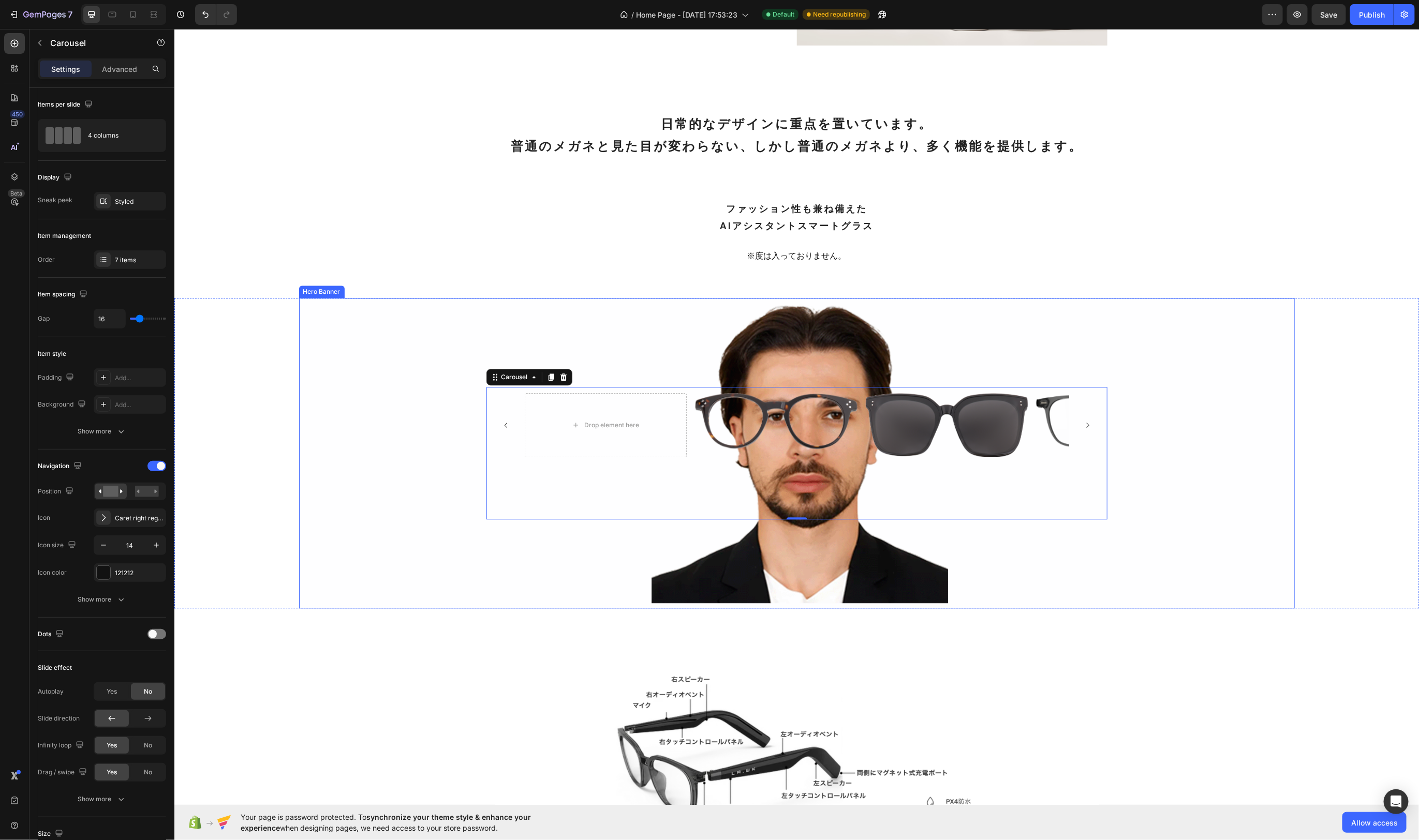
click at [919, 547] on div "Background Image" at bounding box center [797, 452] width 996 height 310
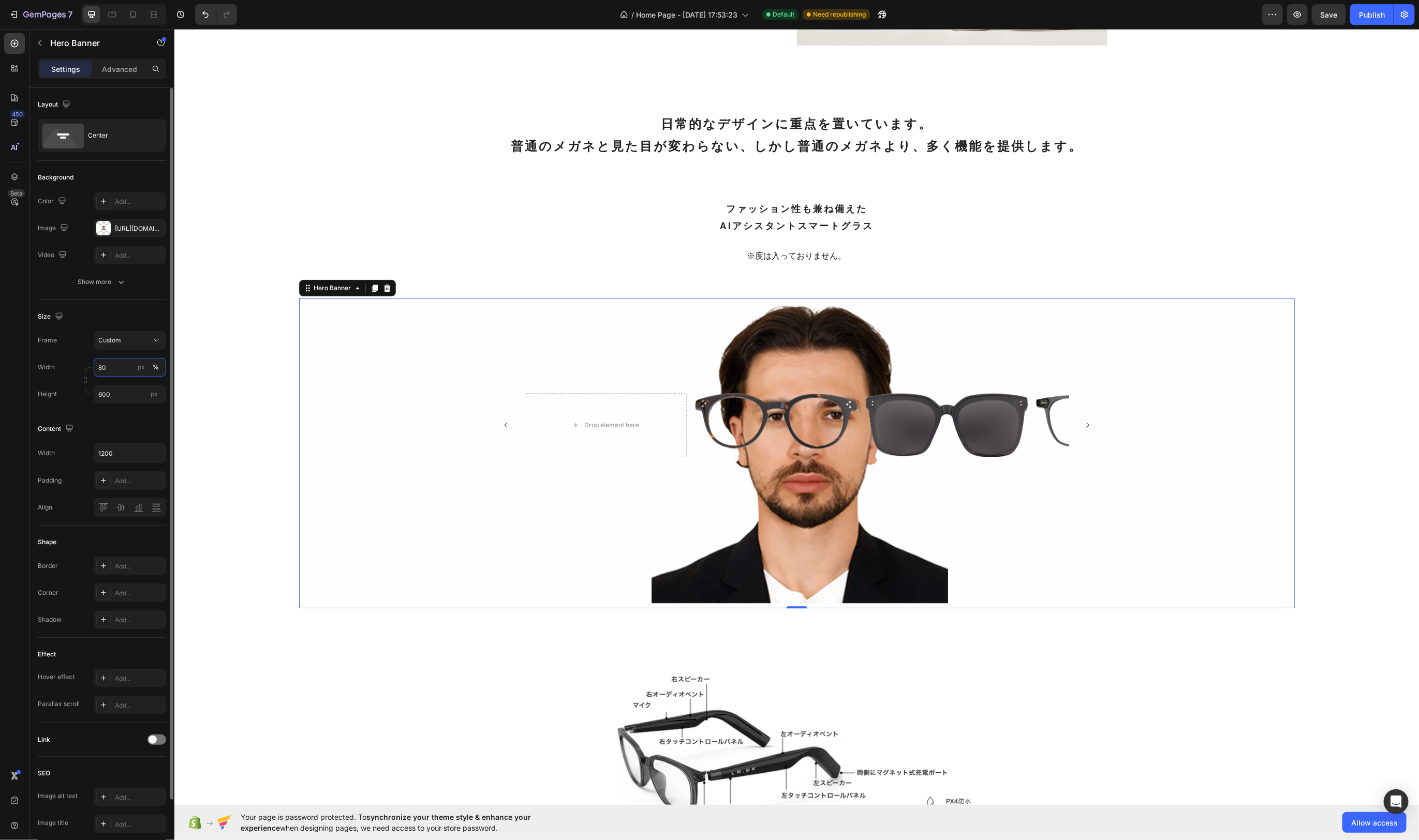
click at [127, 366] on input "80" at bounding box center [130, 367] width 73 height 18
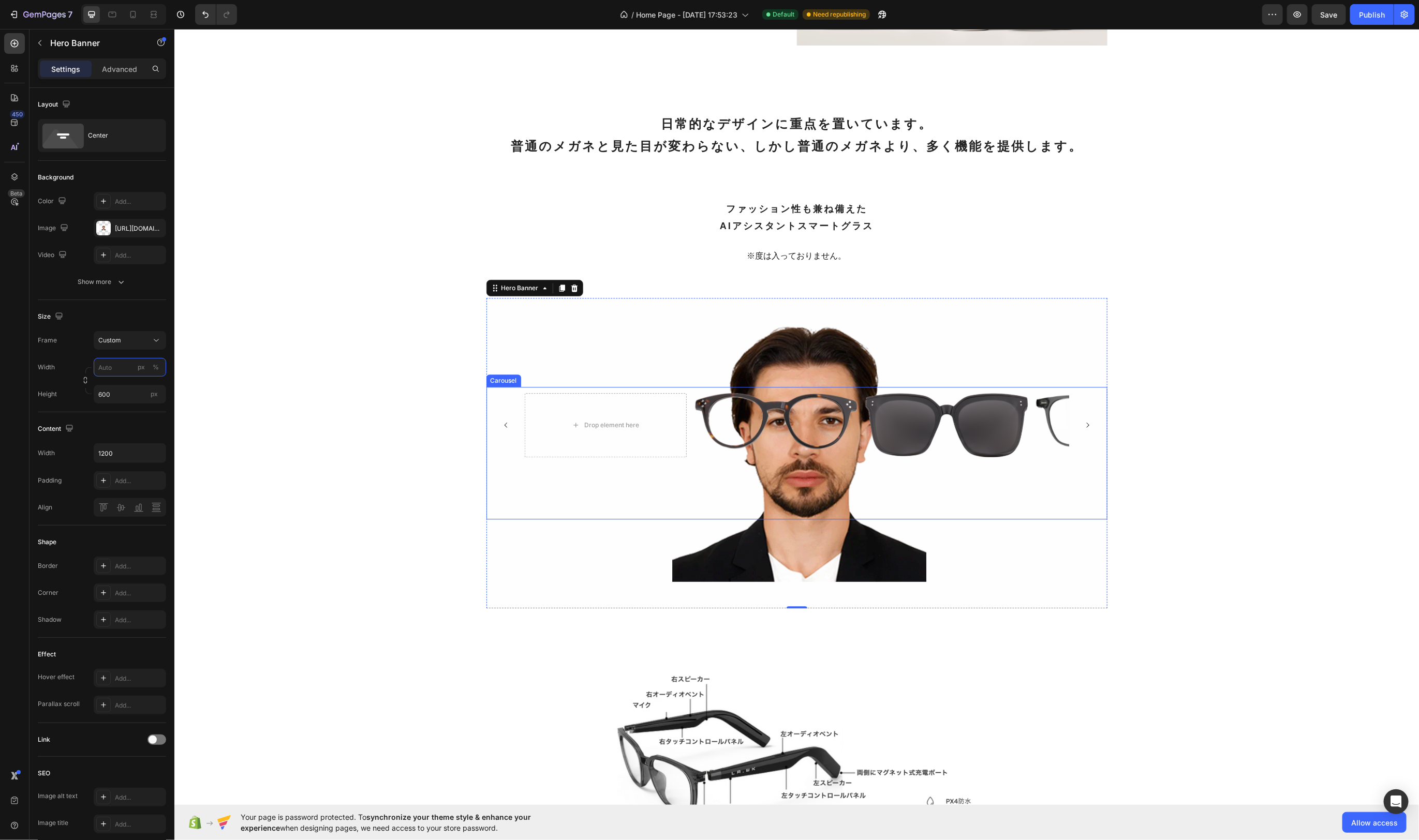
scroll to position [1666, 0]
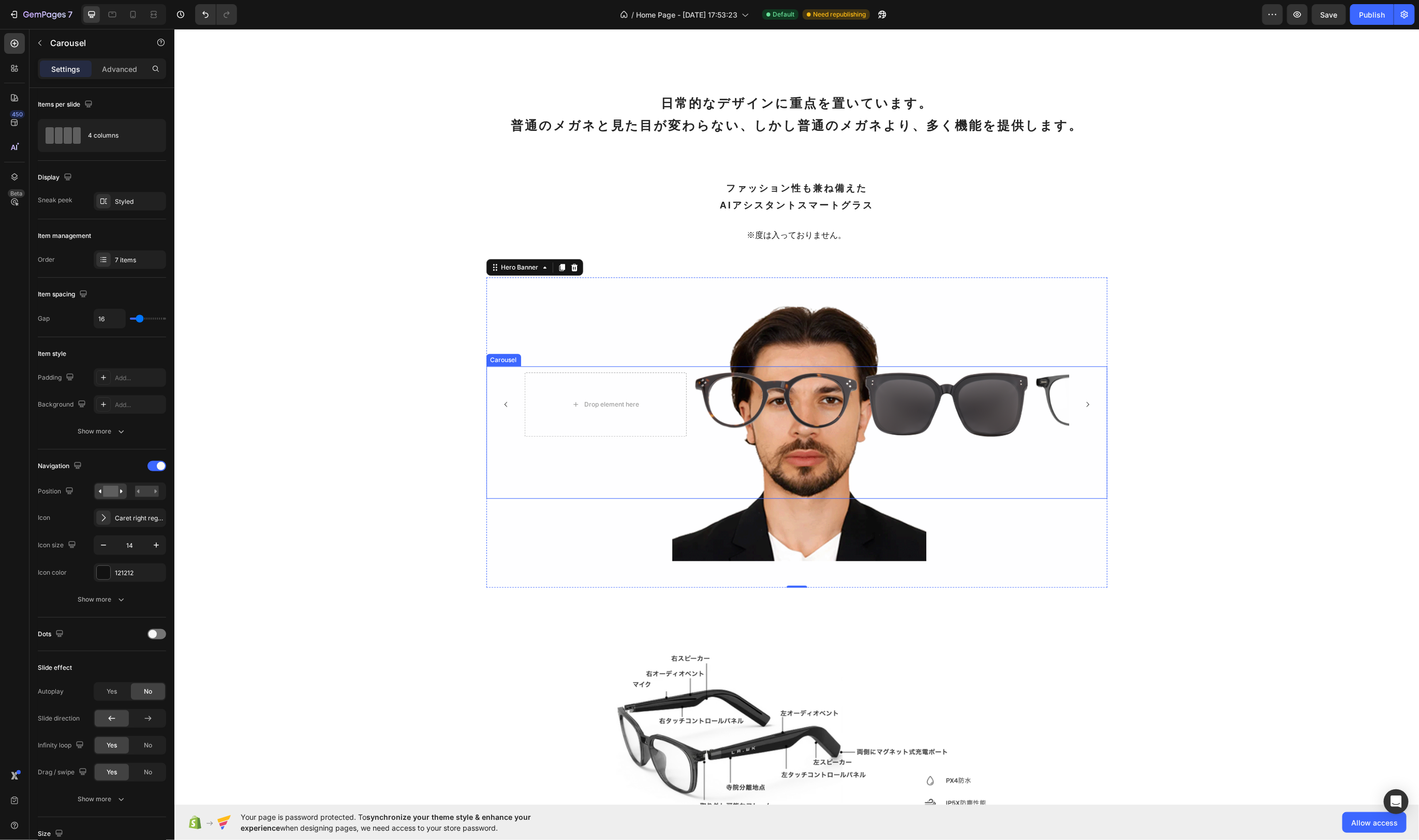
click at [1025, 366] on div "Image Image Image Image Image Image Image Drop element here Drop element here […" at bounding box center [796, 432] width 621 height 133
click at [141, 201] on div "Styled" at bounding box center [130, 202] width 30 height 9
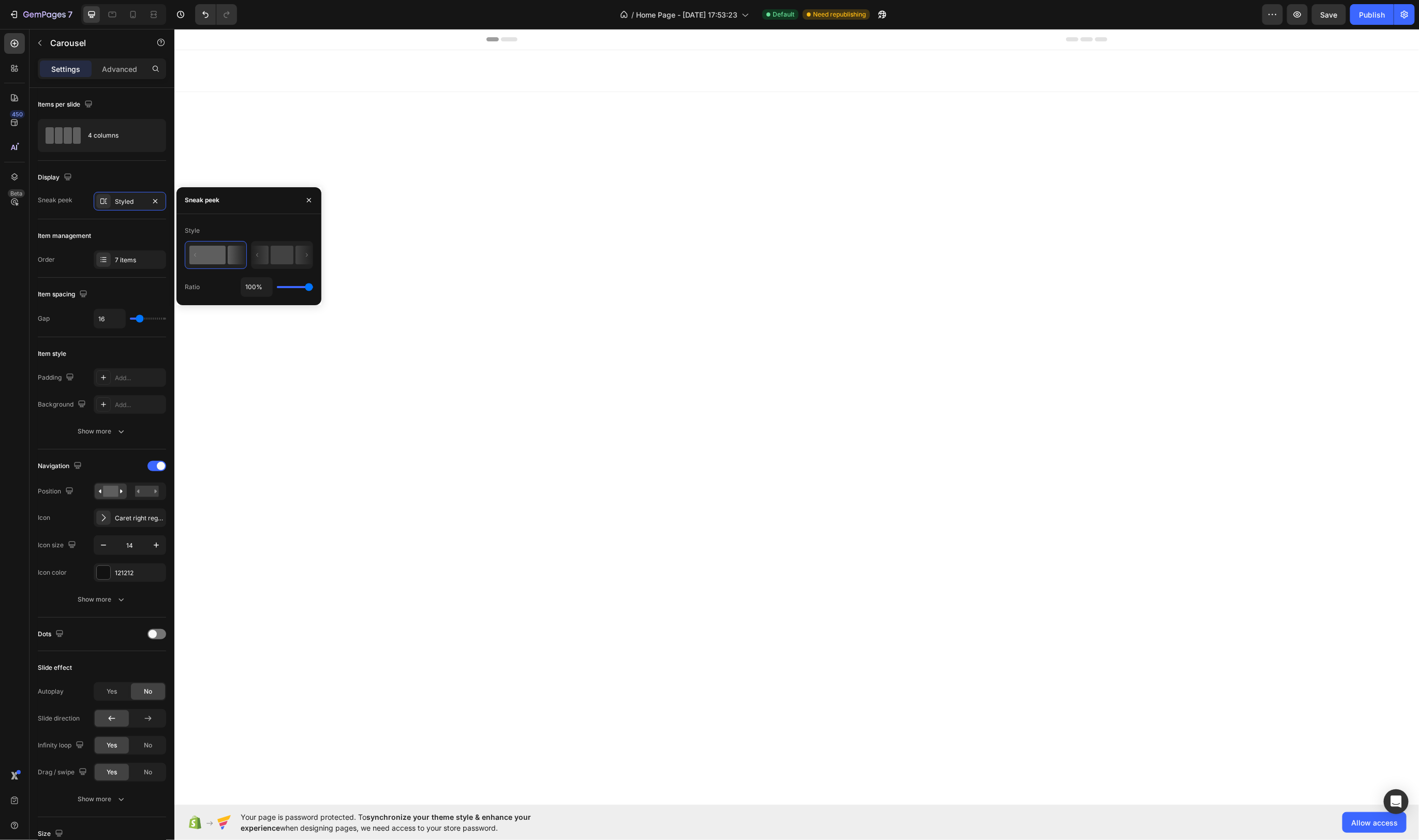
scroll to position [1666, 0]
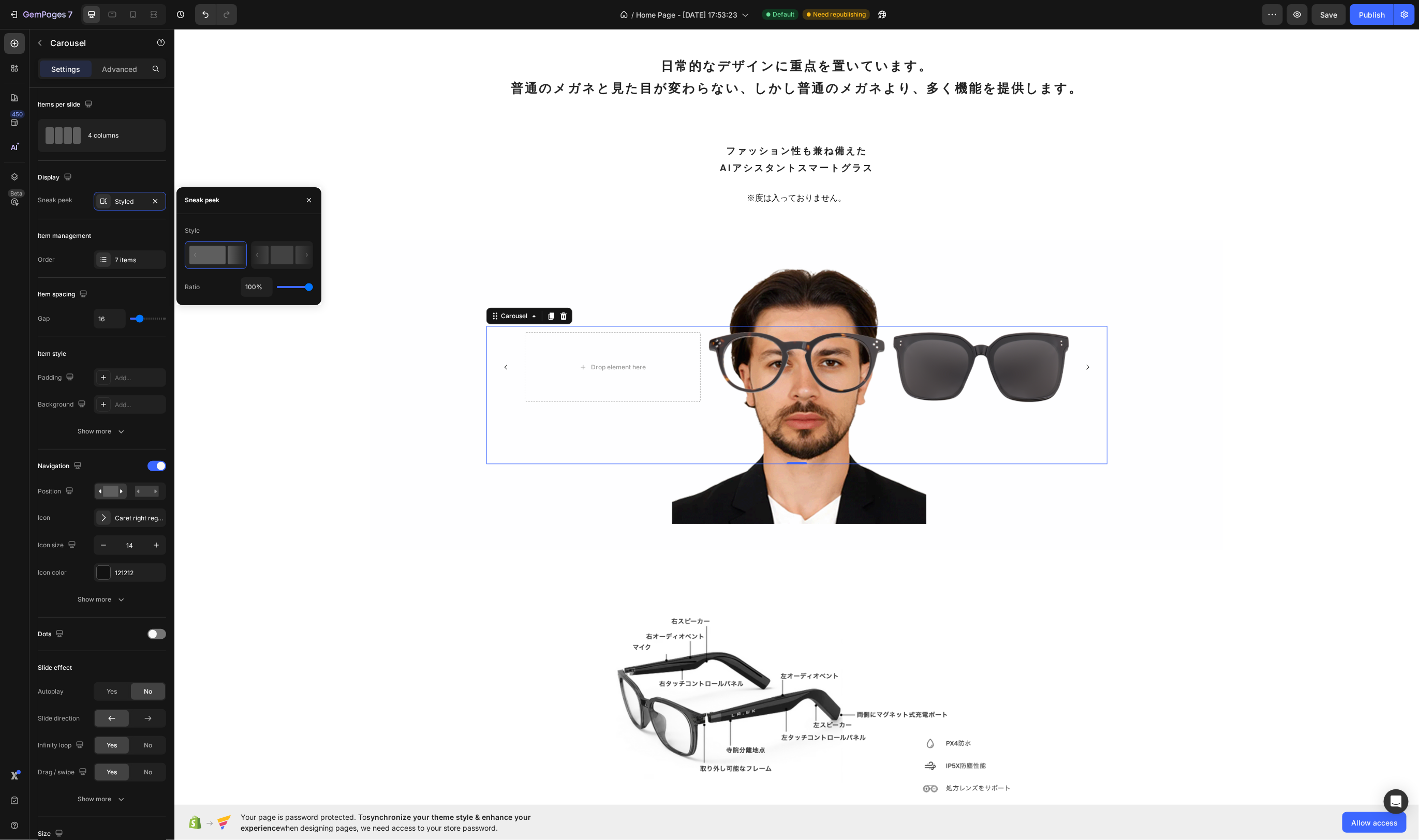
type input "100"
click at [313, 288] on input "range" at bounding box center [295, 287] width 36 height 2
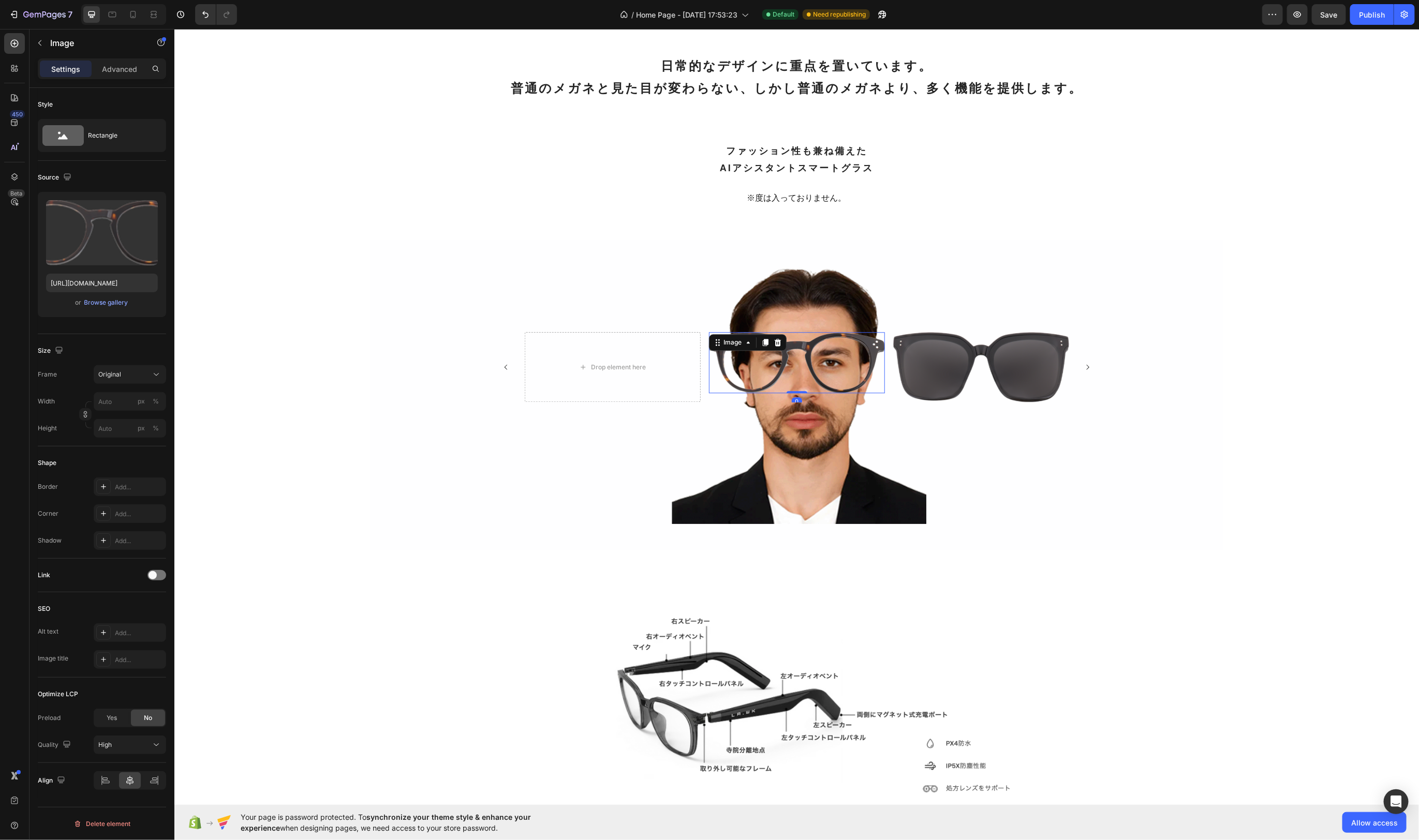
click at [820, 392] on img at bounding box center [797, 362] width 176 height 61
click at [151, 374] on div "Original" at bounding box center [130, 375] width 63 height 10
click at [148, 437] on icon at bounding box center [153, 439] width 9 height 7
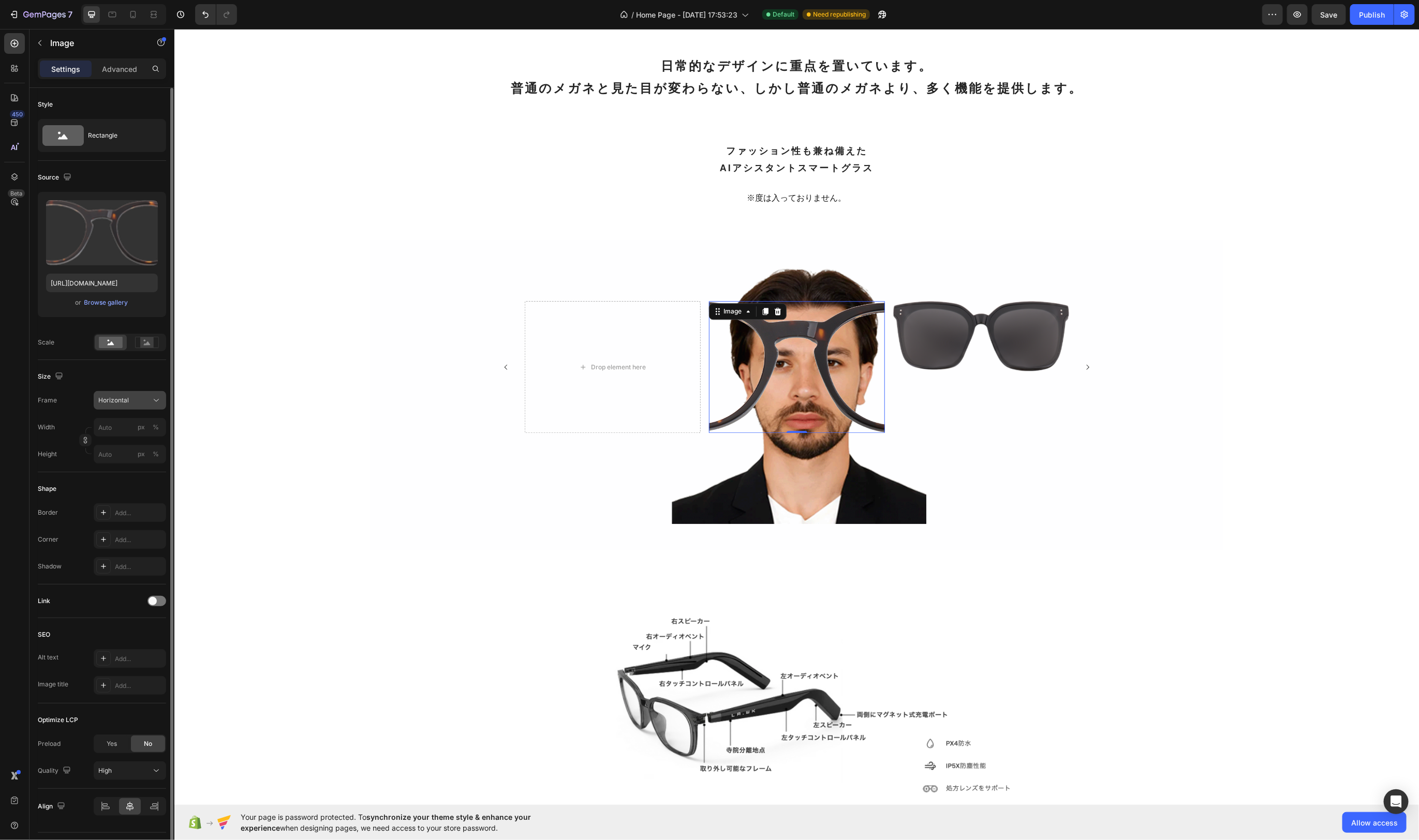
click at [150, 395] on div "Horizontal" at bounding box center [130, 400] width 63 height 10
click at [138, 500] on div "Custom" at bounding box center [128, 503] width 60 height 9
click at [146, 400] on div "Custom" at bounding box center [124, 400] width 51 height 9
click at [142, 482] on div "Original" at bounding box center [128, 484] width 60 height 9
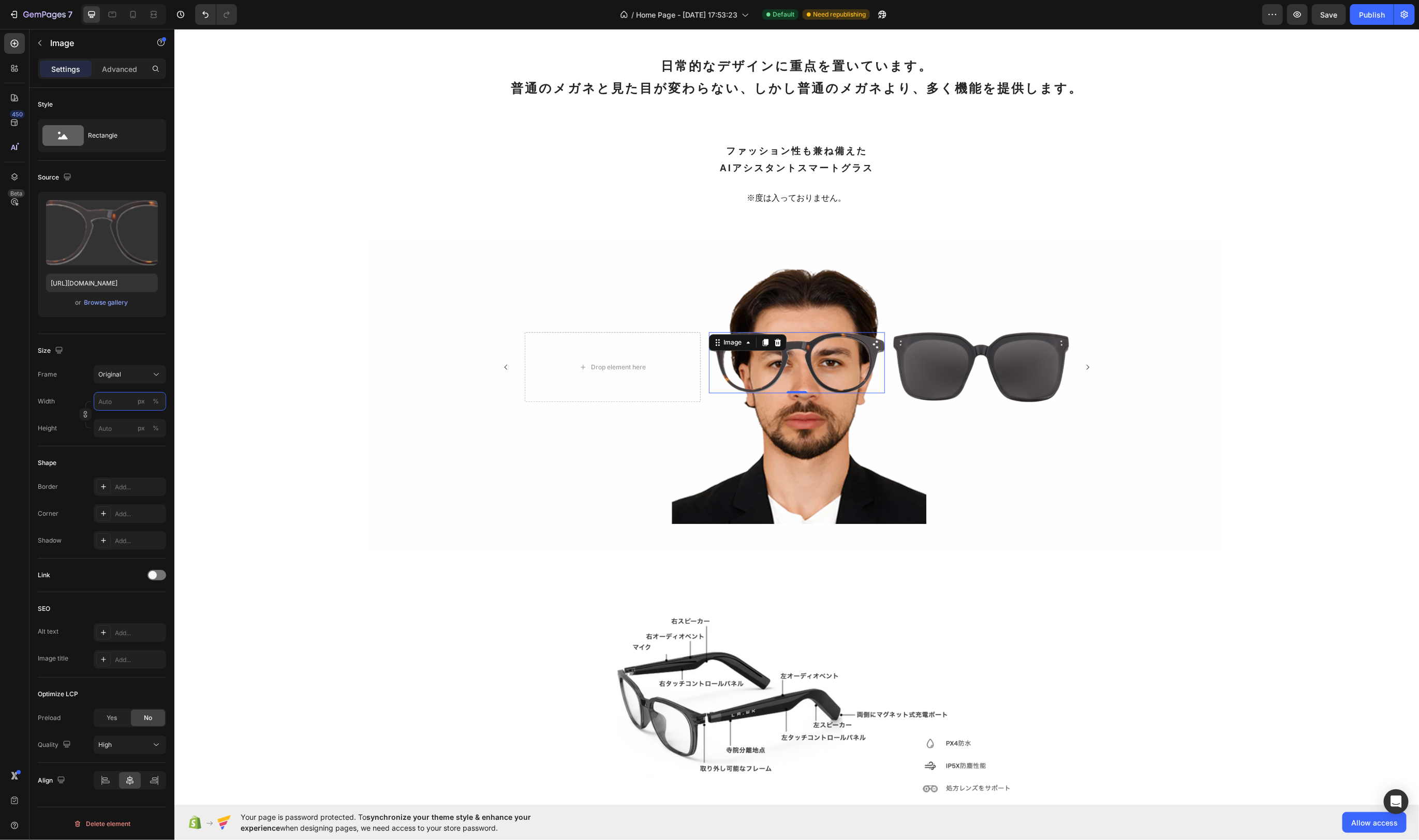
click at [121, 404] on input "px %" at bounding box center [130, 402] width 73 height 18
type input "80"
click at [153, 399] on div "%" at bounding box center [155, 402] width 6 height 9
click at [147, 456] on div "Shape" at bounding box center [102, 463] width 128 height 17
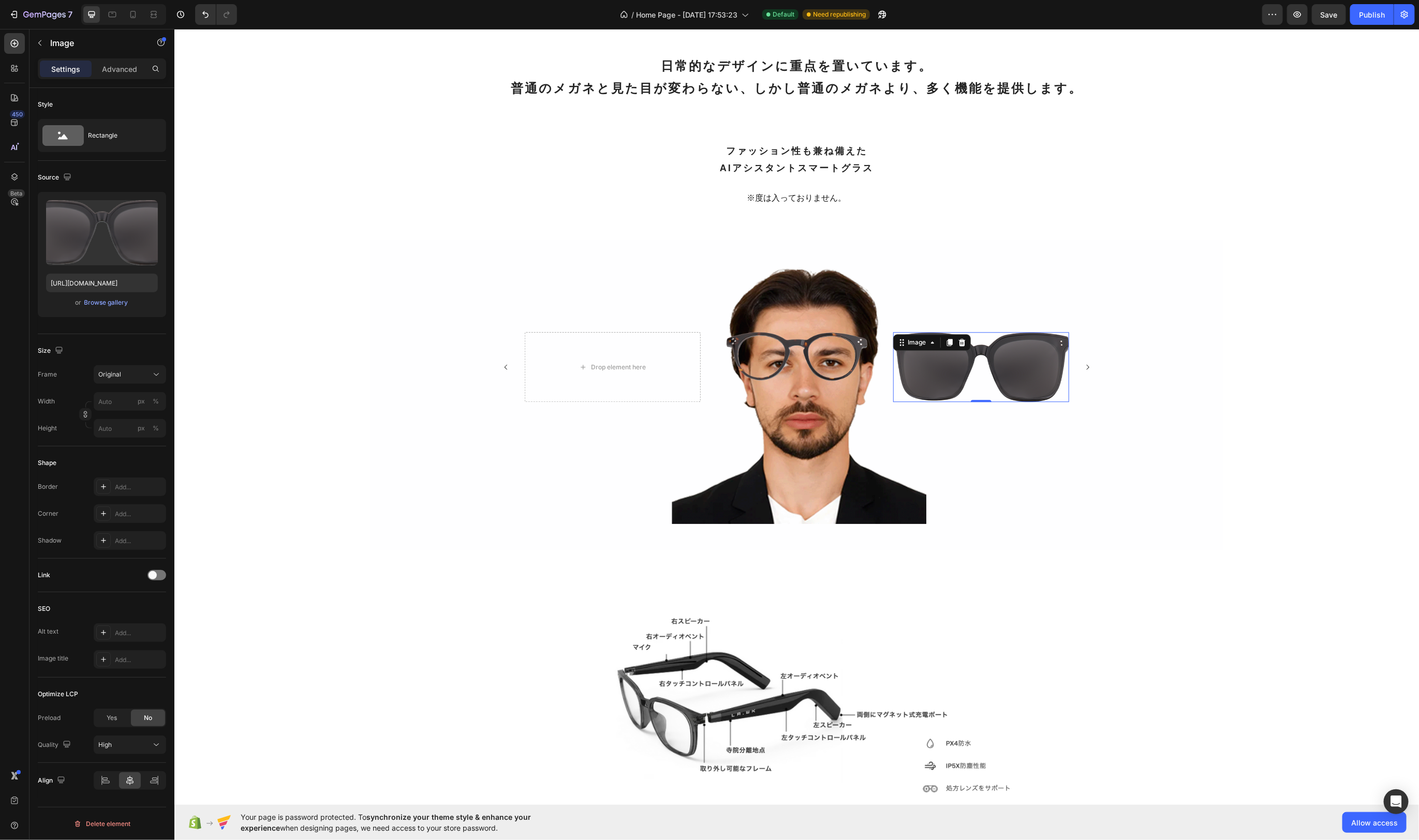
click at [920, 388] on img at bounding box center [981, 366] width 176 height 70
click at [149, 377] on div "Original" at bounding box center [124, 375] width 51 height 9
click at [136, 455] on div "Original" at bounding box center [128, 459] width 60 height 9
click at [125, 405] on input "px %" at bounding box center [130, 402] width 73 height 18
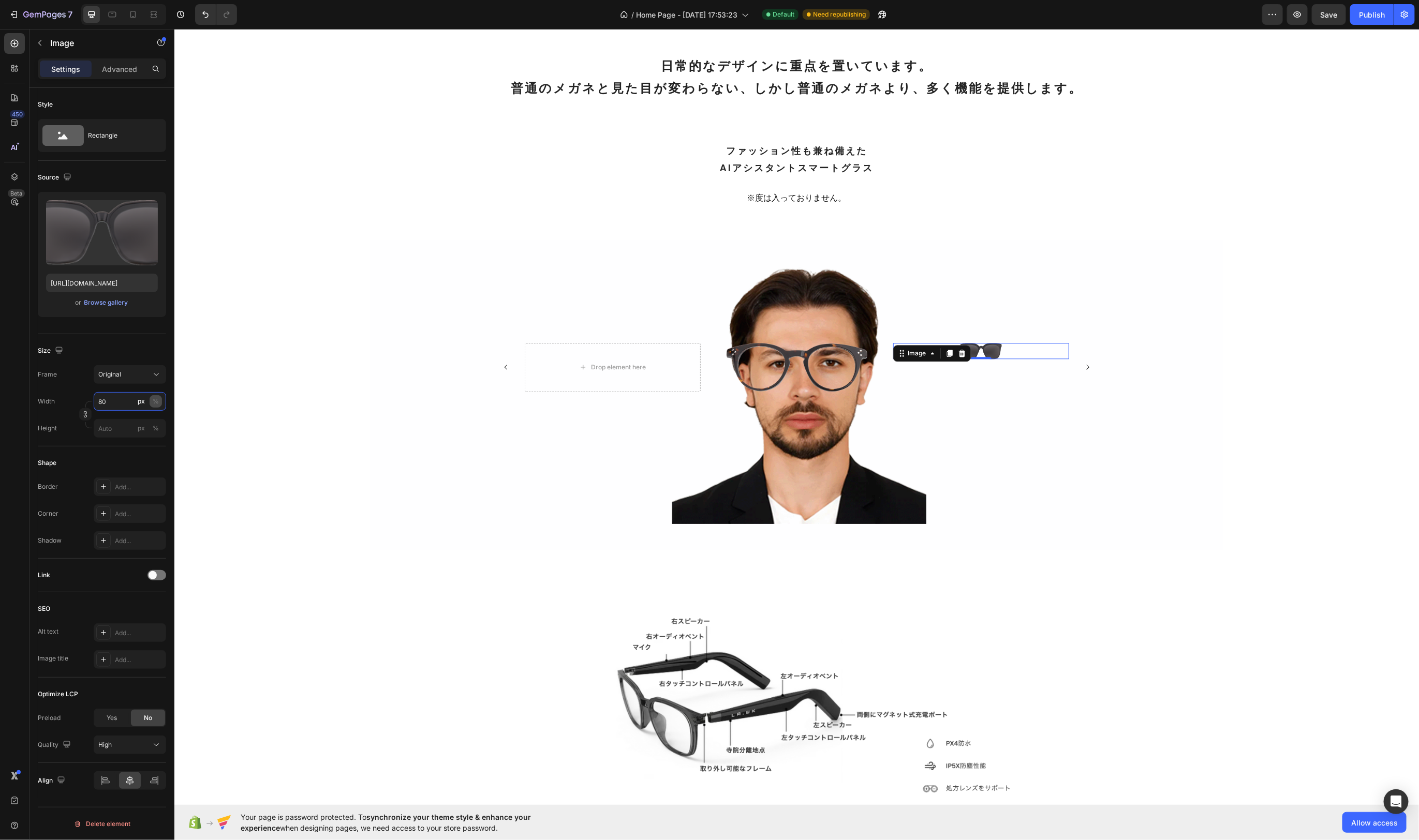
type input "80"
click at [160, 402] on button "%" at bounding box center [156, 402] width 13 height 13
click at [1087, 369] on icon "Carousel Next Arrow" at bounding box center [1087, 366] width 2 height 5
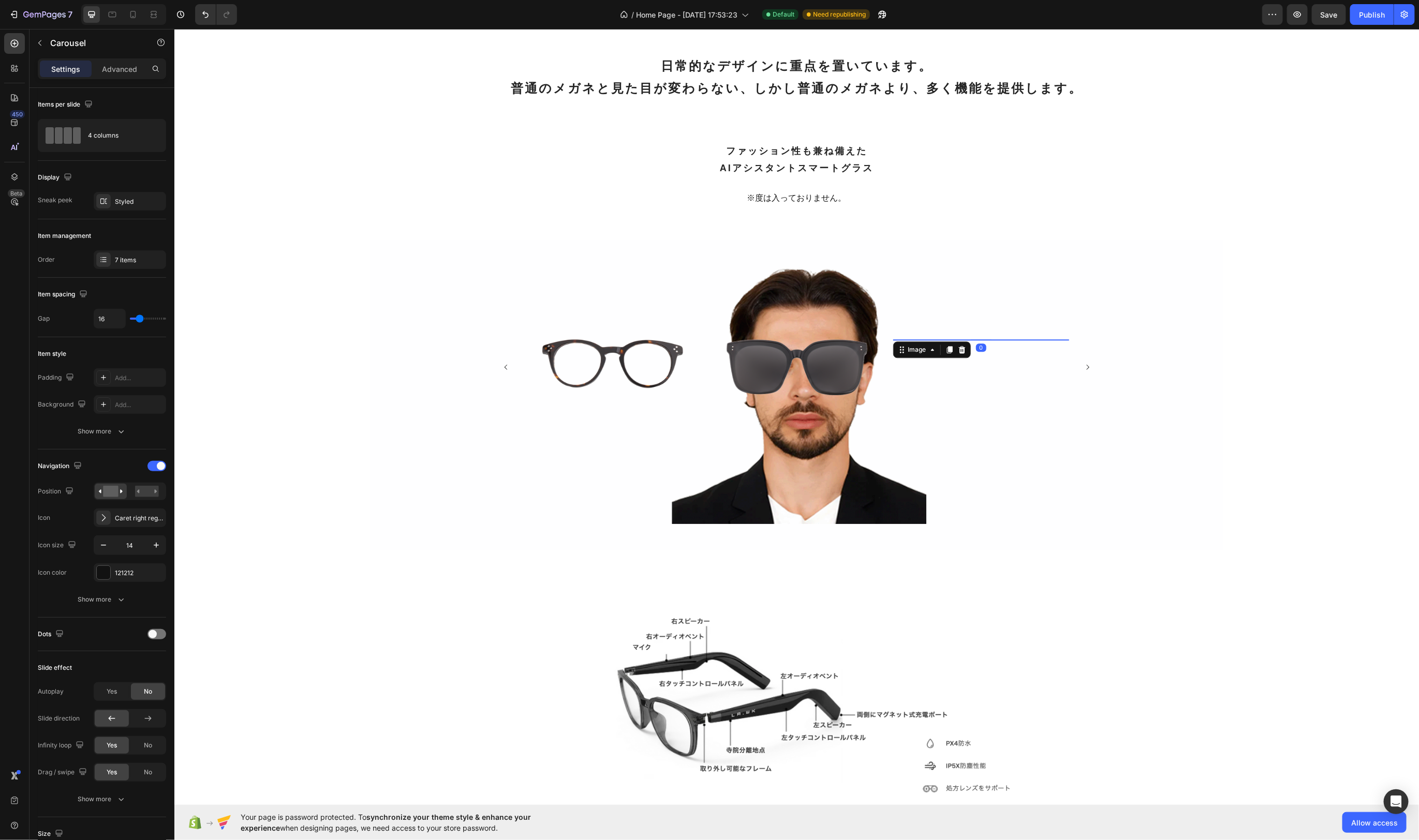
click at [965, 397] on img at bounding box center [981, 366] width 176 height 60
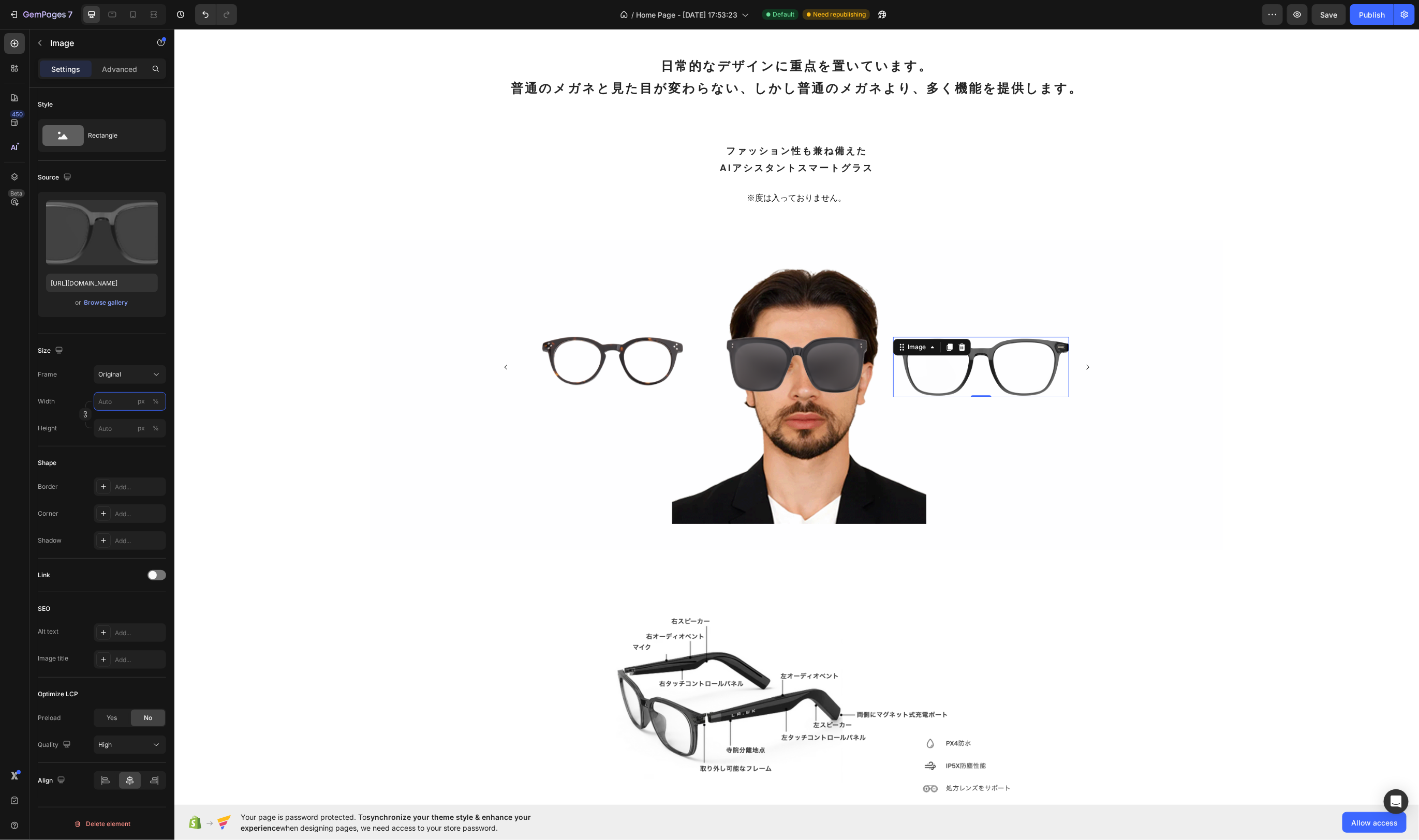
click at [129, 398] on input "px %" at bounding box center [130, 402] width 73 height 18
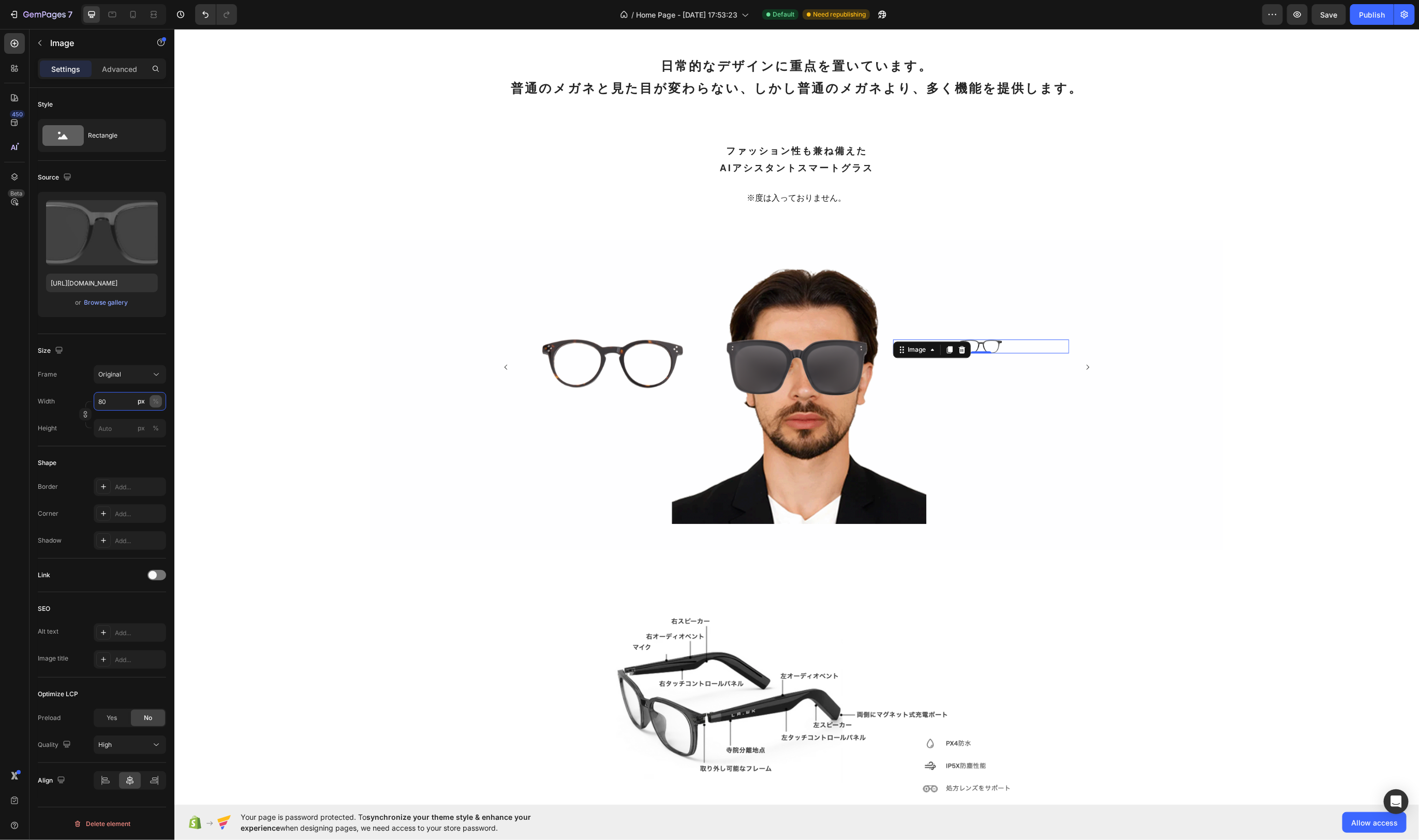
type input "80"
click at [155, 398] on div "%" at bounding box center [155, 402] width 6 height 9
click at [1089, 371] on icon "Carousel Next Arrow" at bounding box center [1087, 366] width 7 height 7
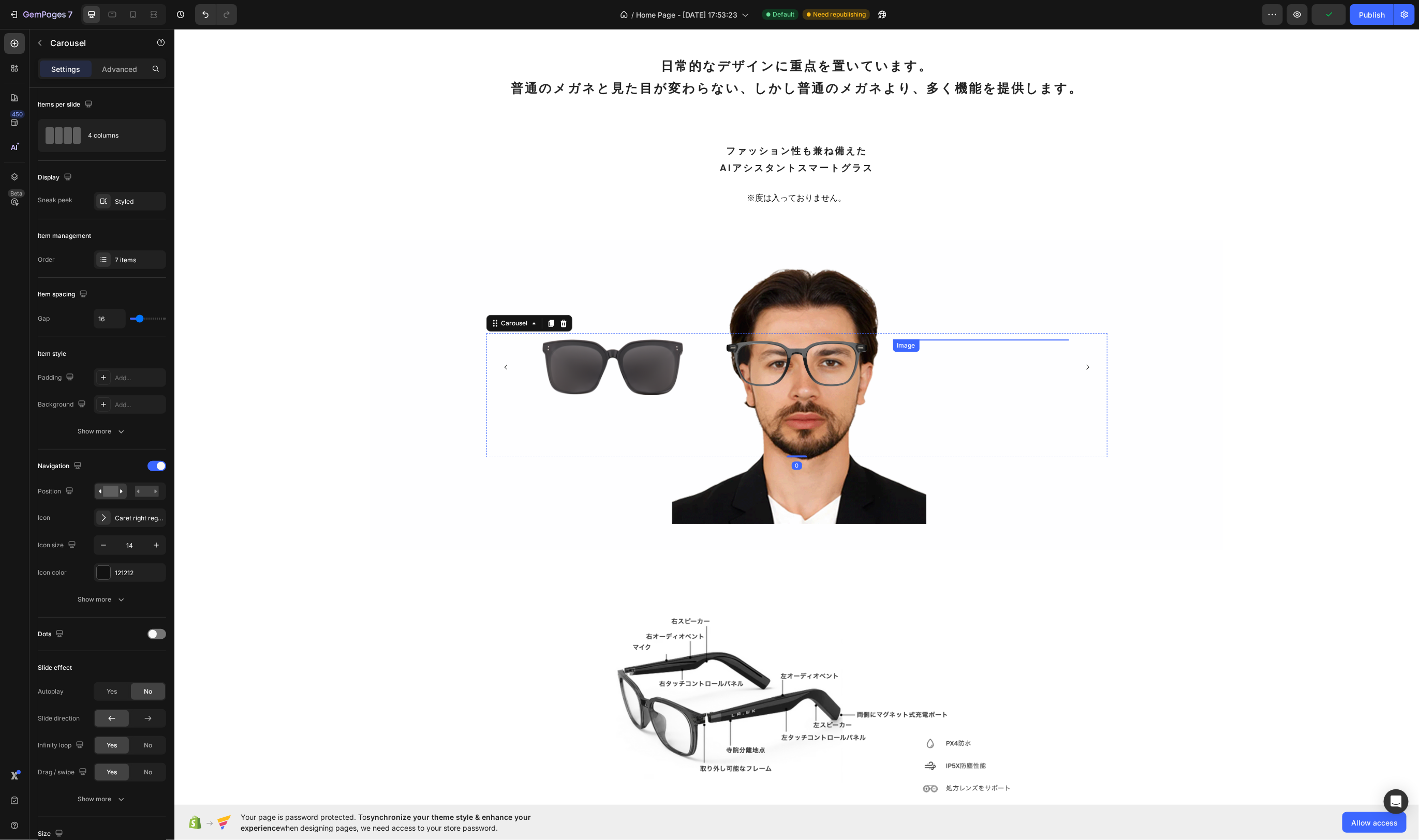
click at [1043, 388] on img at bounding box center [981, 366] width 176 height 55
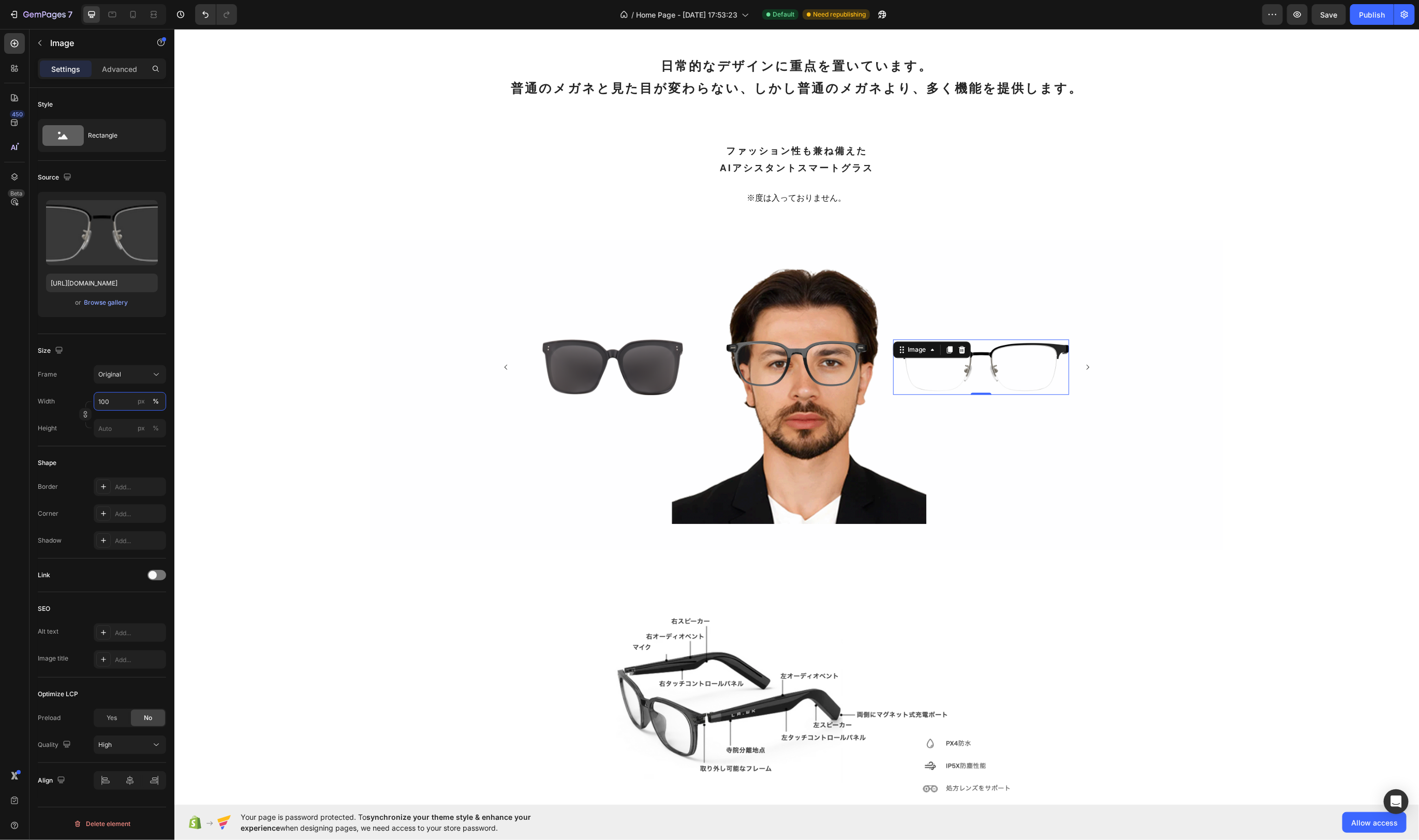
click at [125, 400] on input "100" at bounding box center [130, 402] width 73 height 18
type input "80"
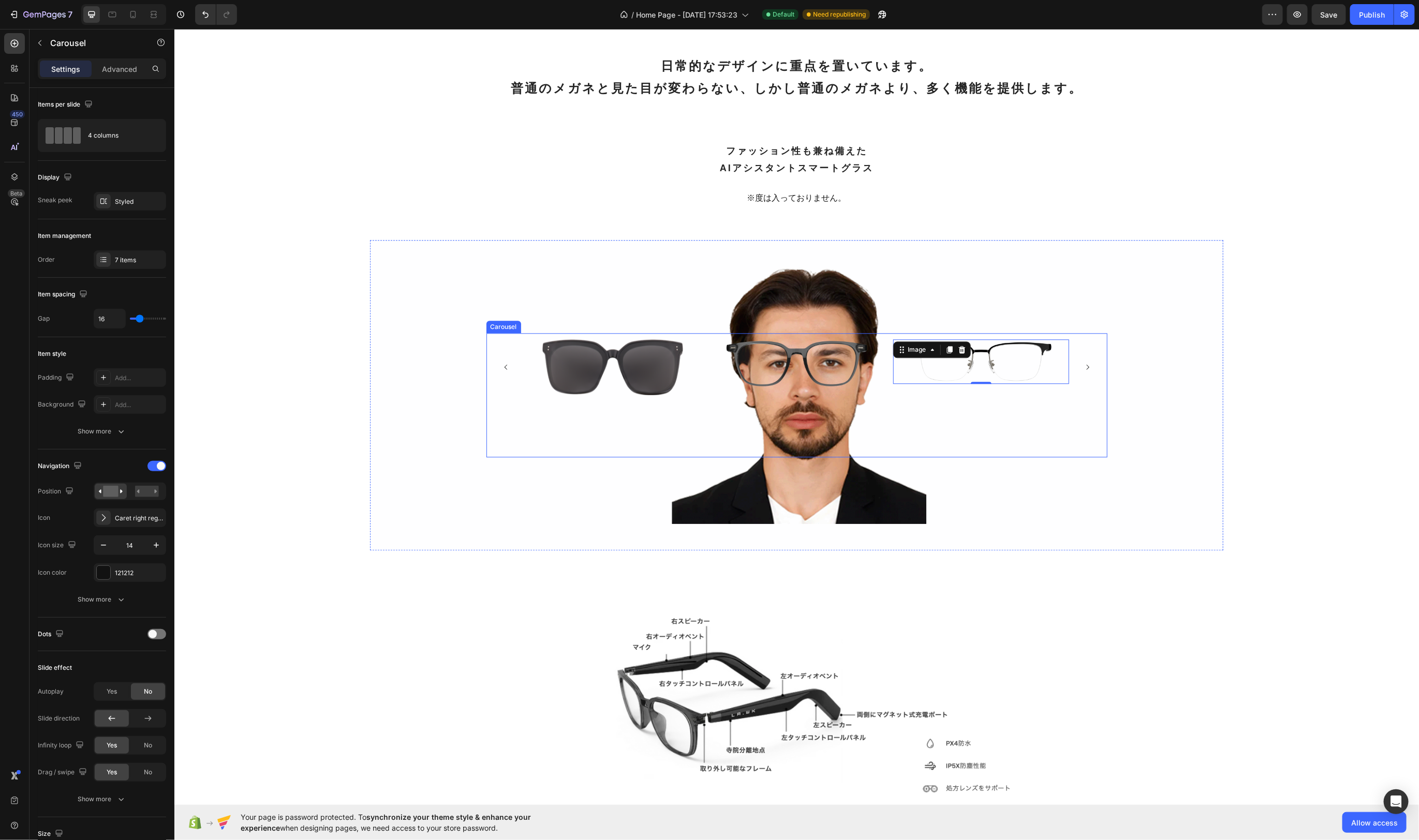
click at [1089, 371] on icon "Carousel Next Arrow" at bounding box center [1087, 366] width 7 height 7
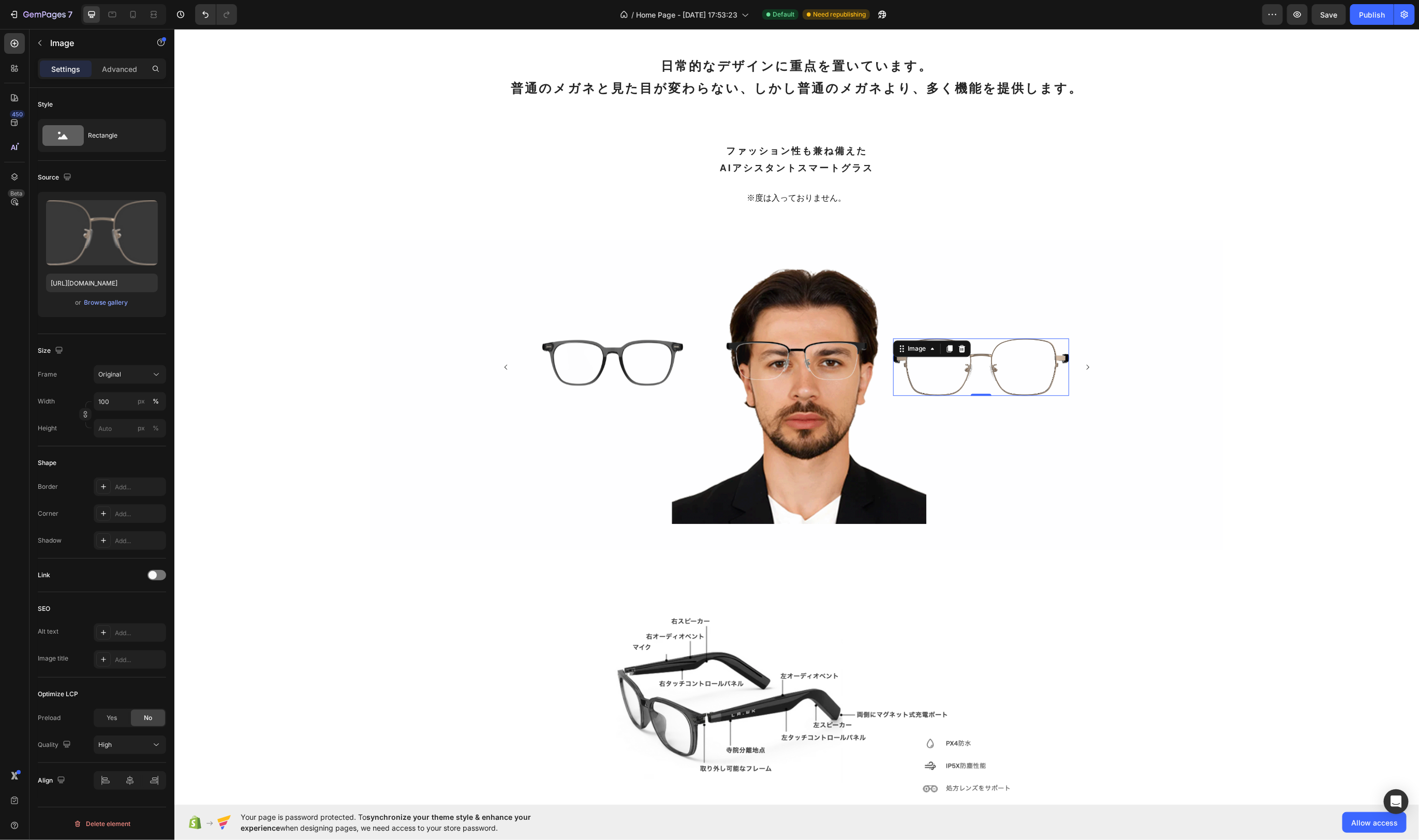
click at [1047, 395] on img at bounding box center [981, 366] width 176 height 58
click at [125, 403] on input "100" at bounding box center [130, 402] width 73 height 18
type input "80"
click at [142, 455] on div "Shape" at bounding box center [102, 463] width 128 height 17
click at [1093, 379] on button "Carousel Next Arrow" at bounding box center [1087, 366] width 24 height 24
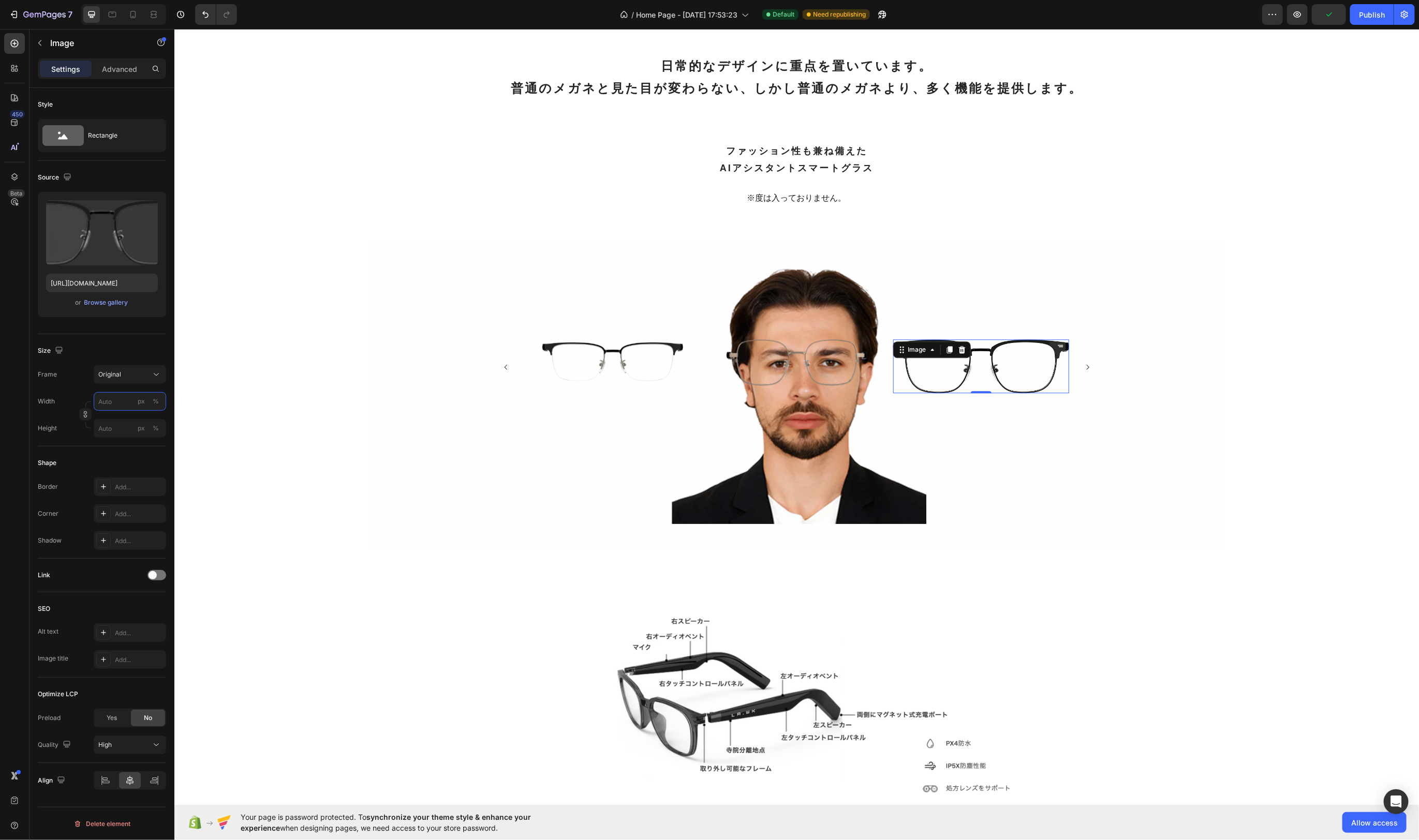
click at [124, 402] on input "px %" at bounding box center [130, 402] width 73 height 18
type input "80"
click at [159, 403] on button "%" at bounding box center [156, 402] width 13 height 13
click at [153, 461] on div "Shape" at bounding box center [102, 463] width 128 height 17
click at [1086, 371] on icon "Carousel Next Arrow" at bounding box center [1087, 366] width 7 height 7
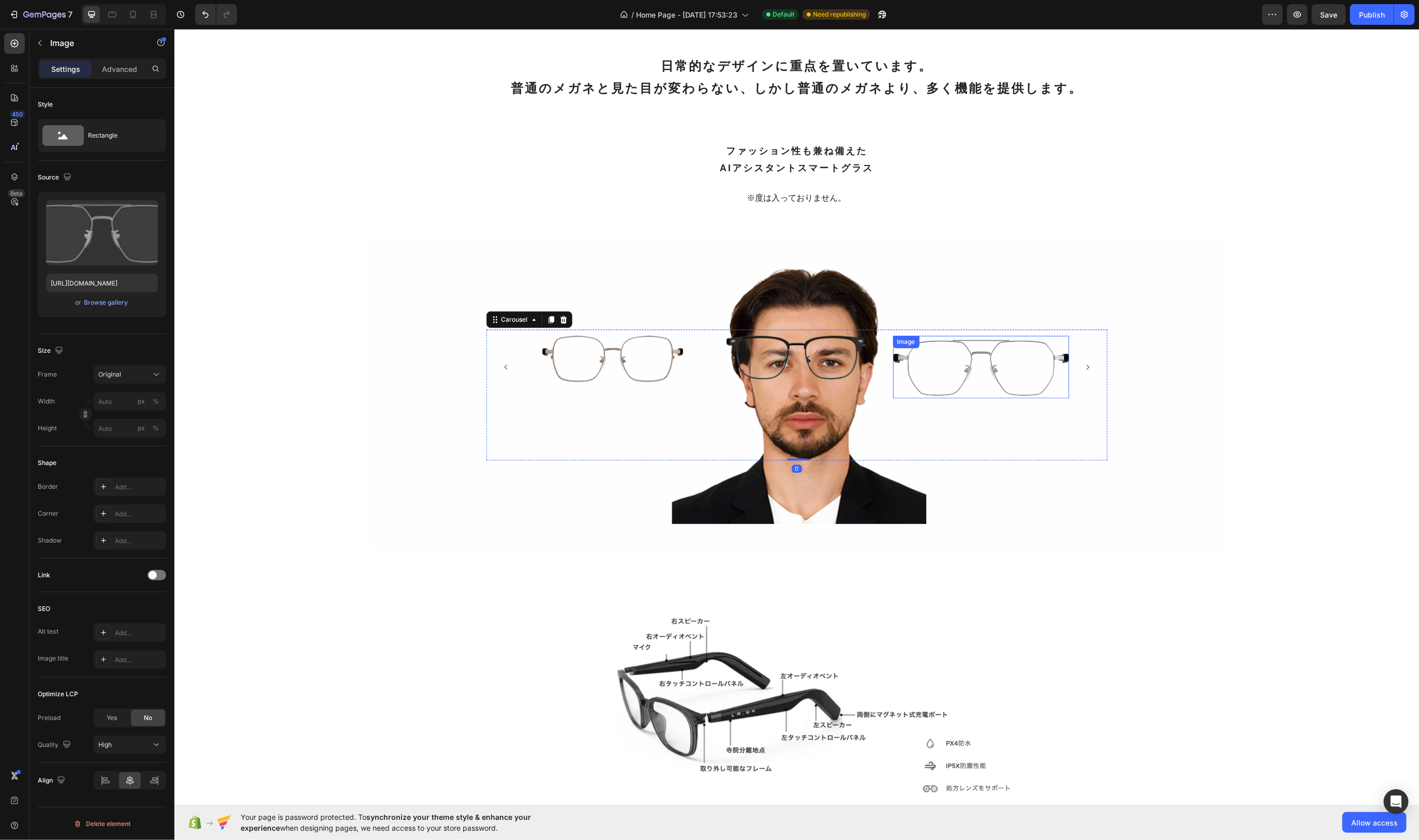
click at [1051, 398] on img at bounding box center [981, 366] width 176 height 63
click at [138, 398] on div "px" at bounding box center [141, 402] width 7 height 9
type input "80"
click at [161, 402] on button "%" at bounding box center [156, 402] width 13 height 13
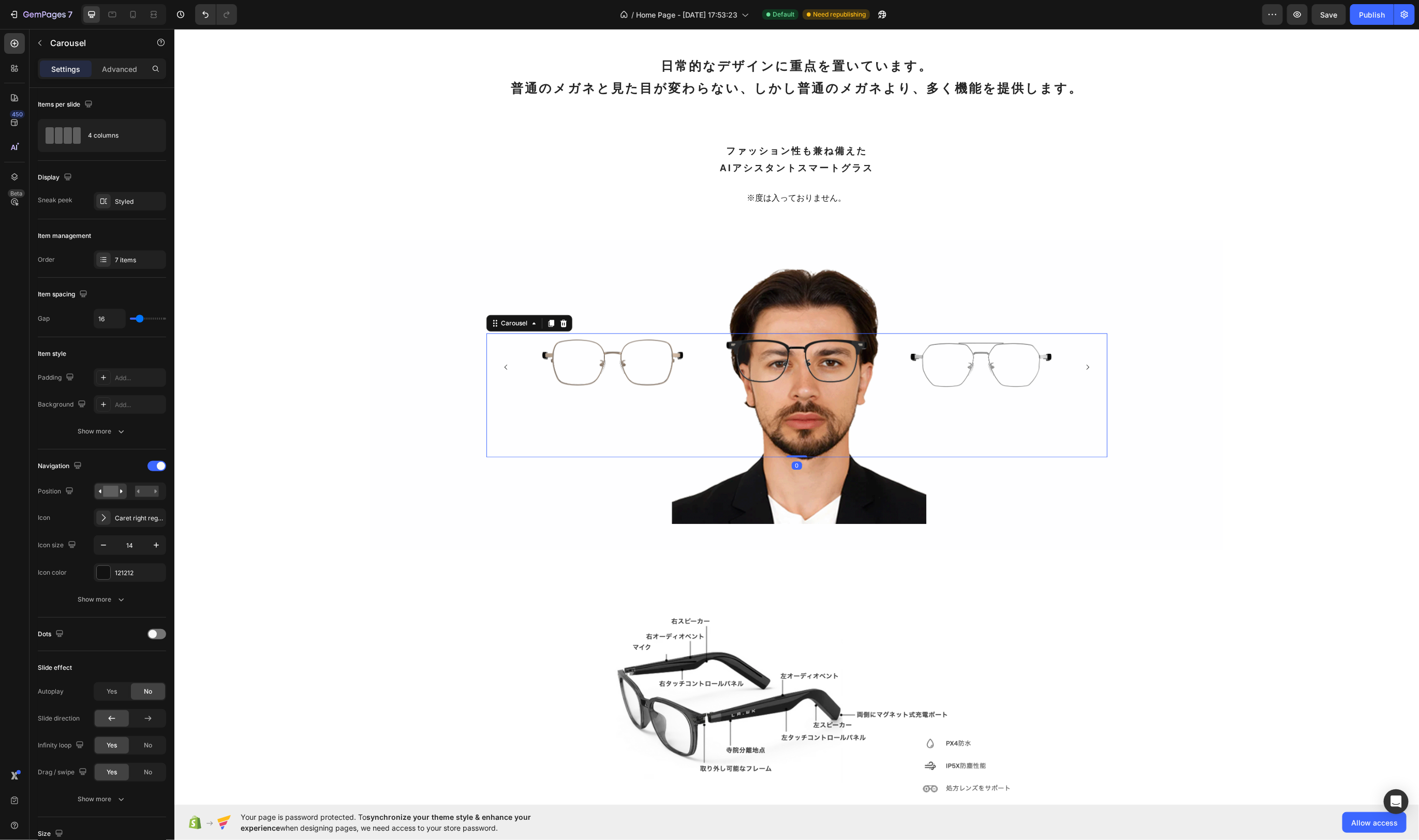
click at [1085, 371] on icon "Carousel Next Arrow" at bounding box center [1087, 366] width 7 height 7
click at [1086, 369] on icon "Carousel Next Arrow" at bounding box center [1087, 366] width 2 height 5
click at [1087, 371] on icon "Carousel Next Arrow" at bounding box center [1087, 366] width 7 height 7
click at [1088, 371] on icon "Carousel Next Arrow" at bounding box center [1087, 366] width 7 height 7
click at [702, 369] on div "Image Image Image Image Image Image Image Drop element here Drop element here C…" at bounding box center [796, 395] width 621 height 124
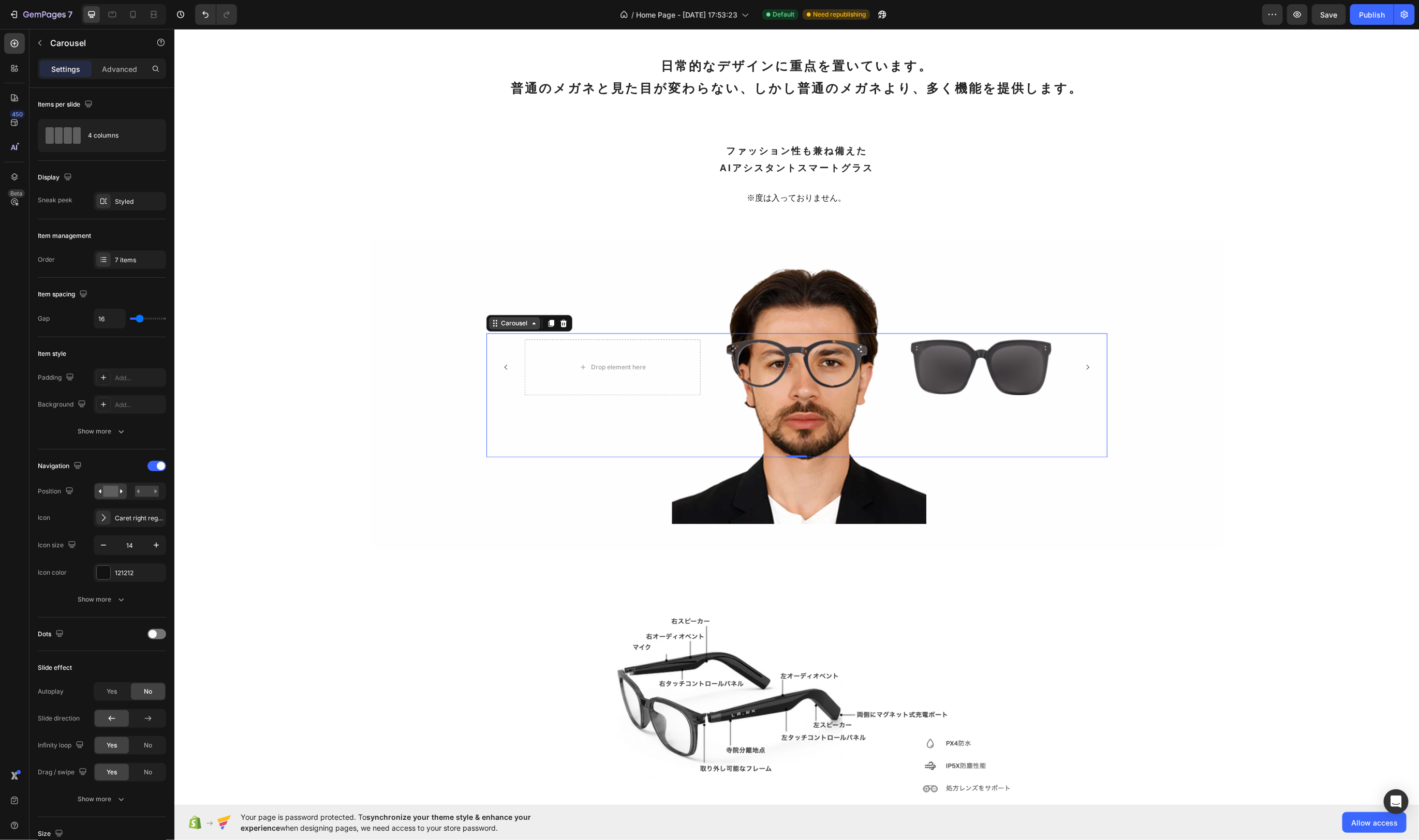
click at [512, 327] on div "Carousel" at bounding box center [514, 323] width 31 height 9
click at [131, 380] on div "Add..." at bounding box center [139, 378] width 49 height 9
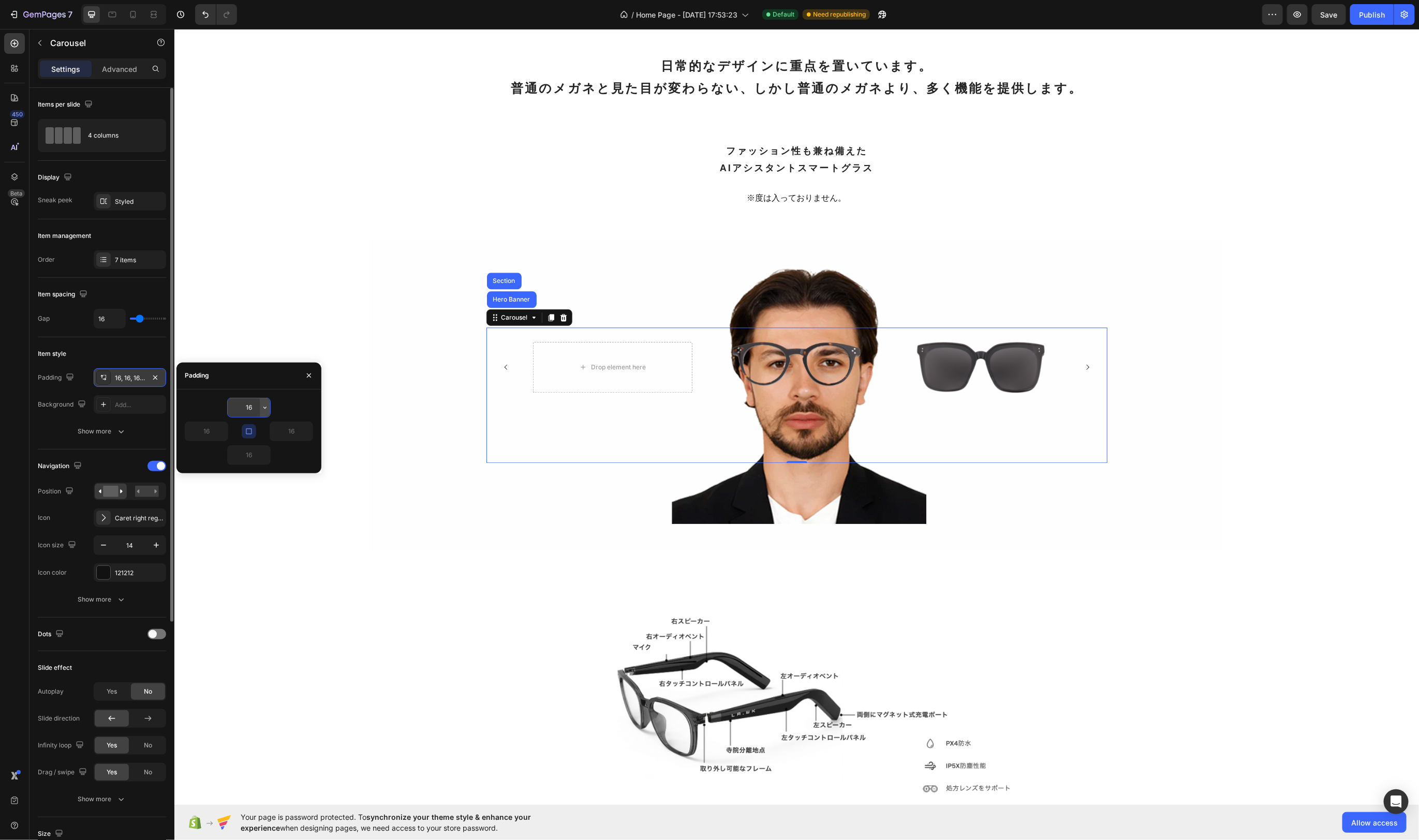
click at [265, 406] on icon "button" at bounding box center [265, 407] width 8 height 8
click at [242, 495] on span "24px" at bounding box center [250, 497] width 15 height 9
type input "24"
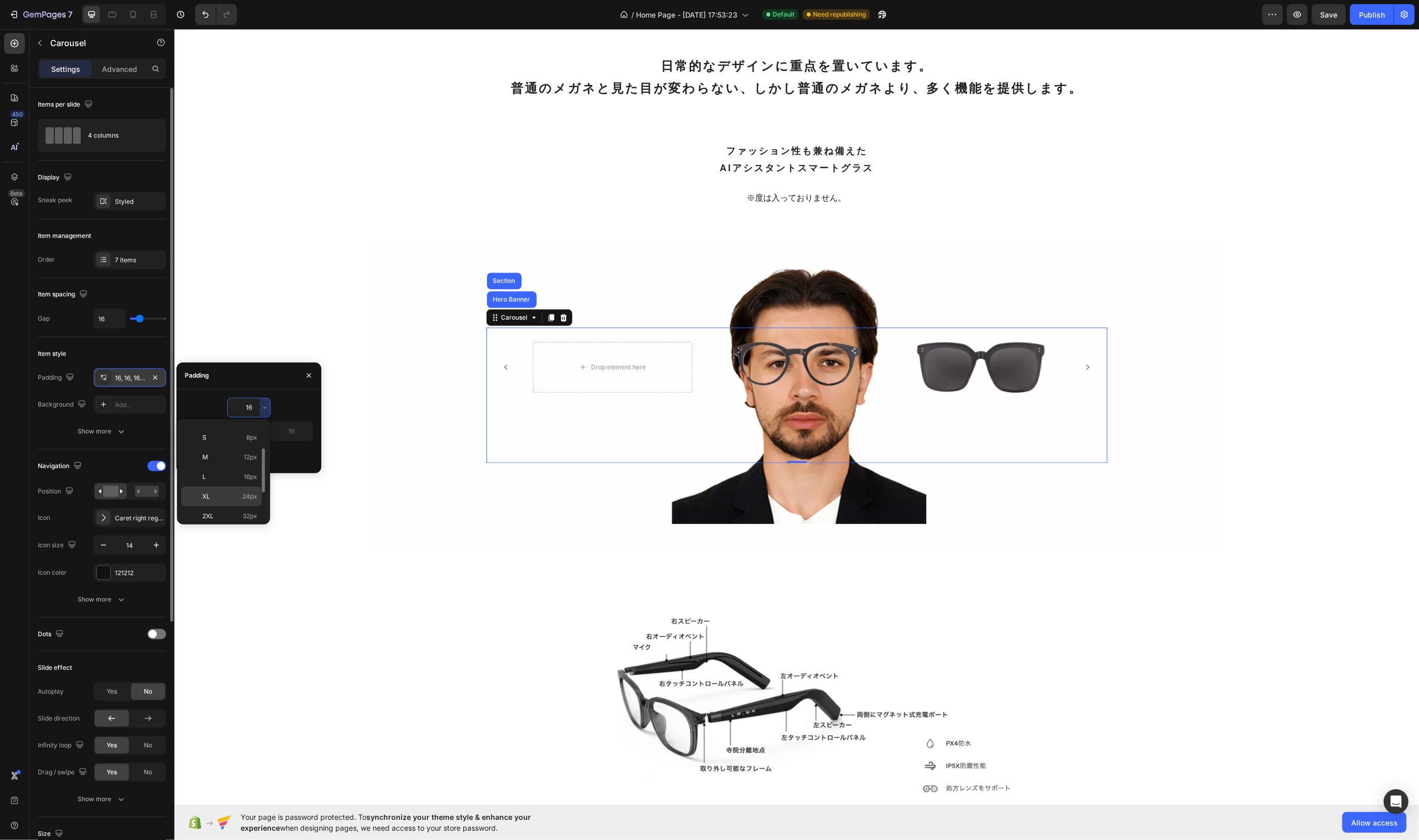
type input "24"
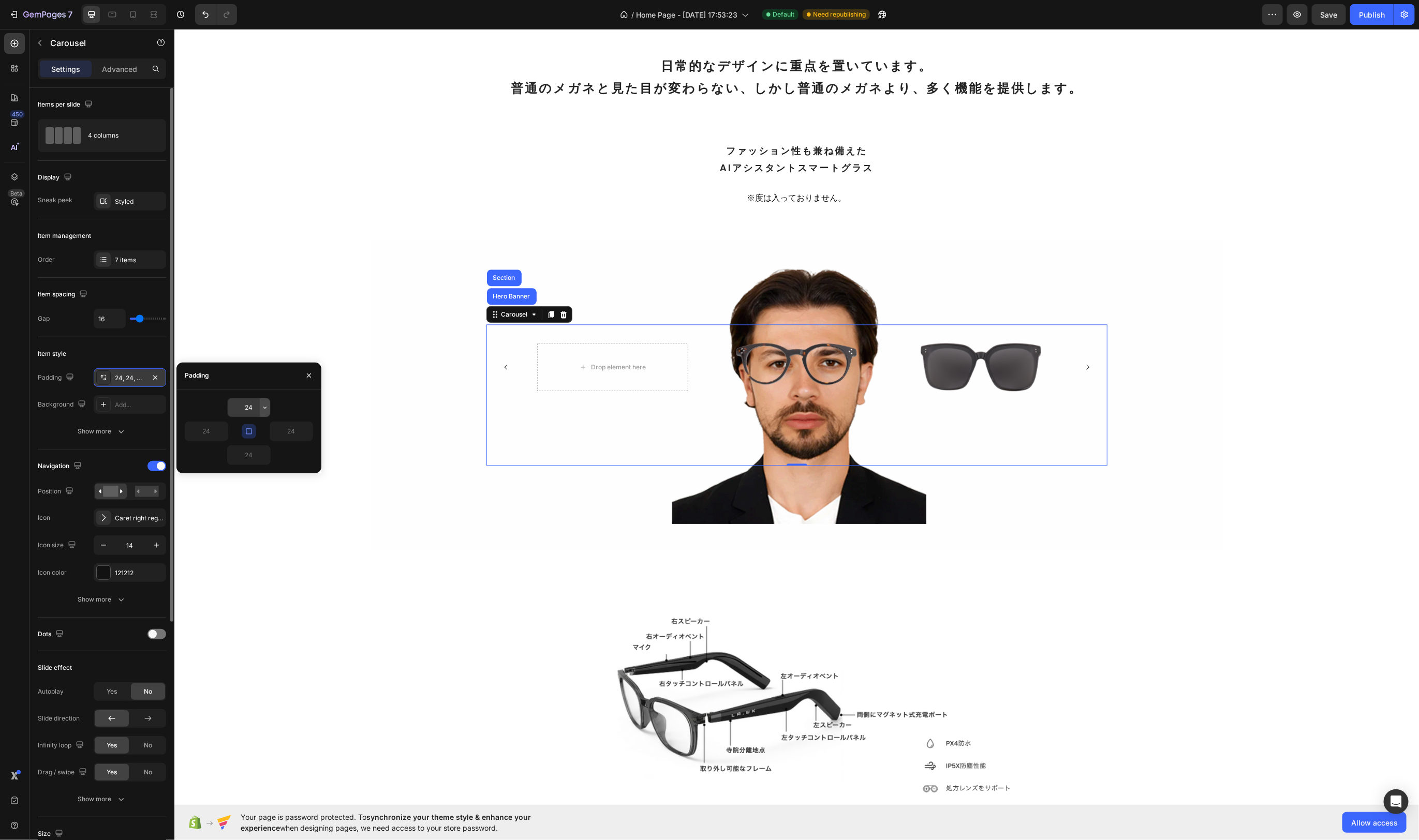
click at [268, 410] on icon "button" at bounding box center [265, 407] width 8 height 8
click at [250, 502] on span "48px" at bounding box center [250, 504] width 15 height 9
type input "48"
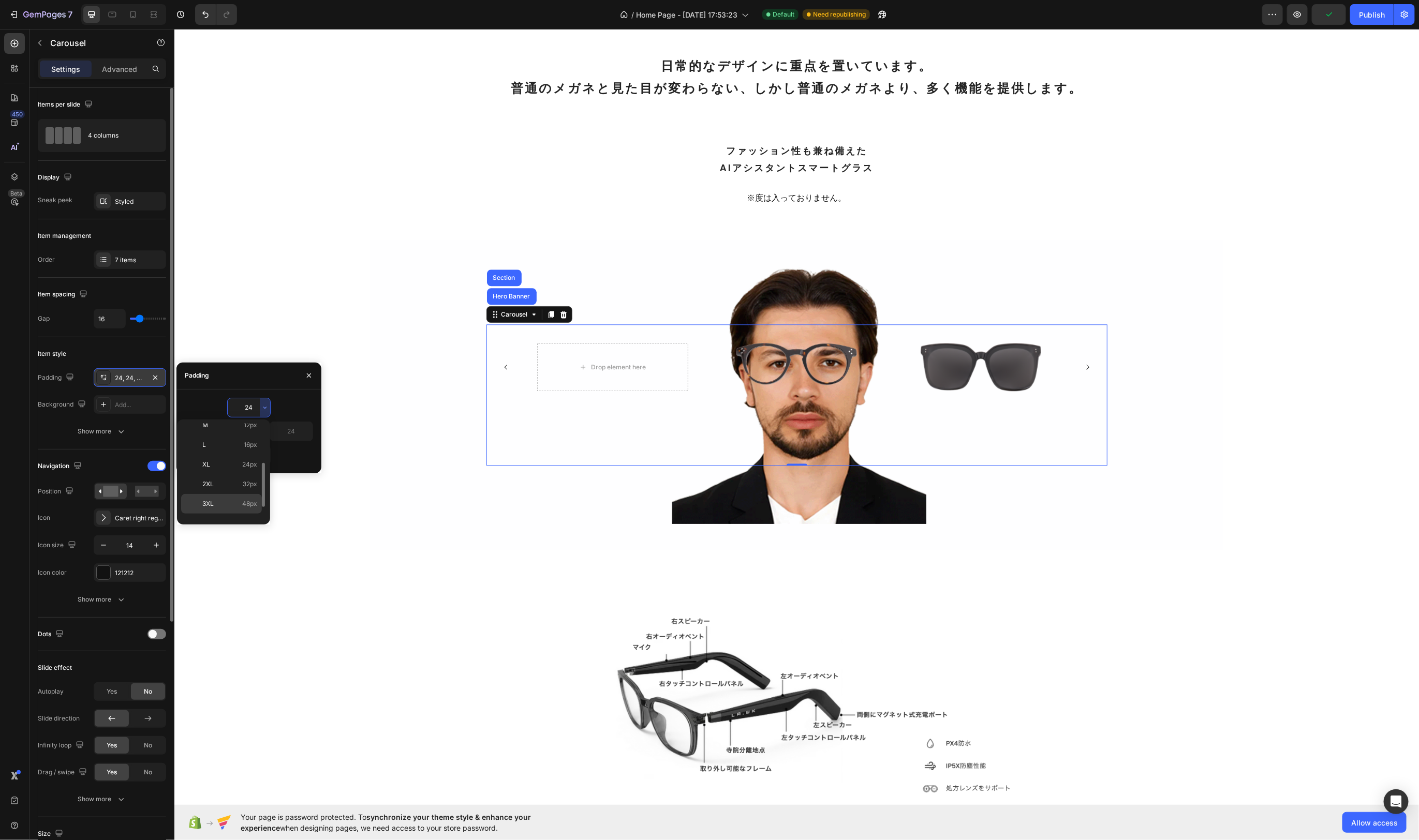
type input "48"
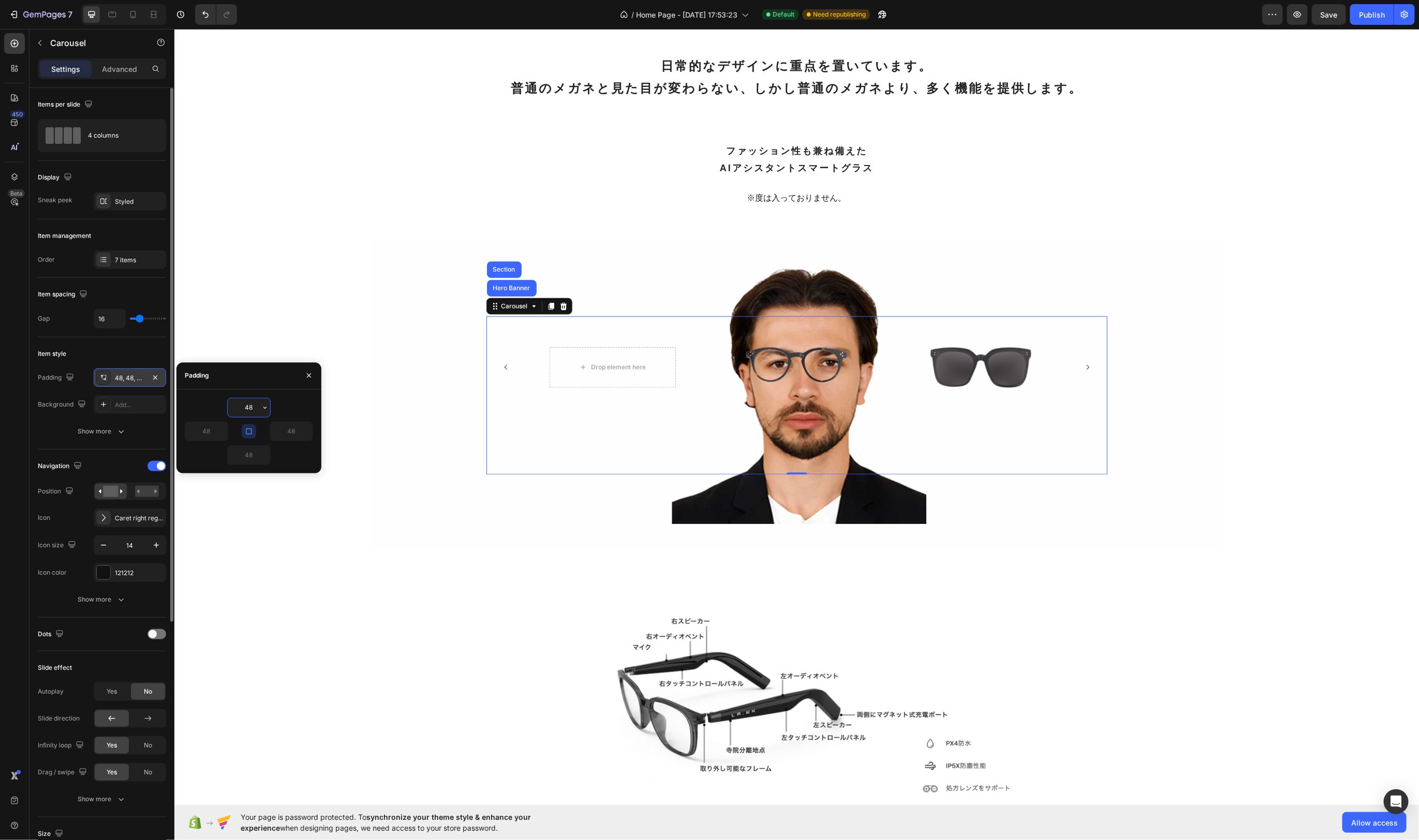
click at [256, 408] on input "48" at bounding box center [249, 407] width 43 height 18
click at [267, 408] on icon "button" at bounding box center [265, 407] width 8 height 8
click at [252, 475] on span "32px" at bounding box center [250, 474] width 14 height 9
type input "32"
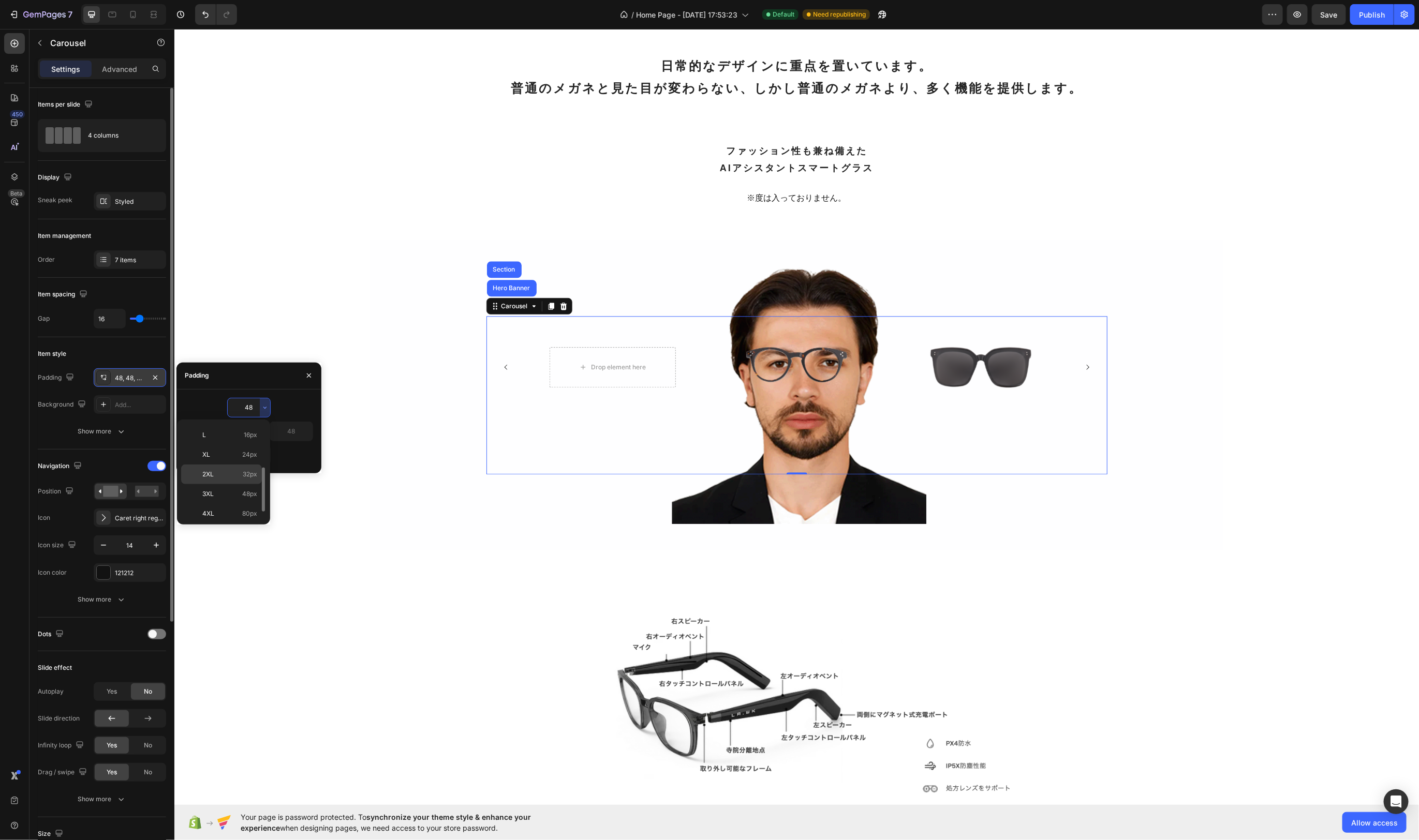
type input "32"
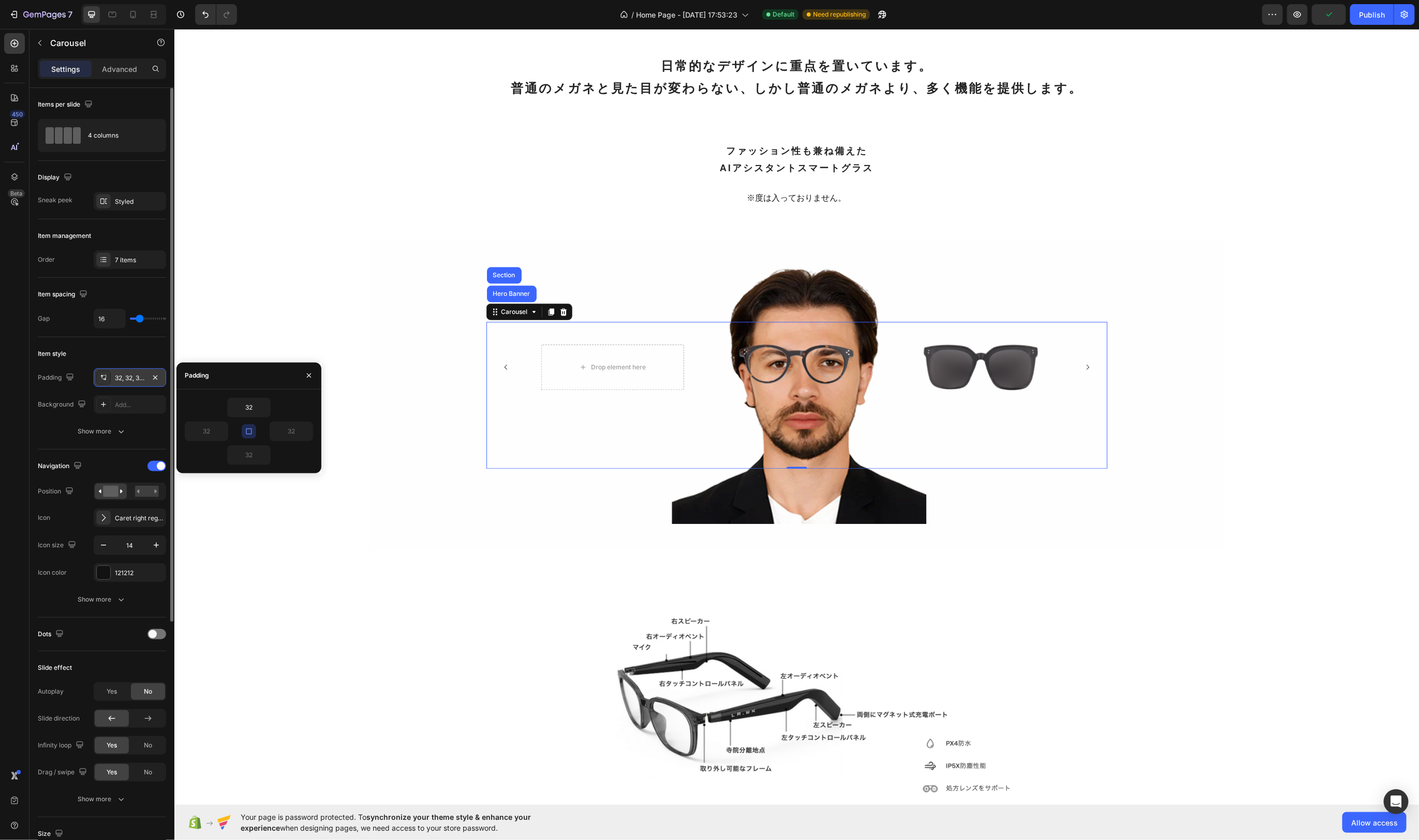
click at [252, 432] on icon "button" at bounding box center [249, 432] width 8 height 8
drag, startPoint x: 207, startPoint y: 435, endPoint x: 219, endPoint y: 435, distance: 12.0
click at [207, 435] on input "32" at bounding box center [207, 432] width 43 height 18
click at [220, 434] on icon "button" at bounding box center [222, 432] width 8 height 8
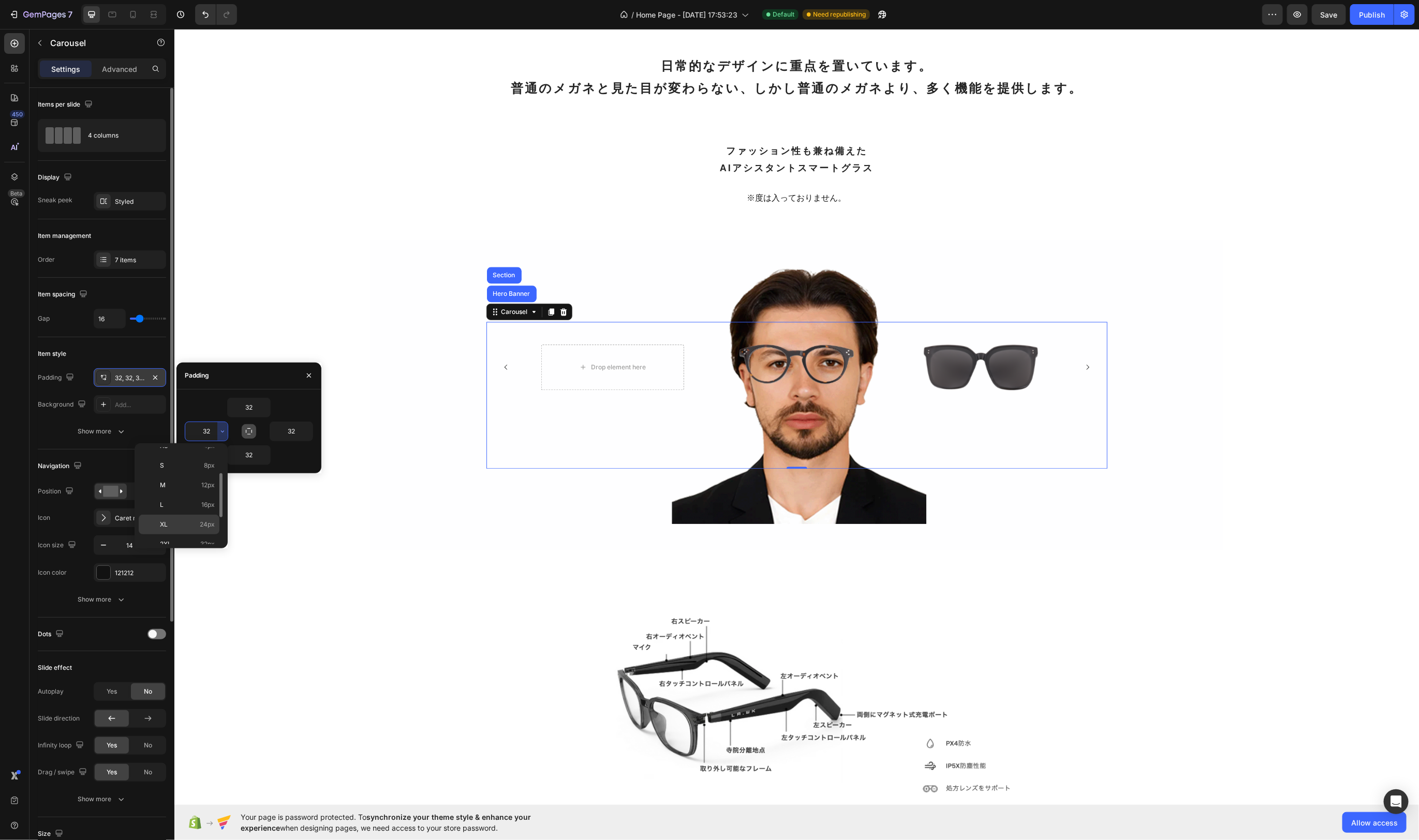
click at [203, 521] on span "24px" at bounding box center [207, 525] width 15 height 9
type input "24"
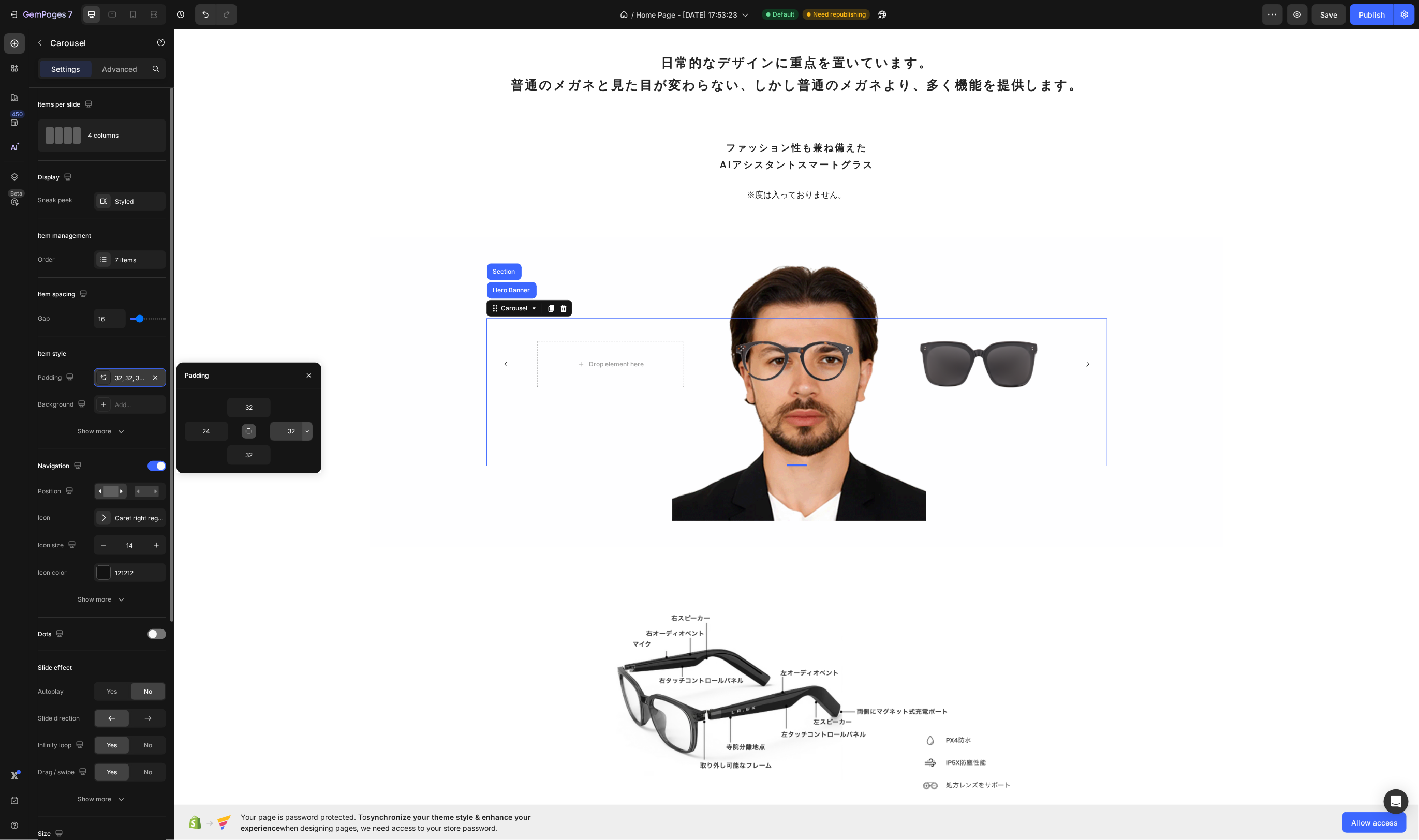
click at [305, 432] on icon "button" at bounding box center [307, 432] width 8 height 8
click at [290, 526] on span "24px" at bounding box center [292, 530] width 15 height 9
type input "24"
click at [211, 433] on input "24" at bounding box center [207, 432] width 43 height 18
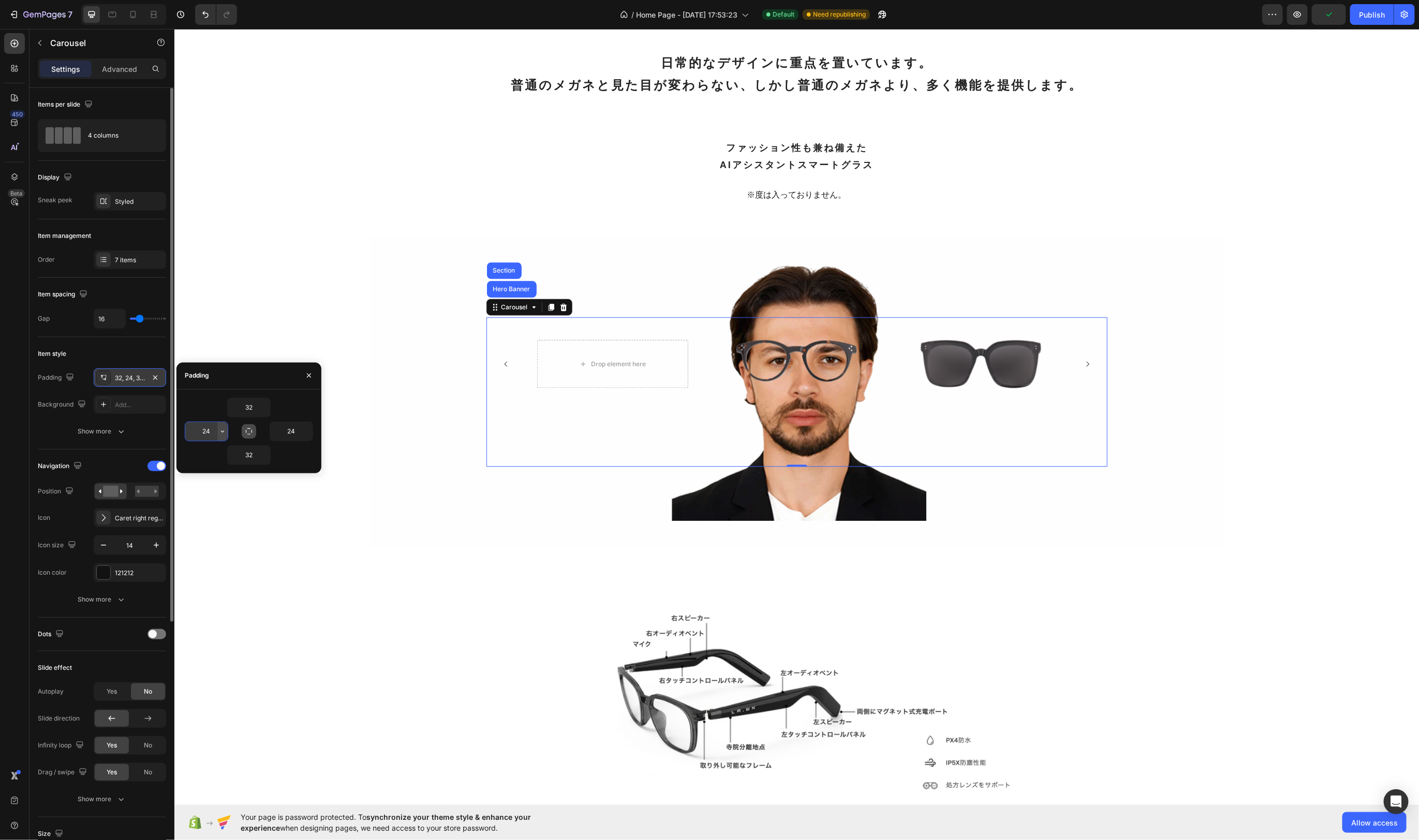
click at [223, 432] on icon "button" at bounding box center [222, 432] width 8 height 8
click at [187, 513] on p "3XL 48px" at bounding box center [187, 516] width 55 height 9
type input "48"
click at [310, 434] on icon "button" at bounding box center [307, 432] width 8 height 8
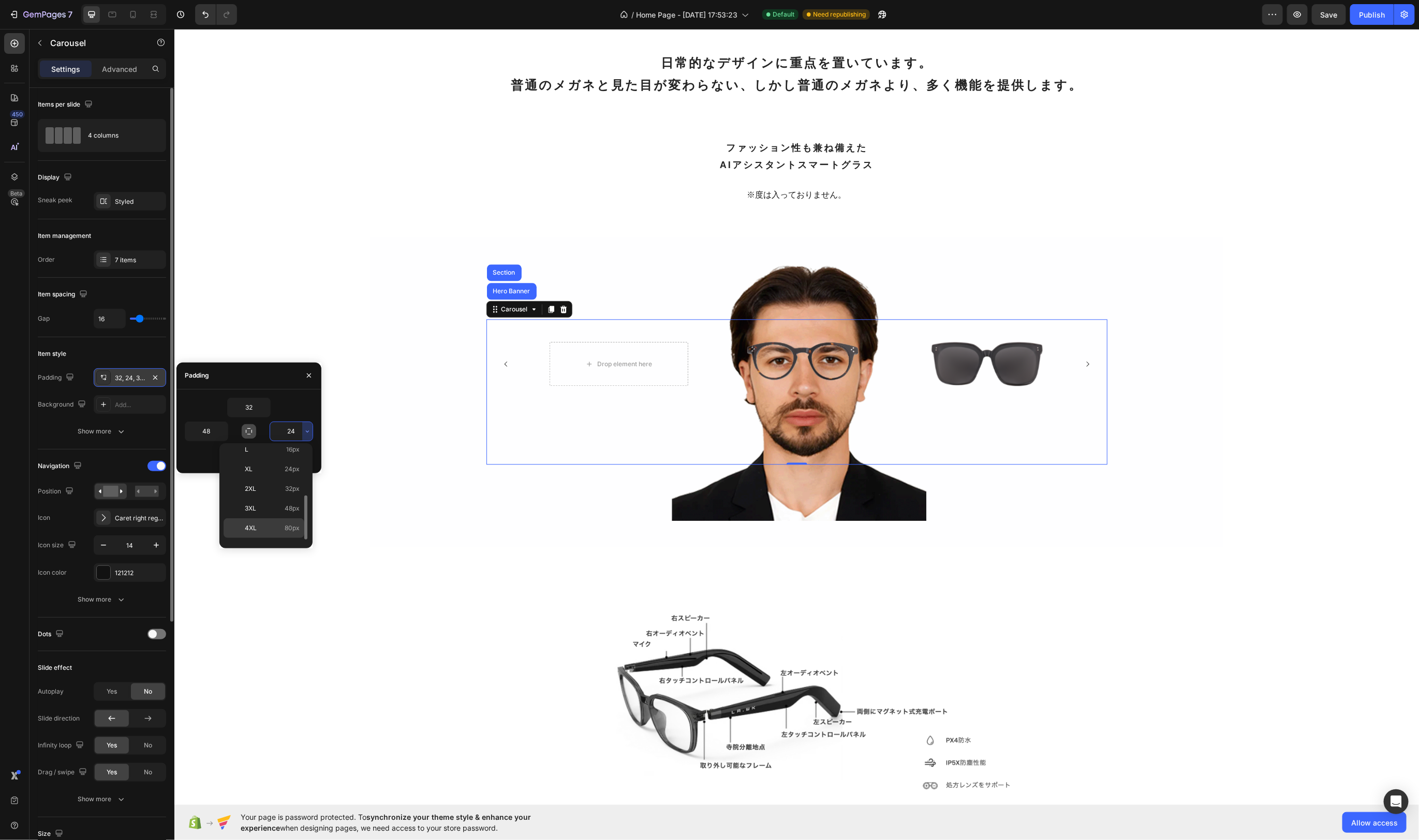
scroll to position [116, 0]
click at [285, 529] on div "4XL 80px" at bounding box center [264, 539] width 81 height 20
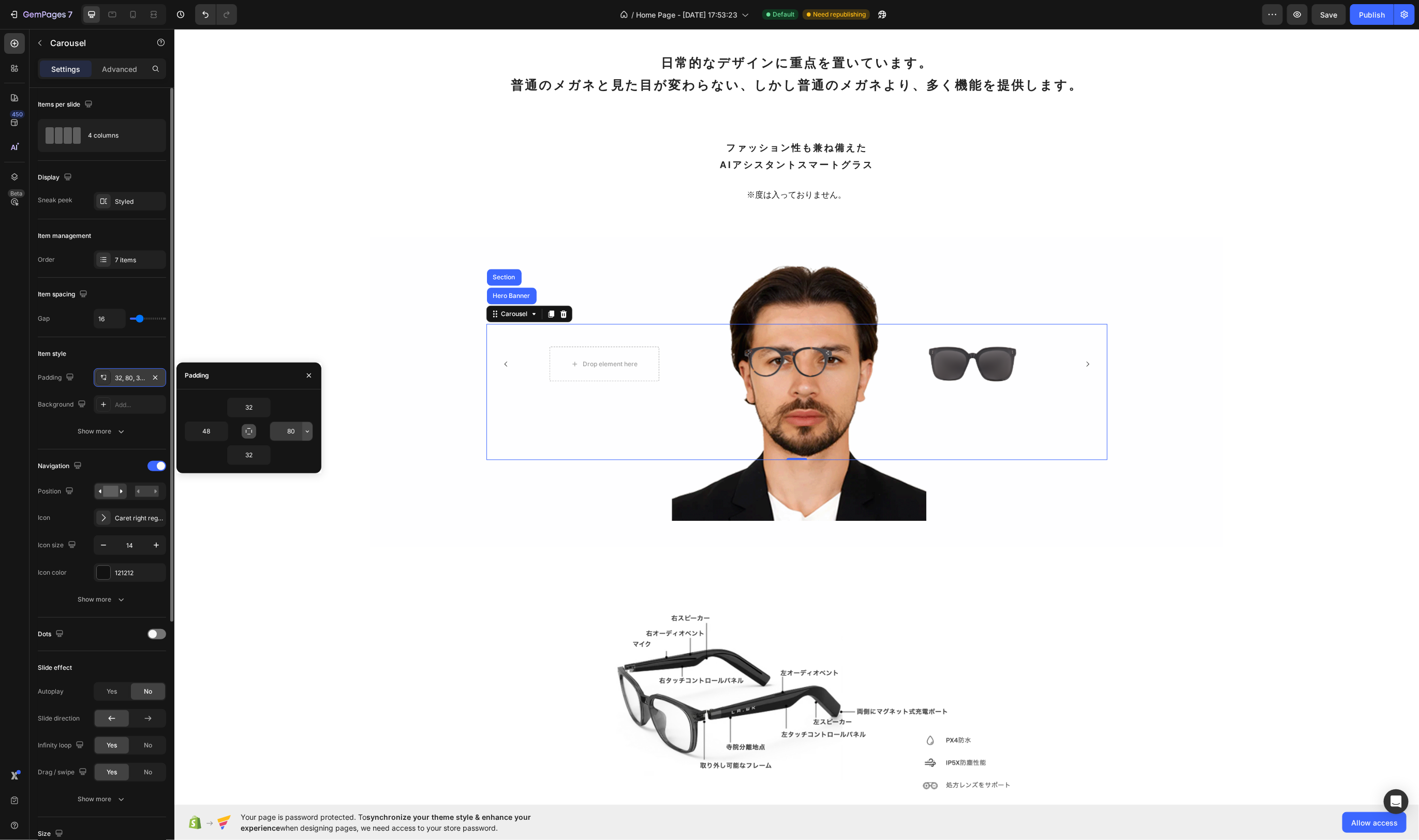
click at [309, 427] on icon "button" at bounding box center [307, 432] width 8 height 8
click at [280, 514] on p "3XL 48px" at bounding box center [272, 515] width 55 height 9
click at [308, 432] on icon "button" at bounding box center [307, 432] width 8 height 8
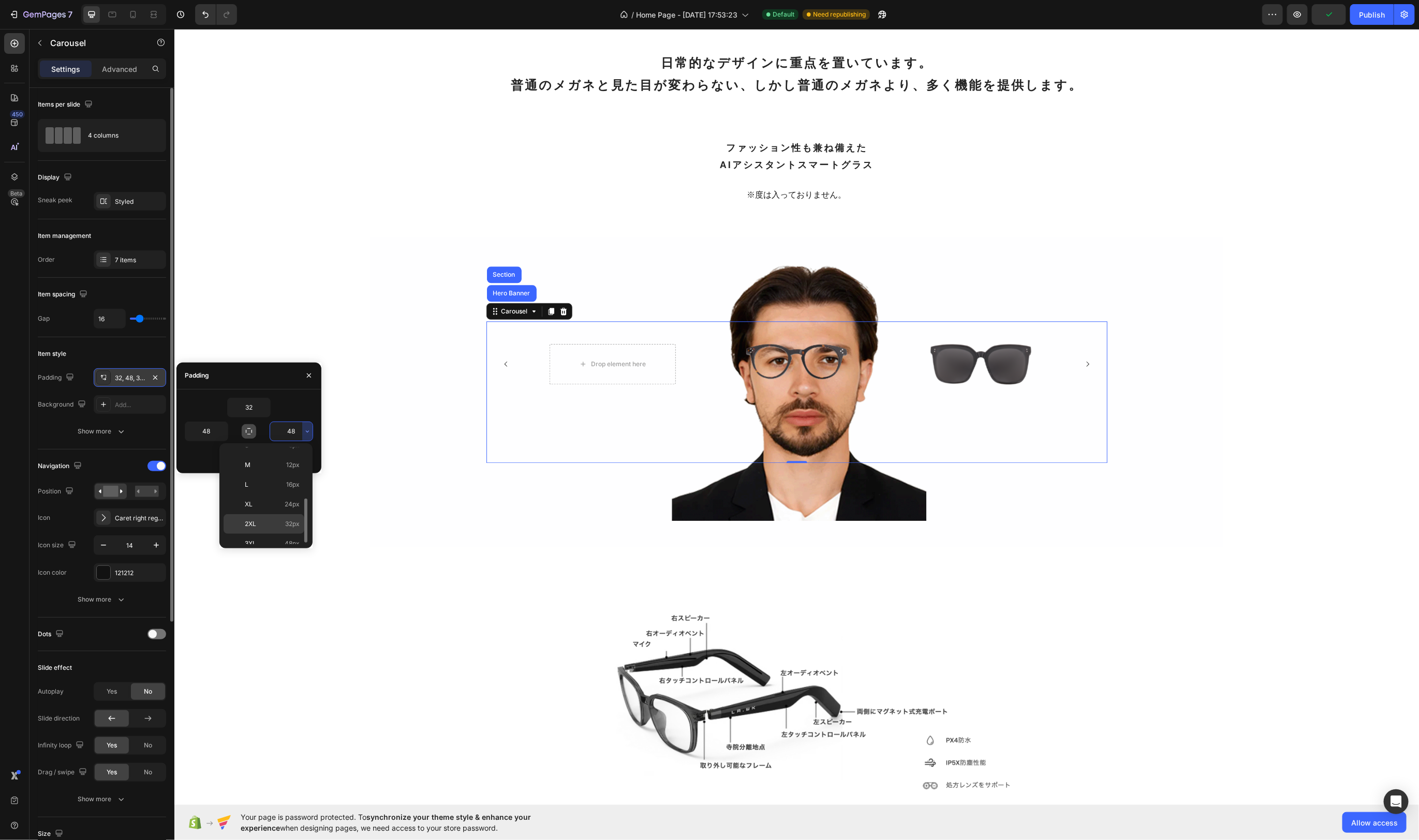
scroll to position [97, 0]
click at [281, 533] on p "4XL 80px" at bounding box center [272, 537] width 55 height 9
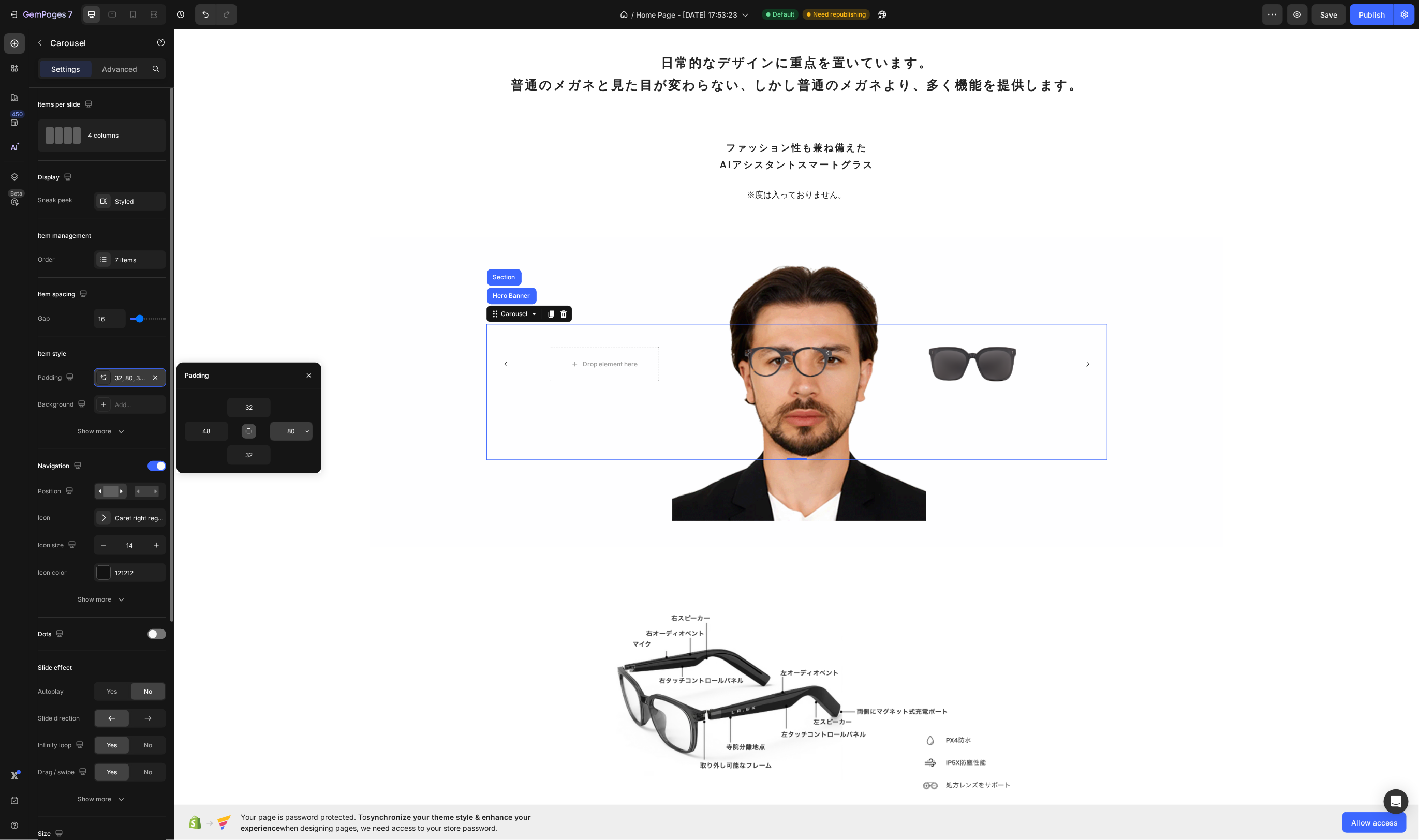
click at [295, 433] on input "80" at bounding box center [291, 432] width 43 height 18
type input "64"
click at [215, 433] on input "48" at bounding box center [207, 432] width 43 height 18
type input "6"
type input "40"
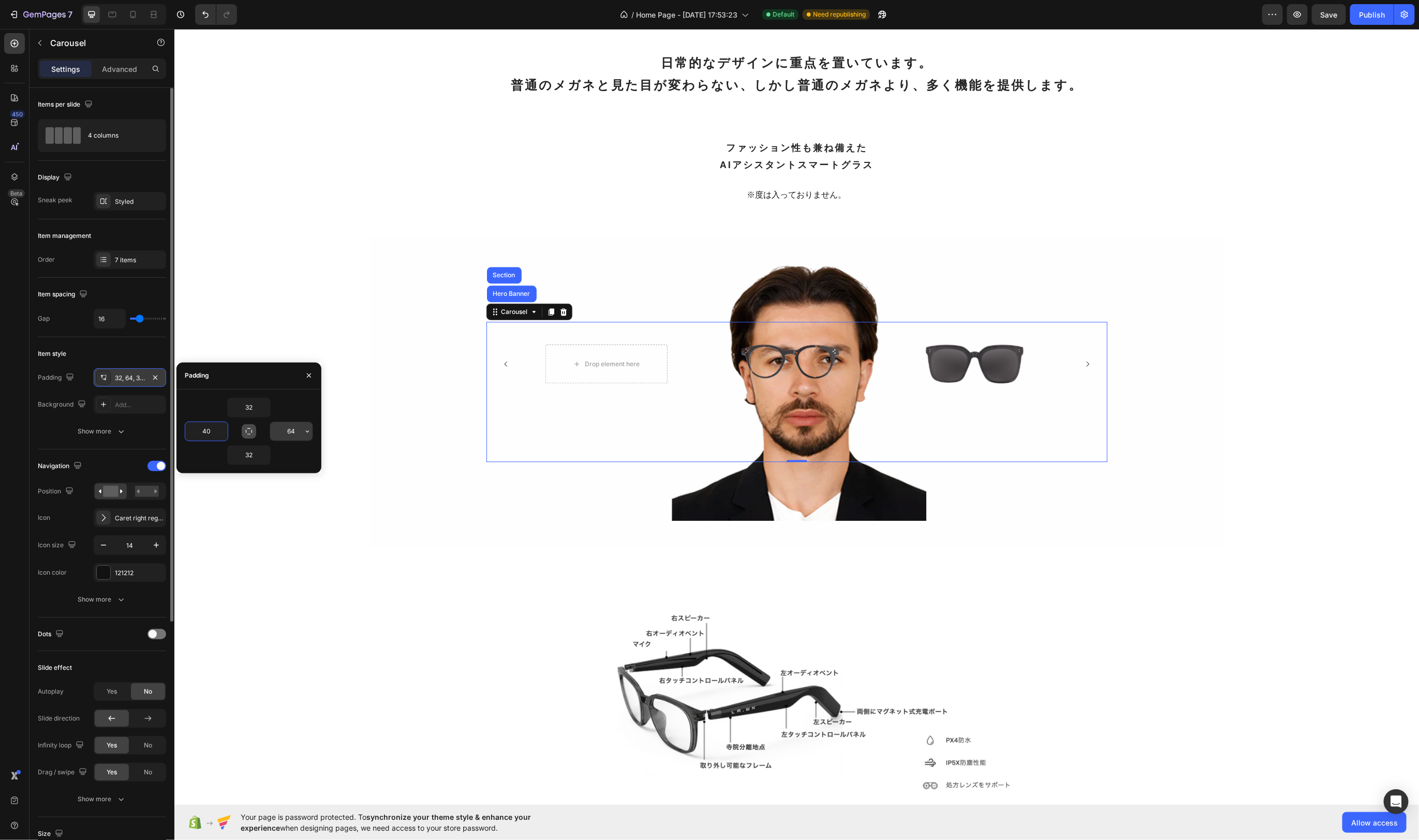
click at [295, 434] on input "64" at bounding box center [291, 432] width 43 height 18
type input "40"
click at [256, 407] on input "32" at bounding box center [249, 407] width 43 height 18
drag, startPoint x: 263, startPoint y: 408, endPoint x: 272, endPoint y: 467, distance: 59.7
click at [263, 408] on icon "button" at bounding box center [265, 407] width 8 height 8
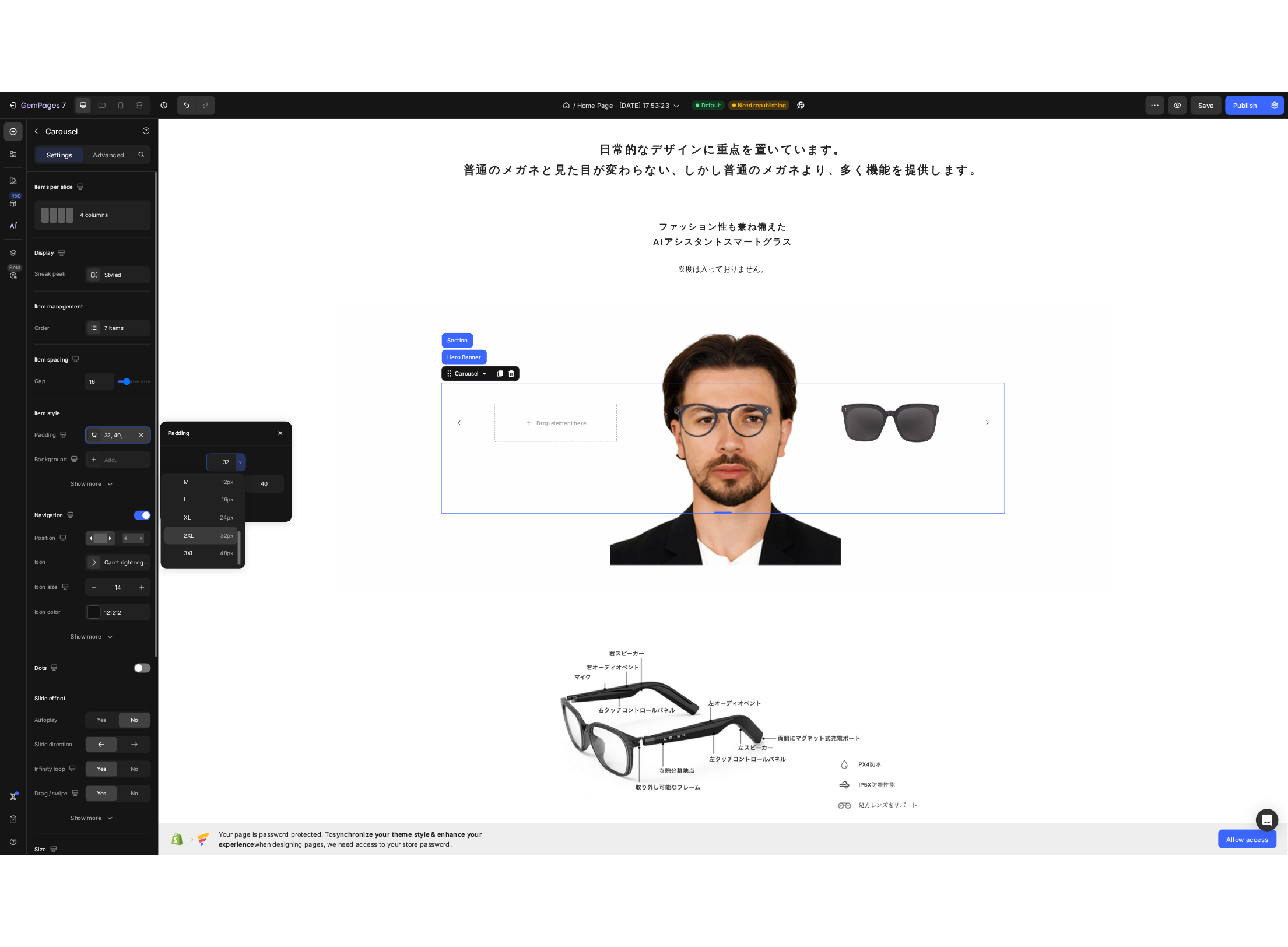
scroll to position [112, 0]
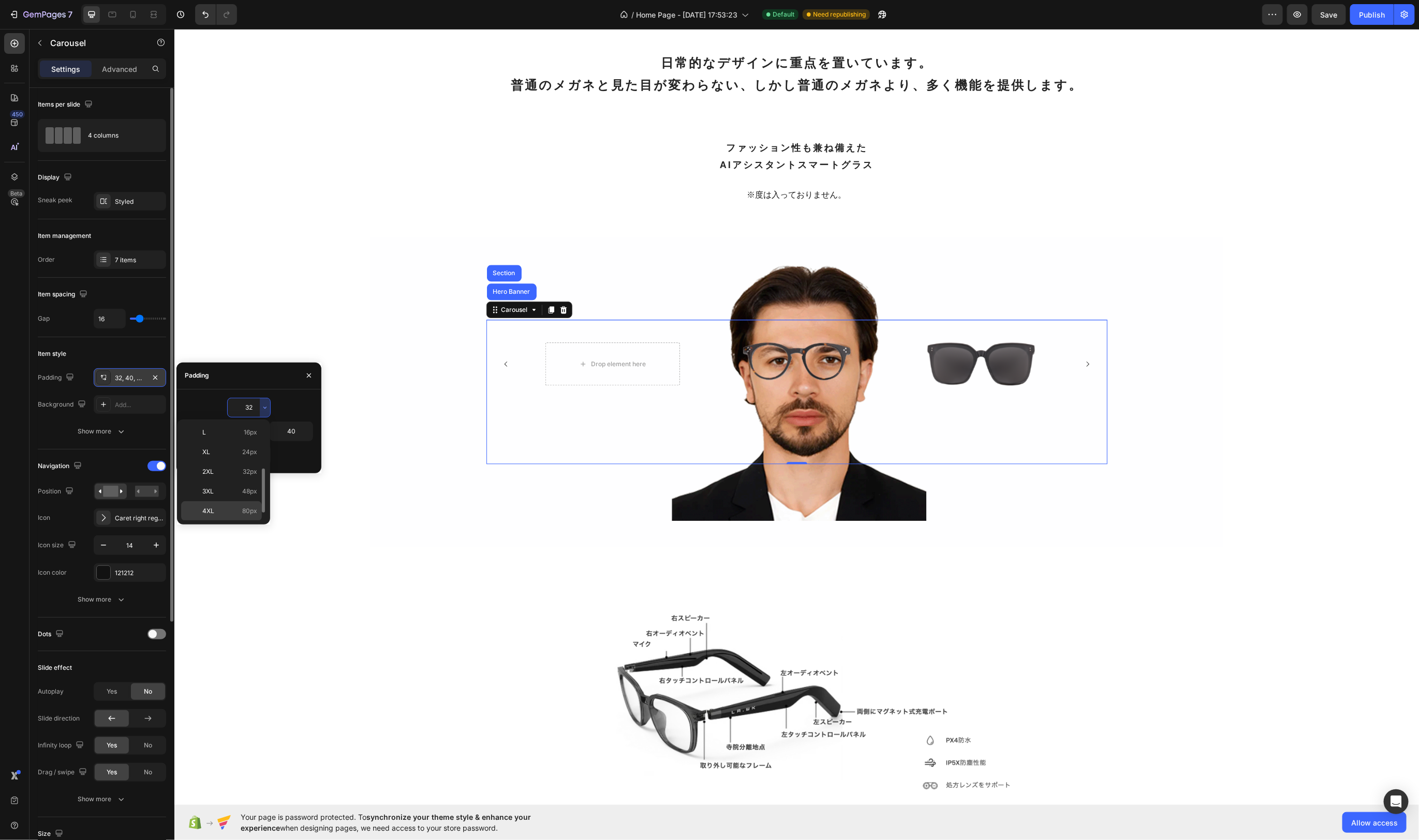
click at [236, 506] on p "4XL 80px" at bounding box center [230, 511] width 55 height 9
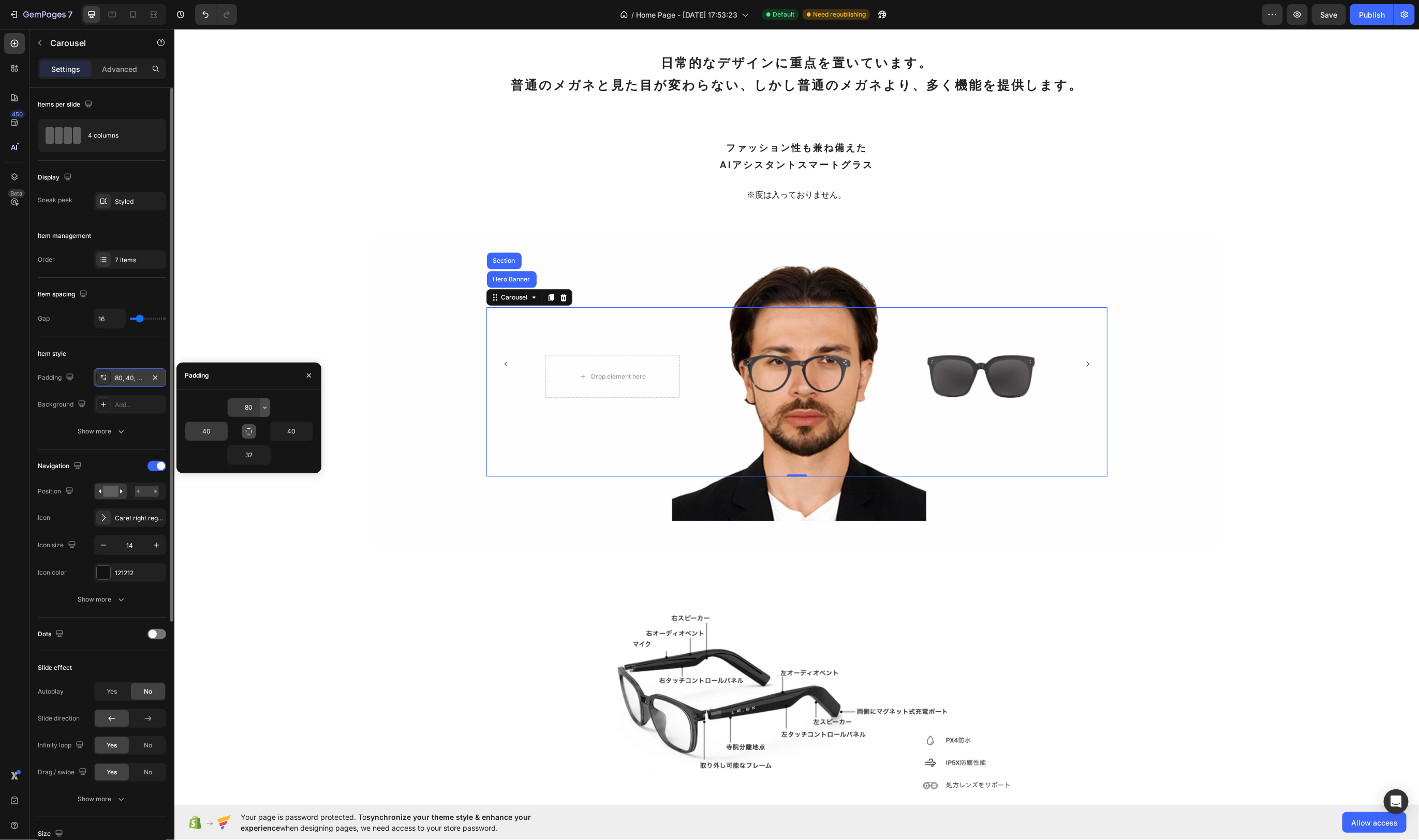
click at [264, 409] on icon "button" at bounding box center [265, 407] width 8 height 8
drag, startPoint x: 250, startPoint y: 408, endPoint x: 256, endPoint y: 409, distance: 6.1
click at [252, 408] on input "80" at bounding box center [249, 407] width 43 height 18
type input "6"
type input "56"
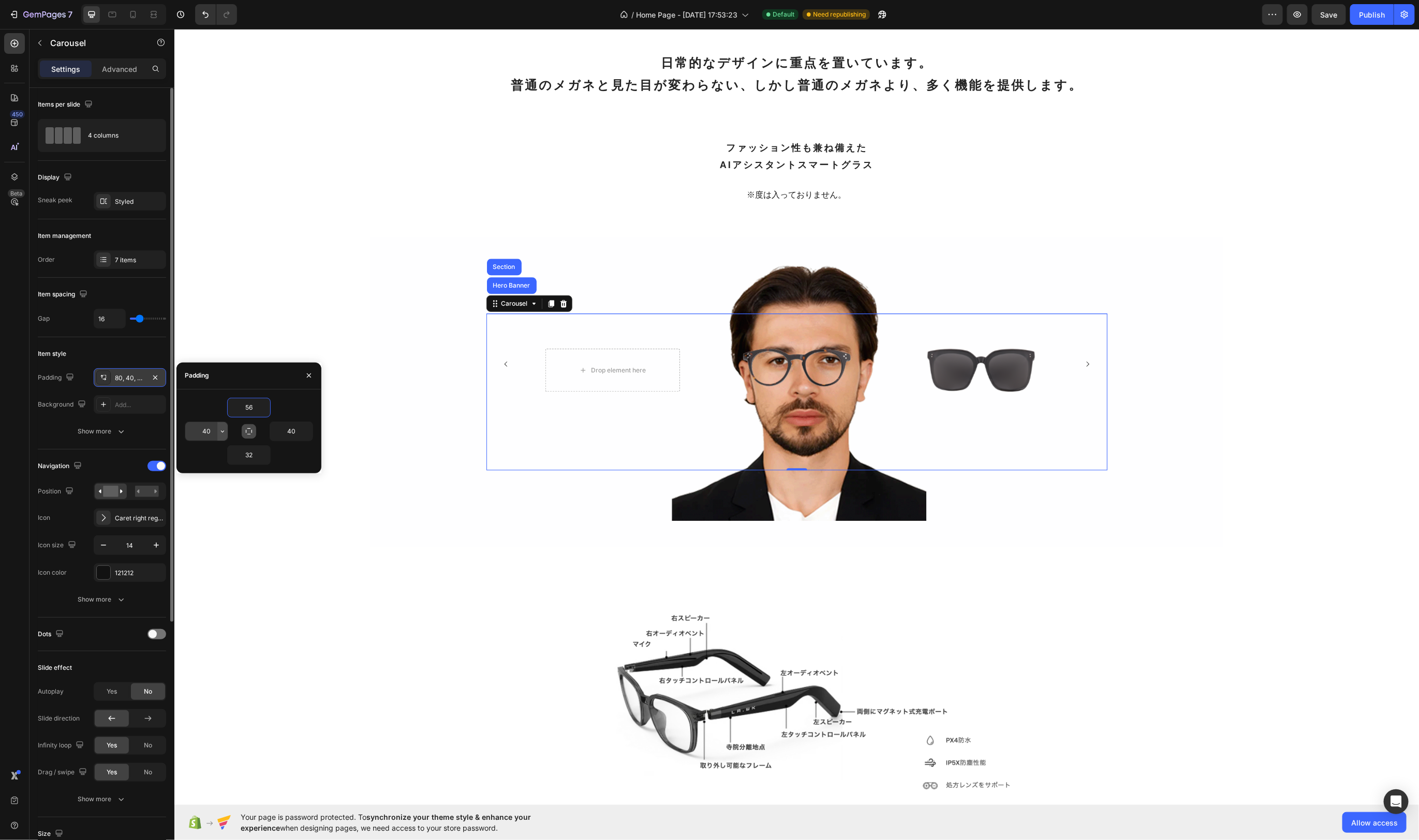
drag, startPoint x: 227, startPoint y: 423, endPoint x: 222, endPoint y: 430, distance: 8.6
click at [222, 430] on icon "button" at bounding box center [222, 432] width 8 height 8
click at [211, 435] on input "40" at bounding box center [207, 432] width 43 height 18
type input "4"
type input "5"
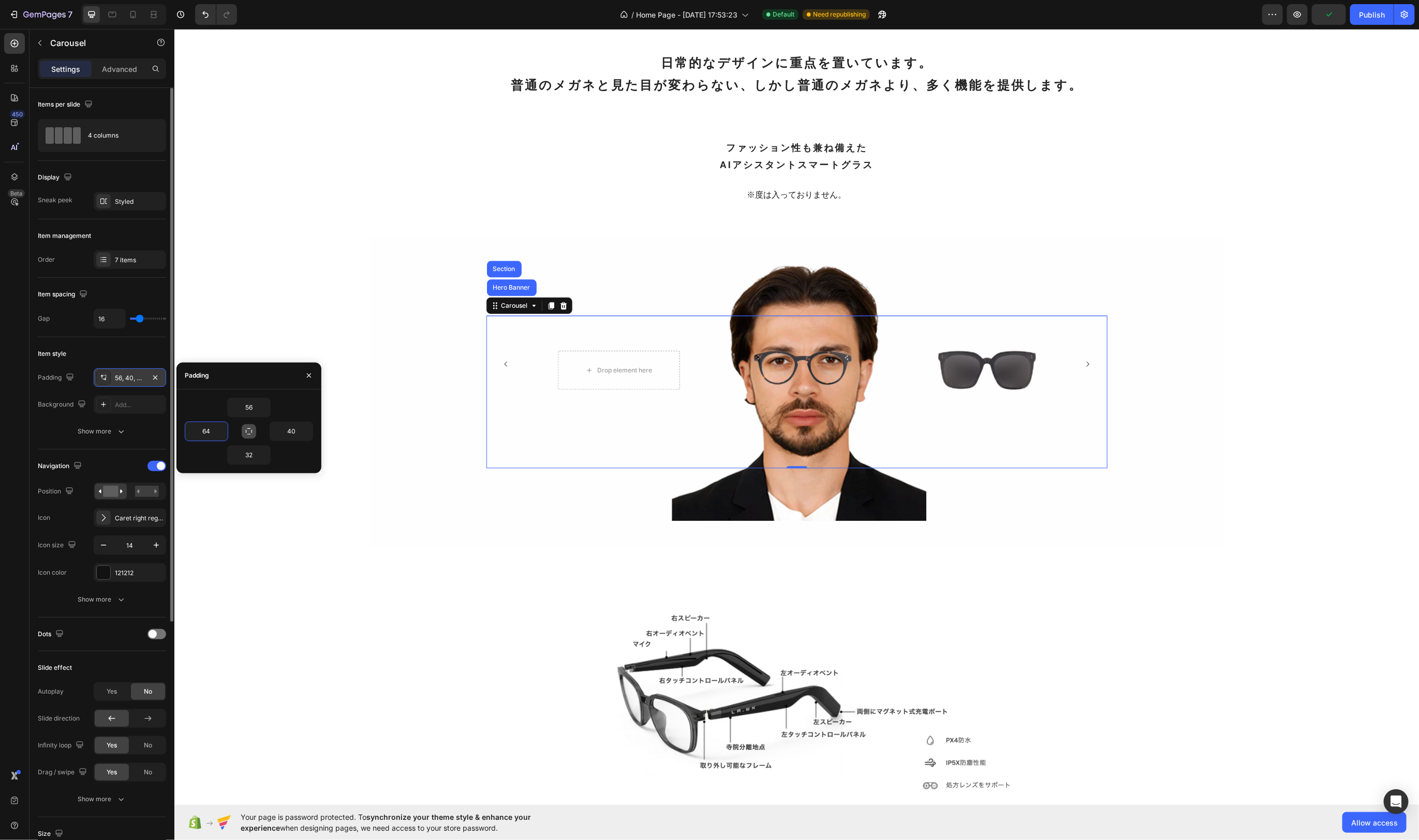
type input "6"
type input "72"
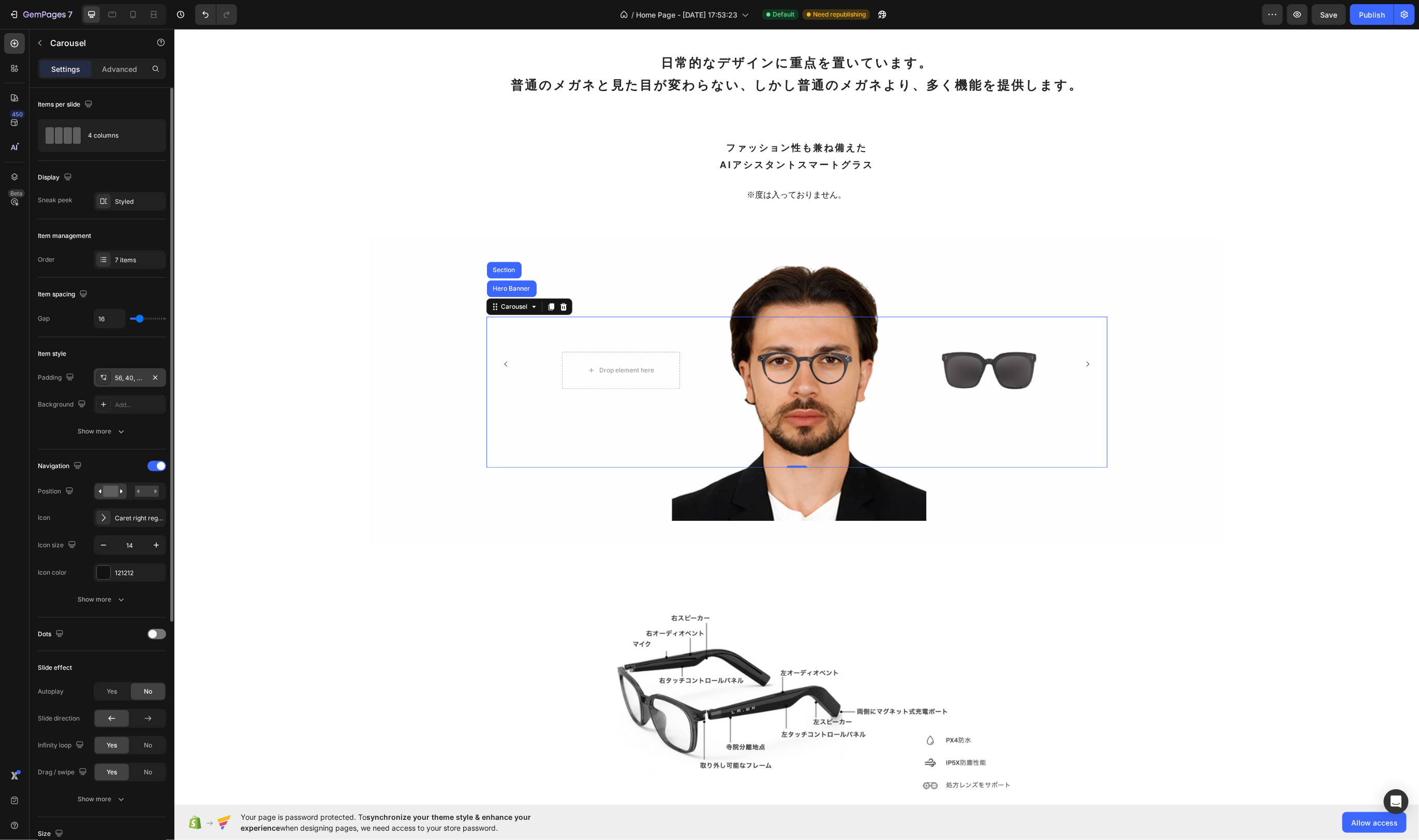
click at [1088, 366] on icon "Carousel Next Arrow" at bounding box center [1087, 364] width 2 height 5
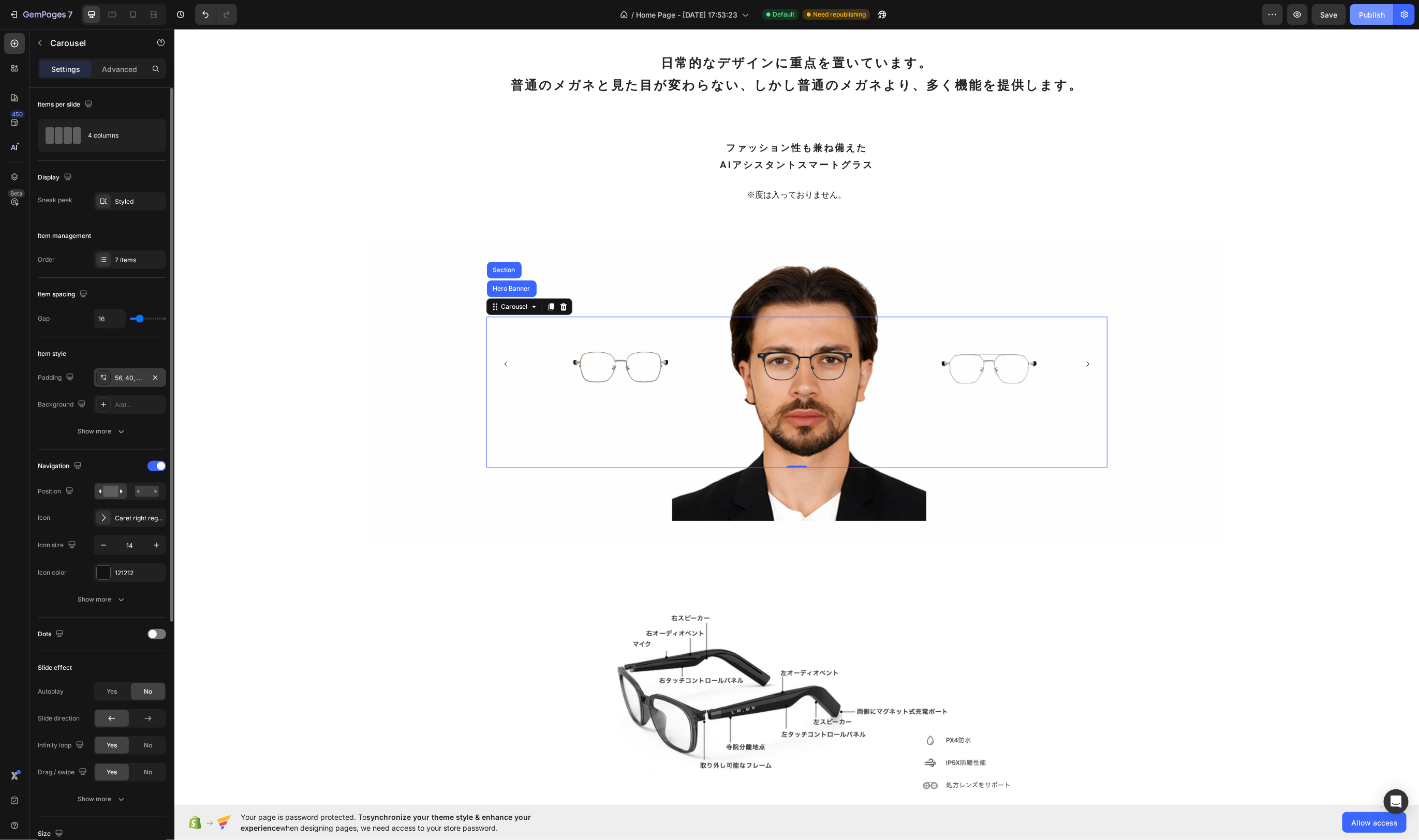
click at [1380, 13] on div "Publish" at bounding box center [1372, 14] width 26 height 11
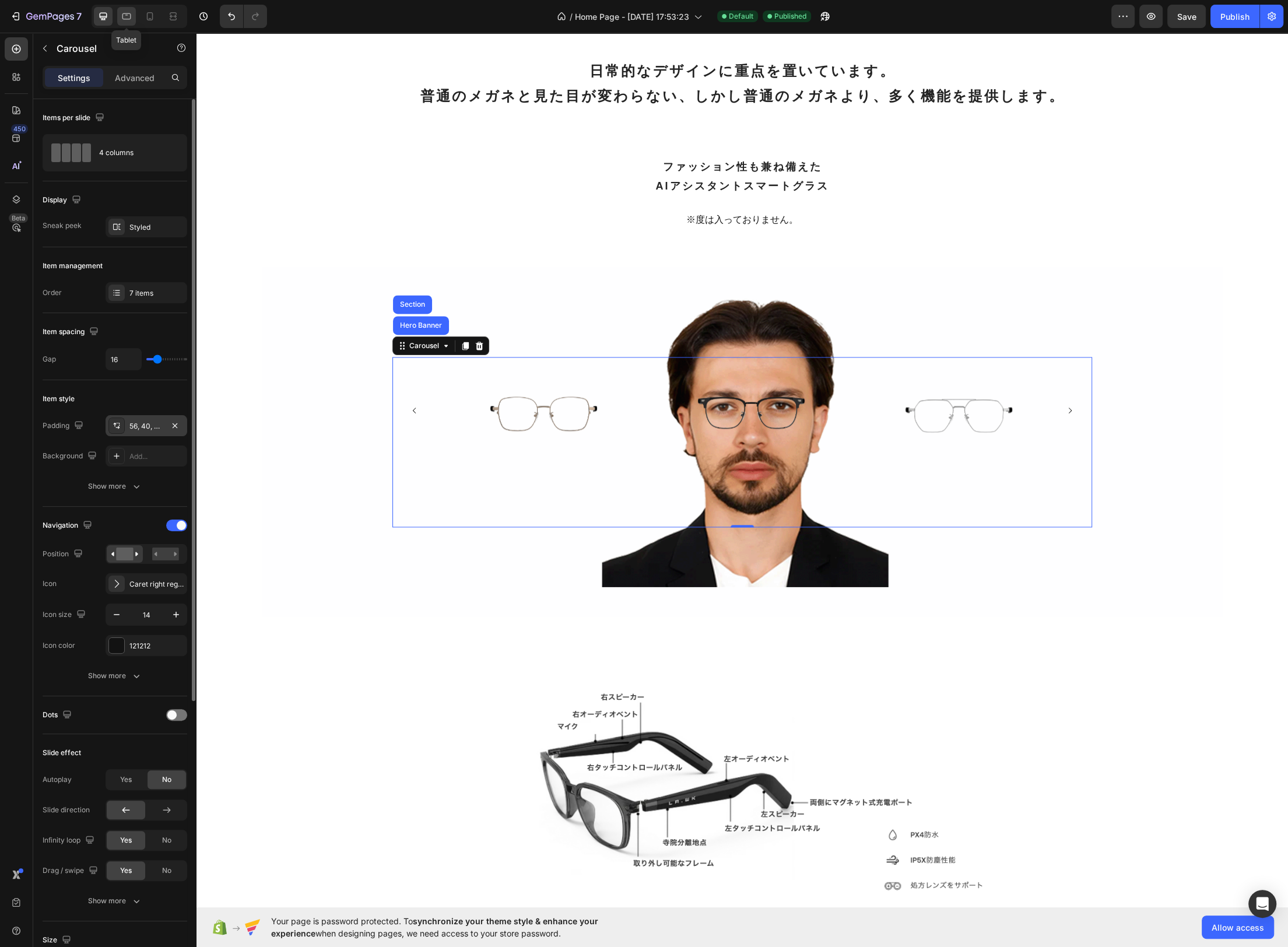
click at [126, 23] on div at bounding box center [126, 16] width 19 height 19
type input "50%"
type input "Auto"
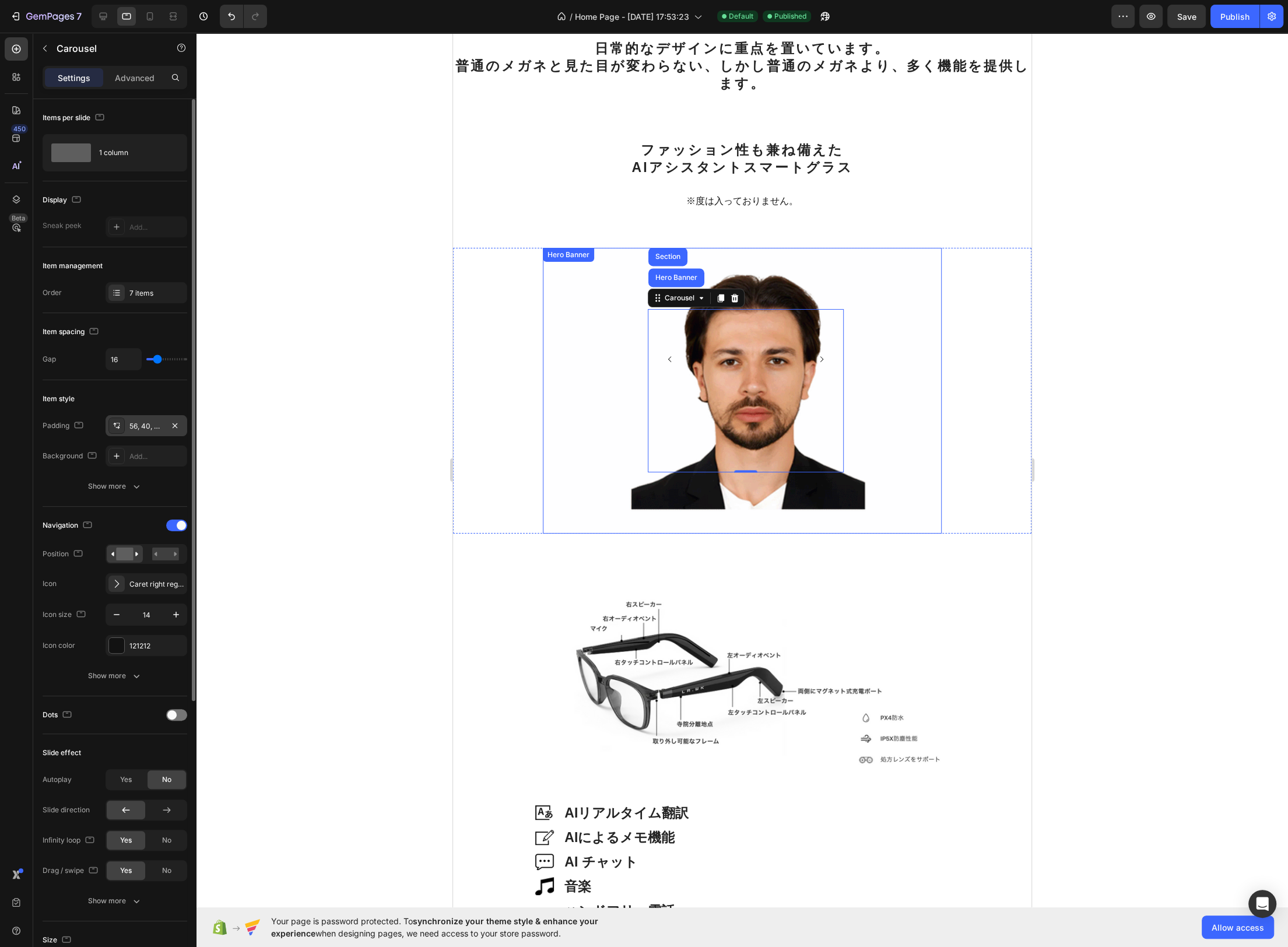
scroll to position [1955, 0]
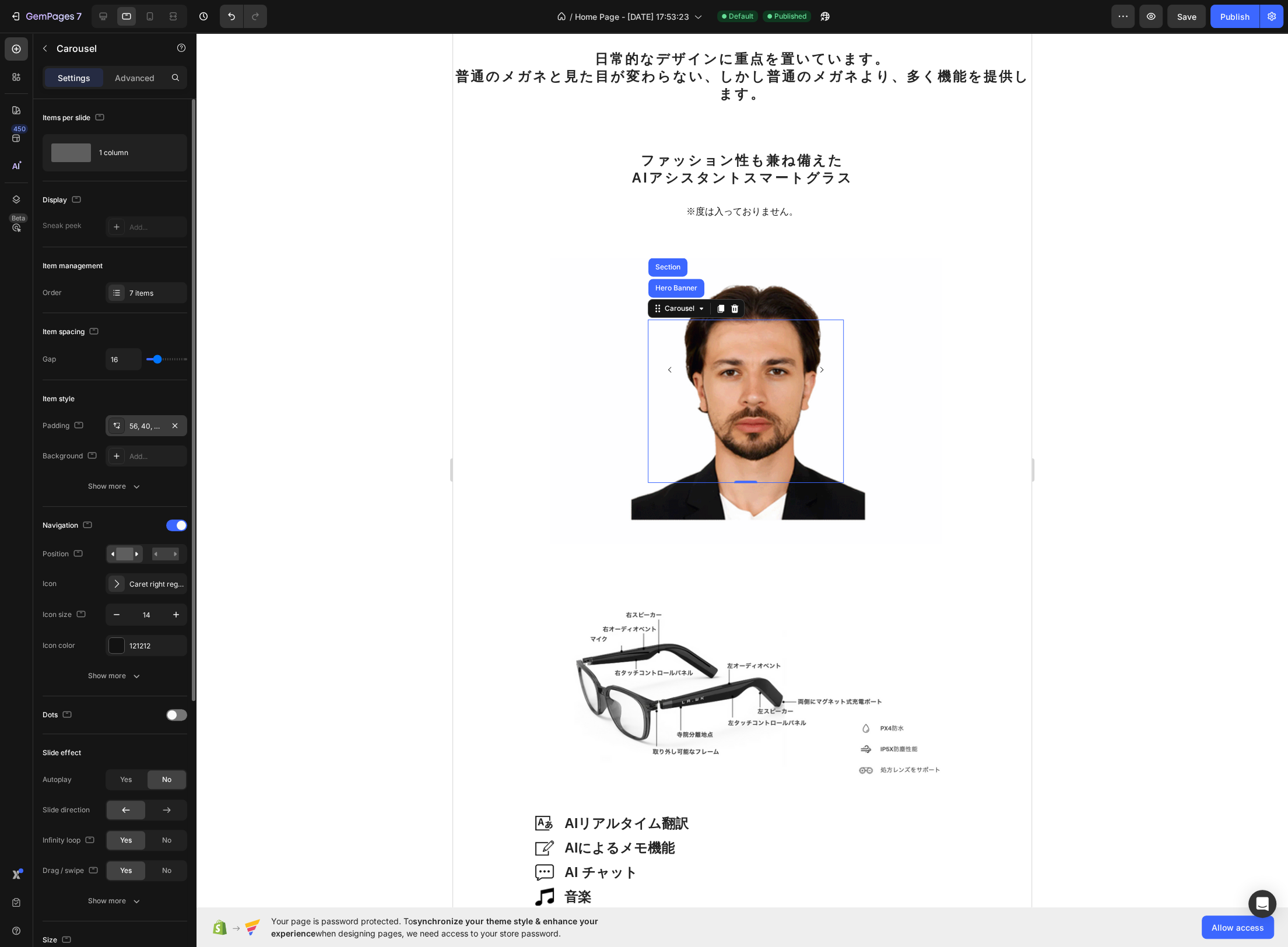
click at [765, 375] on div "Image" at bounding box center [789, 370] width 66 height 86
click at [822, 368] on icon "Carousel Next Arrow" at bounding box center [822, 370] width 8 height 8
click at [817, 527] on div "Background Image" at bounding box center [746, 401] width 392 height 286
click at [797, 368] on div "Image" at bounding box center [789, 370] width 66 height 86
click at [818, 369] on icon "Carousel Next Arrow" at bounding box center [822, 370] width 8 height 8
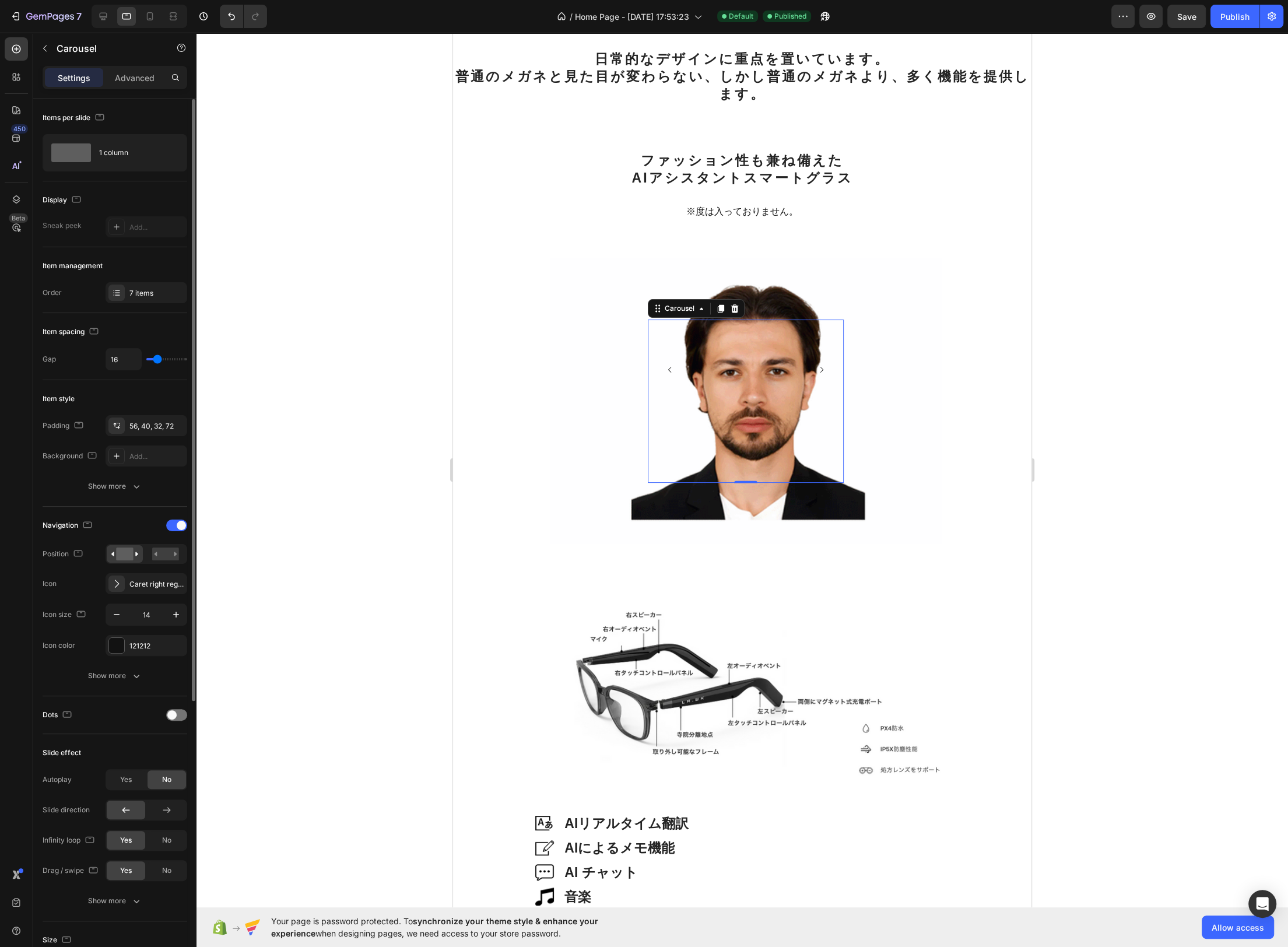
click at [822, 370] on icon "Carousel Next Arrow" at bounding box center [822, 370] width 3 height 6
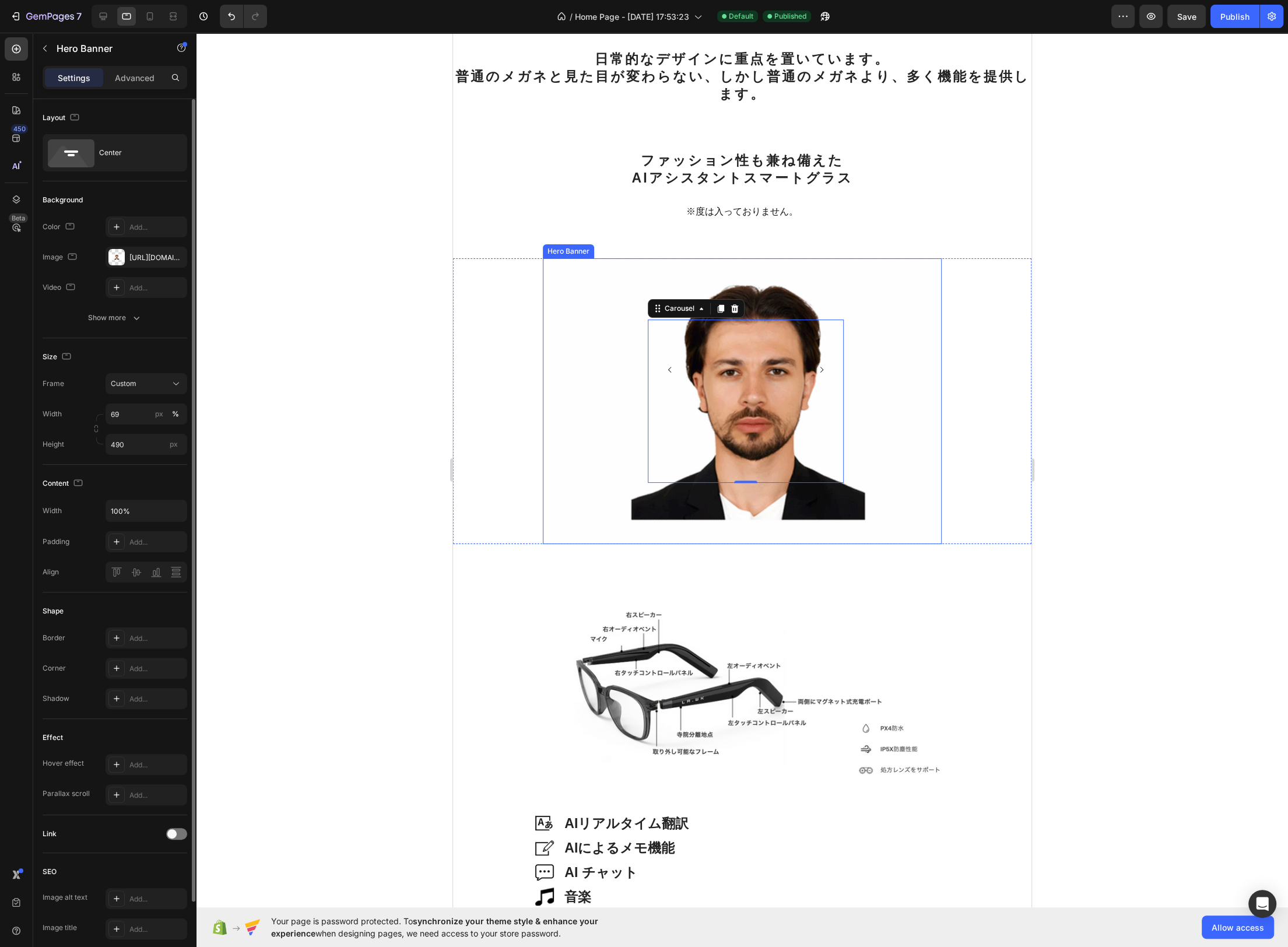
click at [801, 272] on div "Background Image" at bounding box center [746, 401] width 392 height 286
click at [145, 20] on icon at bounding box center [150, 16] width 12 height 12
type input "80"
type input "300"
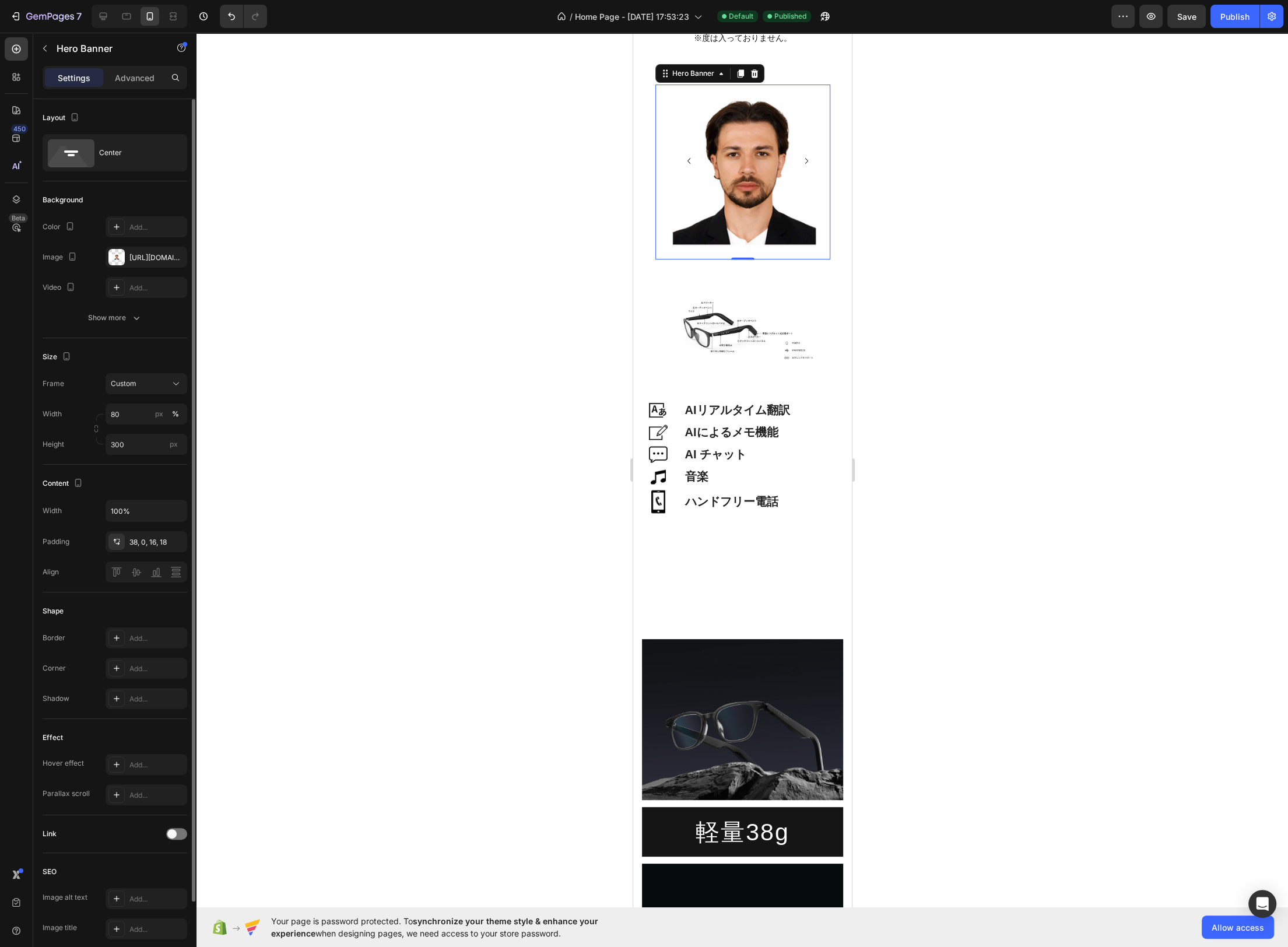
scroll to position [2052, 0]
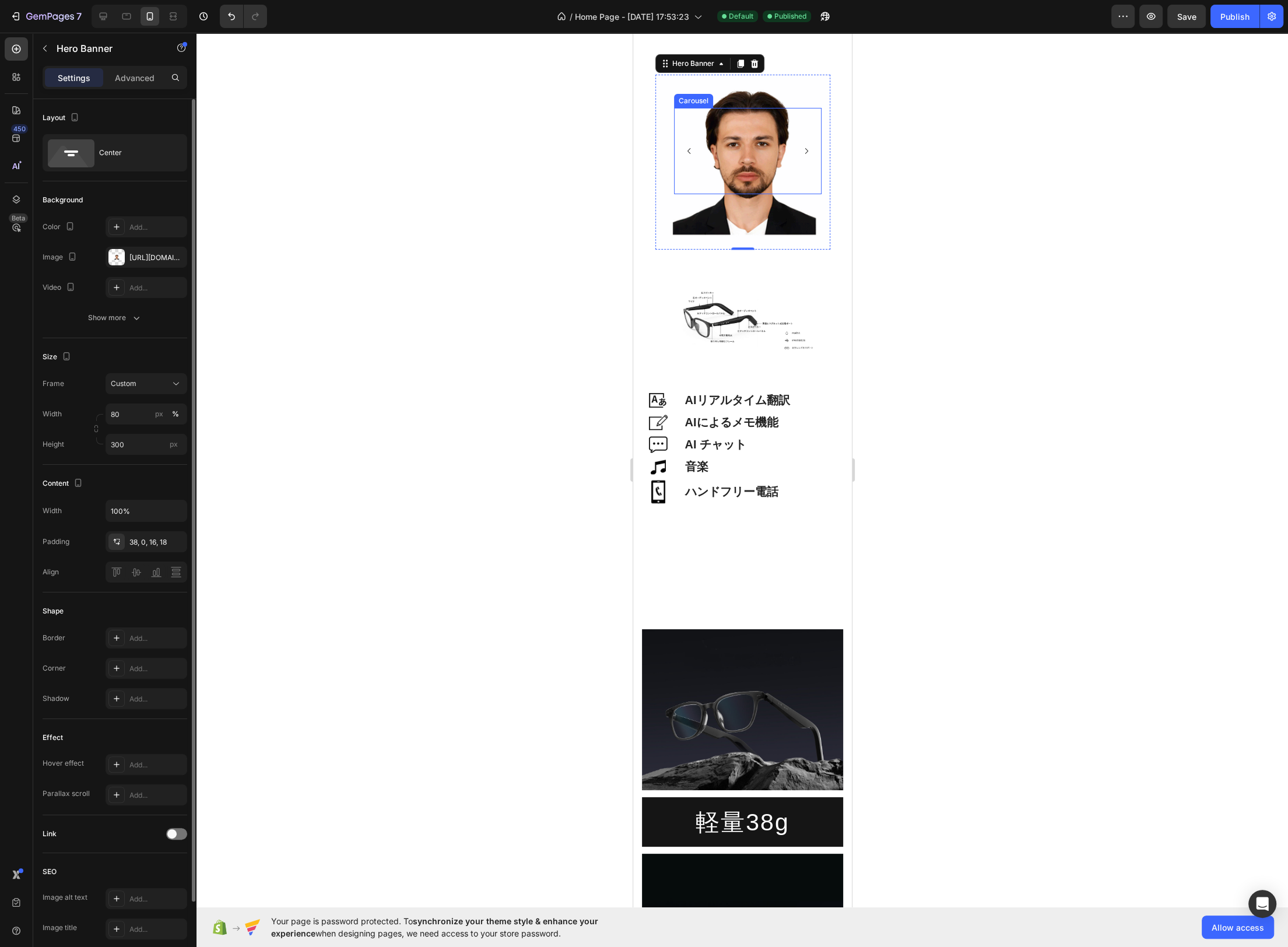
click at [791, 152] on div "Image Image Image Image Image Image Image" at bounding box center [747, 150] width 148 height 86
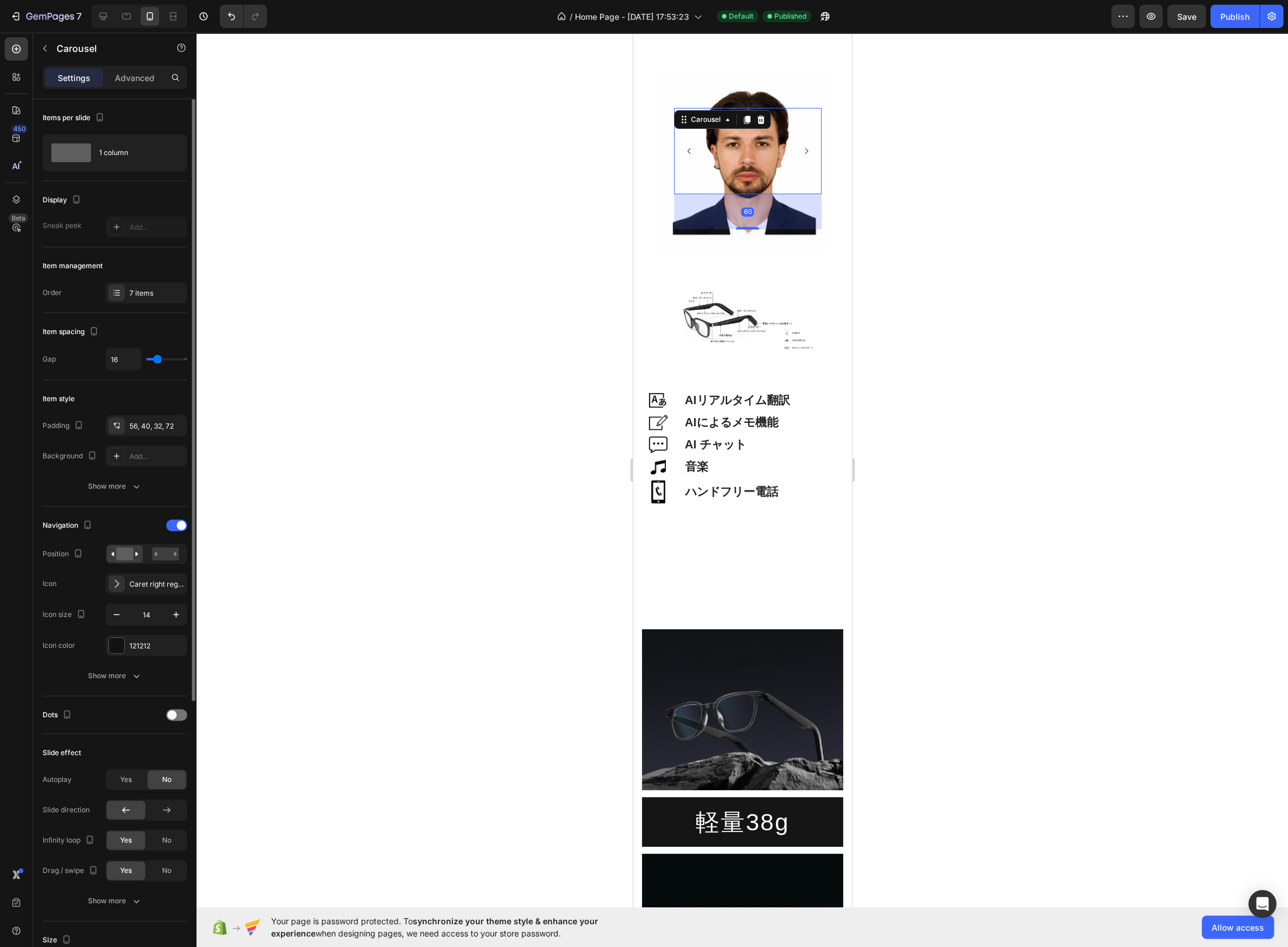
click at [789, 152] on div "Image Image Image Image Image Image Image" at bounding box center [747, 150] width 148 height 86
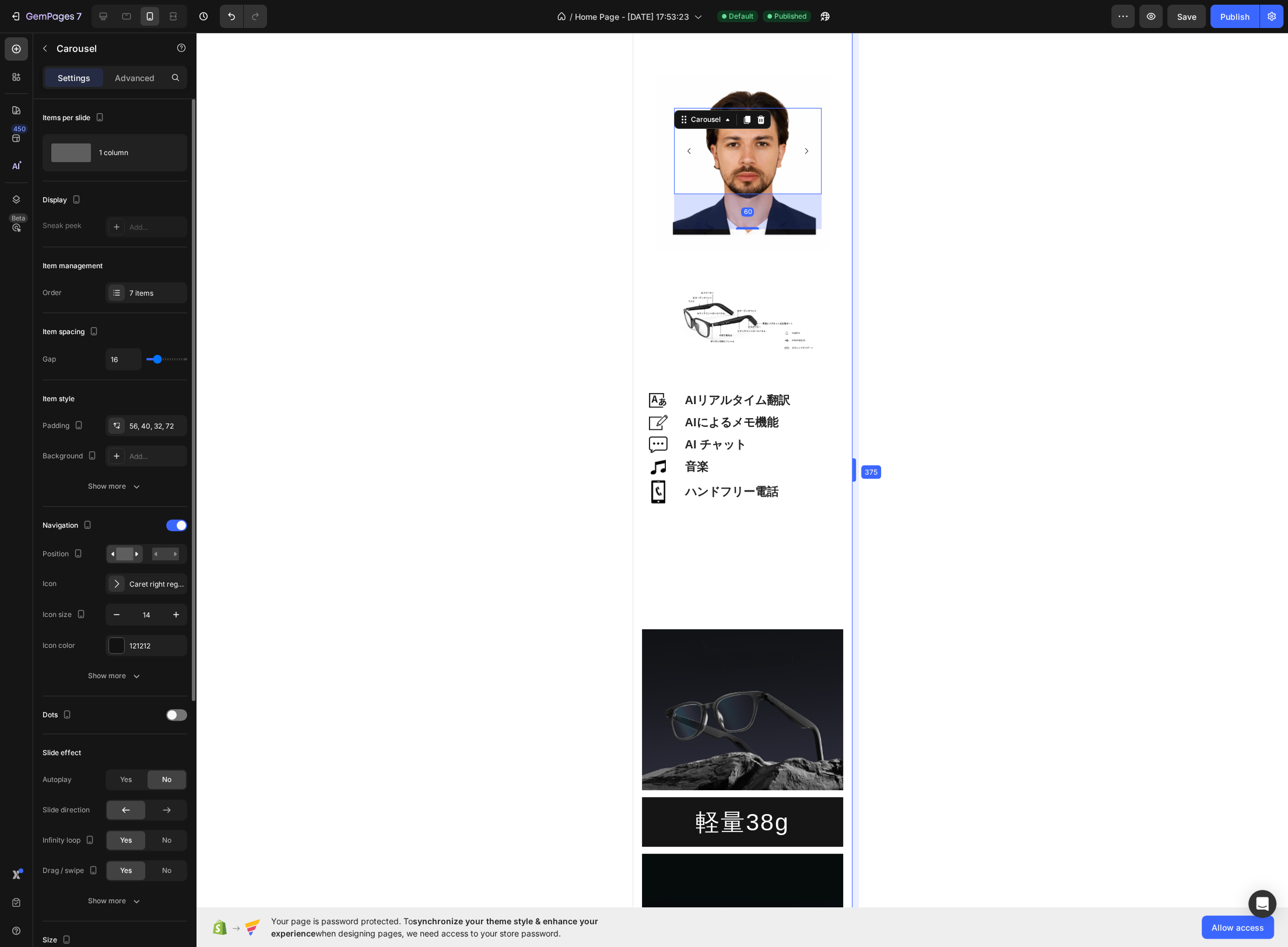
drag, startPoint x: 858, startPoint y: 333, endPoint x: 213, endPoint y: 296, distance: 646.1
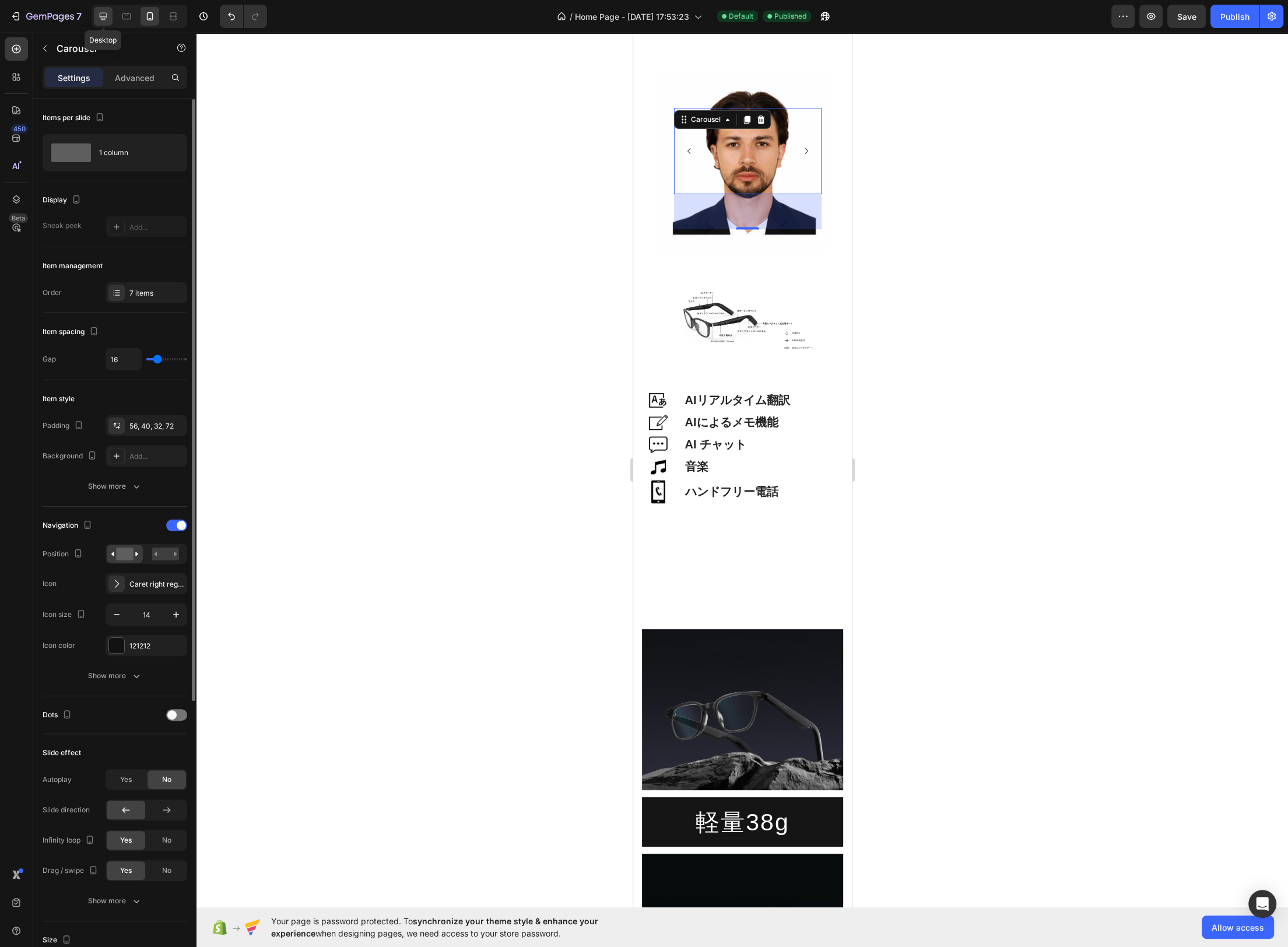
drag, startPoint x: 101, startPoint y: 19, endPoint x: 107, endPoint y: 20, distance: 6.1
click at [101, 19] on icon at bounding box center [104, 17] width 8 height 8
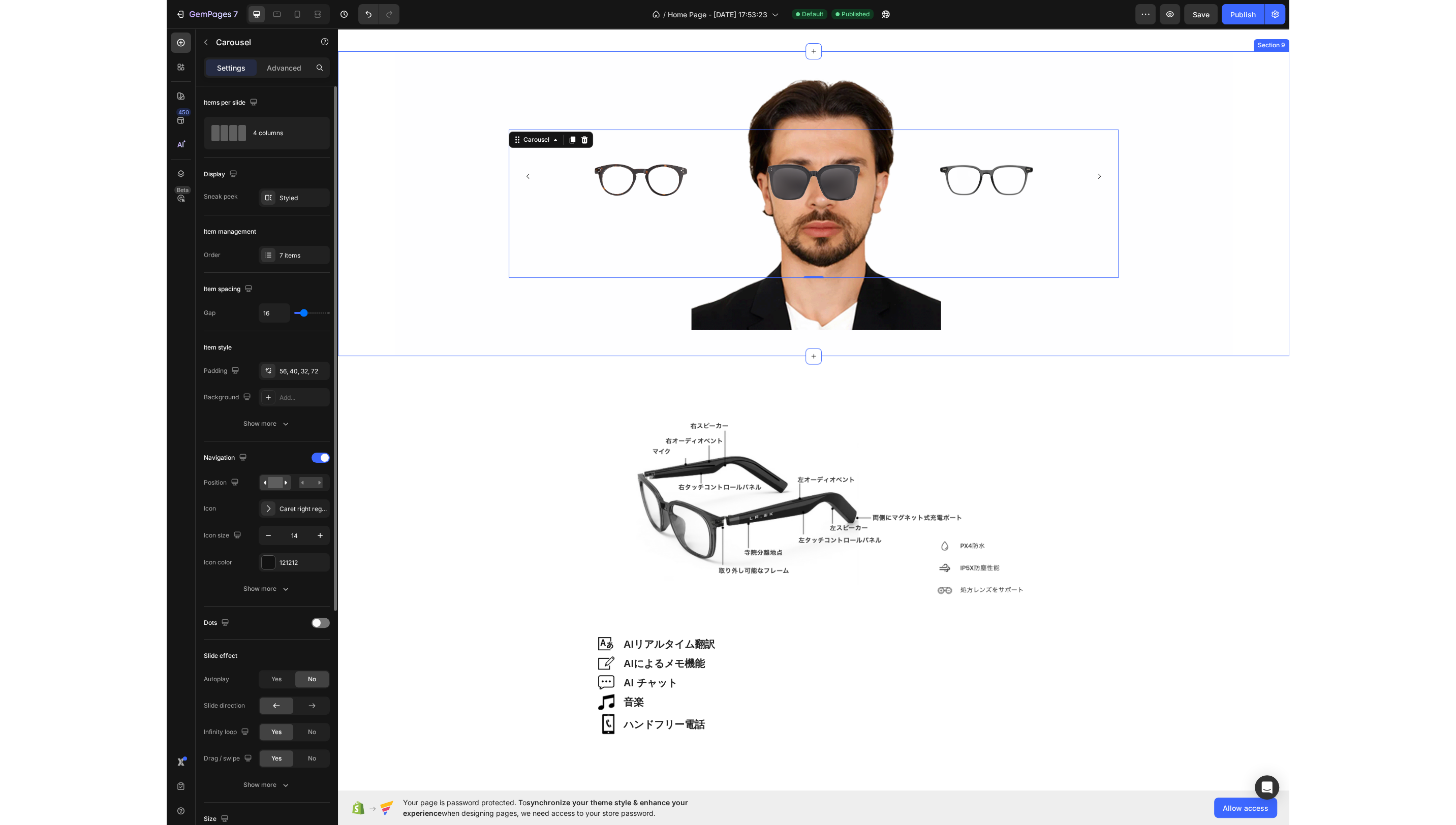
scroll to position [1773, 0]
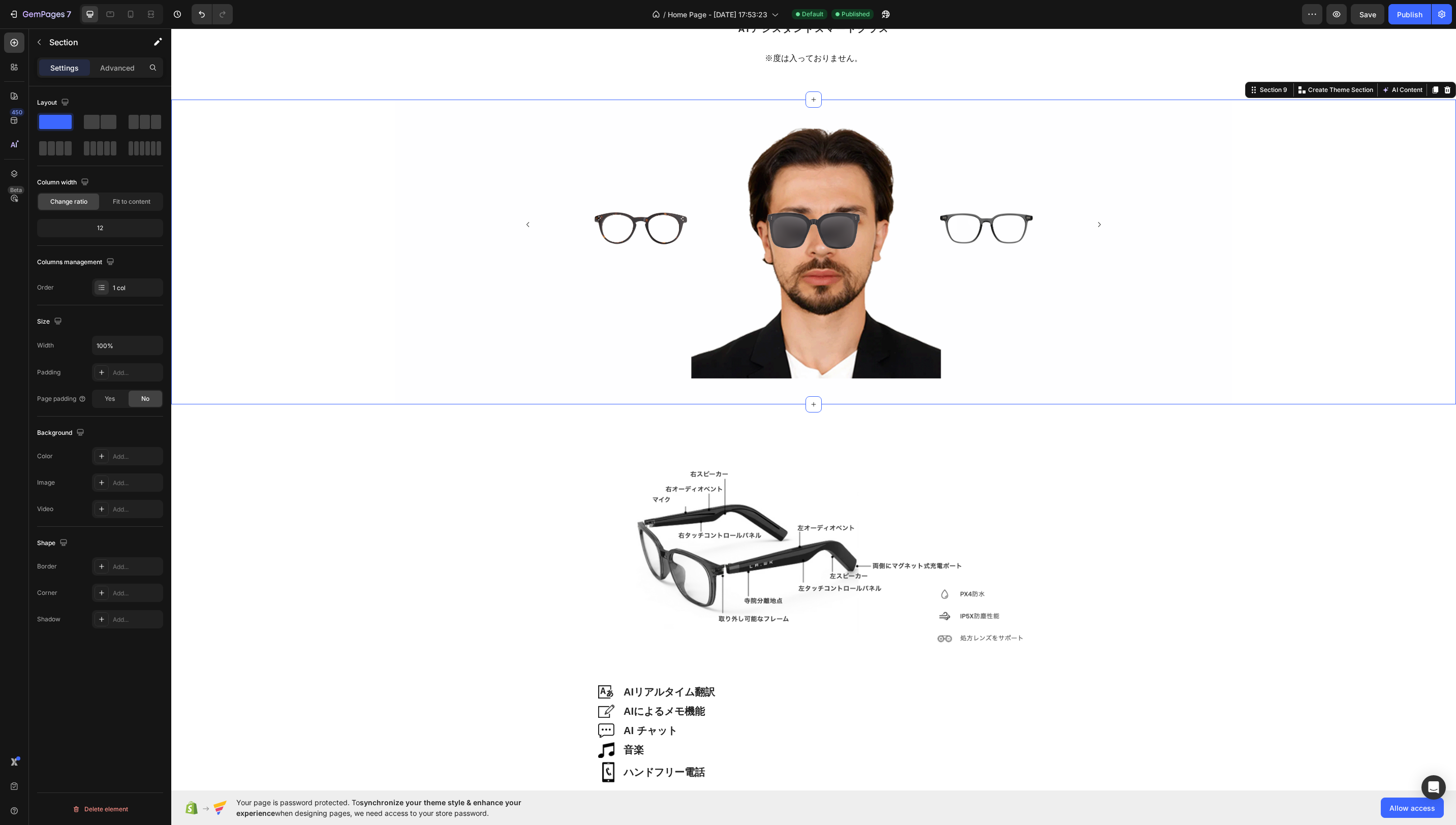
drag, startPoint x: 1307, startPoint y: 320, endPoint x: 1305, endPoint y: 315, distance: 5.4
click at [1307, 320] on div "Image Image Image Image Image Image Image Drop element here Drop element here C…" at bounding box center [813, 251] width 1285 height 305
click at [828, 206] on div "Image" at bounding box center [805, 224] width 173 height 81
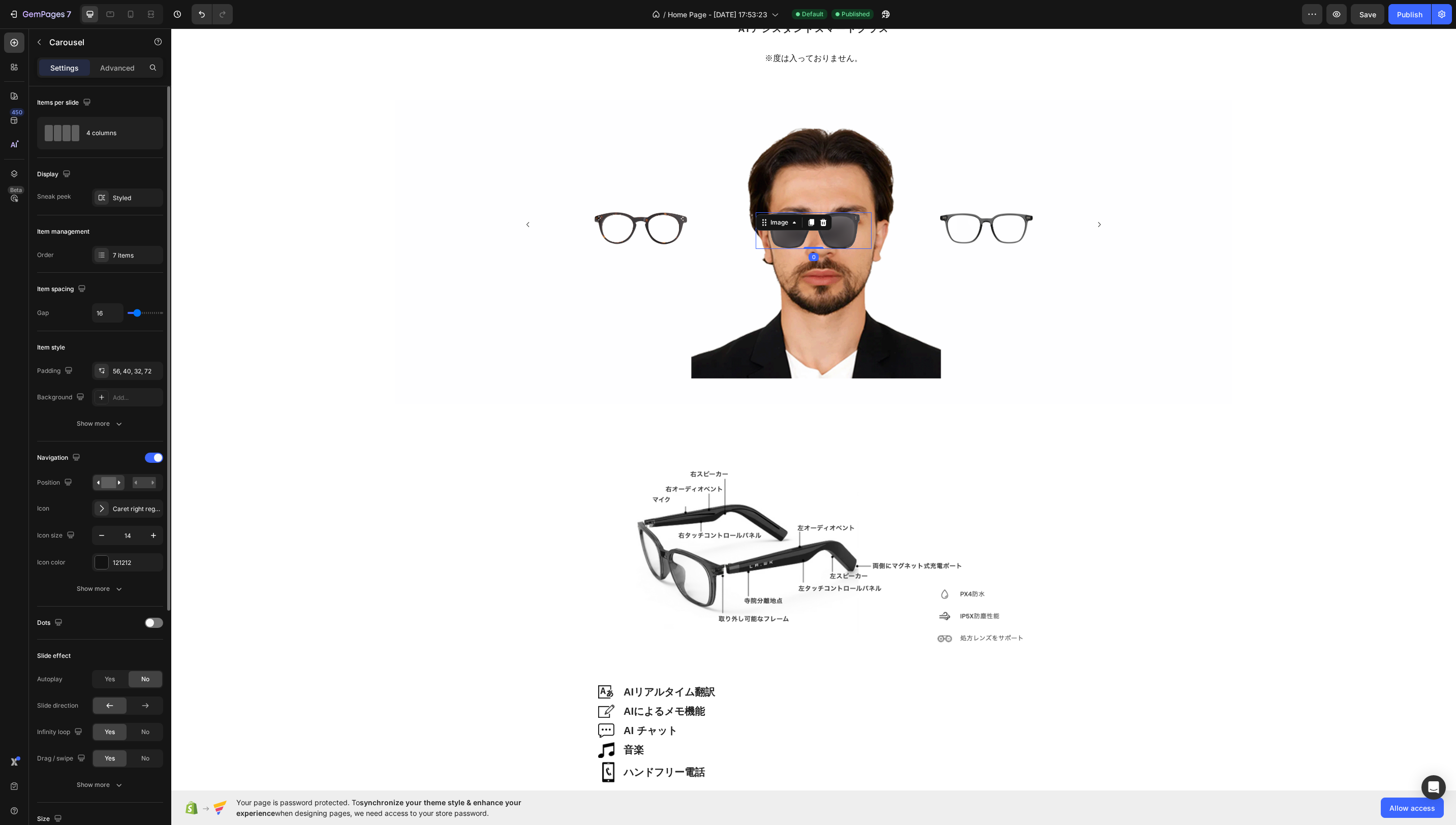
click at [826, 229] on div "Image 0" at bounding box center [813, 231] width 116 height 37
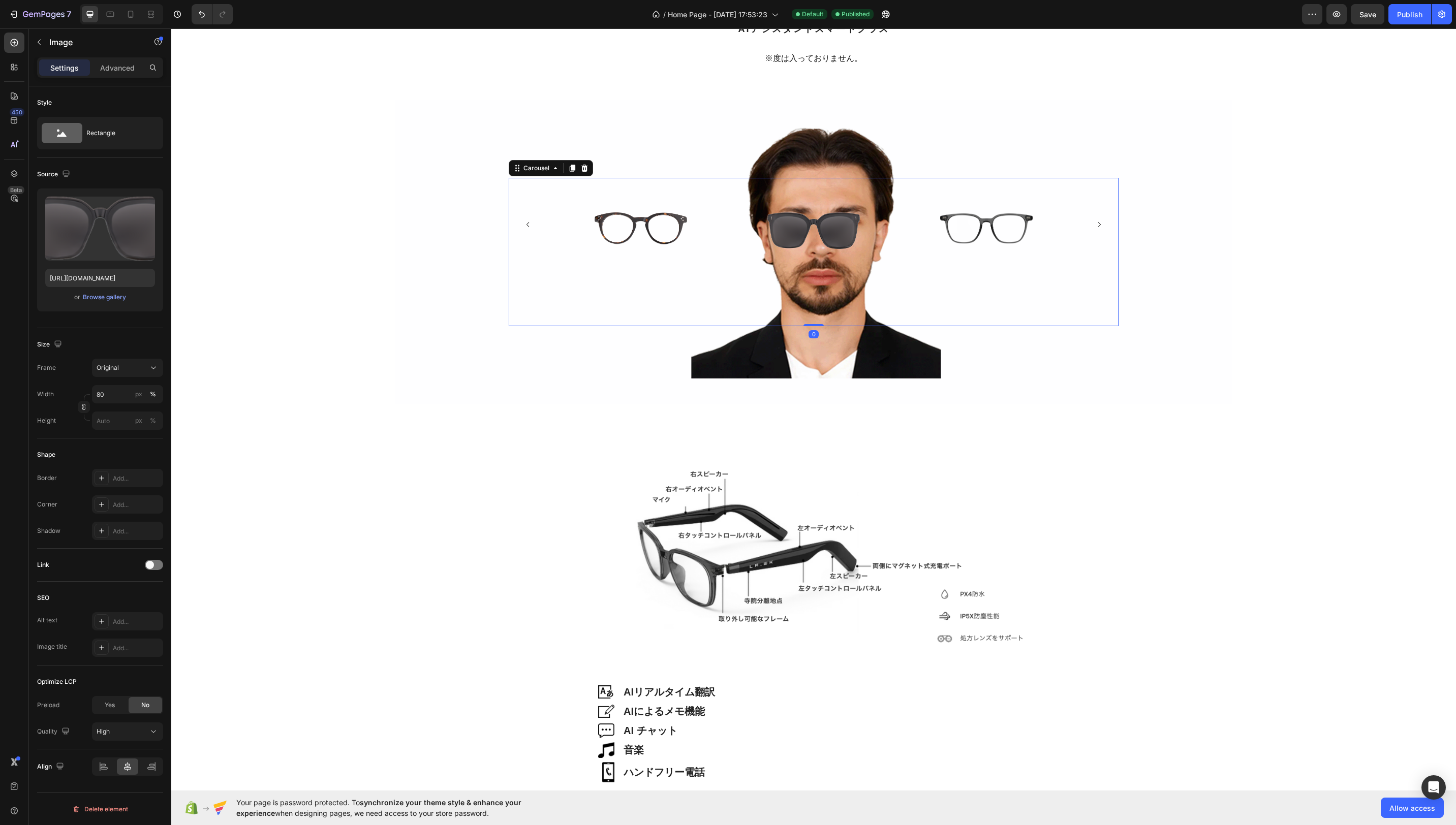
click at [876, 208] on div "Image" at bounding box center [805, 224] width 173 height 81
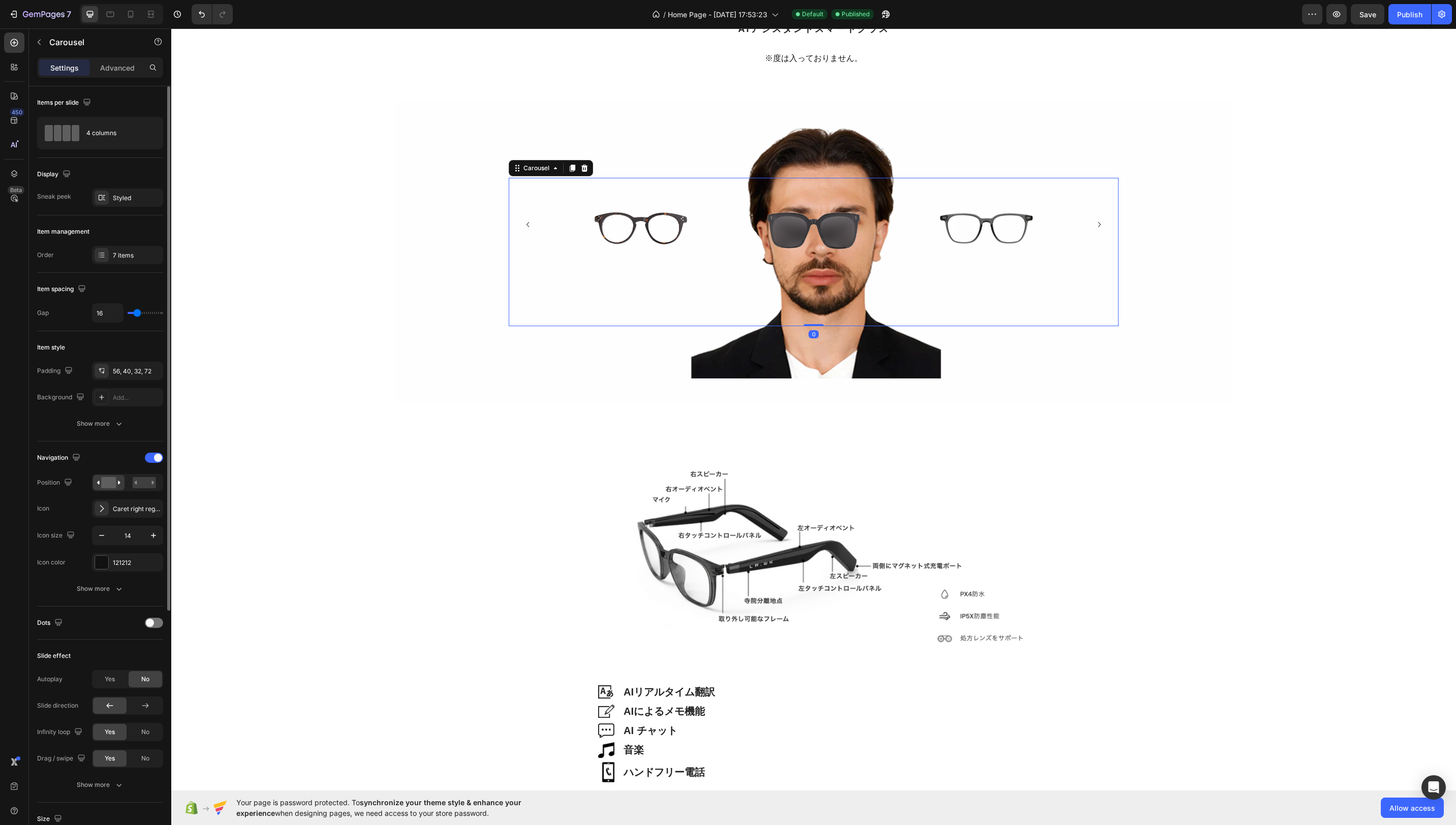
click at [885, 209] on div "Image" at bounding box center [805, 224] width 173 height 81
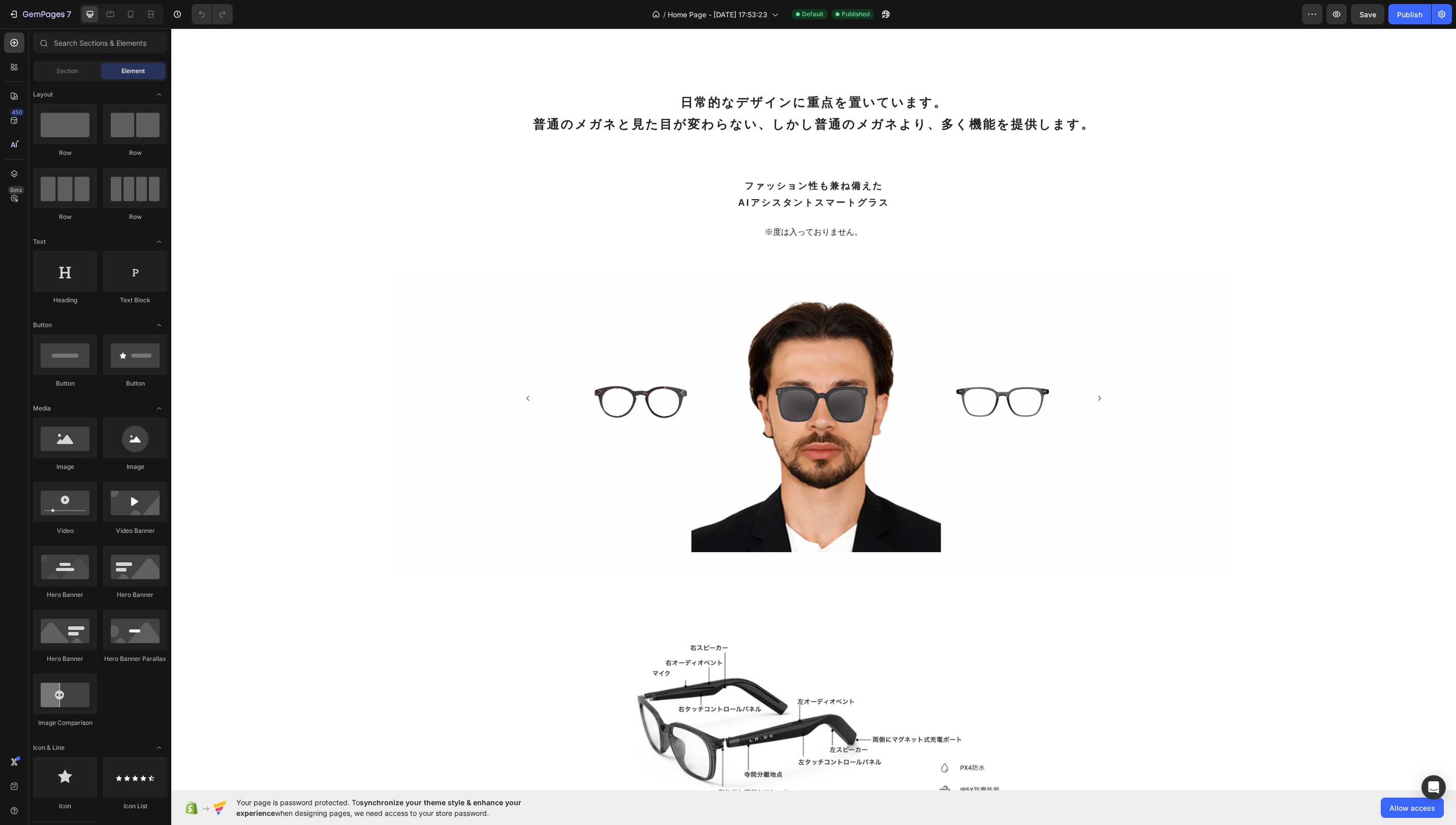
scroll to position [1737, 0]
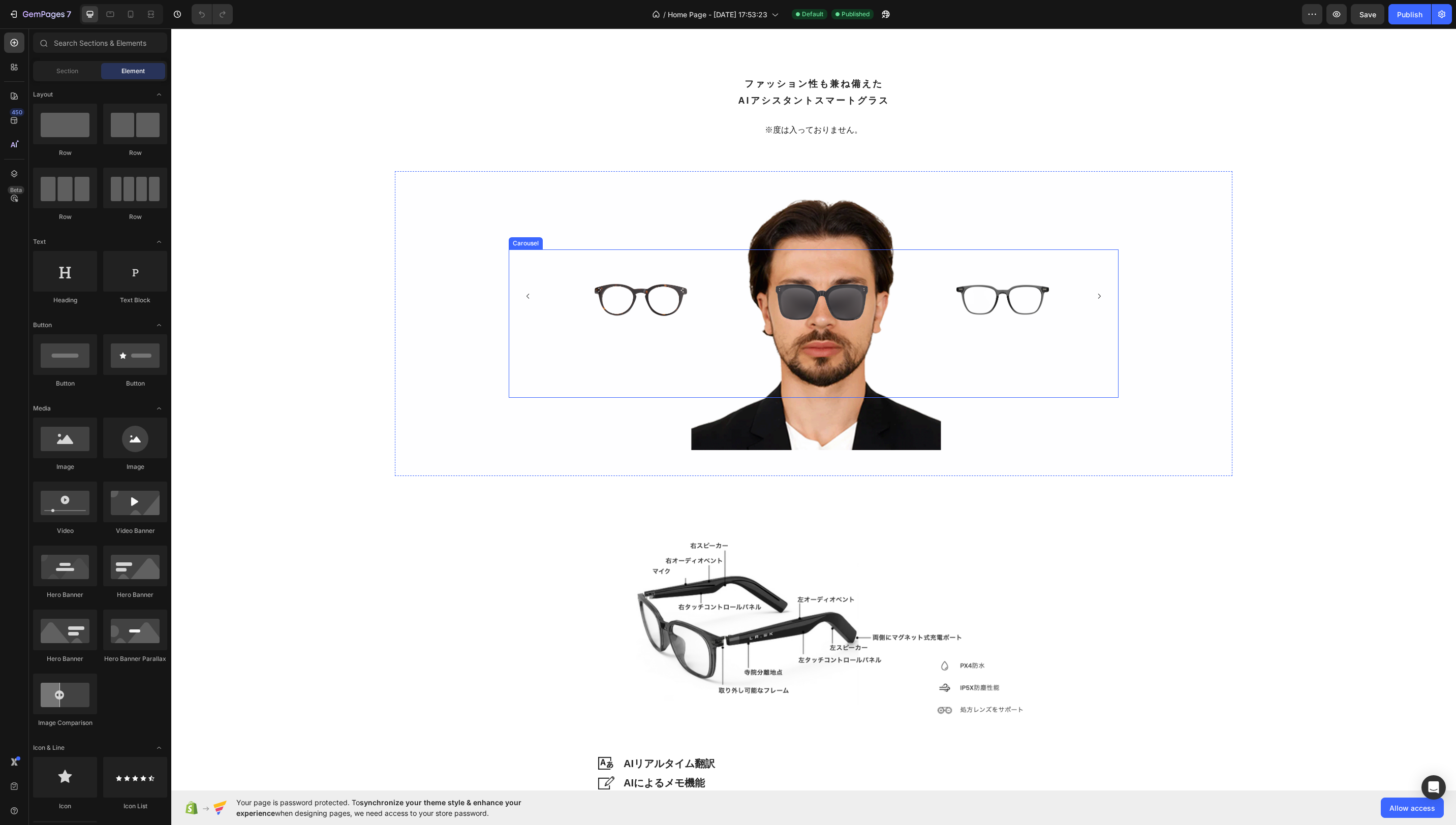
click at [1099, 295] on icon "Carousel Next Arrow" at bounding box center [1099, 296] width 7 height 7
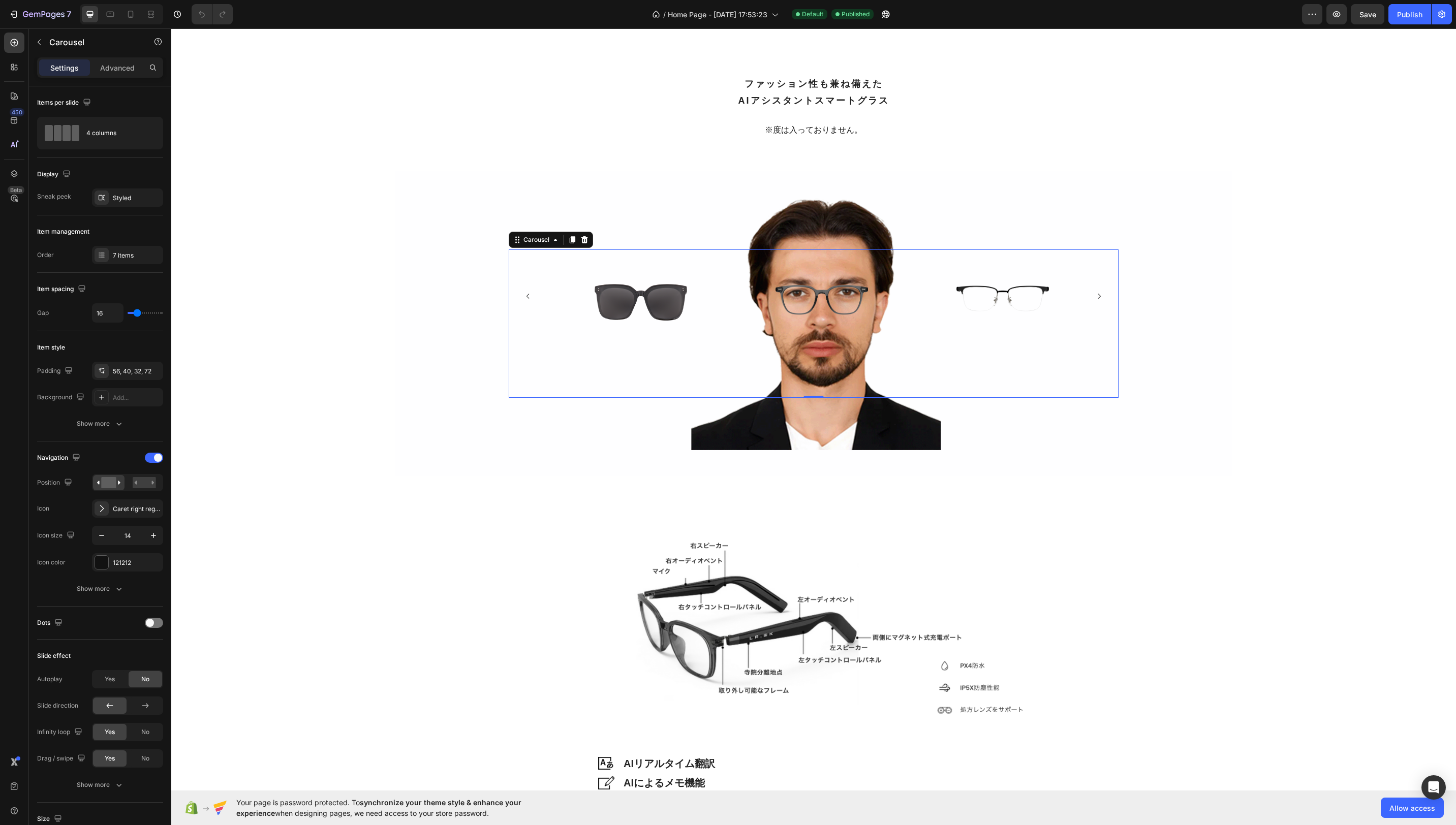
click at [1099, 295] on icon "Carousel Next Arrow" at bounding box center [1099, 296] width 7 height 7
click at [132, 14] on icon at bounding box center [131, 14] width 6 height 7
type input "90%"
type input "Auto"
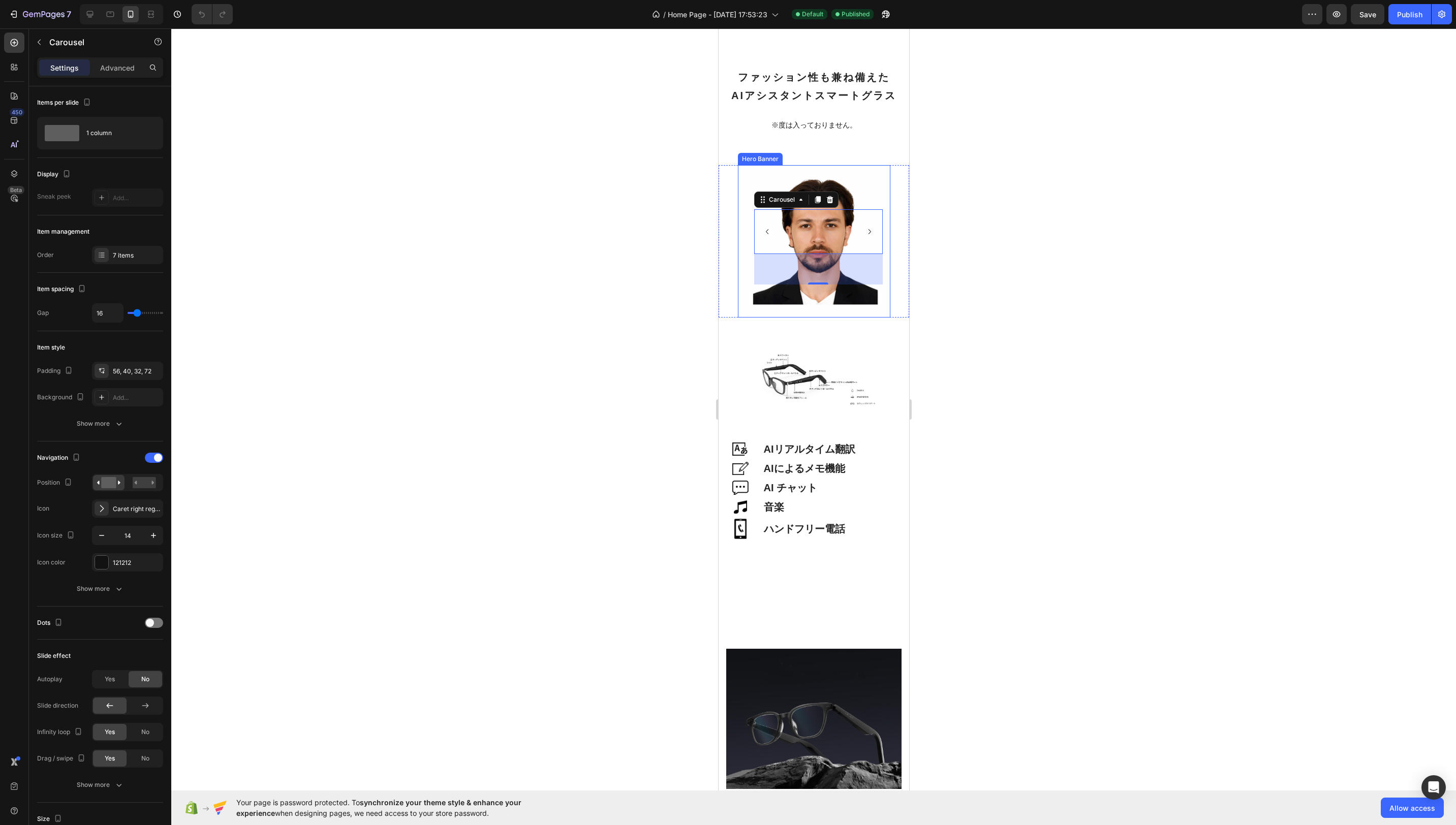
scroll to position [1687, 0]
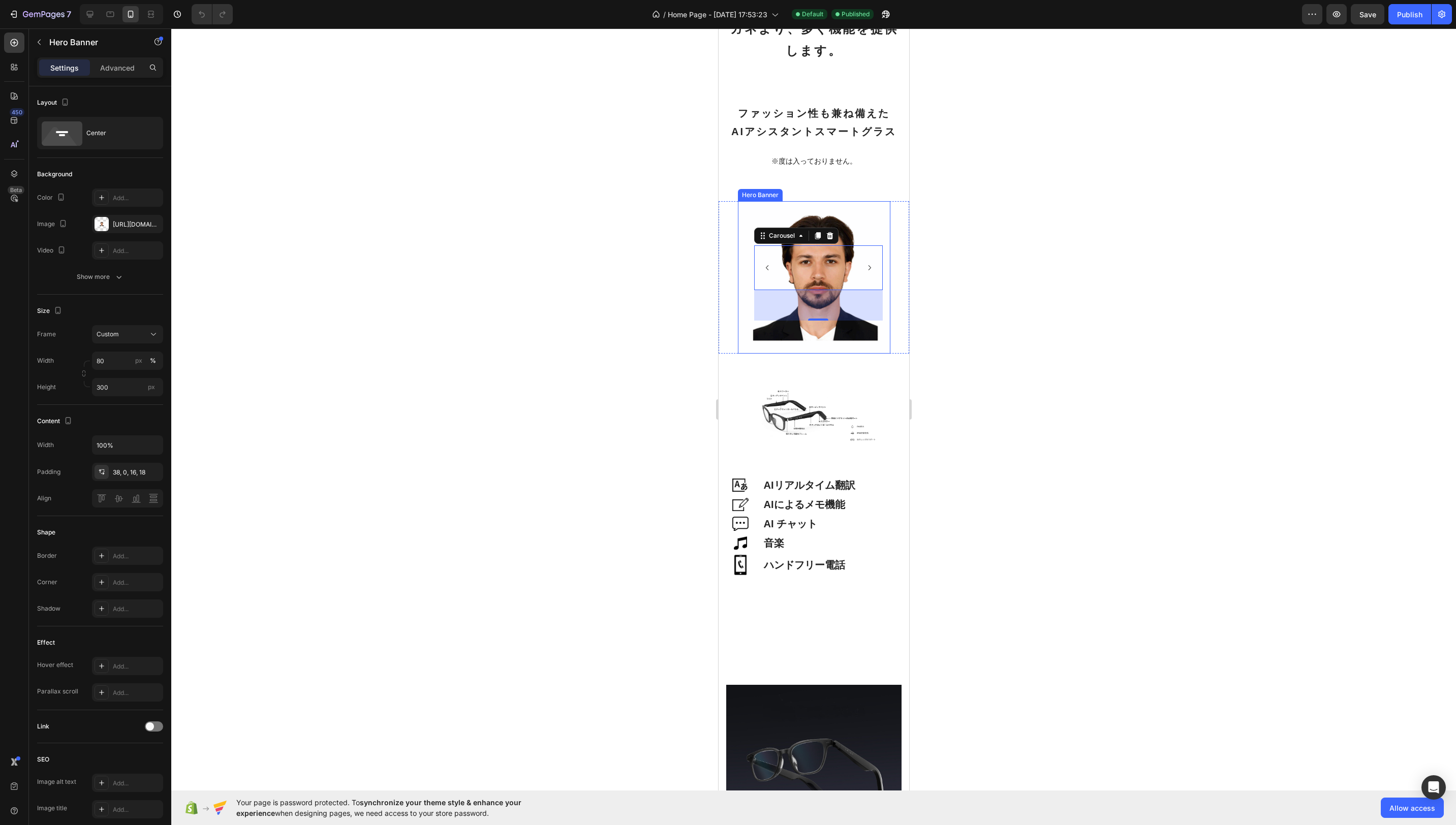
click at [870, 201] on div "Background Image" at bounding box center [814, 277] width 153 height 153
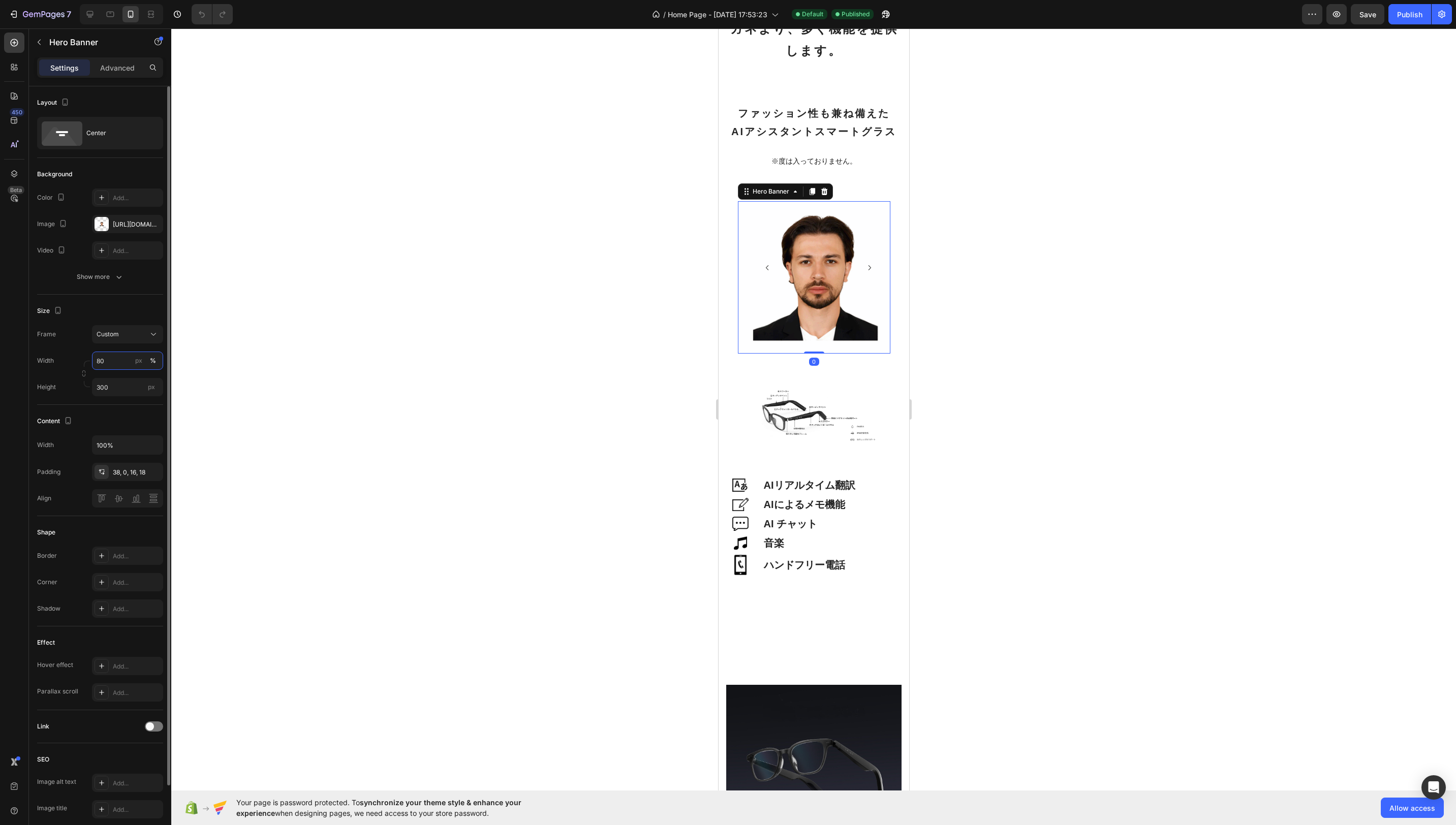
click at [112, 362] on input "80" at bounding box center [128, 361] width 71 height 18
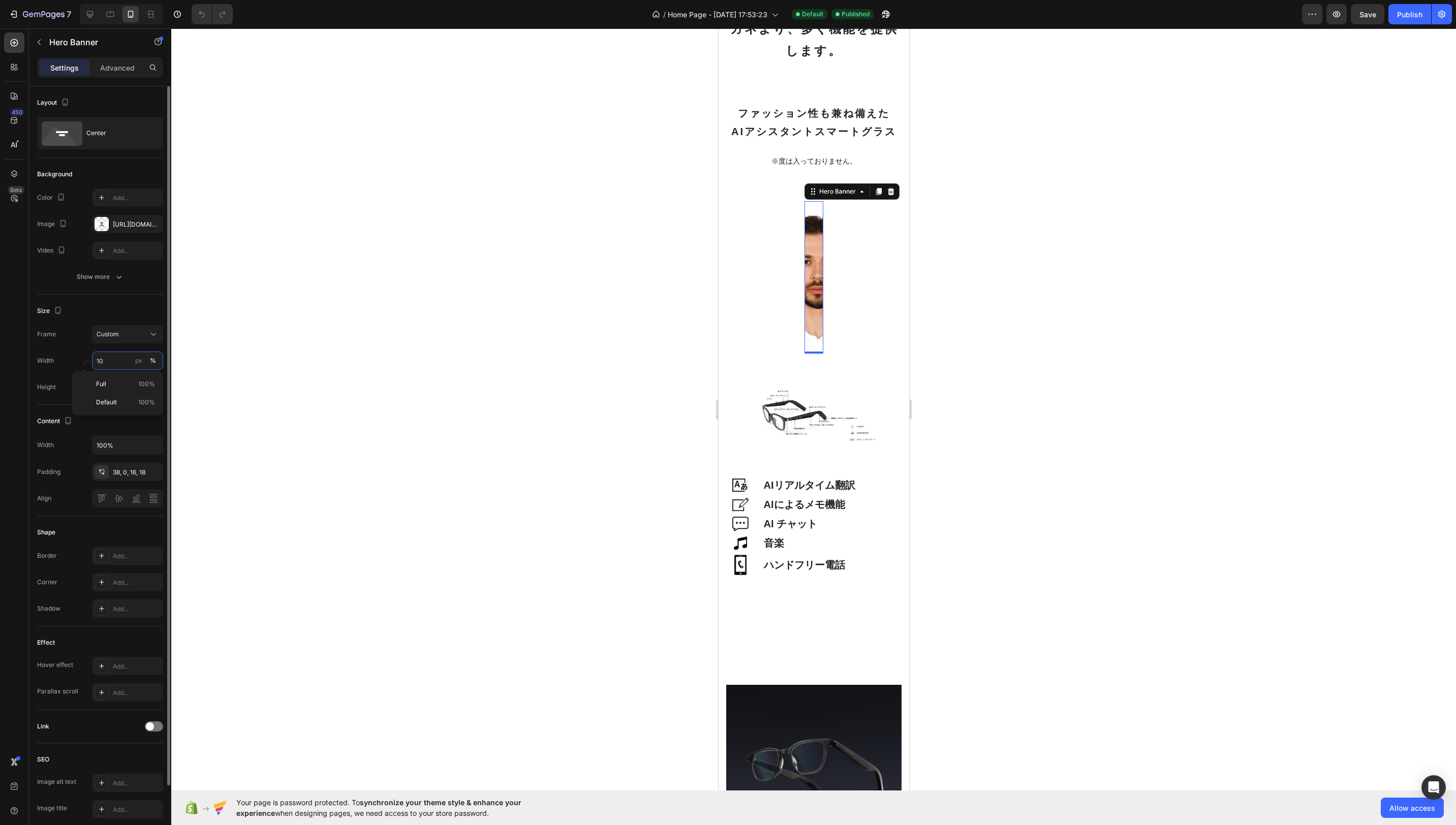
type input "100"
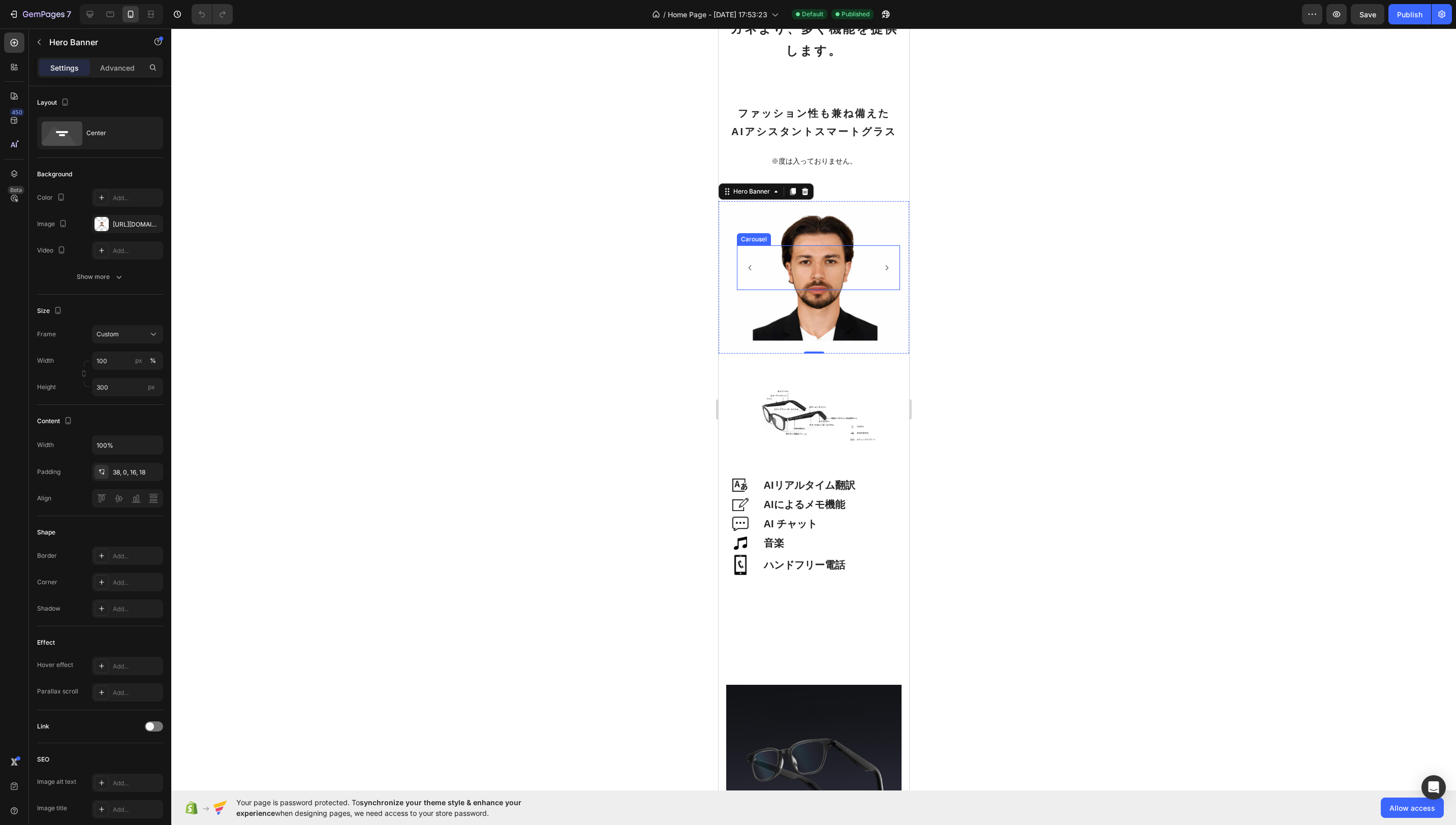
click at [813, 263] on div "Image" at bounding box center [796, 267] width 57 height 45
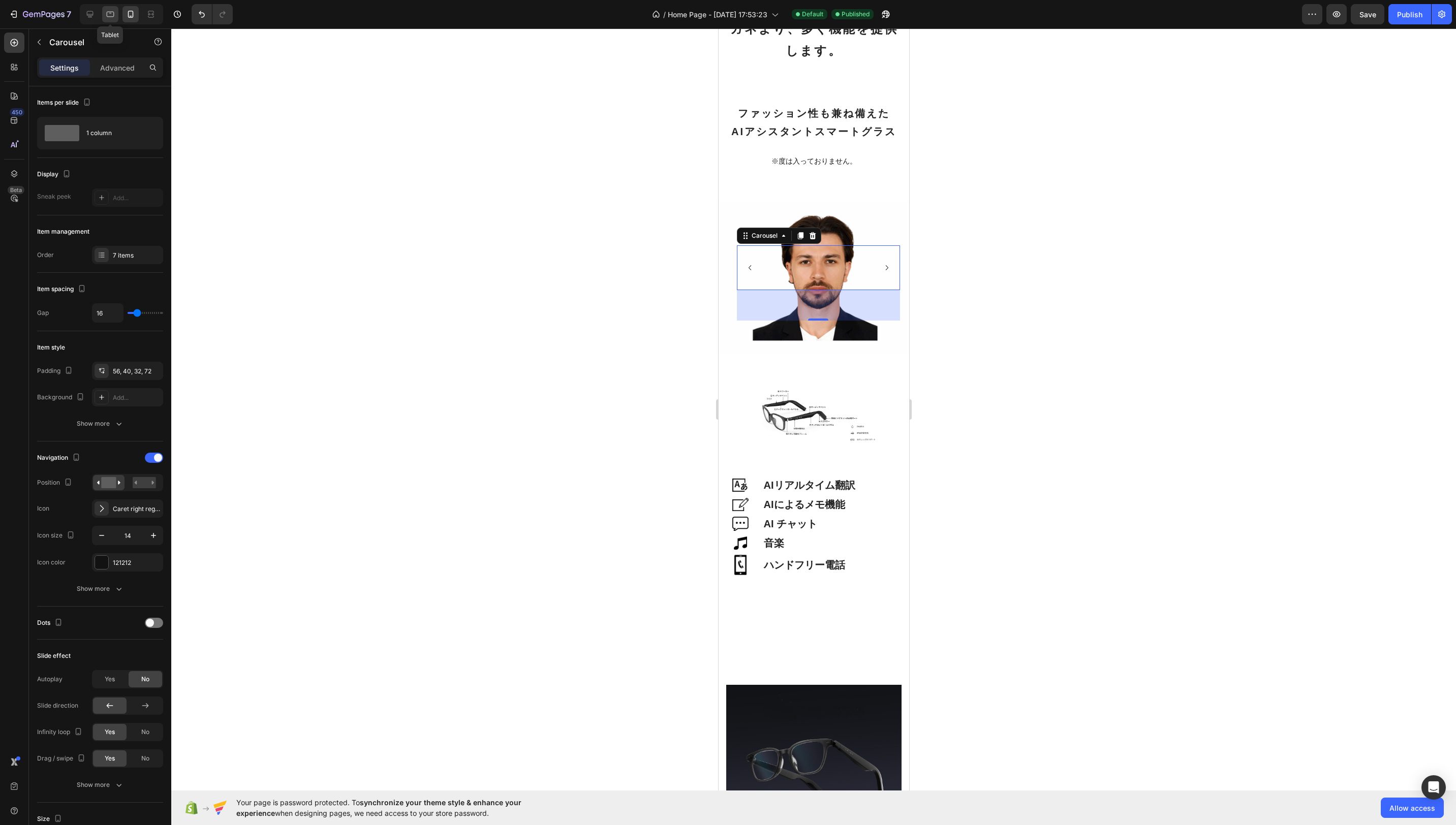
click at [107, 16] on icon at bounding box center [110, 15] width 7 height 6
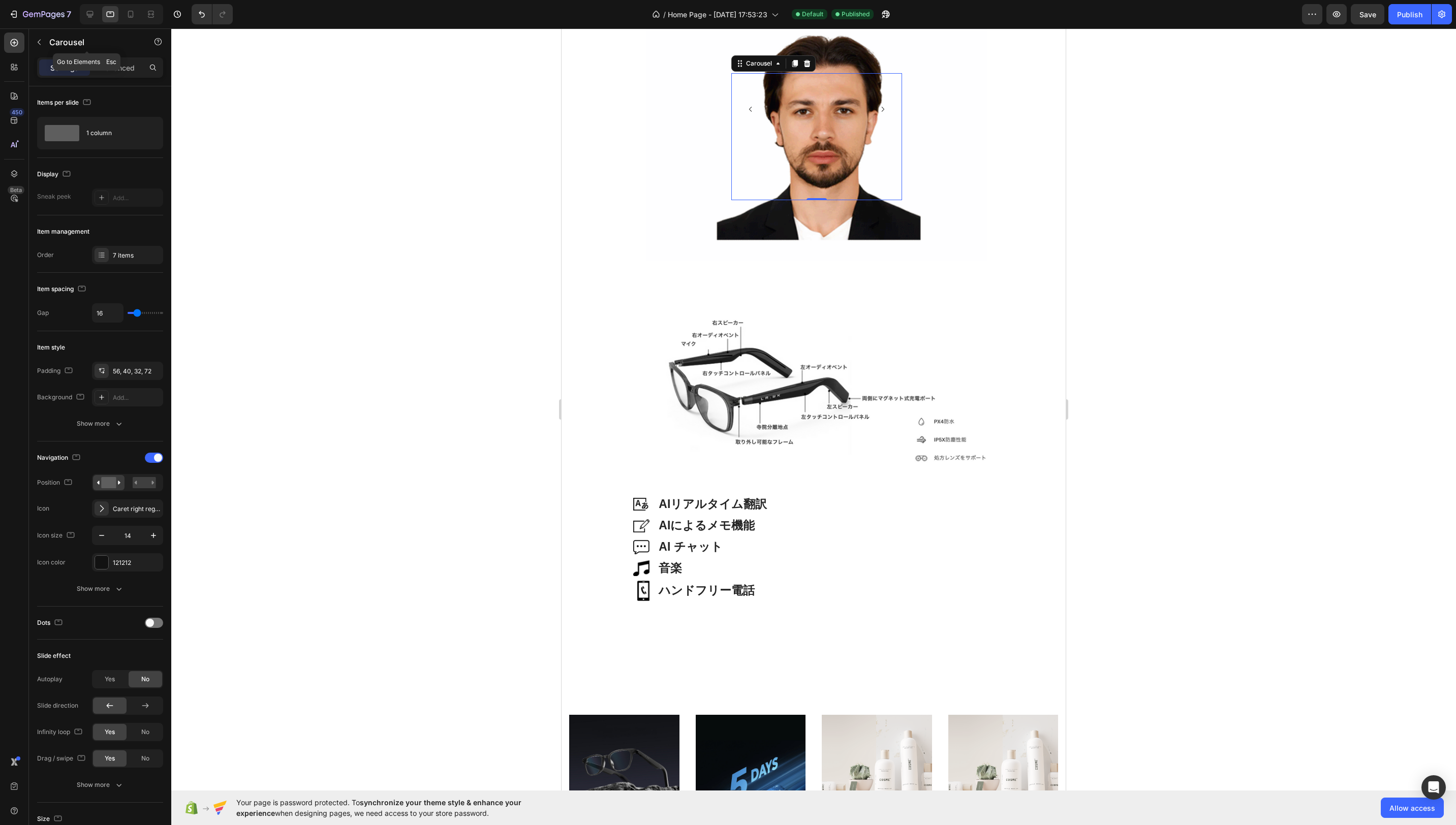
scroll to position [1925, 0]
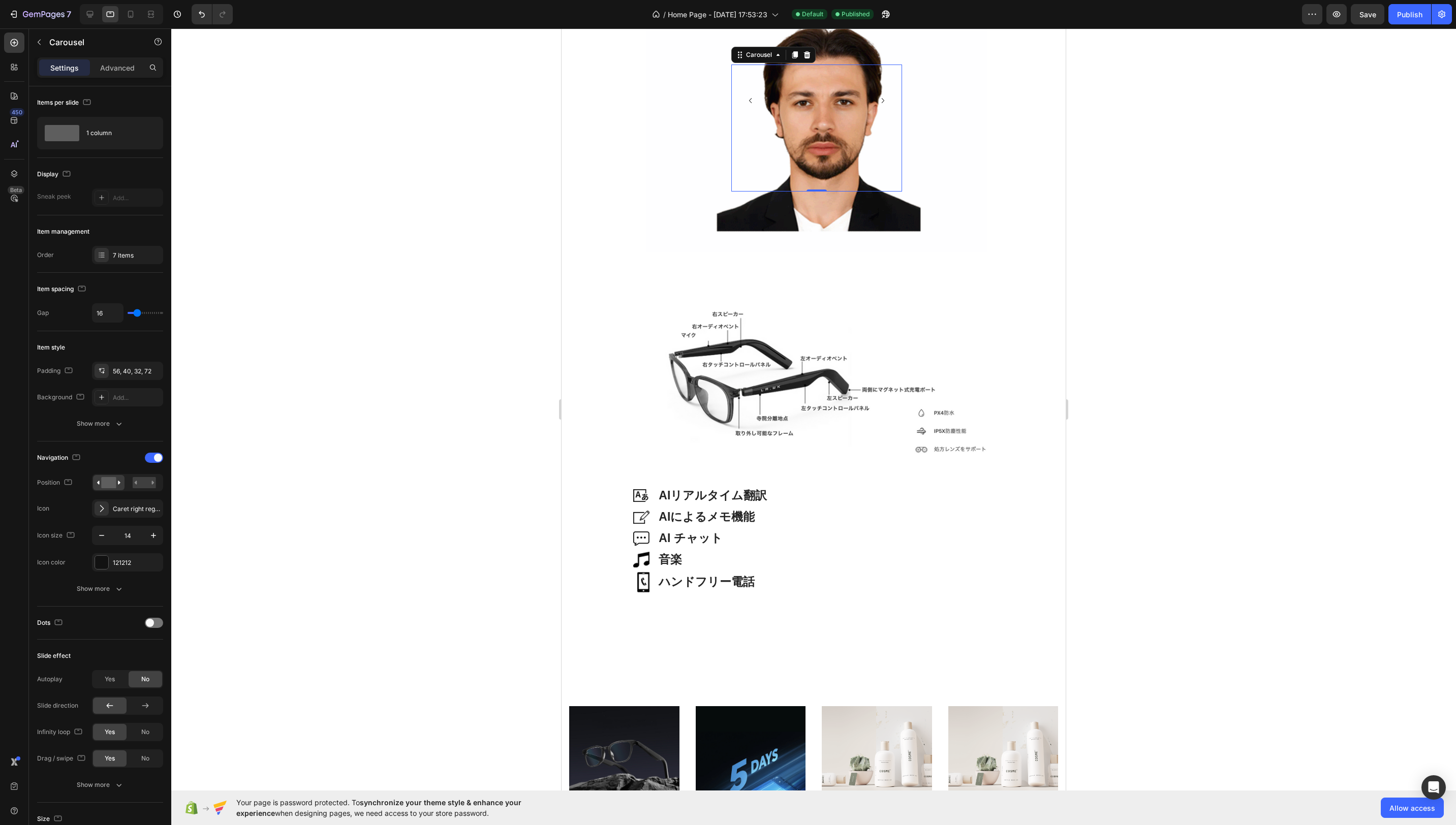
drag, startPoint x: 1412, startPoint y: 15, endPoint x: 1401, endPoint y: 27, distance: 16.3
click at [1412, 15] on div "Publish" at bounding box center [1410, 14] width 25 height 11
click at [840, 114] on div "Image" at bounding box center [854, 101] width 57 height 60
click at [132, 15] on icon at bounding box center [131, 14] width 6 height 7
type input "90%"
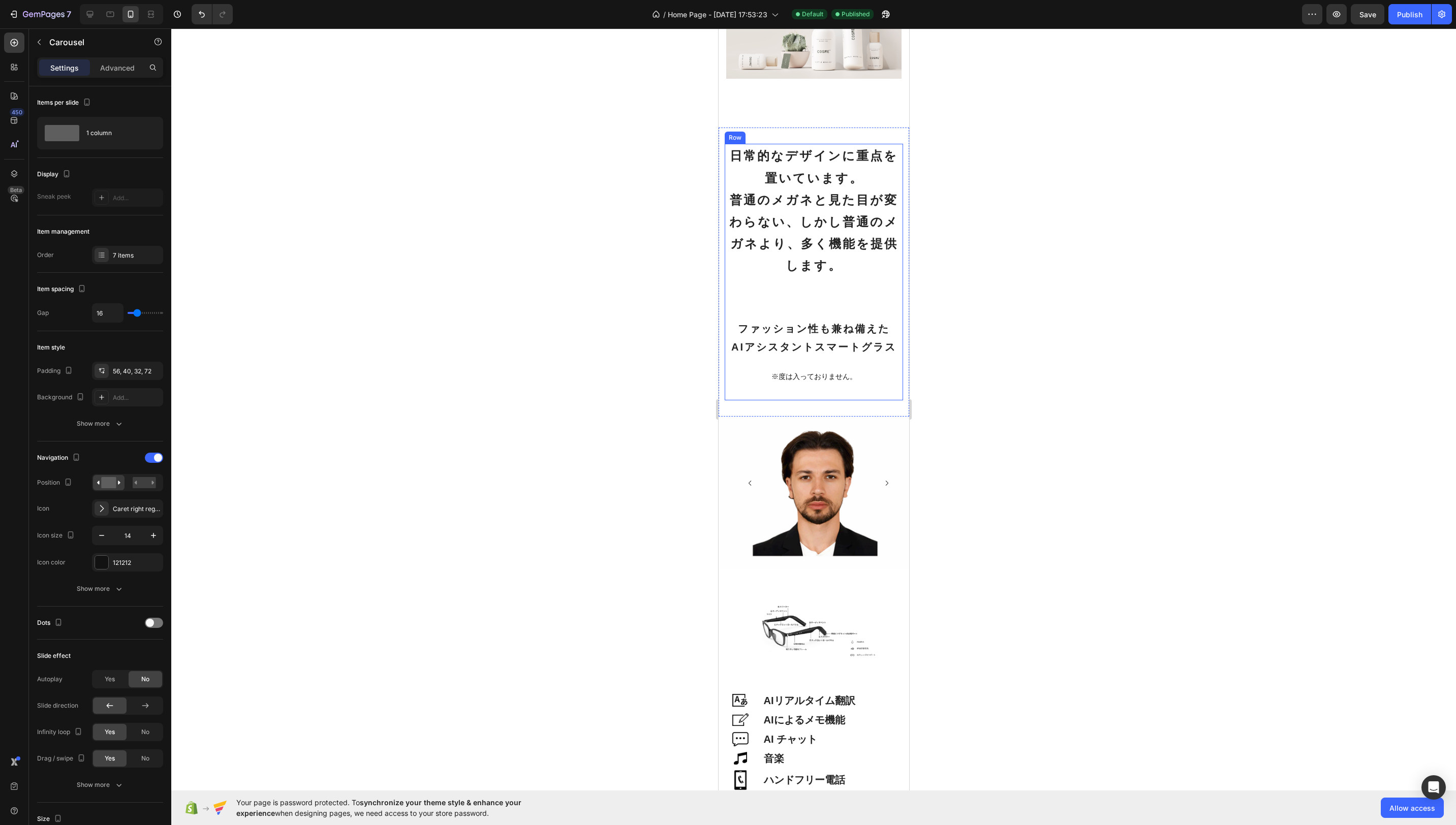
scroll to position [1499, 0]
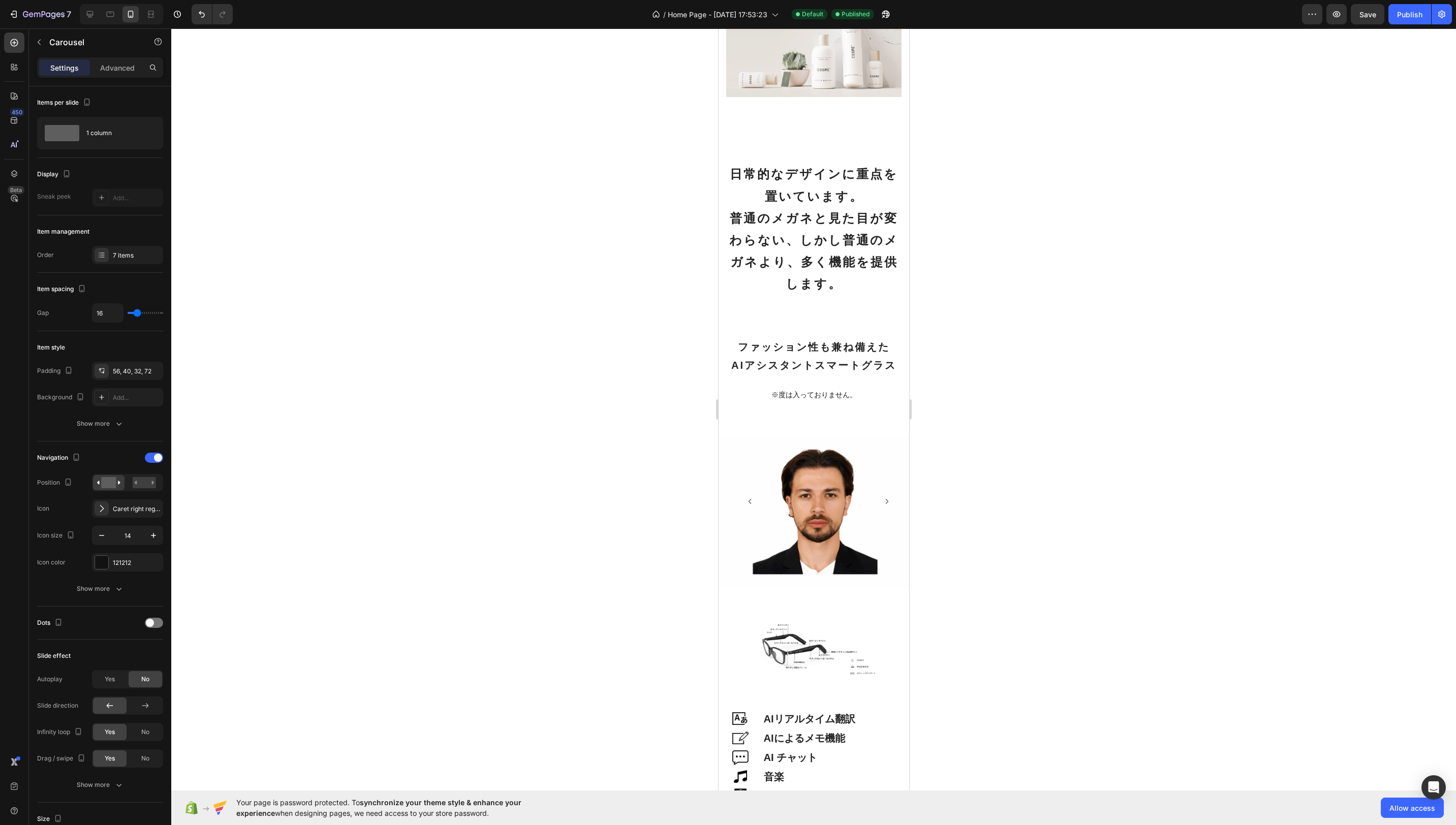
click at [831, 504] on div "Image" at bounding box center [853, 501] width 57 height 45
click at [764, 502] on div "Image Image Image Image Image Image Image" at bounding box center [818, 501] width 163 height 45
click at [748, 502] on icon "Carousel Back Arrow" at bounding box center [749, 501] width 2 height 5
click at [889, 502] on icon "Carousel Next Arrow" at bounding box center [886, 501] width 7 height 7
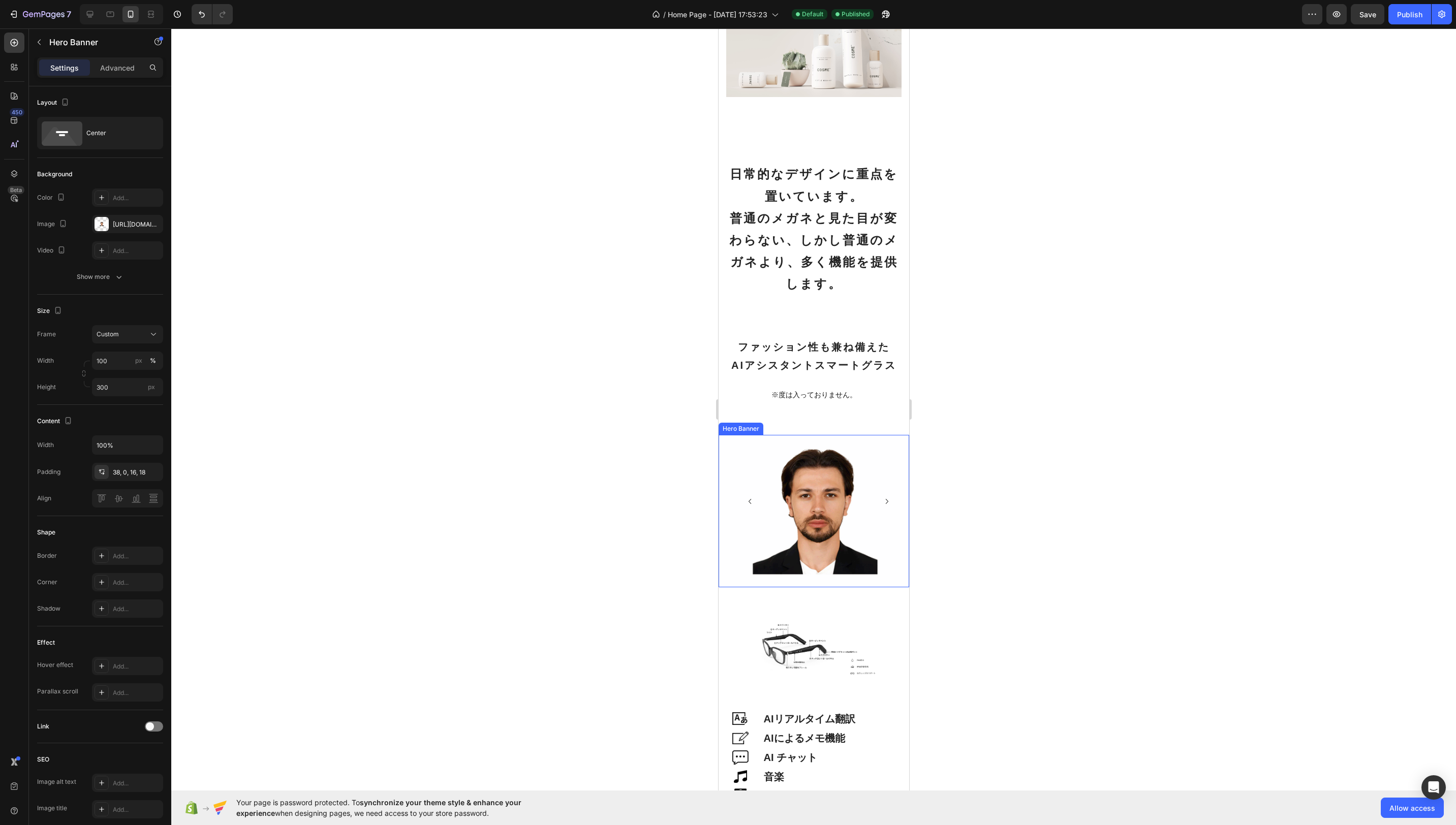
drag, startPoint x: 836, startPoint y: 474, endPoint x: 836, endPoint y: 465, distance: 9.0
click at [836, 474] on div "Image Image Image Image Image Image Image Carousel" at bounding box center [813, 511] width 190 height 103
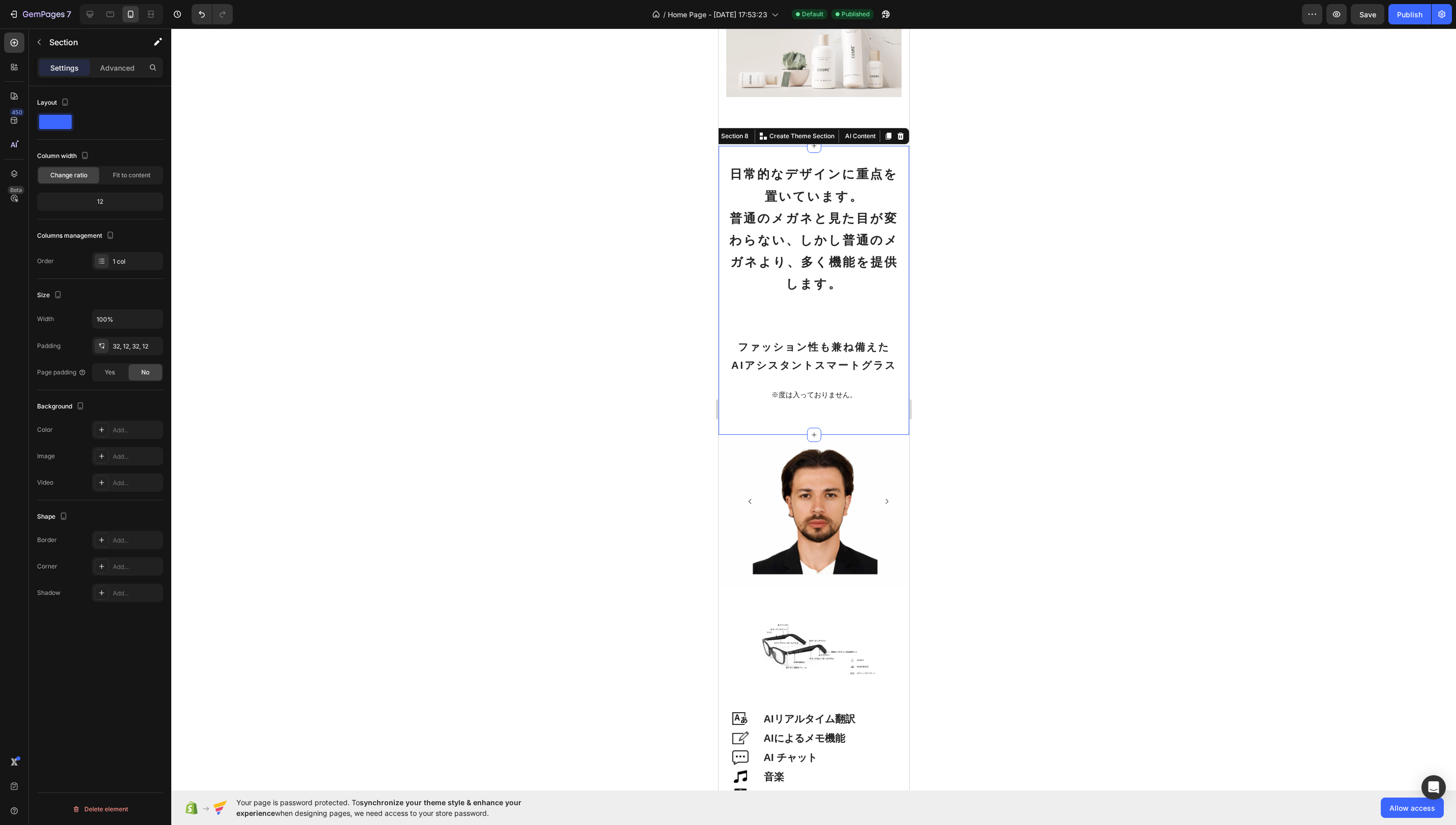
click at [851, 428] on div "日常的なデザインに重点を置いています。 普通のメガネと見た目が変わらない、しかし普通のメガネより、多く機能を提供します。 Heading ファッション性も兼ね…" at bounding box center [813, 290] width 190 height 289
click at [850, 470] on div "Image Image Image Image Image Image Image Carousel" at bounding box center [813, 511] width 190 height 103
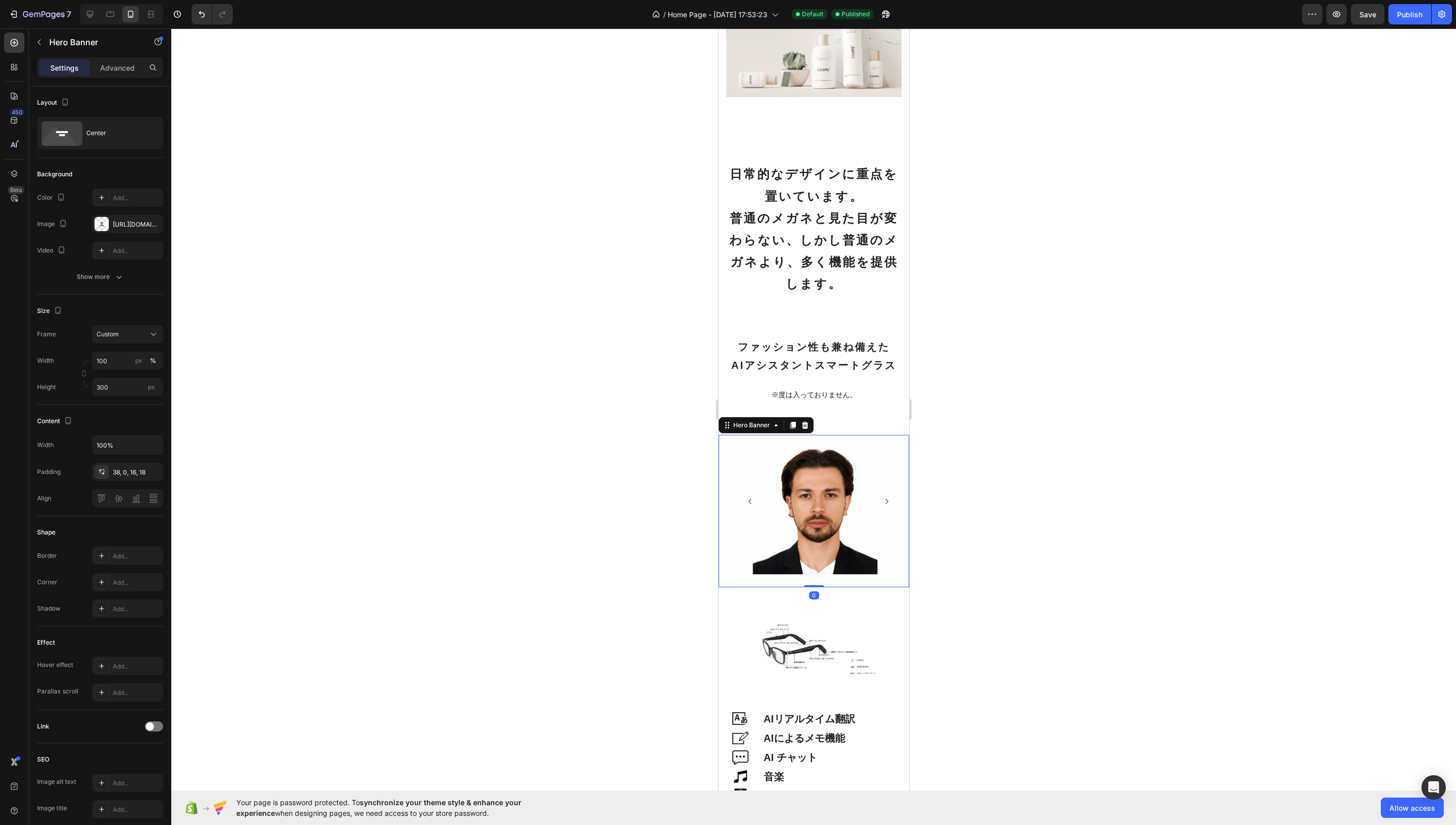
click at [859, 566] on div "Background Image" at bounding box center [813, 511] width 190 height 153
drag, startPoint x: 864, startPoint y: 515, endPoint x: 801, endPoint y: 509, distance: 63.3
click at [864, 515] on div "Image" at bounding box center [853, 501] width 57 height 45
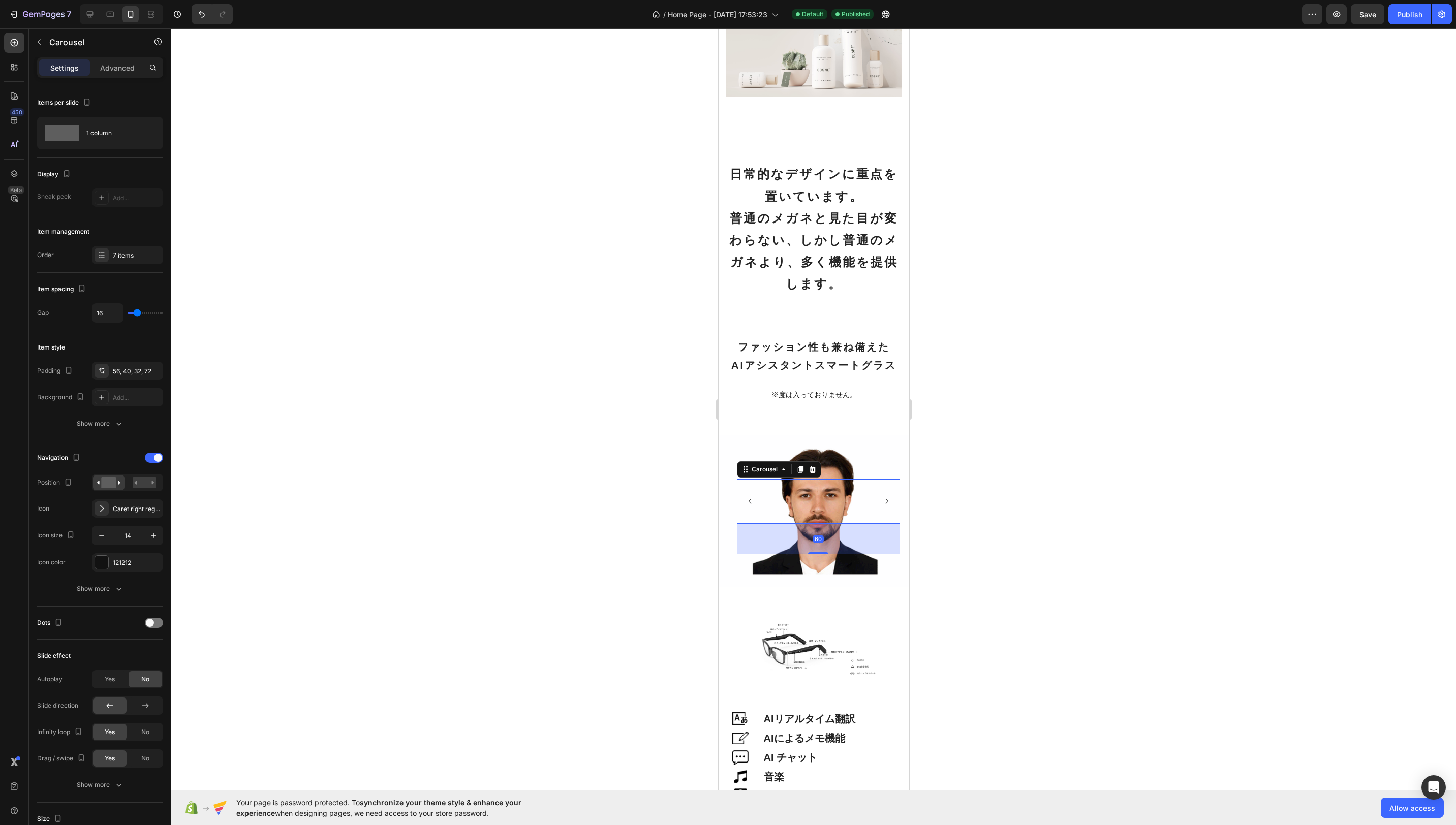
click at [811, 509] on div "Image" at bounding box center [796, 501] width 57 height 45
type input "17"
type input "20"
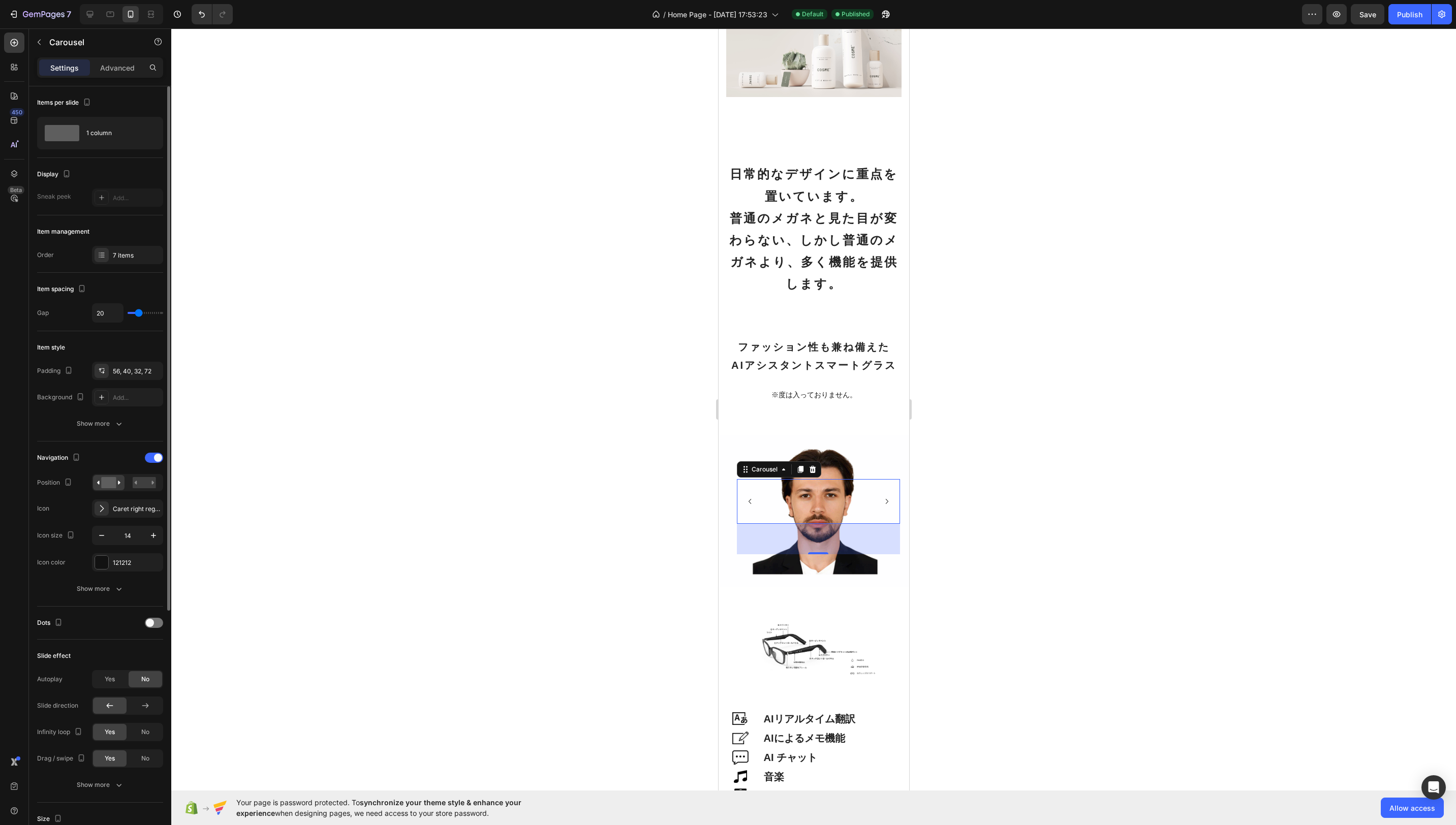
type input "21"
type input "22"
type input "23"
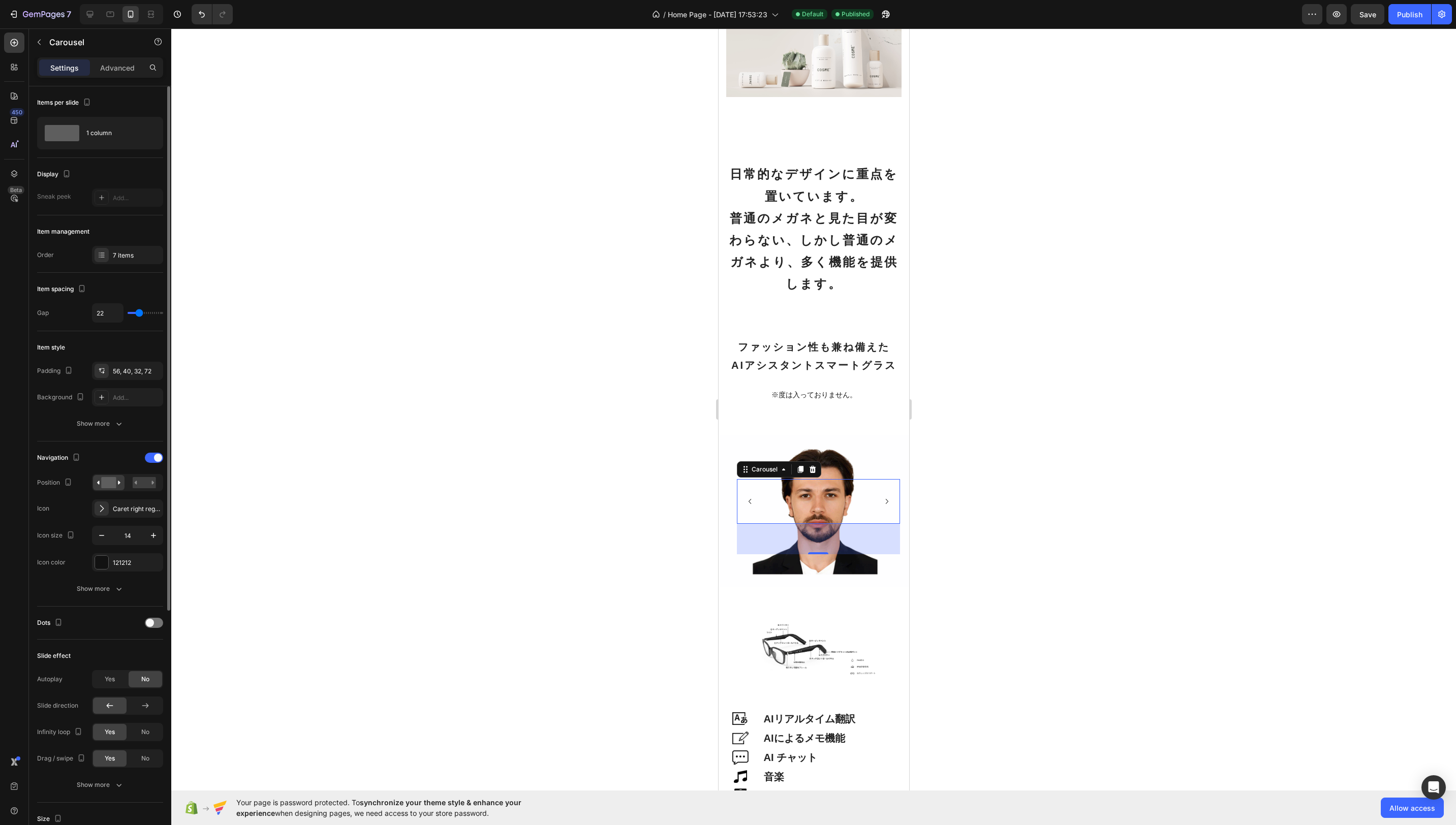
type input "23"
type input "24"
click at [139, 313] on input "range" at bounding box center [145, 313] width 36 height 2
click at [1423, 18] on button "Publish" at bounding box center [1410, 14] width 43 height 20
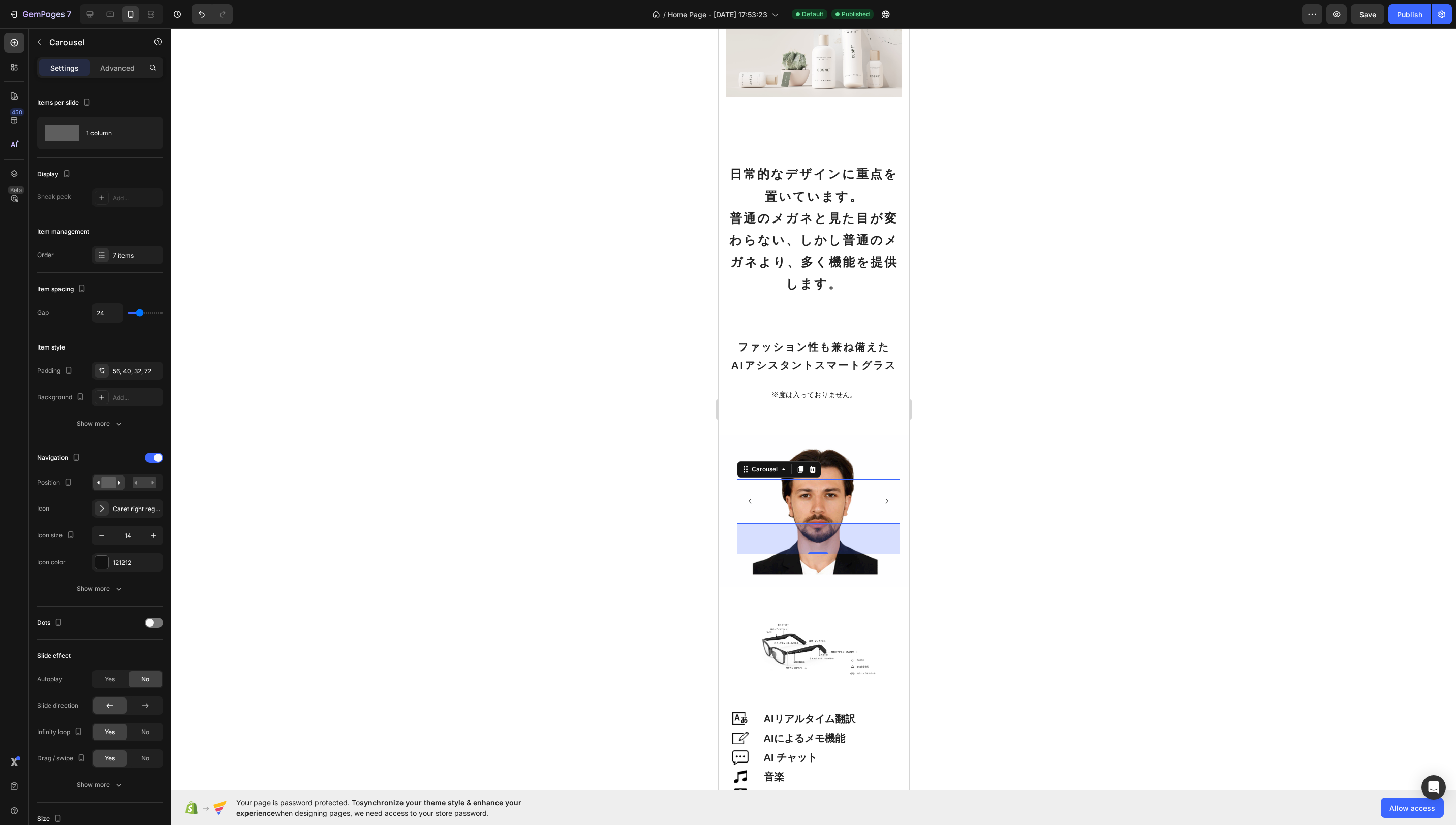
click at [830, 497] on div "Image" at bounding box center [853, 501] width 57 height 45
drag, startPoint x: 922, startPoint y: 583, endPoint x: 916, endPoint y: 584, distance: 6.1
click at [922, 583] on div at bounding box center [813, 427] width 1285 height 797
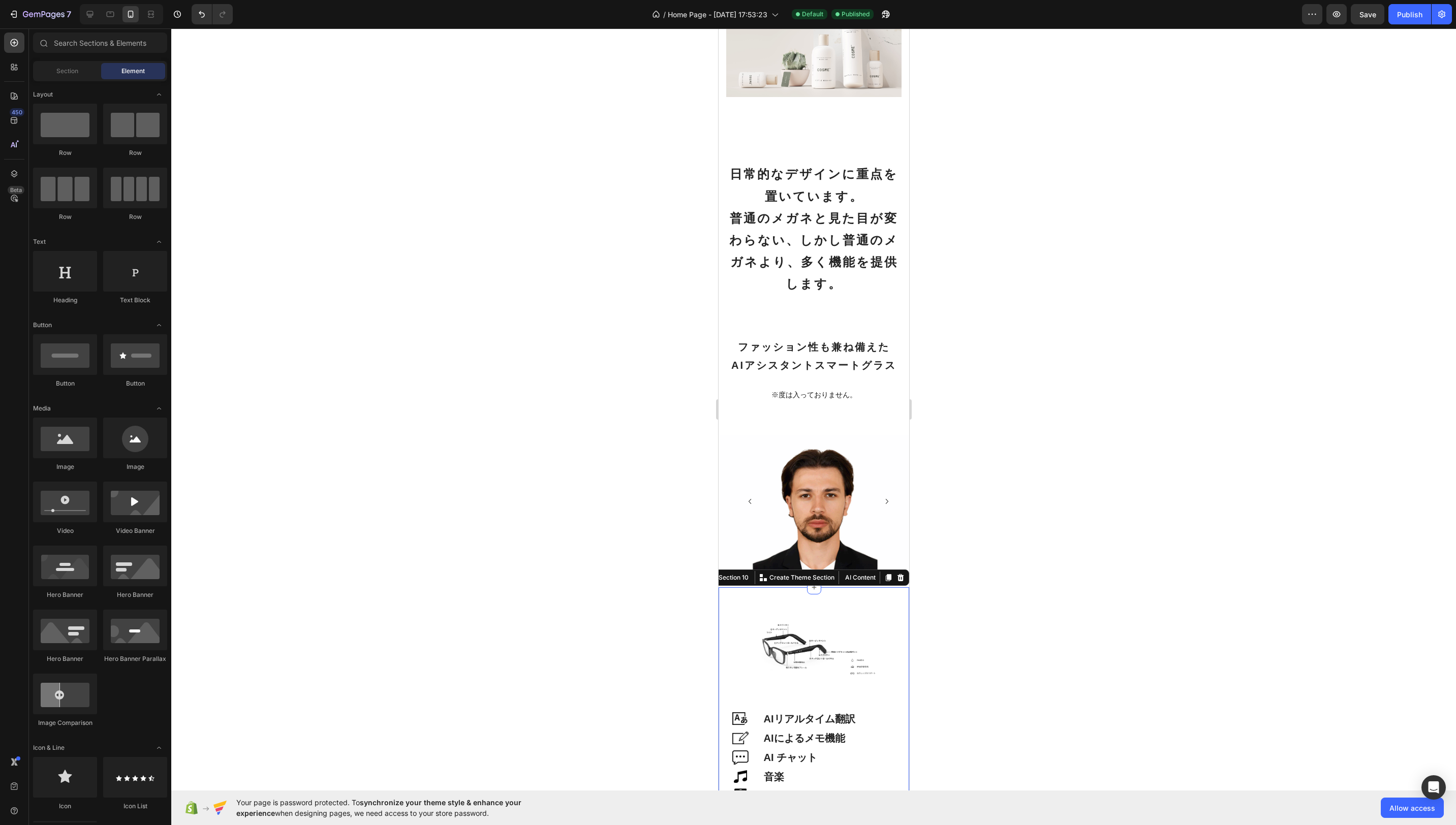
click at [888, 587] on div "Image Image AIリアルタイム翻訳 Heading Row Image AIによるメモ機能 Heading Row Image AI チャット He…" at bounding box center [813, 710] width 190 height 245
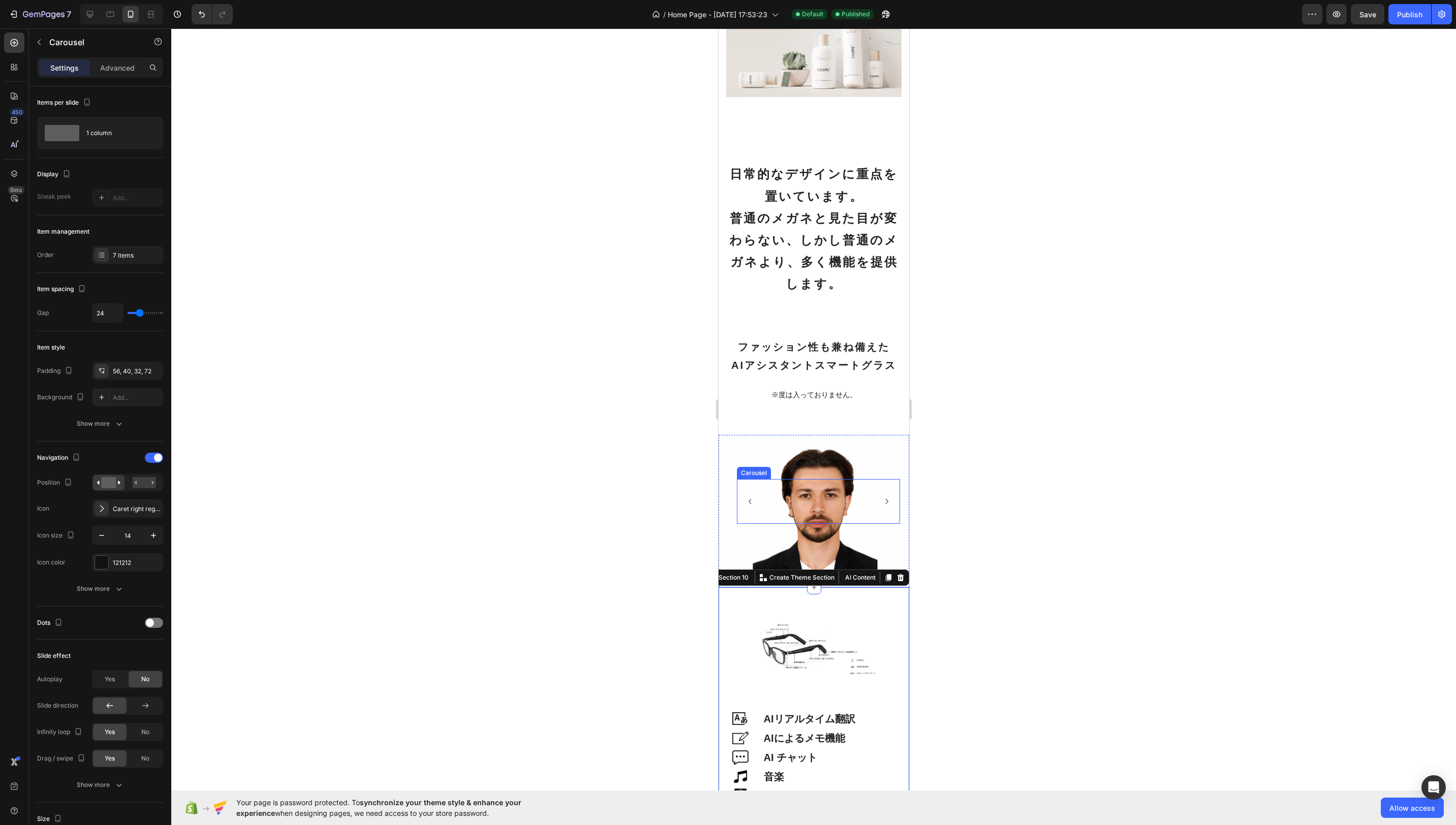
click at [863, 516] on div "Image" at bounding box center [853, 501] width 57 height 45
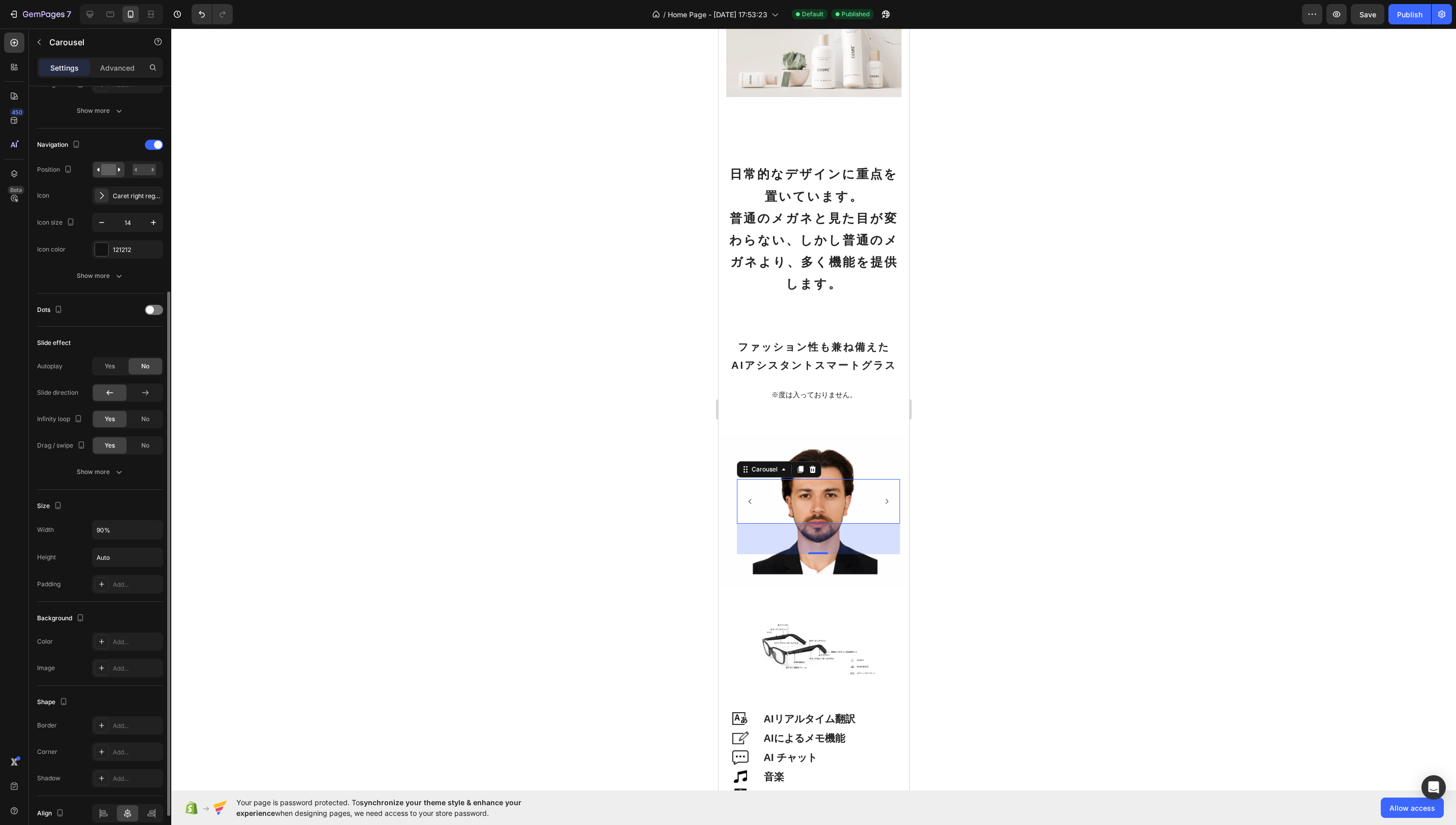
scroll to position [313, 0]
click at [153, 526] on icon "button" at bounding box center [154, 530] width 10 height 10
click at [127, 523] on input "90%" at bounding box center [128, 530] width 70 height 18
click at [99, 526] on input "90%" at bounding box center [128, 530] width 70 height 18
click at [1409, 16] on div "Publish" at bounding box center [1410, 14] width 25 height 11
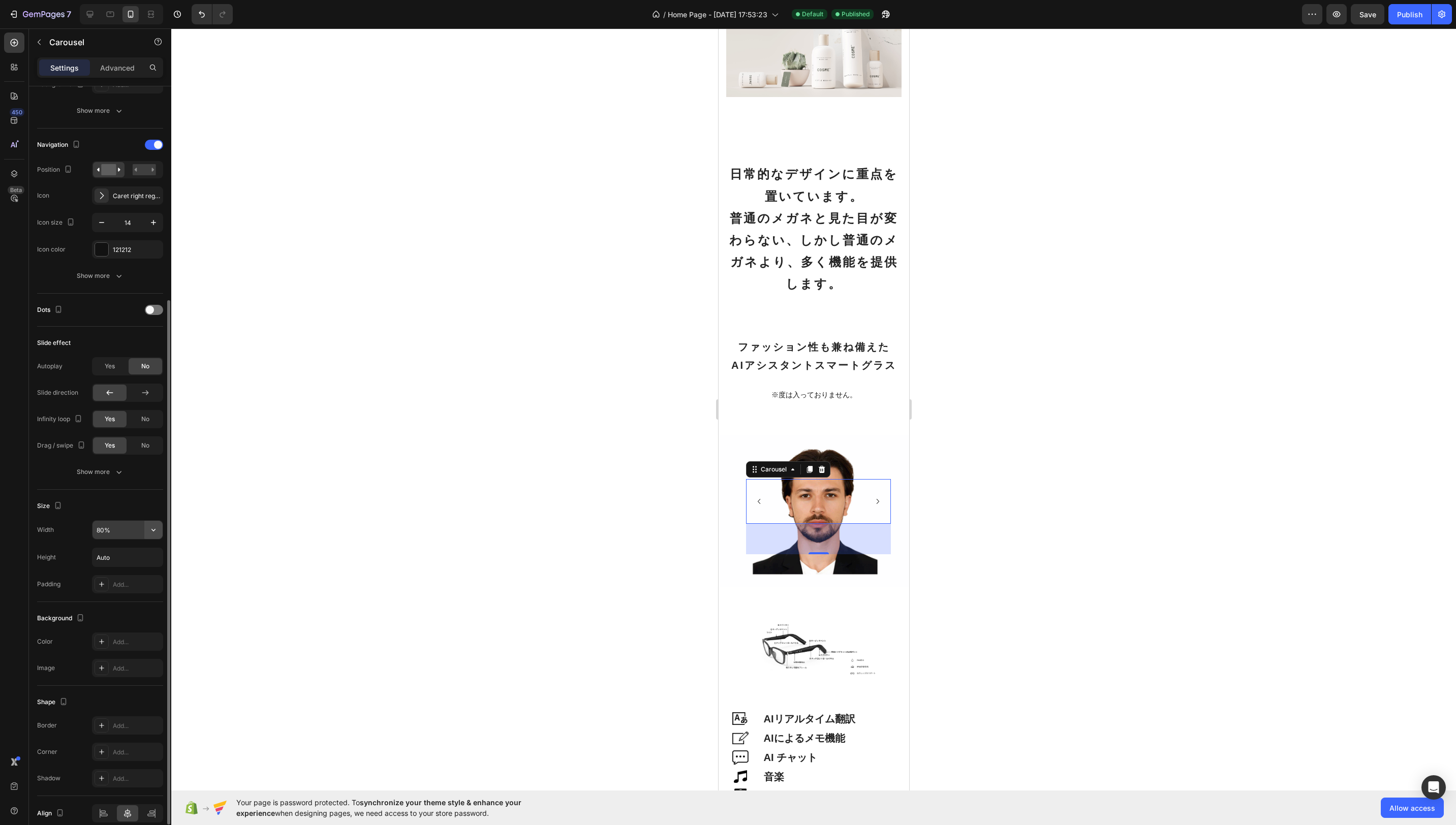
click at [152, 529] on icon "button" at bounding box center [153, 530] width 4 height 2
click at [140, 567] on span "100%" at bounding box center [146, 572] width 17 height 9
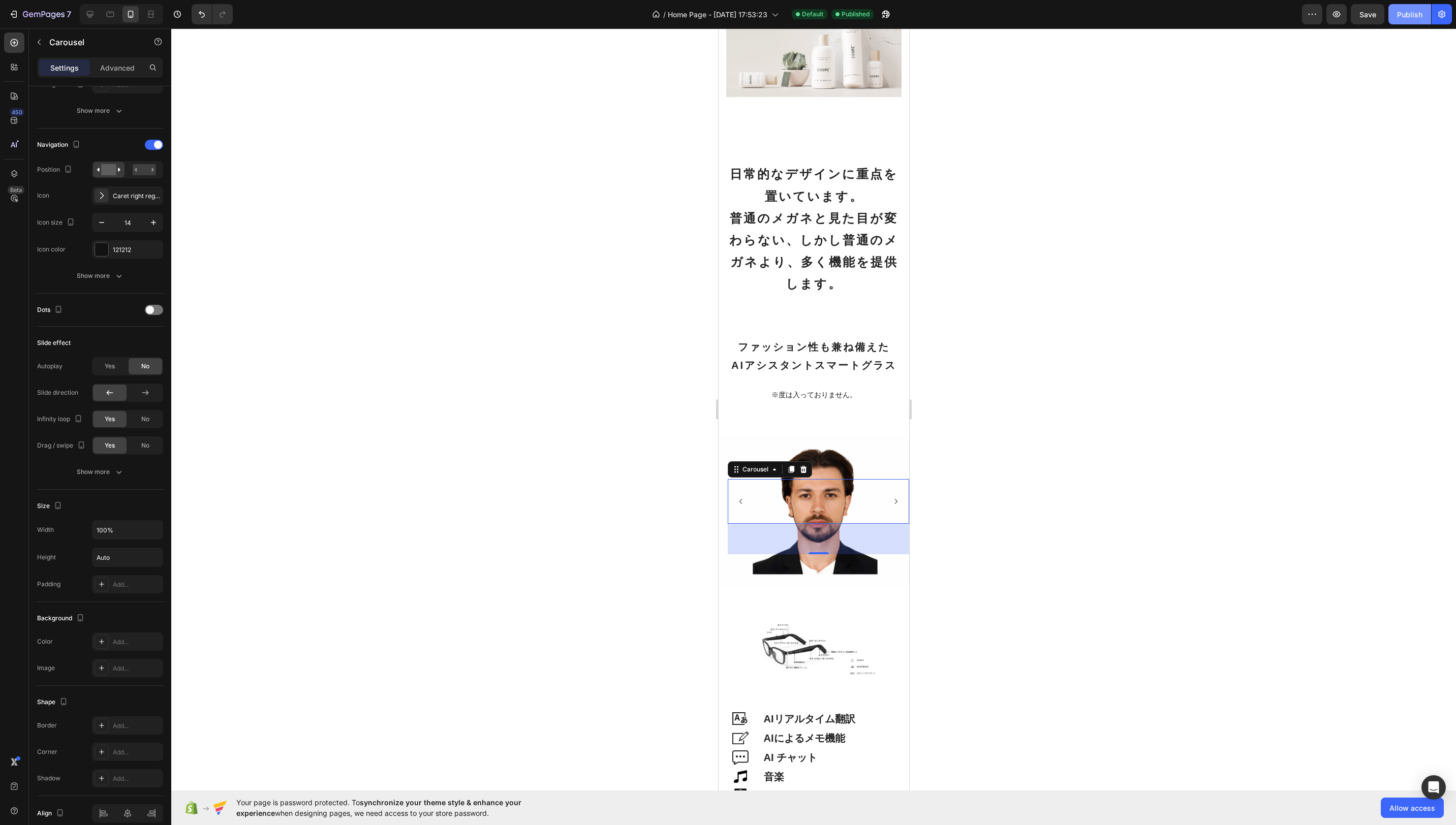
click at [1417, 16] on div "Publish" at bounding box center [1410, 14] width 25 height 11
click at [118, 531] on input "100%" at bounding box center [128, 530] width 70 height 18
click at [1401, 14] on div "Publish" at bounding box center [1410, 14] width 25 height 11
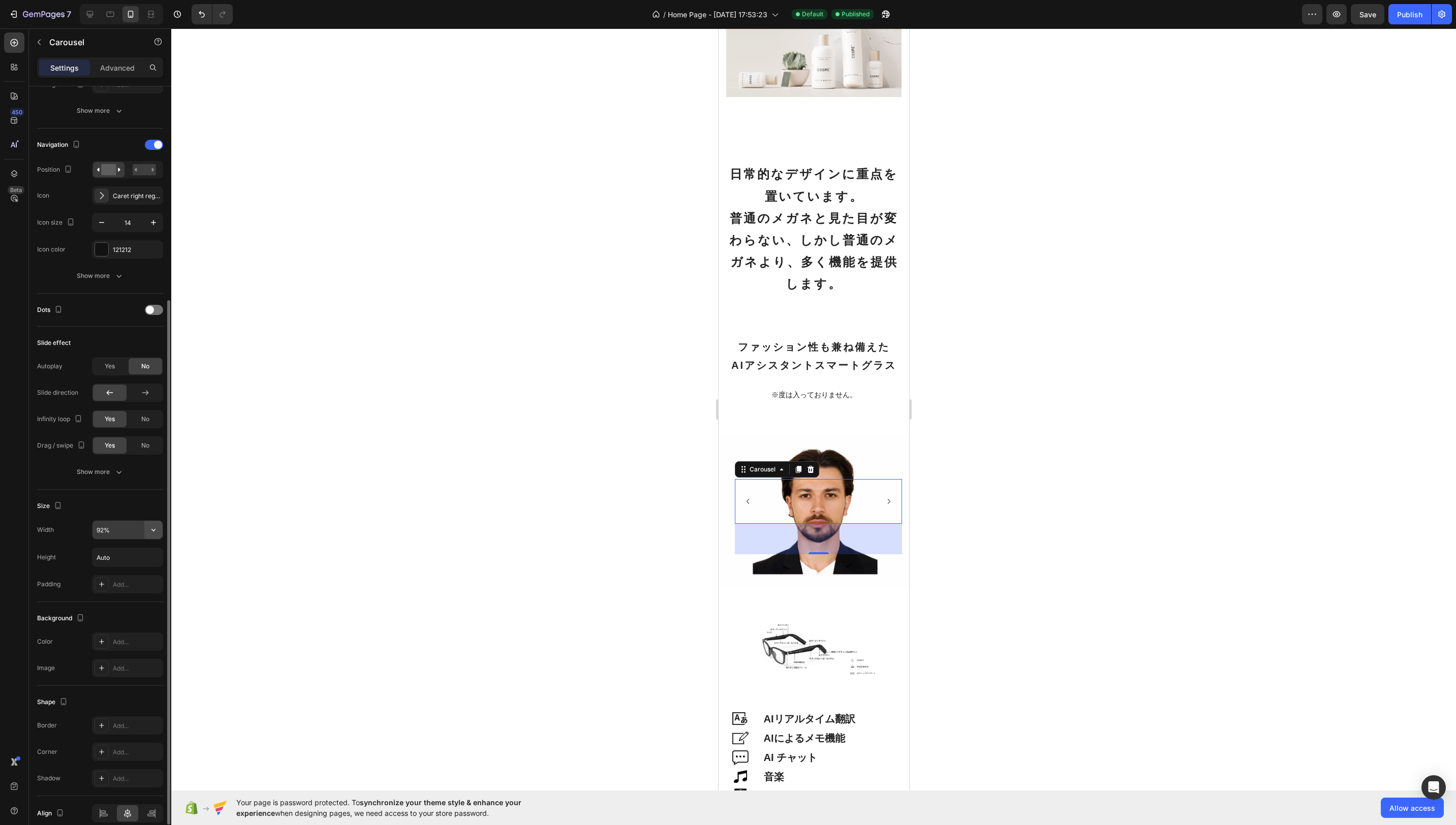
click at [149, 528] on icon "button" at bounding box center [154, 530] width 10 height 10
click at [120, 522] on input "92%" at bounding box center [128, 530] width 70 height 18
click at [106, 527] on input "92%" at bounding box center [128, 530] width 70 height 18
type input "98%"
click at [1412, 16] on div "Publish" at bounding box center [1410, 14] width 25 height 11
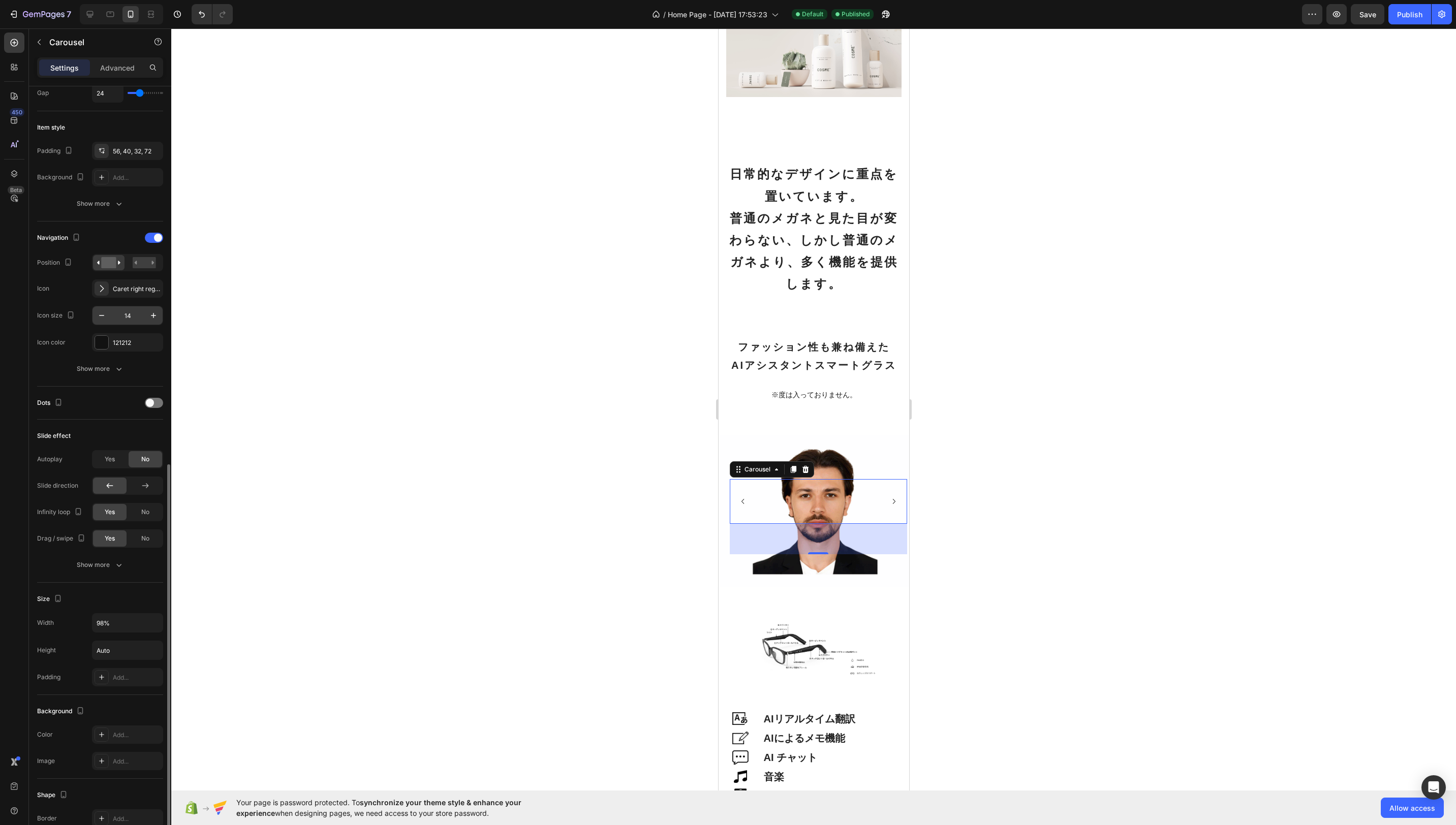
scroll to position [71, 0]
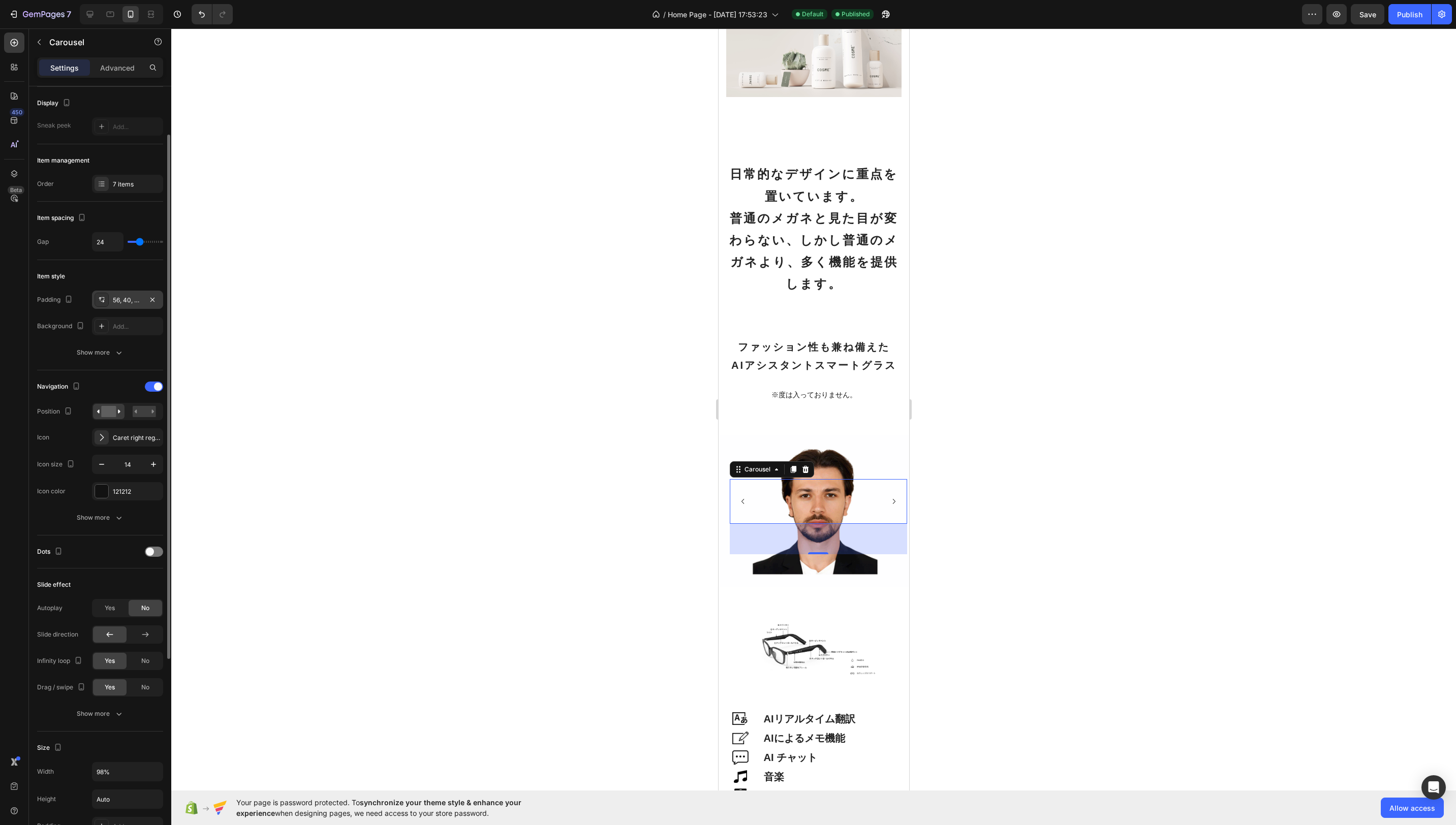
click at [127, 299] on div "56, 40, 32, 72" at bounding box center [128, 300] width 29 height 9
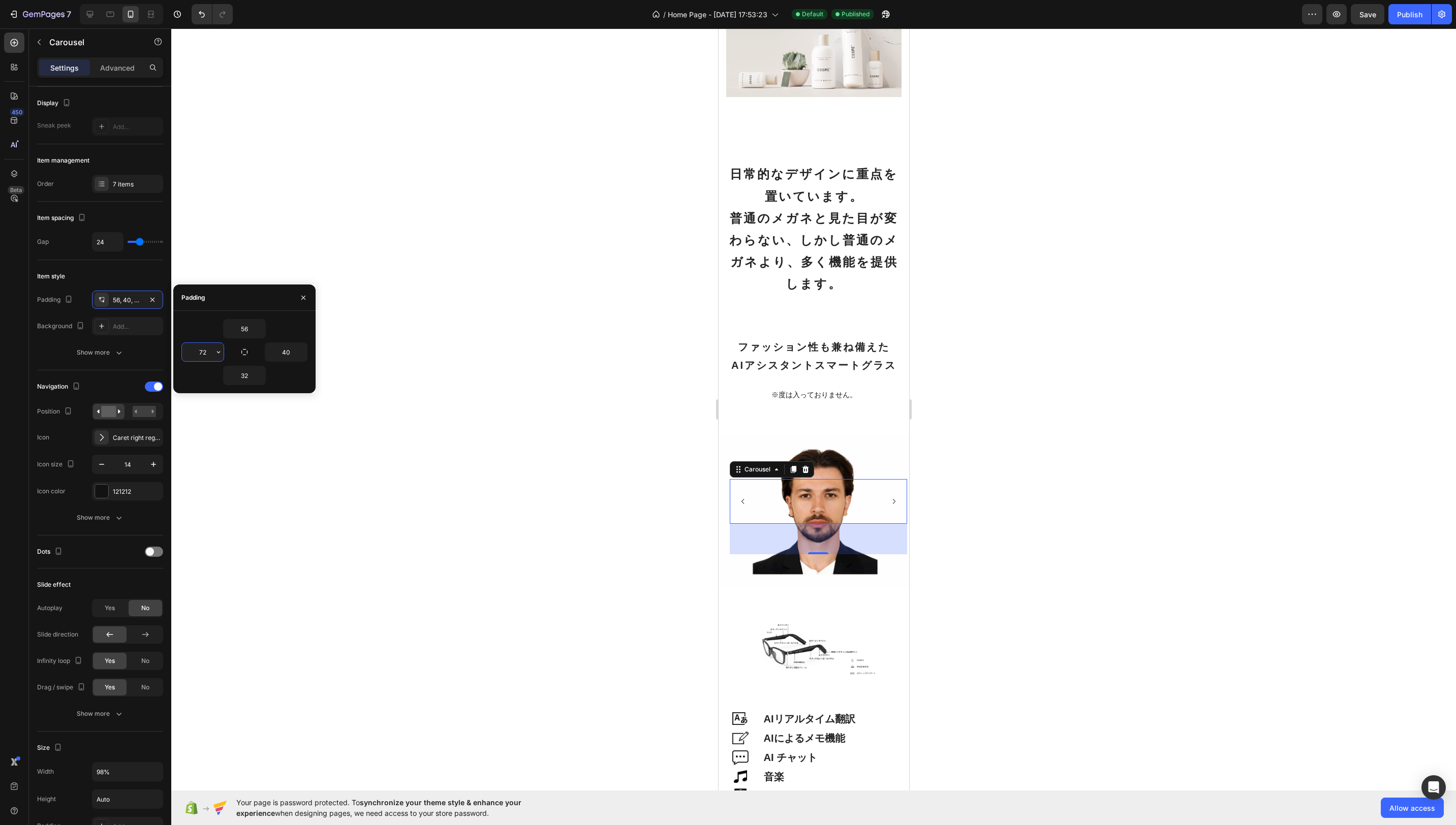
click at [206, 355] on input "72" at bounding box center [203, 352] width 42 height 18
click at [218, 350] on icon "button" at bounding box center [218, 352] width 8 height 8
click at [177, 413] on div "2XL 32px" at bounding box center [176, 423] width 79 height 19
type input "32"
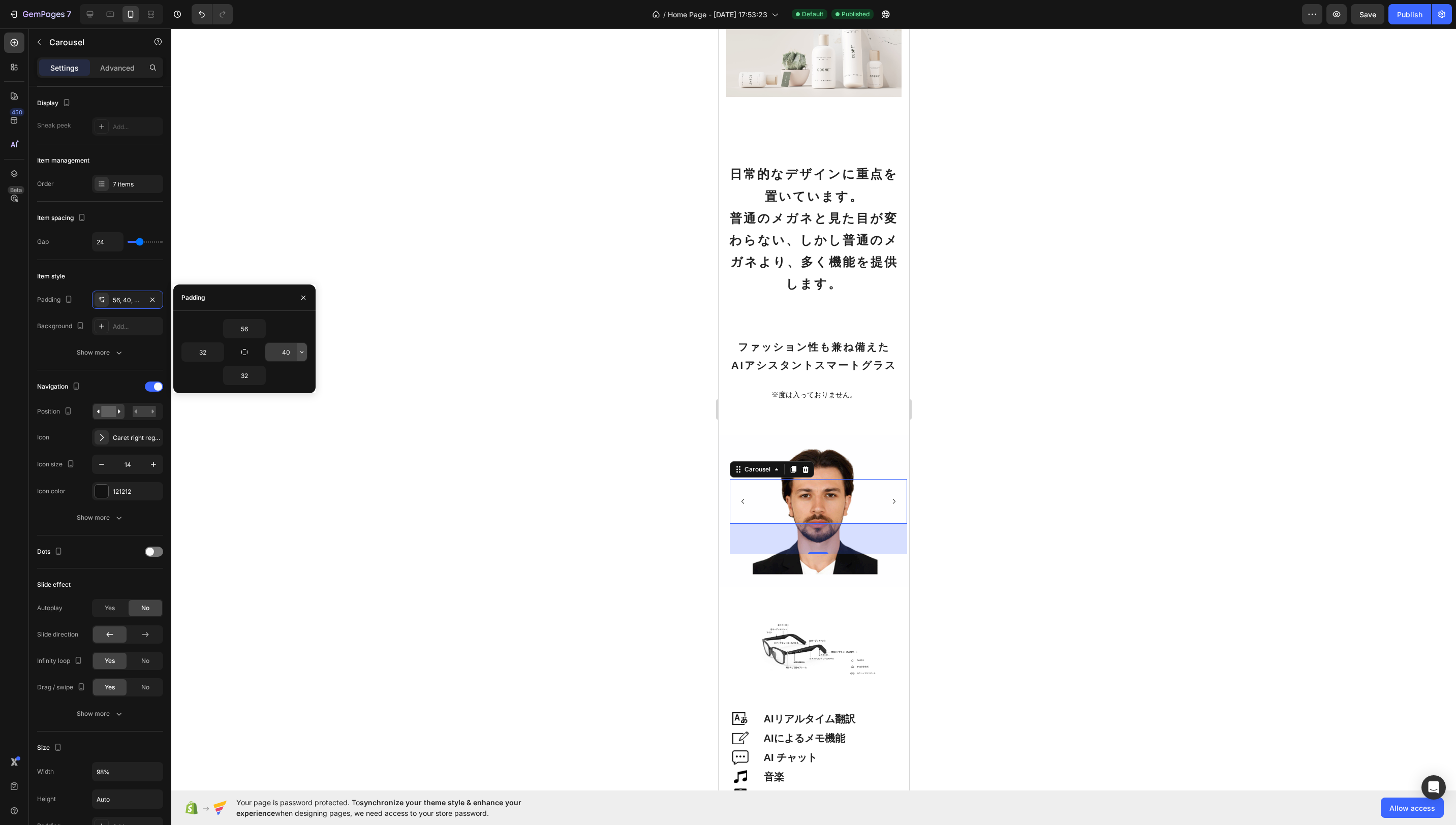
click at [299, 353] on icon "button" at bounding box center [302, 352] width 8 height 8
click at [274, 443] on p "2XL 32px" at bounding box center [267, 444] width 54 height 9
type input "32"
click at [1403, 14] on div "Publish" at bounding box center [1410, 14] width 25 height 11
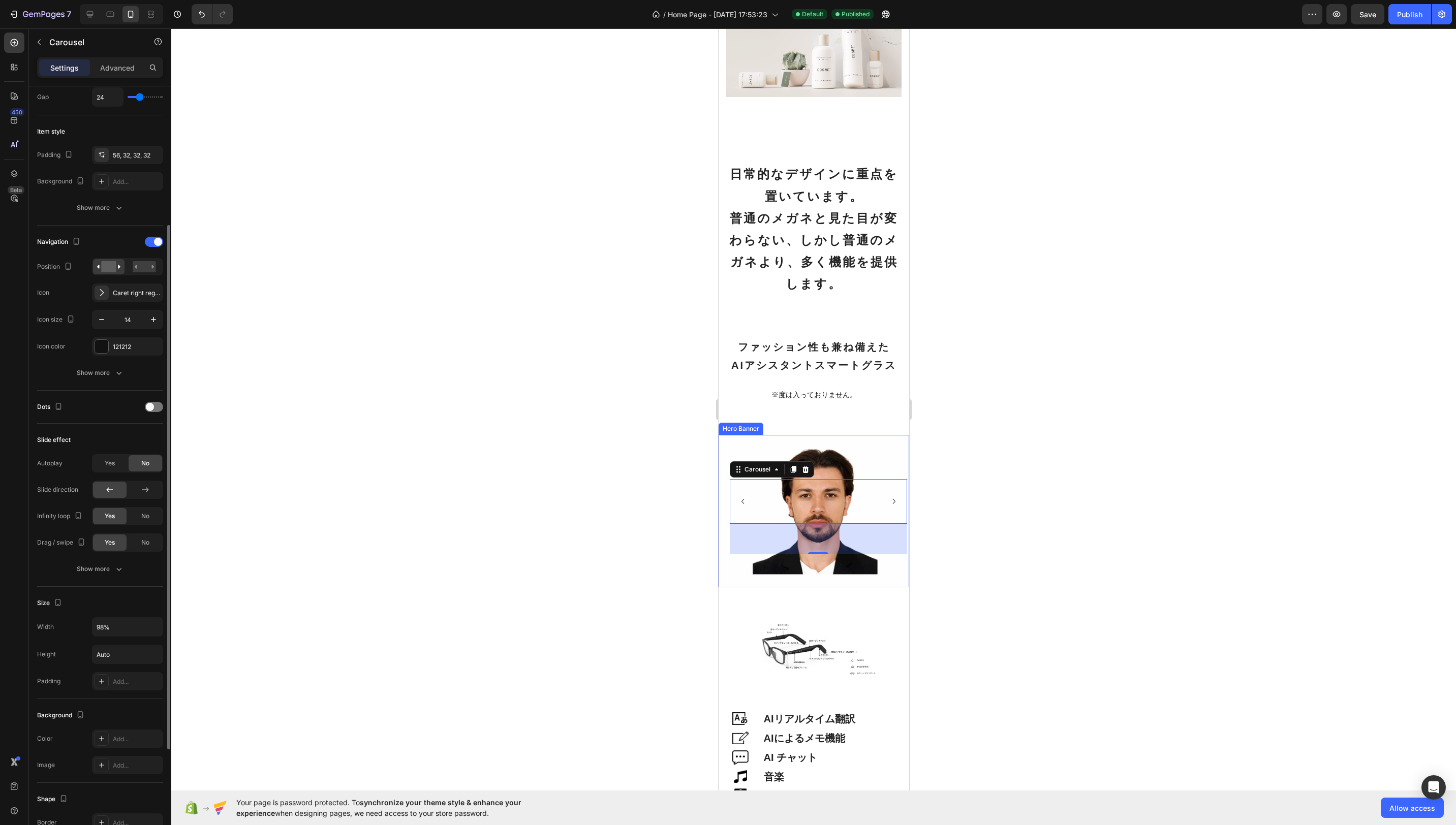
scroll to position [223, 0]
click at [98, 618] on input "98%" at bounding box center [128, 620] width 70 height 18
click at [102, 619] on input "98%" at bounding box center [128, 620] width 70 height 18
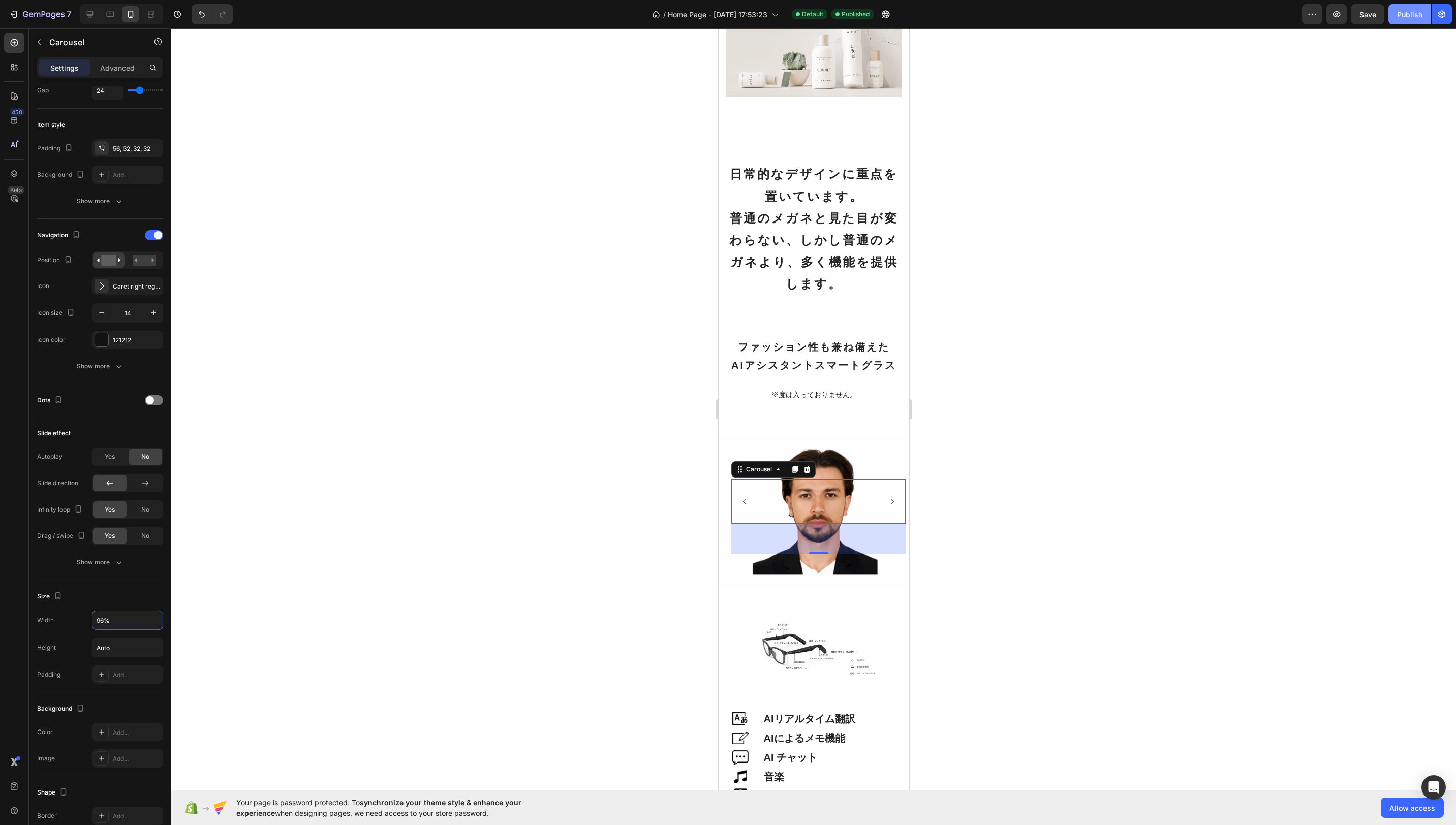
type input "96%"
click at [1416, 18] on div "Publish" at bounding box center [1410, 14] width 25 height 11
click at [13, 17] on icon "button" at bounding box center [14, 14] width 10 height 10
